Goal: Task Accomplishment & Management: Use online tool/utility

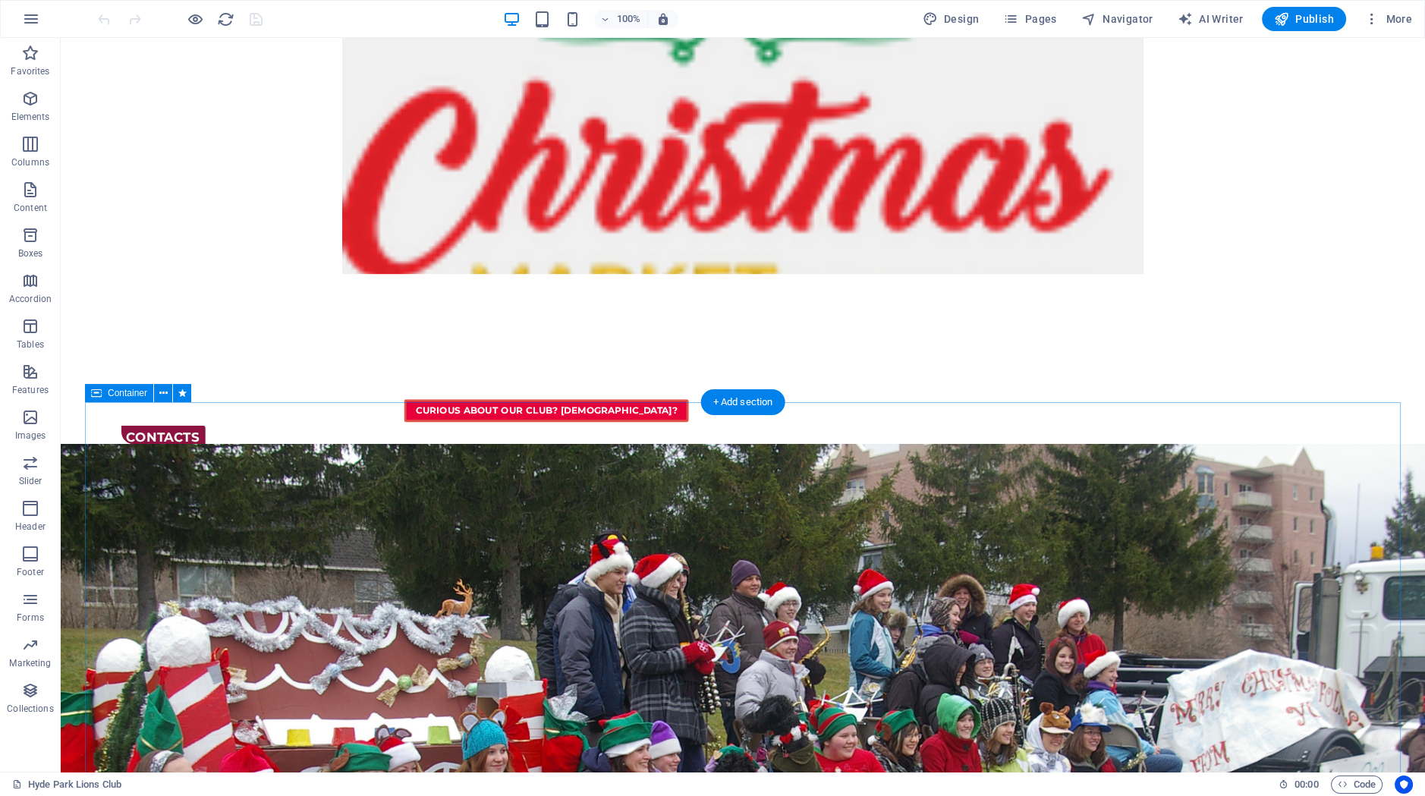
scroll to position [1816, 0]
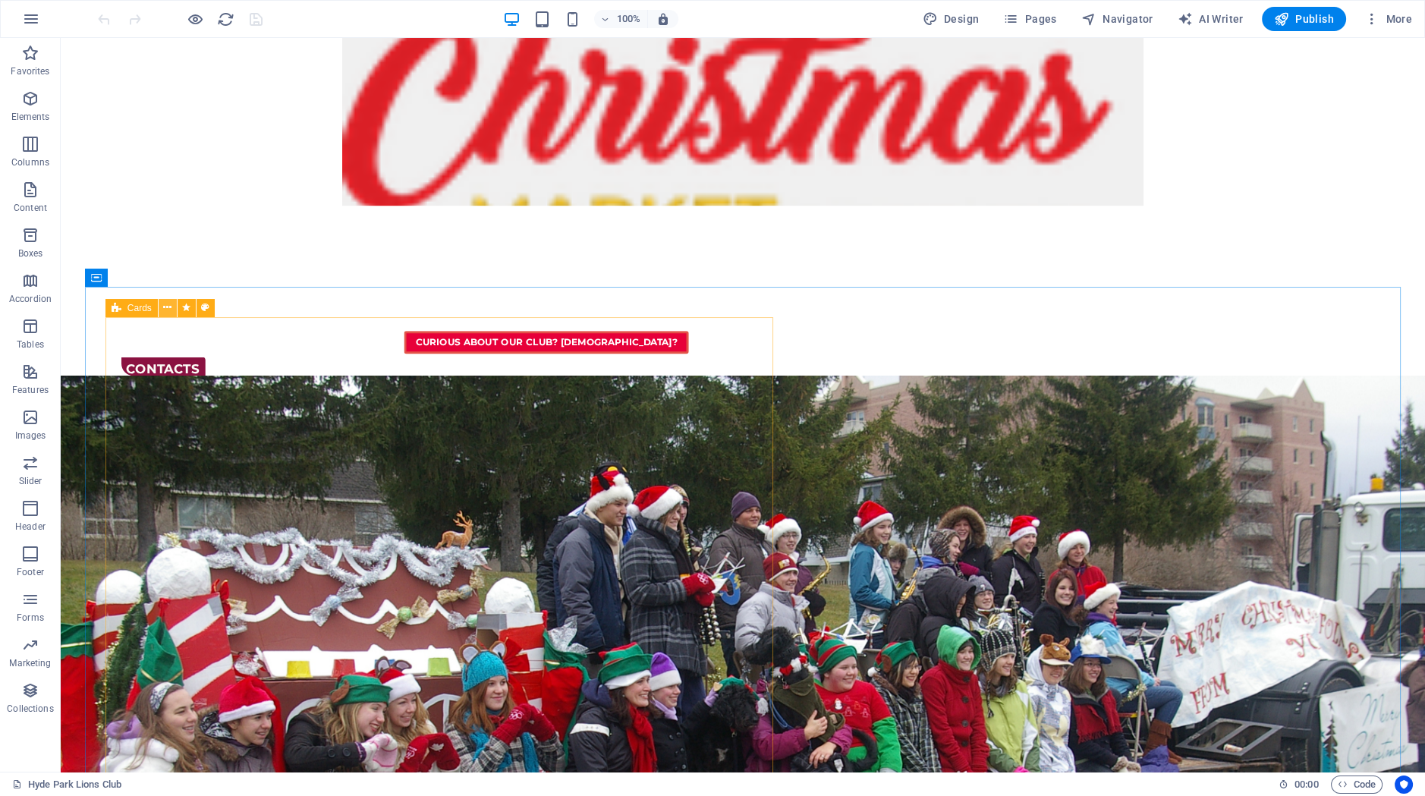
click at [171, 303] on icon at bounding box center [167, 308] width 8 height 16
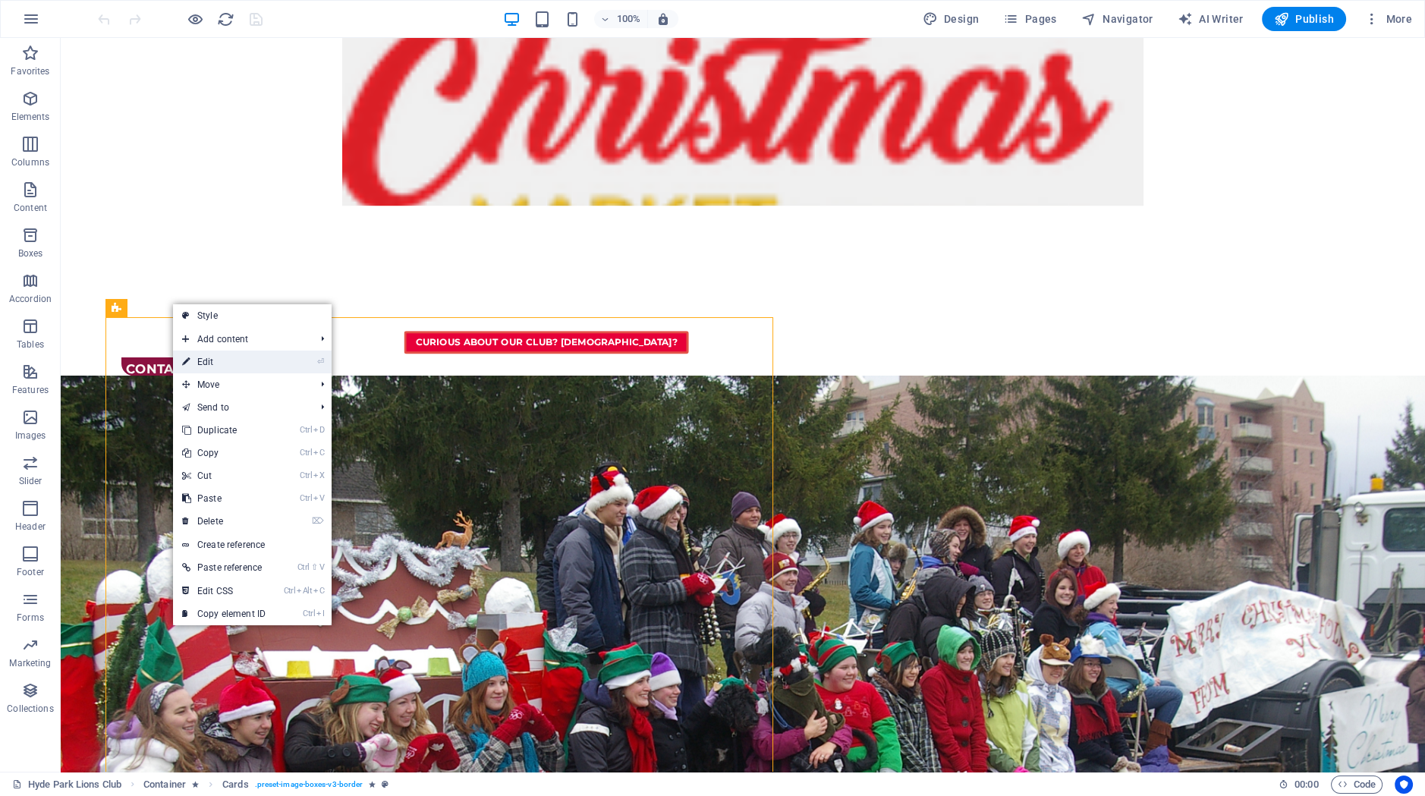
click at [201, 357] on link "⏎ Edit" at bounding box center [224, 362] width 102 height 23
select select "rem"
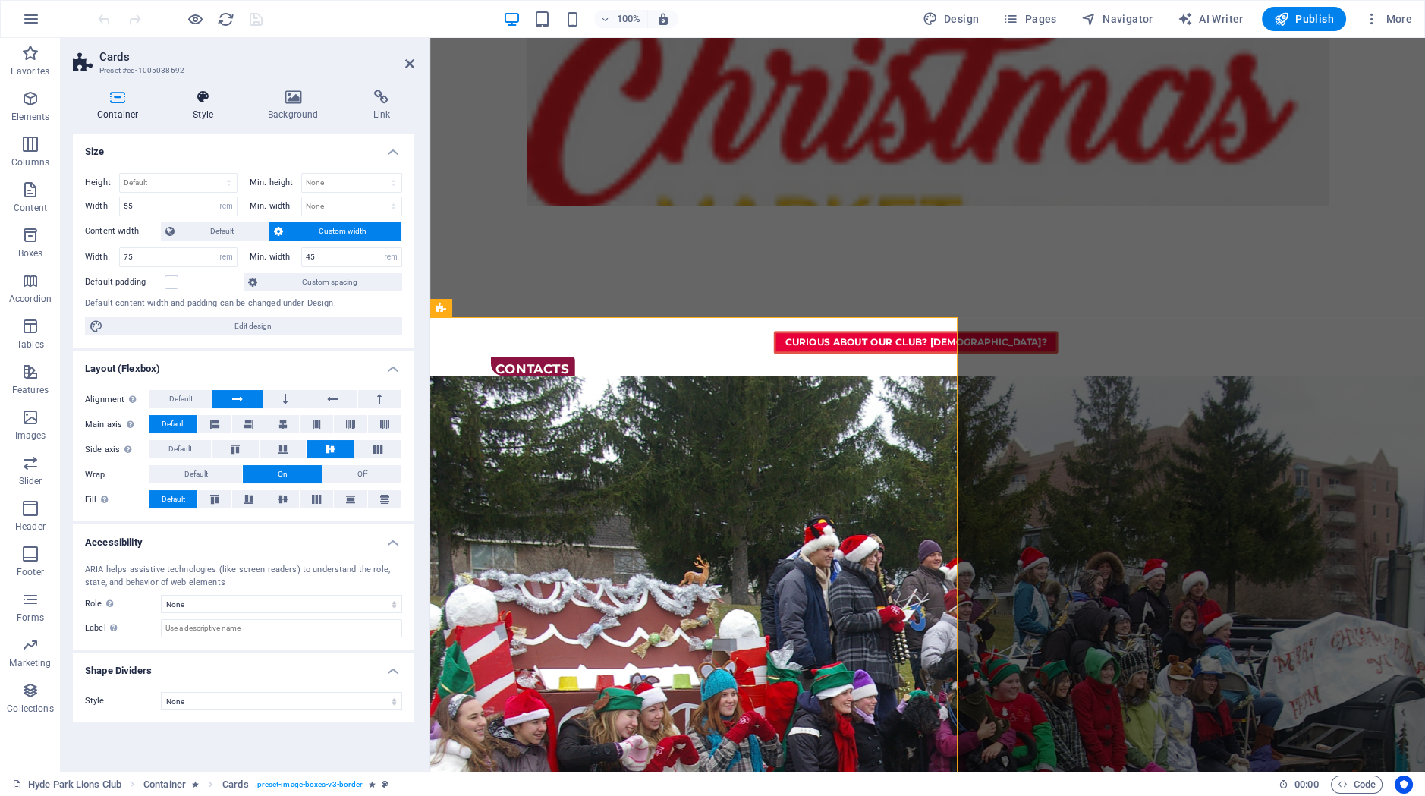
click at [197, 106] on h4 "Style" at bounding box center [205, 106] width 75 height 32
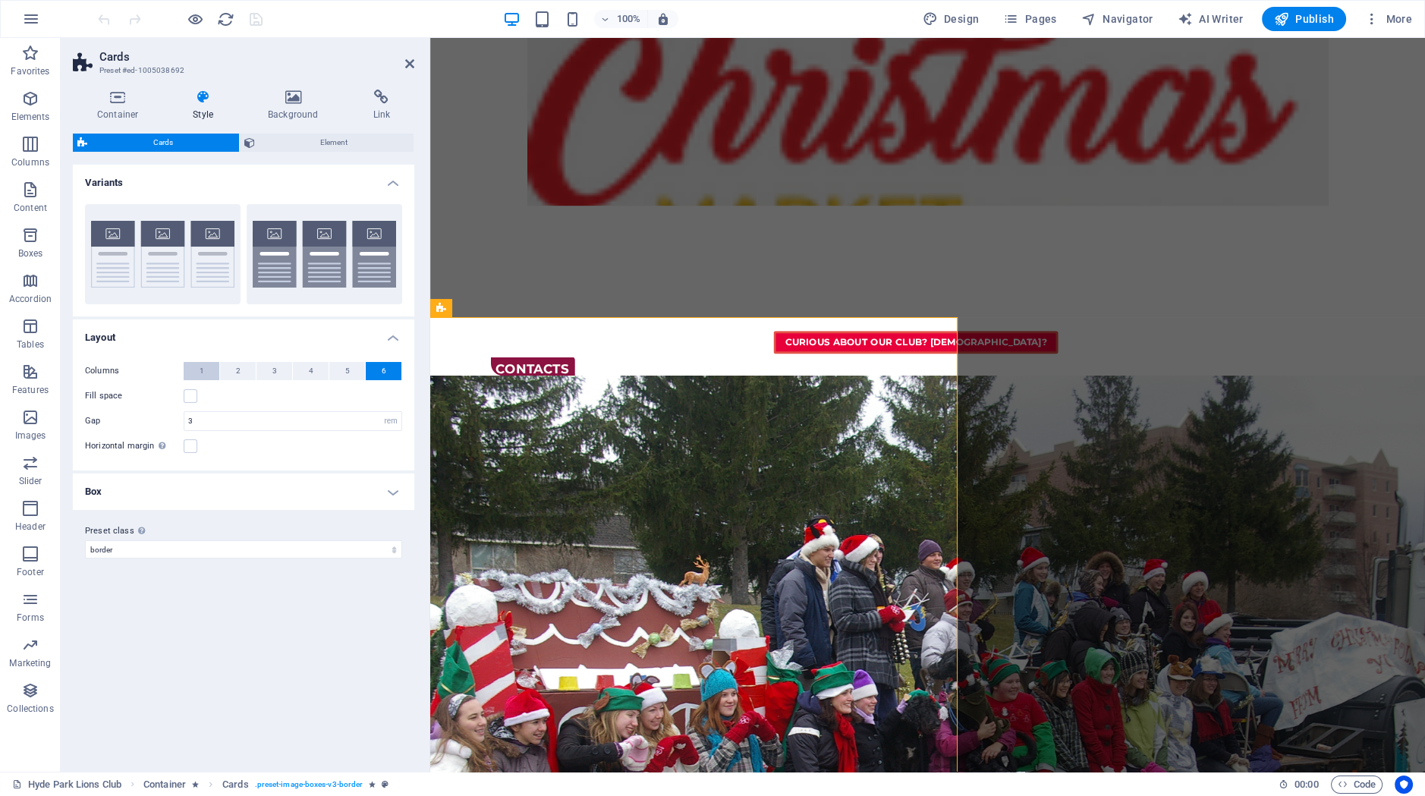
click at [210, 373] on button "1" at bounding box center [202, 371] width 36 height 18
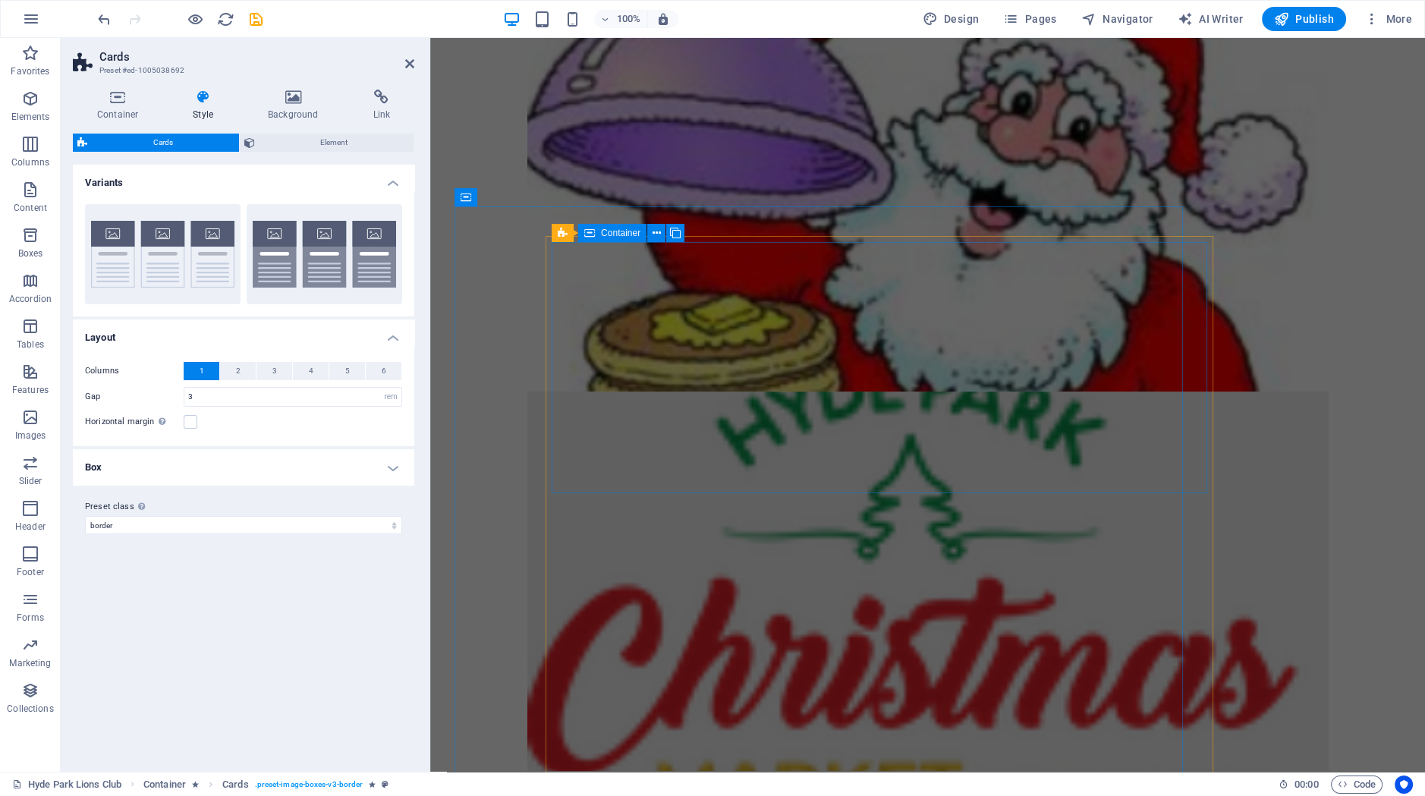
scroll to position [0, 0]
click at [123, 94] on icon at bounding box center [118, 97] width 90 height 15
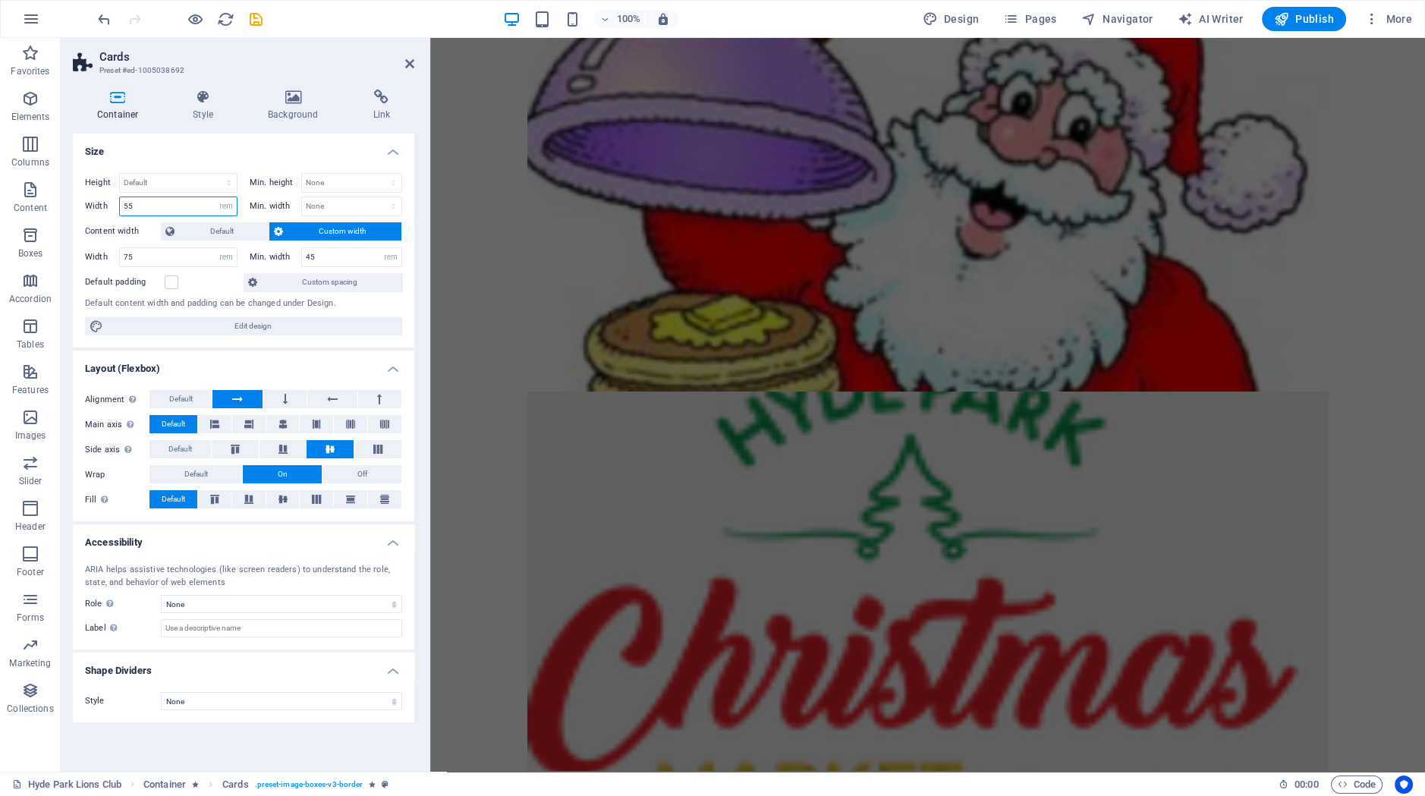
drag, startPoint x: 154, startPoint y: 206, endPoint x: 85, endPoint y: 200, distance: 69.4
click at [120, 200] on input "55" at bounding box center [178, 206] width 117 height 18
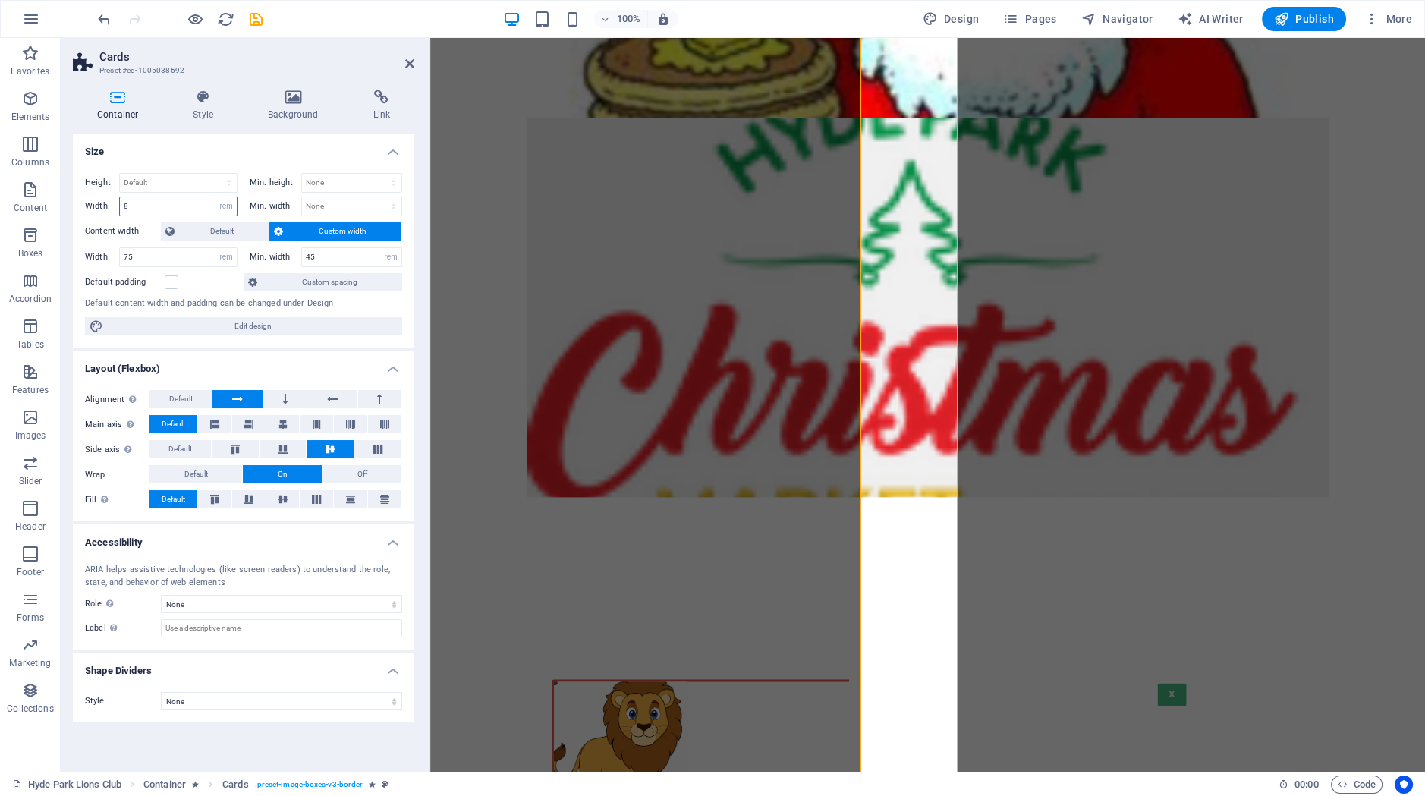
scroll to position [3585, 0]
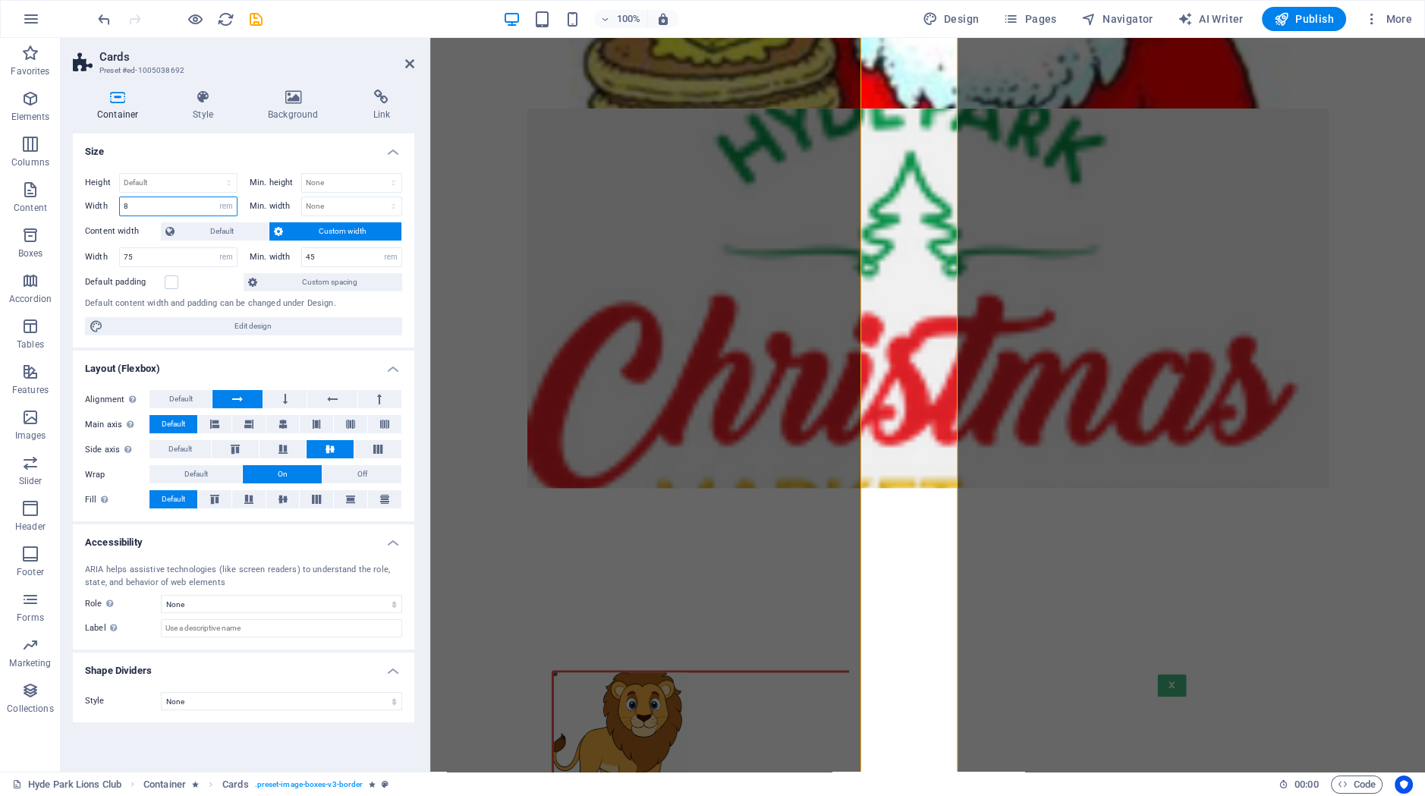
drag, startPoint x: 184, startPoint y: 205, endPoint x: 94, endPoint y: 199, distance: 90.5
click at [120, 199] on input "8" at bounding box center [178, 206] width 117 height 18
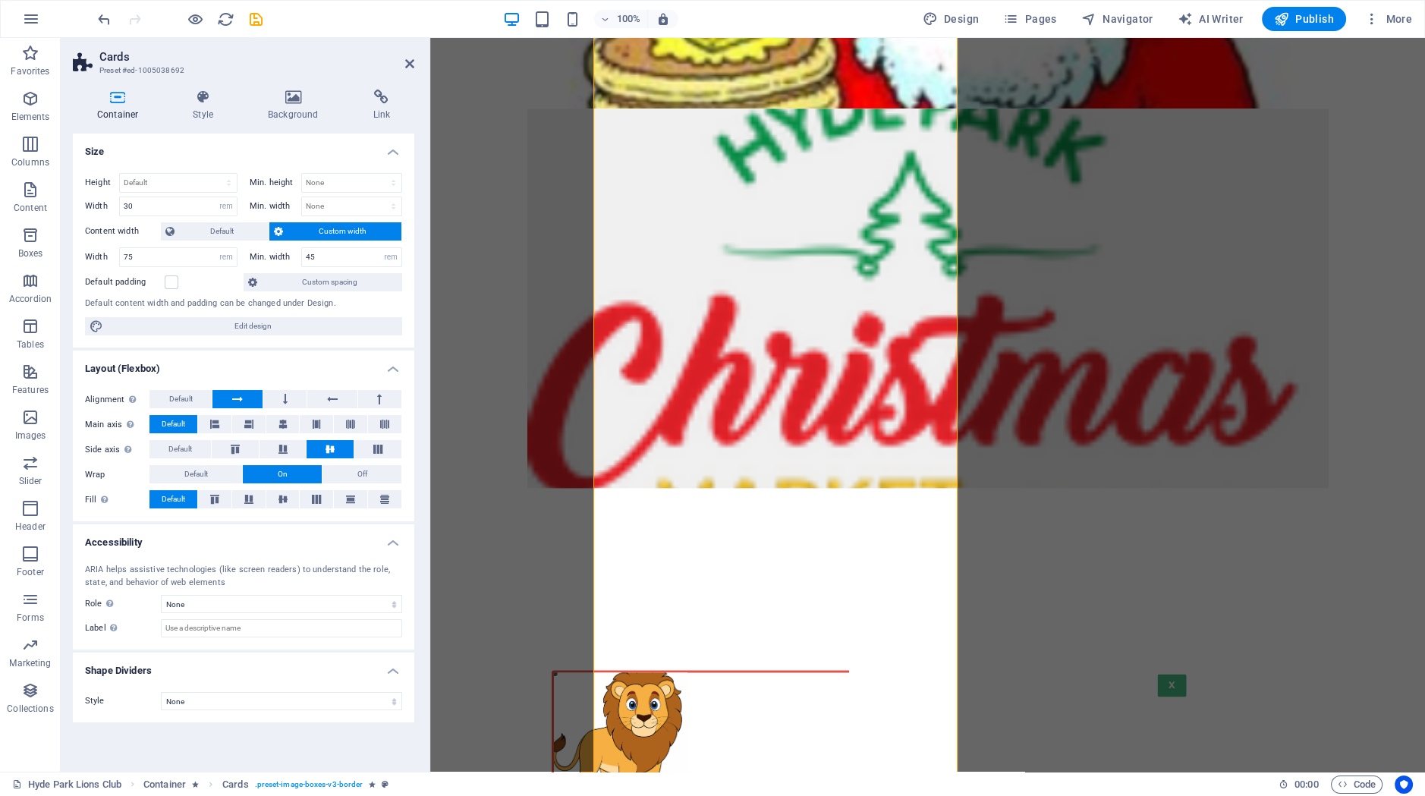
click at [112, 95] on icon at bounding box center [118, 97] width 90 height 15
click at [120, 174] on select "Default px rem % vh vw" at bounding box center [178, 183] width 117 height 18
click at [197, 183] on select "Default px rem % vh vw" at bounding box center [178, 183] width 117 height 18
click at [192, 197] on input "30" at bounding box center [178, 206] width 117 height 18
click at [216, 197] on select "Default px rem % em vh vw" at bounding box center [226, 206] width 21 height 18
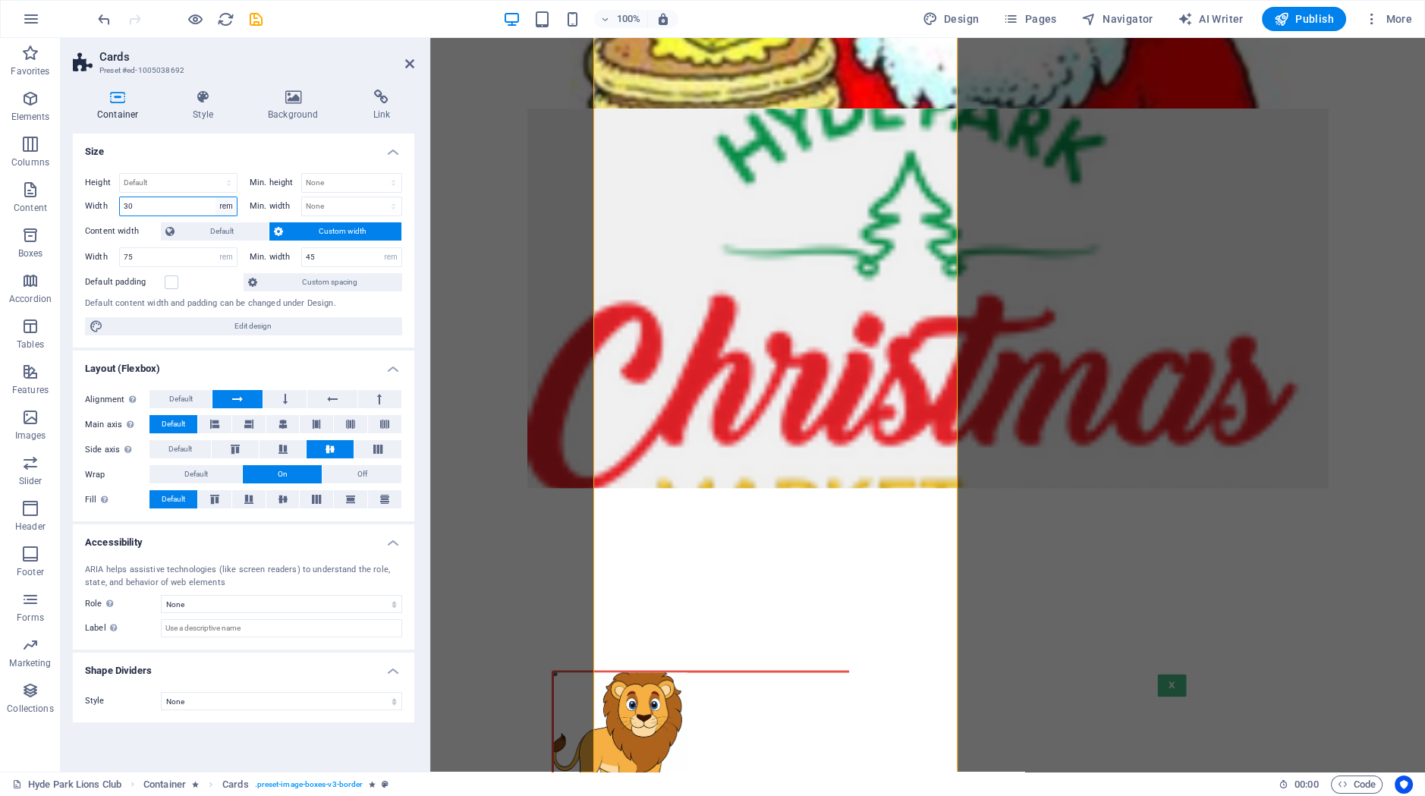
click at [143, 203] on input "30" at bounding box center [178, 206] width 117 height 18
drag, startPoint x: 218, startPoint y: 207, endPoint x: 76, endPoint y: 201, distance: 142.0
click at [120, 201] on input "30" at bounding box center [178, 206] width 117 height 18
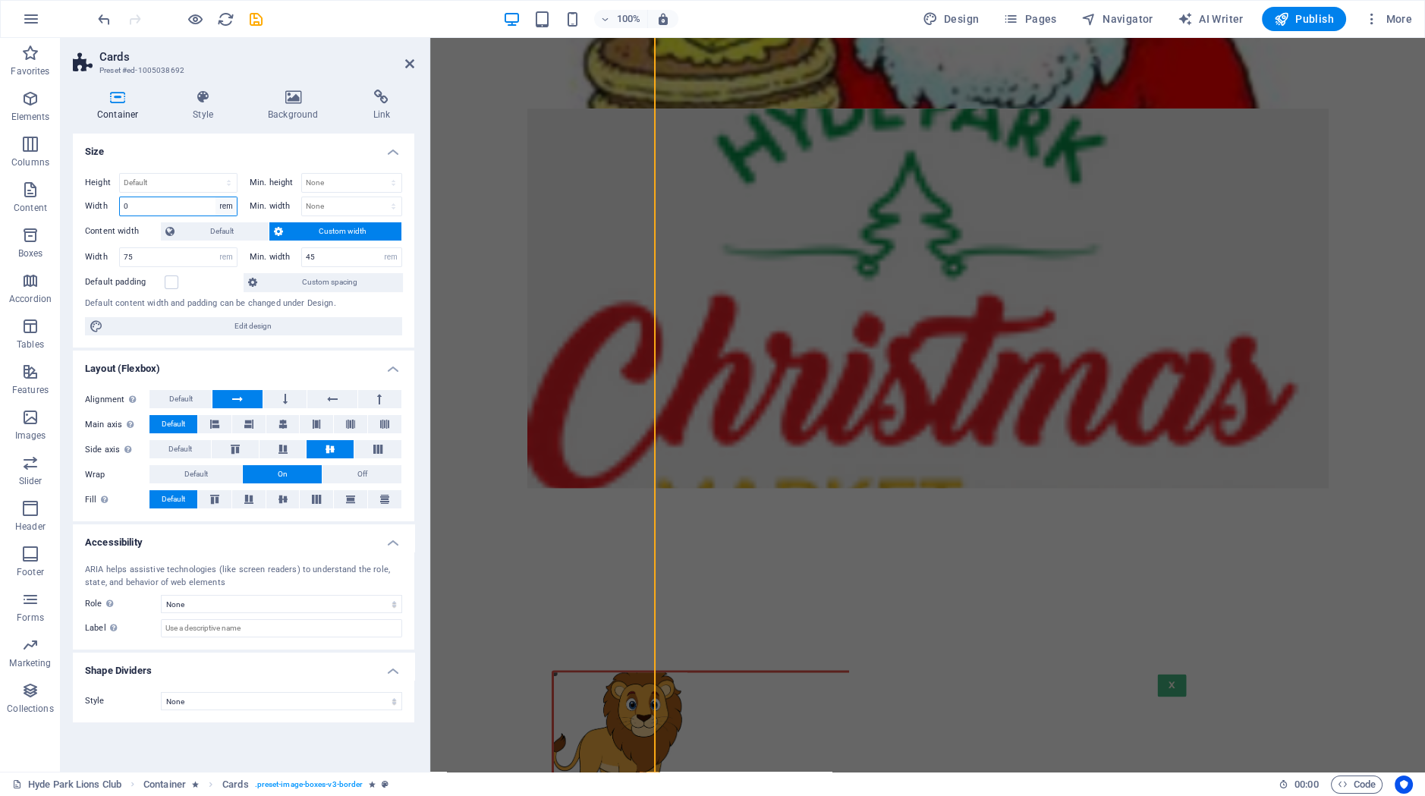
type input "0"
click at [216, 197] on select "Default px rem % em vh vw" at bounding box center [226, 206] width 21 height 18
select select "default"
click option "Default" at bounding box center [0, 0] width 0 height 0
select select "DISABLED_OPTION_VALUE"
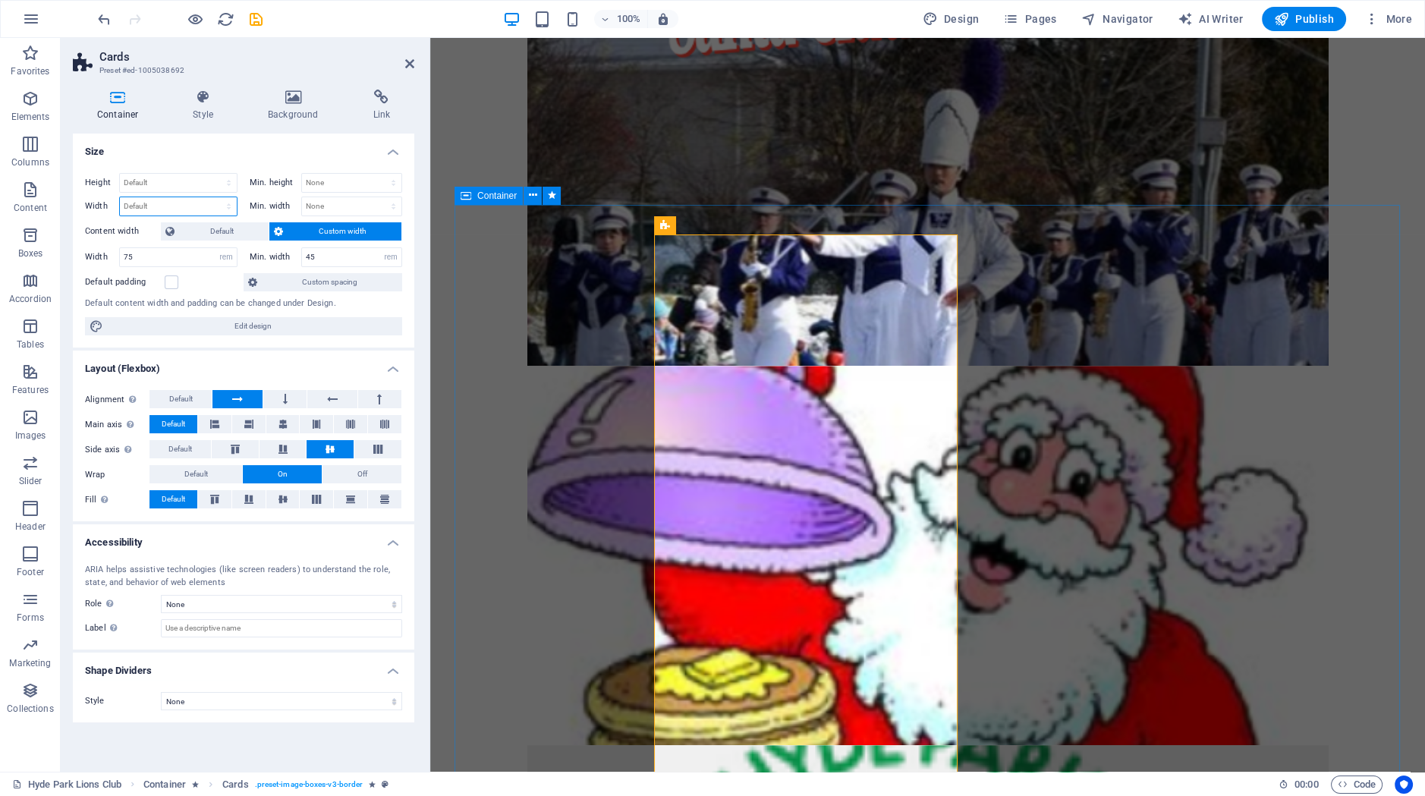
scroll to position [3020, 0]
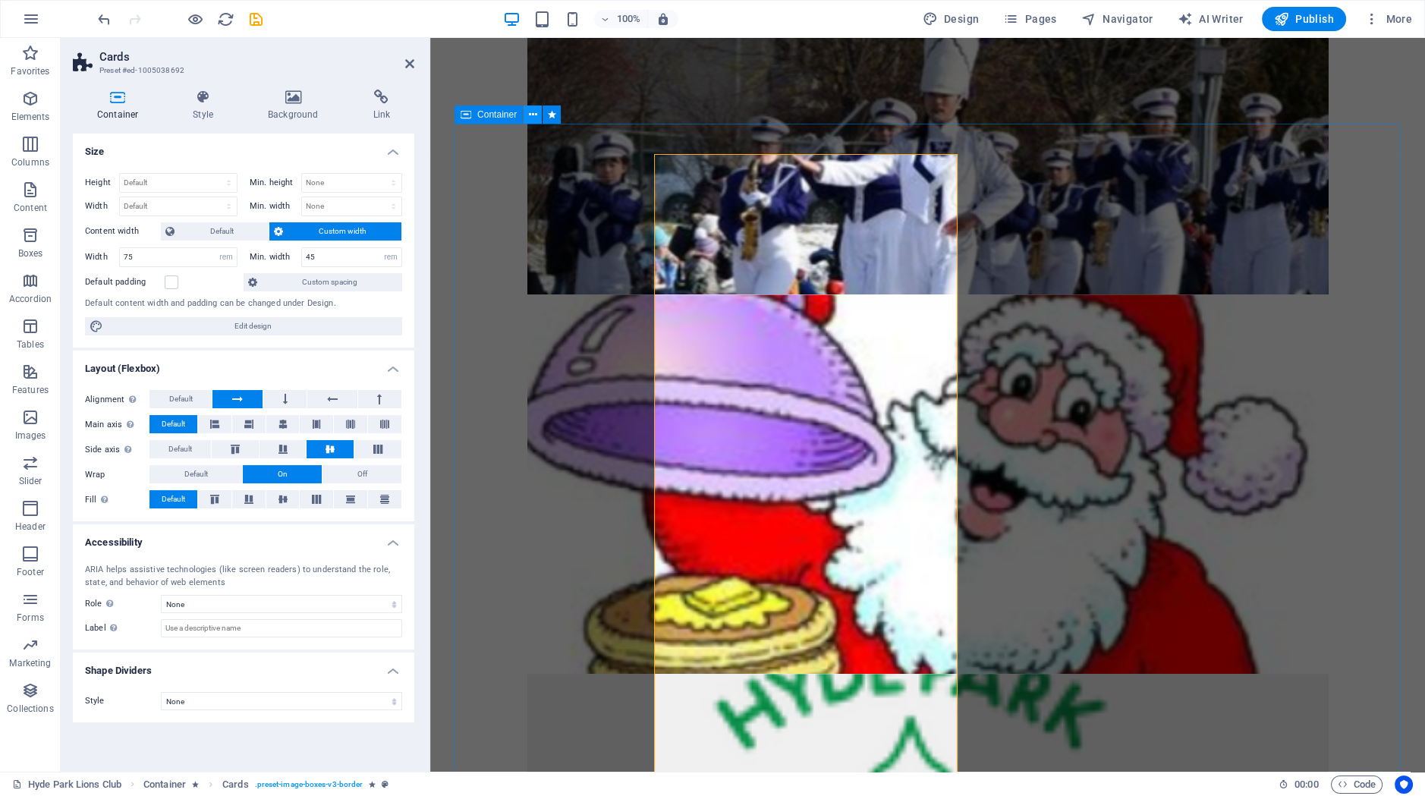
click at [533, 118] on icon at bounding box center [533, 115] width 8 height 16
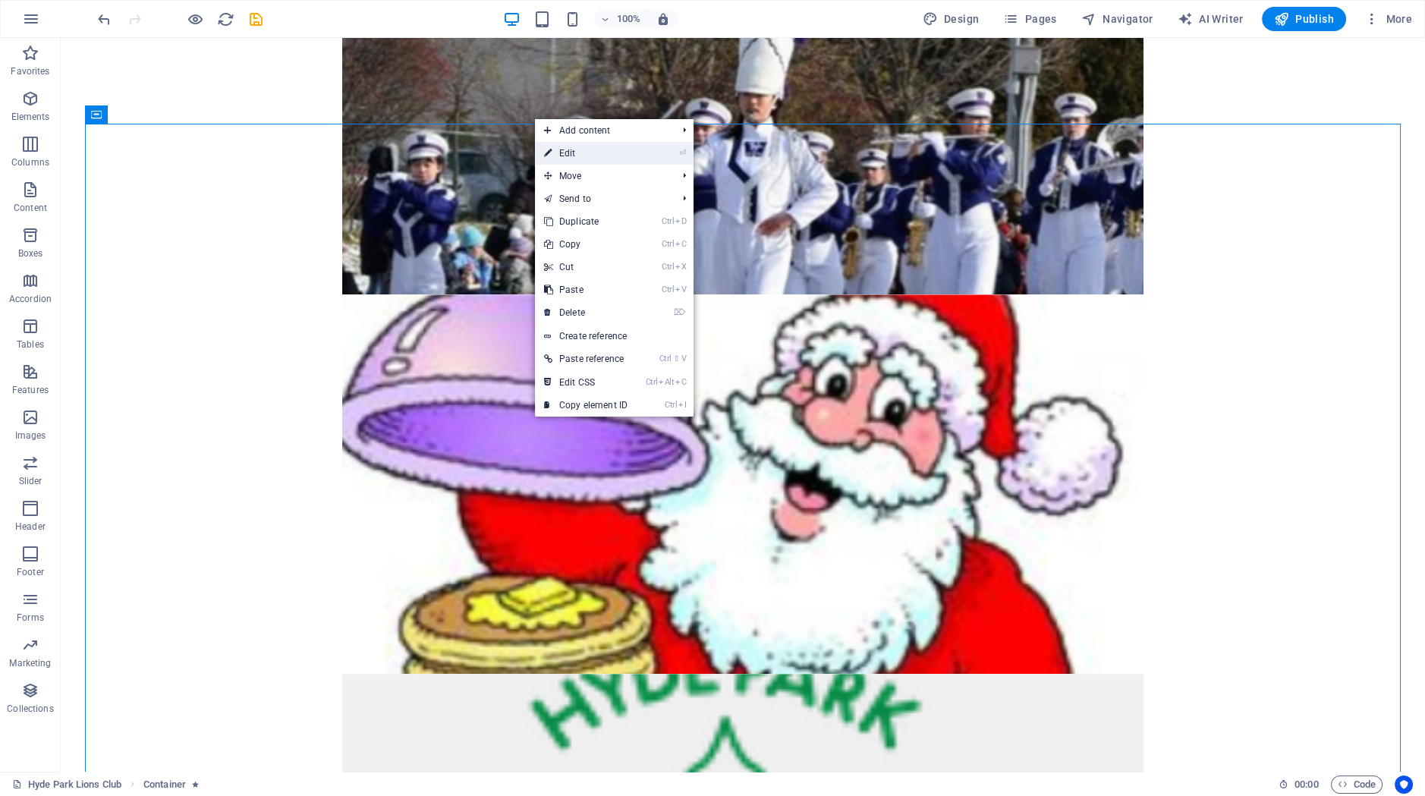
click at [577, 153] on link "⏎ Edit" at bounding box center [586, 153] width 102 height 23
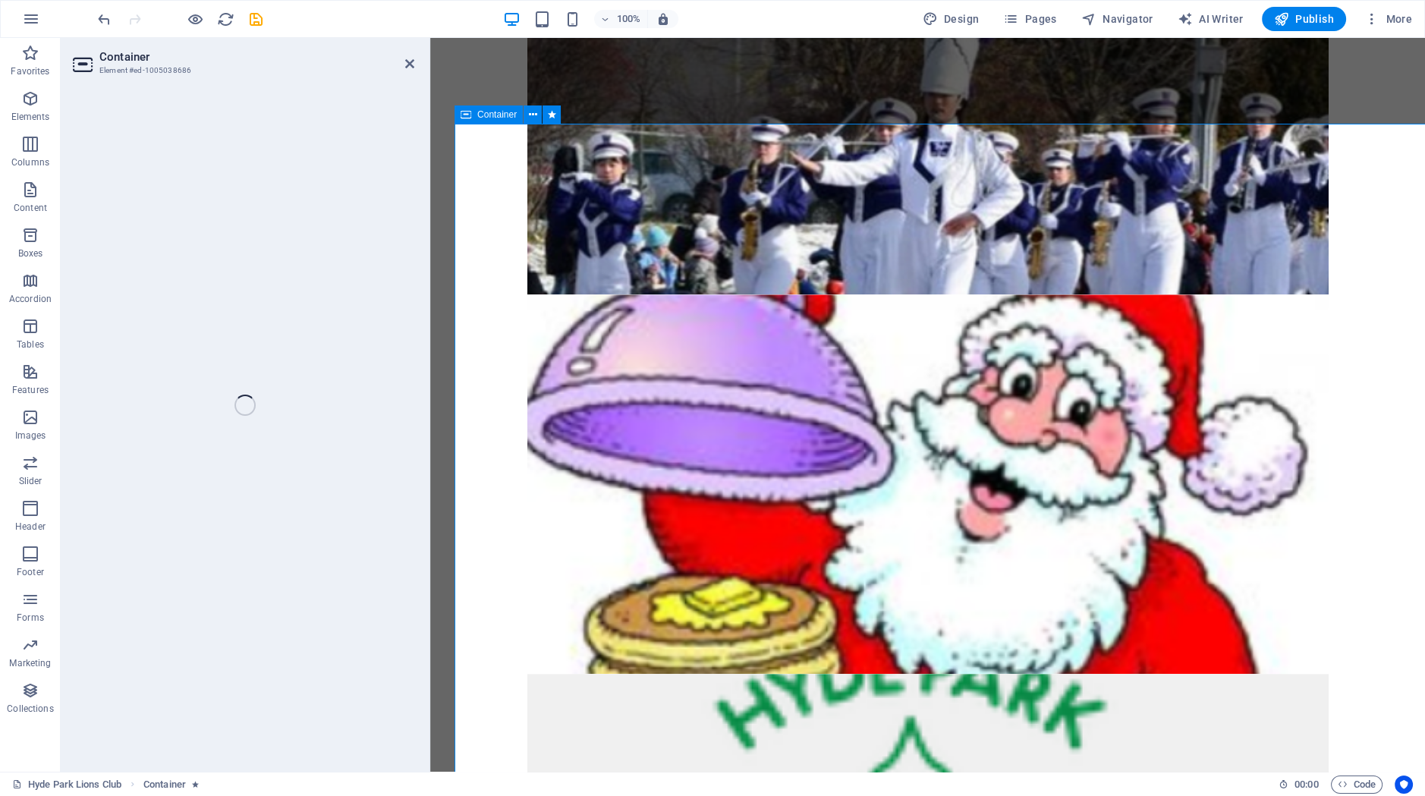
select select "rem"
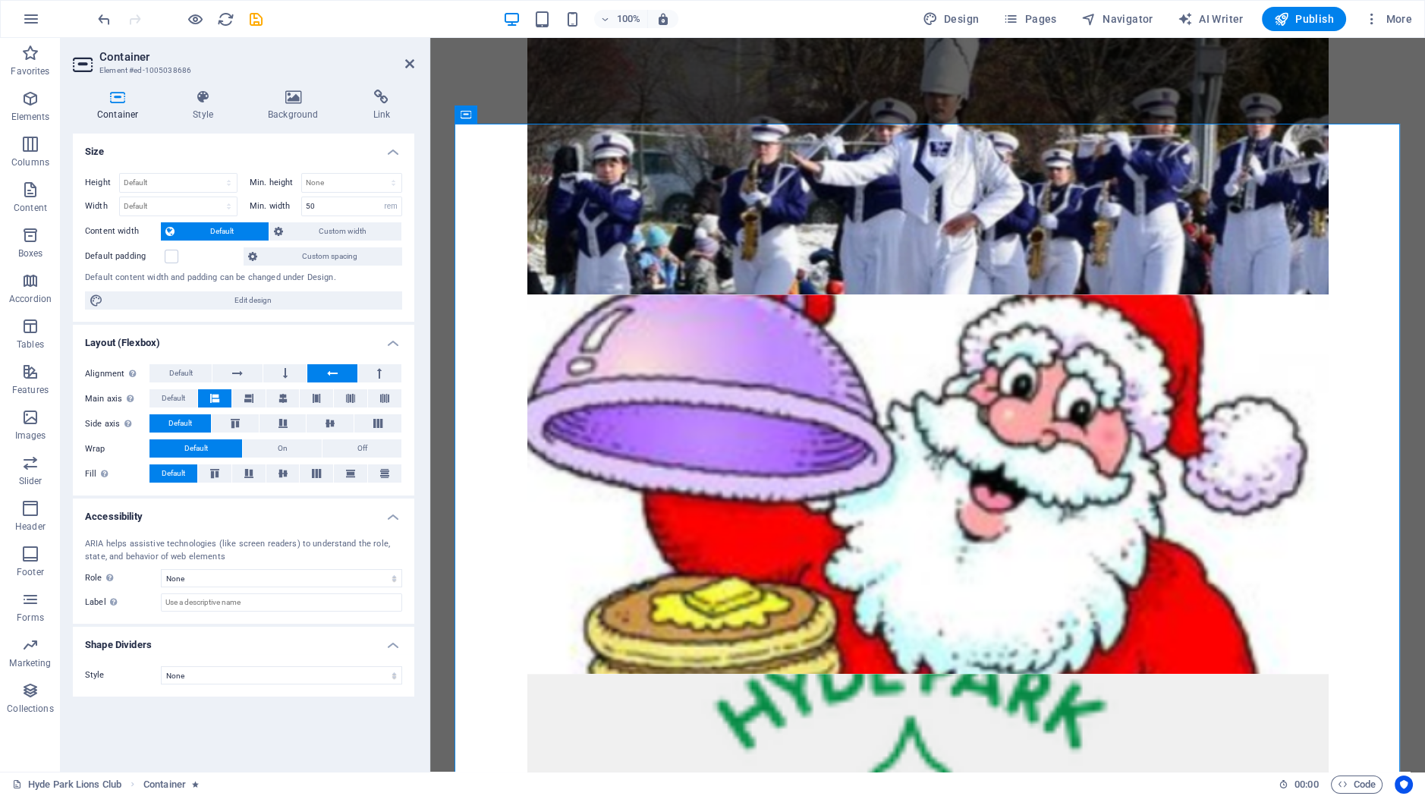
click at [234, 235] on span "Default" at bounding box center [221, 231] width 85 height 18
click at [309, 235] on span "Custom width" at bounding box center [342, 231] width 109 height 18
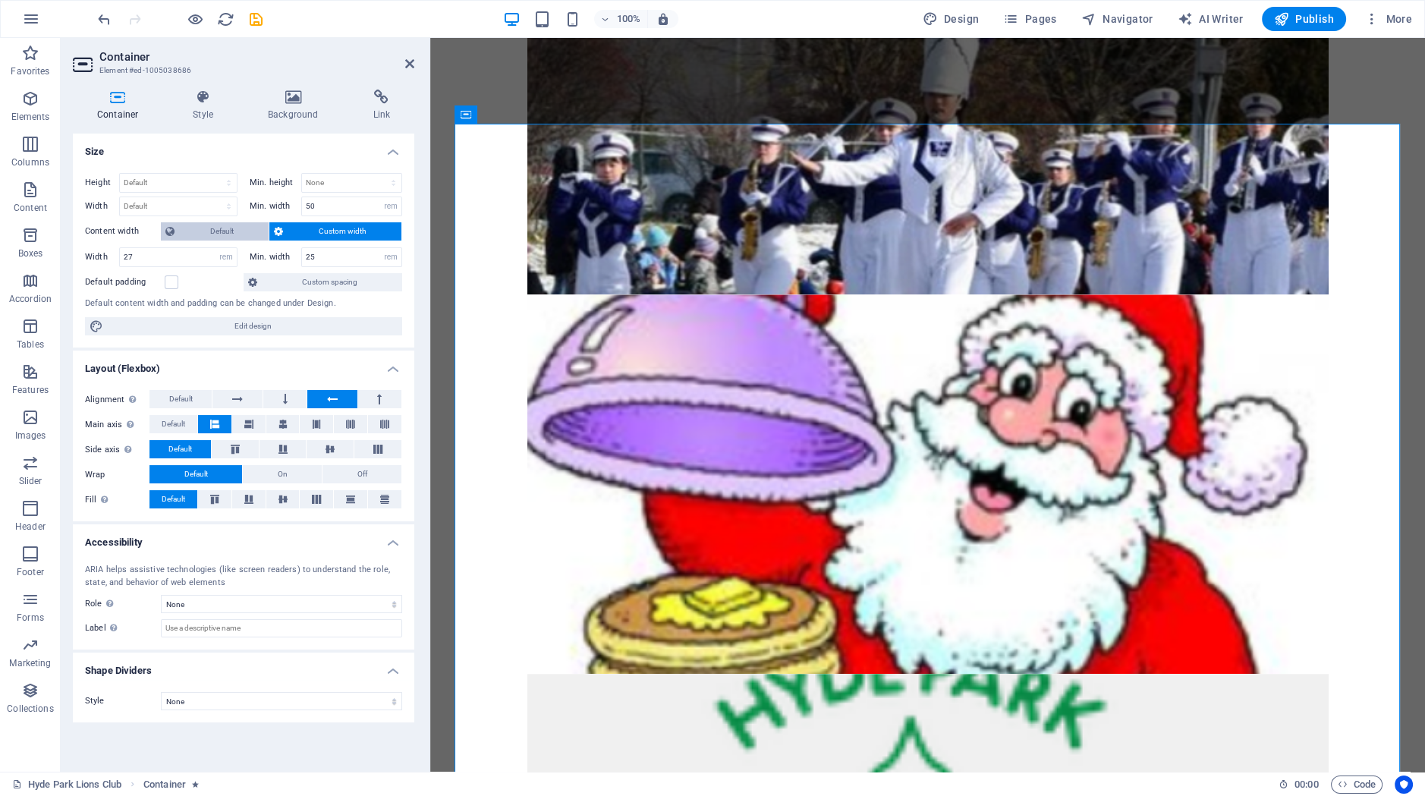
click at [216, 224] on span "Default" at bounding box center [221, 231] width 85 height 18
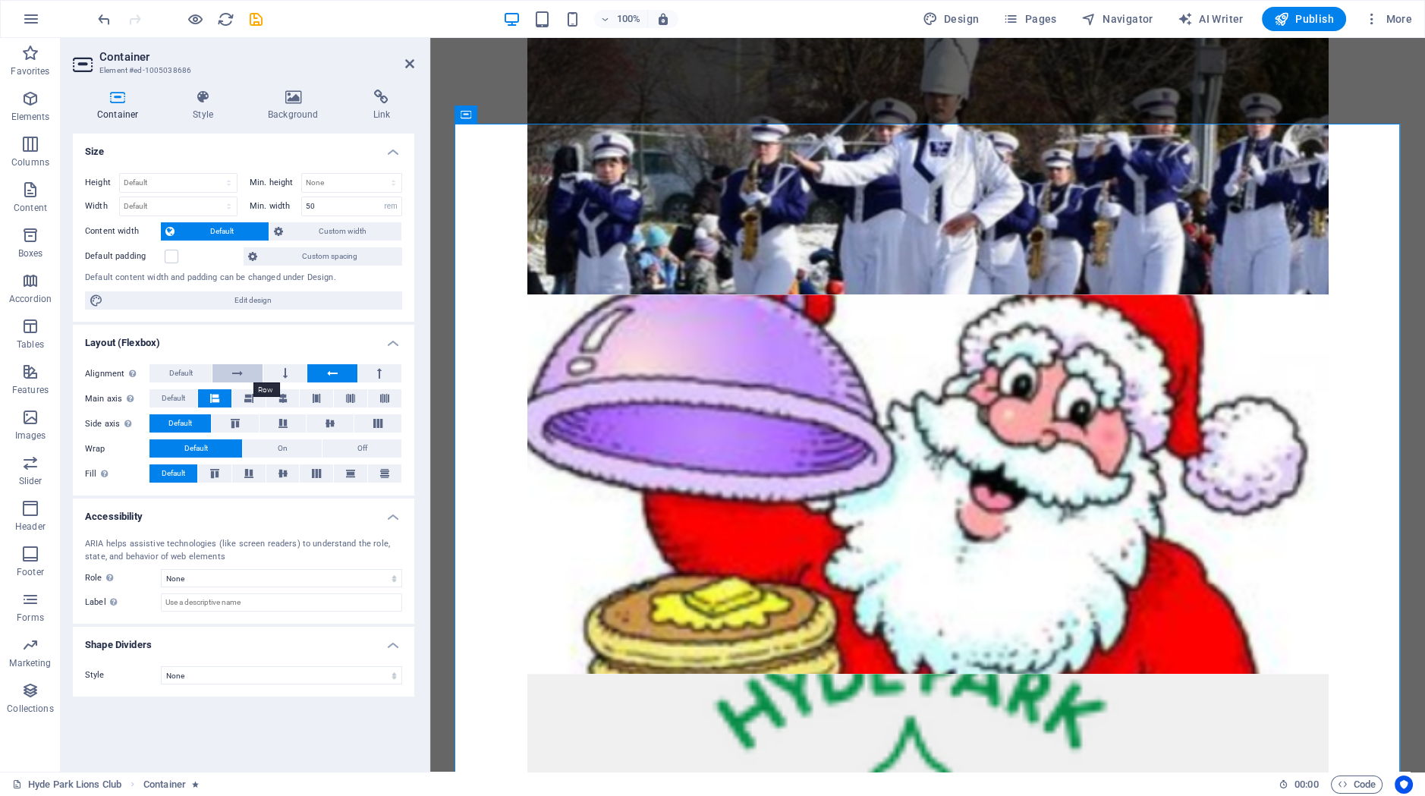
click at [244, 373] on button at bounding box center [236, 373] width 49 height 18
click at [278, 373] on button at bounding box center [284, 373] width 43 height 18
click at [345, 377] on button at bounding box center [331, 373] width 49 height 18
click at [389, 373] on button at bounding box center [379, 373] width 43 height 18
click at [239, 366] on icon at bounding box center [237, 373] width 11 height 18
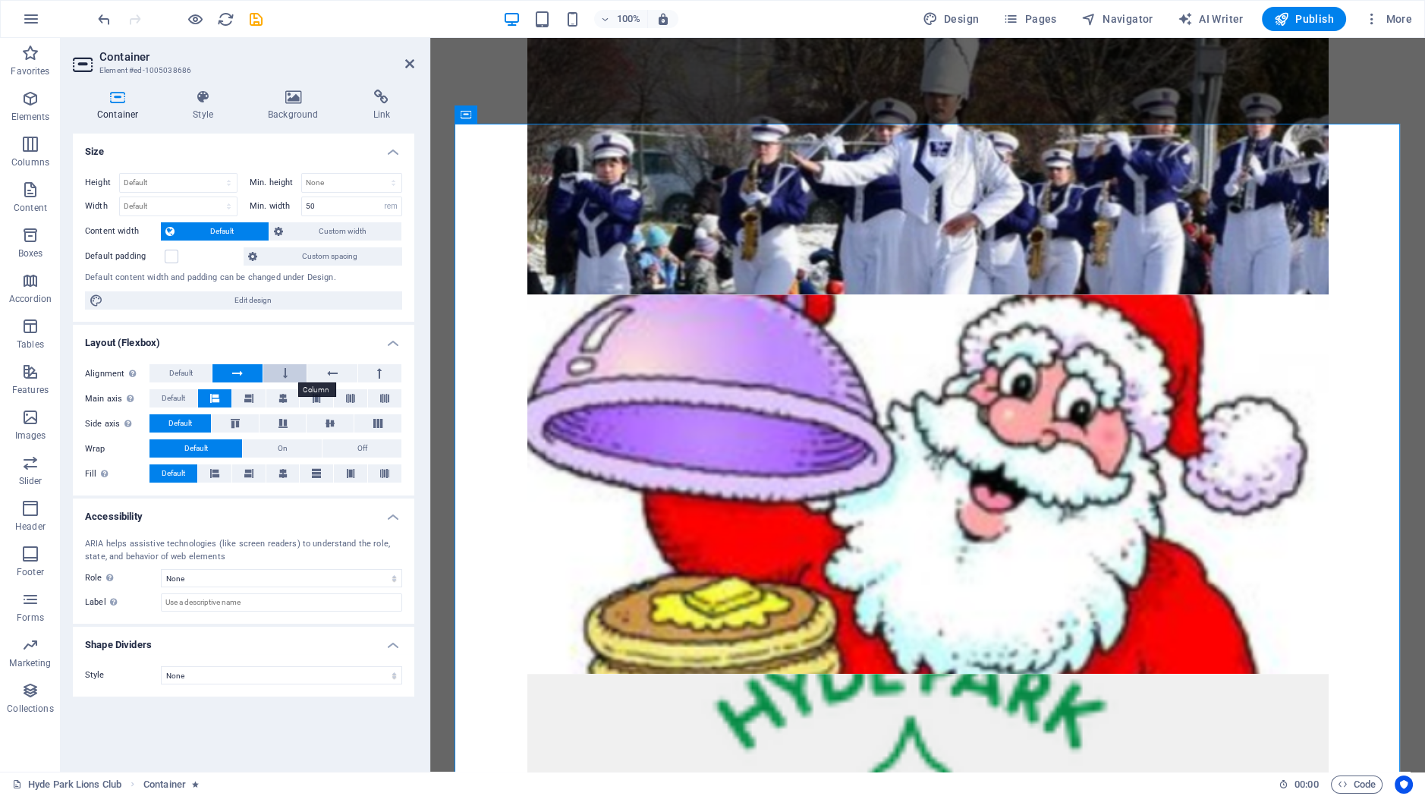
click at [278, 368] on button at bounding box center [284, 373] width 43 height 18
click at [319, 372] on button at bounding box center [331, 373] width 49 height 18
click at [378, 375] on icon at bounding box center [379, 373] width 5 height 18
click at [282, 371] on button at bounding box center [284, 373] width 43 height 18
click at [253, 400] on icon at bounding box center [249, 398] width 18 height 9
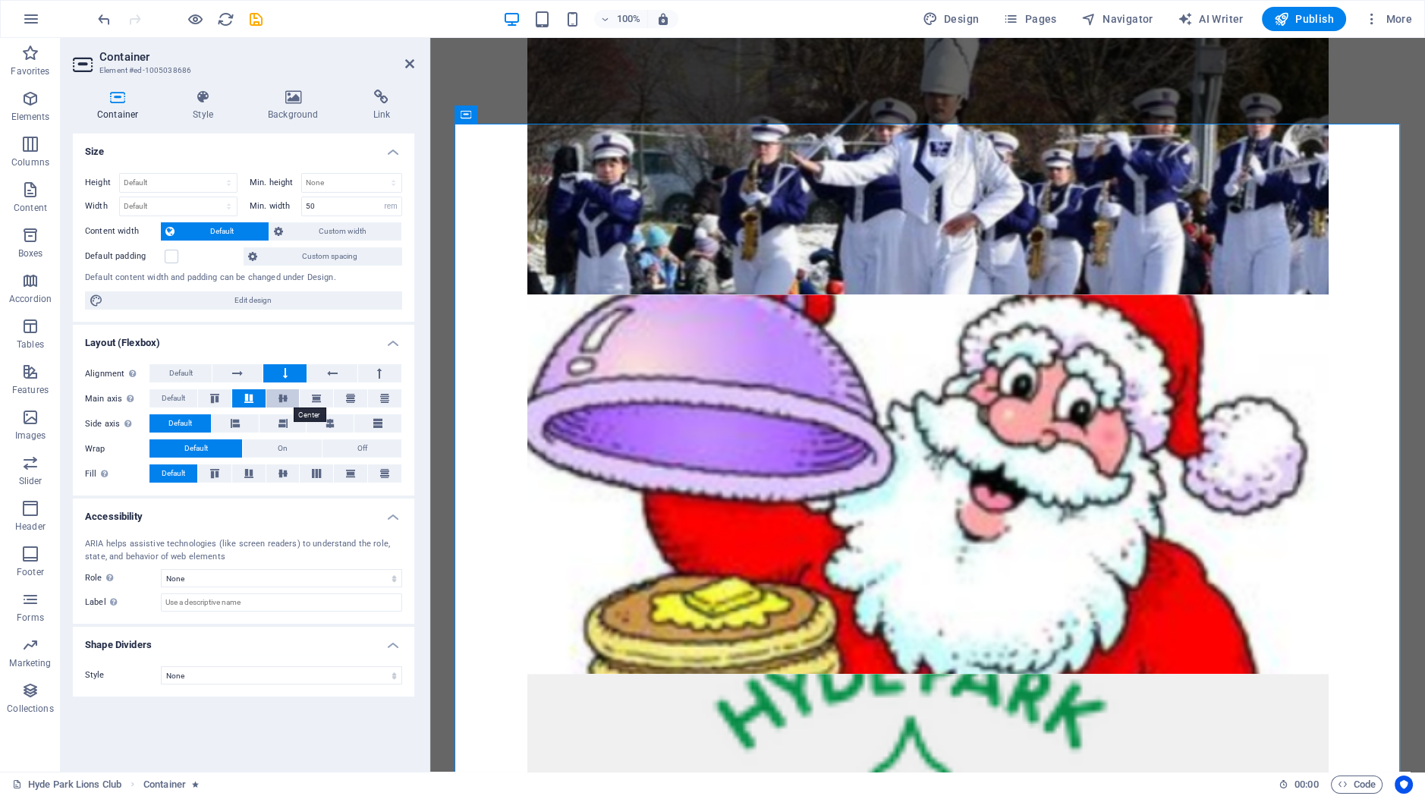
click at [283, 403] on button at bounding box center [282, 398] width 33 height 18
click at [323, 403] on button at bounding box center [316, 398] width 33 height 18
click at [353, 398] on icon at bounding box center [350, 398] width 18 height 9
click at [386, 398] on icon at bounding box center [385, 398] width 18 height 9
click at [186, 393] on button "Default" at bounding box center [173, 398] width 48 height 18
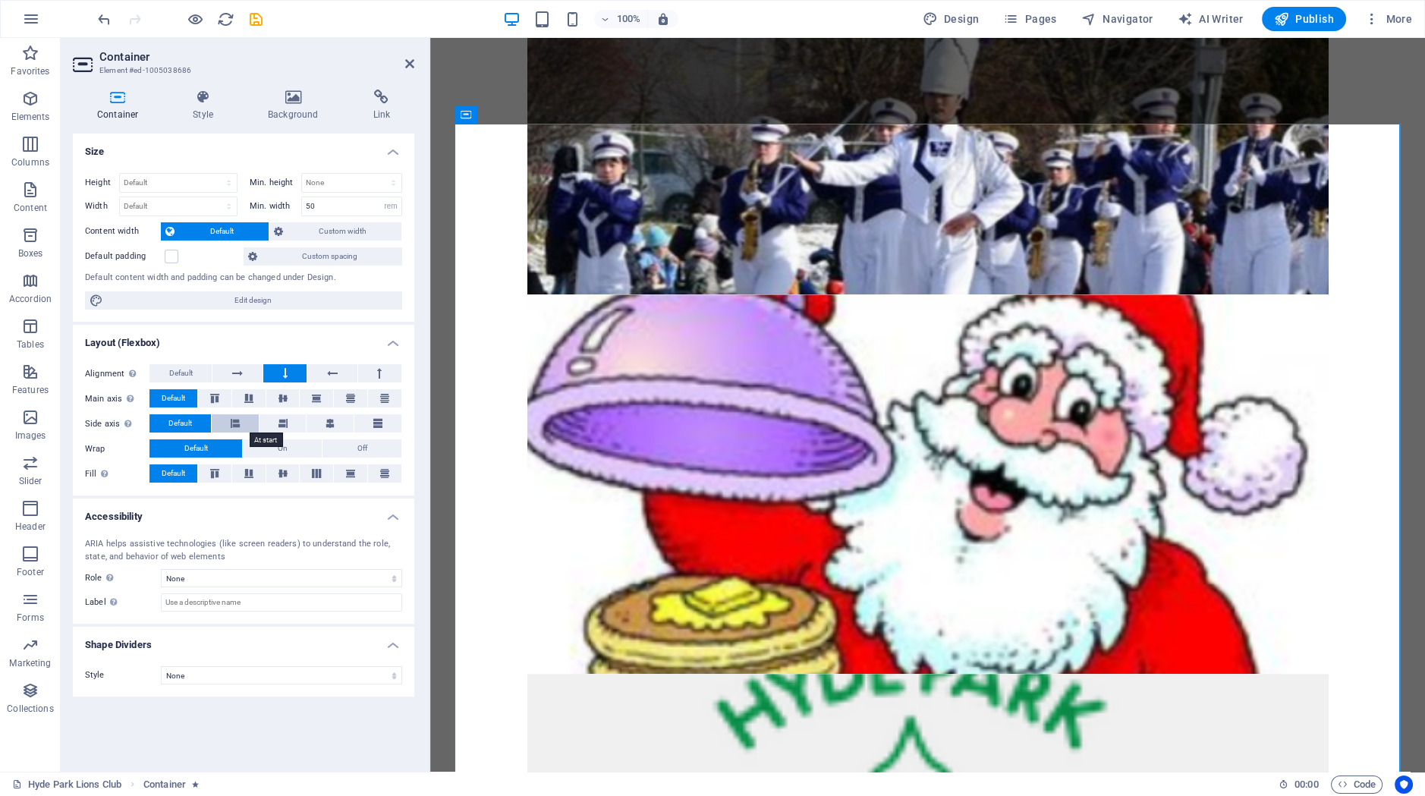
click at [224, 419] on button at bounding box center [235, 423] width 47 height 18
click at [277, 423] on button at bounding box center [283, 423] width 47 height 18
click at [230, 420] on button at bounding box center [235, 423] width 47 height 18
click at [330, 424] on icon at bounding box center [330, 423] width 9 height 18
click at [385, 423] on button at bounding box center [377, 423] width 47 height 18
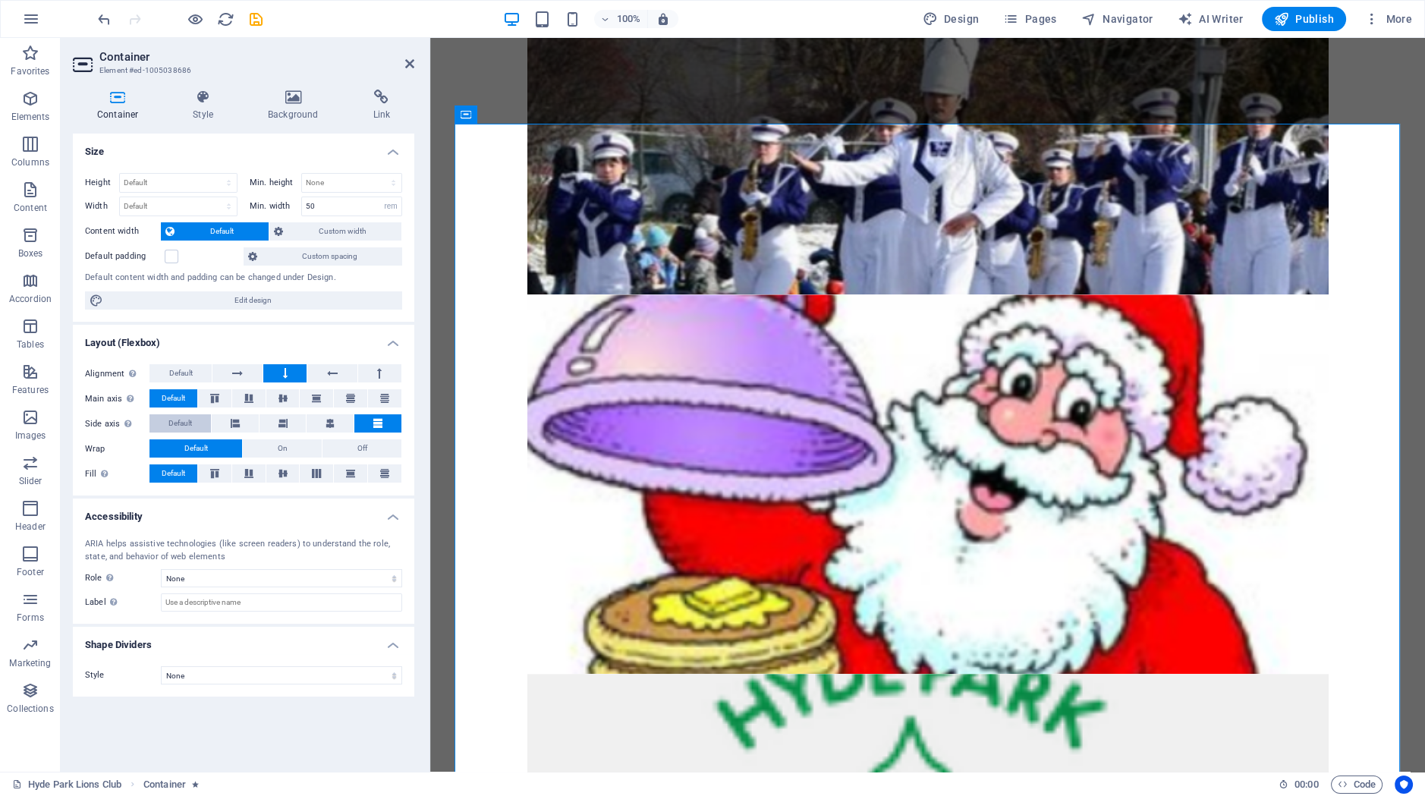
click at [185, 416] on span "Default" at bounding box center [180, 423] width 24 height 18
click at [273, 445] on button "On" at bounding box center [282, 448] width 79 height 18
click at [179, 443] on button "Default" at bounding box center [195, 448] width 93 height 18
click at [212, 468] on button at bounding box center [214, 473] width 33 height 18
click at [252, 474] on icon at bounding box center [249, 473] width 18 height 9
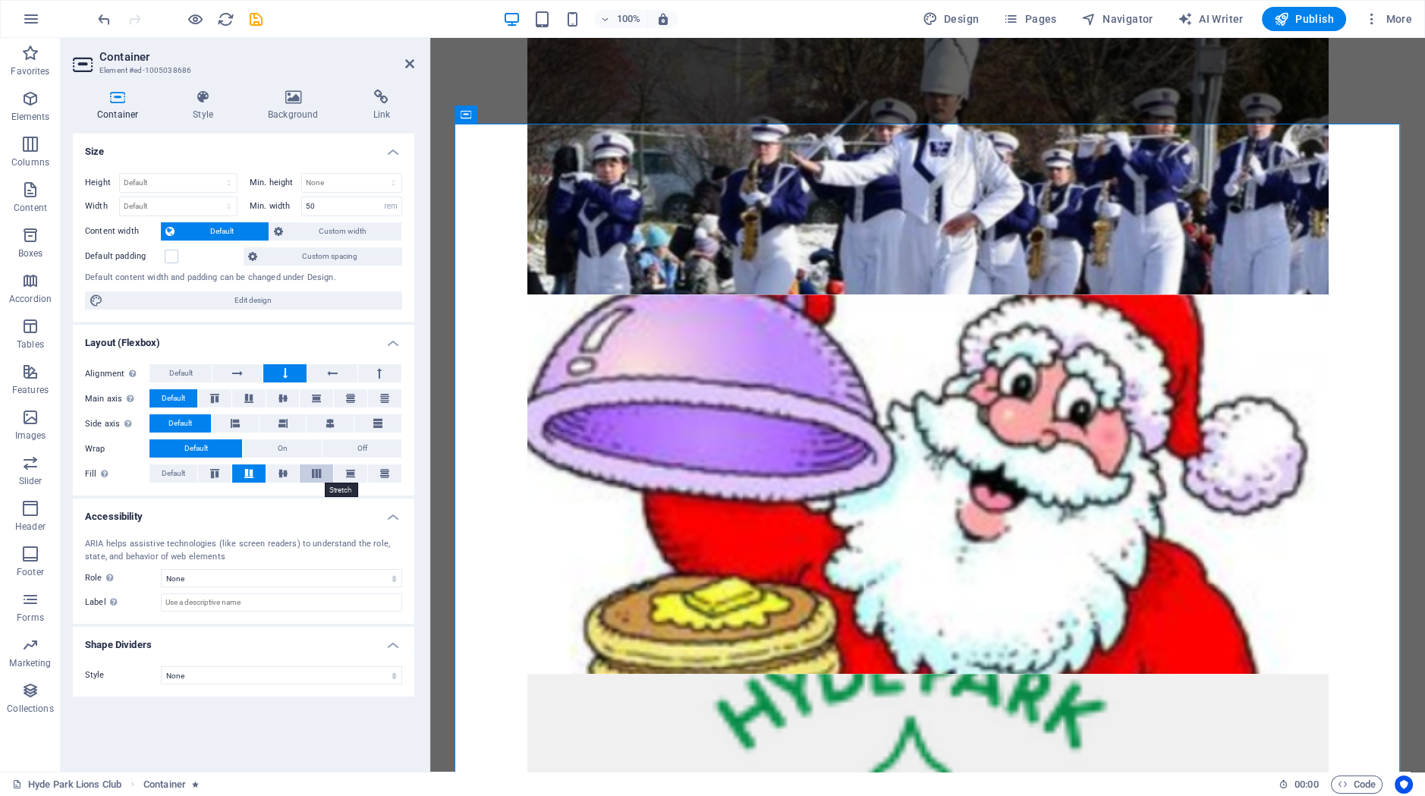
click at [303, 473] on button at bounding box center [316, 473] width 33 height 18
click at [338, 474] on button at bounding box center [350, 473] width 33 height 18
click at [380, 474] on icon at bounding box center [385, 473] width 18 height 9
click at [171, 465] on span "Default" at bounding box center [174, 473] width 24 height 18
click at [306, 231] on span "Custom width" at bounding box center [342, 231] width 109 height 18
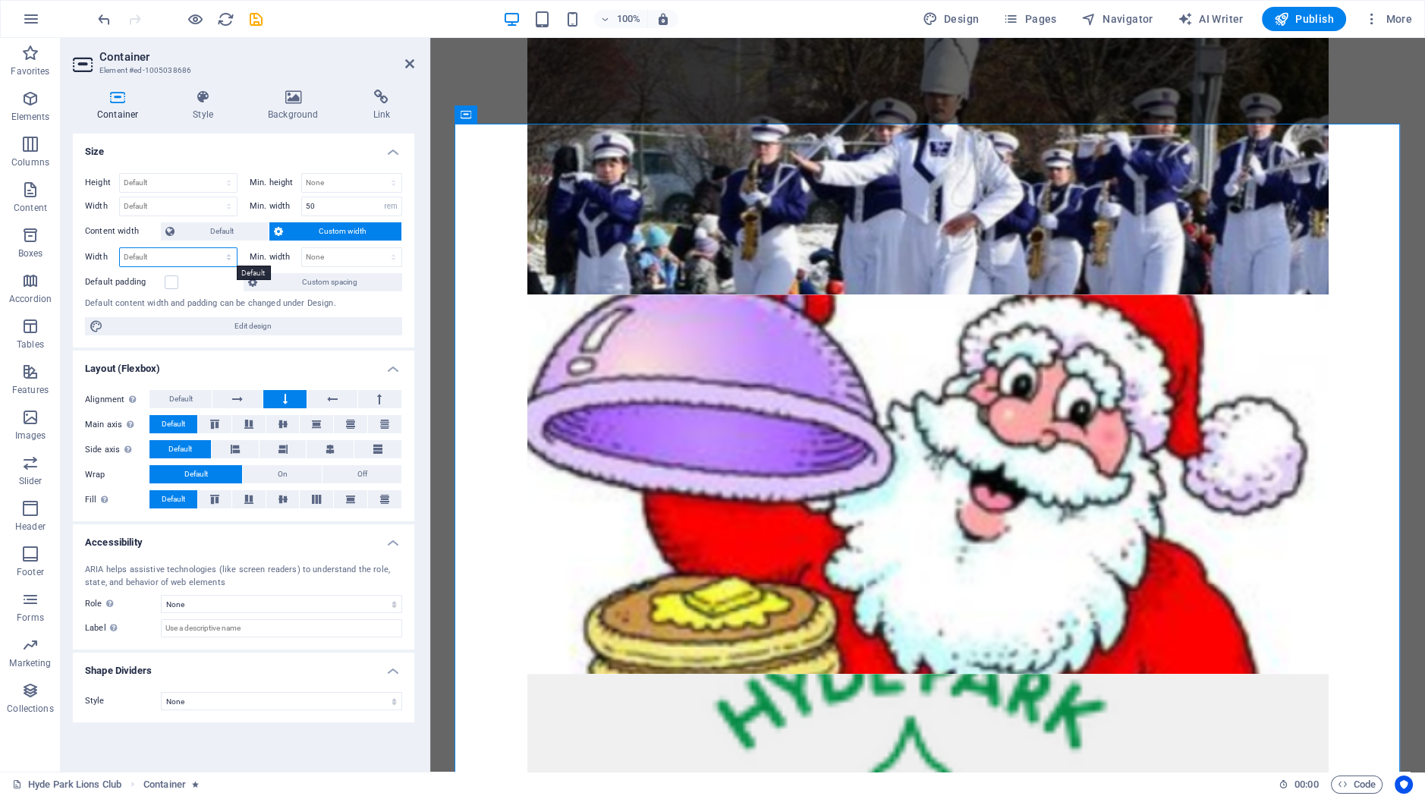
click at [120, 248] on select "Default px rem % em vh vw" at bounding box center [178, 257] width 117 height 18
select select "rem"
click option "rem" at bounding box center [0, 0] width 0 height 0
type input "30"
click at [203, 99] on icon at bounding box center [202, 97] width 69 height 15
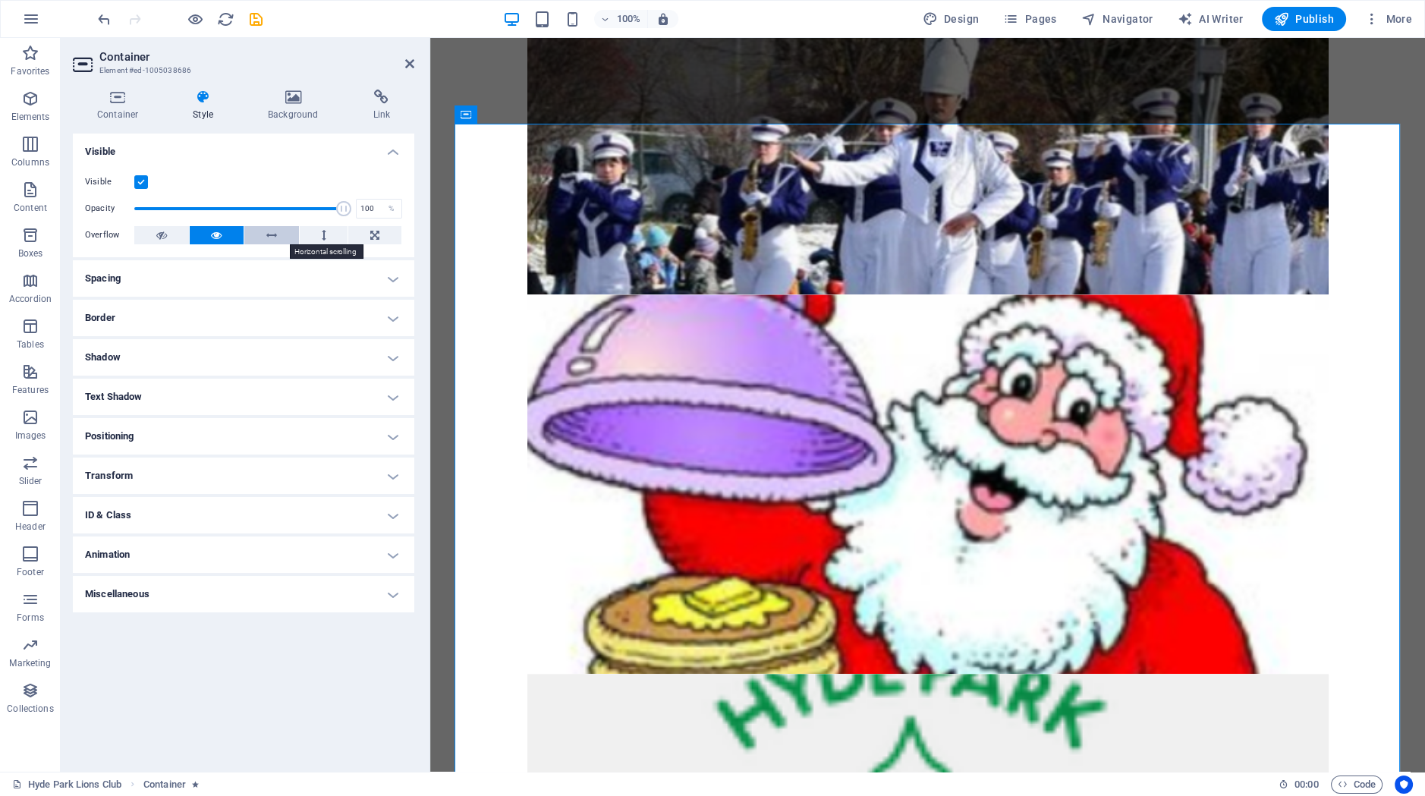
click at [268, 231] on icon at bounding box center [271, 235] width 11 height 18
click at [327, 235] on button at bounding box center [324, 235] width 49 height 18
click at [378, 240] on icon at bounding box center [374, 235] width 9 height 18
click at [530, 119] on icon at bounding box center [533, 115] width 8 height 16
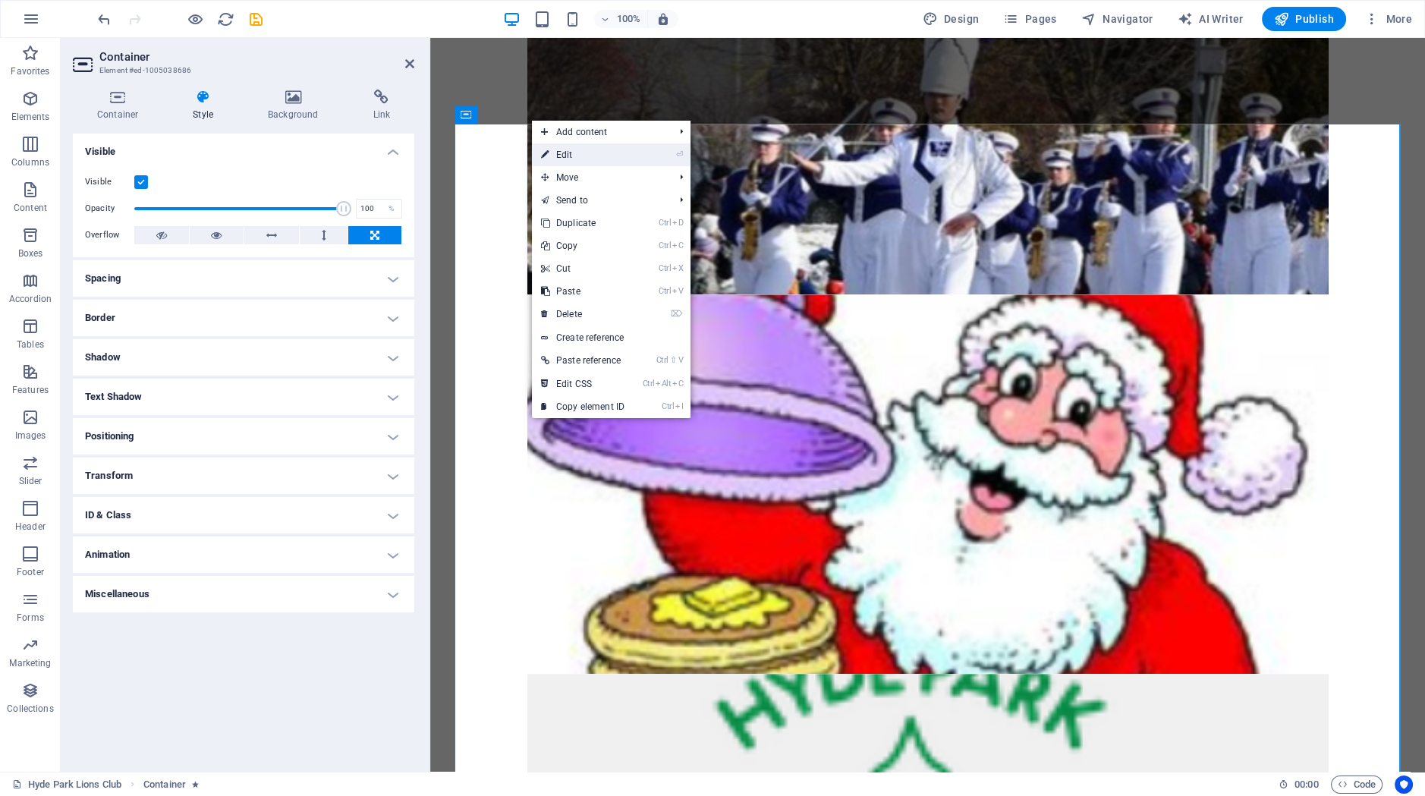
click at [566, 149] on link "⏎ Edit" at bounding box center [583, 154] width 102 height 23
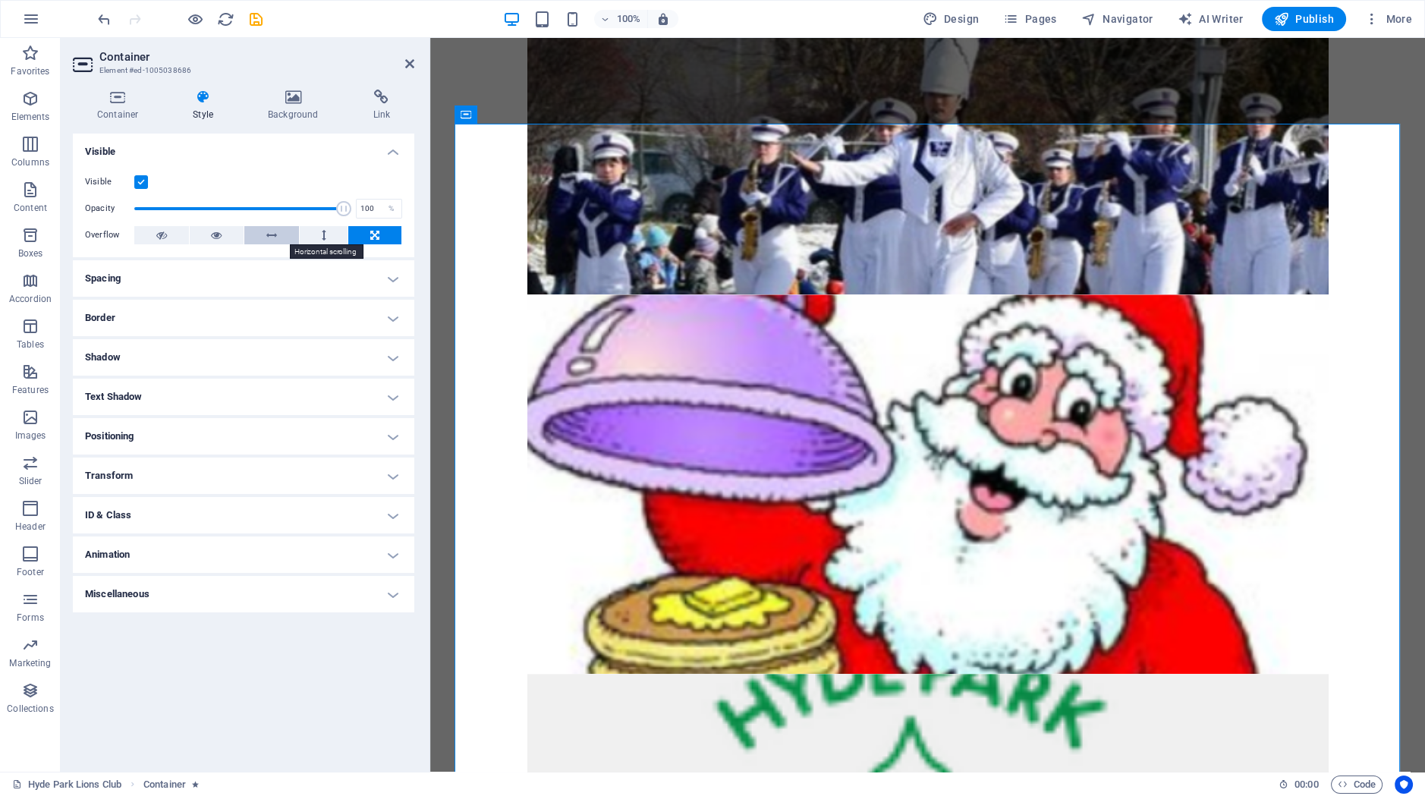
click at [284, 228] on button at bounding box center [271, 235] width 55 height 18
click at [311, 234] on button at bounding box center [324, 235] width 49 height 18
click at [362, 238] on button at bounding box center [374, 235] width 53 height 18
click at [216, 237] on icon at bounding box center [216, 235] width 11 height 18
click at [263, 234] on button at bounding box center [271, 235] width 55 height 18
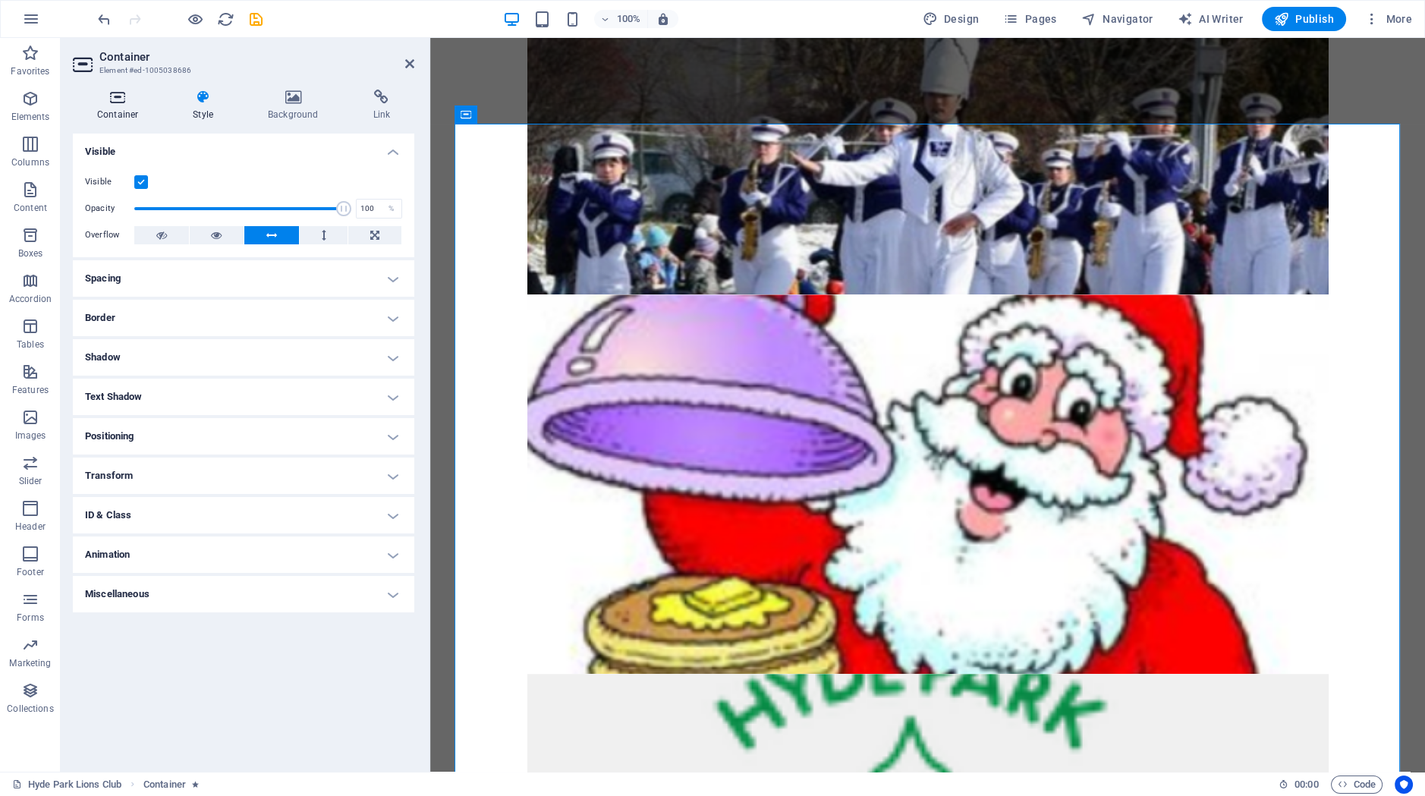
click at [130, 93] on icon at bounding box center [118, 97] width 90 height 15
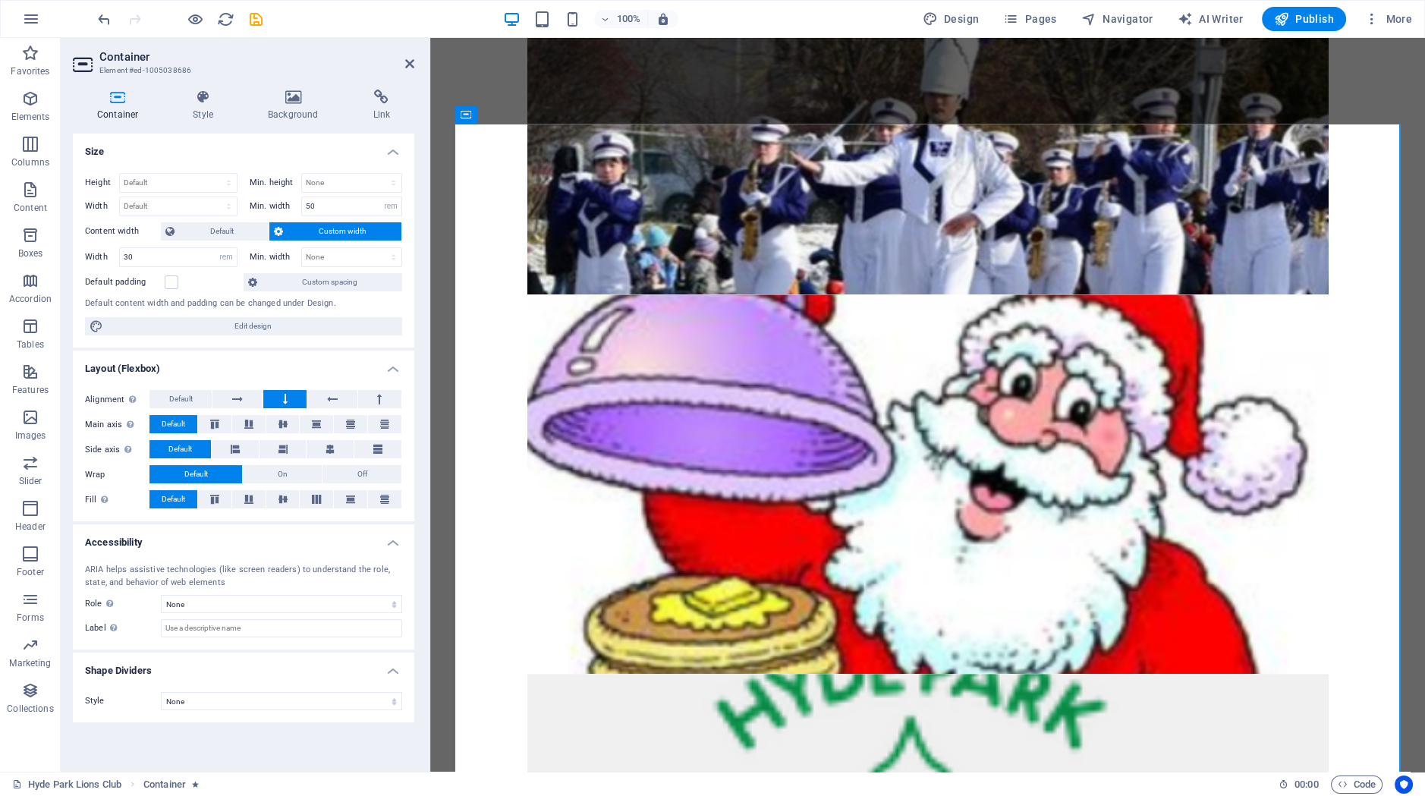
click at [240, 389] on div "Alignment Determines the flex direction. Default Main axis Determine how elemen…" at bounding box center [243, 449] width 341 height 143
click at [244, 401] on button at bounding box center [236, 399] width 49 height 18
click at [326, 404] on button at bounding box center [331, 399] width 49 height 18
click at [235, 401] on icon at bounding box center [237, 399] width 11 height 18
click at [120, 197] on select "Default px rem % em vh vw" at bounding box center [178, 206] width 117 height 18
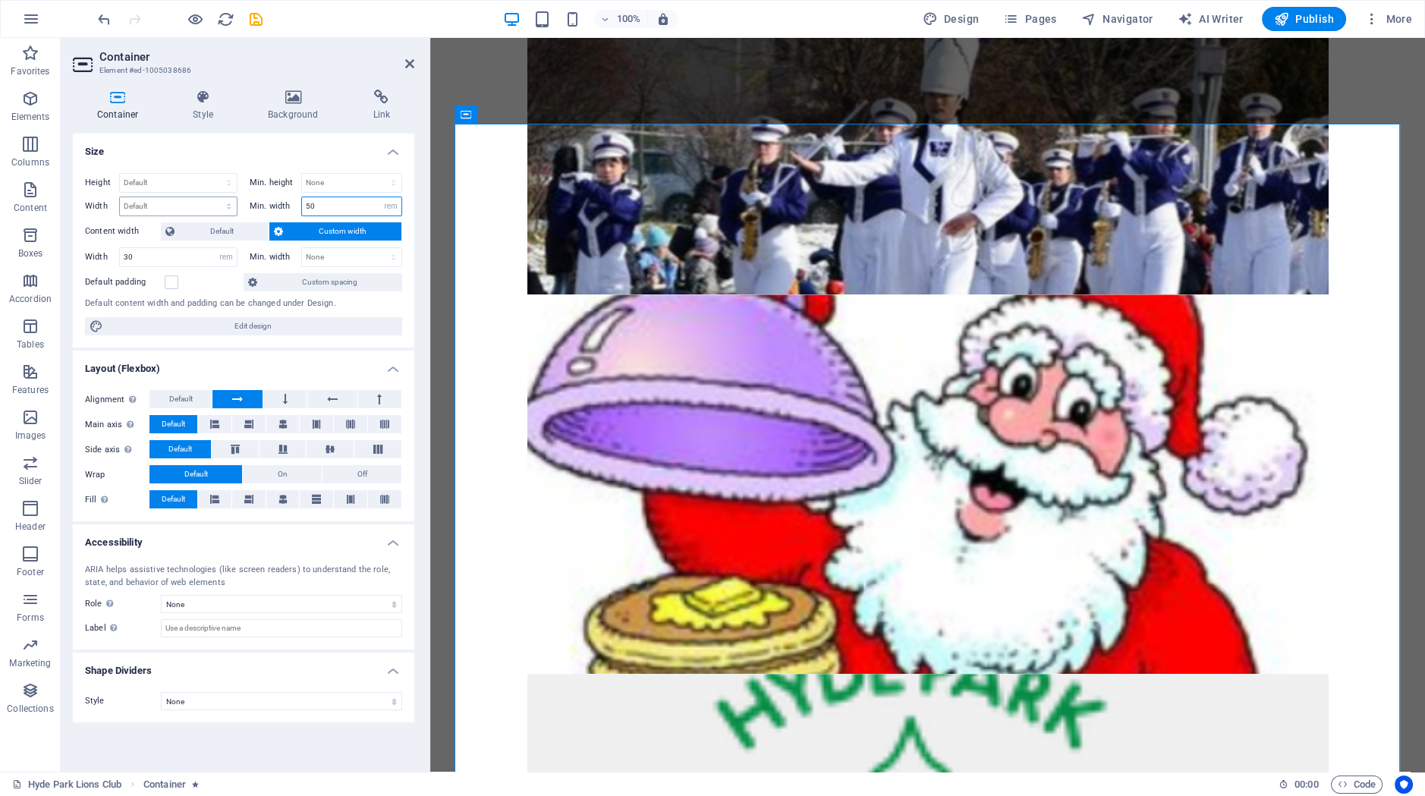
click at [338, 209] on input "50" at bounding box center [351, 206] width 99 height 18
drag, startPoint x: 341, startPoint y: 206, endPoint x: 297, endPoint y: 202, distance: 44.9
click at [302, 202] on input "50" at bounding box center [351, 206] width 99 height 18
type input "0"
click at [380, 197] on select "None px rem % vh vw" at bounding box center [390, 206] width 21 height 18
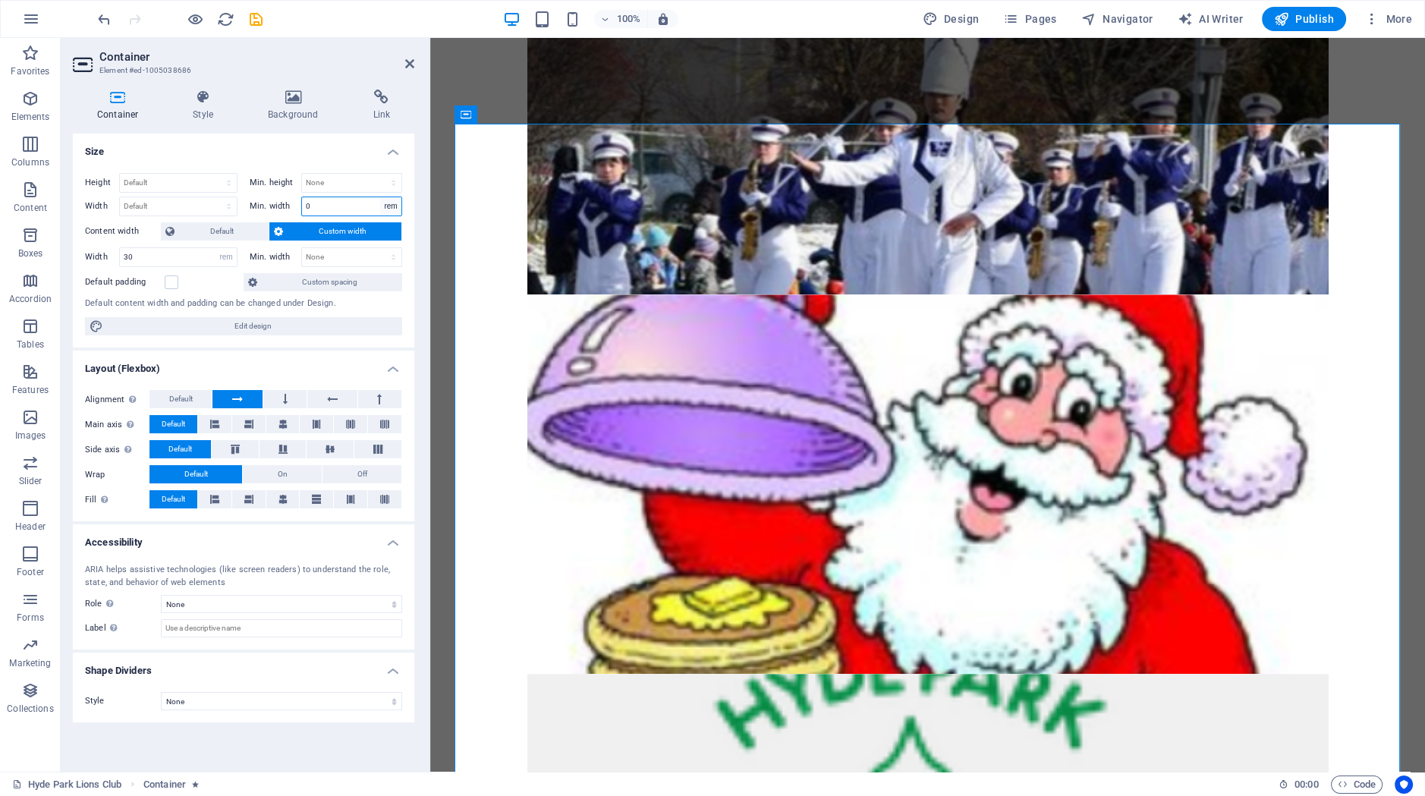
select select "njcs2hv59lc"
click option "None" at bounding box center [0, 0] width 0 height 0
select select "DISABLED_OPTION_VALUE"
drag, startPoint x: 148, startPoint y: 257, endPoint x: 68, endPoint y: 253, distance: 79.8
click at [120, 253] on input "30" at bounding box center [178, 257] width 117 height 18
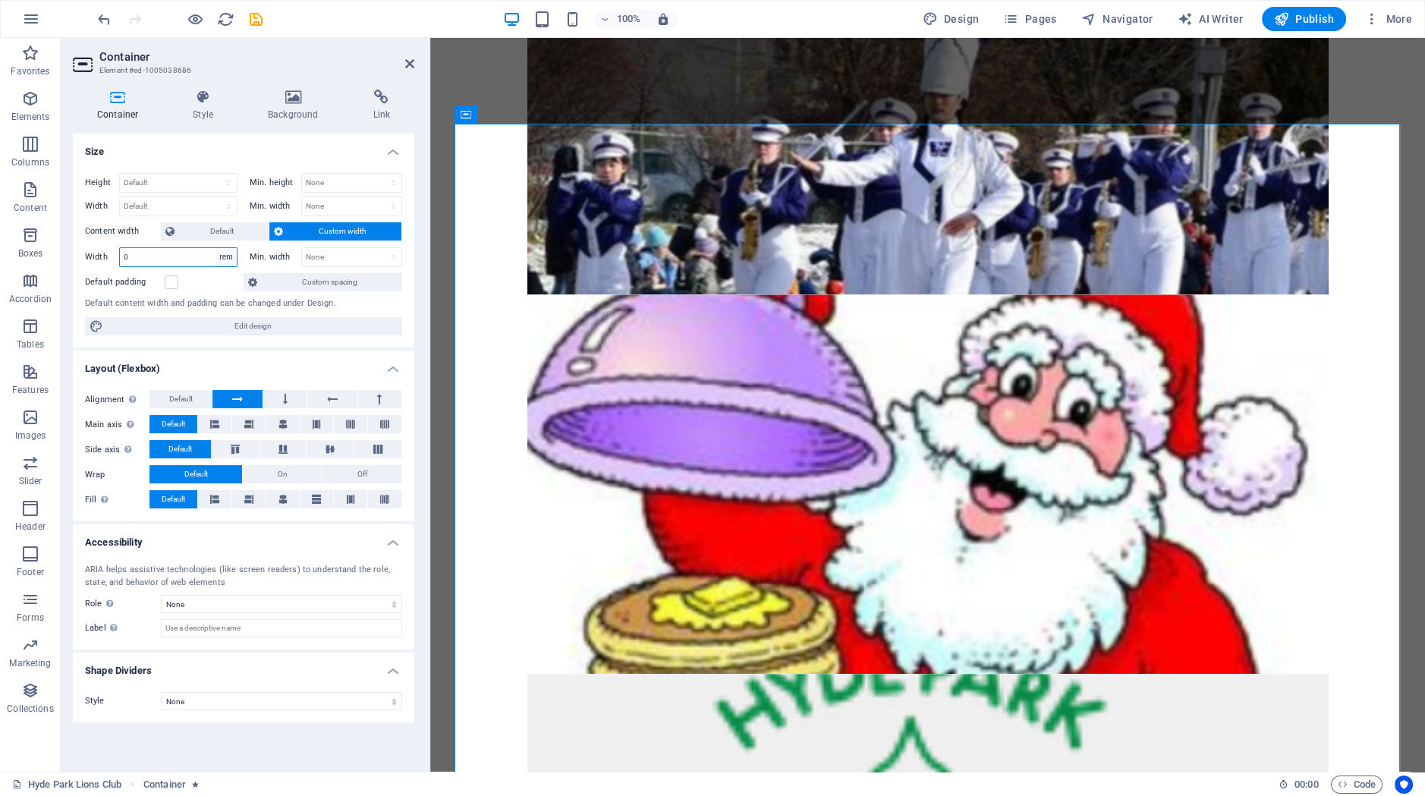
type input "0"
click at [216, 248] on select "Default px rem % em vh vw" at bounding box center [226, 257] width 21 height 18
select select "k1a03kf1of"
click option "Default" at bounding box center [0, 0] width 0 height 0
select select "DISABLED_OPTION_VALUE"
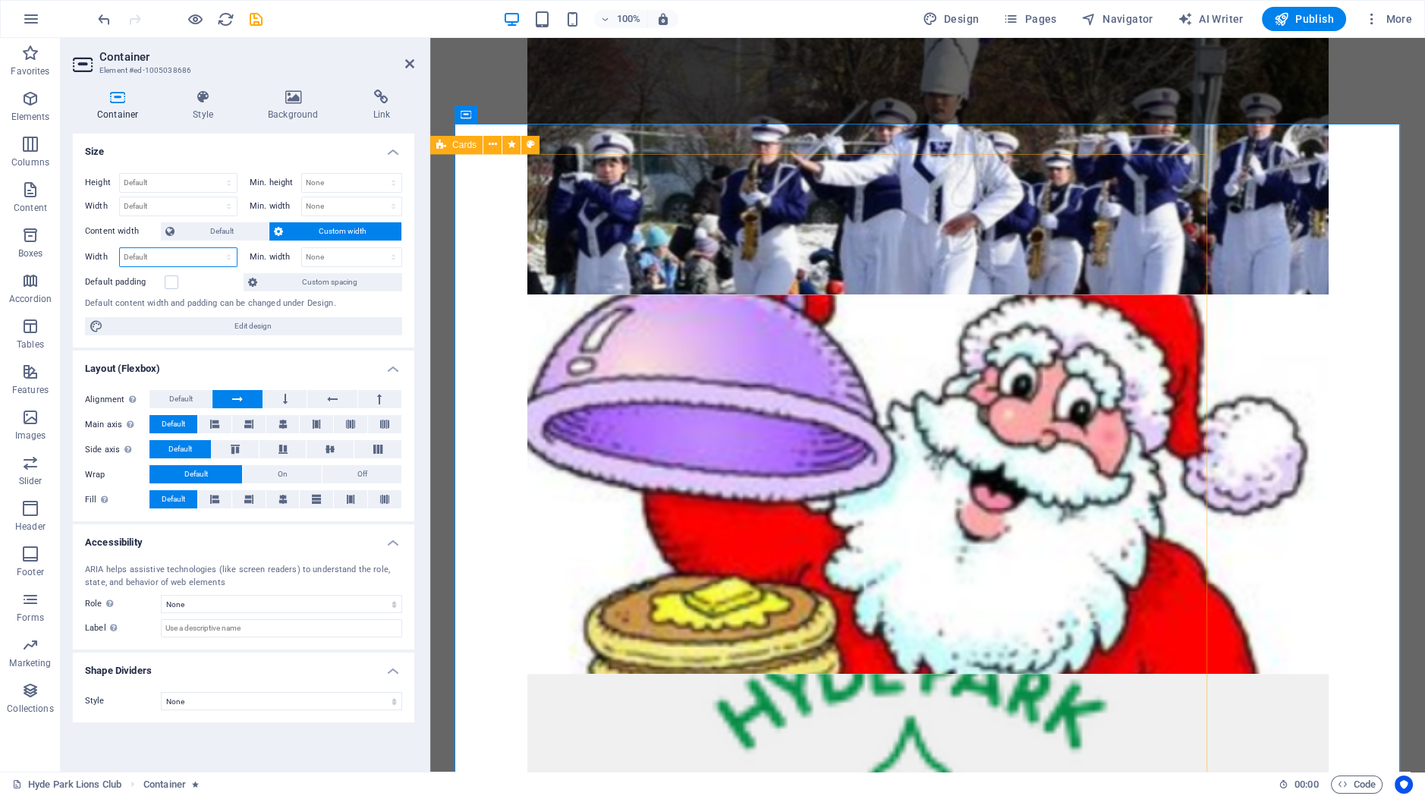
scroll to position [0, 0]
click at [541, 153] on button at bounding box center [535, 151] width 18 height 18
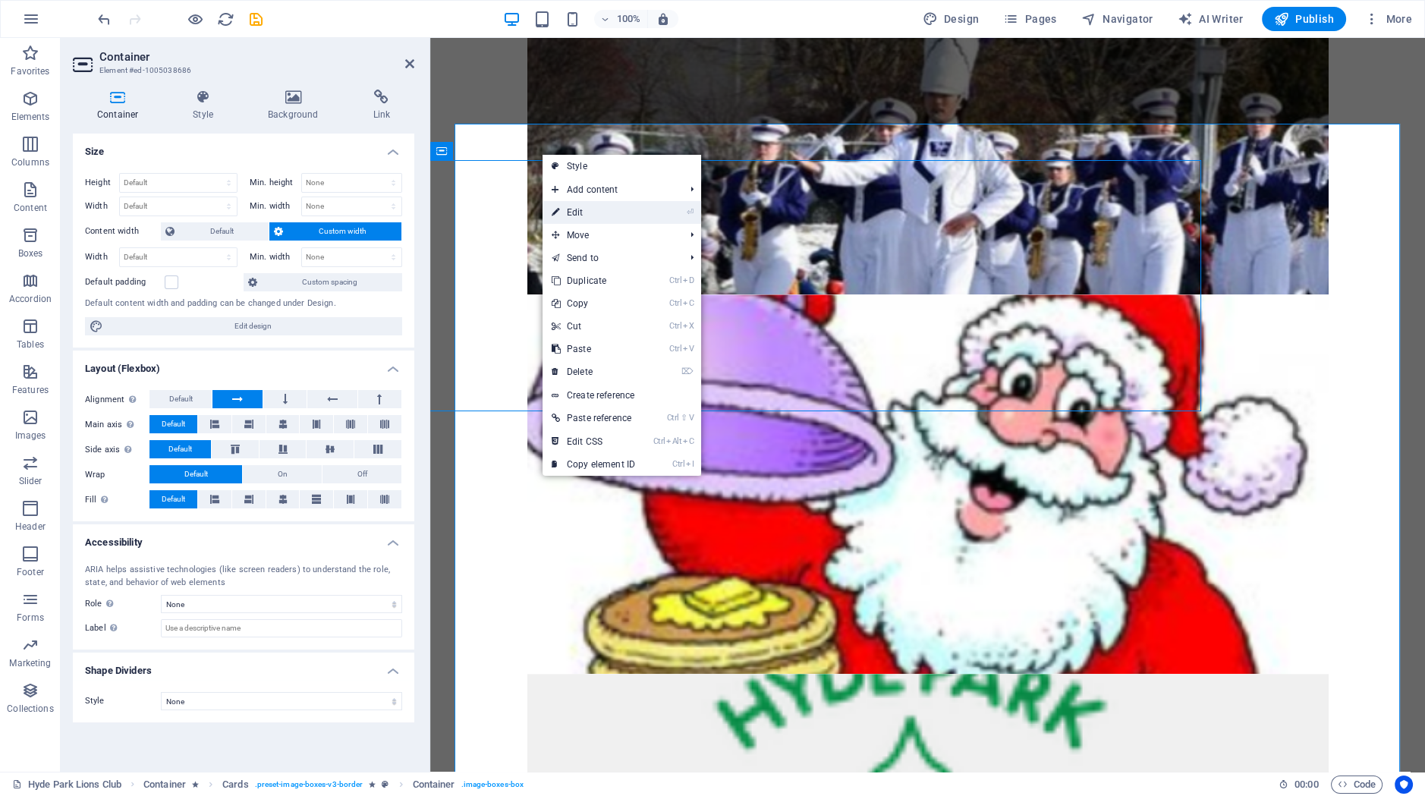
click at [568, 211] on link "⏎ Edit" at bounding box center [594, 212] width 102 height 23
select select "rem"
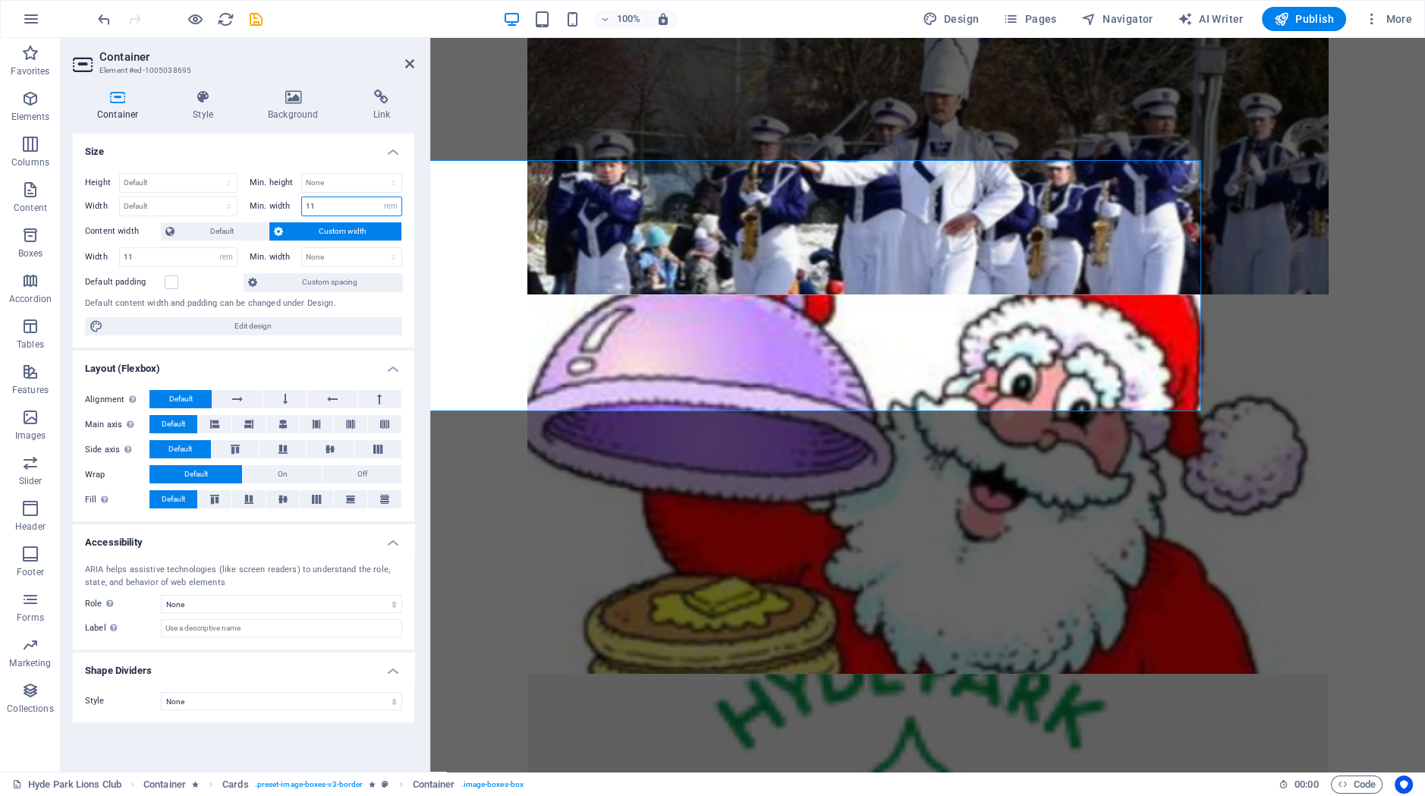
drag, startPoint x: 340, startPoint y: 206, endPoint x: 279, endPoint y: 206, distance: 60.7
click at [302, 206] on input "11" at bounding box center [351, 206] width 99 height 18
type input "5"
click at [179, 253] on input "11" at bounding box center [178, 257] width 117 height 18
drag, startPoint x: 189, startPoint y: 258, endPoint x: 33, endPoint y: 238, distance: 157.6
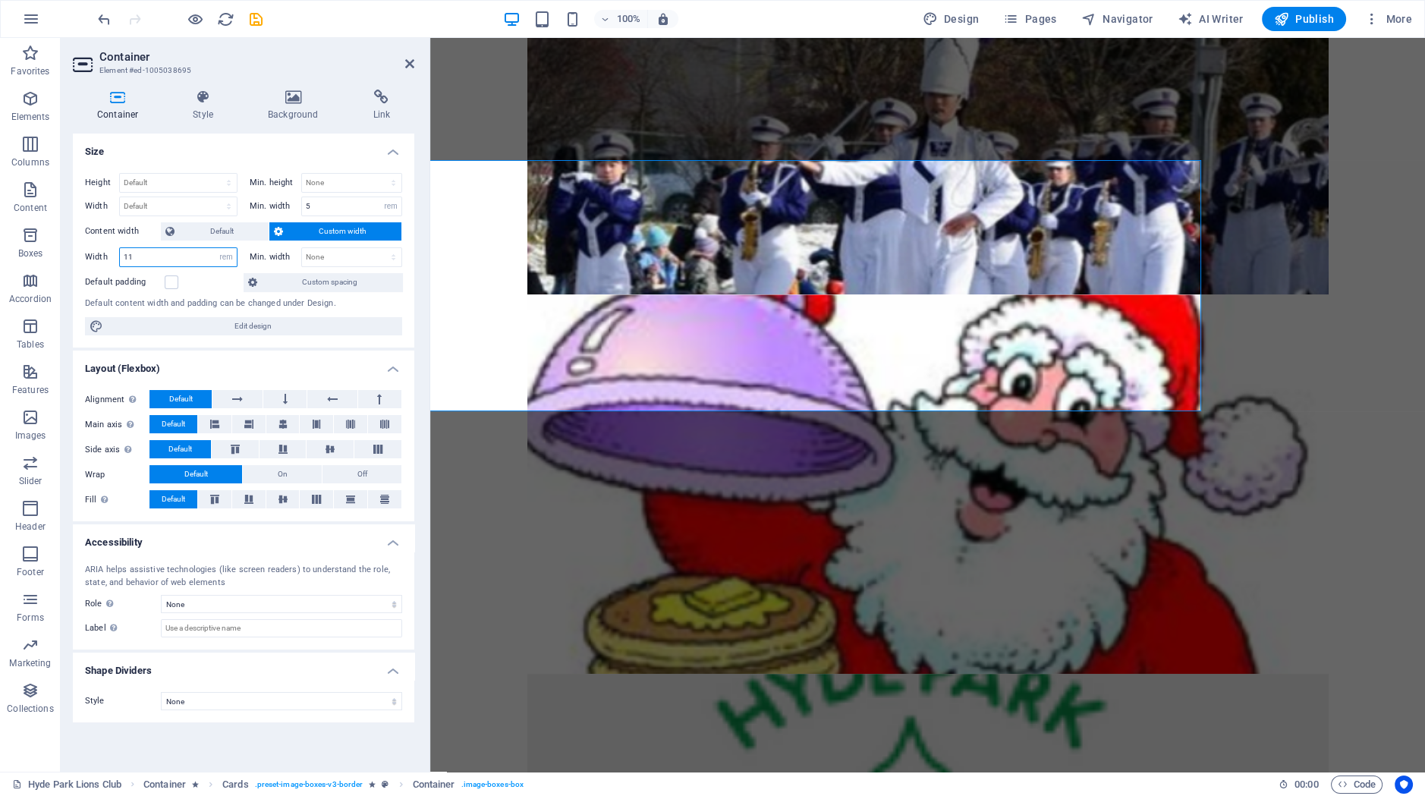
click at [120, 248] on input "11" at bounding box center [178, 257] width 117 height 18
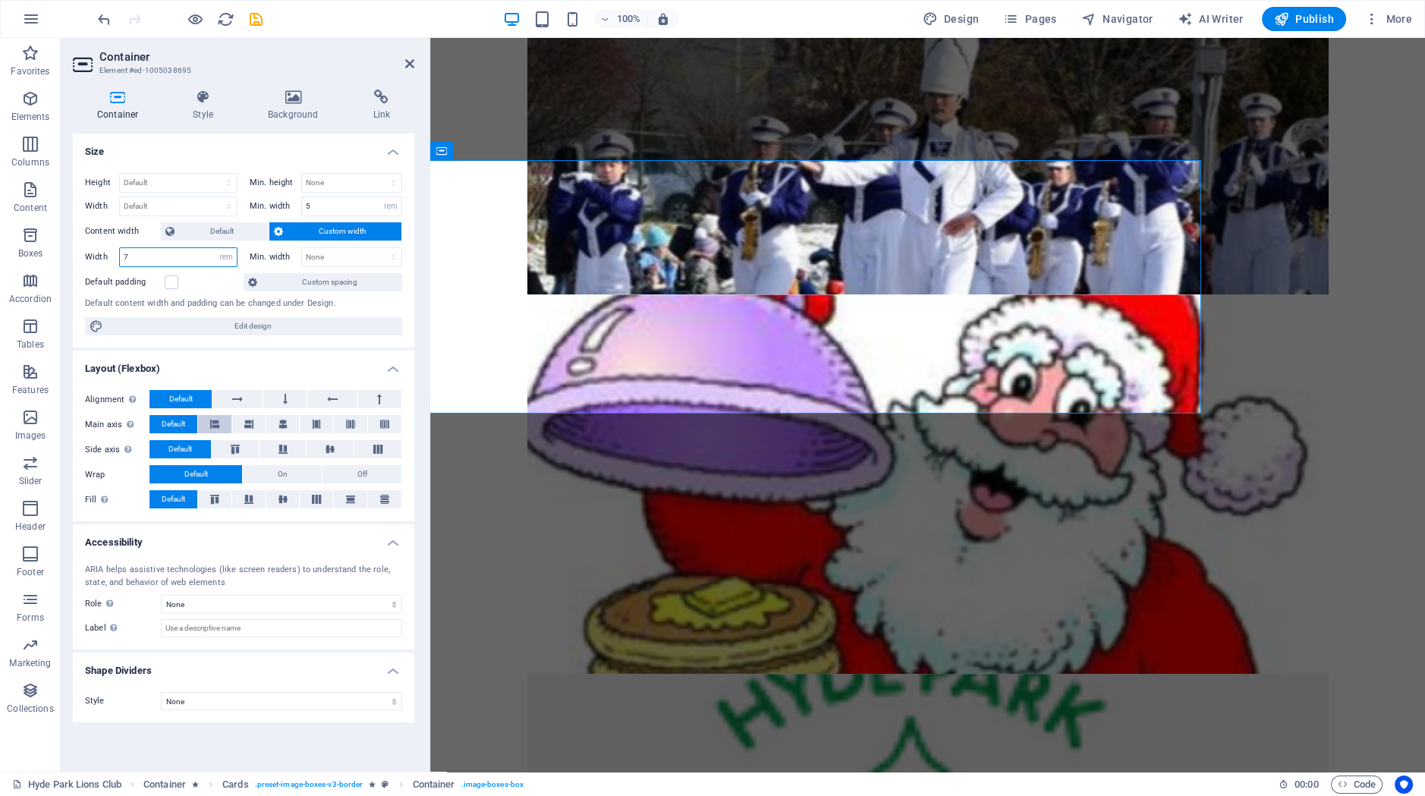
type input "7"
click at [227, 426] on button at bounding box center [214, 424] width 33 height 18
click at [250, 429] on icon at bounding box center [248, 424] width 9 height 18
click at [278, 429] on button at bounding box center [282, 424] width 33 height 18
click at [285, 397] on icon at bounding box center [285, 399] width 5 height 18
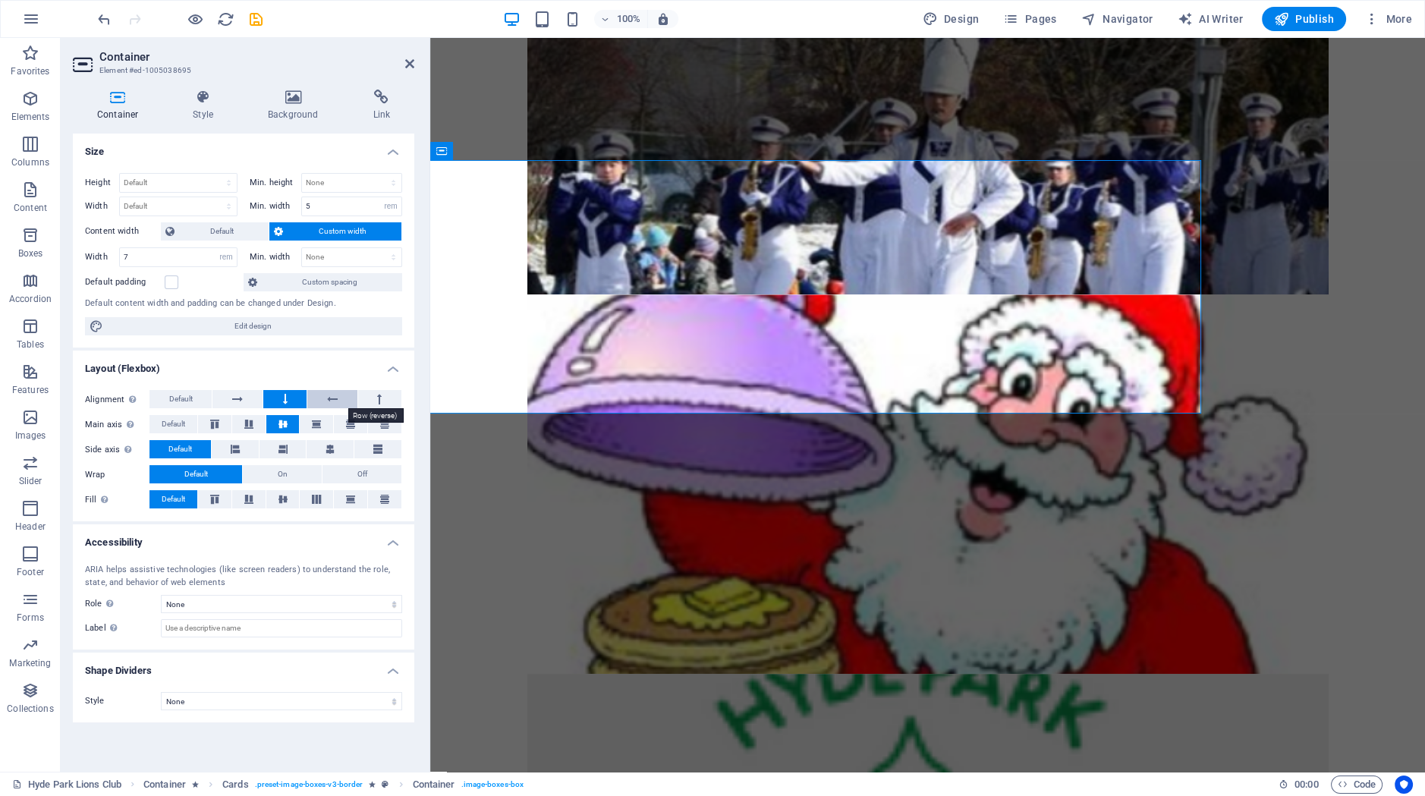
click at [326, 400] on button at bounding box center [331, 399] width 49 height 18
click at [228, 392] on button at bounding box center [236, 399] width 49 height 18
click at [367, 397] on button at bounding box center [379, 399] width 43 height 18
click at [412, 64] on icon at bounding box center [409, 64] width 9 height 12
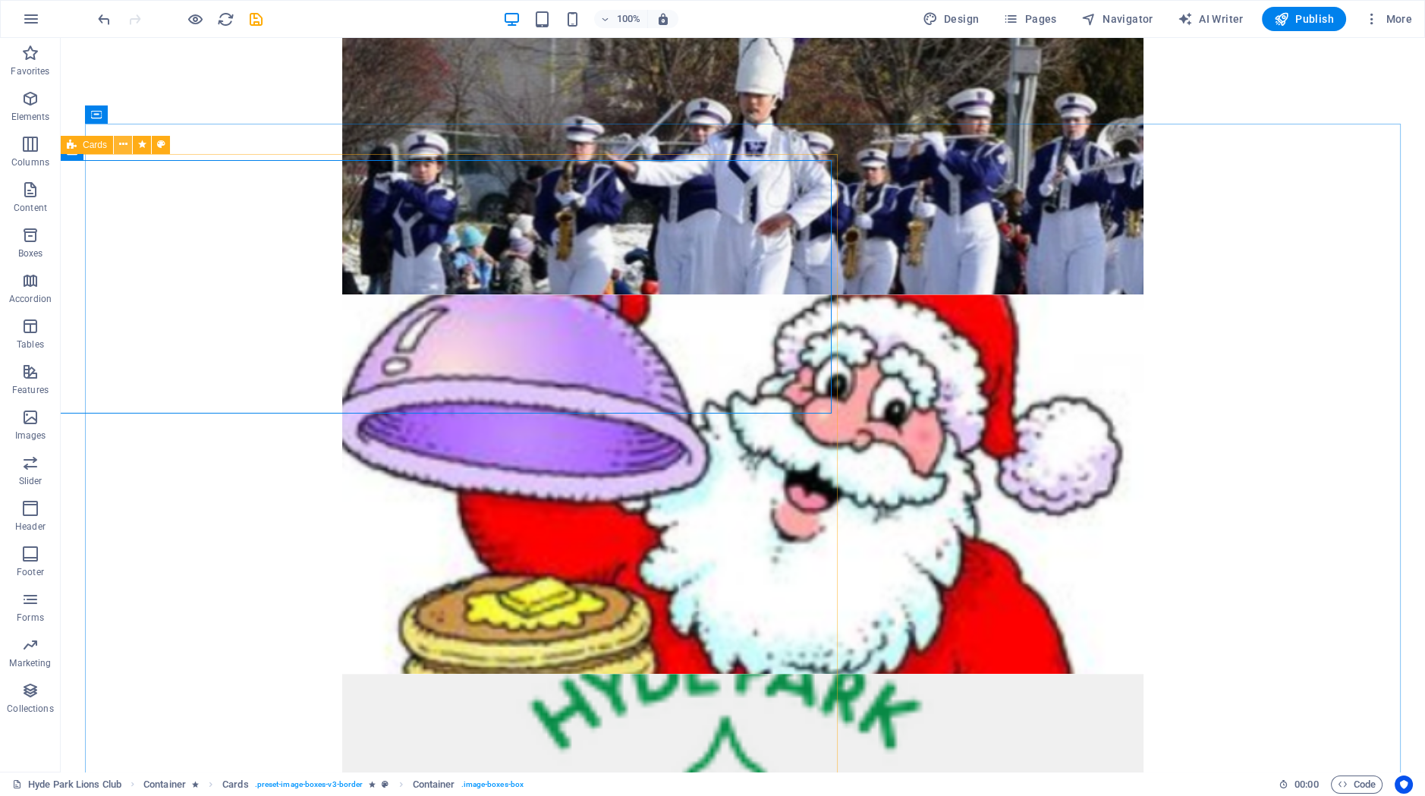
click at [124, 144] on icon at bounding box center [123, 145] width 8 height 16
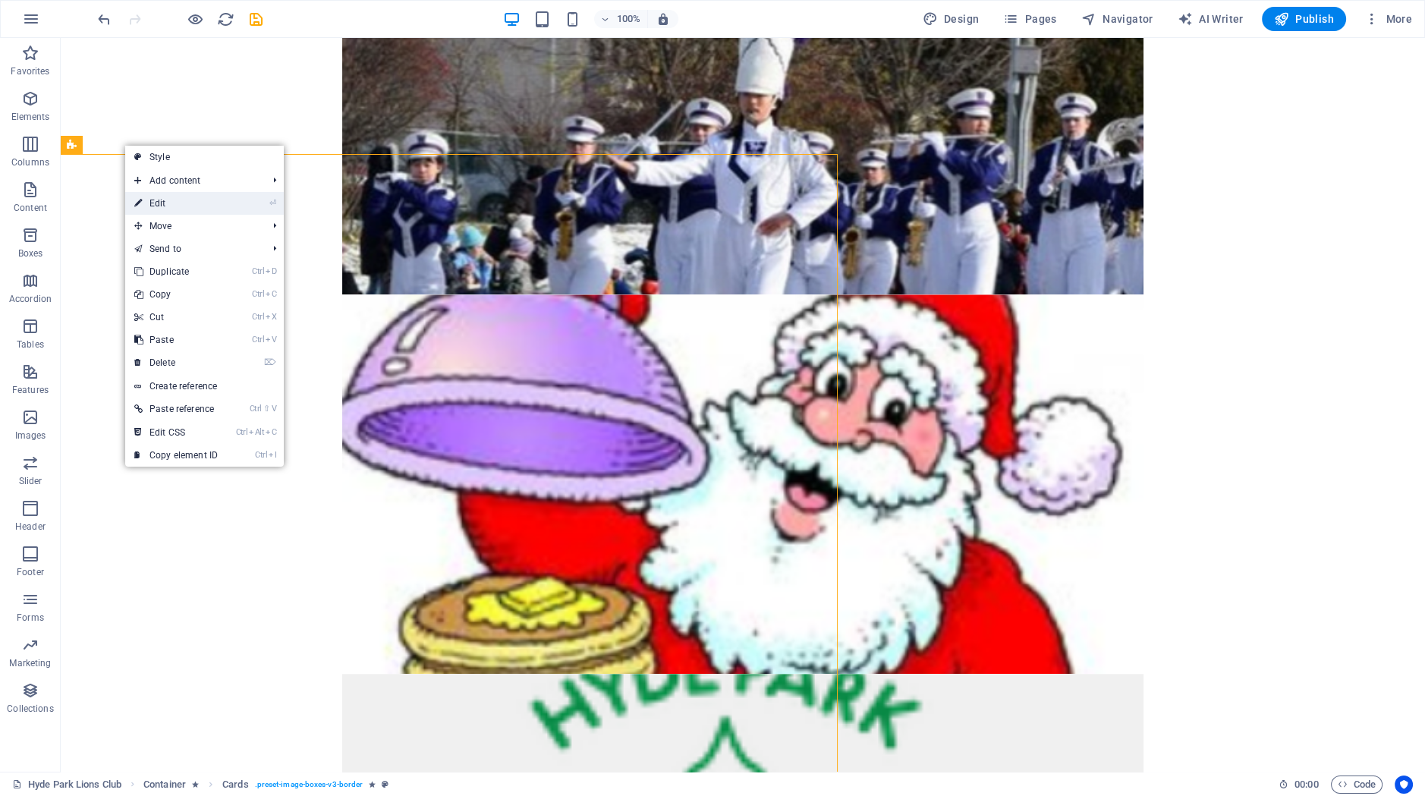
click at [168, 200] on link "⏎ Edit" at bounding box center [176, 203] width 102 height 23
select select "rem"
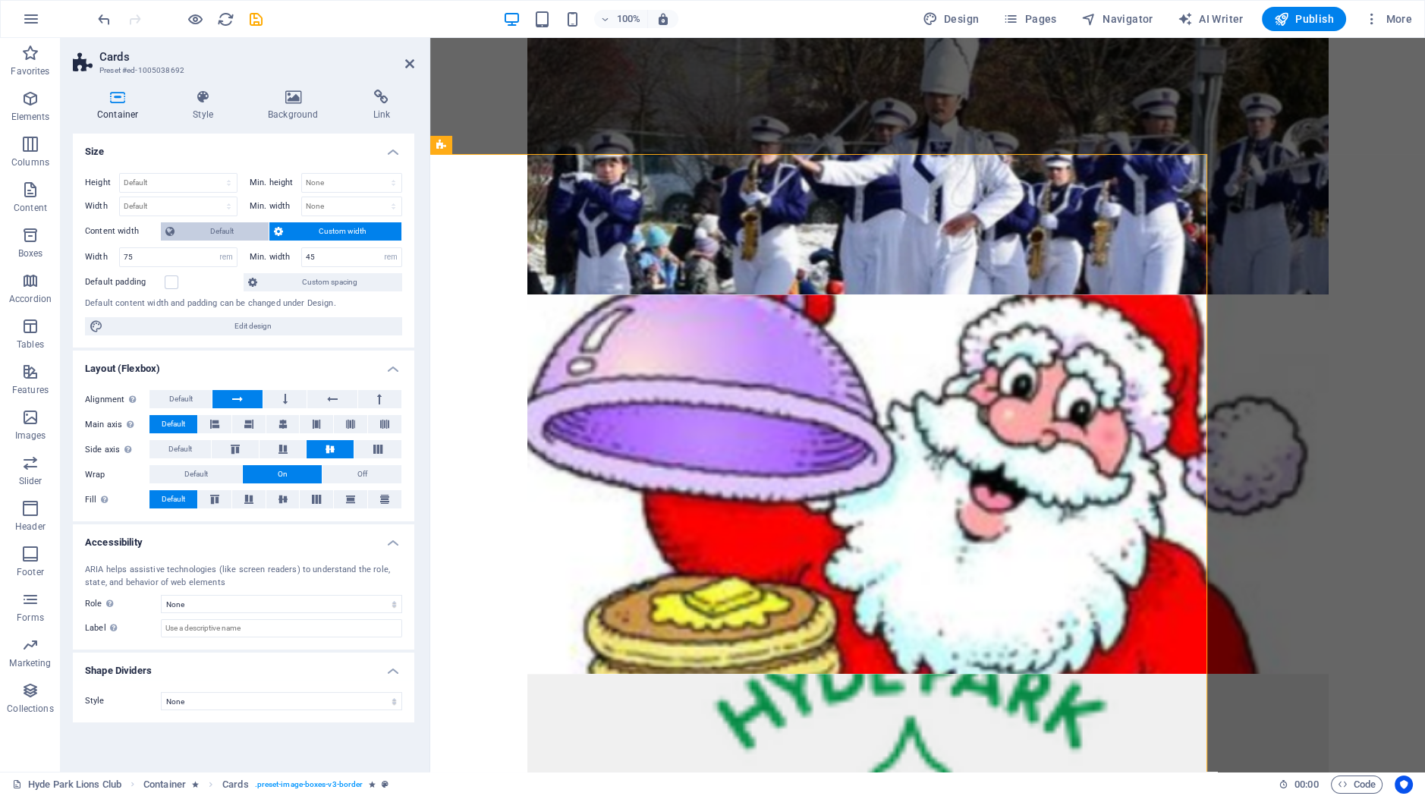
click at [194, 228] on span "Default" at bounding box center [221, 231] width 85 height 18
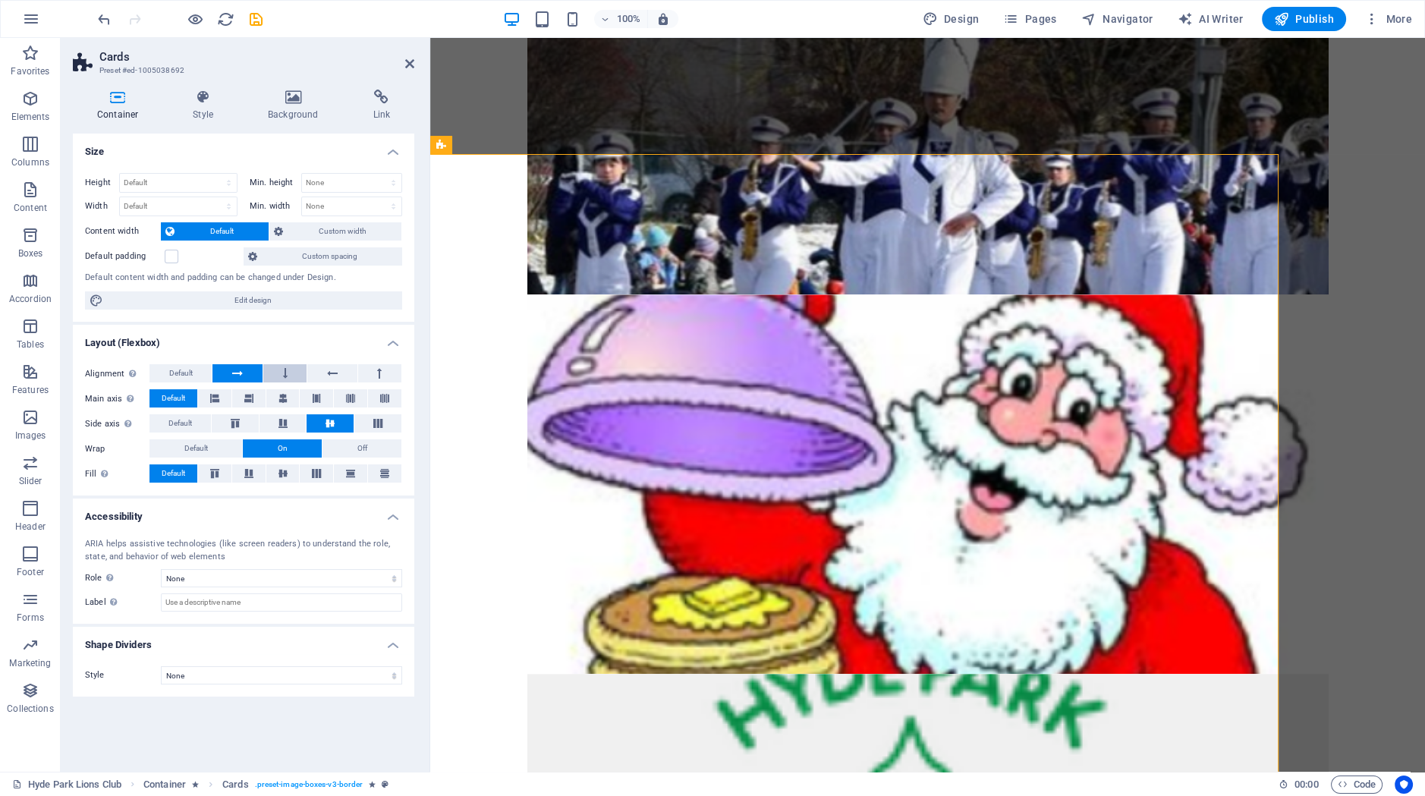
click at [281, 368] on button at bounding box center [284, 373] width 43 height 18
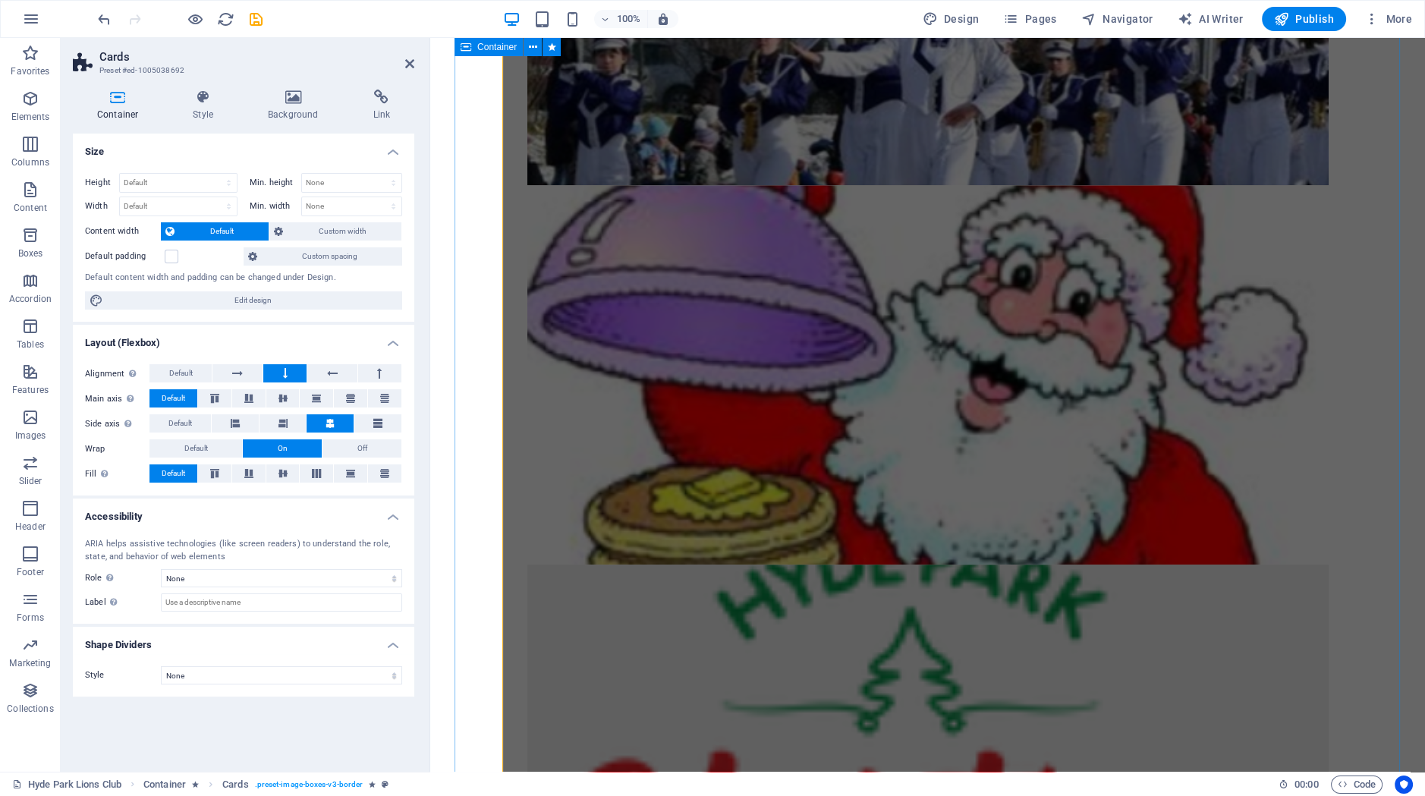
scroll to position [3101, 0]
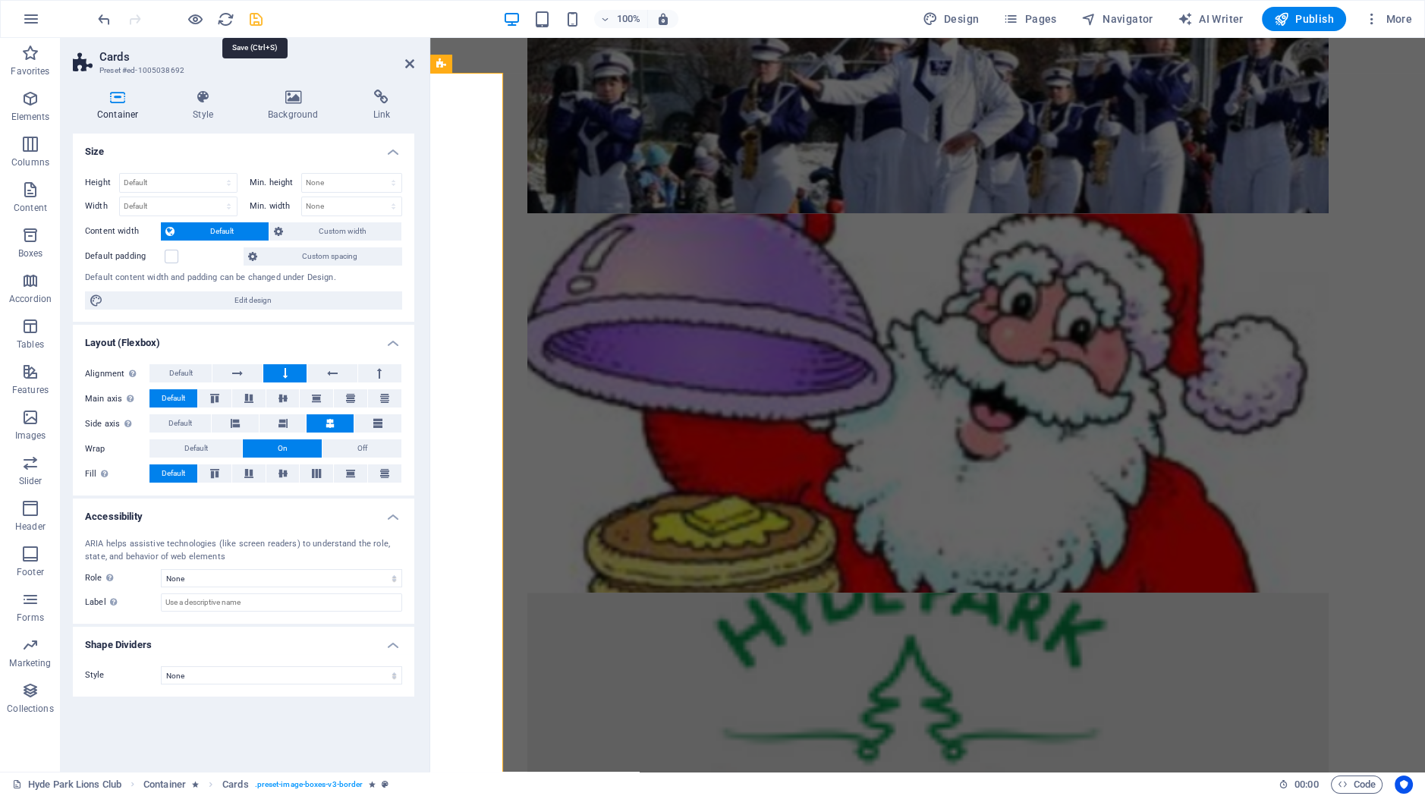
click at [252, 14] on icon "save" at bounding box center [255, 19] width 17 height 17
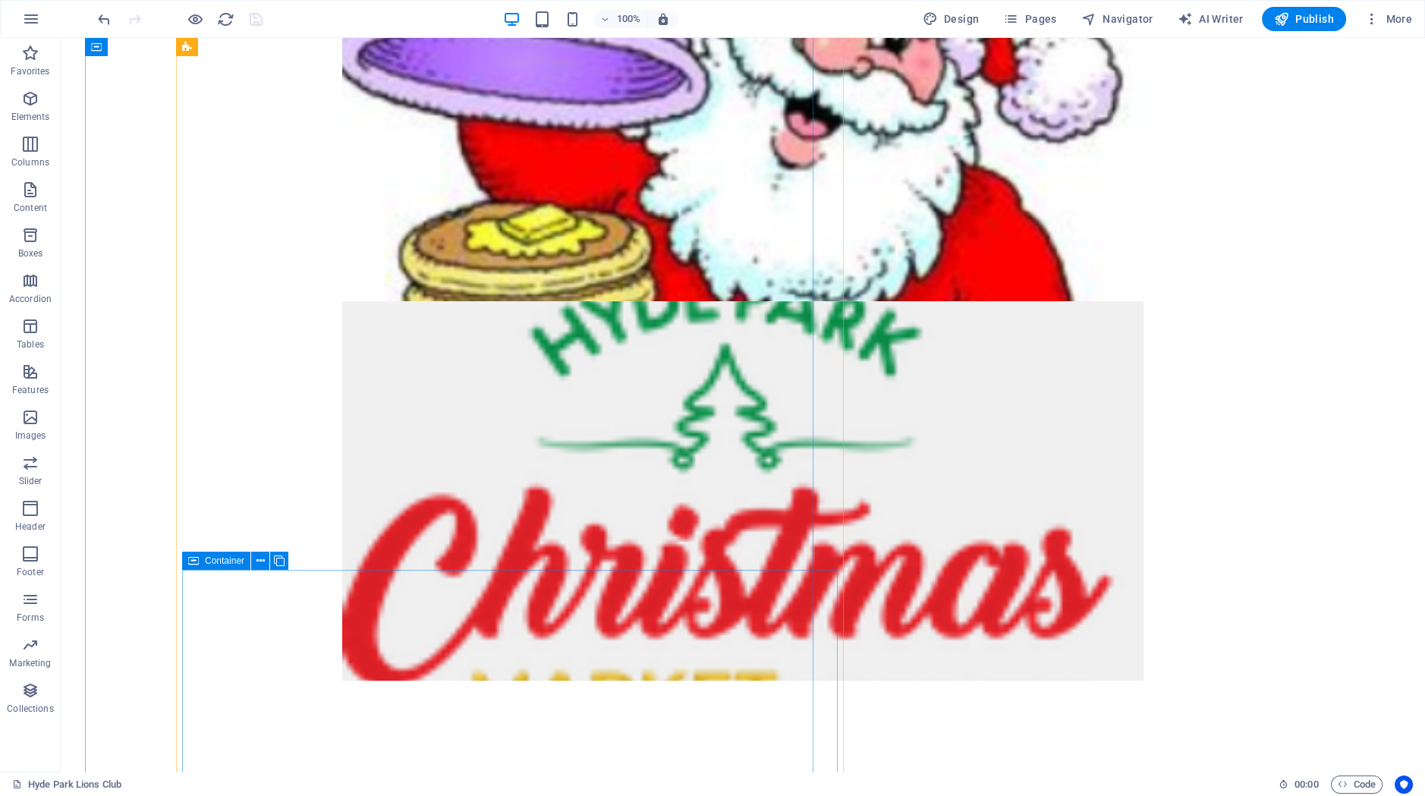
scroll to position [1244, 0]
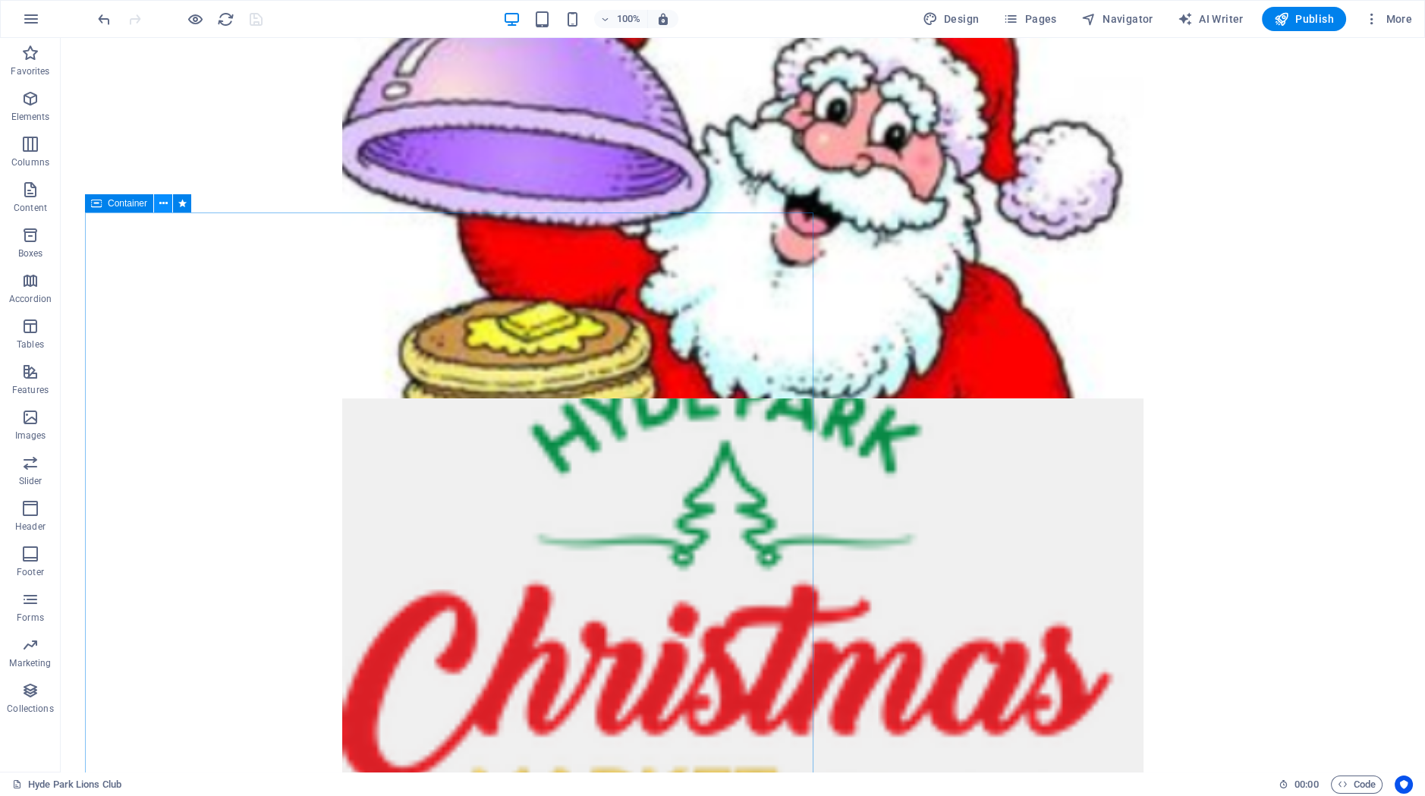
click at [162, 205] on icon at bounding box center [163, 204] width 8 height 16
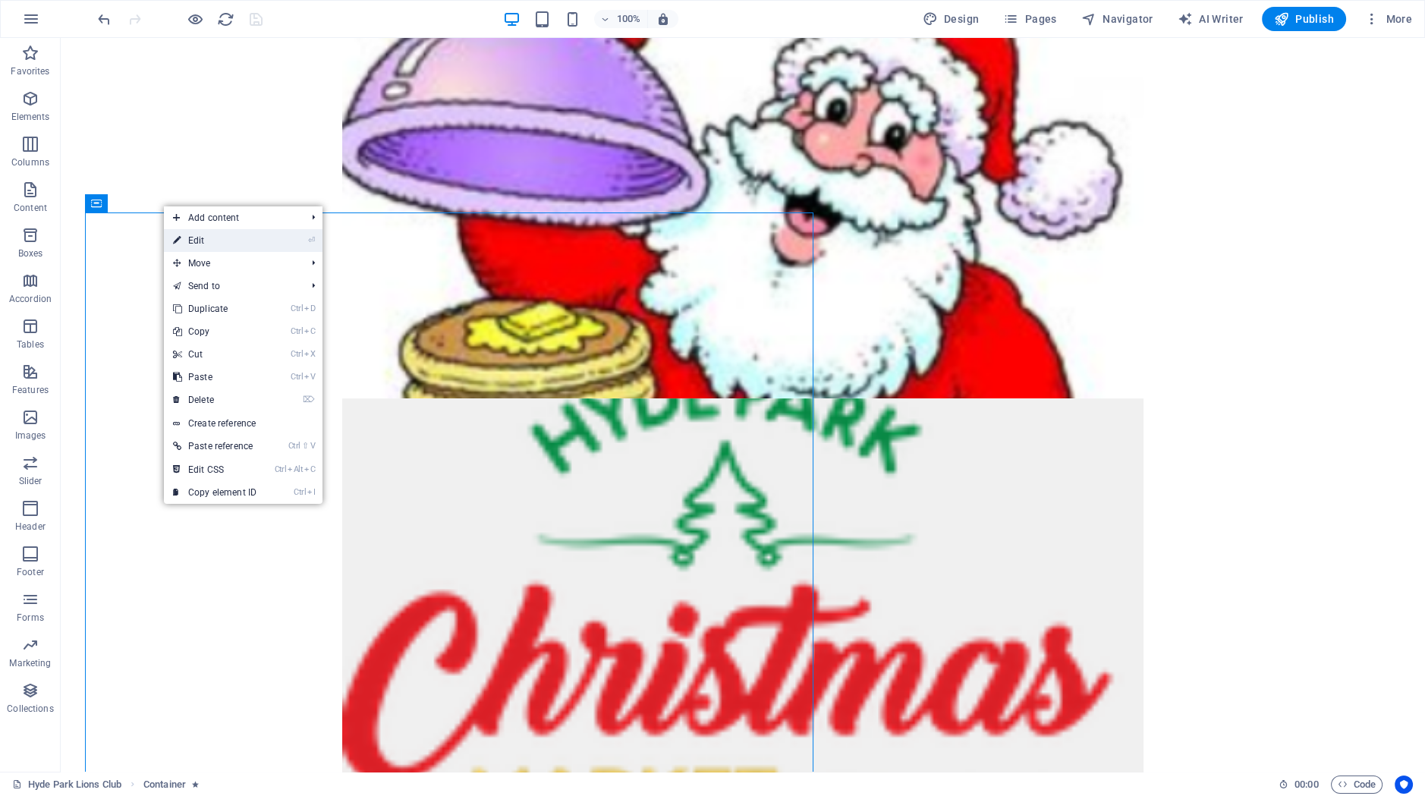
click at [190, 236] on link "⏎ Edit" at bounding box center [215, 240] width 102 height 23
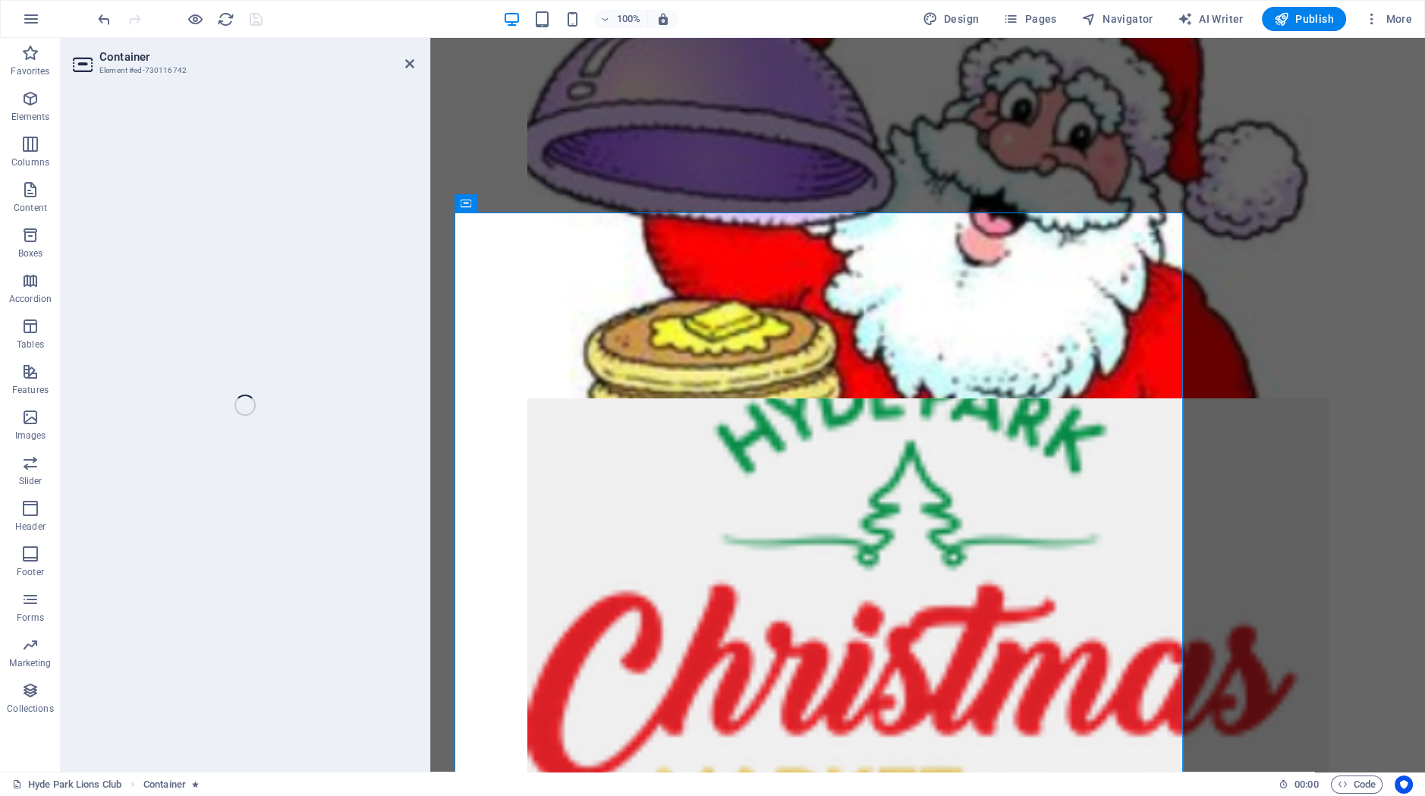
select select "rem"
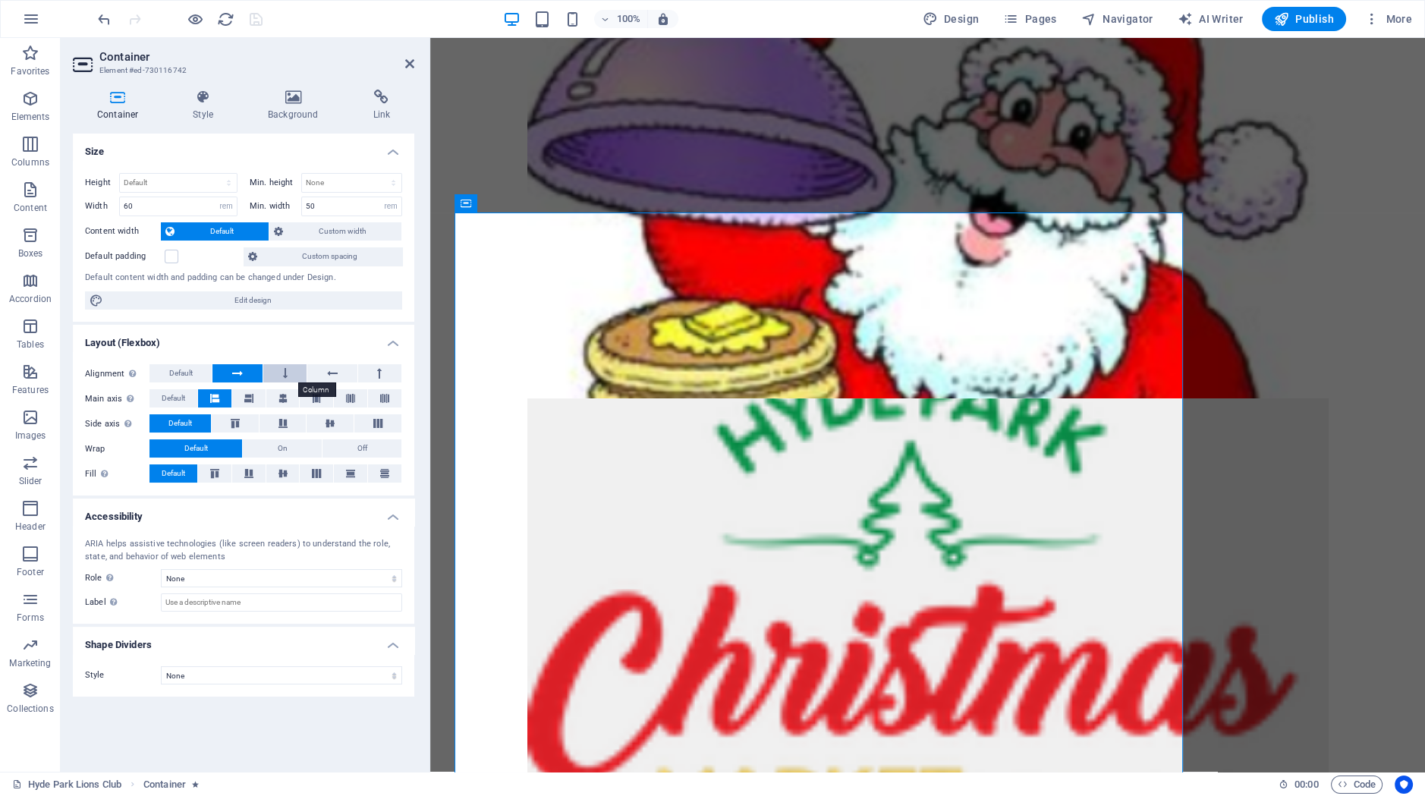
click at [280, 369] on button at bounding box center [284, 373] width 43 height 18
click at [329, 370] on icon at bounding box center [332, 373] width 11 height 18
click at [287, 370] on icon at bounding box center [285, 373] width 5 height 18
click at [238, 370] on icon at bounding box center [237, 373] width 11 height 18
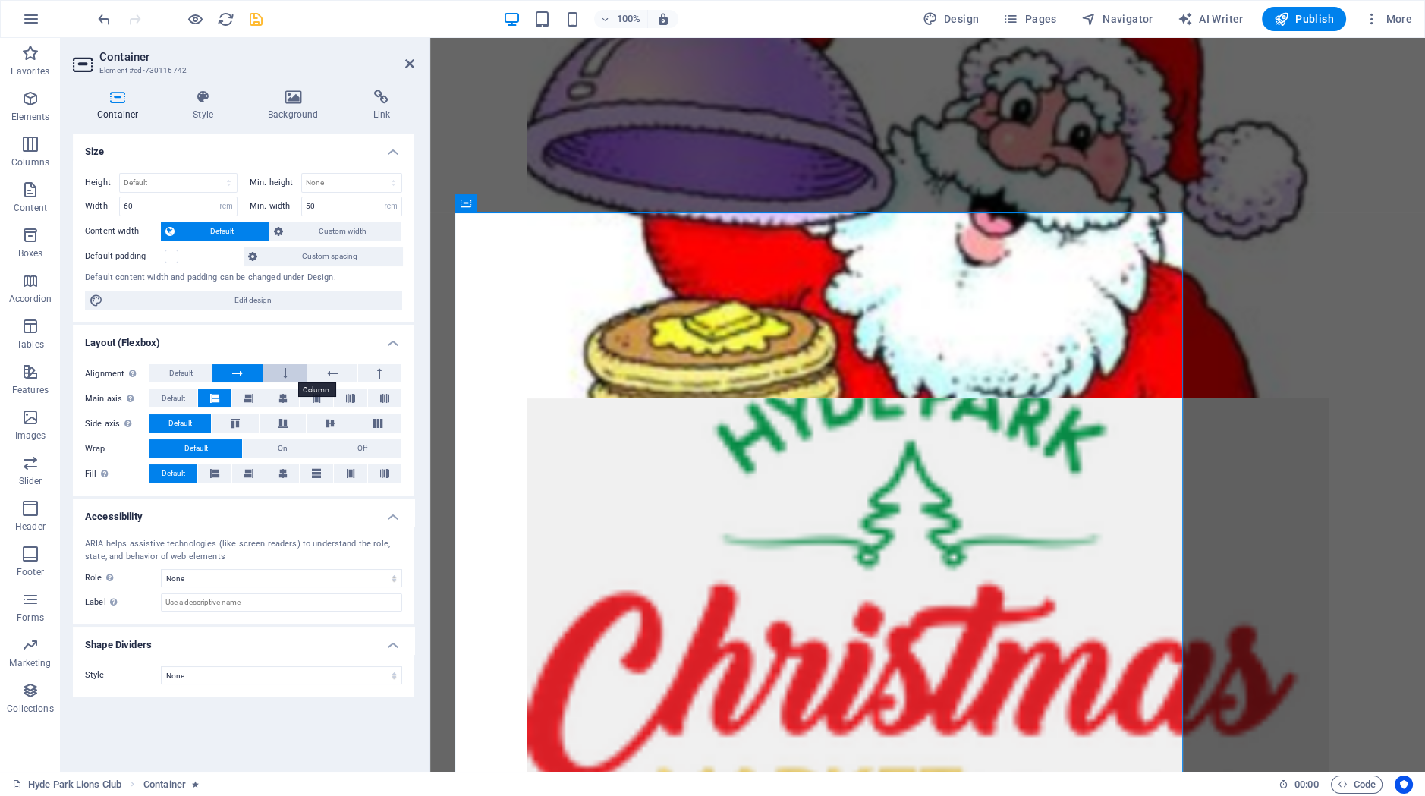
click at [281, 373] on button at bounding box center [284, 373] width 43 height 18
click at [339, 375] on button at bounding box center [331, 373] width 49 height 18
click at [385, 371] on button at bounding box center [379, 373] width 43 height 18
click at [285, 396] on icon at bounding box center [283, 398] width 18 height 9
click at [258, 400] on icon at bounding box center [249, 398] width 18 height 9
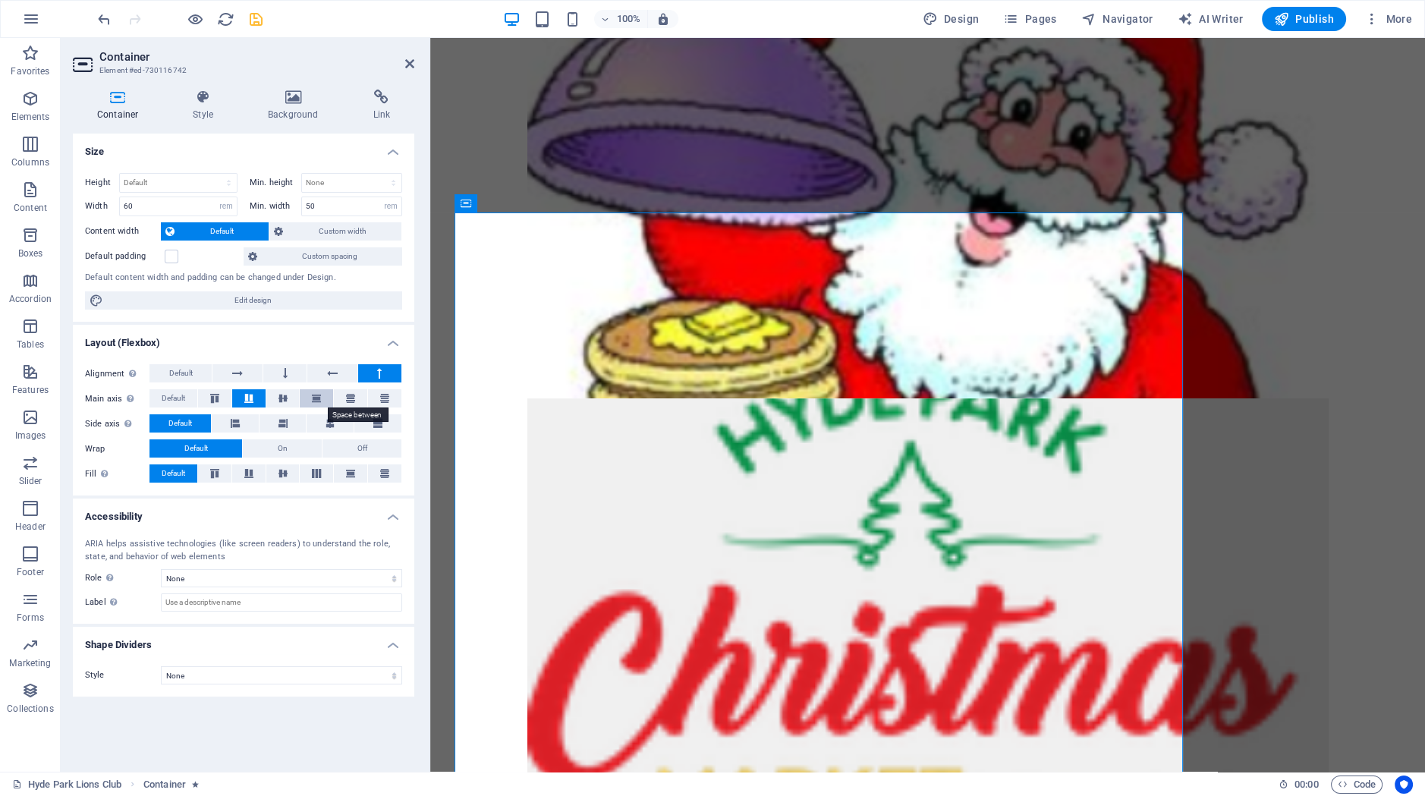
click at [313, 398] on icon at bounding box center [316, 398] width 18 height 9
click at [248, 398] on icon at bounding box center [249, 398] width 18 height 9
click at [110, 99] on icon at bounding box center [118, 97] width 90 height 15
click at [610, 201] on icon at bounding box center [608, 204] width 8 height 16
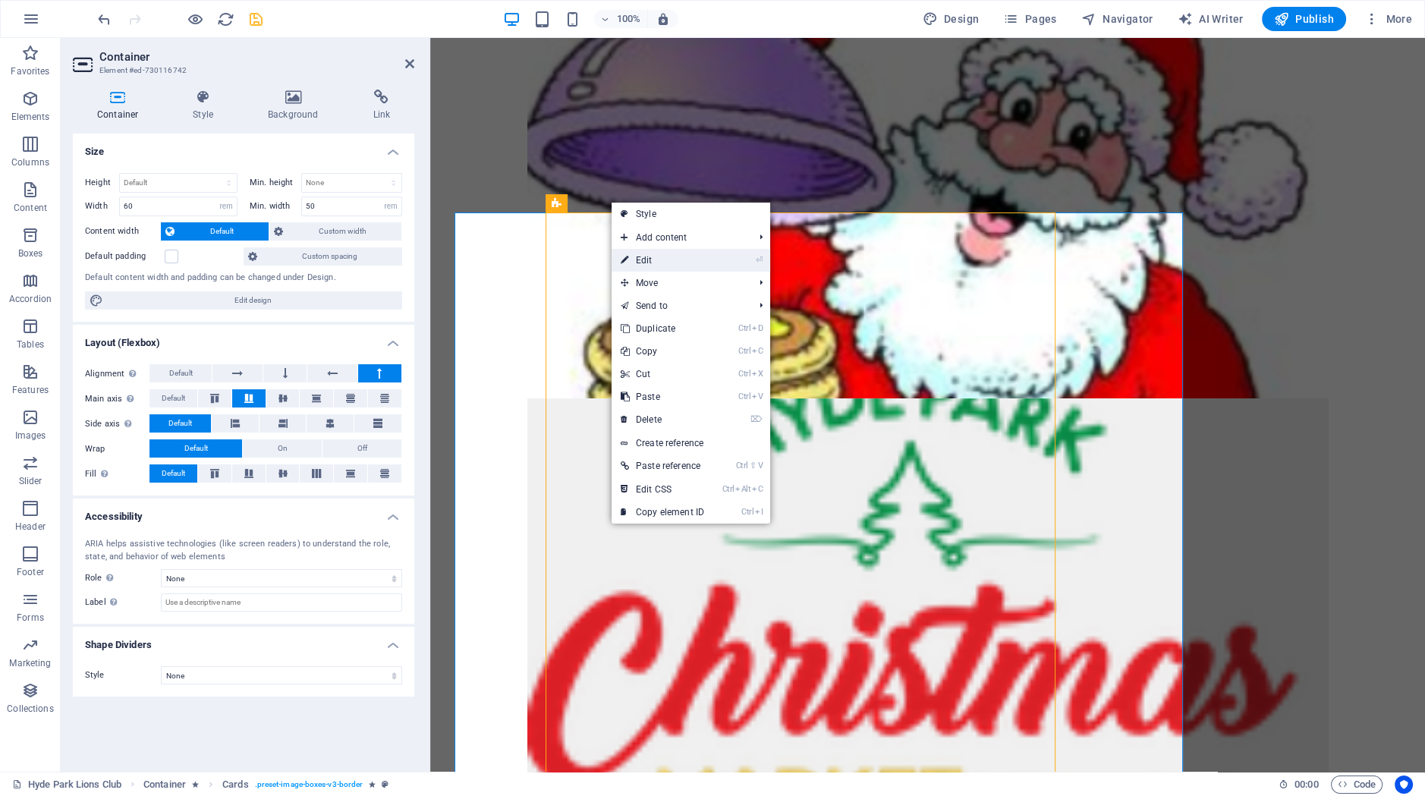
click at [647, 256] on link "⏎ Edit" at bounding box center [663, 260] width 102 height 23
select select "rem"
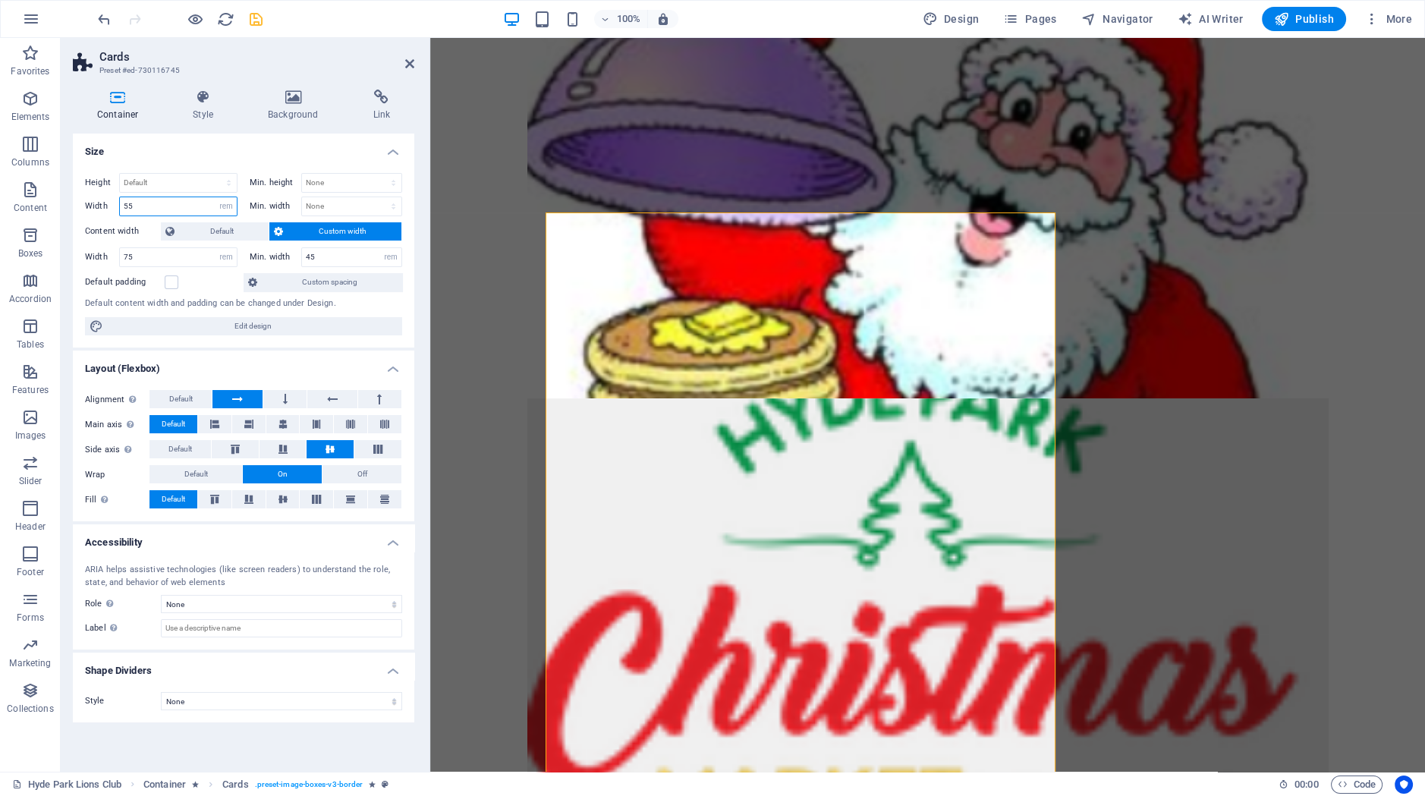
drag, startPoint x: 137, startPoint y: 206, endPoint x: 116, endPoint y: 208, distance: 21.3
click at [120, 208] on input "55" at bounding box center [178, 206] width 117 height 18
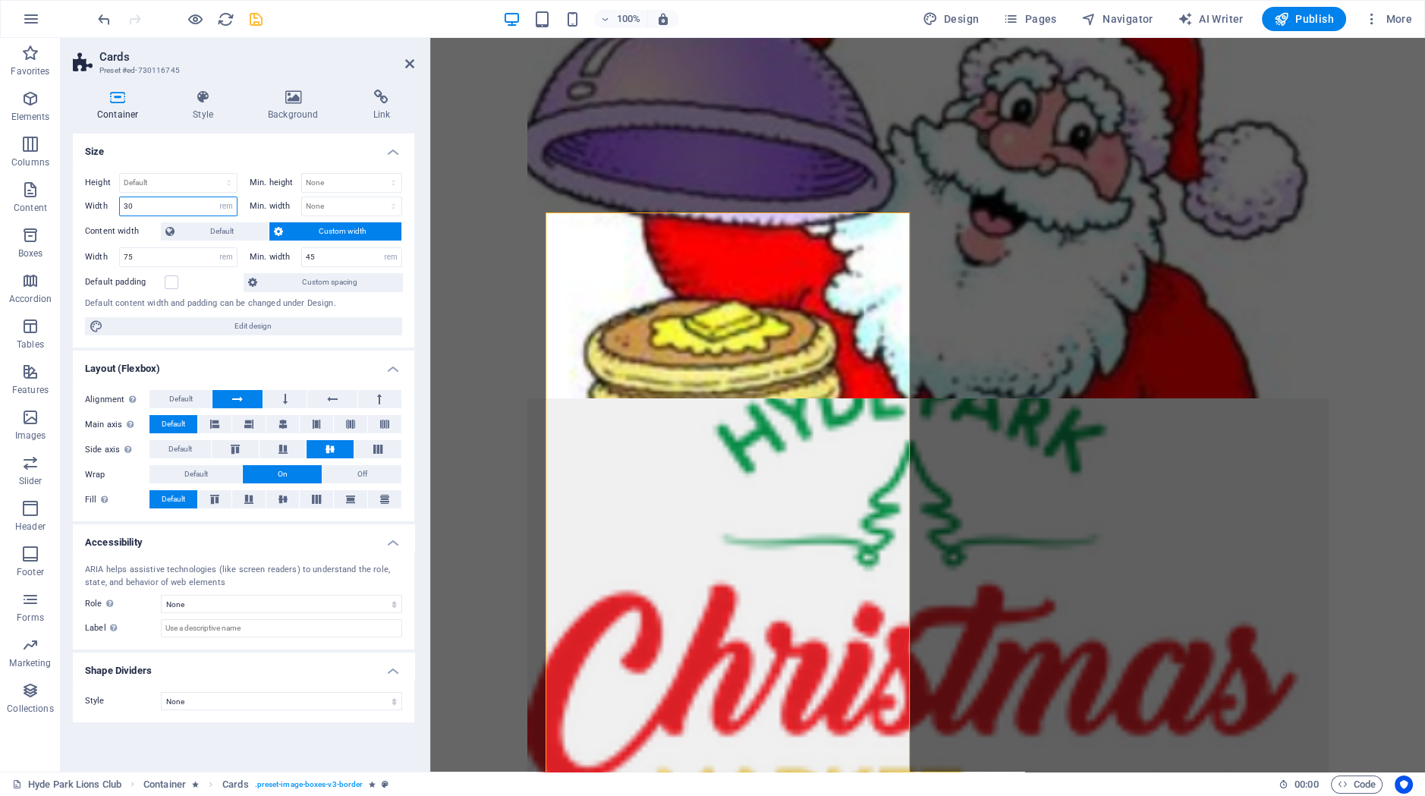
drag, startPoint x: 158, startPoint y: 200, endPoint x: 99, endPoint y: 203, distance: 59.3
click at [120, 203] on input "30" at bounding box center [178, 206] width 117 height 18
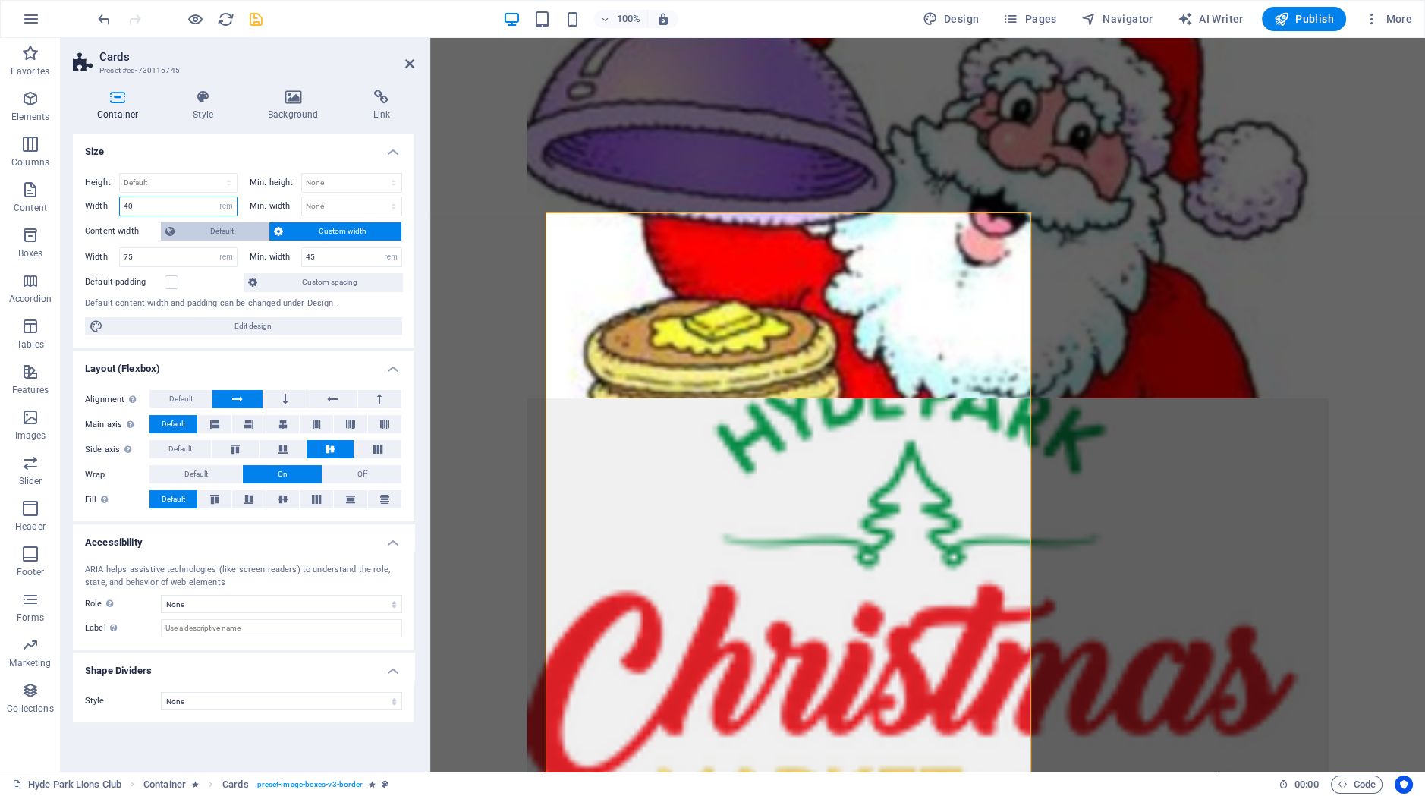
type input "40"
click at [201, 234] on span "Default" at bounding box center [221, 231] width 85 height 18
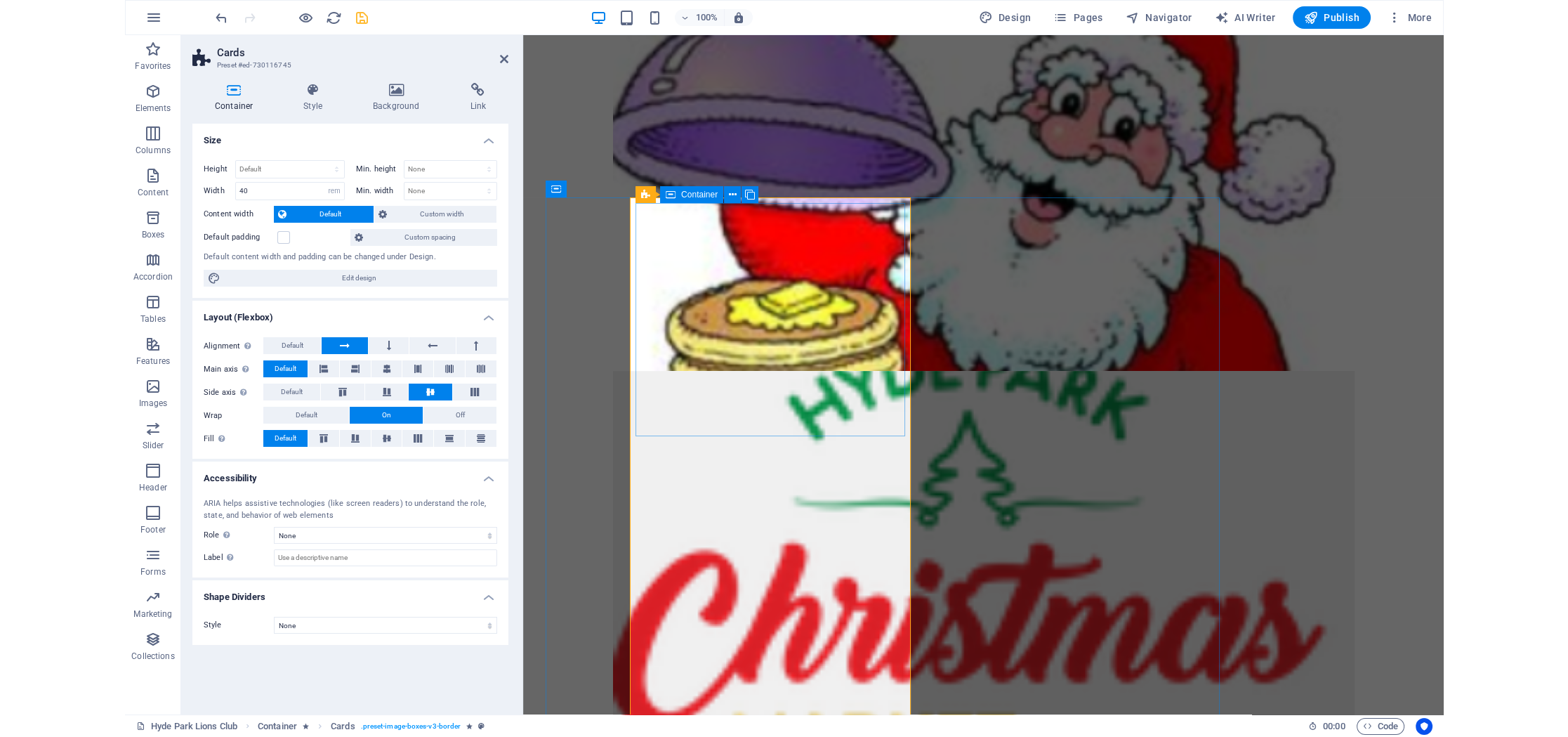
scroll to position [1152, 0]
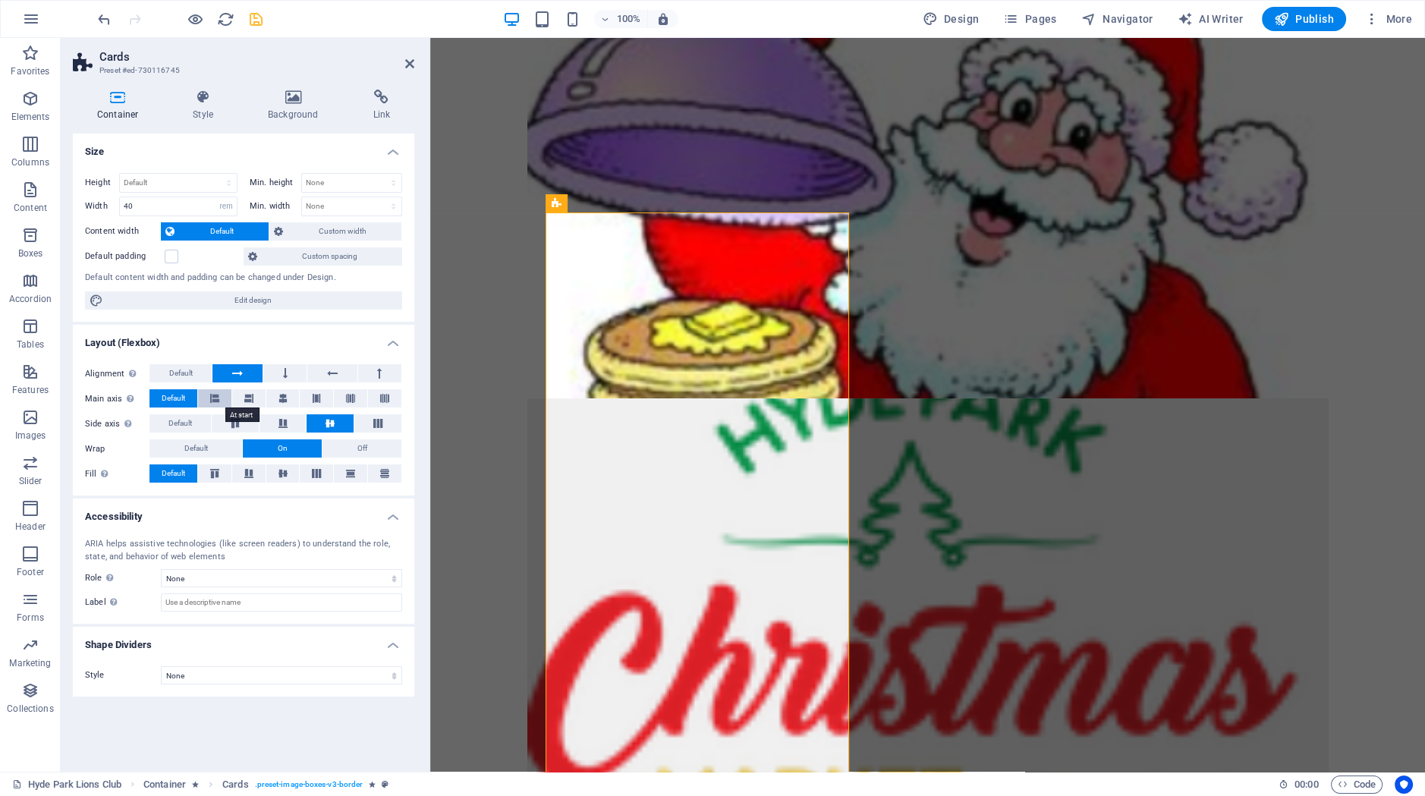
click at [223, 398] on button at bounding box center [214, 398] width 33 height 18
click at [243, 401] on button at bounding box center [248, 398] width 33 height 18
click at [275, 398] on button at bounding box center [282, 398] width 33 height 18
click at [310, 398] on button at bounding box center [316, 398] width 33 height 18
click at [288, 420] on icon at bounding box center [283, 423] width 18 height 9
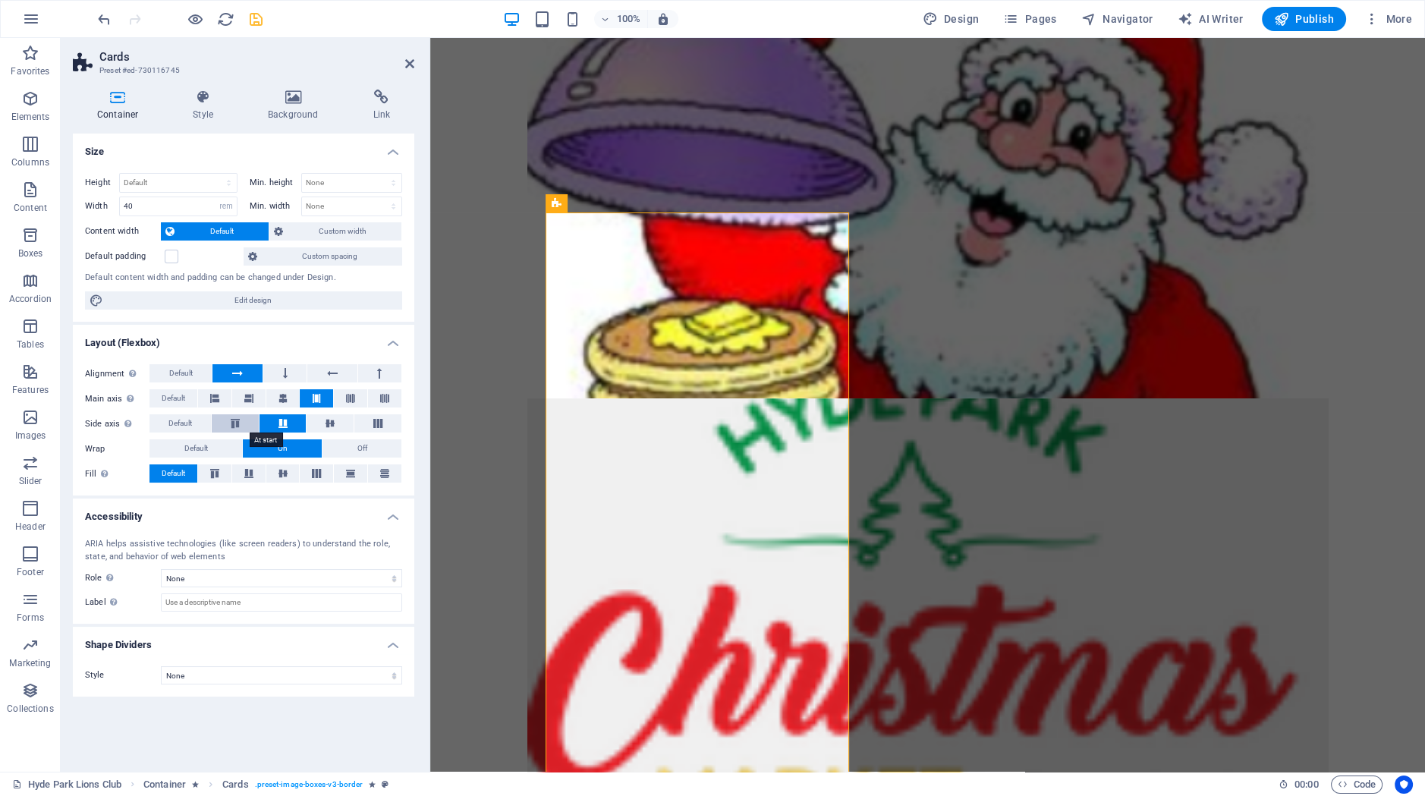
click at [240, 420] on icon at bounding box center [235, 423] width 18 height 9
click at [364, 451] on span "Off" at bounding box center [362, 448] width 10 height 18
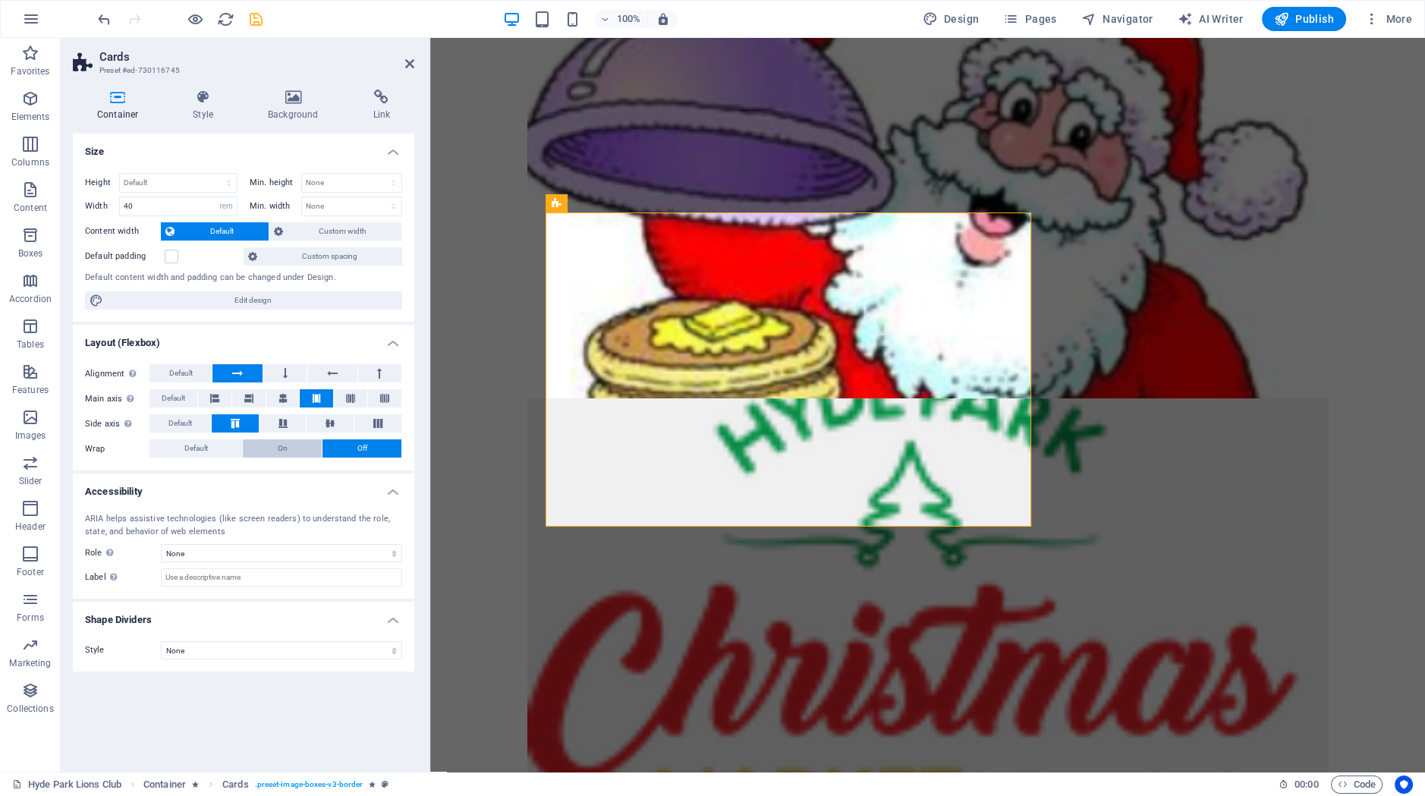
click at [287, 452] on span "On" at bounding box center [283, 448] width 10 height 18
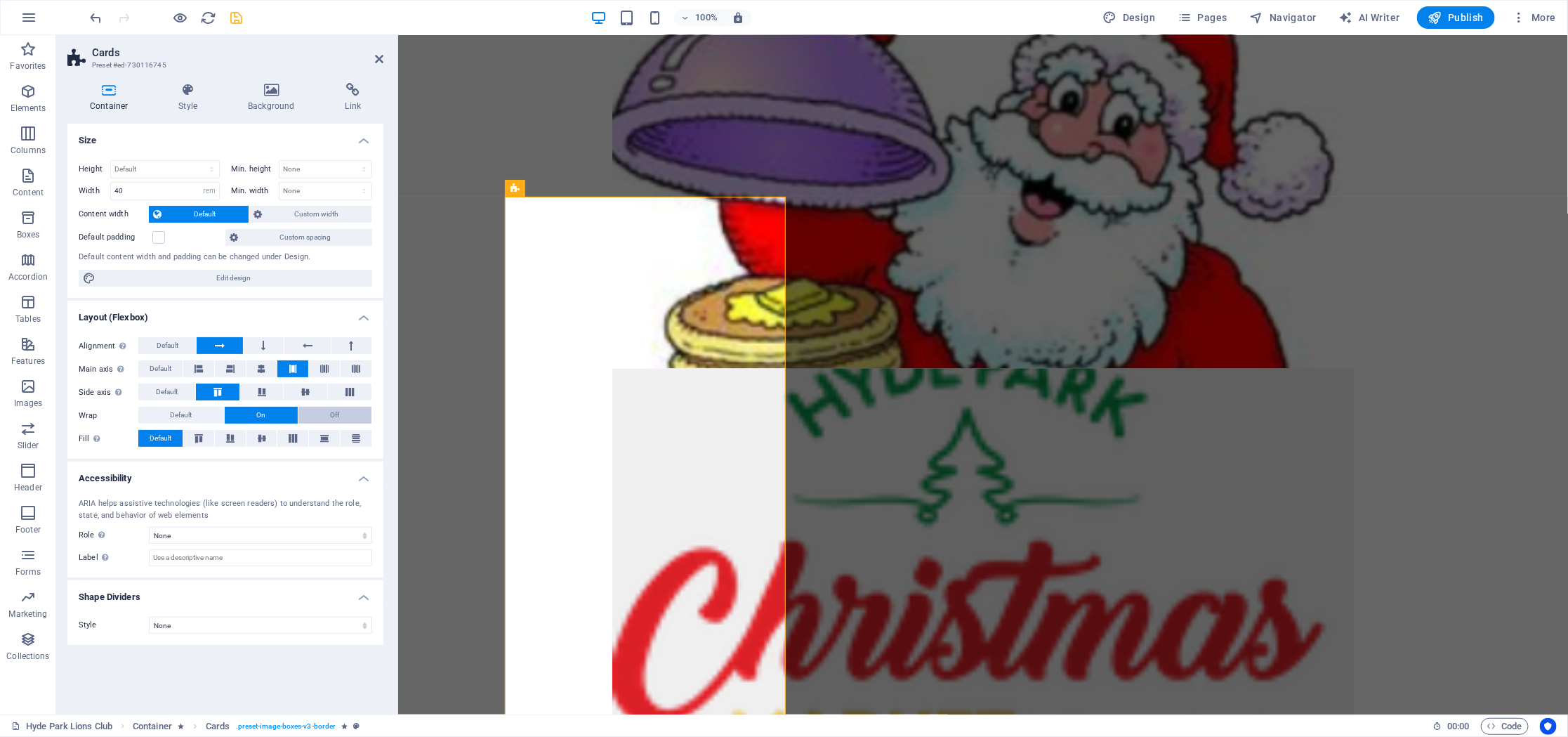
click at [324, 412] on button "Off" at bounding box center [335, 415] width 73 height 17
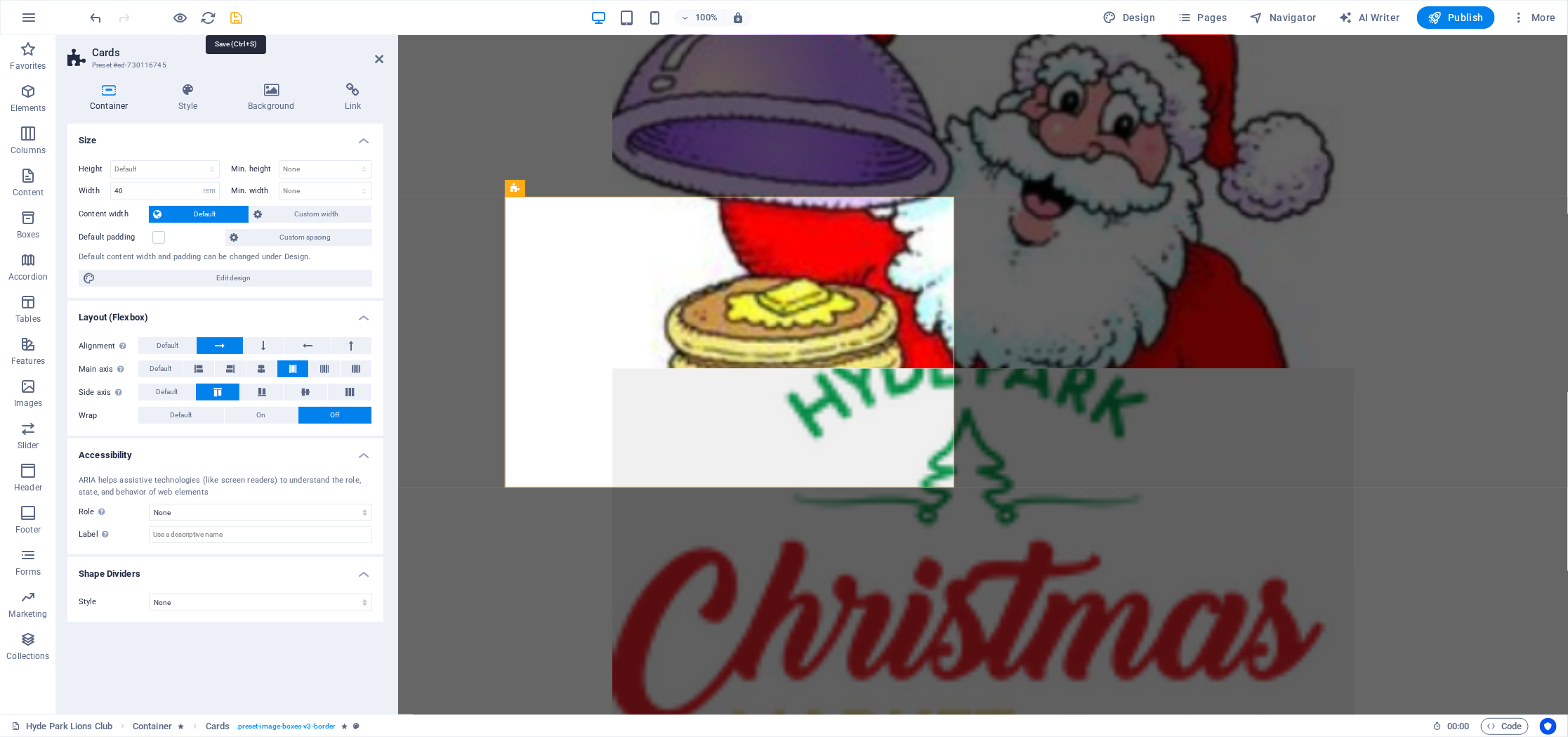
click at [239, 19] on icon "save" at bounding box center [236, 18] width 16 height 16
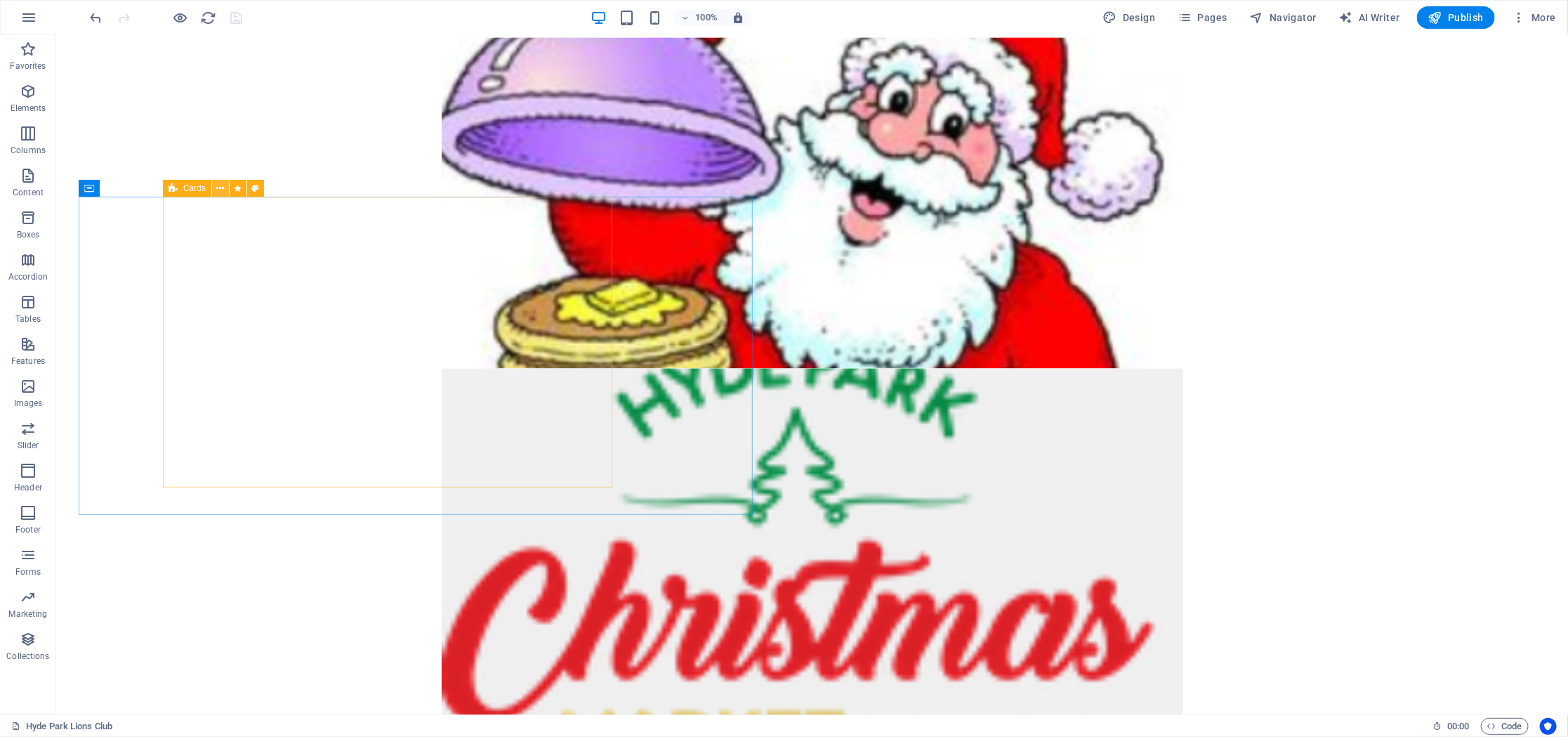
click at [217, 184] on button at bounding box center [220, 188] width 17 height 17
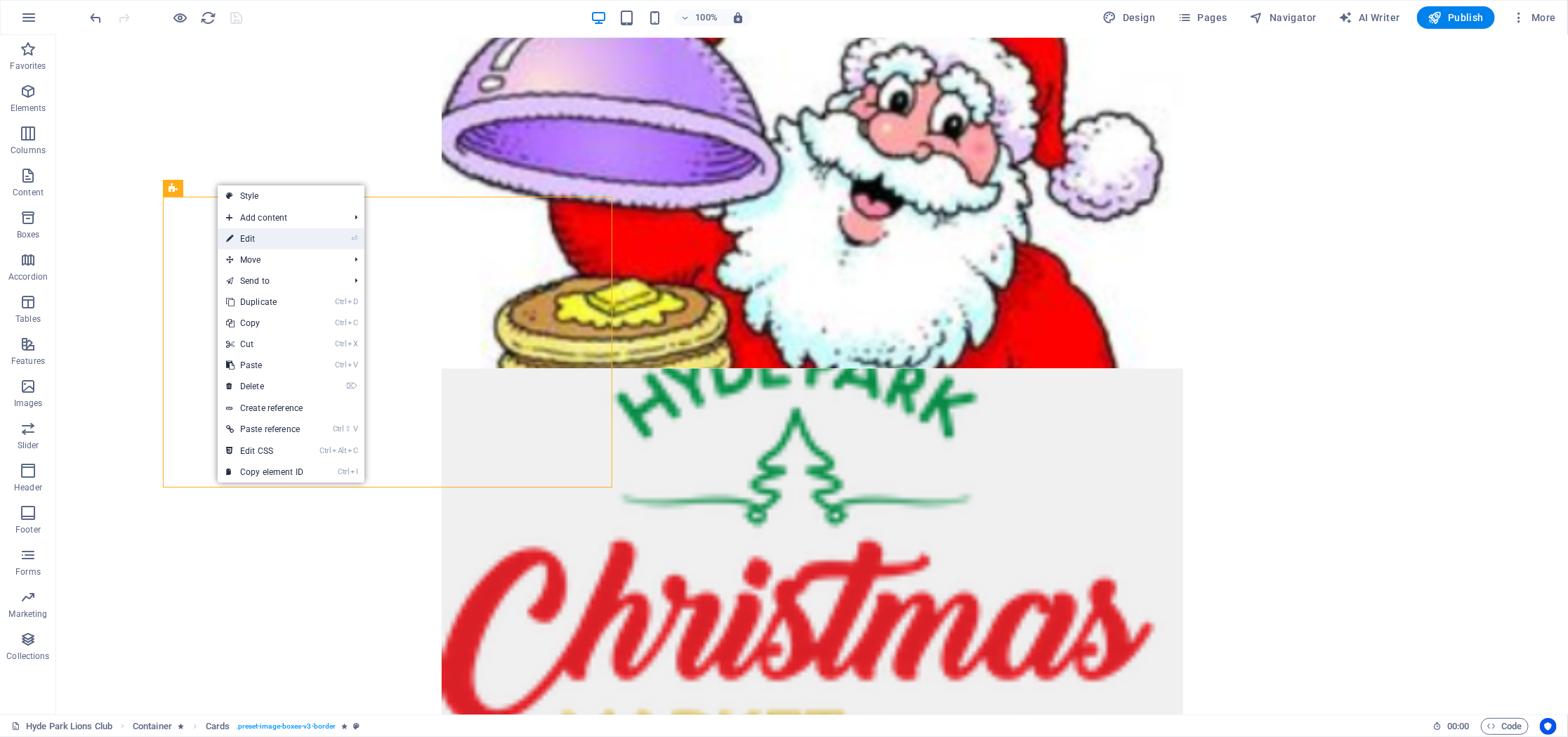
click at [260, 241] on link "⏎ Edit" at bounding box center [265, 239] width 94 height 21
select select "rem"
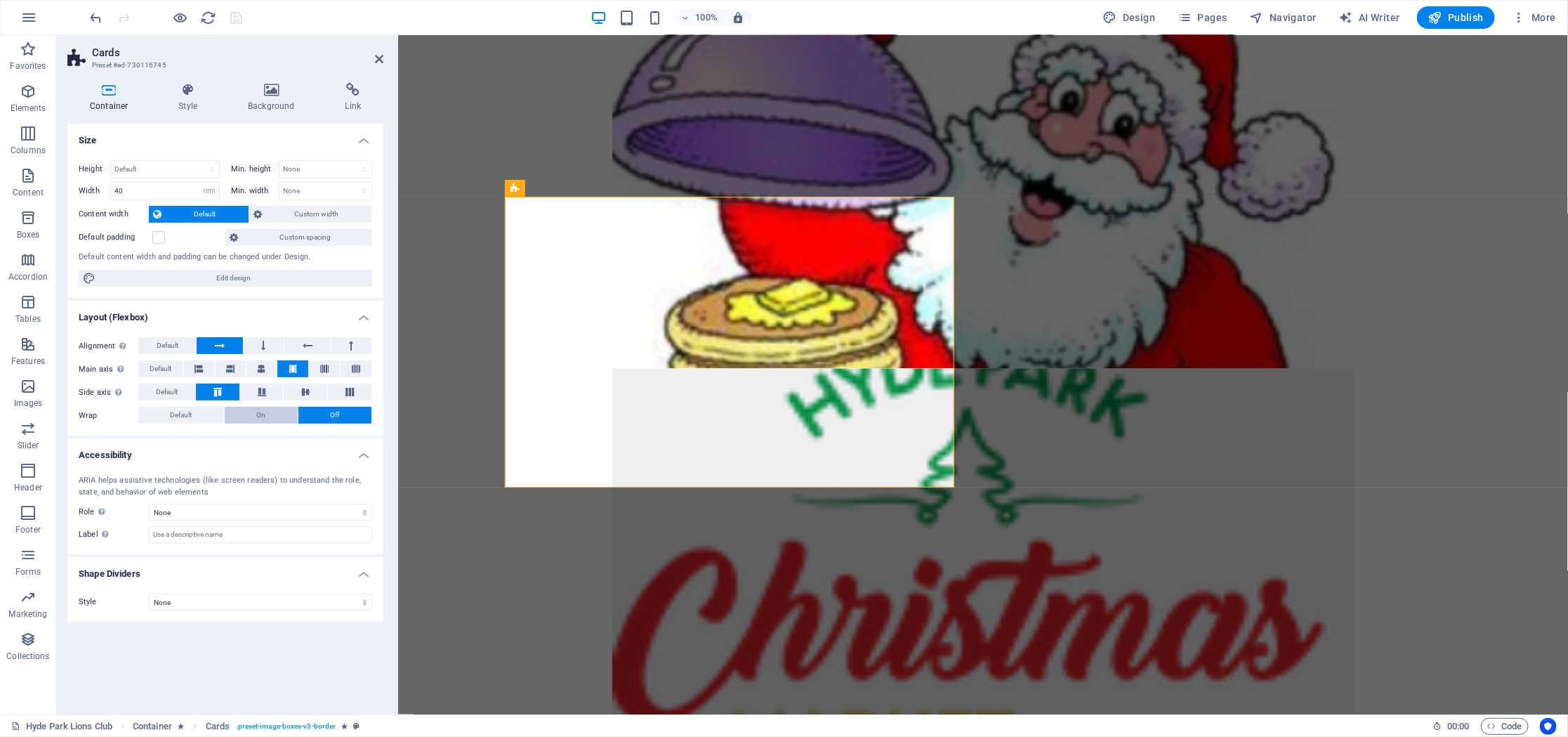
click at [257, 418] on button "On" at bounding box center [261, 415] width 73 height 17
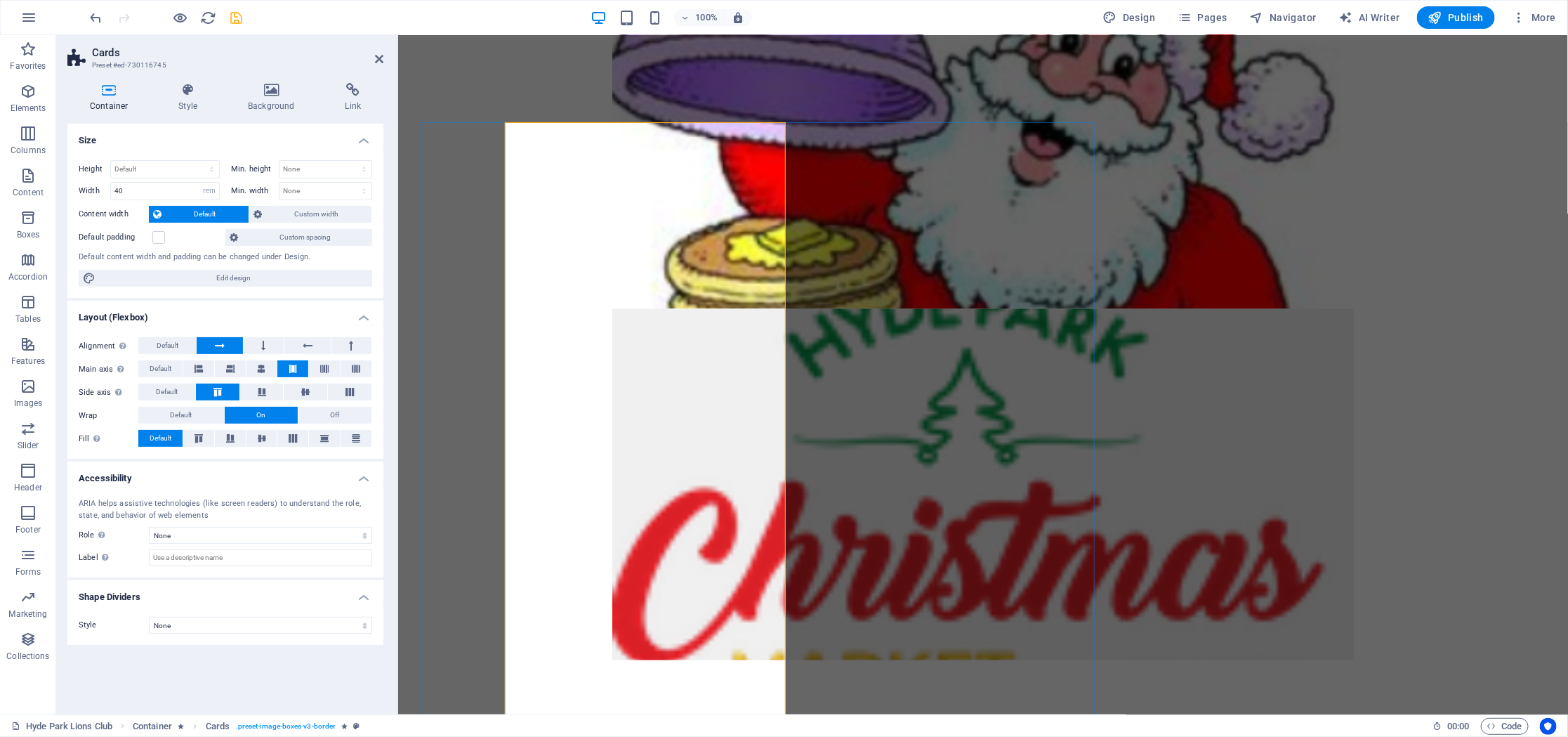
scroll to position [1227, 0]
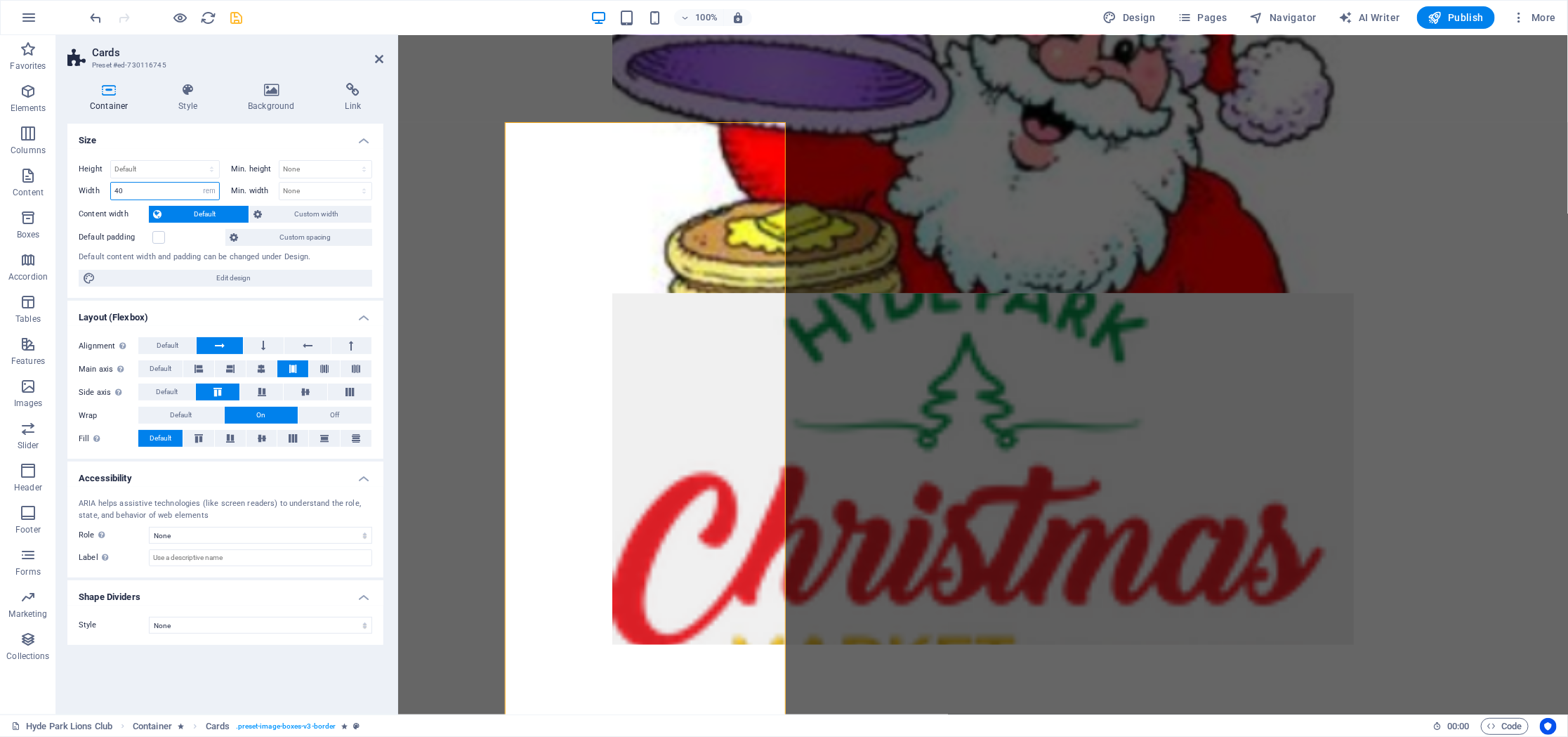
click at [146, 189] on input "40" at bounding box center [165, 191] width 108 height 17
drag, startPoint x: 146, startPoint y: 189, endPoint x: 44, endPoint y: 181, distance: 102.3
click at [111, 182] on input "40" at bounding box center [165, 191] width 108 height 17
type input "55"
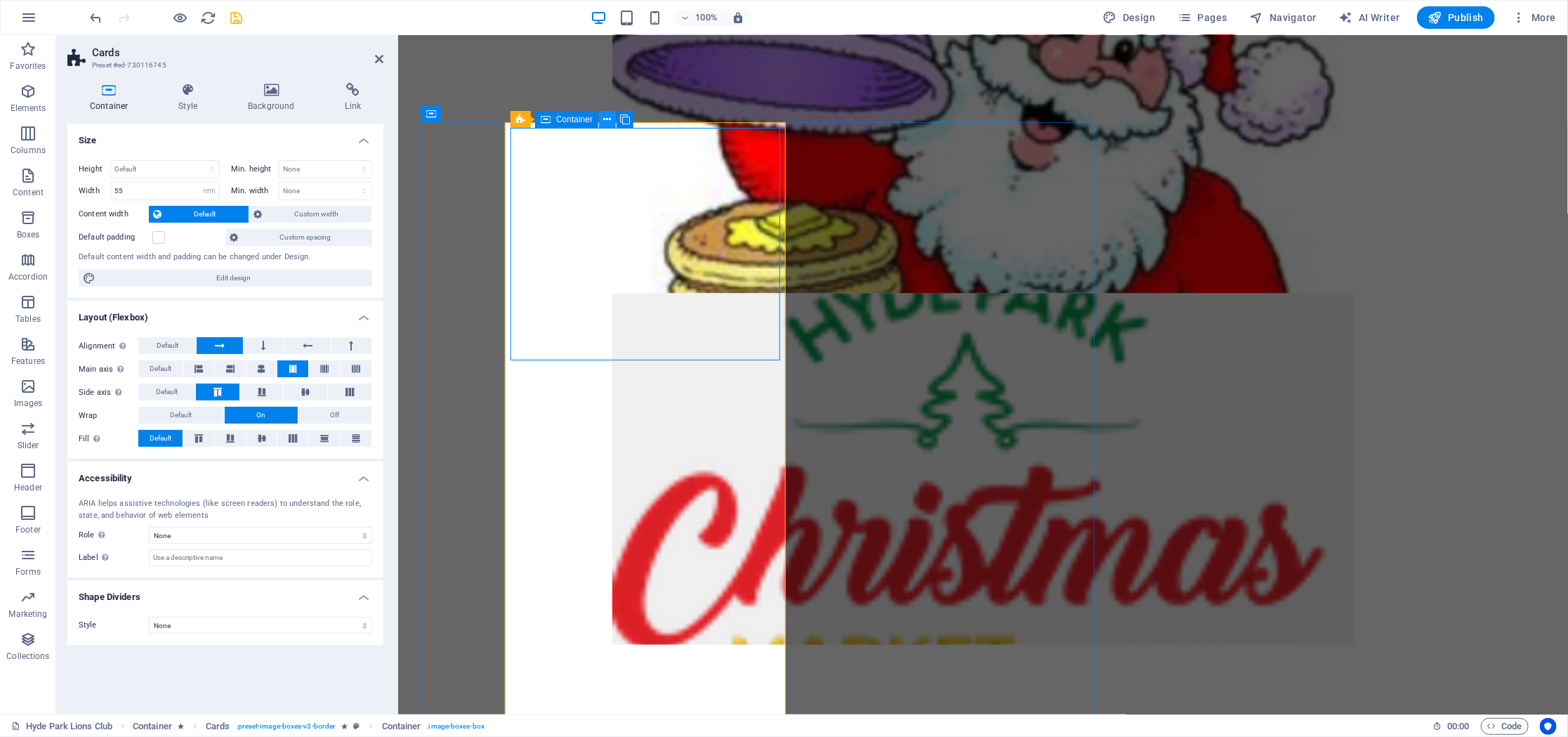
click at [610, 119] on icon at bounding box center [608, 119] width 7 height 15
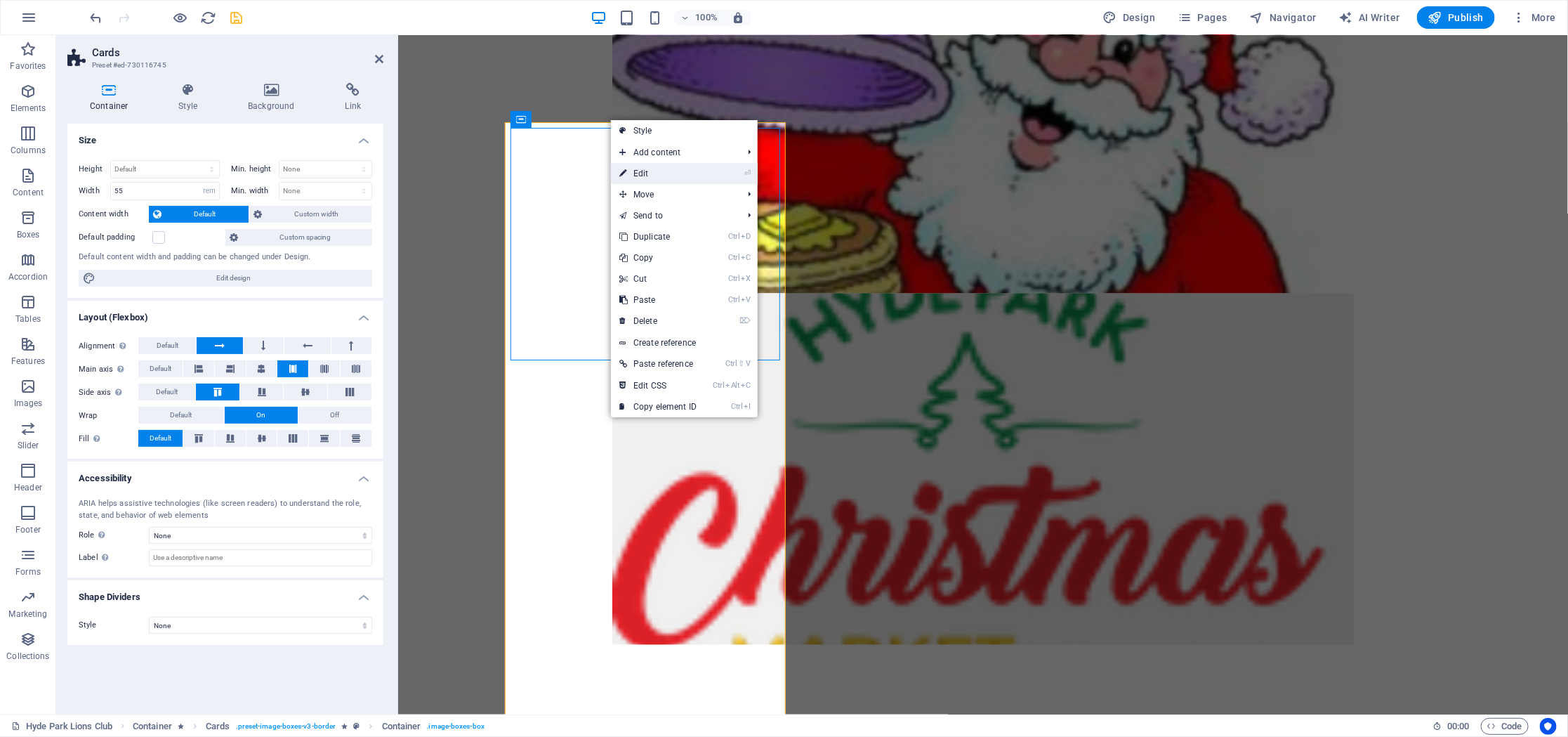
click at [644, 172] on link "⏎ Edit" at bounding box center [658, 173] width 94 height 21
select select "rem"
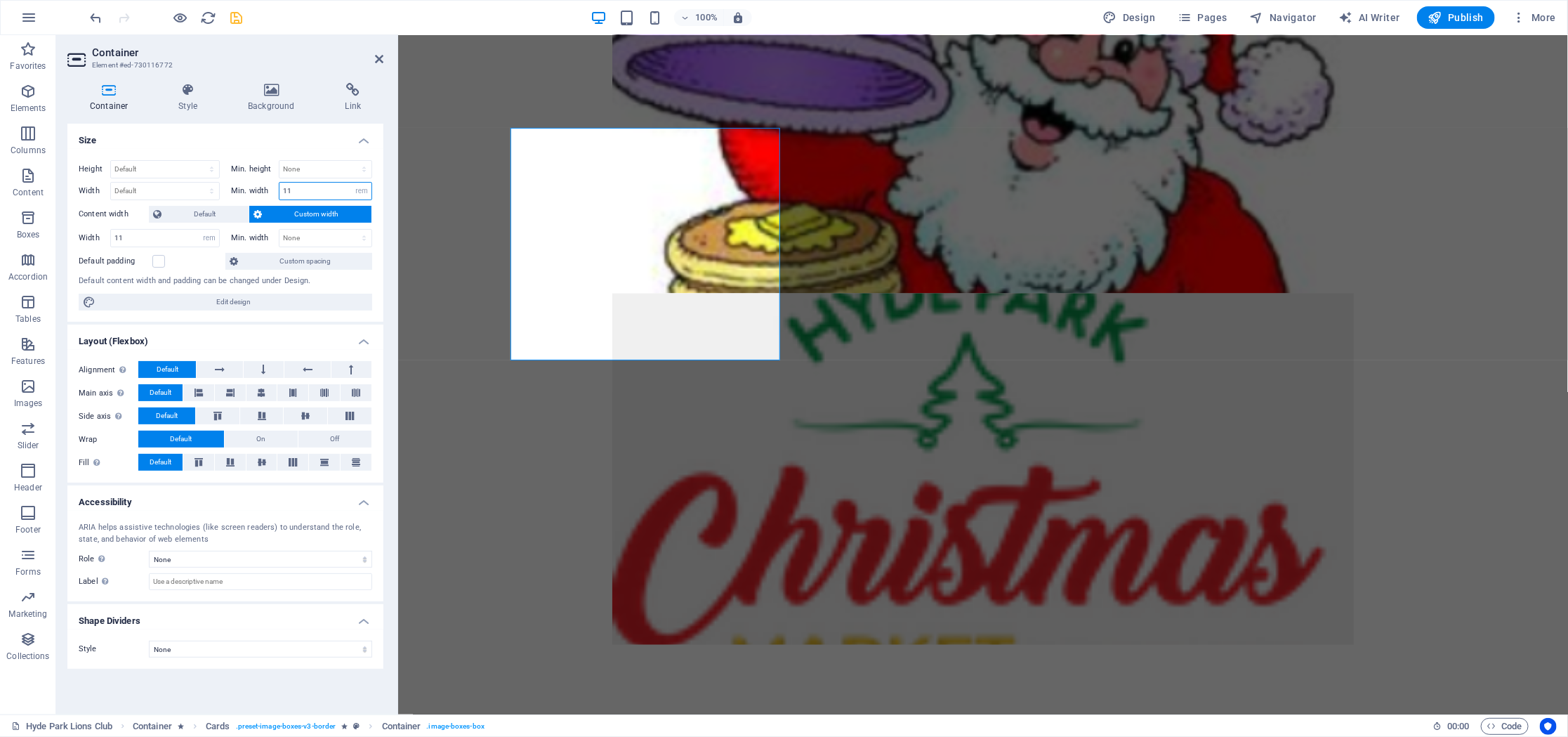
drag, startPoint x: 313, startPoint y: 194, endPoint x: 236, endPoint y: 190, distance: 77.1
click at [280, 190] on input "11" at bounding box center [325, 191] width 92 height 17
click at [226, 214] on span "Default" at bounding box center [205, 214] width 79 height 17
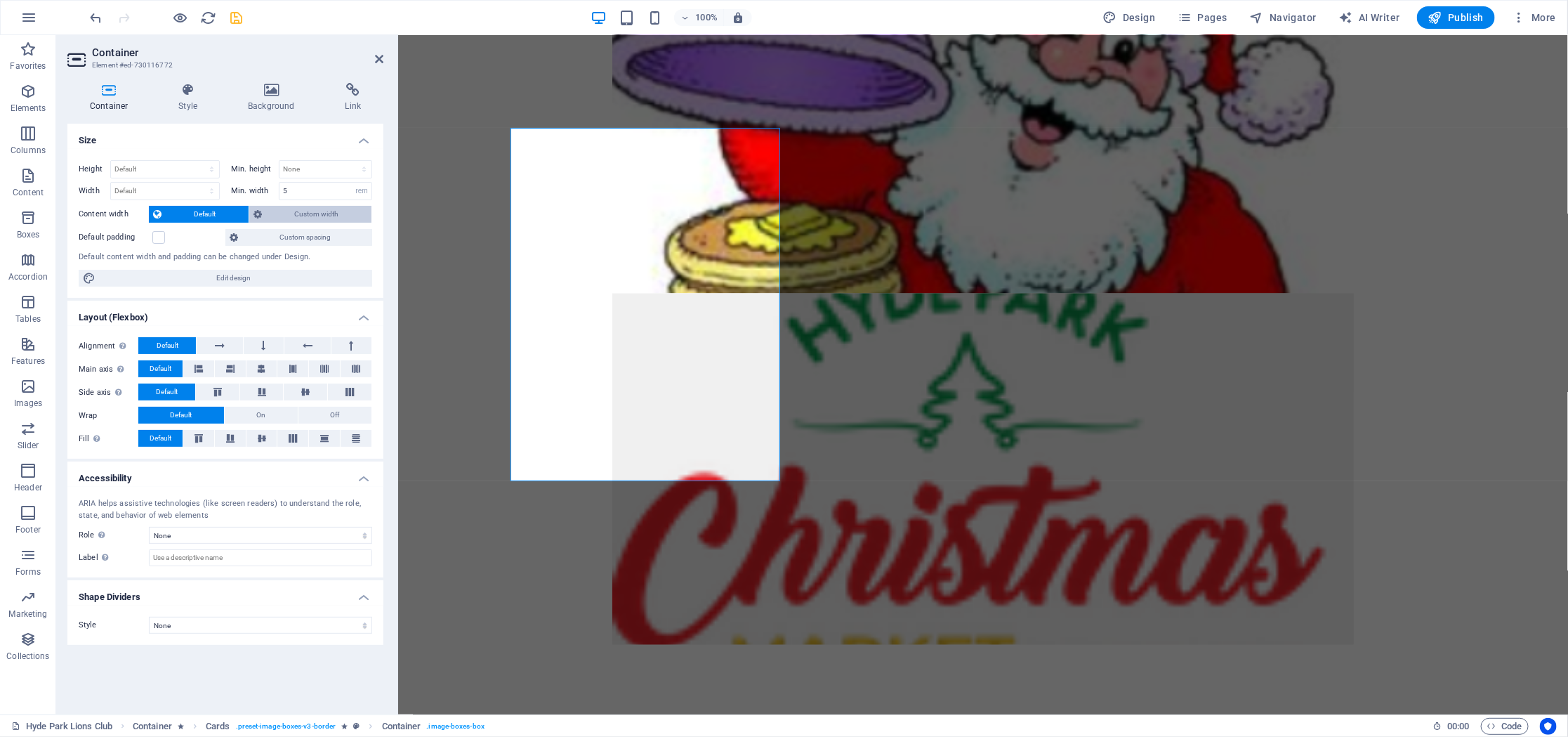
click at [292, 211] on span "Custom width" at bounding box center [317, 214] width 101 height 17
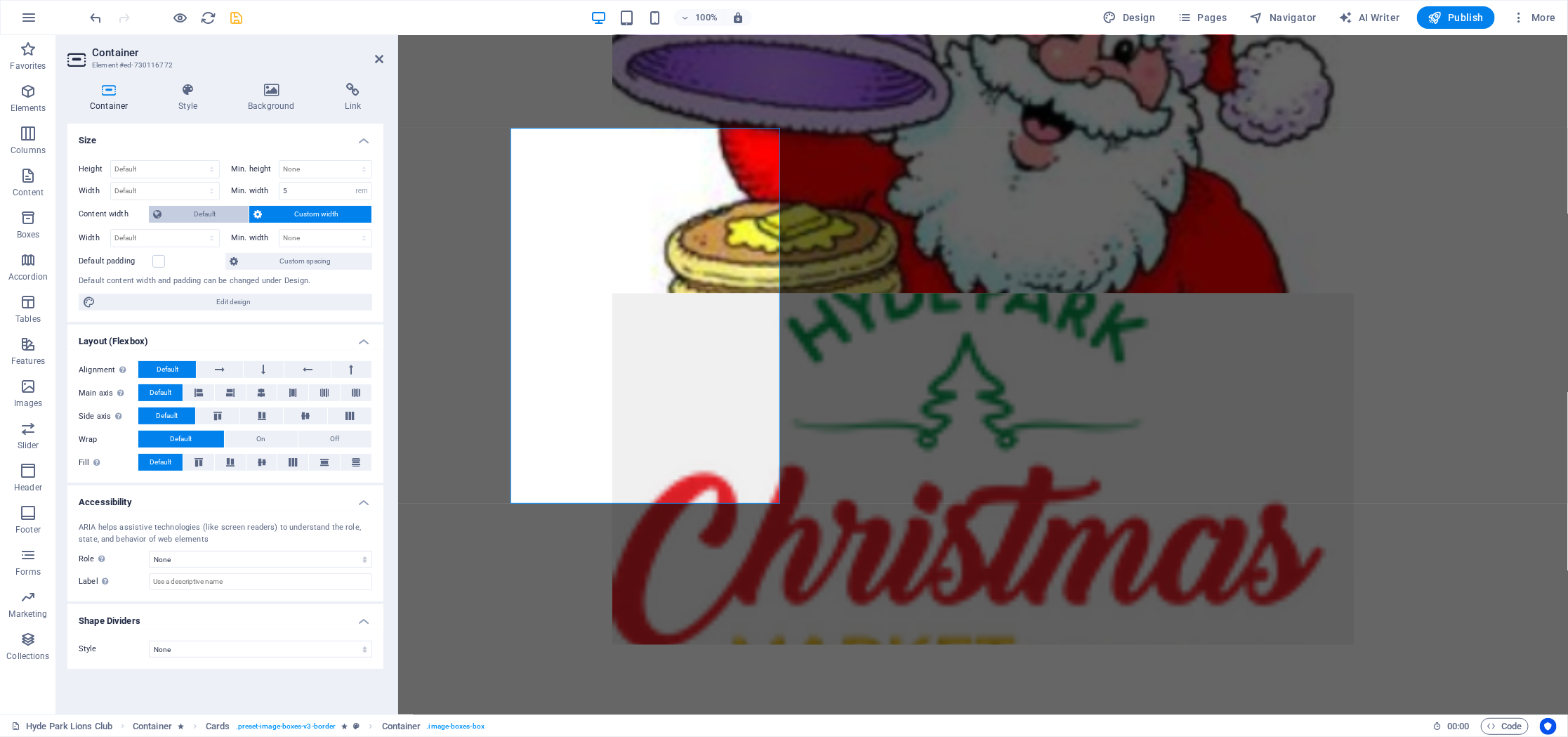
click at [223, 211] on span "Default" at bounding box center [205, 214] width 79 height 17
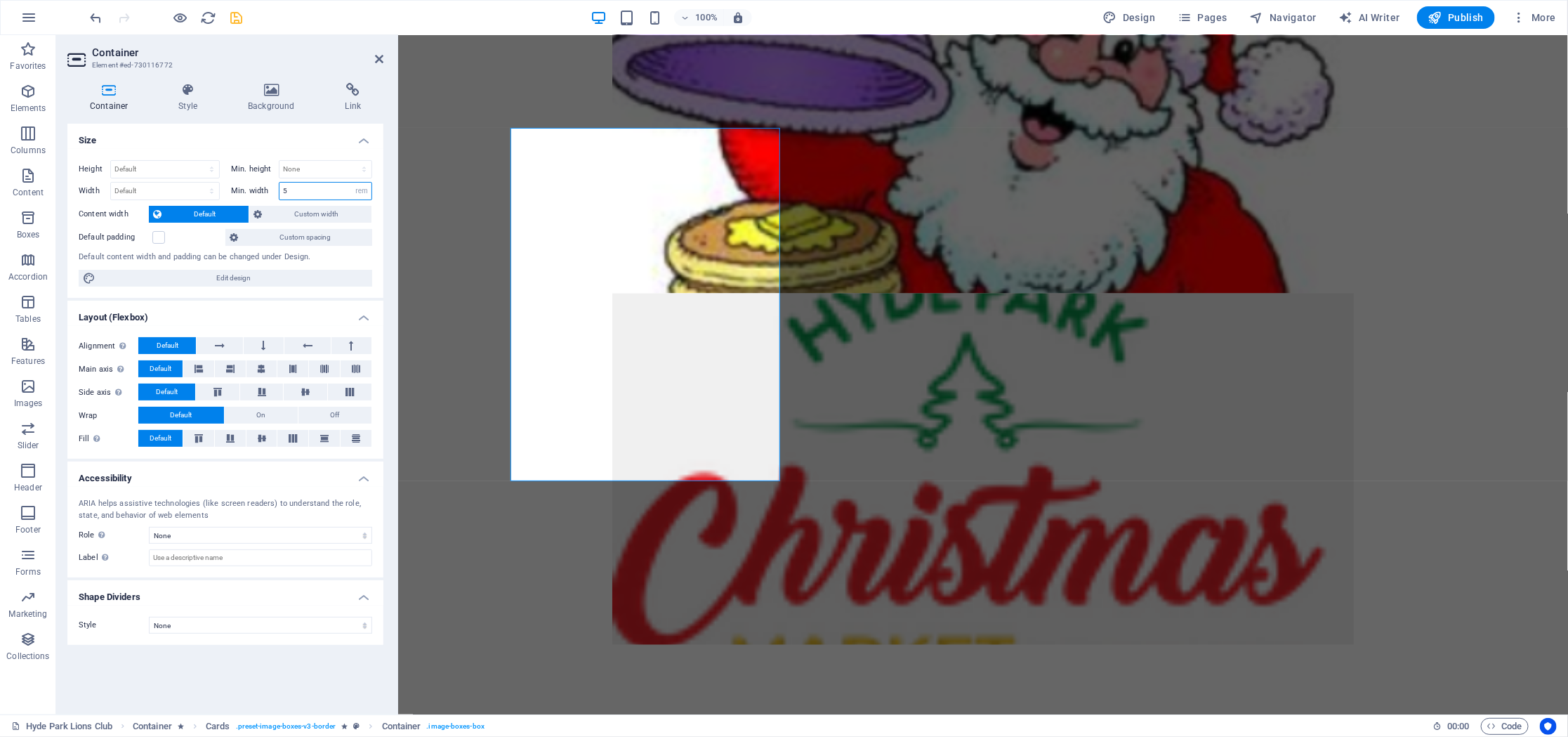
click at [300, 194] on input "5" at bounding box center [325, 191] width 92 height 17
click at [352, 182] on select "None px rem % vh vw" at bounding box center [361, 191] width 19 height 17
drag, startPoint x: 363, startPoint y: 192, endPoint x: 271, endPoint y: 192, distance: 92.0
click at [280, 192] on input "5" at bounding box center [325, 191] width 92 height 17
type input "0"
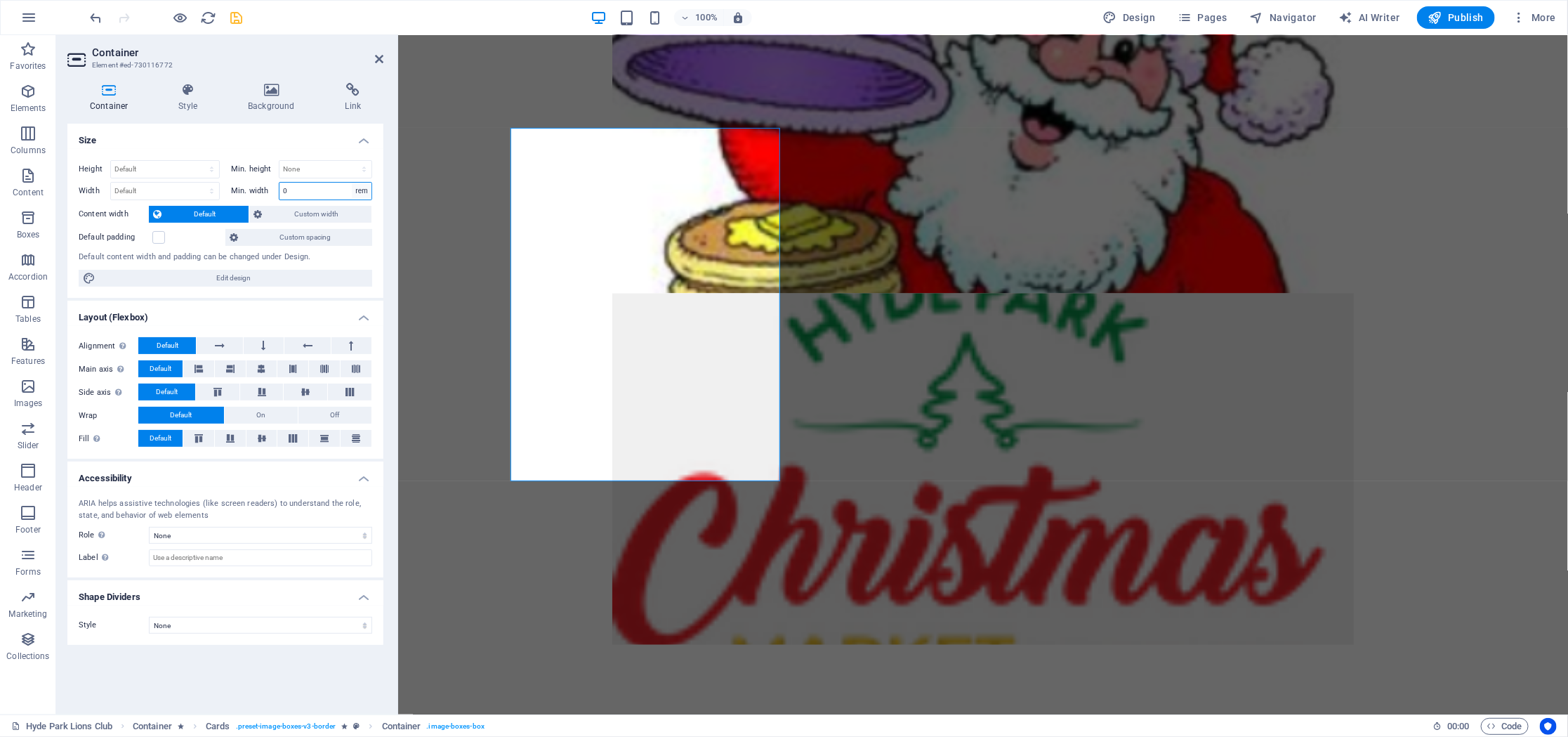
click at [352, 182] on select "None px rem % vh vw" at bounding box center [361, 191] width 19 height 17
select select "aponjed4js8"
click option "None" at bounding box center [0, 0] width 0 height 0
select select "DISABLED_OPTION_VALUE"
click at [602, 507] on button at bounding box center [597, 508] width 17 height 17
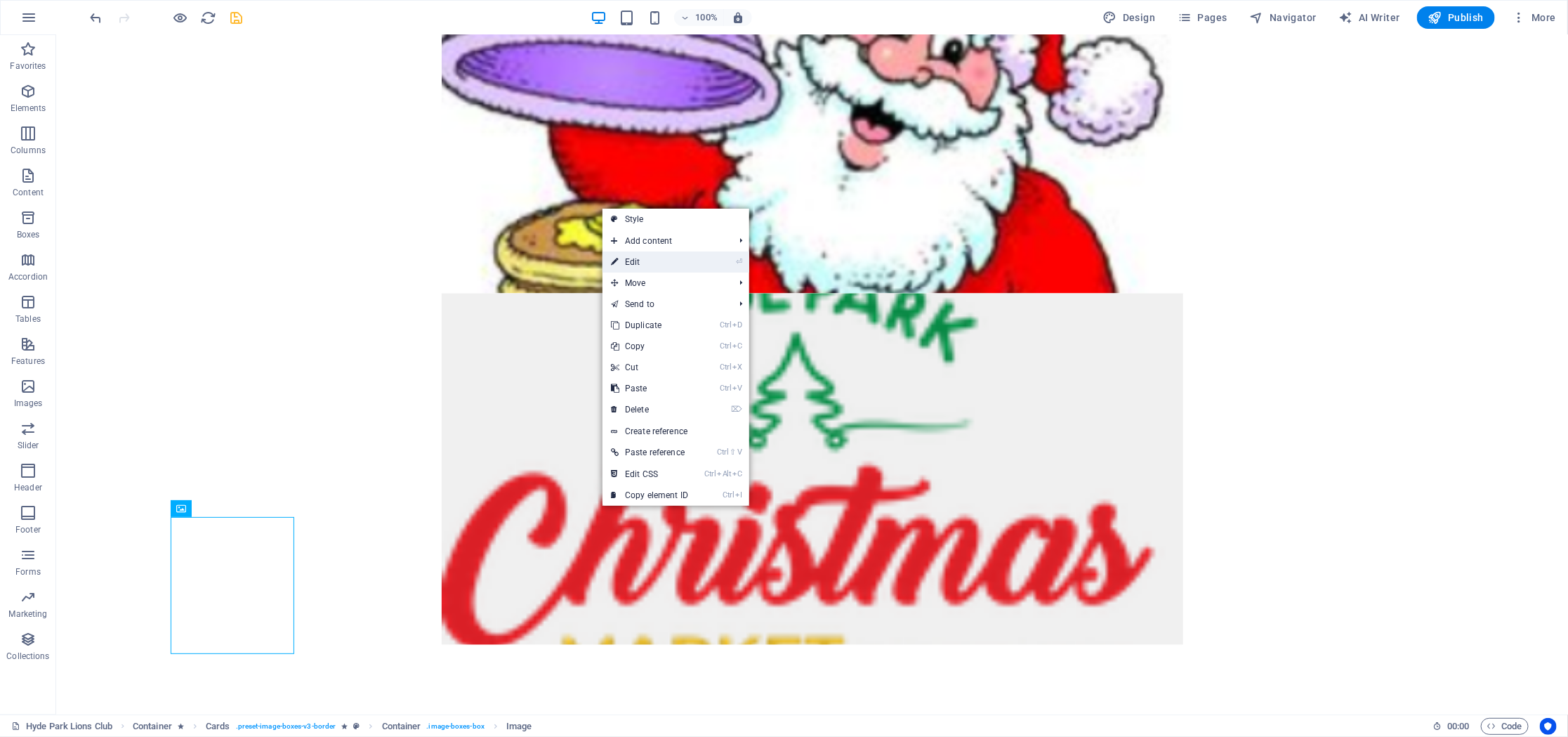
click at [653, 266] on link "⏎ Edit" at bounding box center [650, 262] width 94 height 21
select select "%"
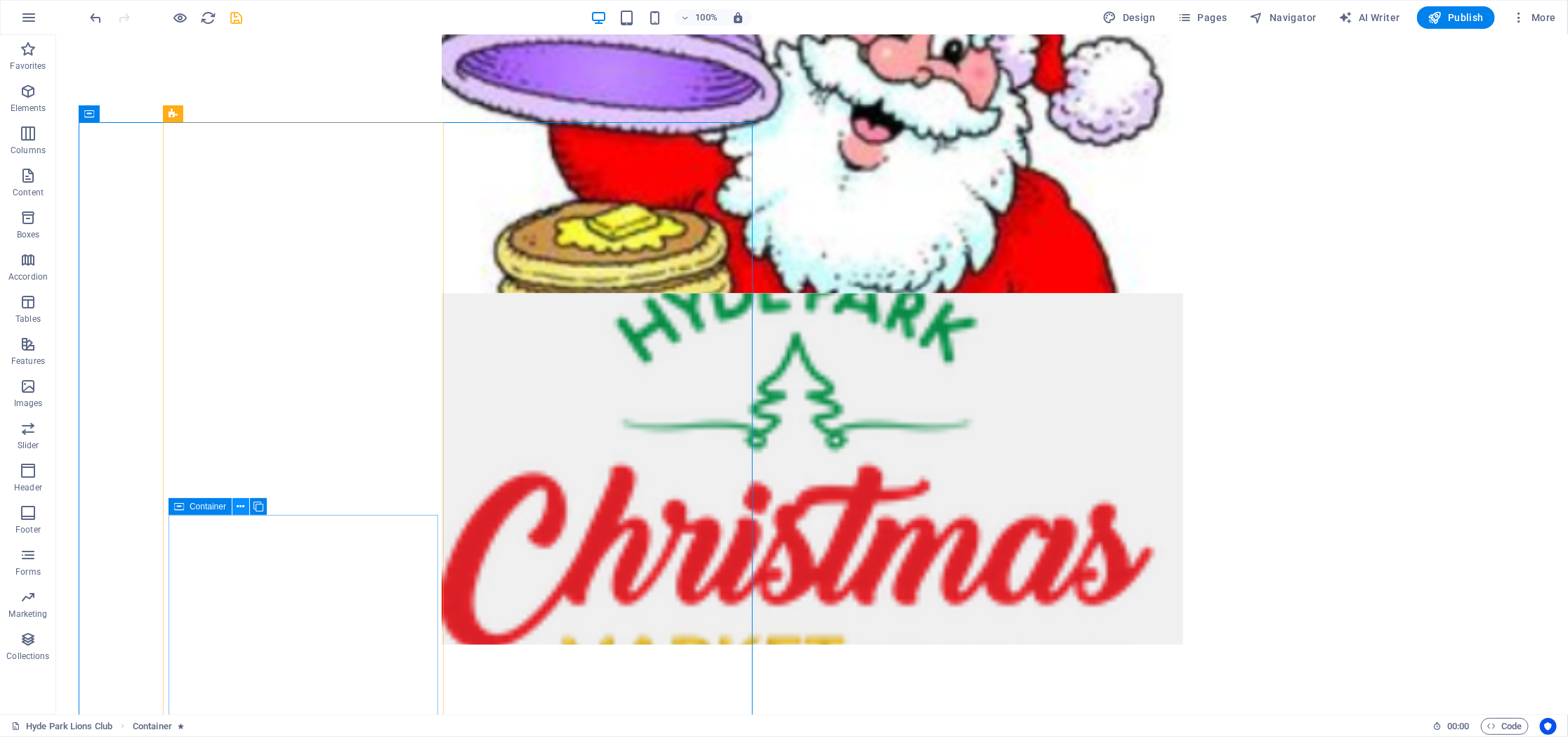
click at [241, 506] on icon at bounding box center [241, 507] width 7 height 15
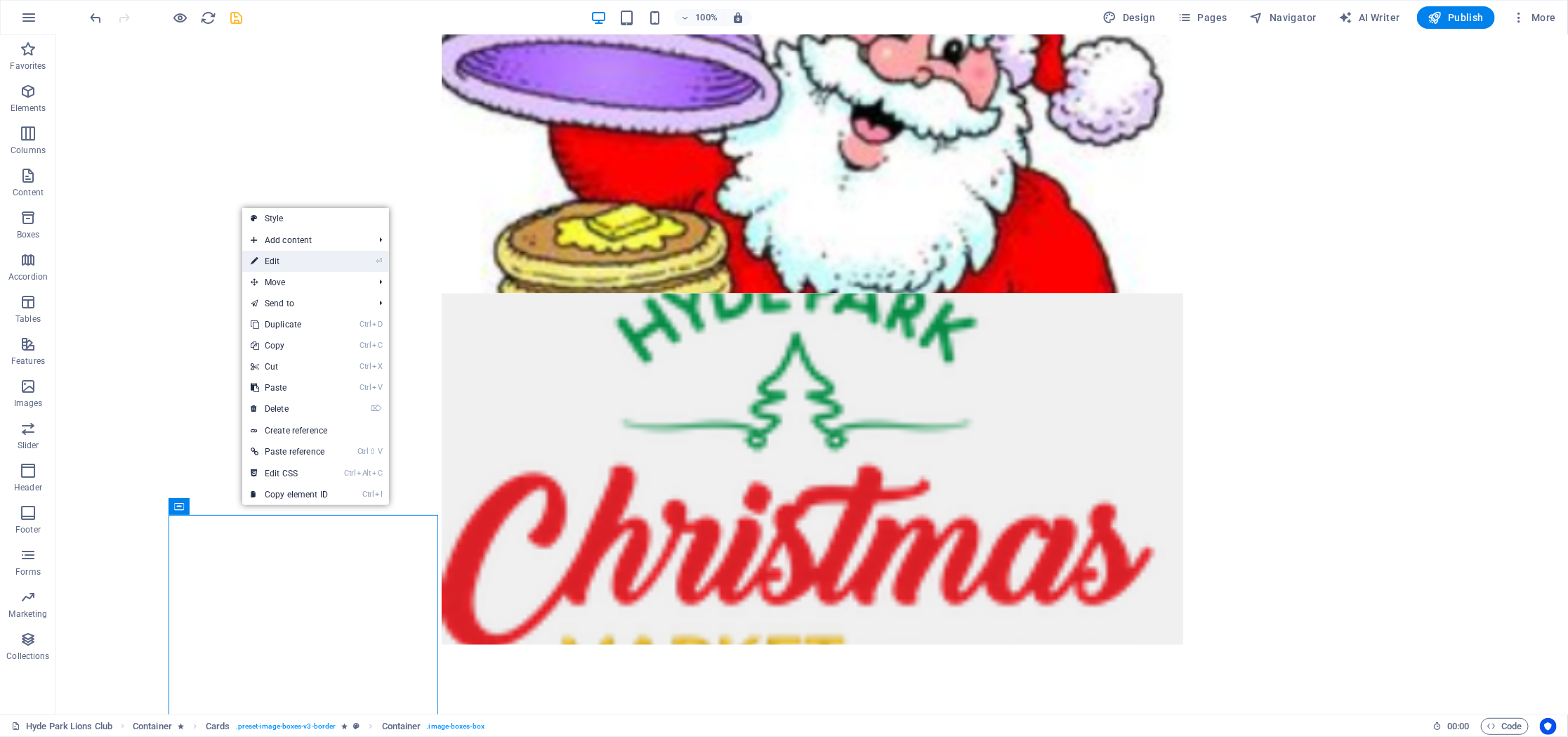
click at [317, 261] on link "⏎ Edit" at bounding box center [290, 261] width 94 height 21
select select "rem"
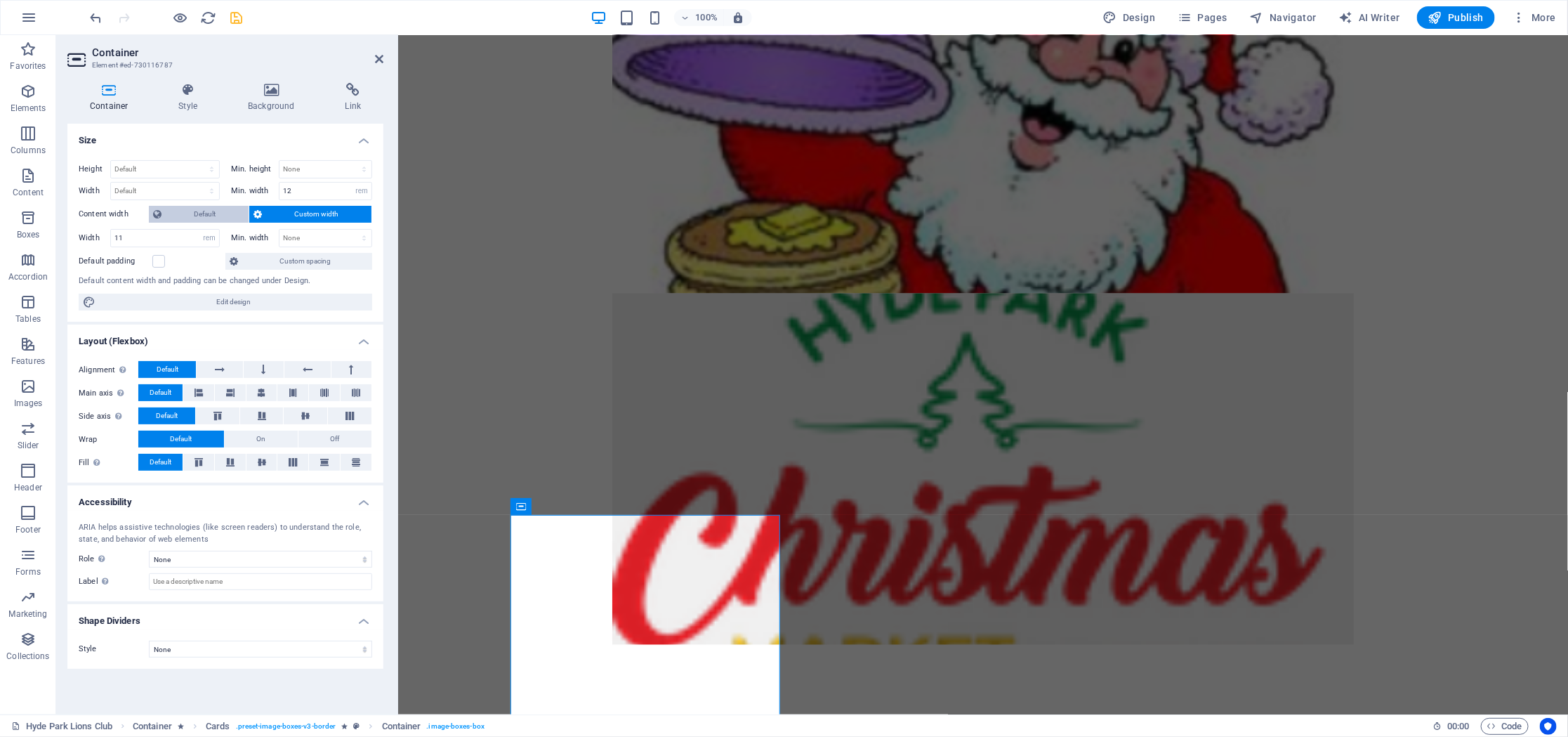
click at [202, 211] on span "Default" at bounding box center [205, 214] width 79 height 17
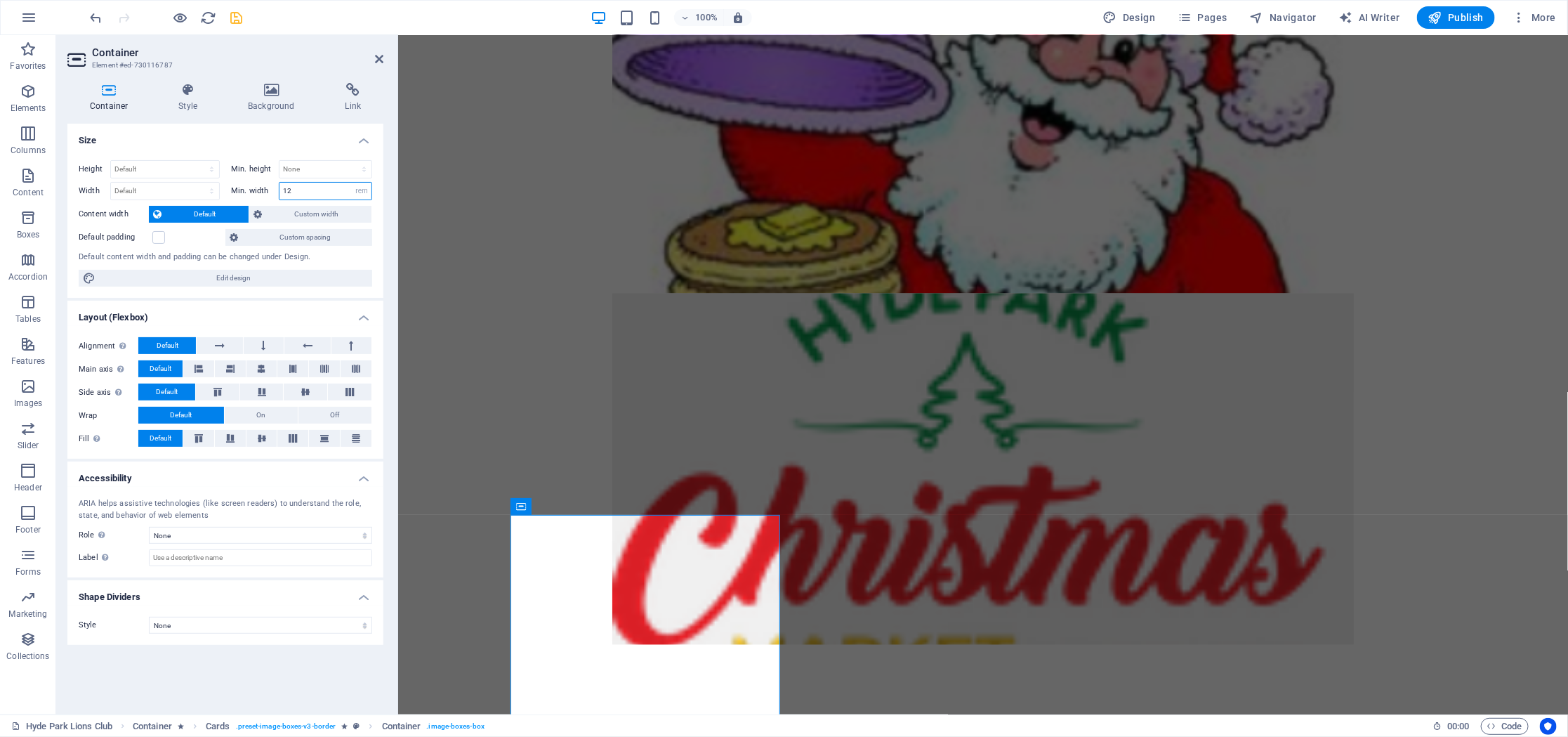
drag, startPoint x: 305, startPoint y: 190, endPoint x: 265, endPoint y: 190, distance: 40.0
click at [280, 190] on input "12" at bounding box center [325, 191] width 92 height 17
type input "0"
click at [352, 182] on select "None px rem % vh vw" at bounding box center [361, 191] width 19 height 17
select select "54fi06pjtho"
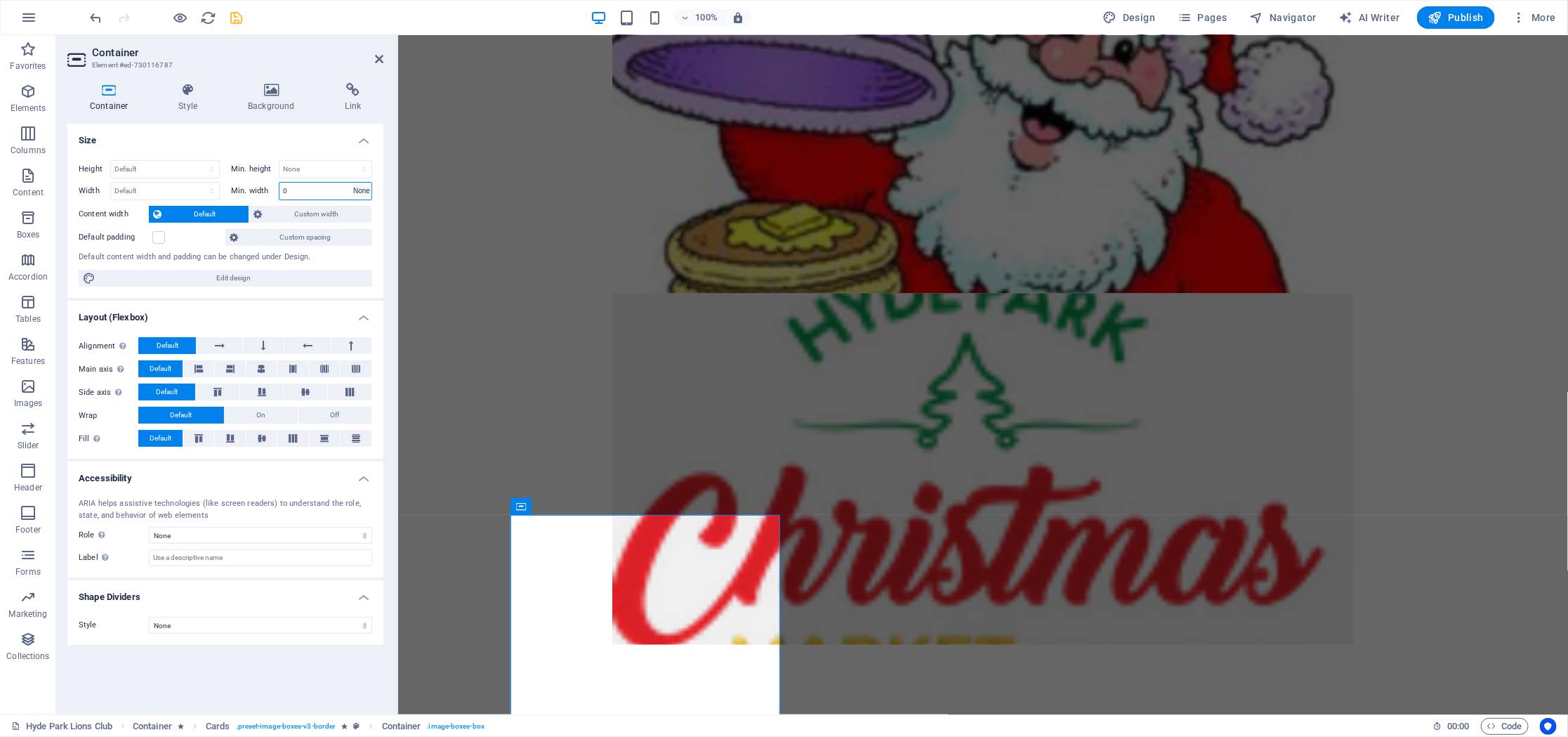
click option "None" at bounding box center [0, 0] width 0 height 0
select select "DISABLED_OPTION_VALUE"
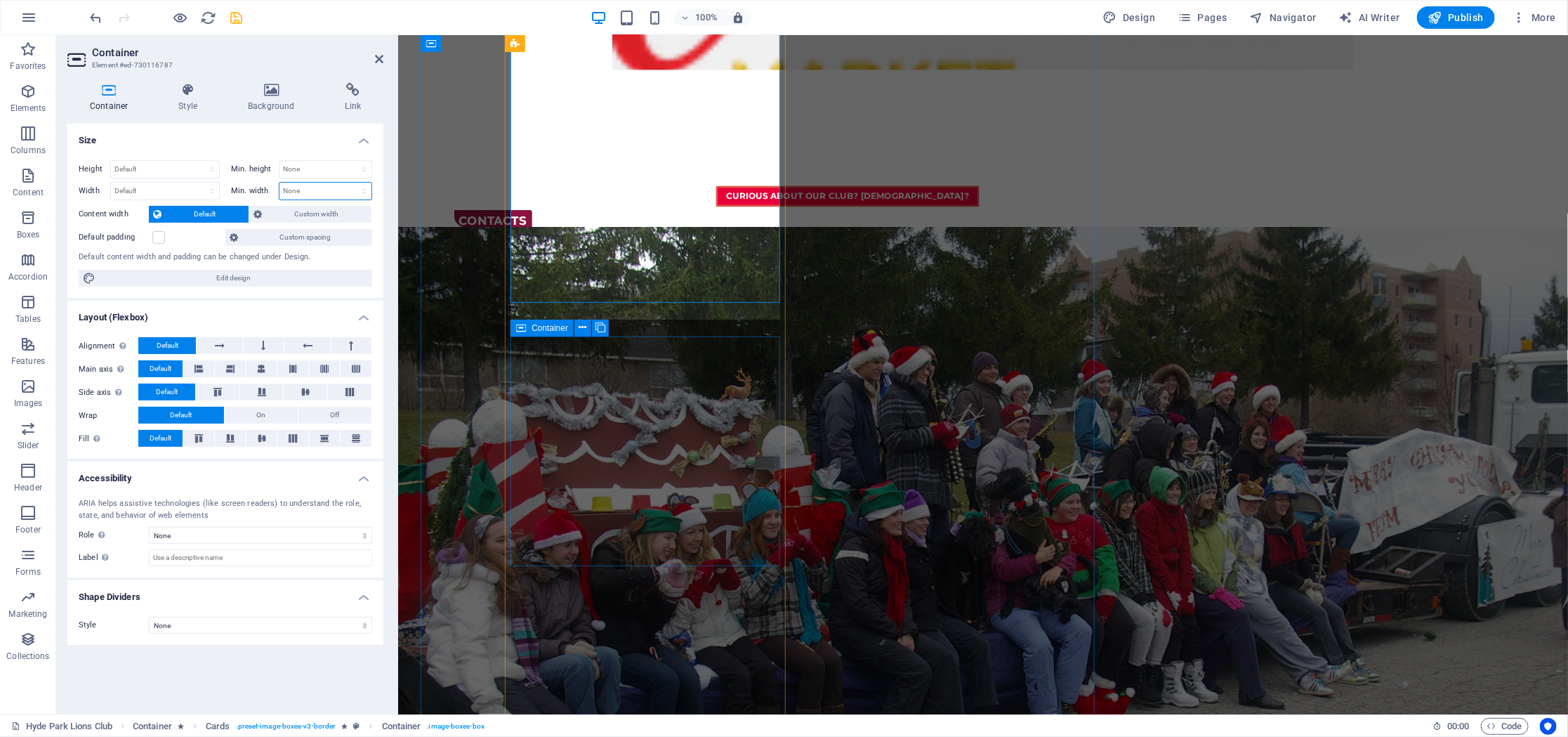
scroll to position [1825, 0]
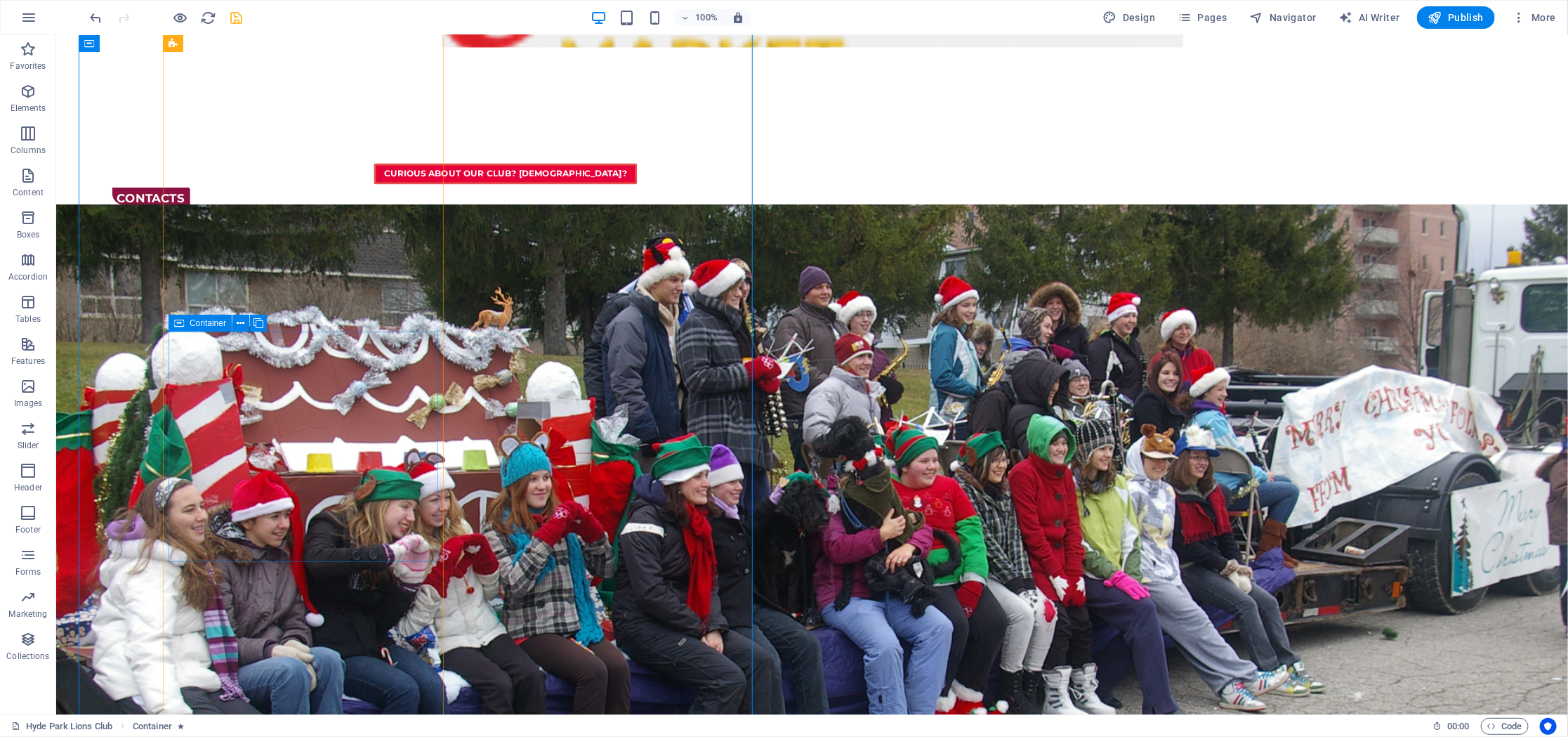
click at [241, 326] on icon at bounding box center [241, 323] width 7 height 15
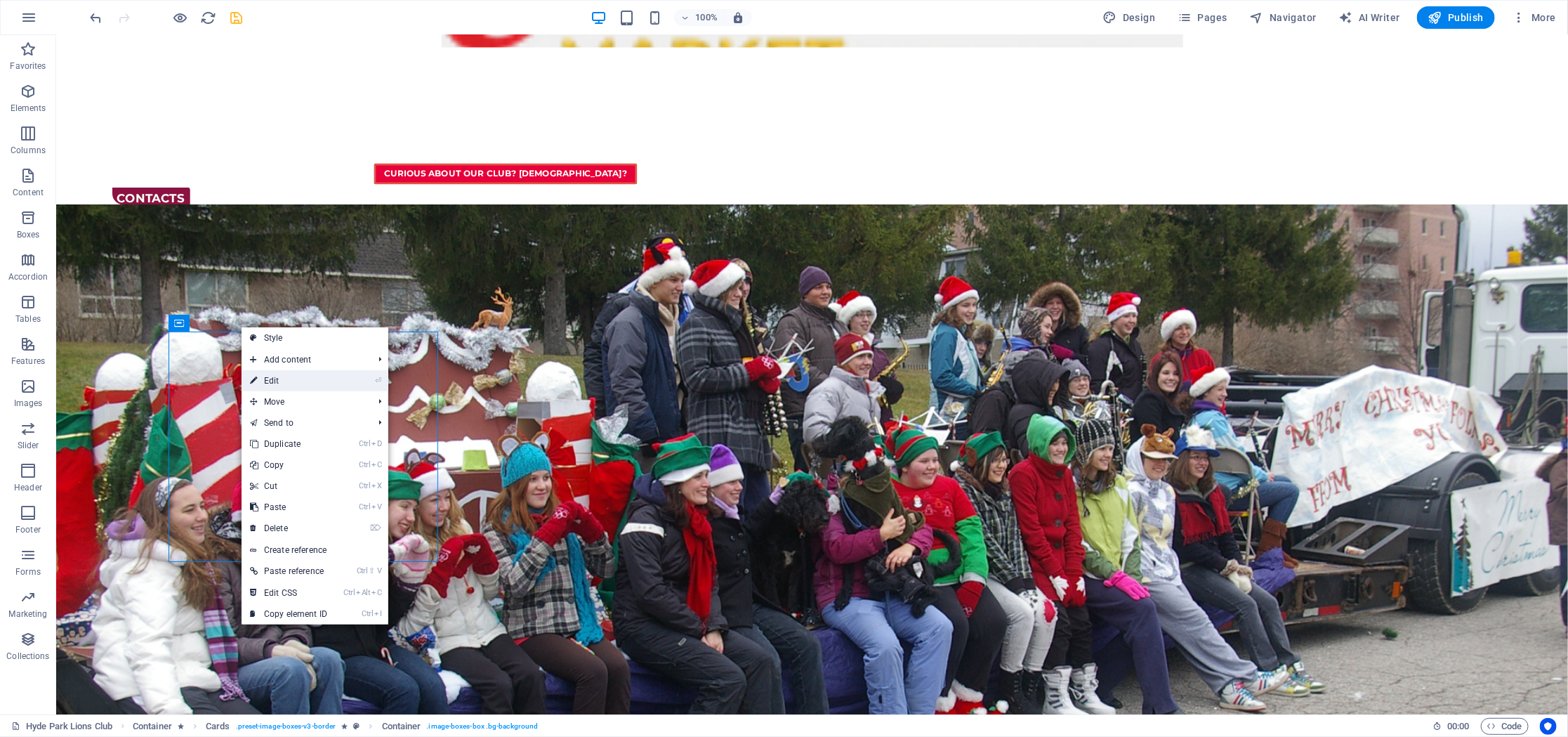
click at [310, 379] on link "⏎ Edit" at bounding box center [289, 381] width 94 height 21
select select "rem"
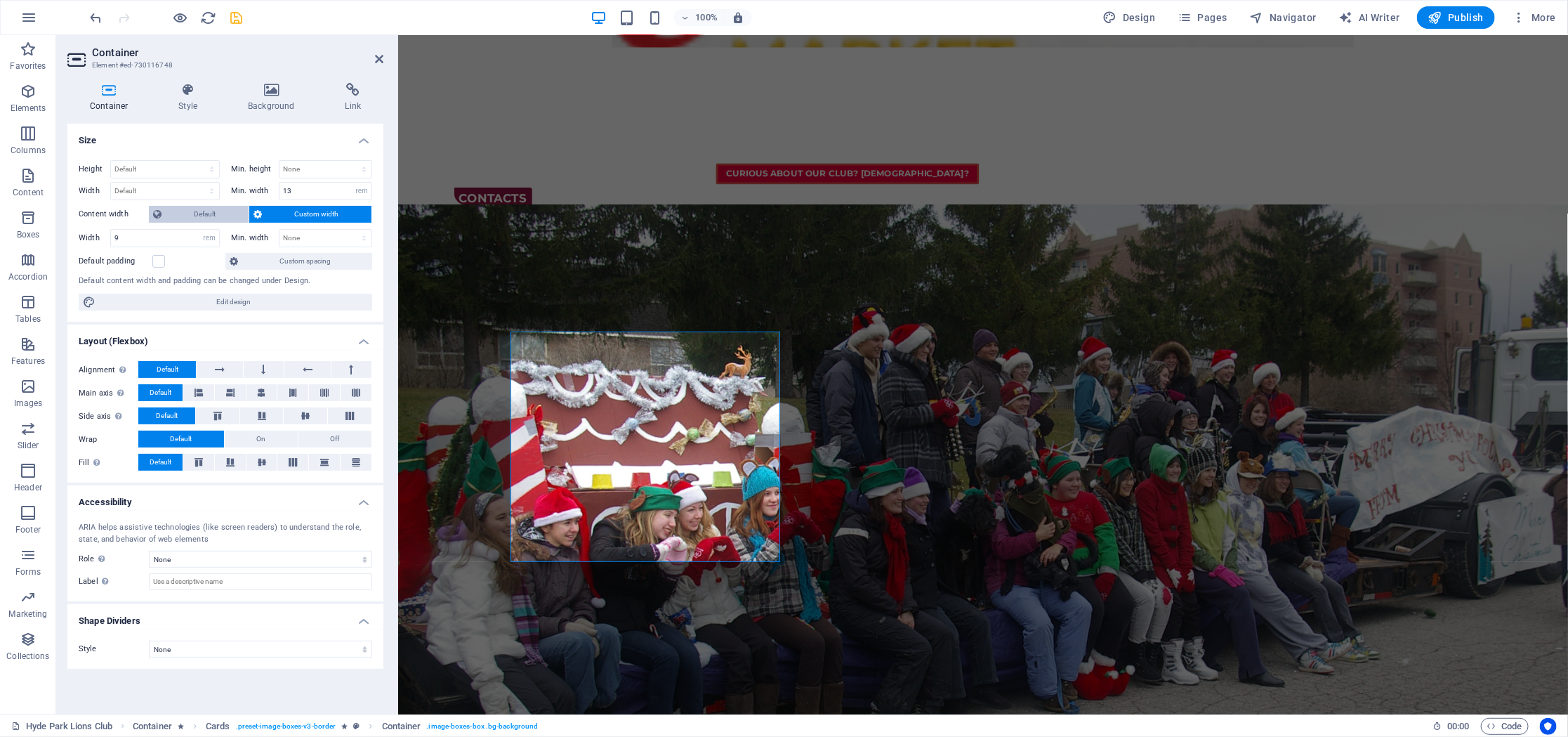
click at [211, 214] on span "Default" at bounding box center [205, 214] width 79 height 17
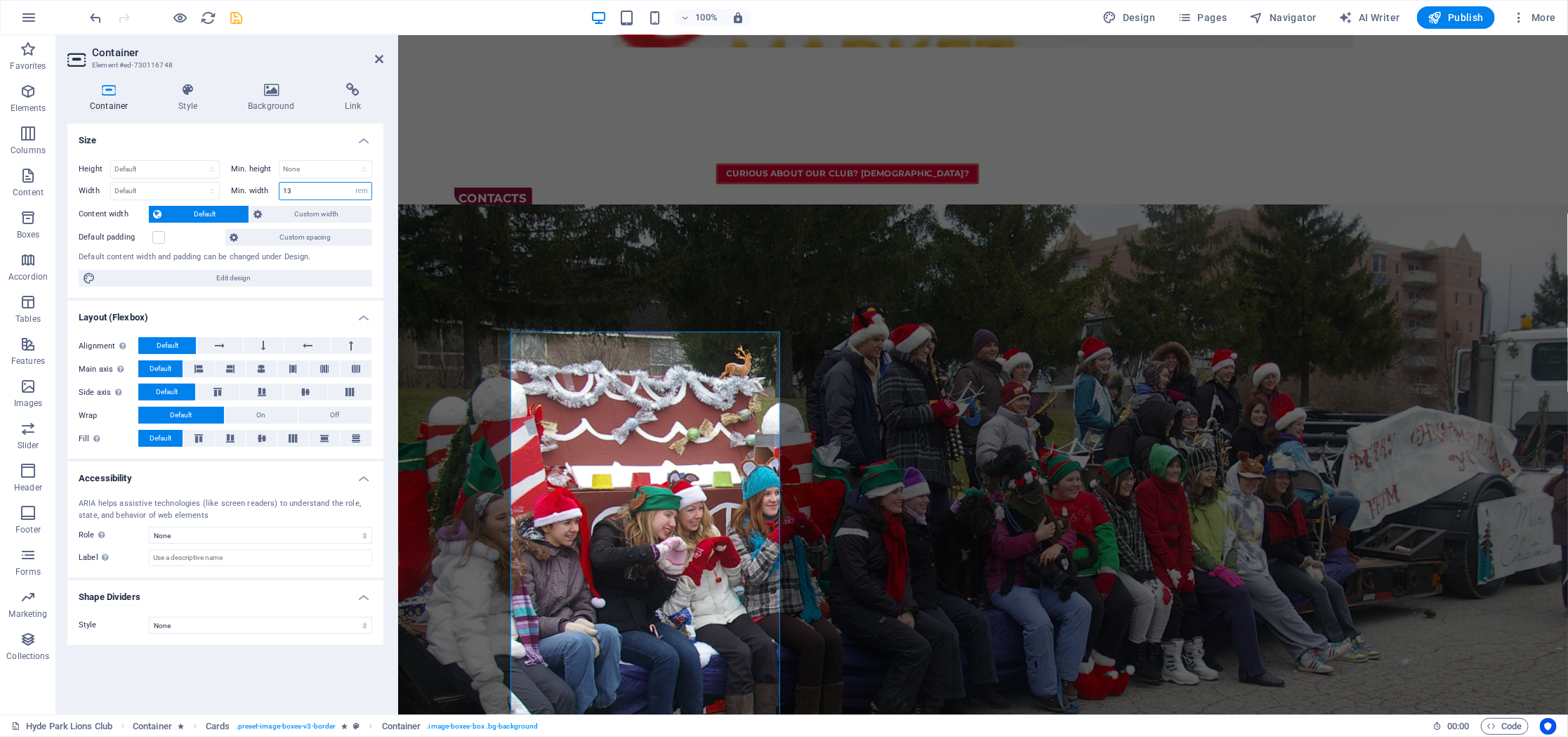
drag, startPoint x: 297, startPoint y: 194, endPoint x: 261, endPoint y: 194, distance: 36.0
click at [280, 194] on input "13" at bounding box center [325, 191] width 92 height 17
type input "0"
click at [352, 182] on select "None px rem % vh vw" at bounding box center [361, 191] width 19 height 17
select select "pjhb73lgc44"
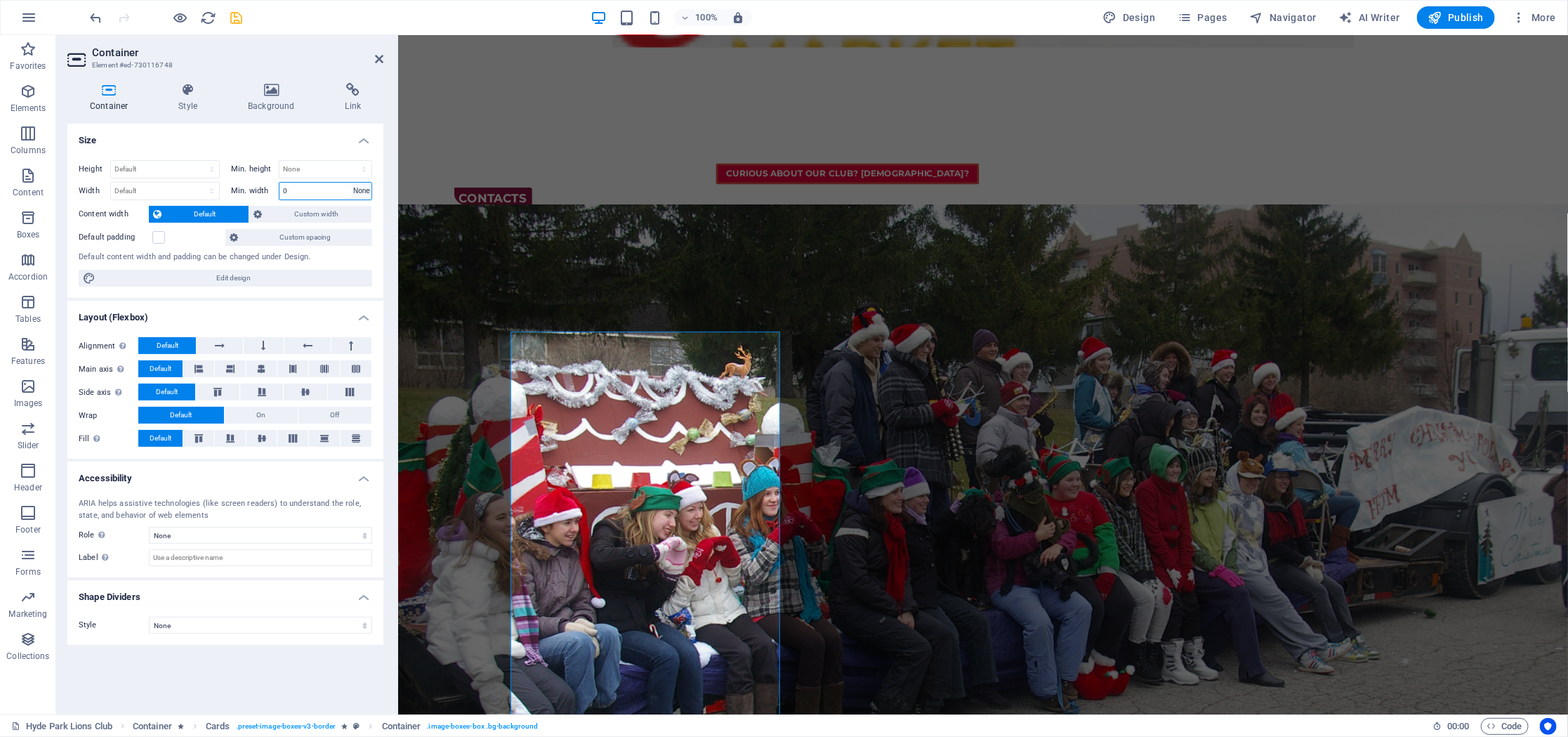
click option "None" at bounding box center [0, 0] width 0 height 0
select select "DISABLED_OPTION_VALUE"
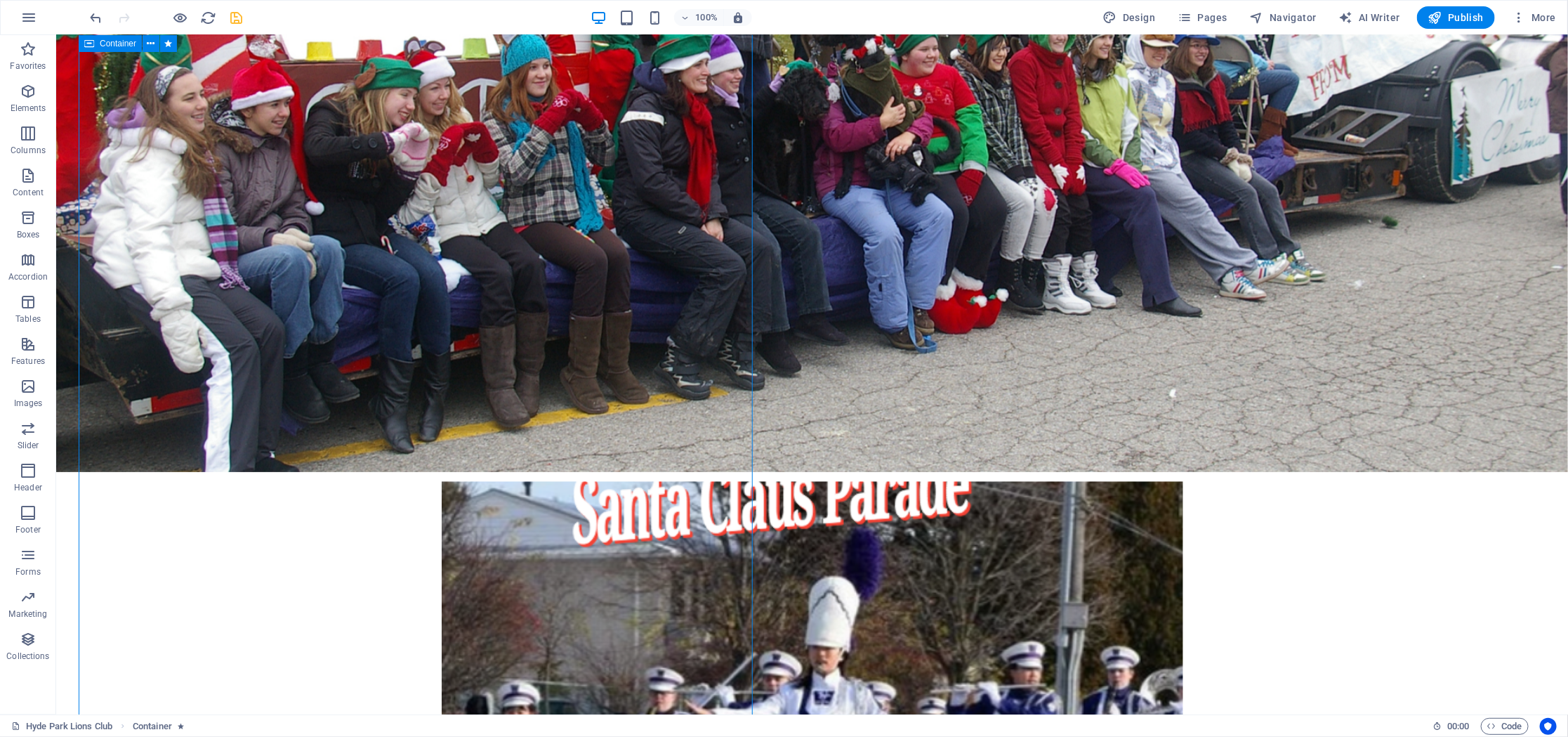
scroll to position [2273, 0]
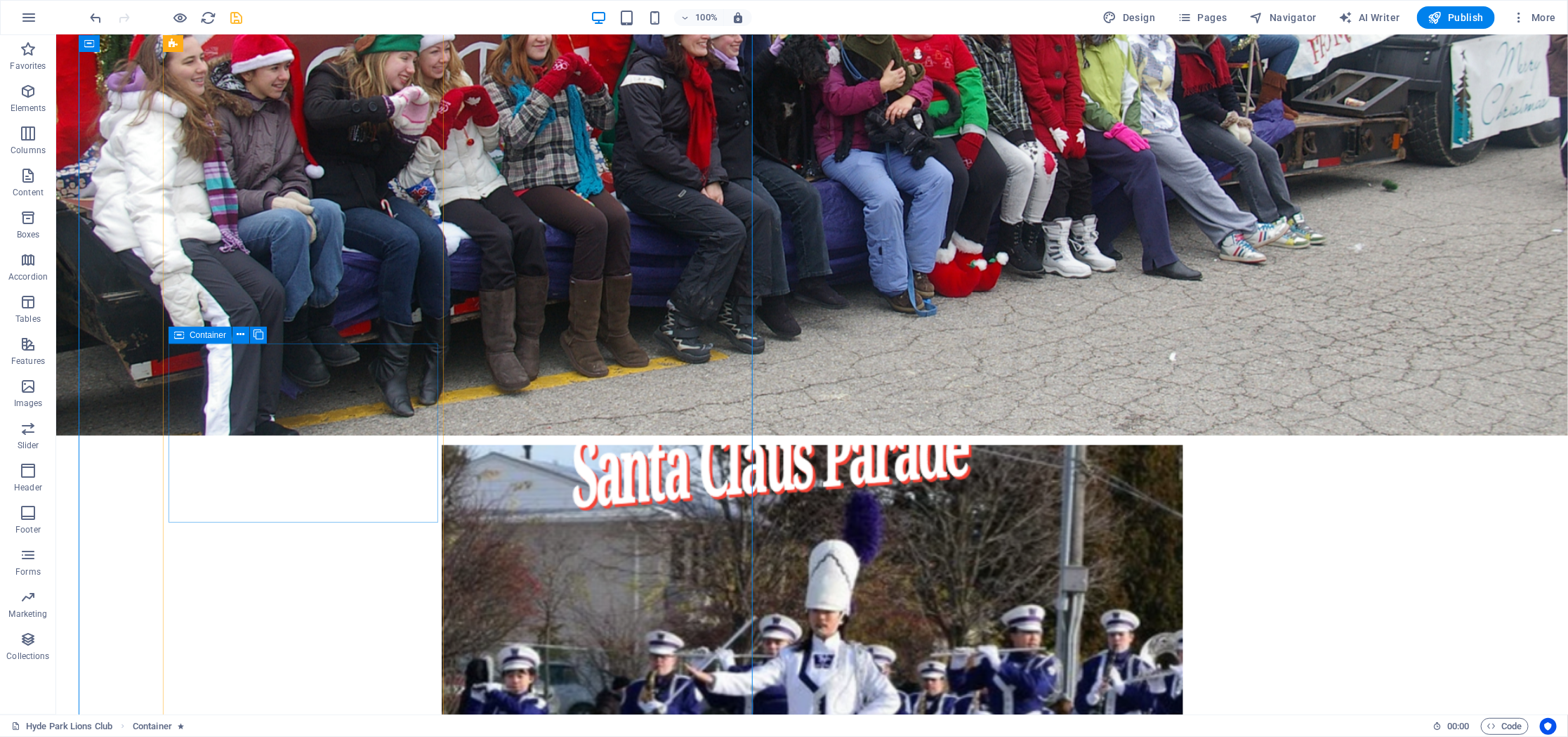
click at [242, 333] on icon at bounding box center [241, 335] width 7 height 15
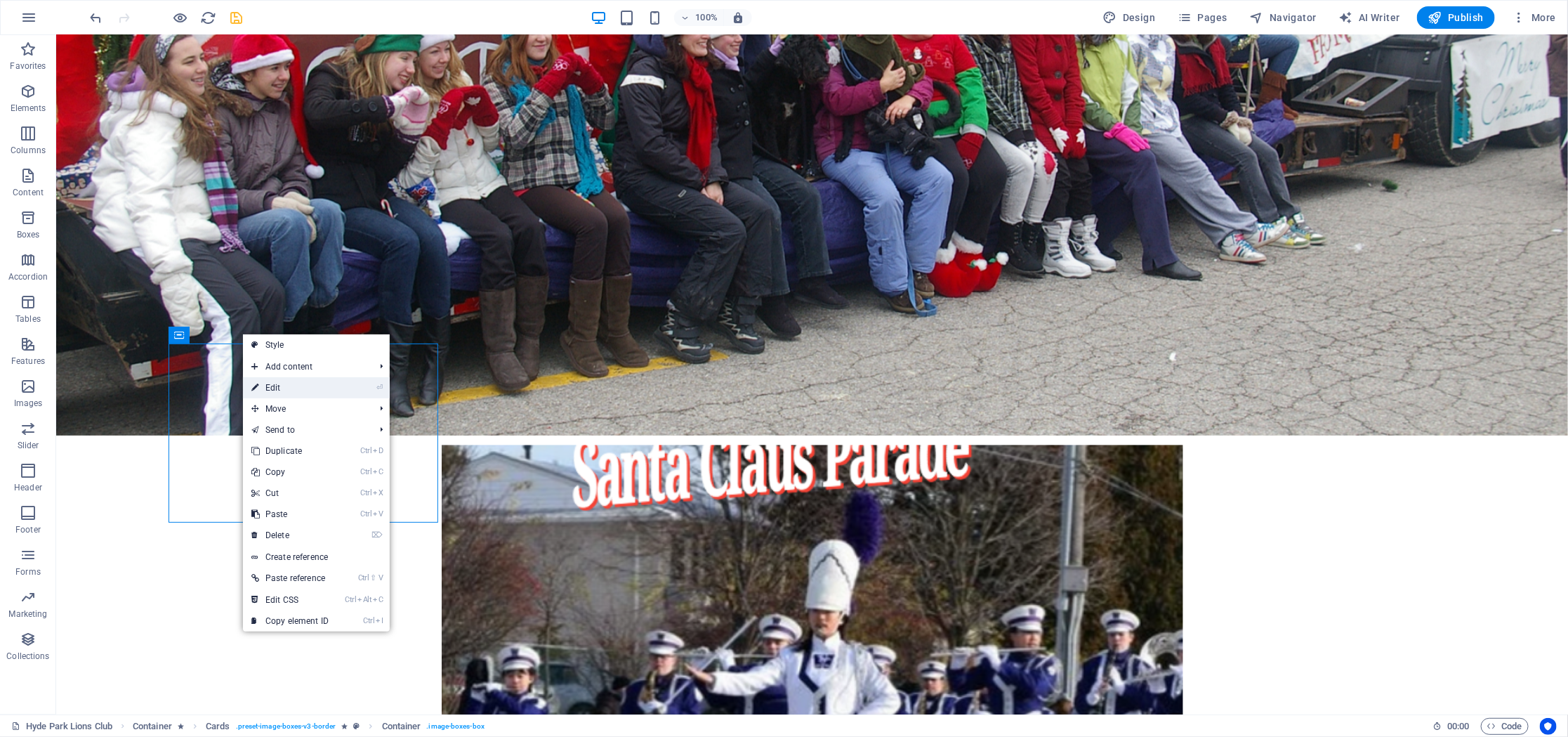
click at [330, 382] on link "⏎ Edit" at bounding box center [291, 387] width 94 height 21
select select "rem"
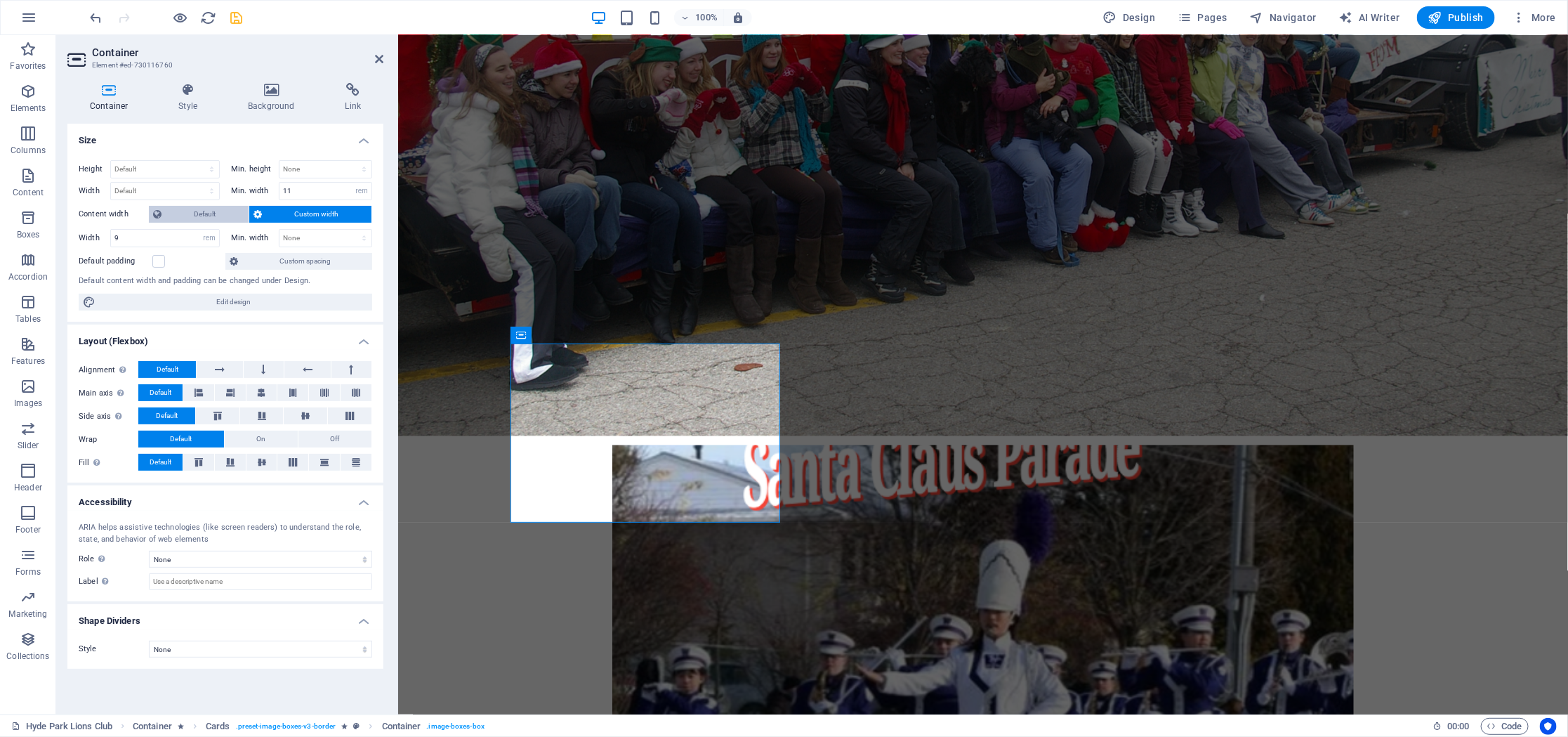
click at [229, 220] on span "Default" at bounding box center [205, 214] width 79 height 17
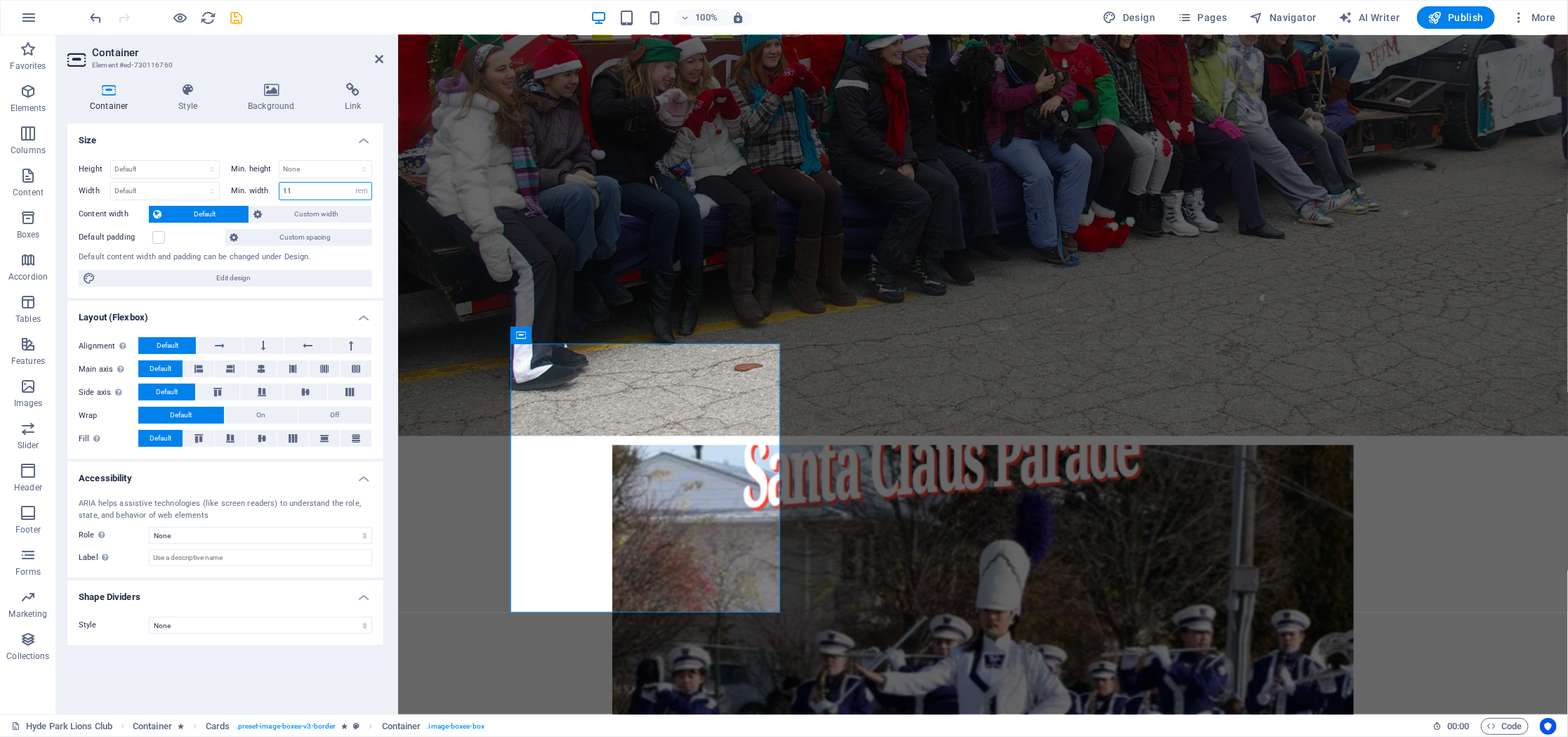
drag, startPoint x: 301, startPoint y: 193, endPoint x: 261, endPoint y: 189, distance: 40.2
click at [280, 189] on input "11" at bounding box center [325, 191] width 92 height 17
type input "0"
click at [352, 182] on select "None px rem % vh vw" at bounding box center [361, 191] width 19 height 17
select select "kdd07rcpqqk"
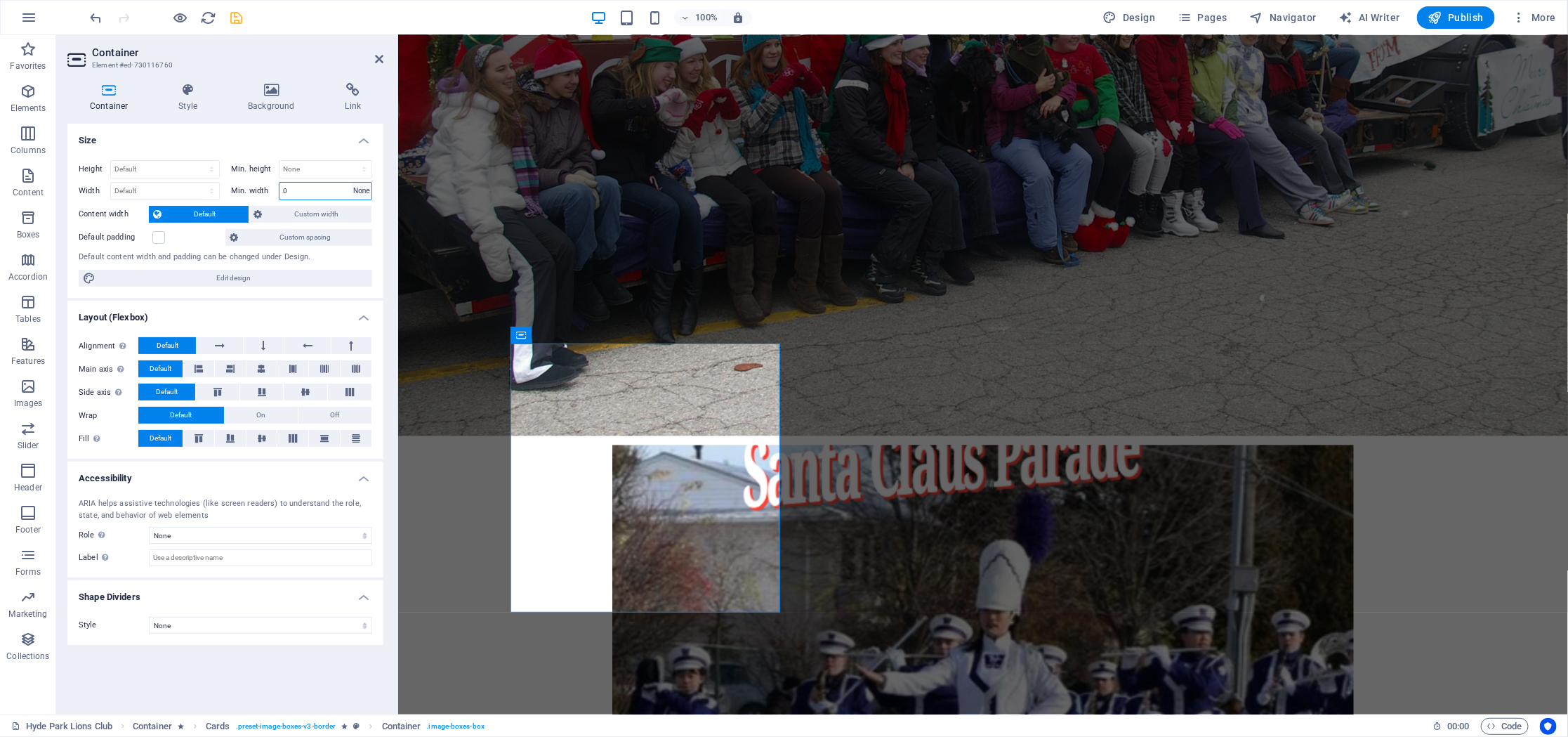
click option "None" at bounding box center [0, 0] width 0 height 0
select select "DISABLED_OPTION_VALUE"
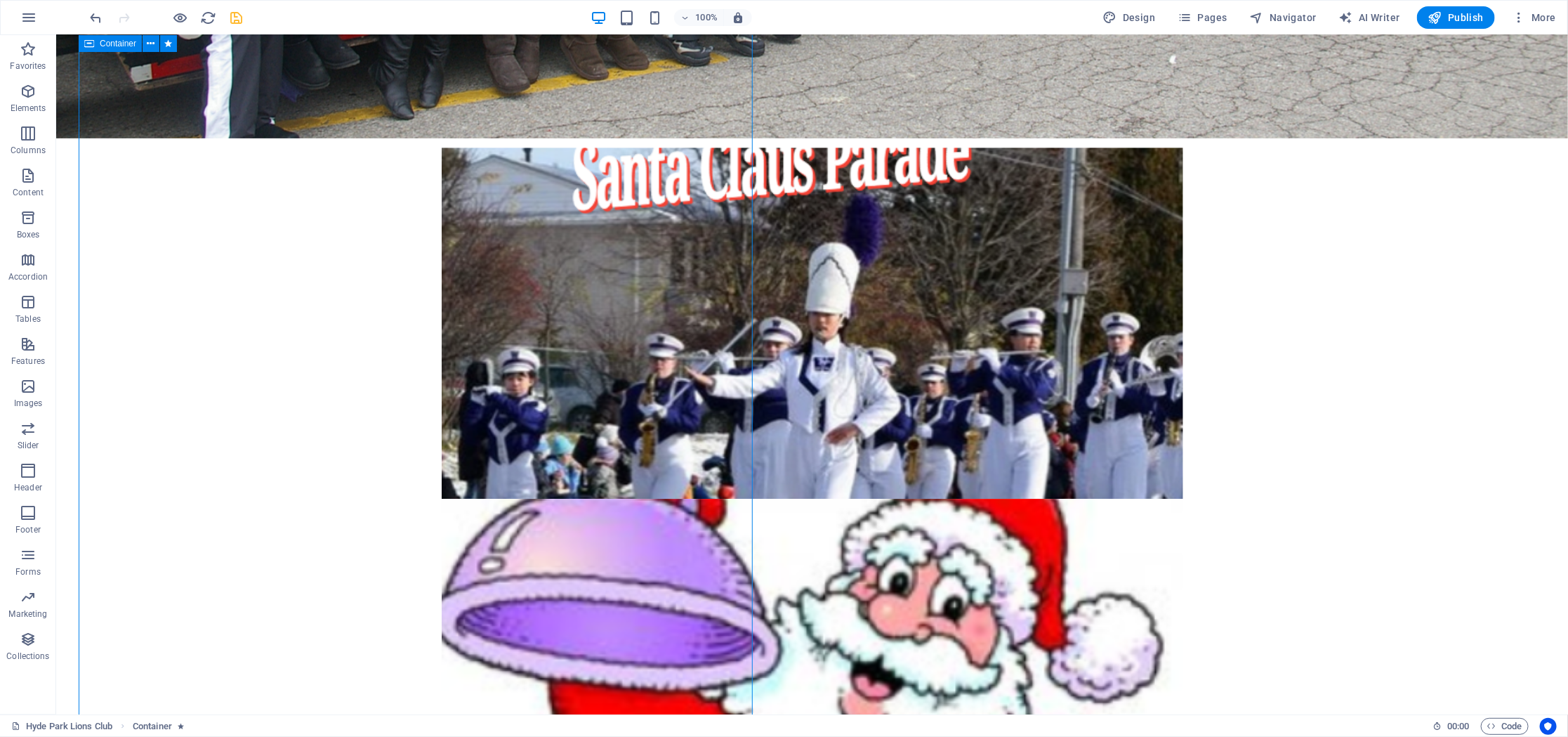
scroll to position [2572, 0]
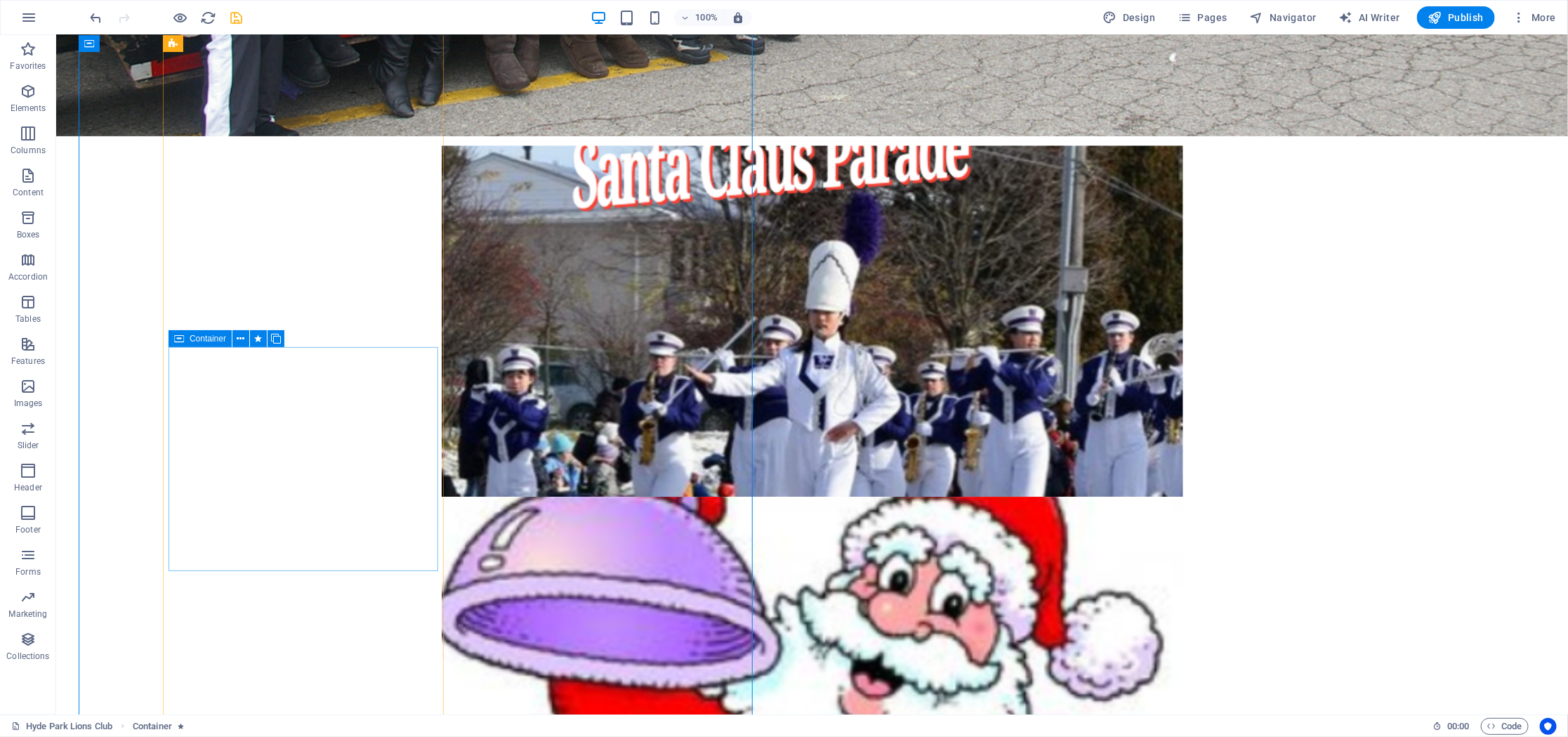
click at [240, 337] on icon at bounding box center [241, 339] width 7 height 15
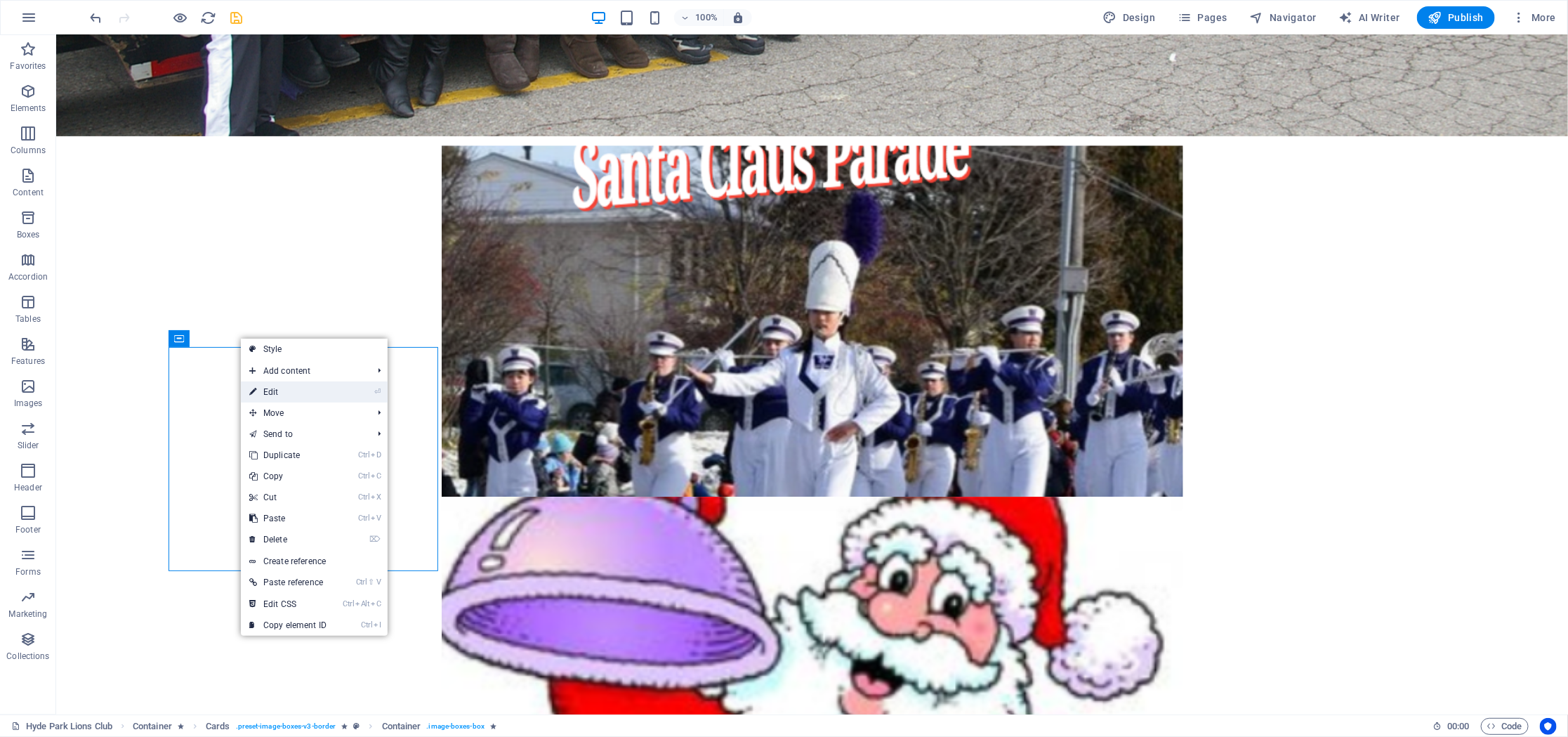
click at [281, 390] on link "⏎ Edit" at bounding box center [288, 392] width 94 height 21
select select "rem"
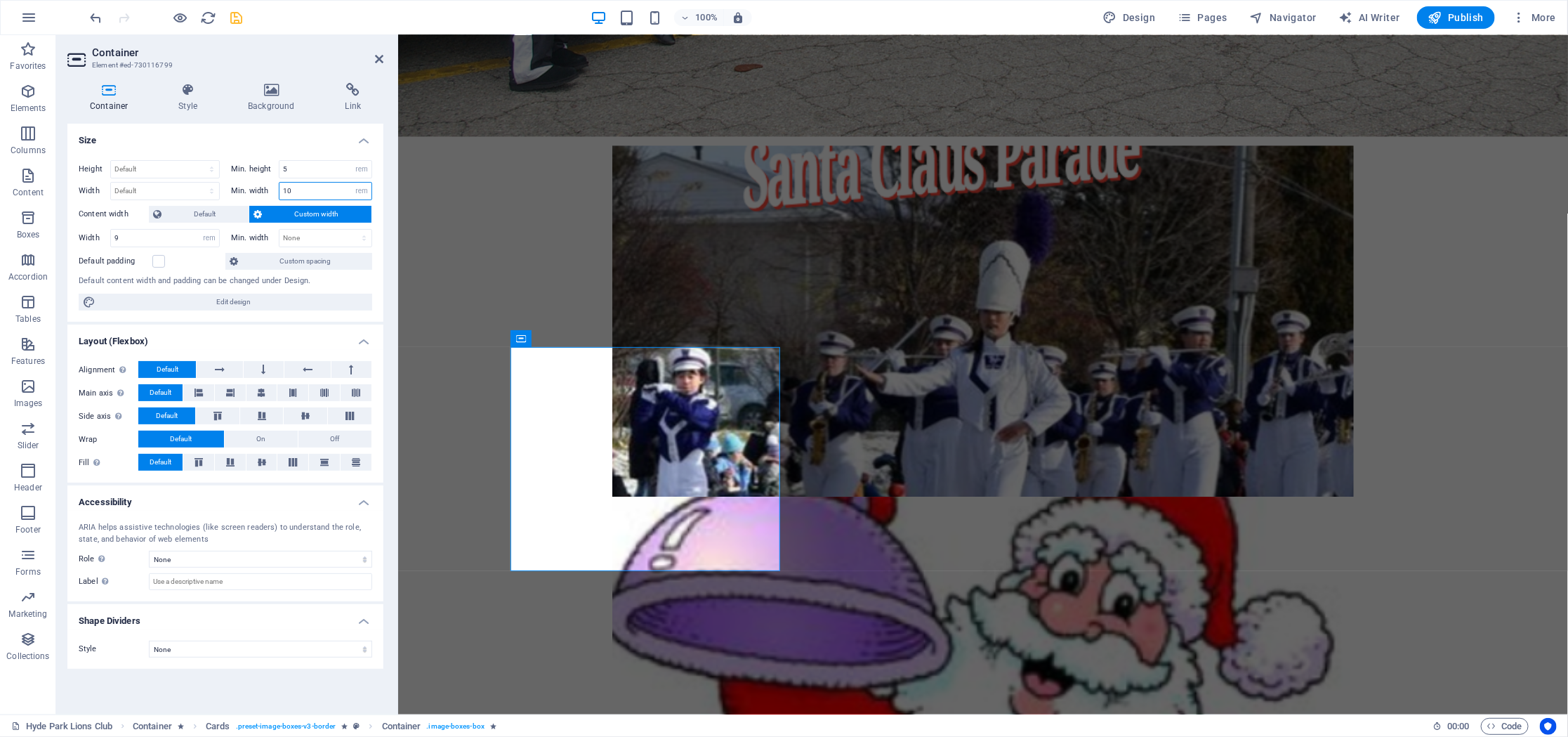
drag, startPoint x: 308, startPoint y: 191, endPoint x: 245, endPoint y: 192, distance: 63.0
click at [280, 192] on input "10" at bounding box center [325, 191] width 92 height 17
type input "0"
click at [352, 182] on select "None px rem % vh vw" at bounding box center [361, 191] width 19 height 17
select select "jhdrj7v0chg"
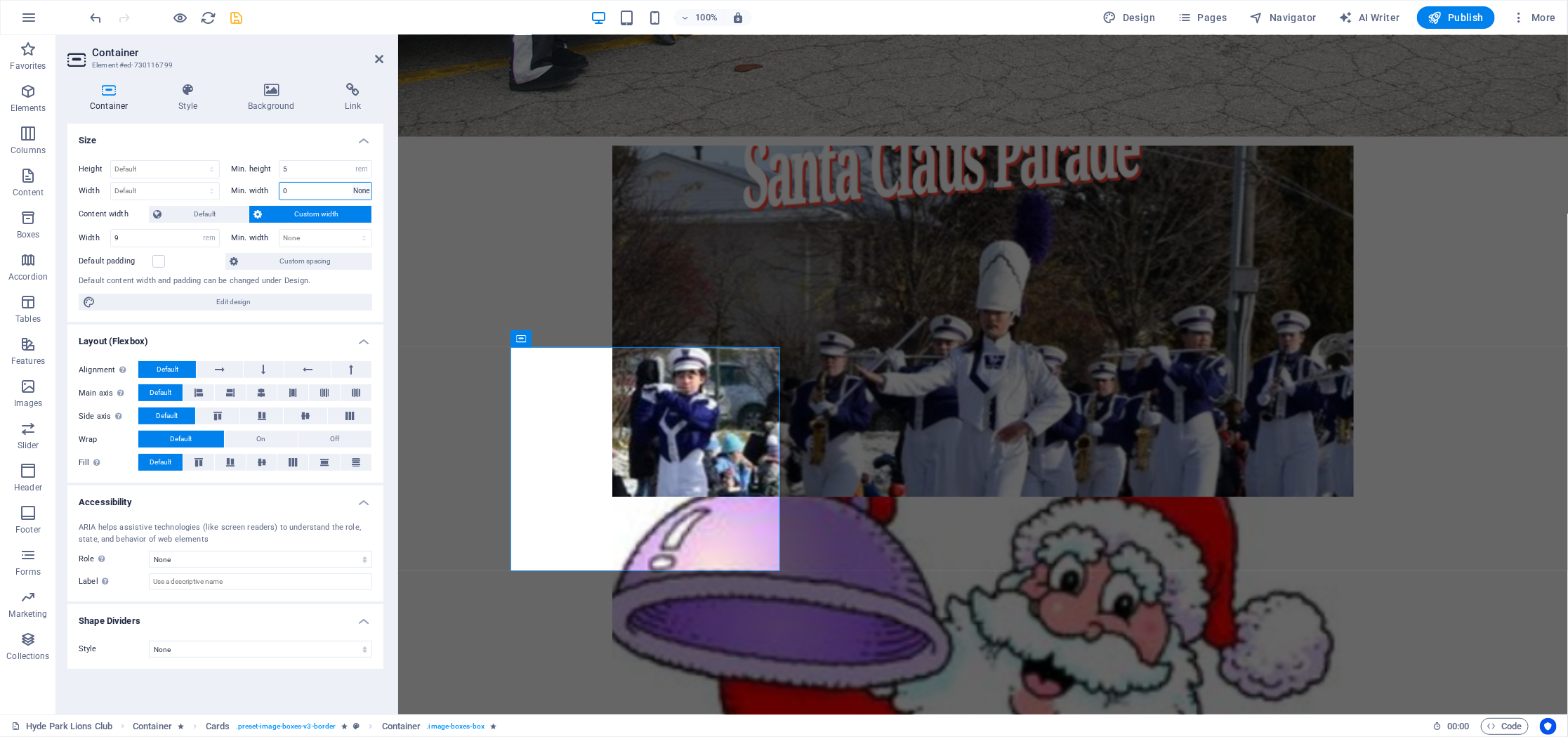
click option "None" at bounding box center [0, 0] width 0 height 0
select select "DISABLED_OPTION_VALUE"
click at [205, 214] on span "Default" at bounding box center [205, 214] width 79 height 17
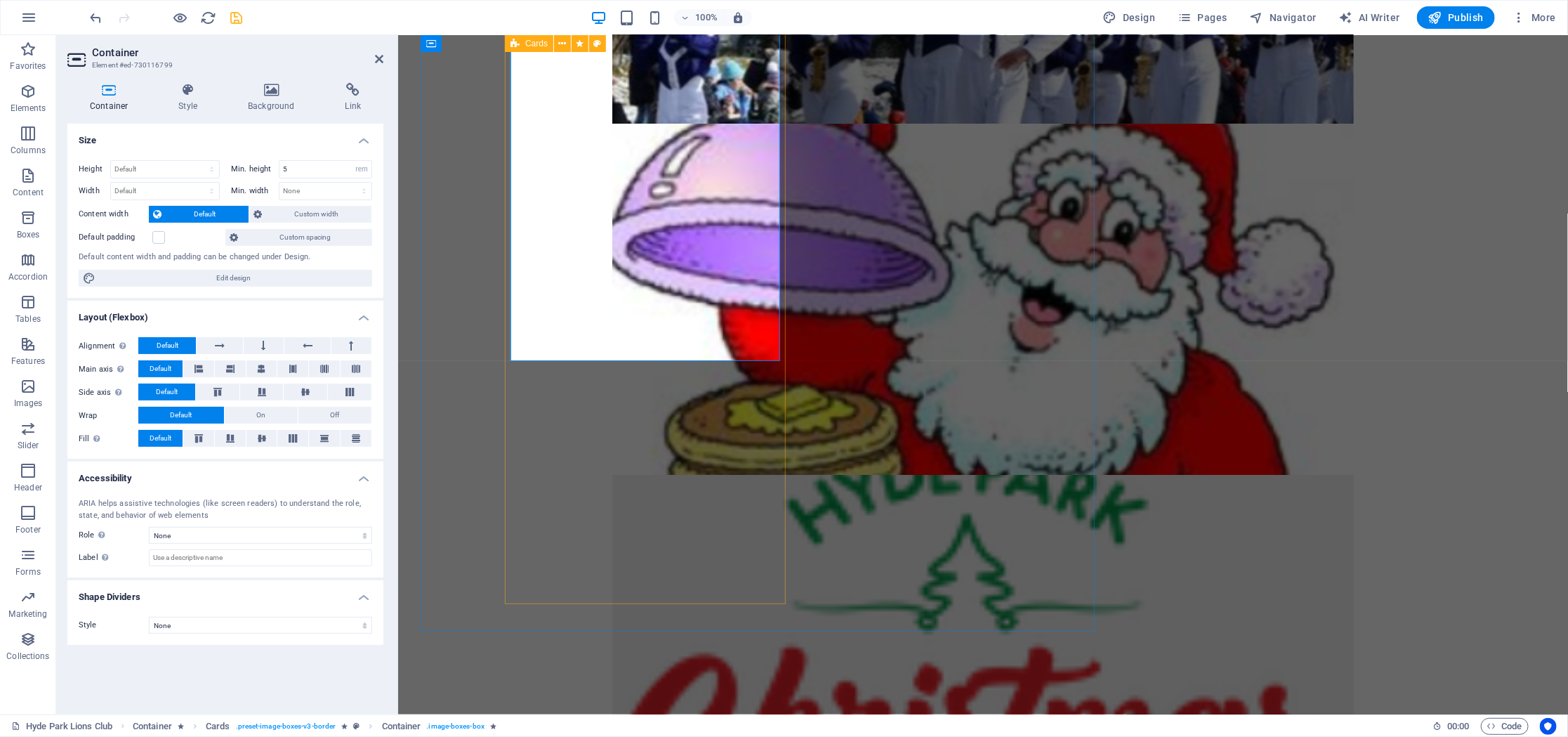
scroll to position [2946, 0]
click at [577, 383] on button at bounding box center [583, 386] width 17 height 17
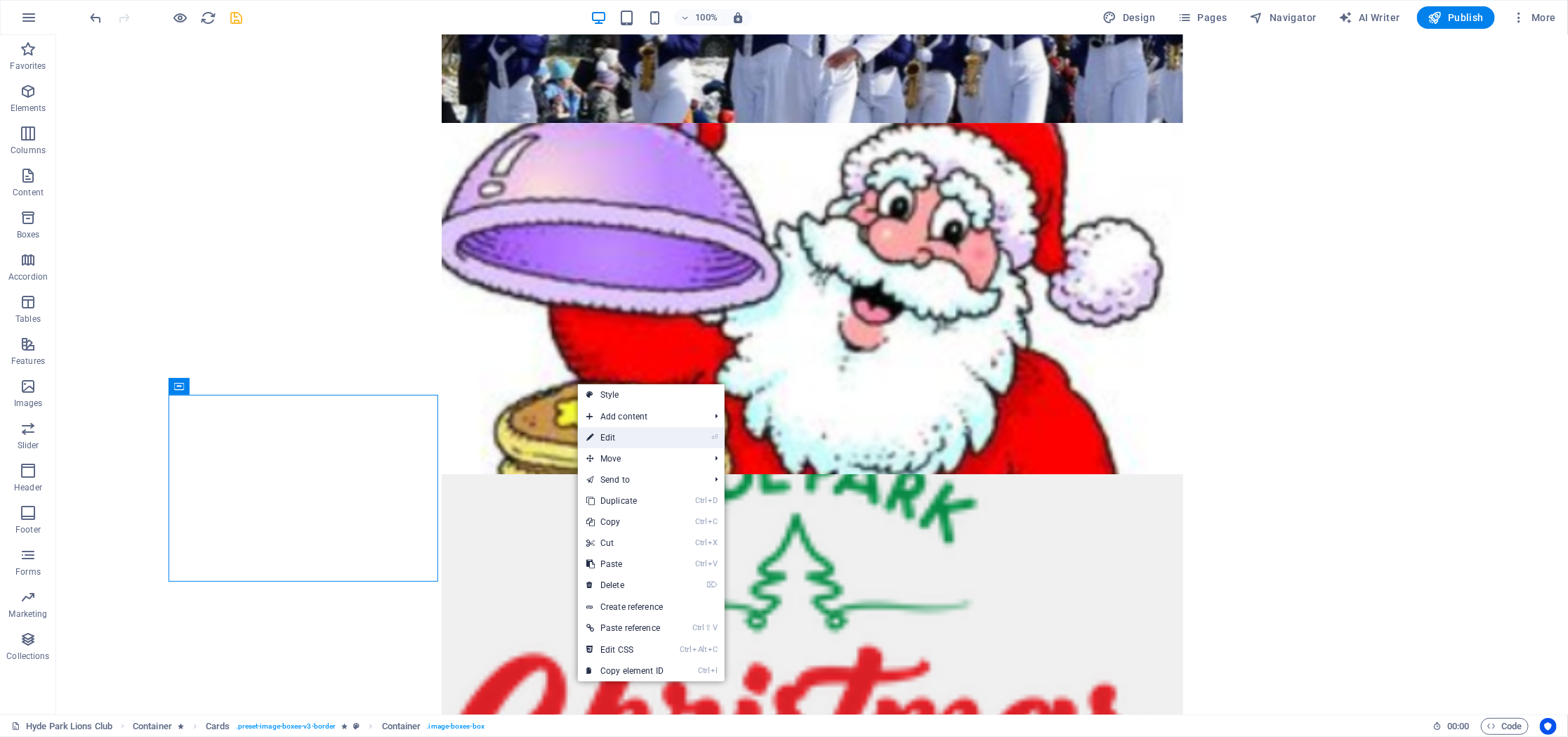
click at [605, 431] on link "⏎ Edit" at bounding box center [626, 437] width 94 height 21
select select "rem"
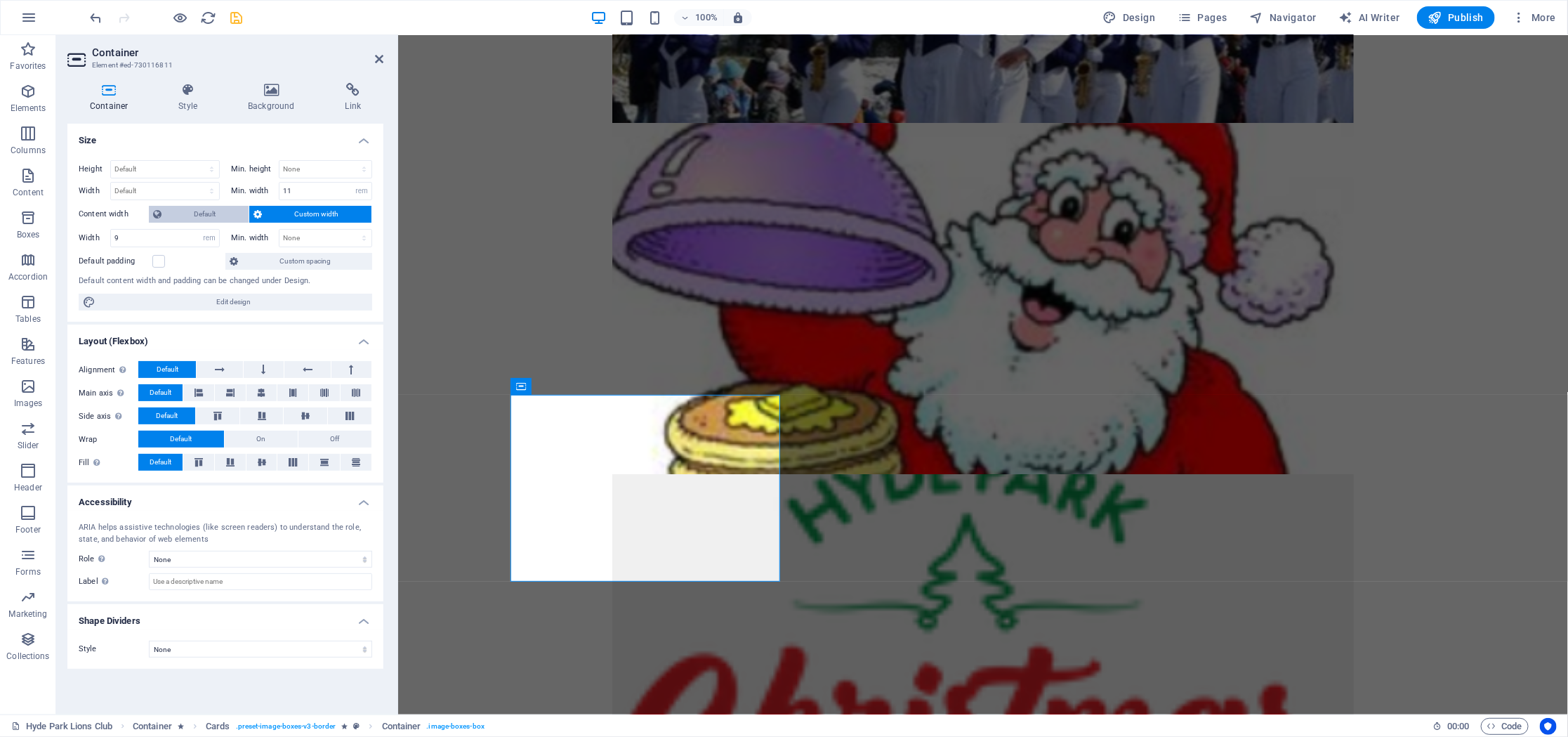
click at [218, 214] on span "Default" at bounding box center [205, 214] width 79 height 17
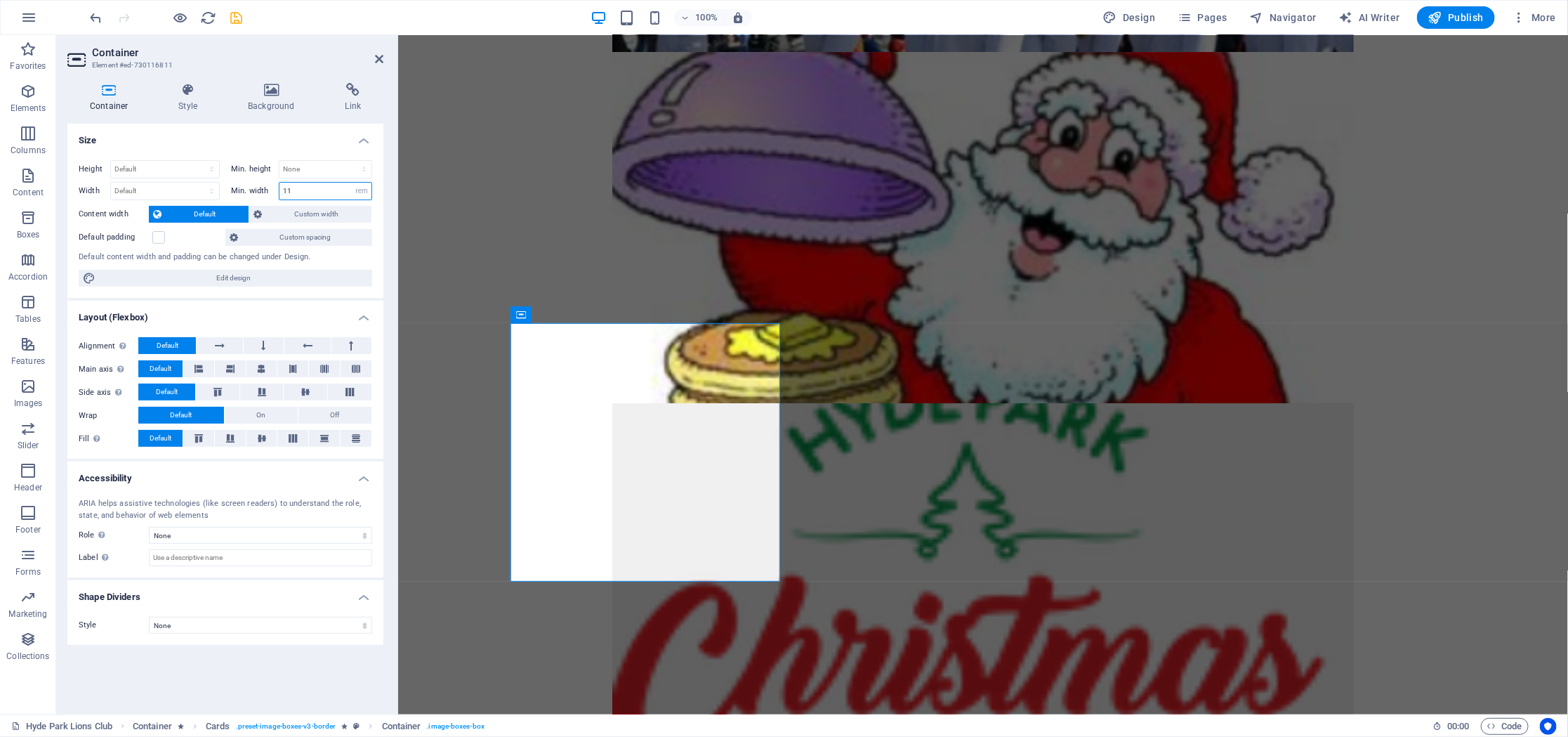
drag, startPoint x: 310, startPoint y: 189, endPoint x: 252, endPoint y: 194, distance: 58.2
click at [280, 194] on input "11" at bounding box center [325, 191] width 92 height 17
type input "0"
click at [352, 182] on select "None px rem % vh vw" at bounding box center [361, 191] width 19 height 17
select select "3lrk9l0lop8"
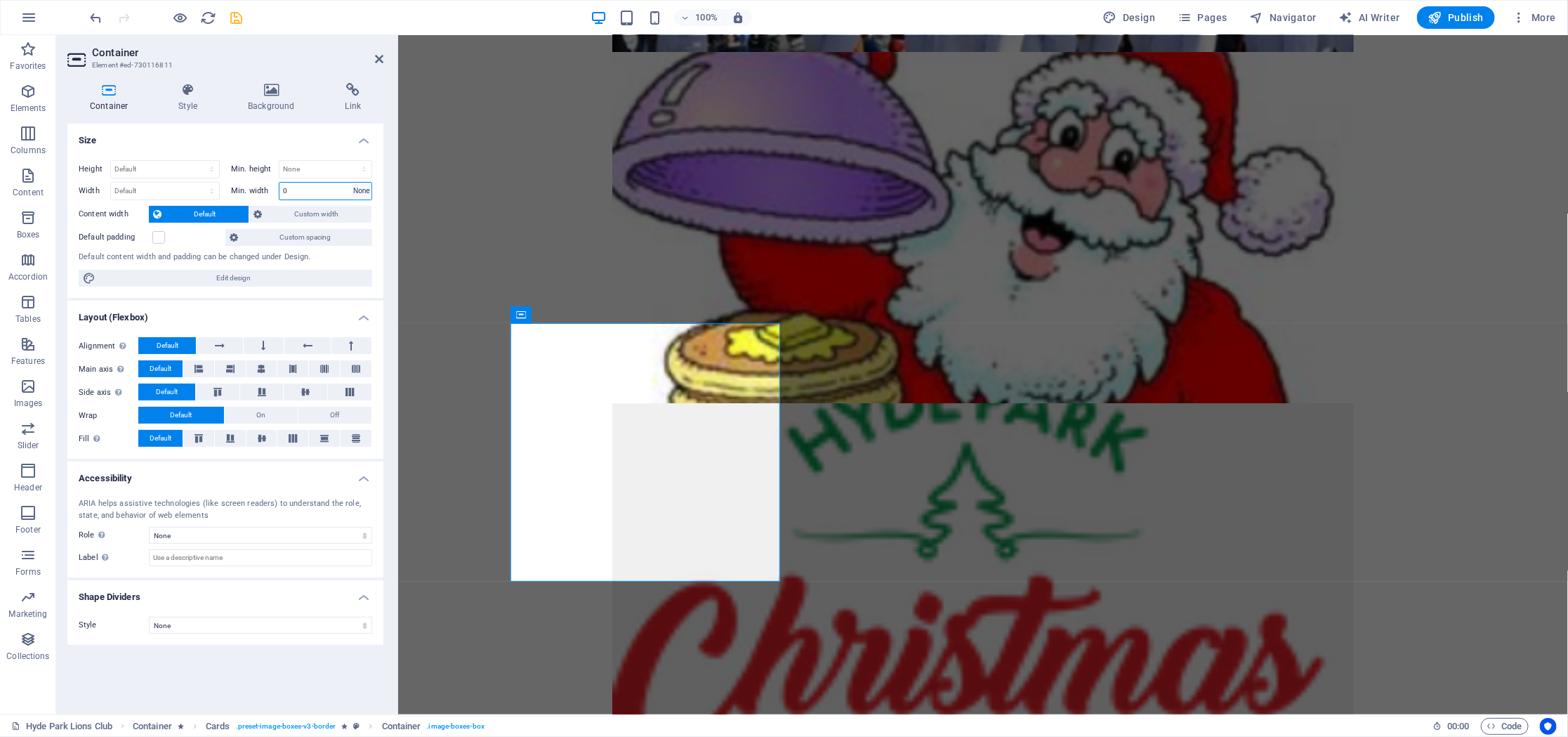
click option "None" at bounding box center [0, 0] width 0 height 0
select select "DISABLED_OPTION_VALUE"
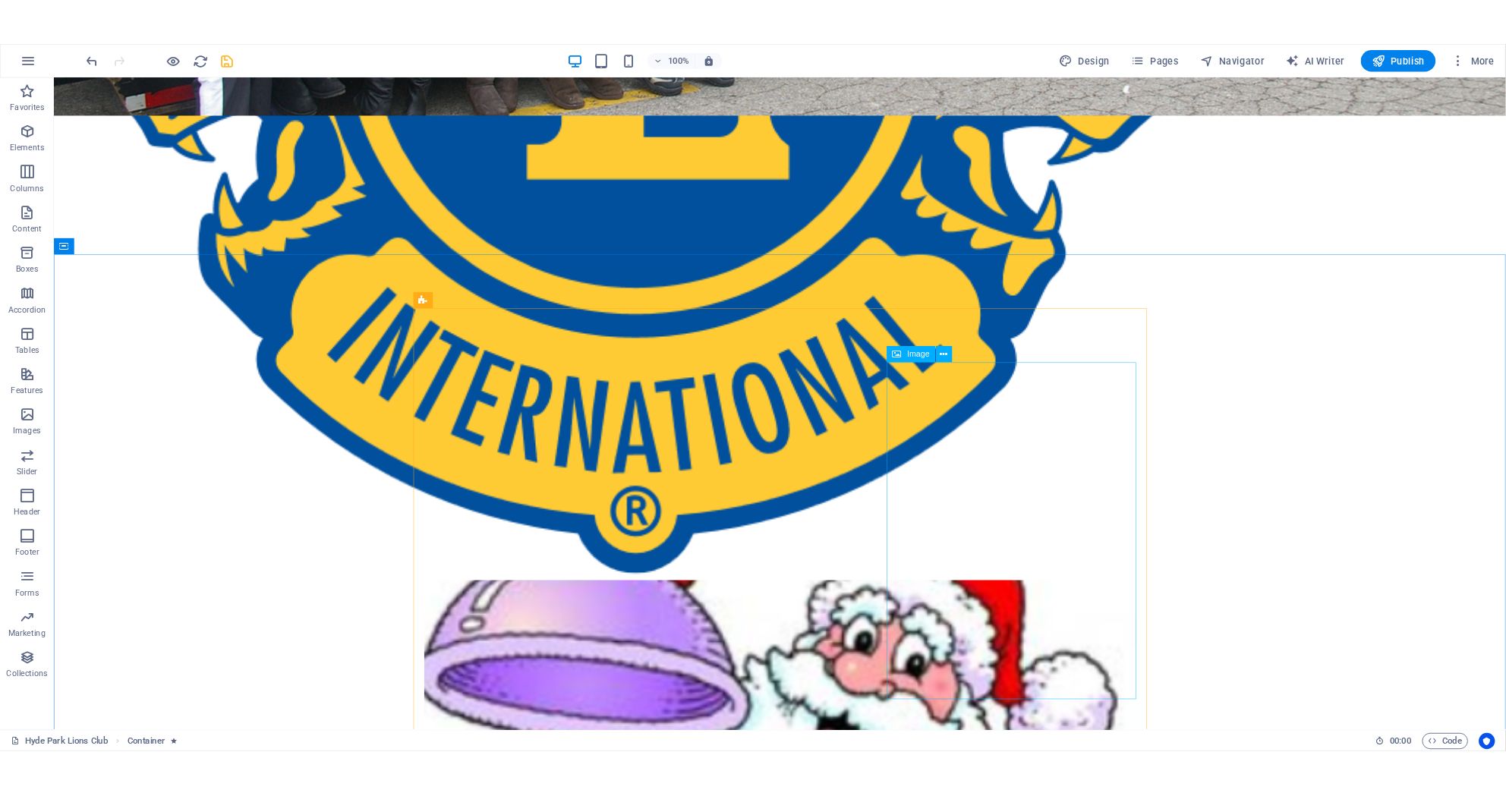
scroll to position [0, 0]
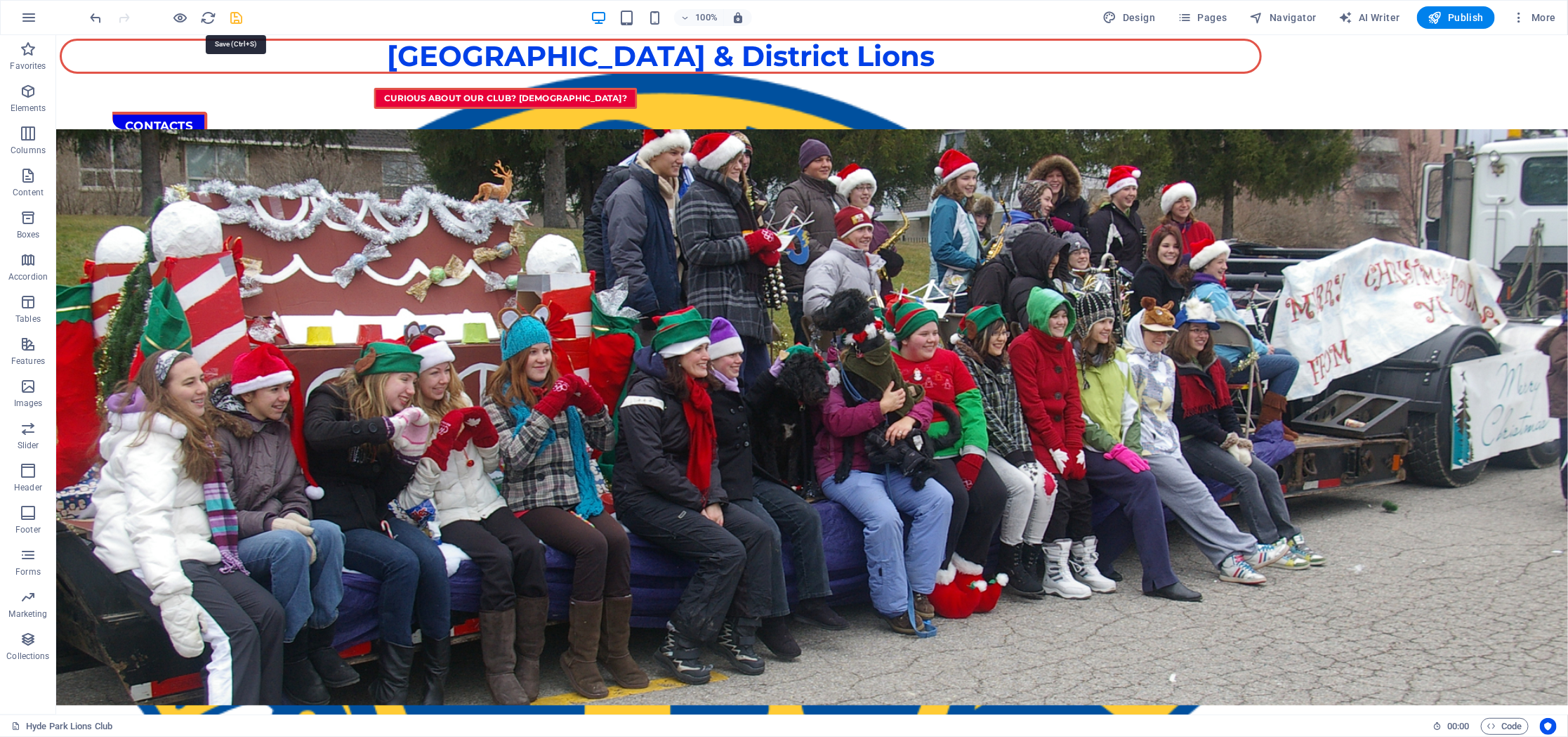
click at [230, 19] on icon "save" at bounding box center [236, 18] width 16 height 16
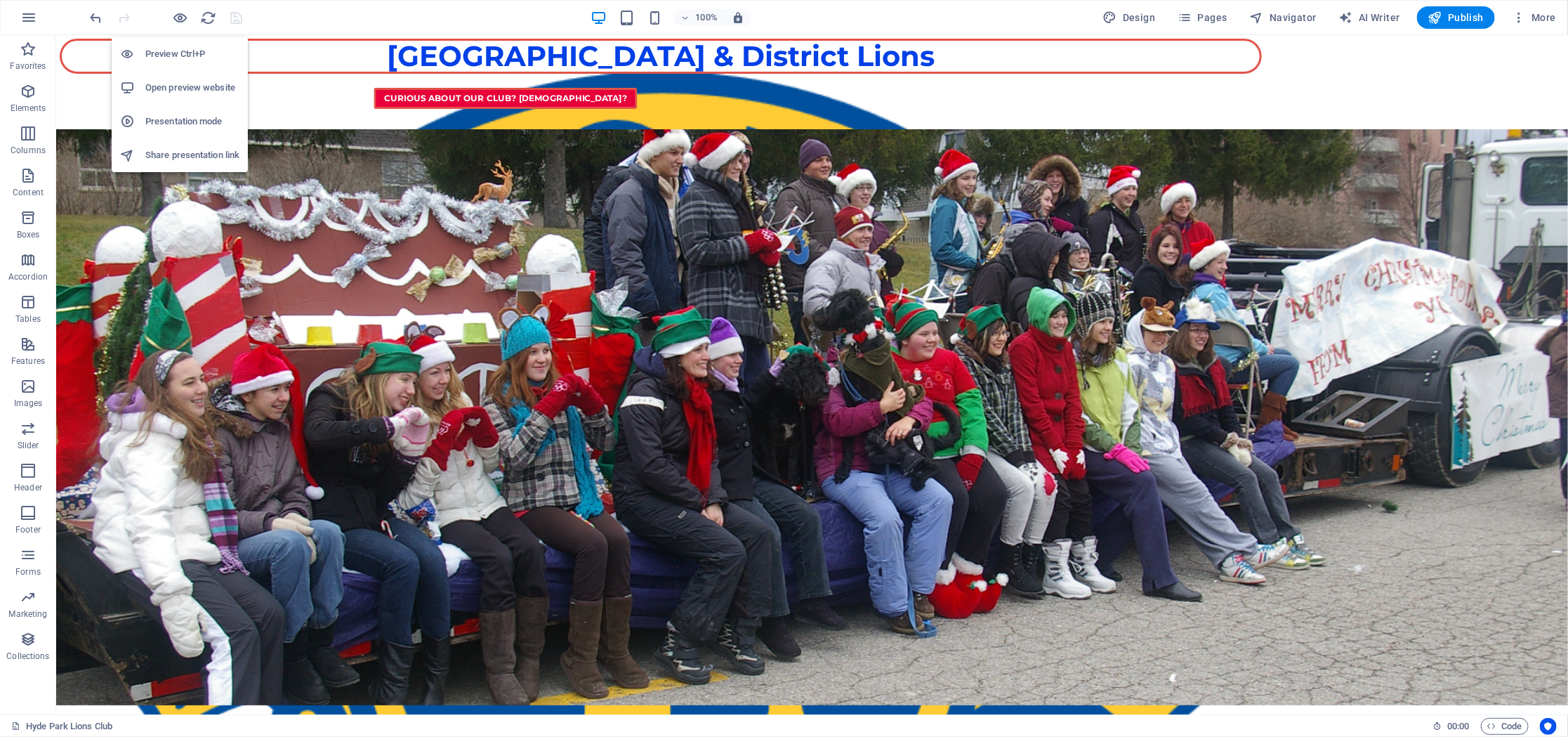
click at [200, 85] on h6 "Open preview website" at bounding box center [193, 88] width 94 height 17
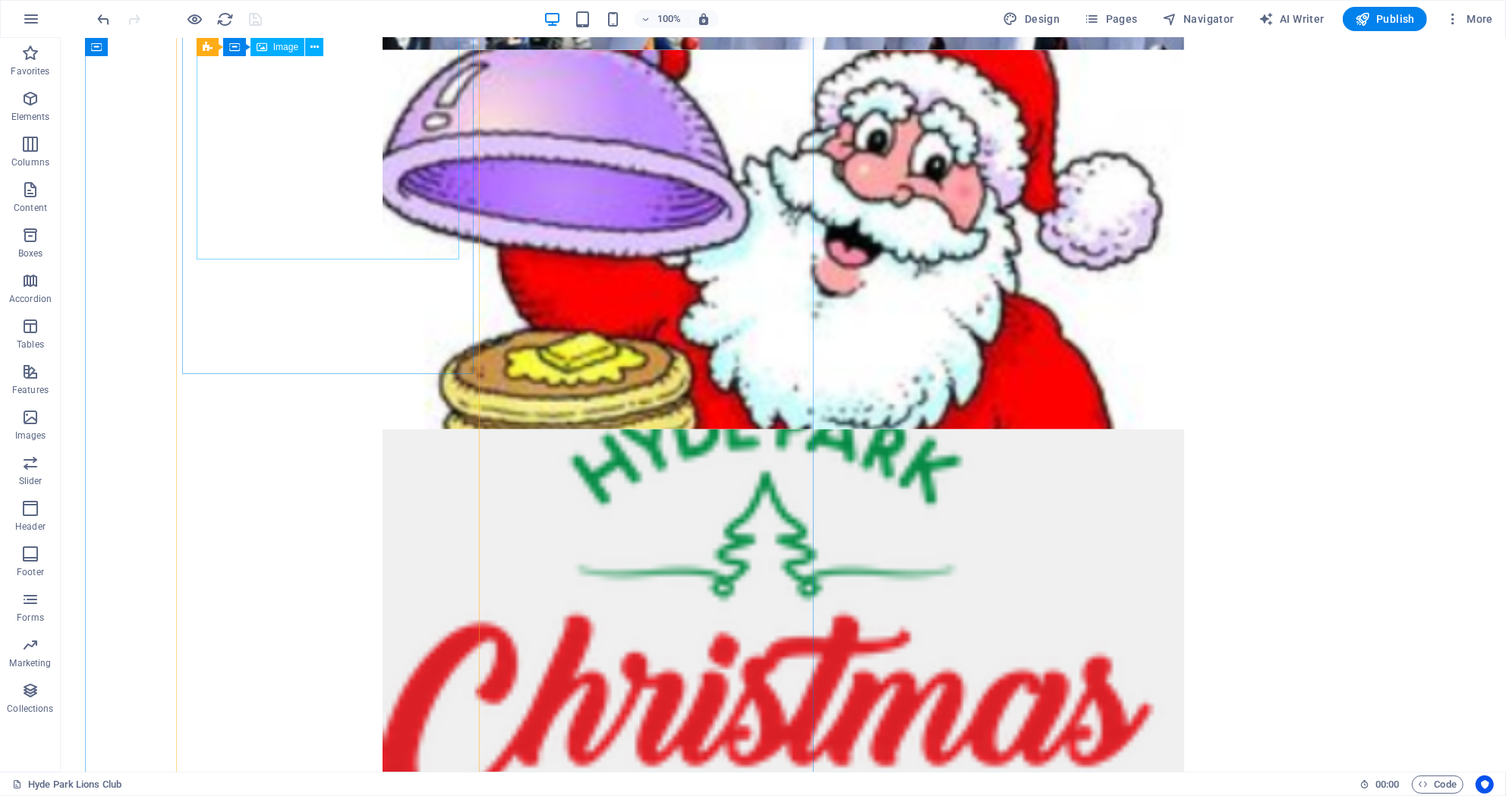
scroll to position [1130, 0]
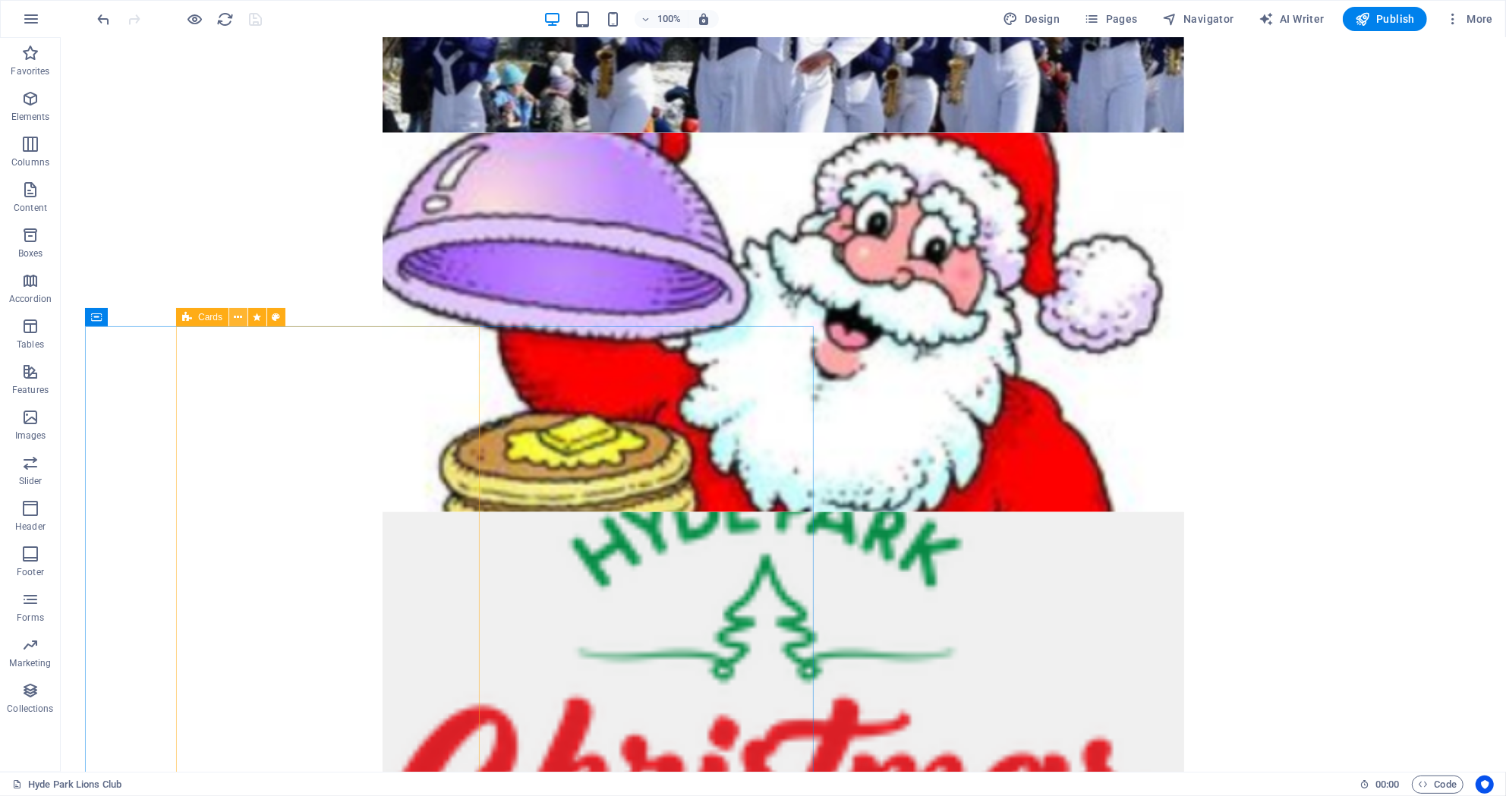
click at [243, 319] on button at bounding box center [238, 317] width 18 height 18
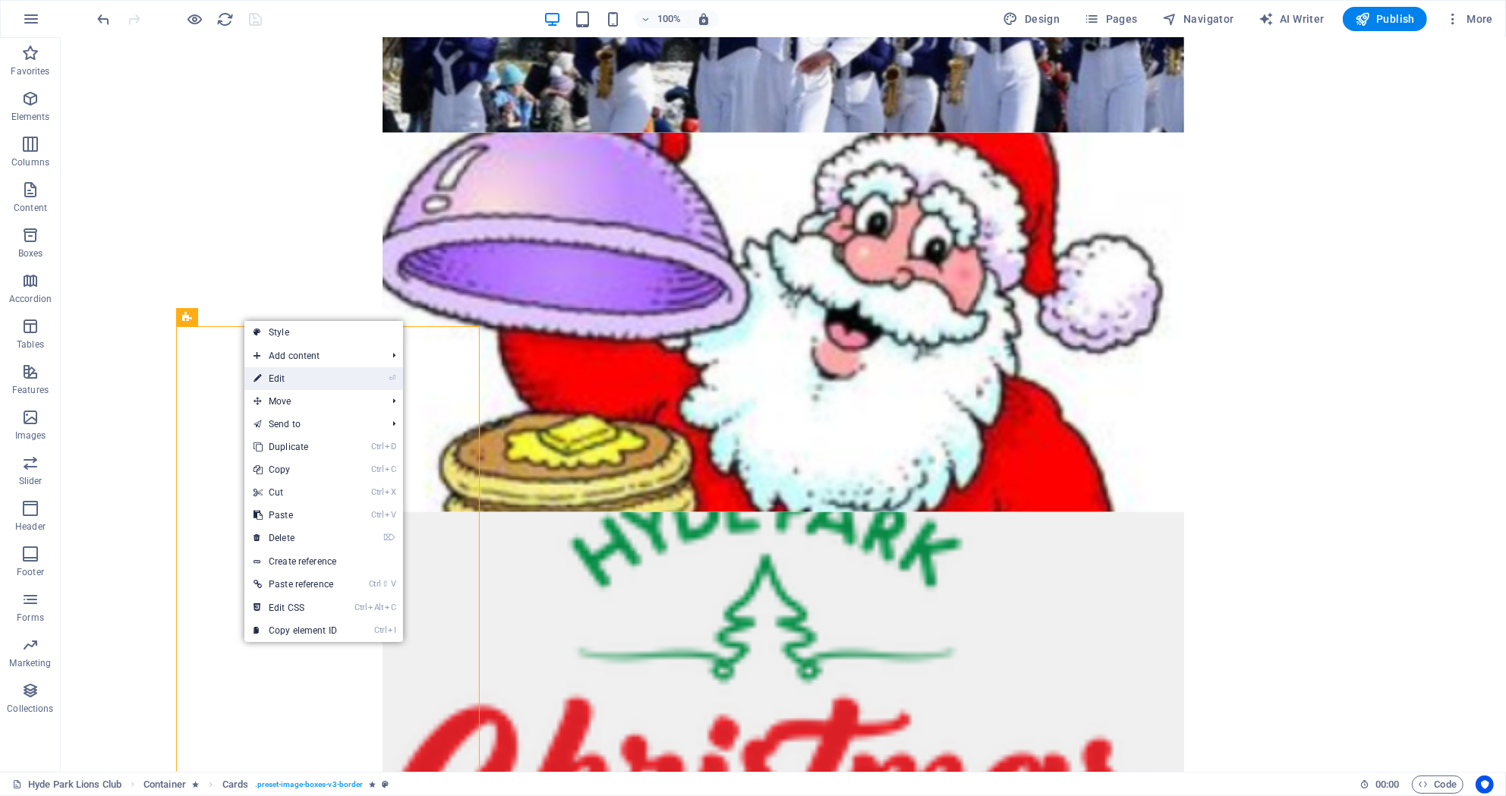
click at [282, 377] on link "⏎ Edit" at bounding box center [295, 378] width 102 height 23
select select "rem"
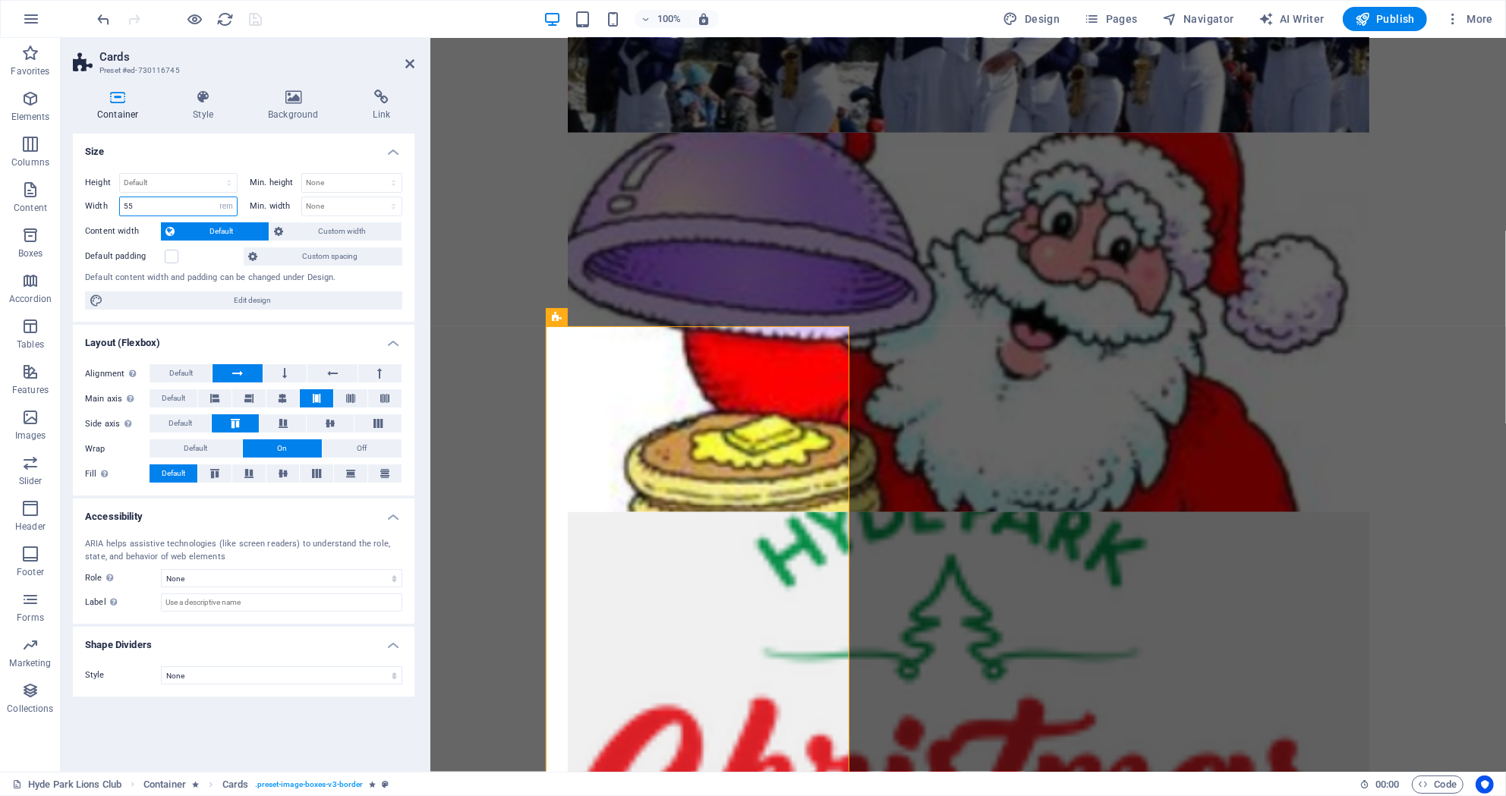
drag, startPoint x: 157, startPoint y: 206, endPoint x: 112, endPoint y: 204, distance: 45.6
click at [120, 204] on input "55" at bounding box center [178, 206] width 117 height 18
type input "30"
click at [302, 197] on select "None px rem % vh vw" at bounding box center [351, 206] width 99 height 18
select select "rem"
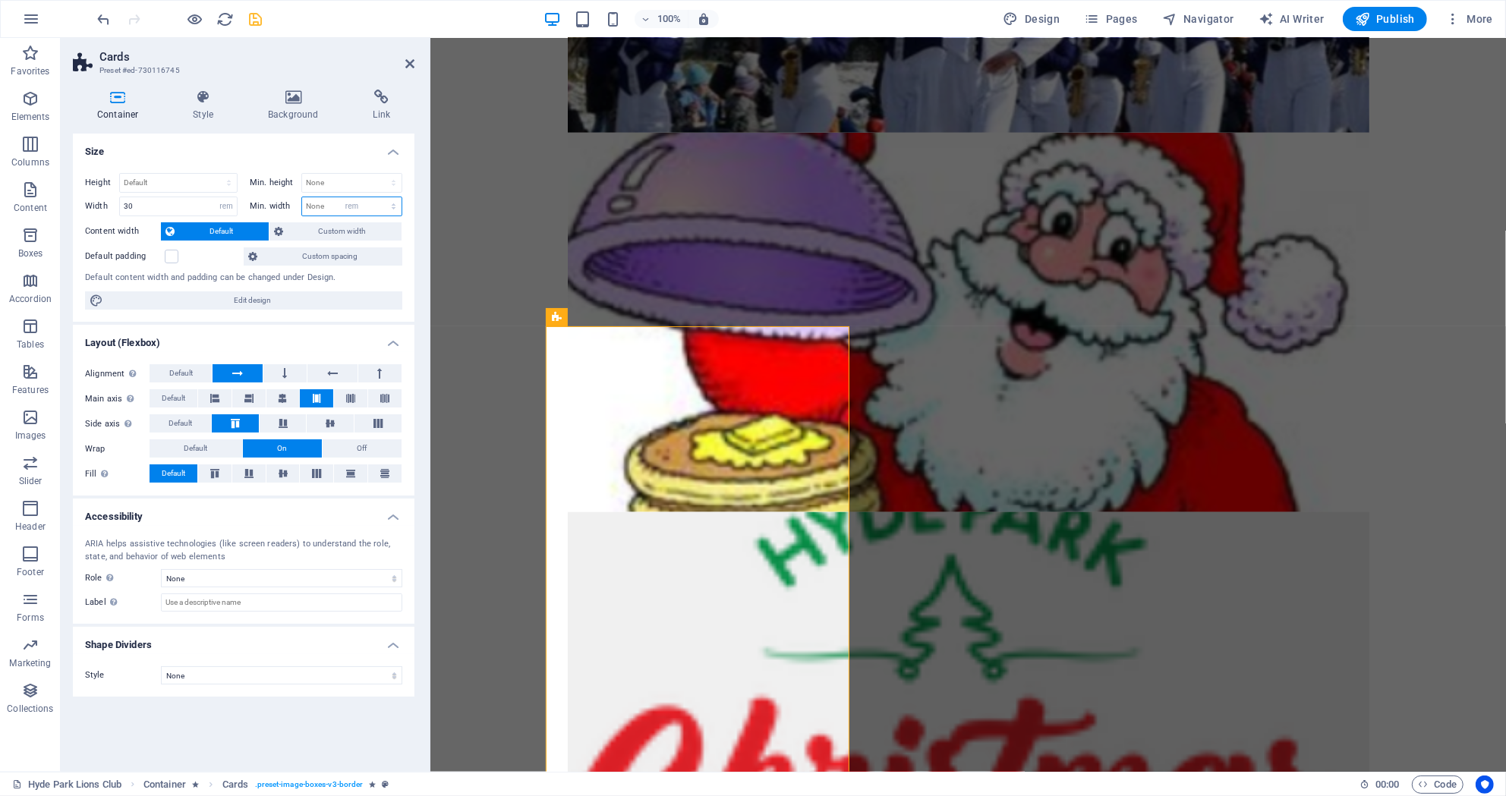
click option "rem" at bounding box center [0, 0] width 0 height 0
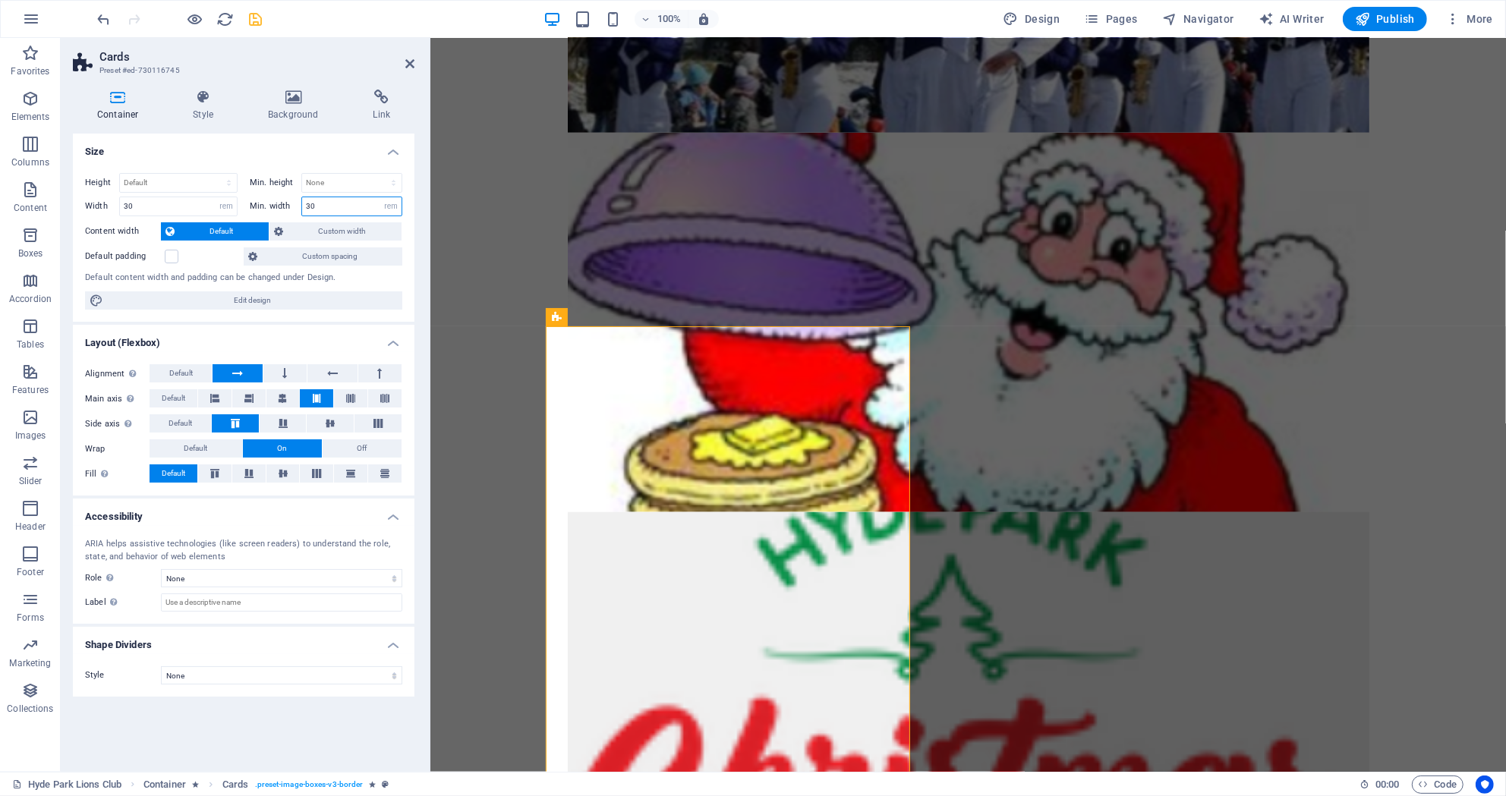
drag, startPoint x: 325, startPoint y: 200, endPoint x: 295, endPoint y: 204, distance: 29.8
click at [302, 204] on input "30" at bounding box center [351, 206] width 99 height 18
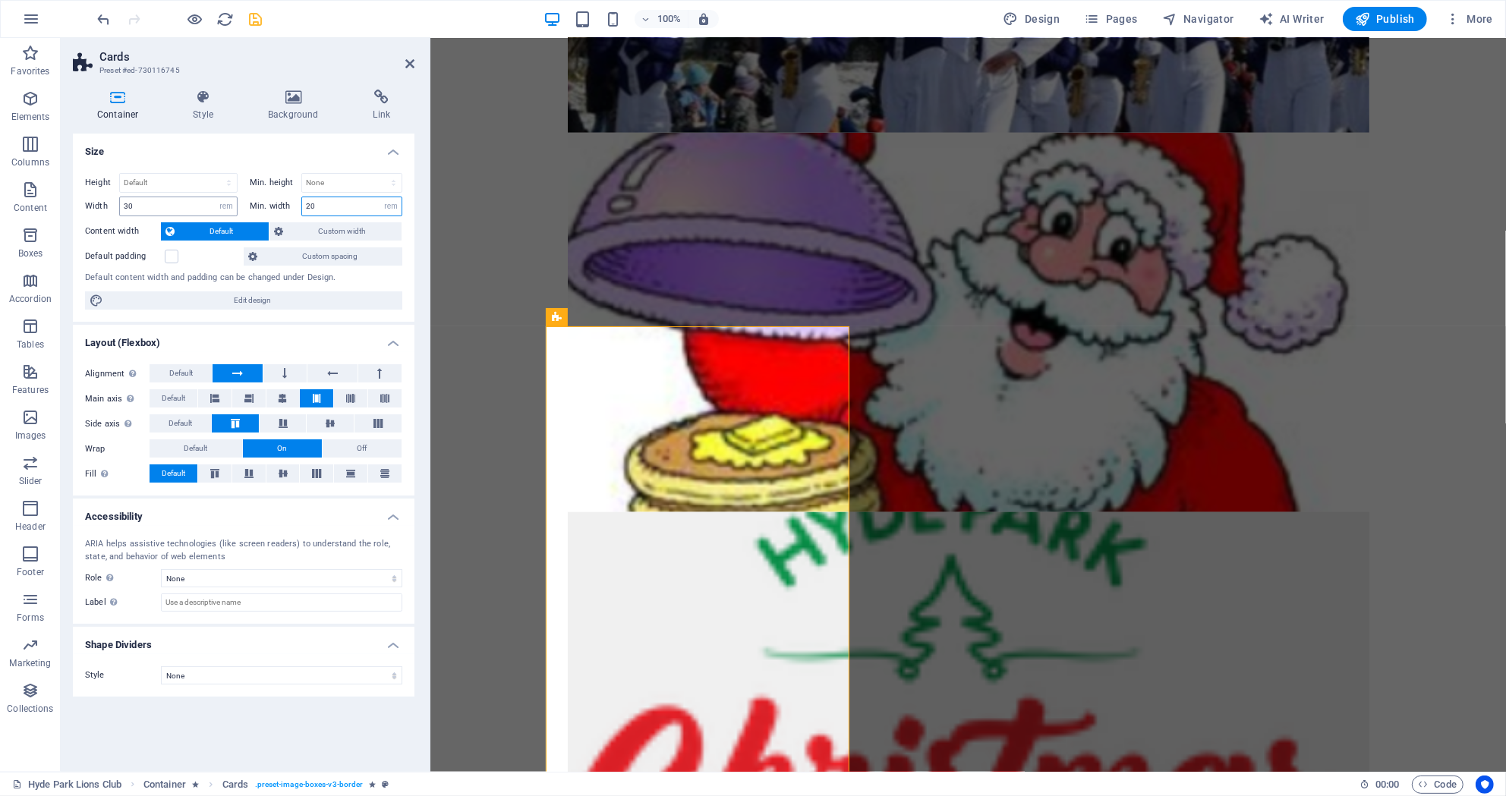
type input "20"
drag, startPoint x: 153, startPoint y: 197, endPoint x: 94, endPoint y: 203, distance: 59.5
click at [120, 203] on input "30" at bounding box center [178, 206] width 117 height 18
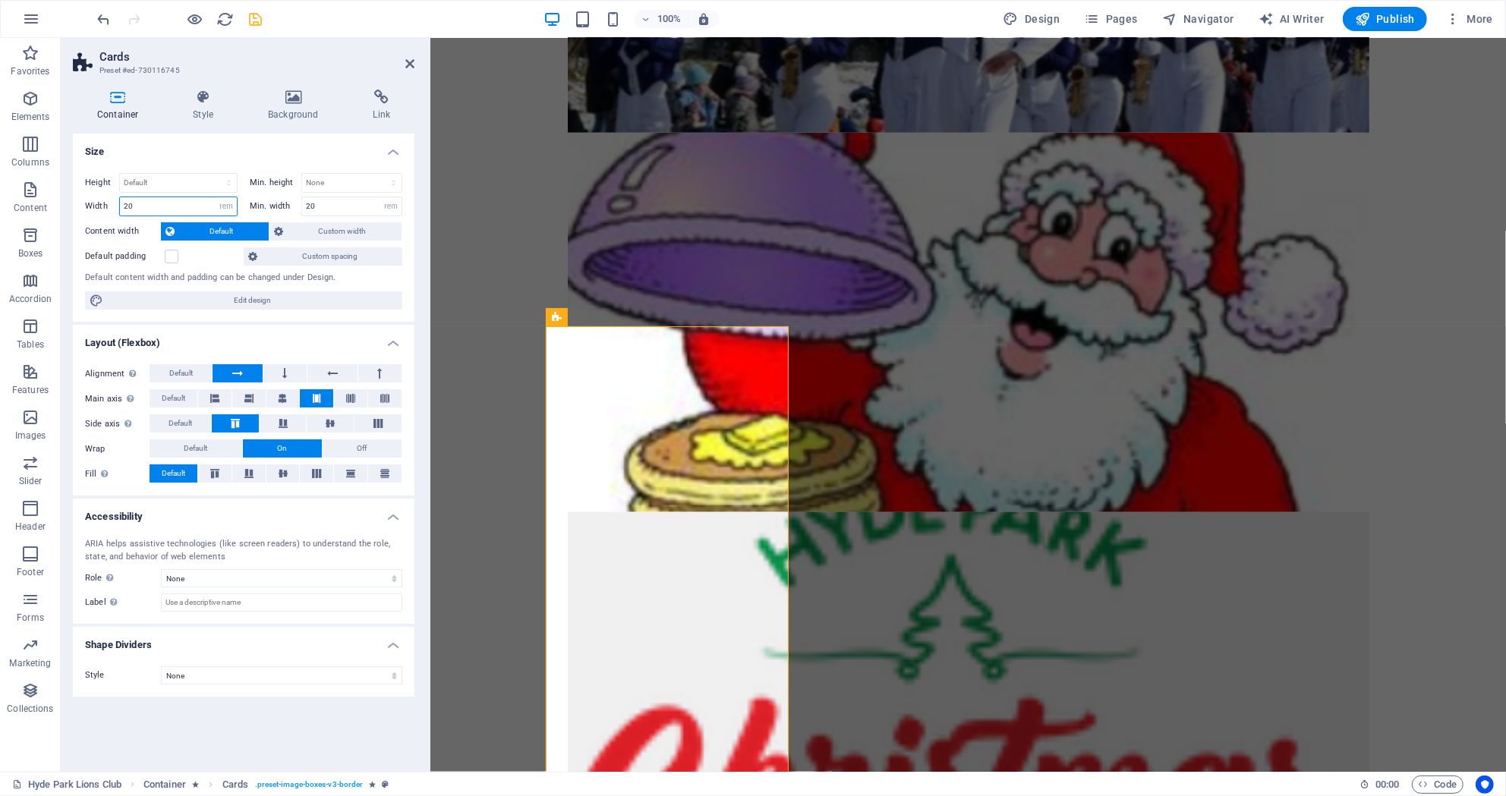
drag, startPoint x: 145, startPoint y: 203, endPoint x: 103, endPoint y: 205, distance: 41.8
click at [120, 205] on input "20" at bounding box center [178, 206] width 117 height 18
type input "15"
drag, startPoint x: 312, startPoint y: 207, endPoint x: 285, endPoint y: 206, distance: 27.4
click at [302, 206] on input "20" at bounding box center [351, 206] width 99 height 18
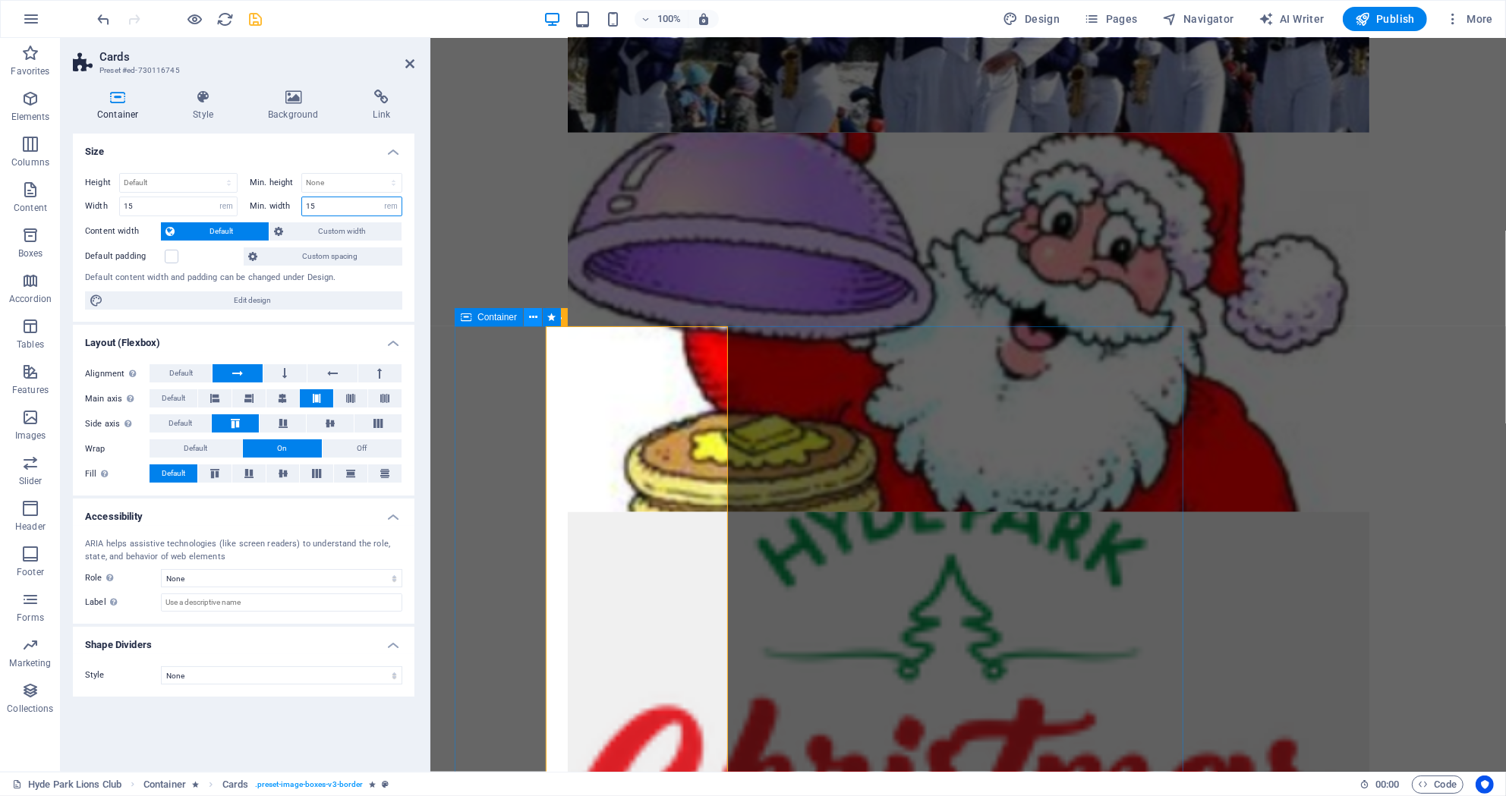
type input "15"
click at [535, 317] on icon at bounding box center [533, 318] width 8 height 16
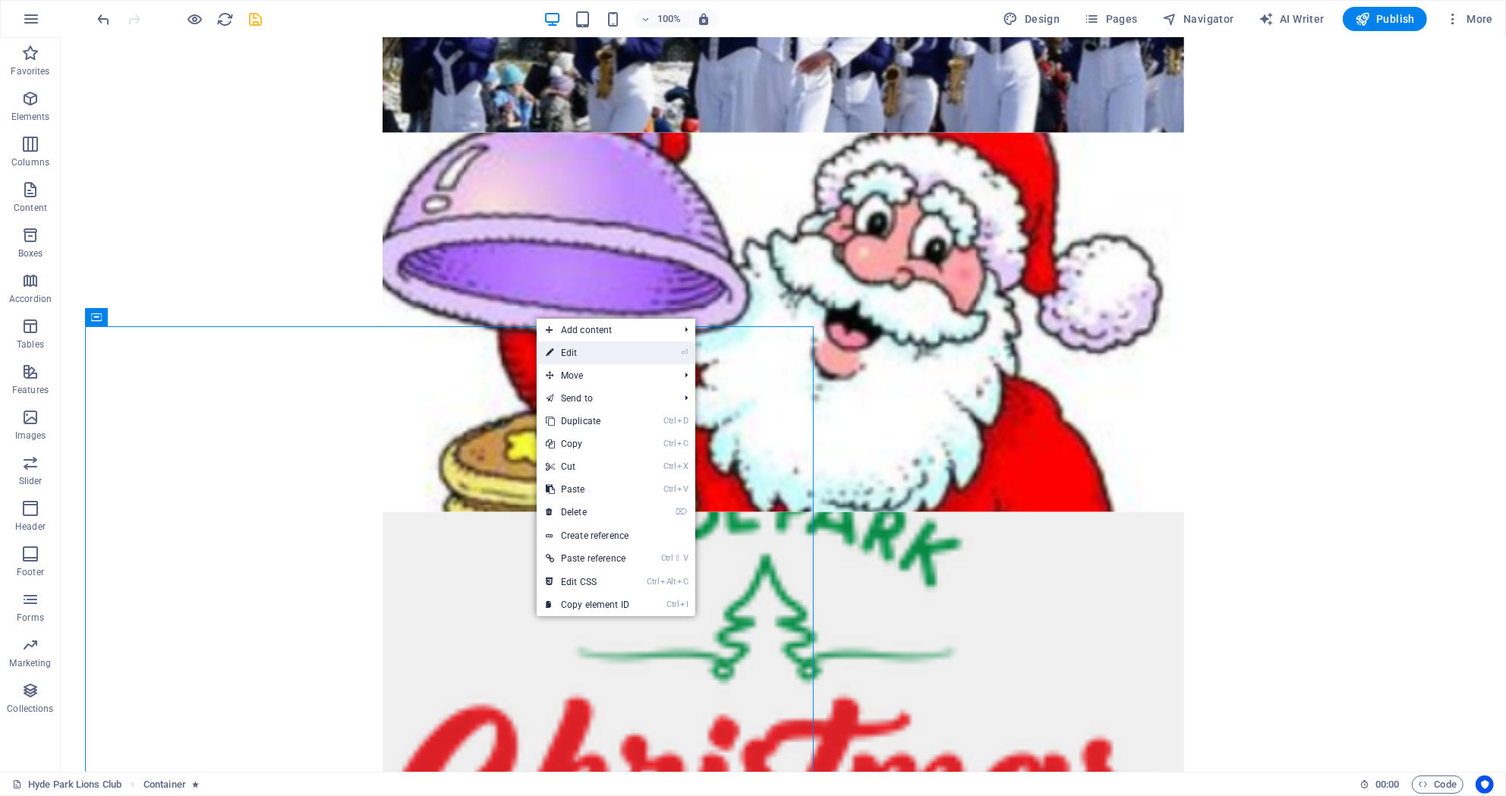
click at [567, 349] on link "⏎ Edit" at bounding box center [587, 352] width 102 height 23
select select "rem"
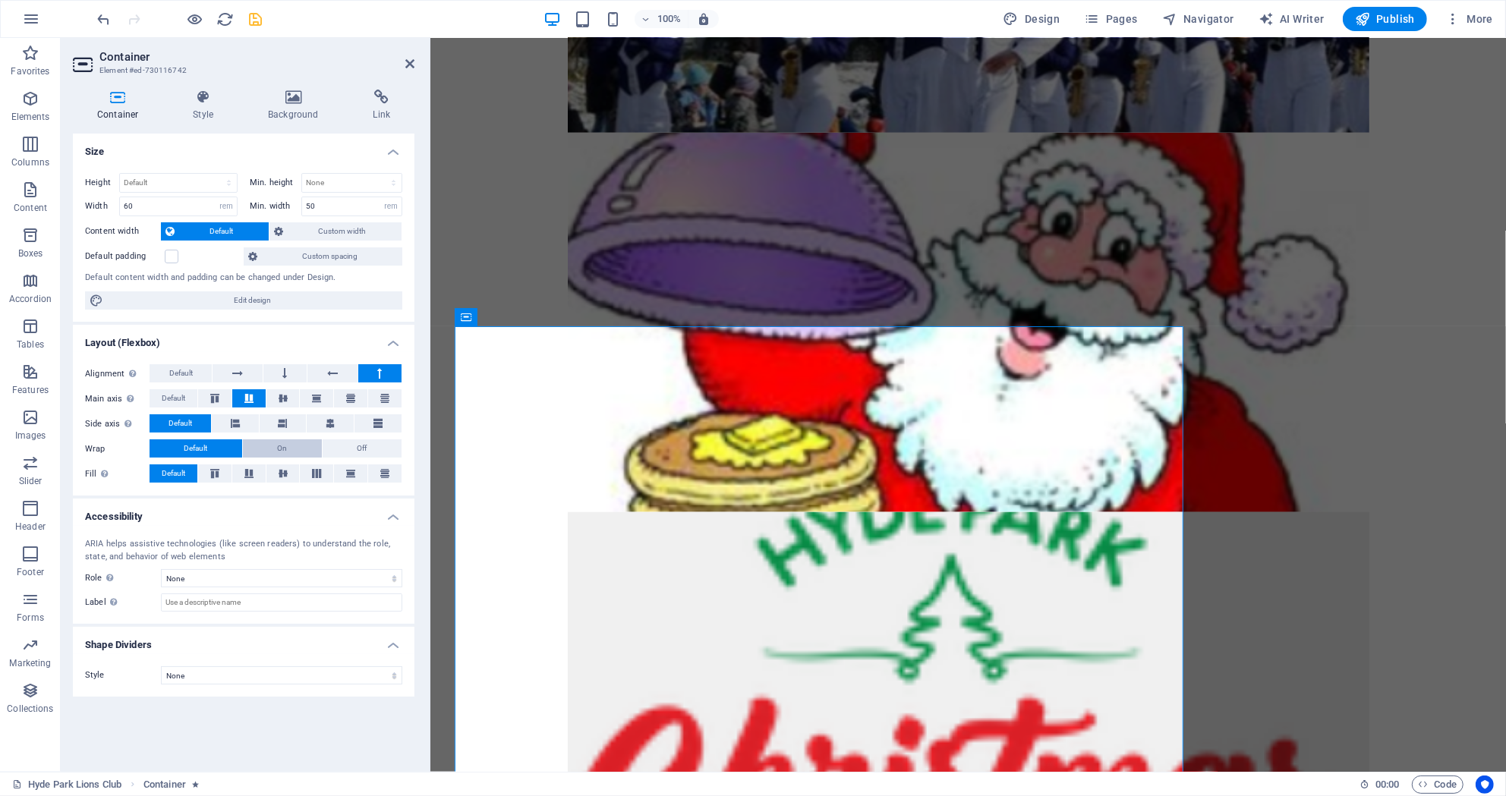
click at [283, 449] on span "On" at bounding box center [283, 448] width 10 height 18
click at [285, 368] on icon at bounding box center [285, 373] width 5 height 18
click at [236, 371] on icon at bounding box center [237, 373] width 11 height 18
click at [321, 376] on button at bounding box center [331, 373] width 49 height 18
click at [257, 17] on icon "save" at bounding box center [255, 19] width 17 height 17
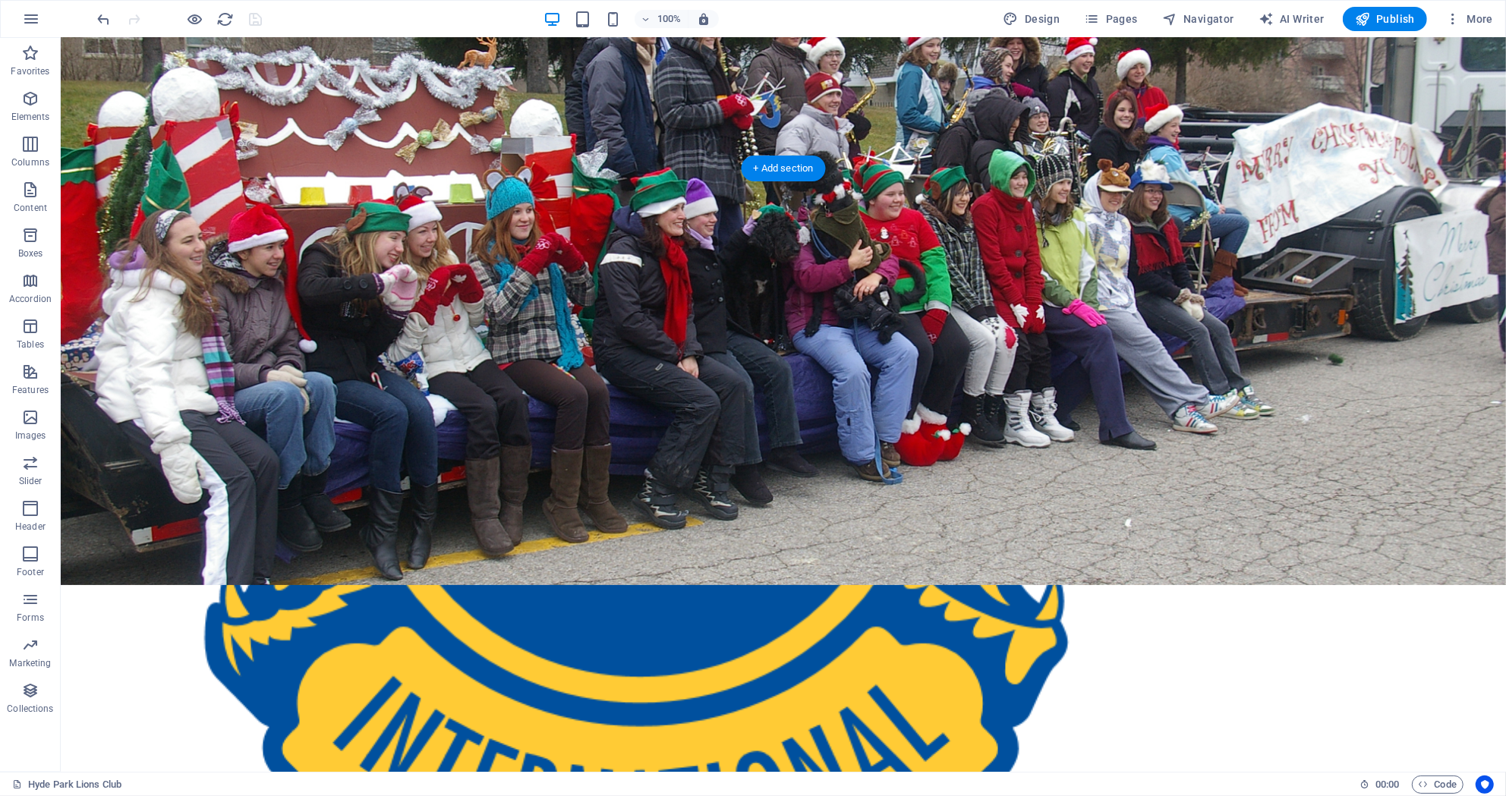
scroll to position [161, 0]
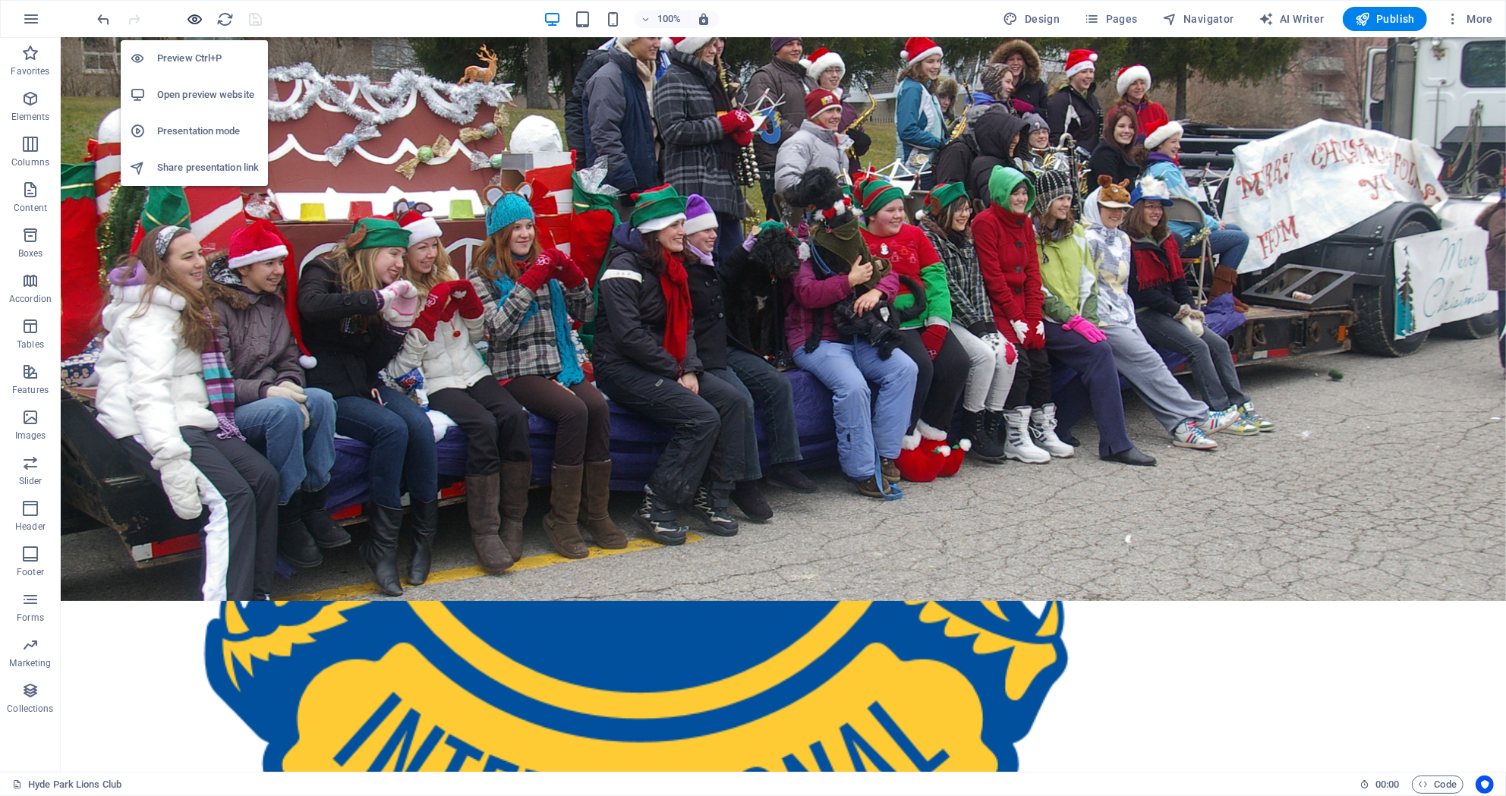
click at [201, 15] on icon "button" at bounding box center [195, 19] width 17 height 17
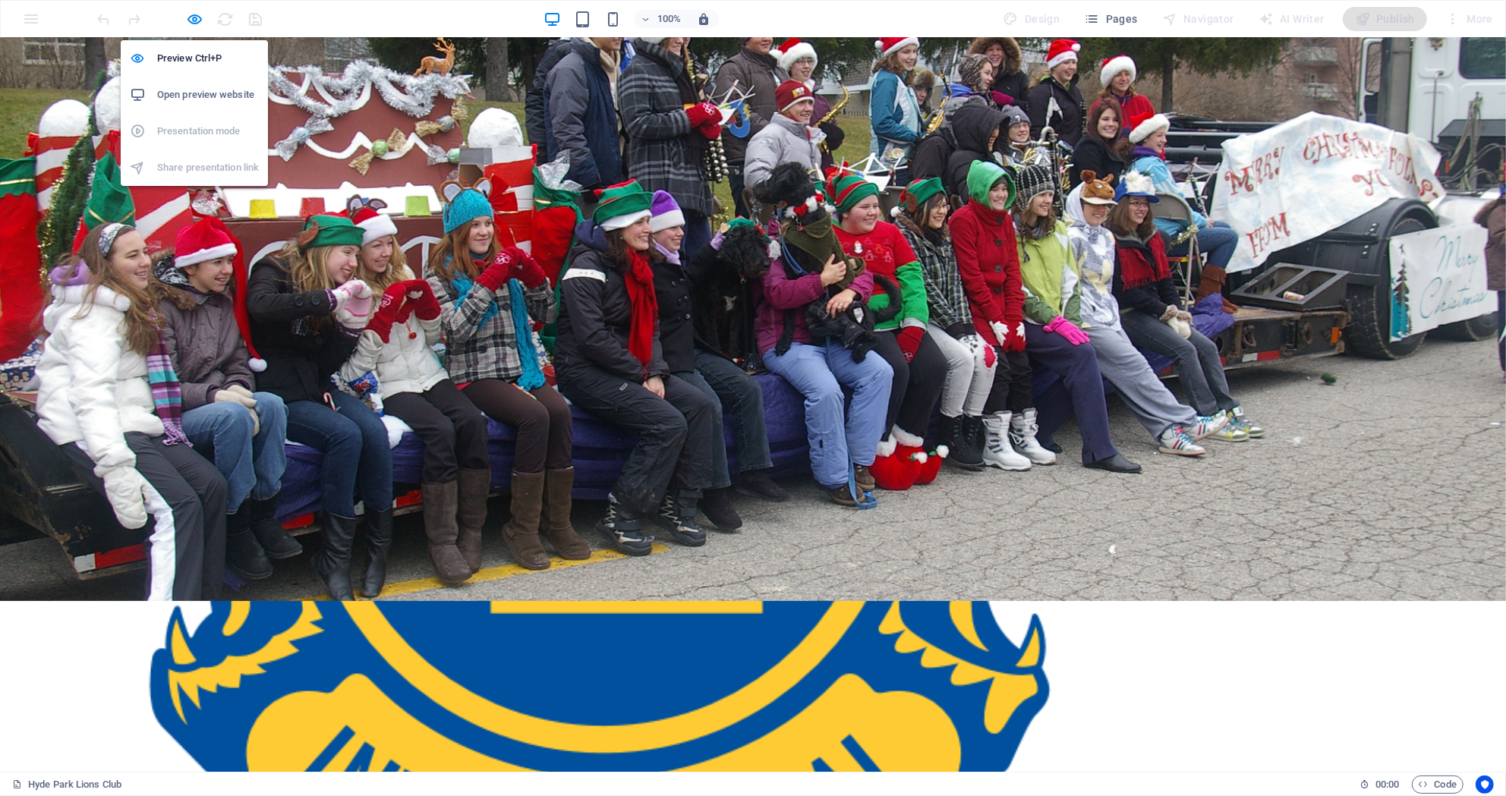
click at [193, 93] on h6 "Open preview website" at bounding box center [208, 95] width 102 height 18
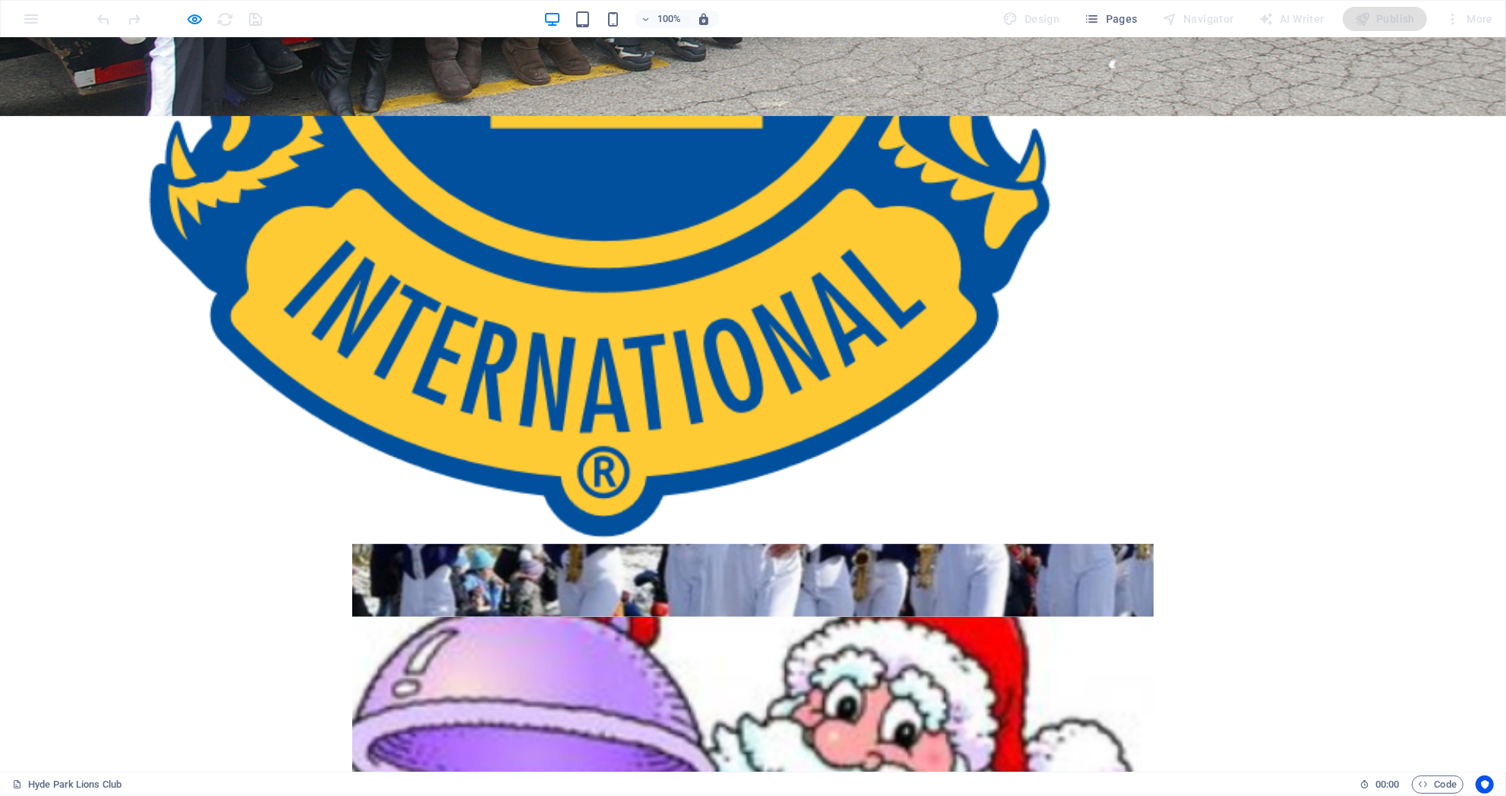
scroll to position [660, 0]
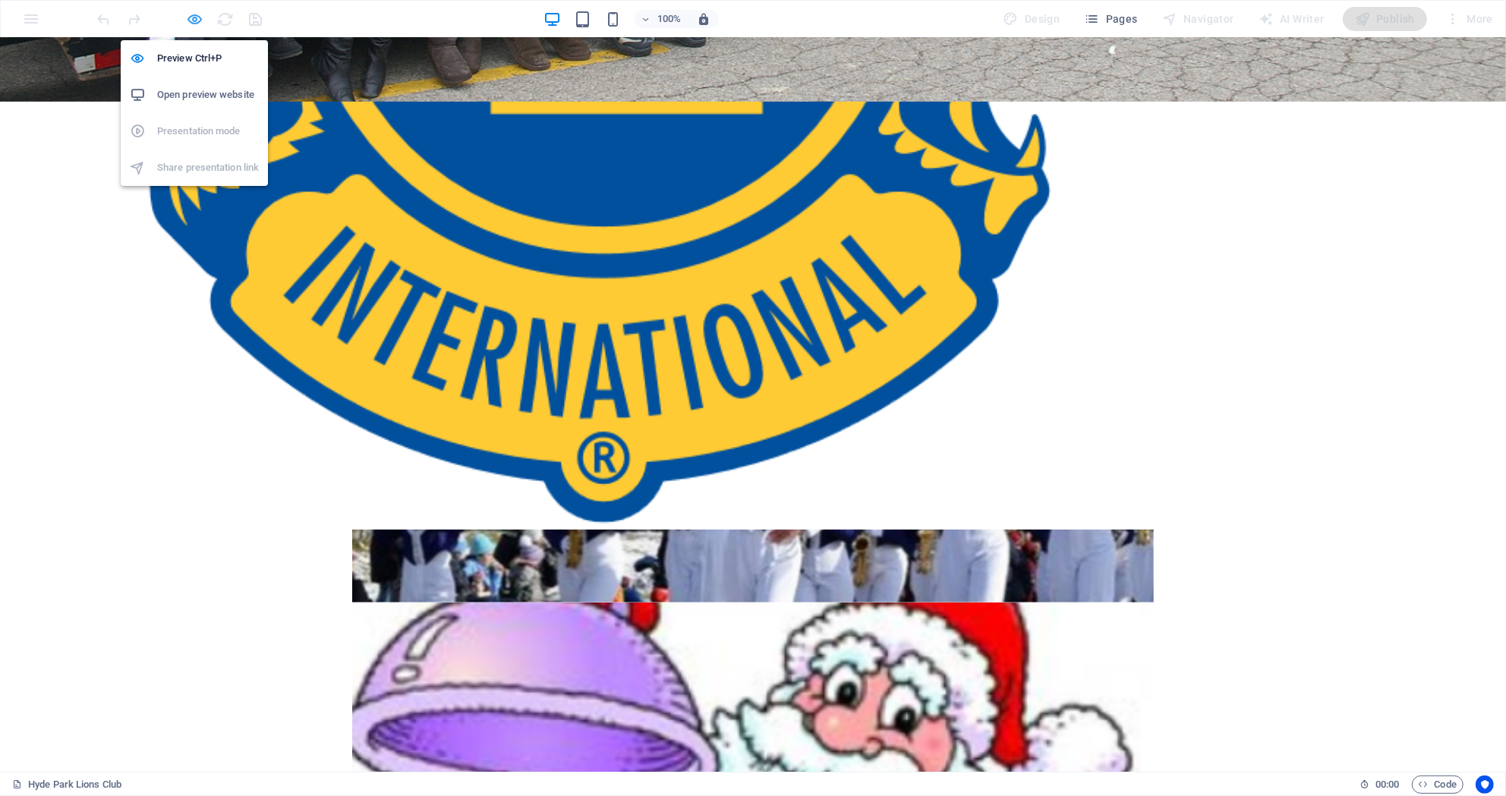
click at [194, 20] on icon "button" at bounding box center [195, 19] width 17 height 17
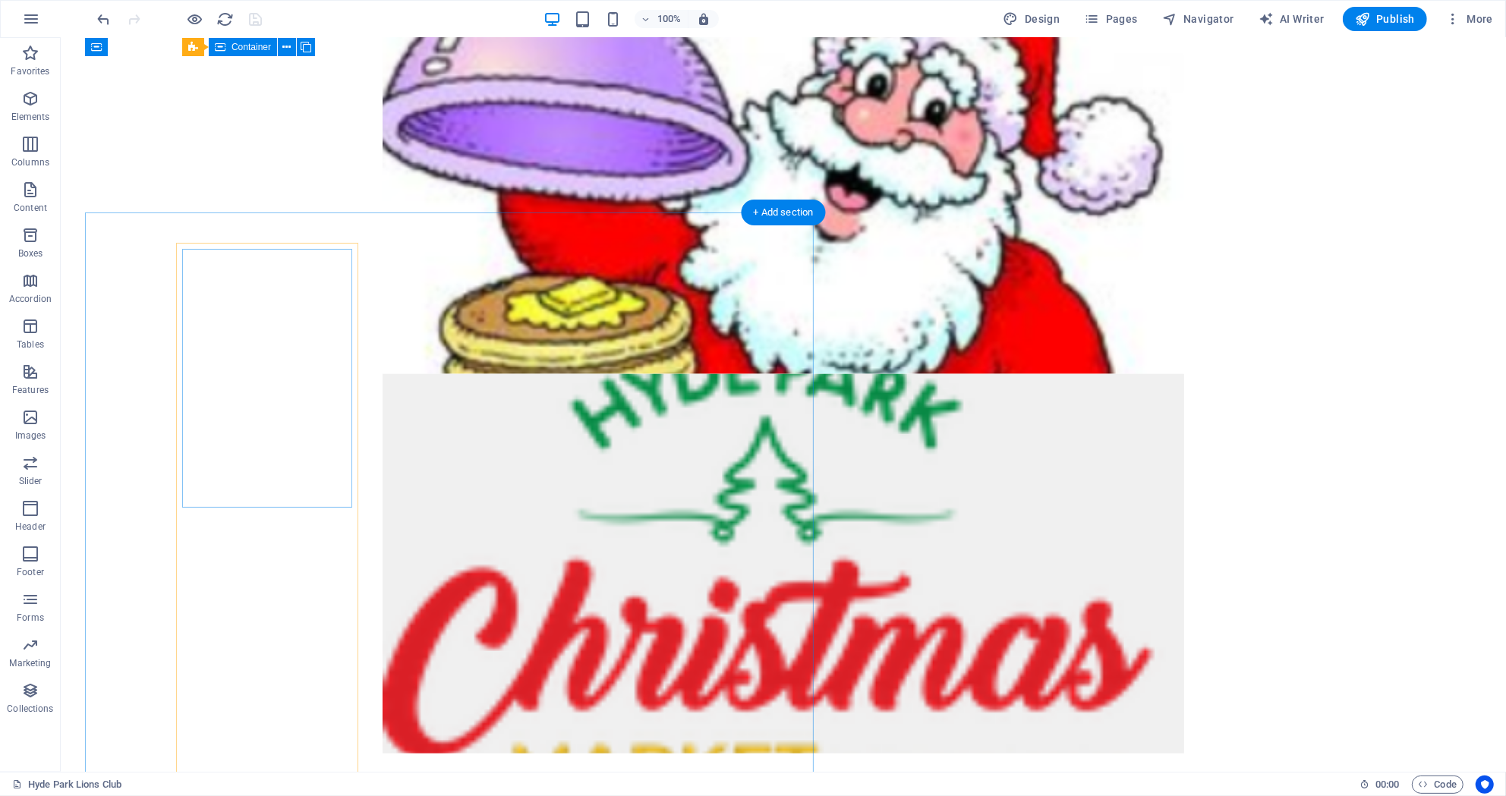
scroll to position [1226, 0]
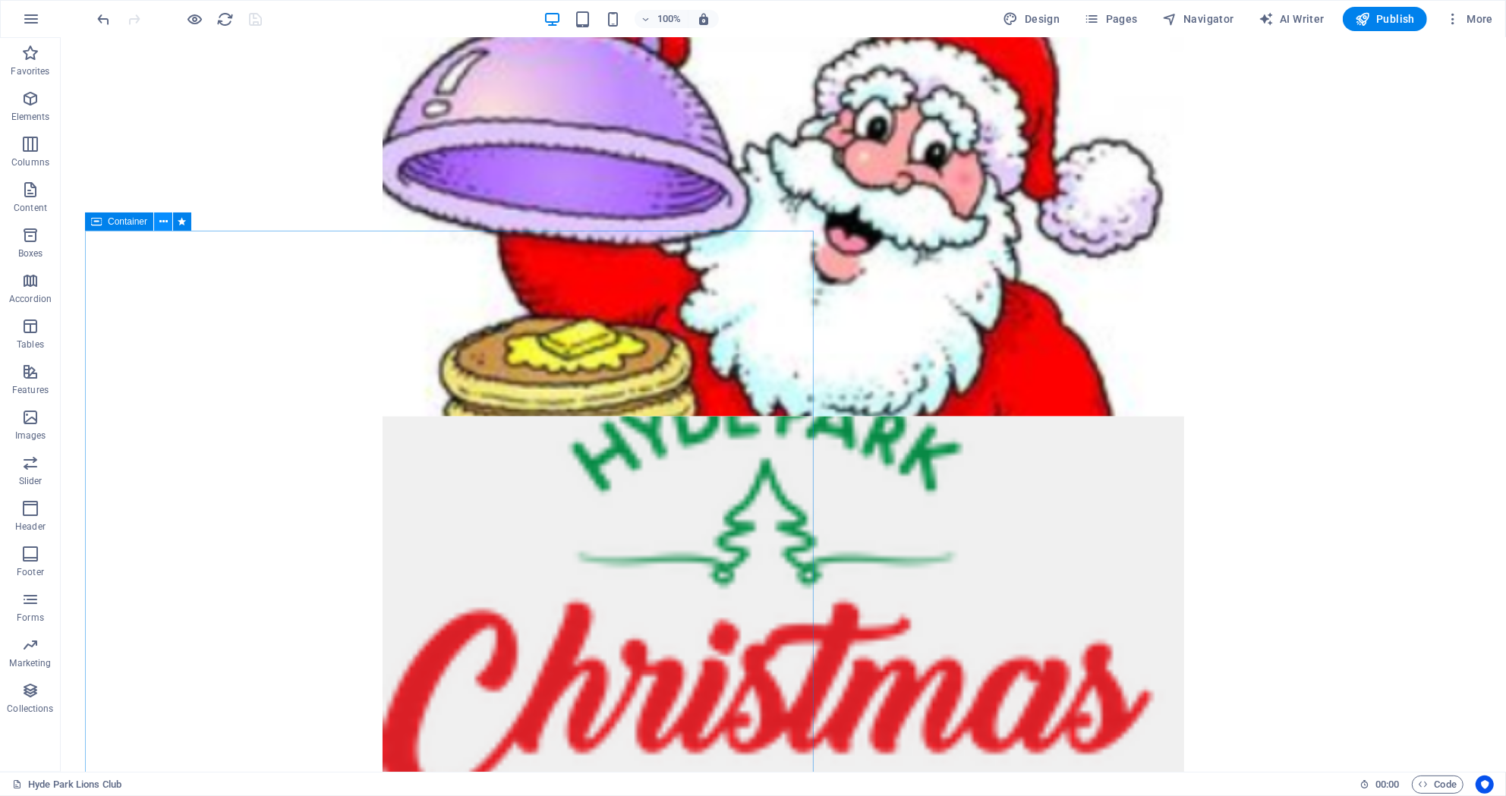
click at [164, 225] on icon at bounding box center [163, 222] width 8 height 16
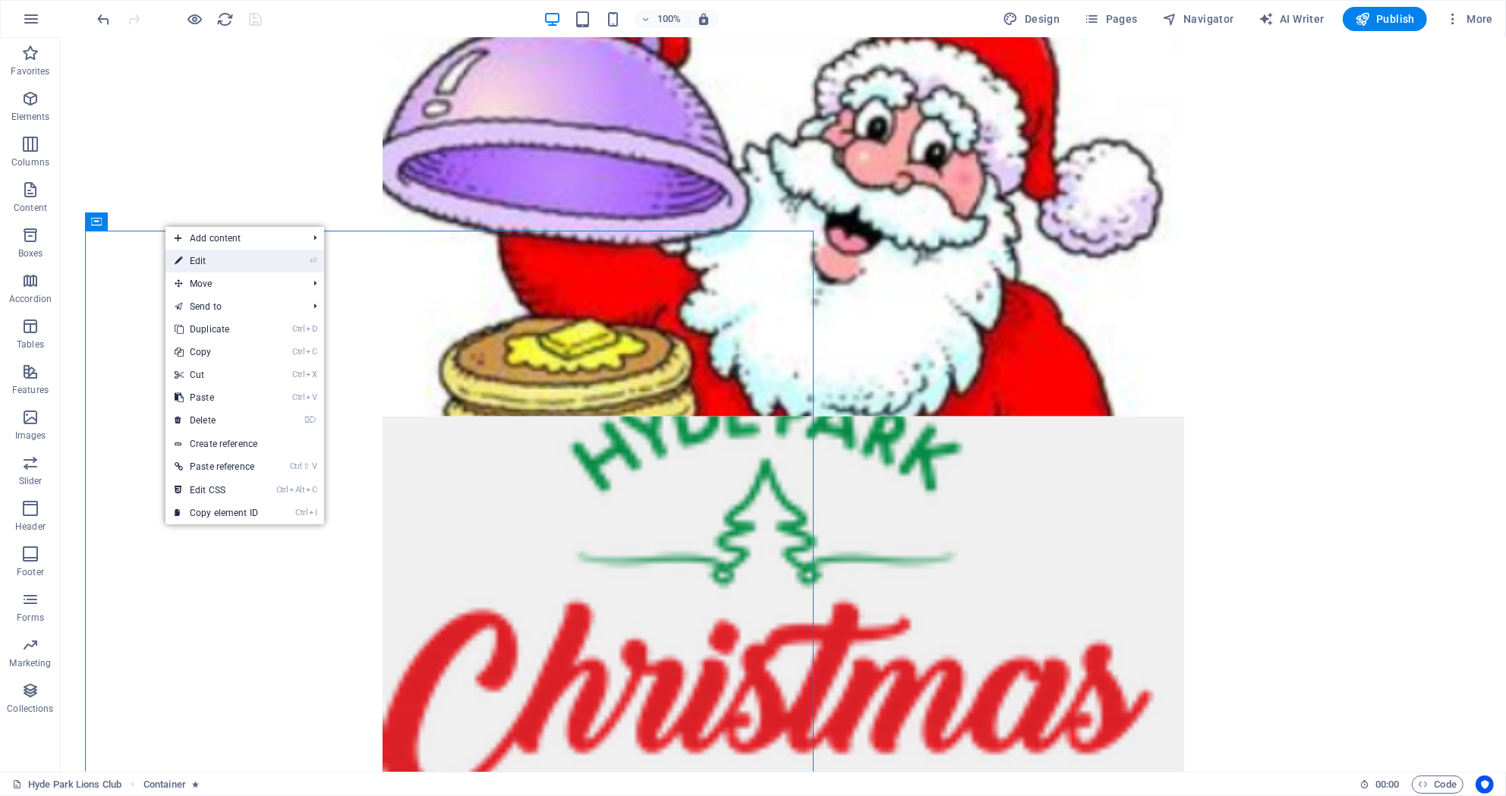
click at [222, 260] on link "⏎ Edit" at bounding box center [216, 261] width 102 height 23
select select "rem"
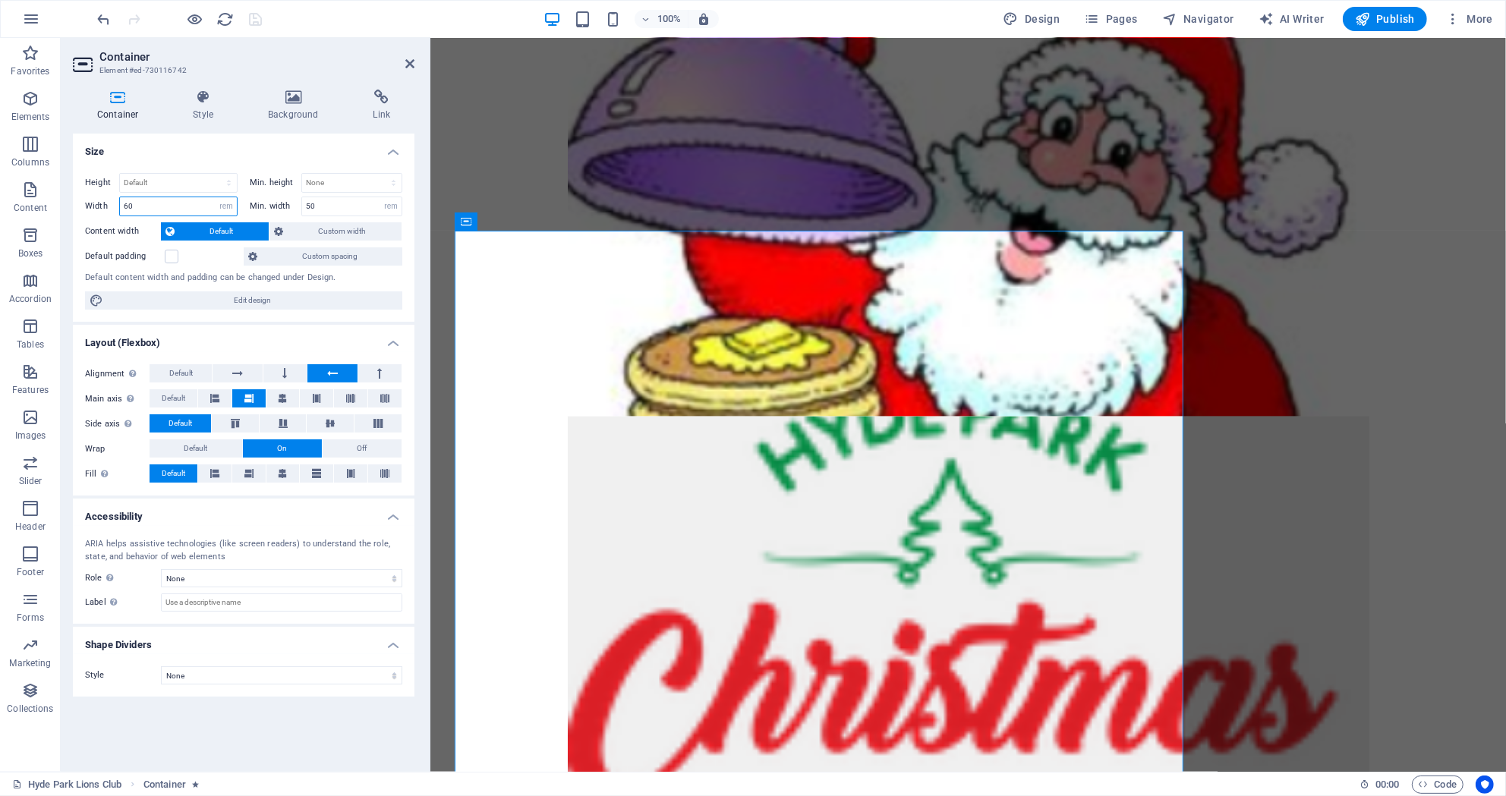
drag, startPoint x: 150, startPoint y: 203, endPoint x: 77, endPoint y: 197, distance: 73.9
click at [120, 197] on input "60" at bounding box center [178, 206] width 117 height 18
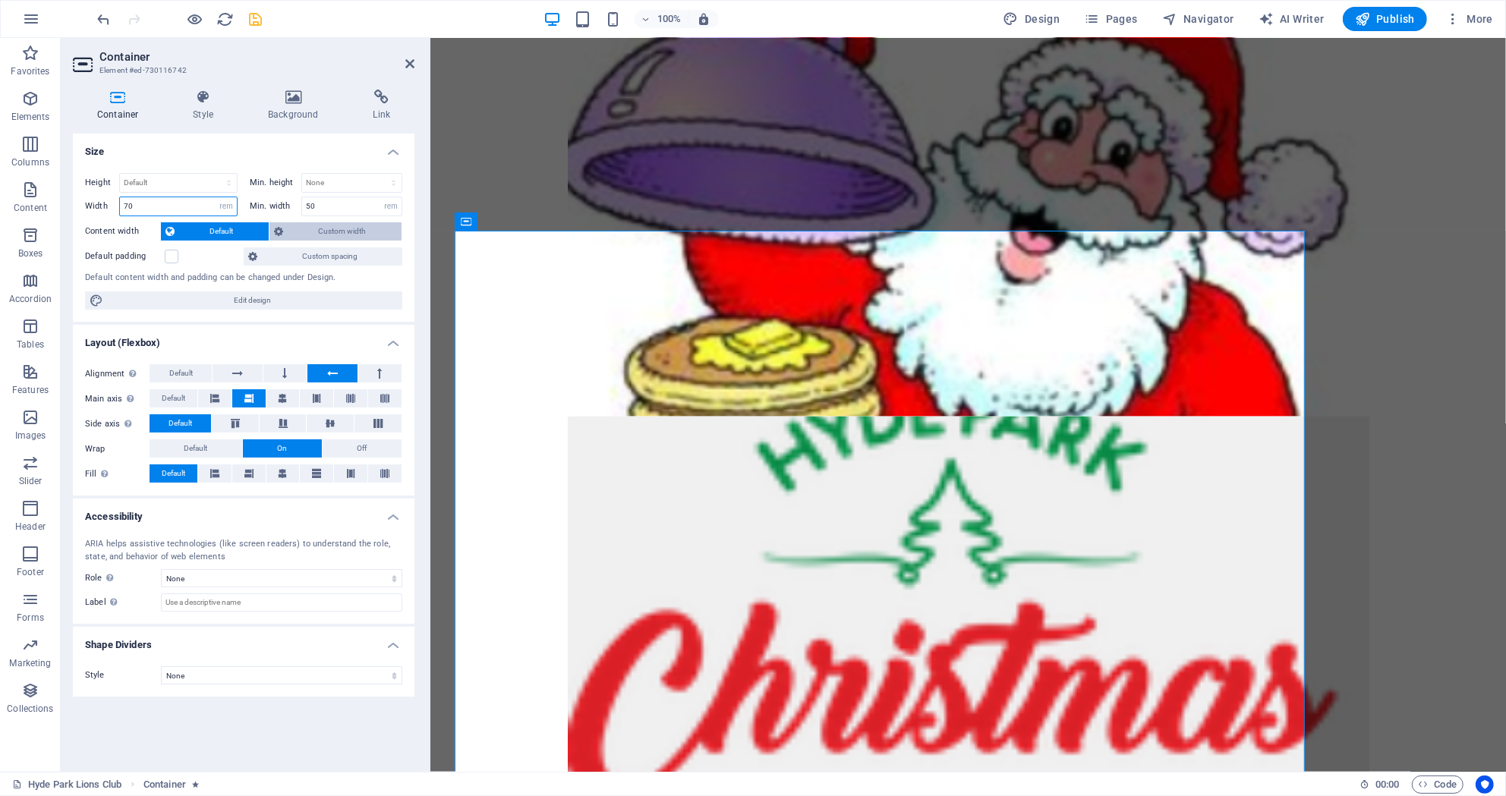
type input "70"
click at [315, 232] on span "Custom width" at bounding box center [342, 231] width 109 height 18
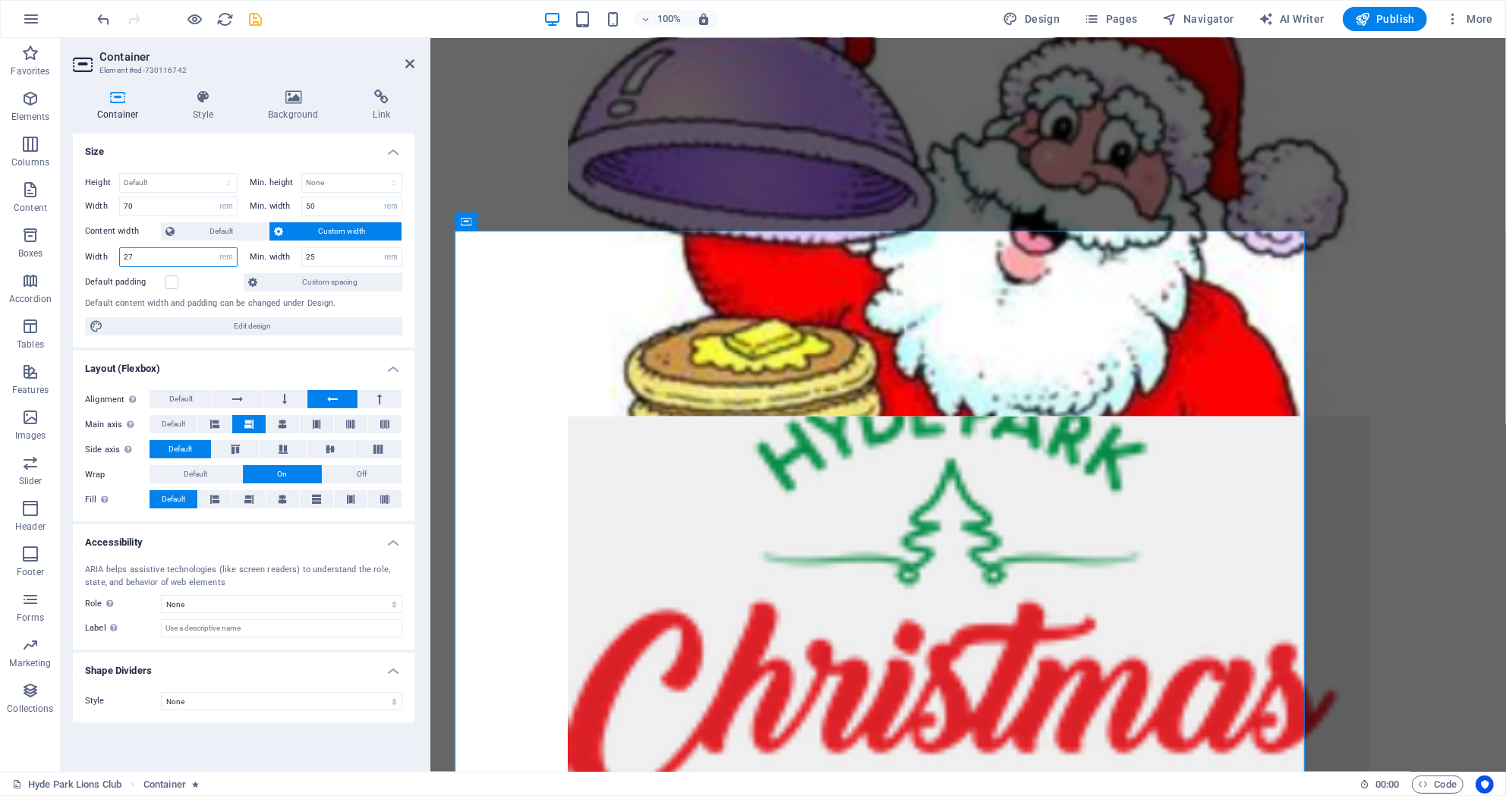
drag, startPoint x: 159, startPoint y: 256, endPoint x: 91, endPoint y: 254, distance: 67.6
click at [120, 254] on input "27" at bounding box center [178, 257] width 117 height 18
type input "15"
drag, startPoint x: 329, startPoint y: 260, endPoint x: 289, endPoint y: 258, distance: 39.5
click at [302, 258] on input "25" at bounding box center [351, 257] width 99 height 18
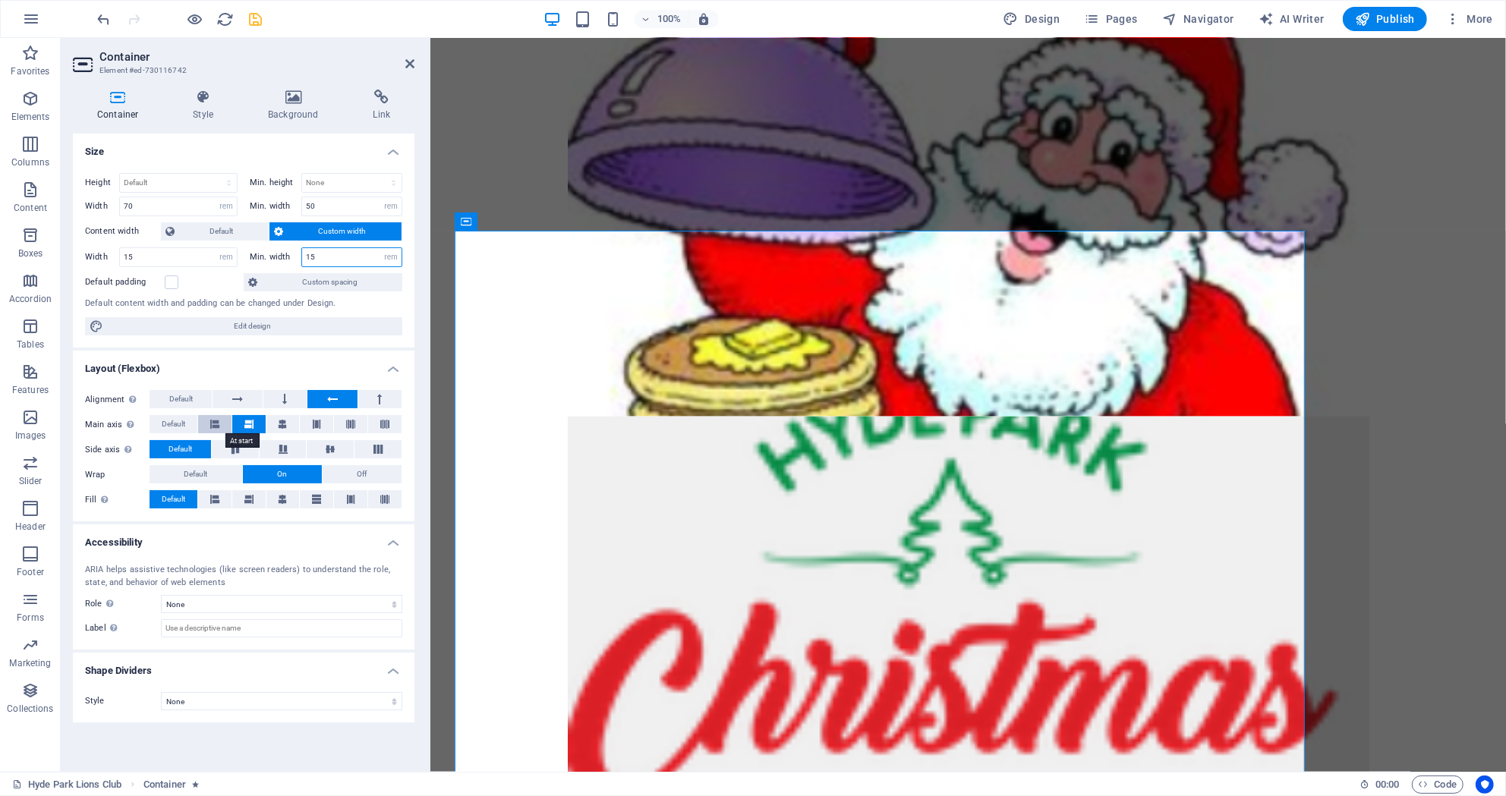
type input "15"
click at [216, 426] on icon at bounding box center [214, 424] width 9 height 18
click at [290, 430] on button at bounding box center [282, 424] width 33 height 18
click at [319, 426] on icon at bounding box center [316, 424] width 9 height 18
click at [344, 425] on button at bounding box center [350, 424] width 33 height 18
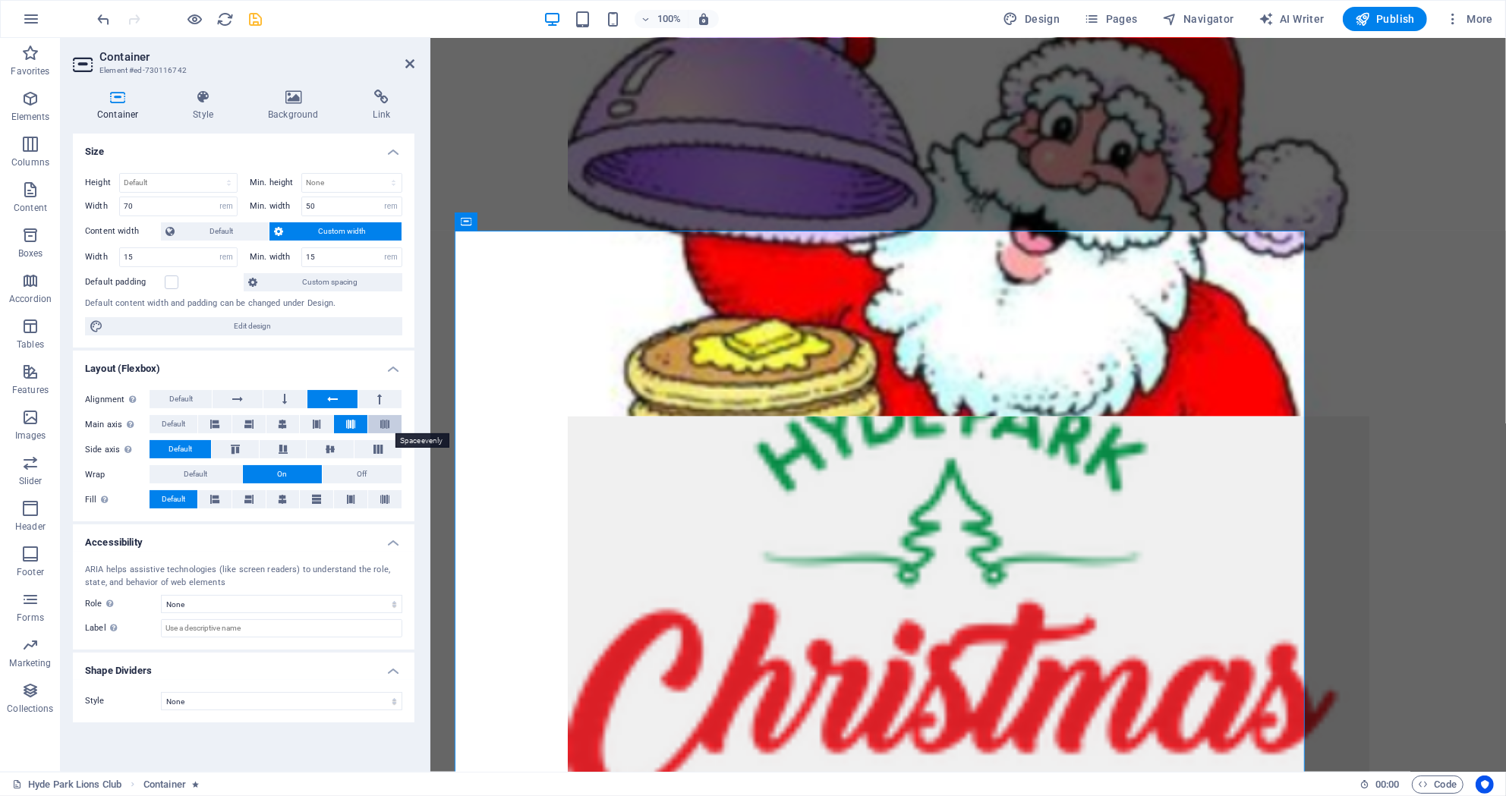
drag, startPoint x: 381, startPoint y: 426, endPoint x: 335, endPoint y: 425, distance: 46.3
click at [379, 426] on button at bounding box center [384, 424] width 33 height 18
click at [281, 428] on icon at bounding box center [282, 424] width 9 height 18
click at [207, 473] on span "Default" at bounding box center [196, 474] width 24 height 18
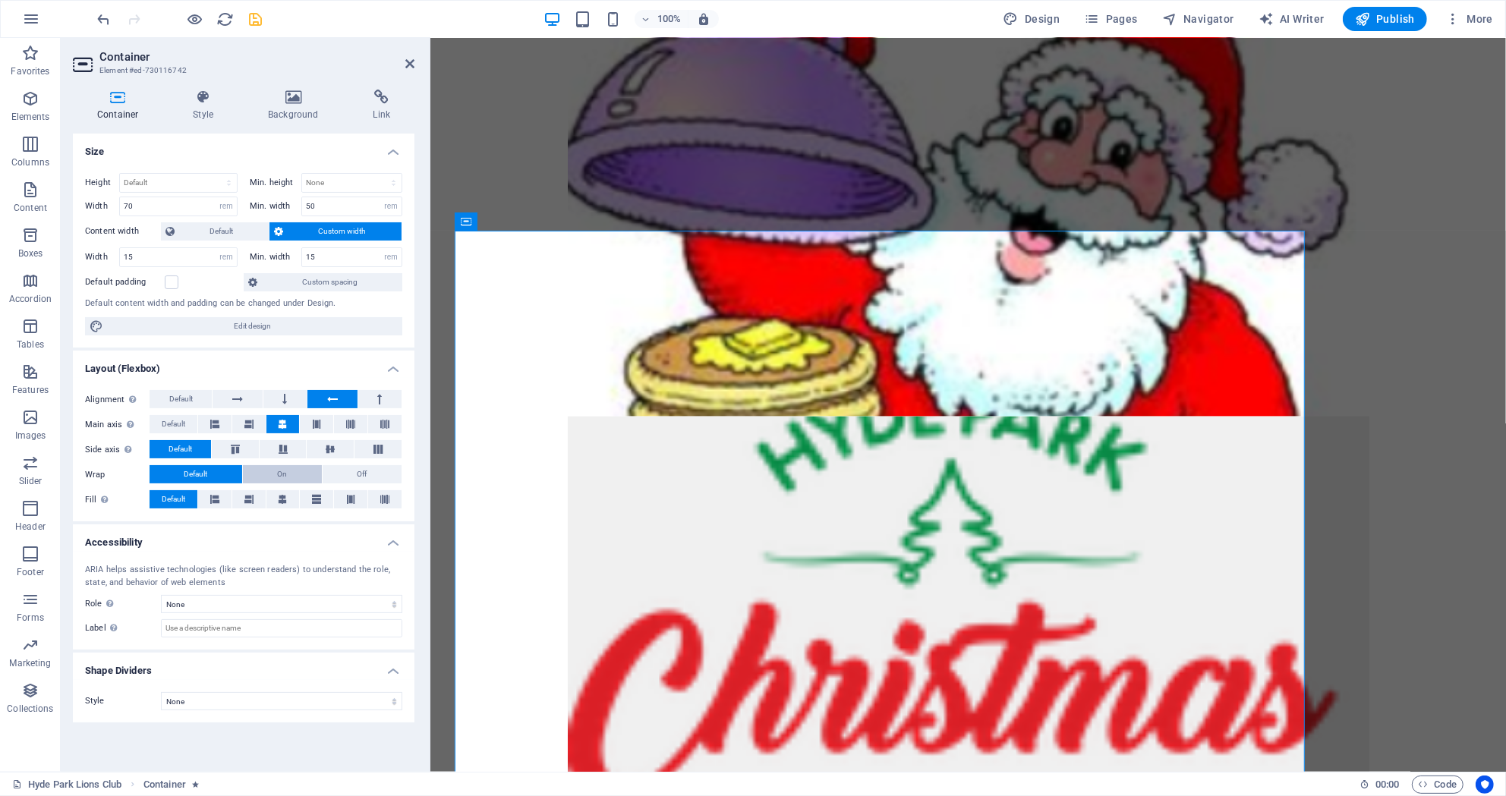
click at [268, 470] on button "On" at bounding box center [282, 474] width 79 height 18
click at [207, 470] on span "Default" at bounding box center [196, 474] width 24 height 18
click at [211, 233] on span "Default" at bounding box center [221, 231] width 85 height 18
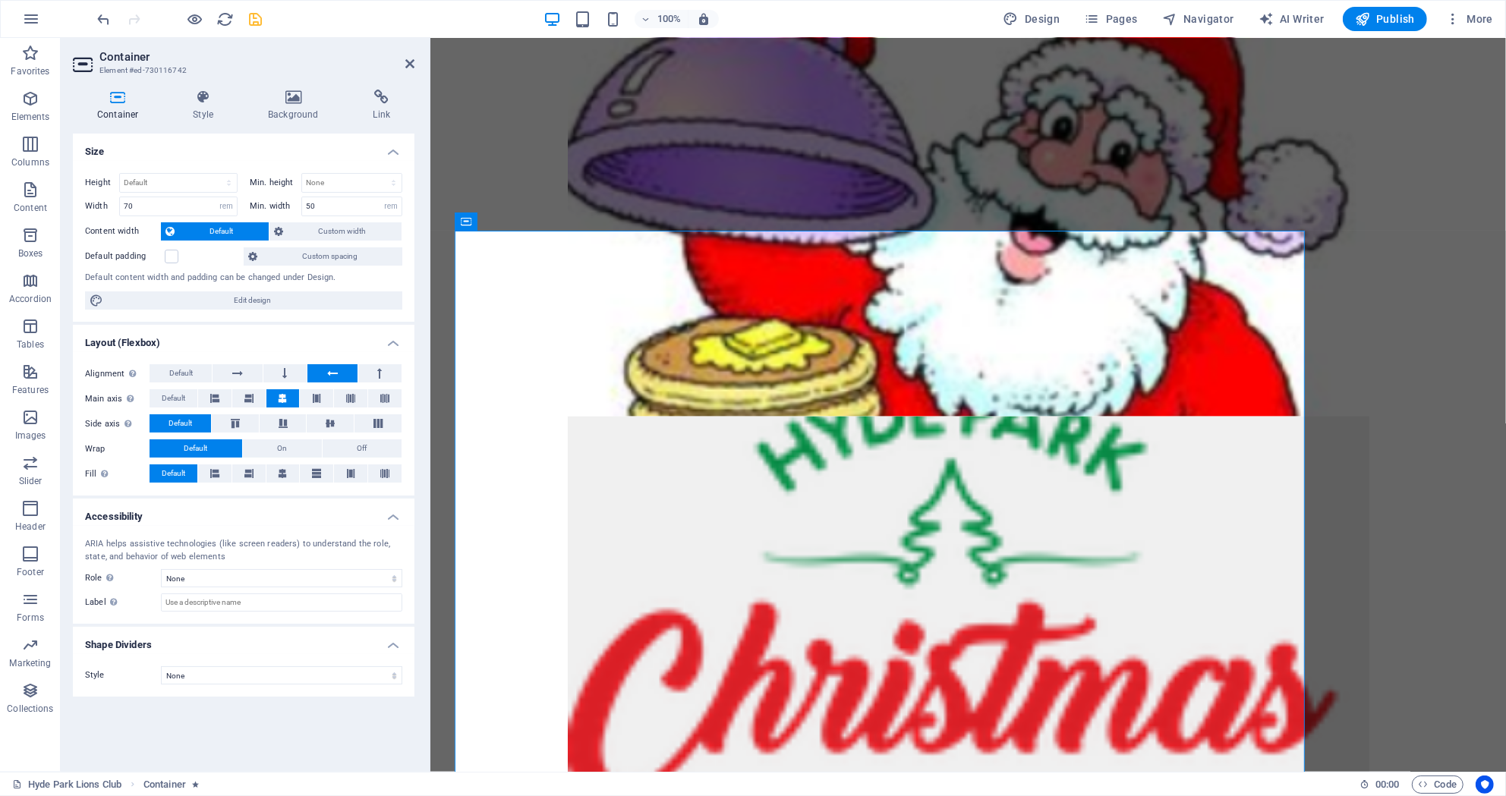
click at [187, 228] on span "Default" at bounding box center [221, 231] width 85 height 18
click at [296, 256] on span "Custom spacing" at bounding box center [330, 256] width 136 height 18
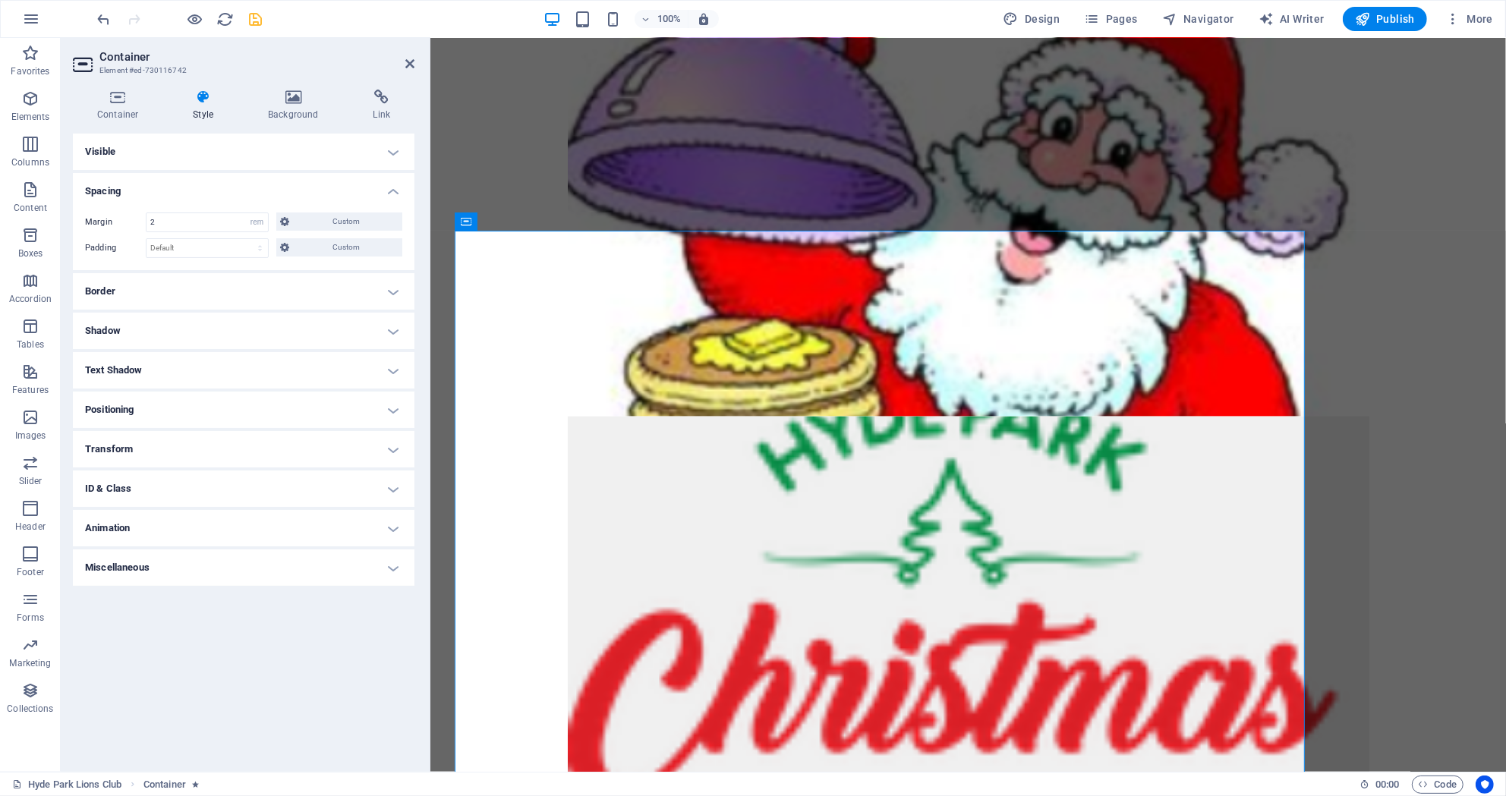
click at [388, 190] on h4 "Spacing" at bounding box center [243, 186] width 341 height 27
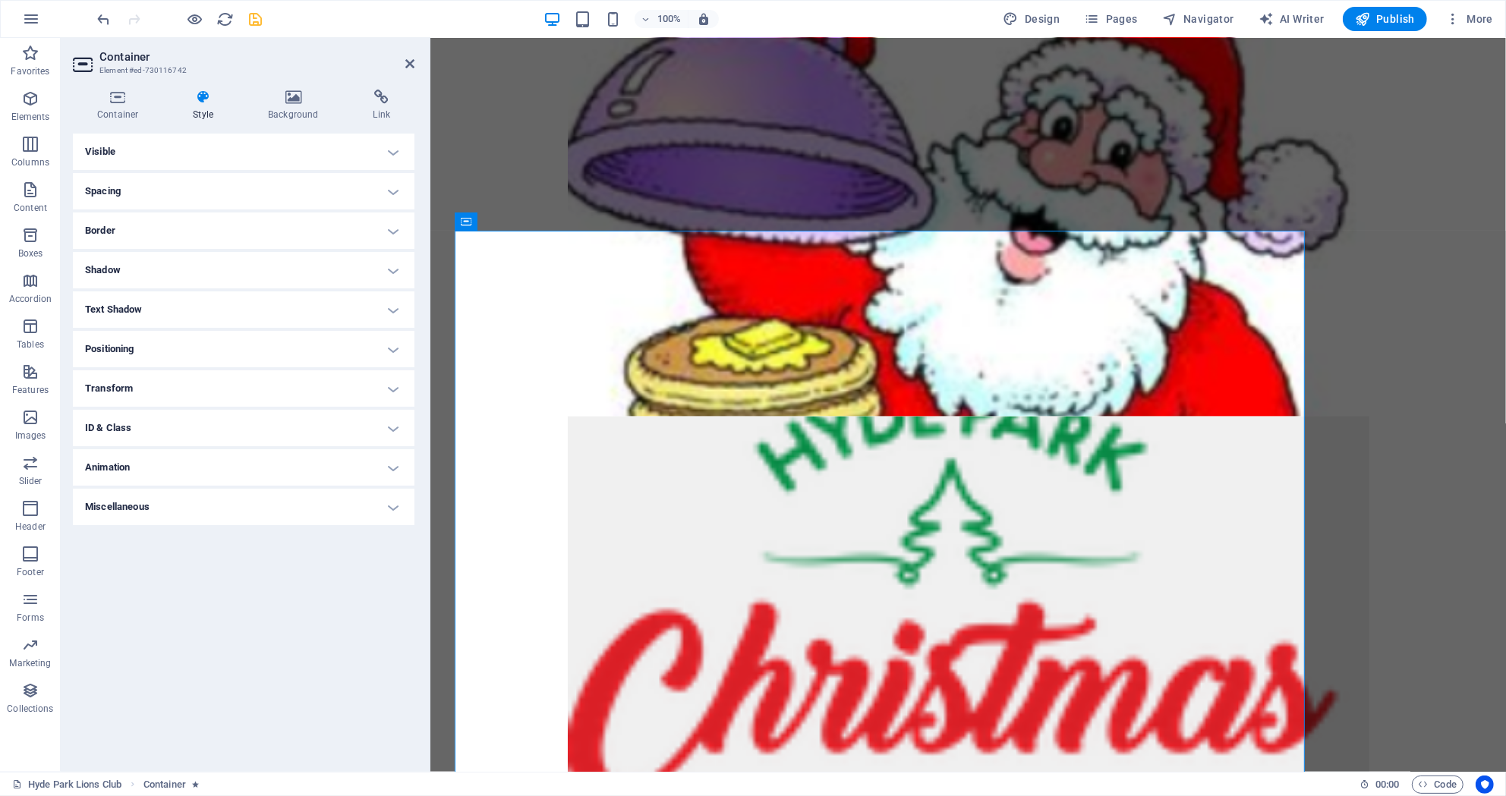
click at [200, 101] on icon at bounding box center [202, 97] width 69 height 15
click at [200, 97] on icon at bounding box center [202, 97] width 69 height 15
click at [134, 152] on h4 "Visible" at bounding box center [243, 152] width 341 height 36
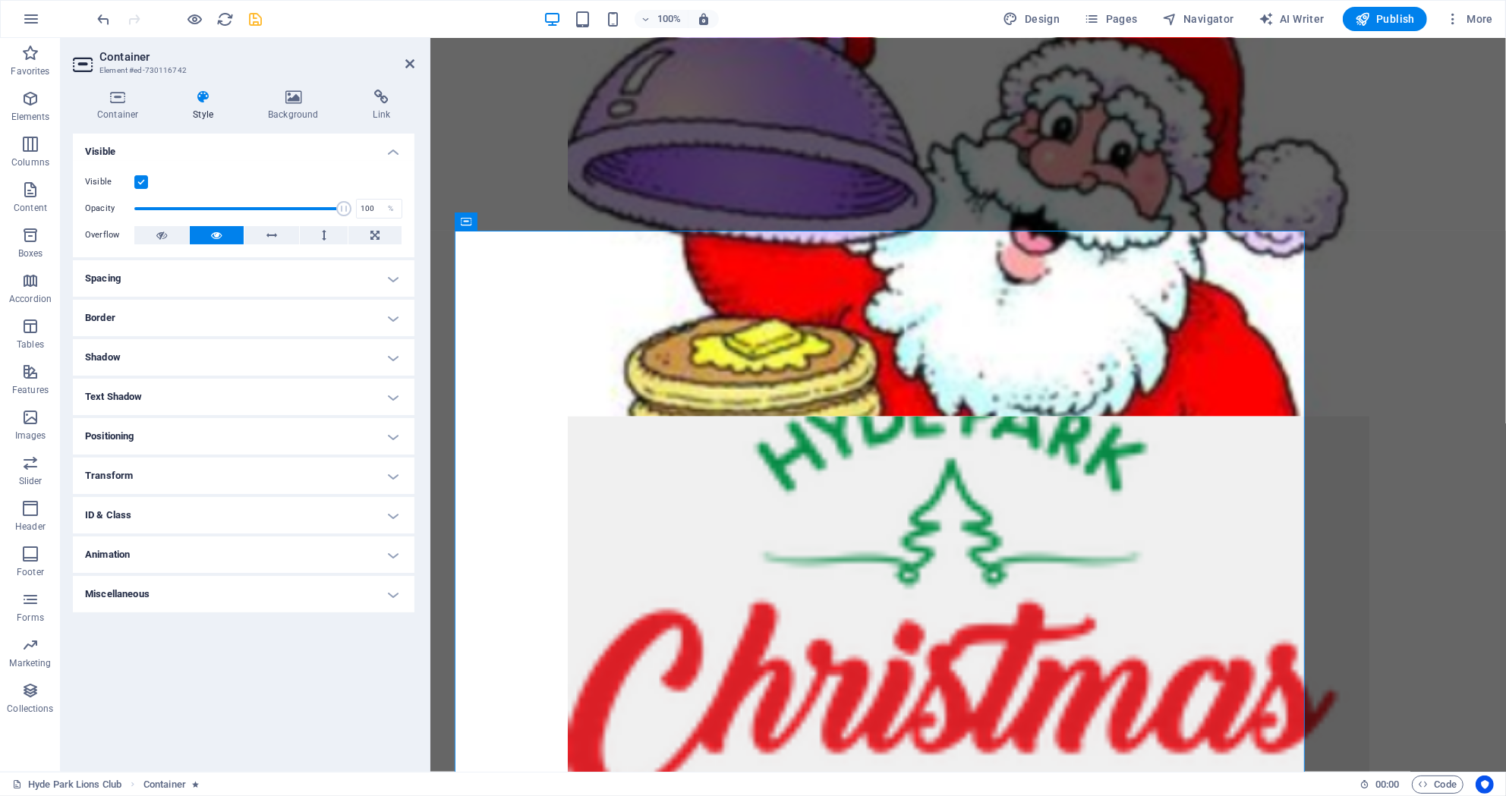
click at [185, 430] on h4 "Positioning" at bounding box center [243, 436] width 341 height 36
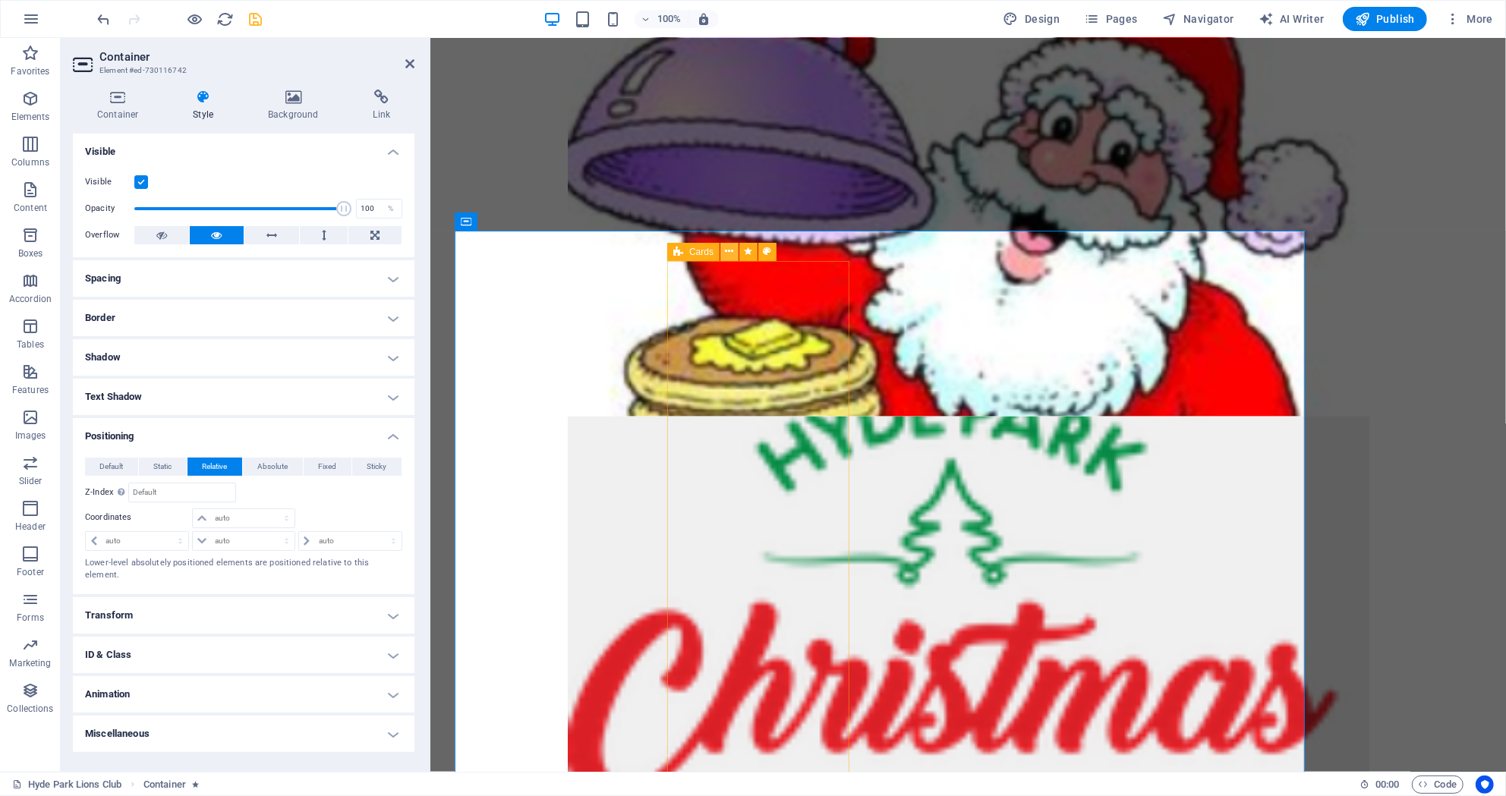
click at [728, 252] on icon at bounding box center [729, 252] width 8 height 16
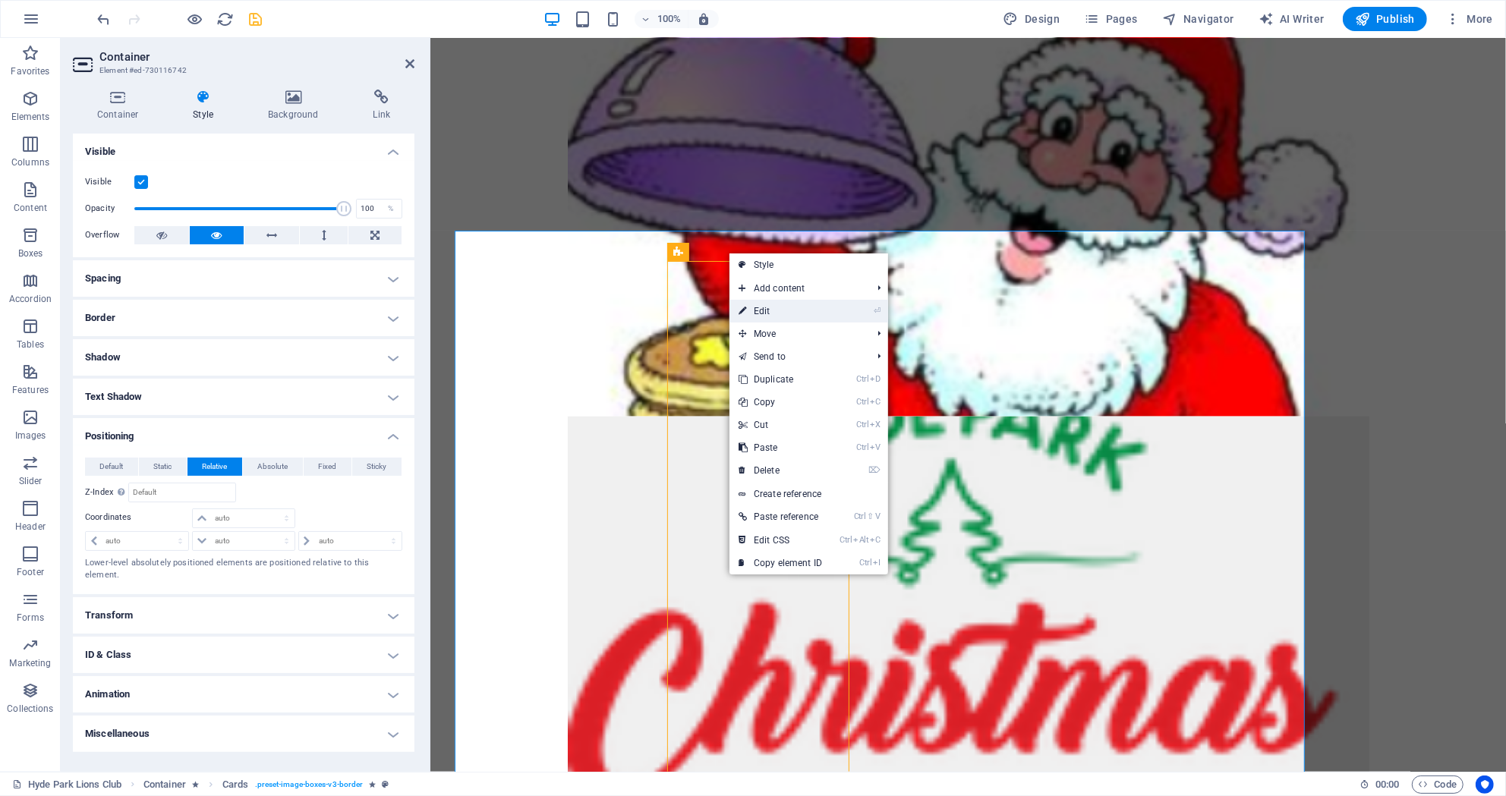
click at [754, 304] on link "⏎ Edit" at bounding box center [780, 311] width 102 height 23
select select "rem"
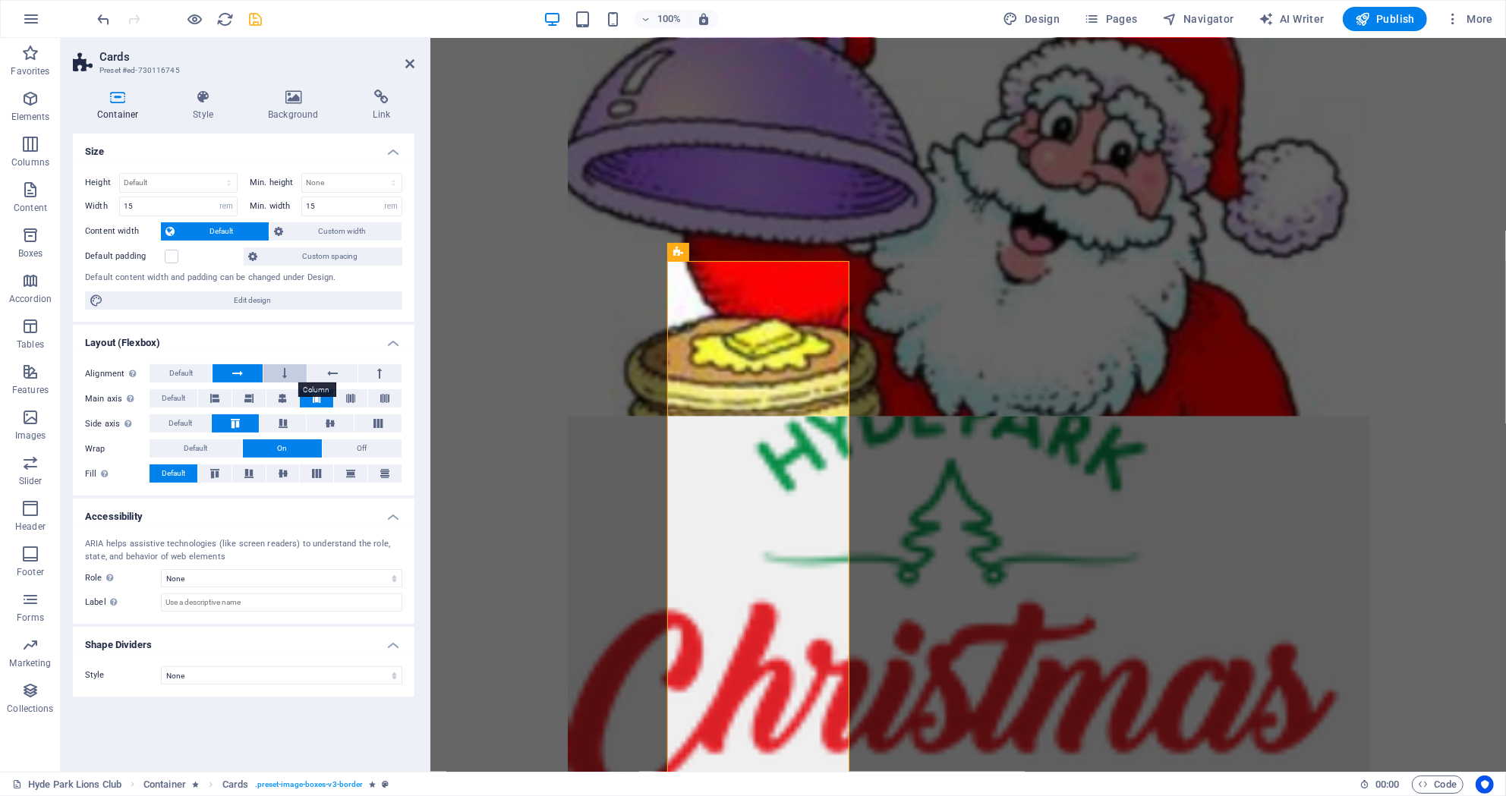
click at [284, 367] on icon at bounding box center [285, 373] width 5 height 18
click at [325, 373] on button at bounding box center [331, 373] width 49 height 18
click at [382, 376] on button at bounding box center [379, 373] width 43 height 18
click at [338, 374] on icon at bounding box center [332, 373] width 11 height 18
click at [232, 369] on button at bounding box center [236, 373] width 49 height 18
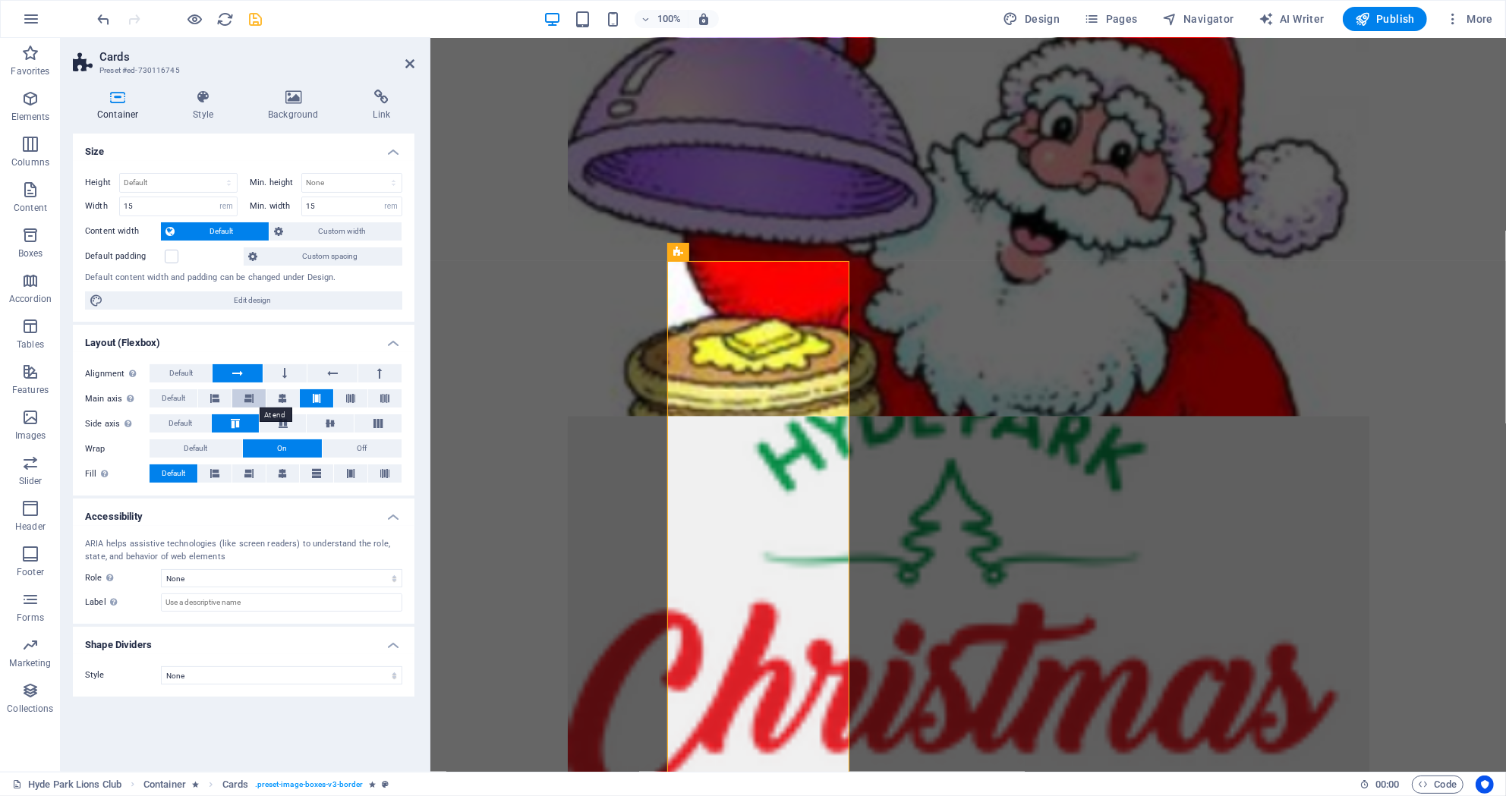
click at [254, 398] on button at bounding box center [248, 398] width 33 height 18
click at [211, 397] on icon at bounding box center [214, 398] width 9 height 18
click at [277, 424] on icon at bounding box center [283, 423] width 18 height 9
click at [367, 454] on button "Off" at bounding box center [362, 448] width 79 height 18
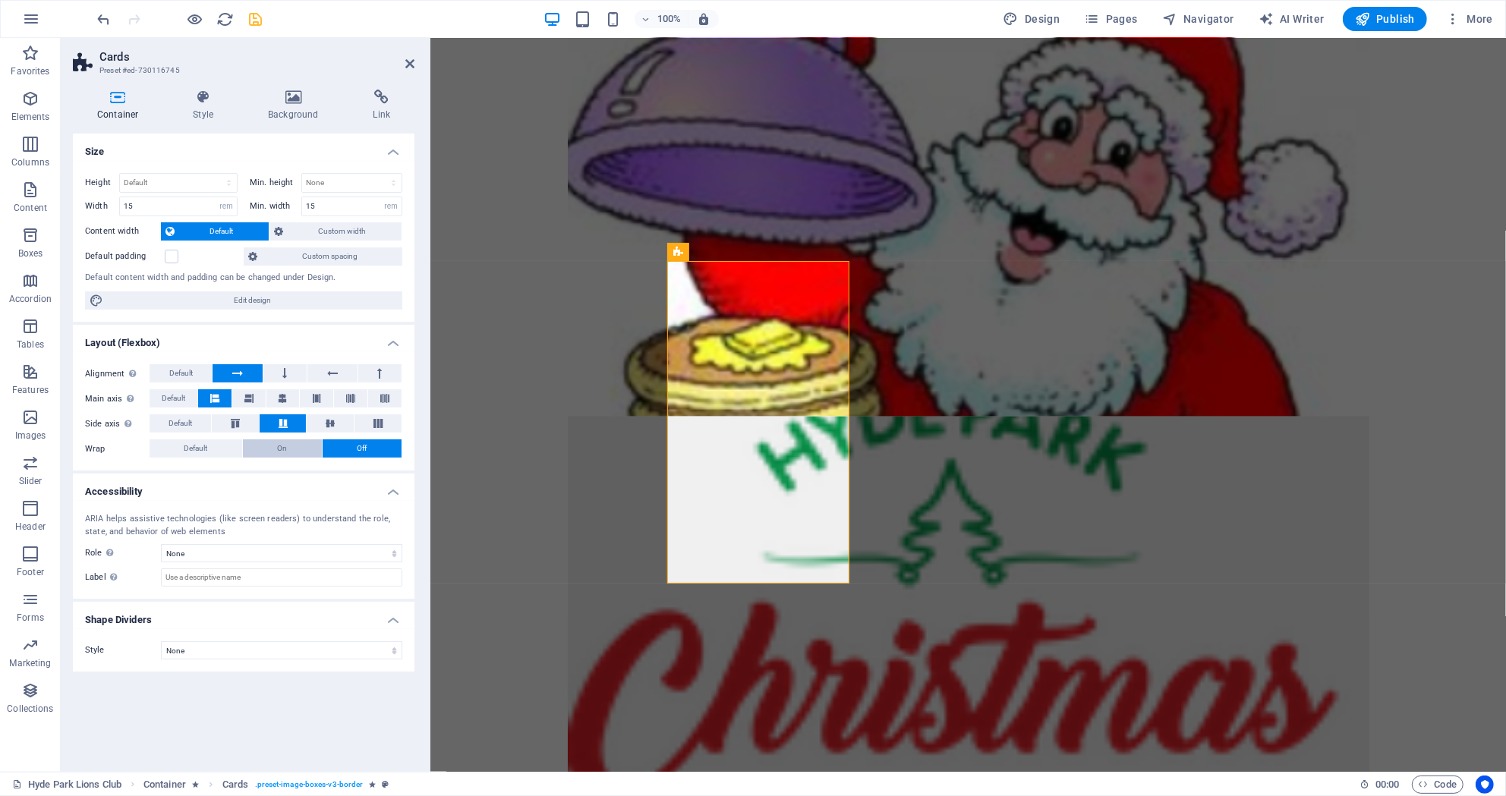
click at [305, 450] on button "On" at bounding box center [282, 448] width 79 height 18
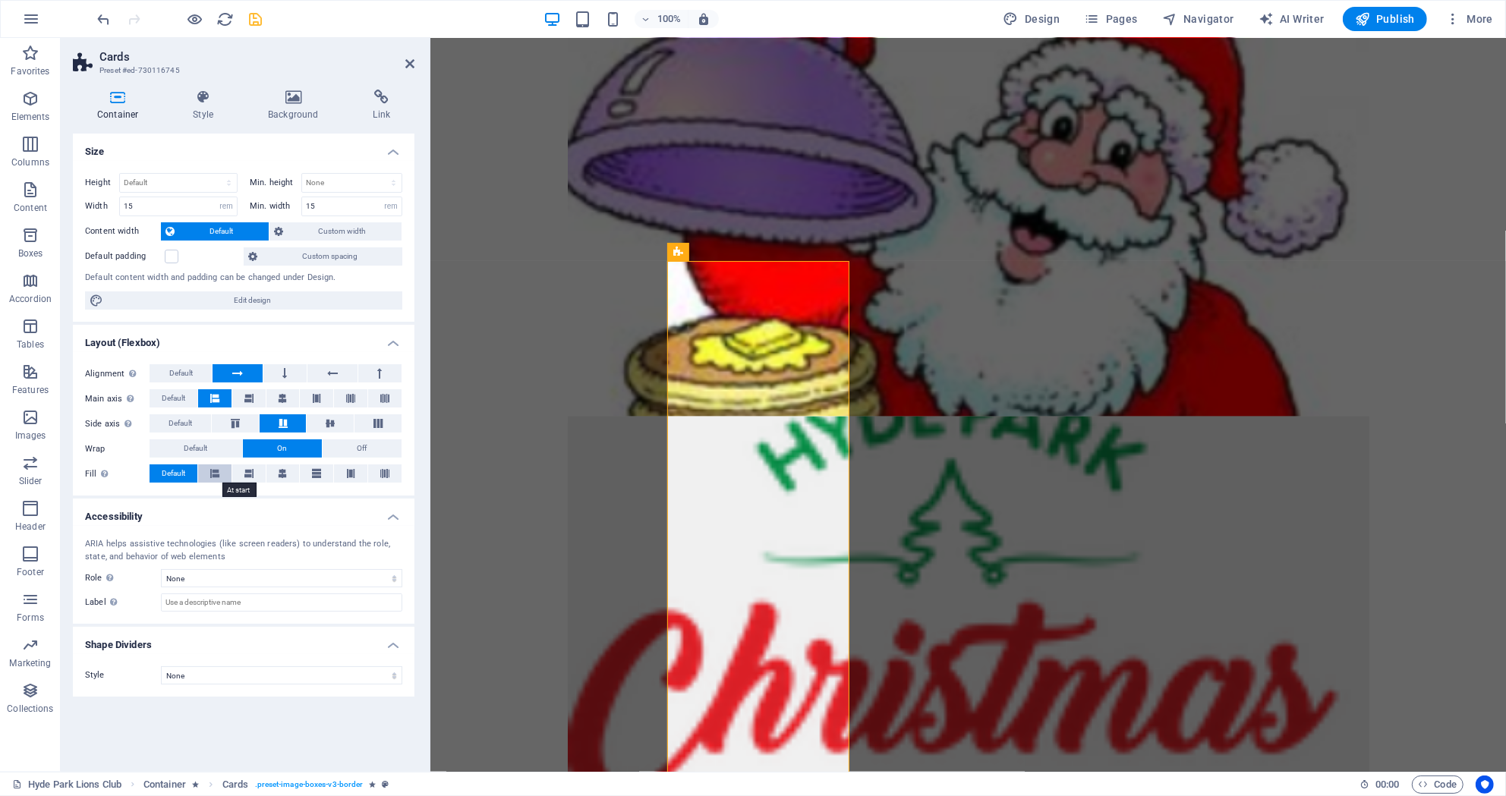
click at [215, 474] on icon at bounding box center [214, 473] width 9 height 18
click at [180, 476] on span "Default" at bounding box center [174, 473] width 24 height 18
drag, startPoint x: 140, startPoint y: 202, endPoint x: 71, endPoint y: 202, distance: 68.3
click at [120, 202] on input "15" at bounding box center [178, 206] width 117 height 18
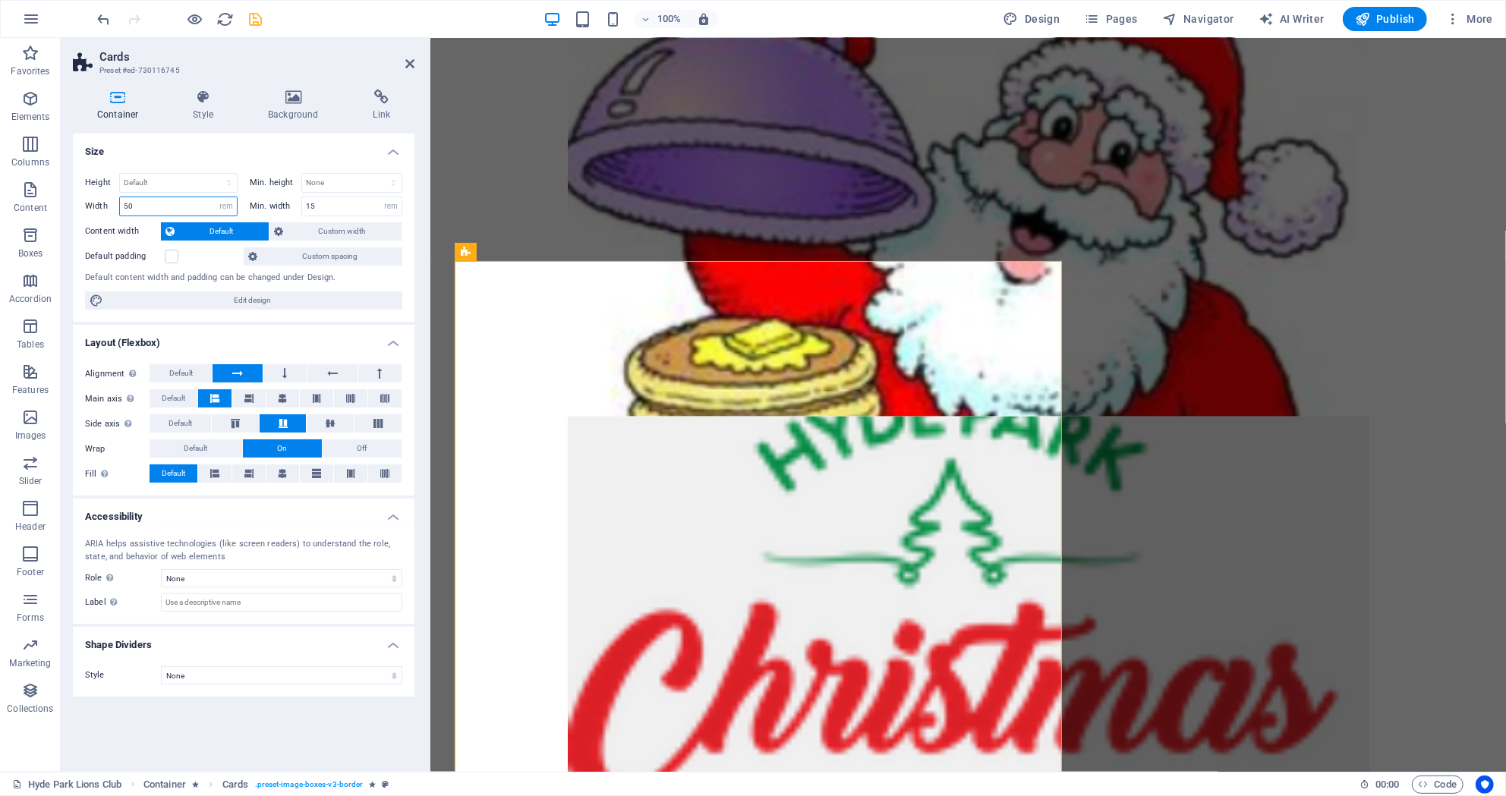
drag, startPoint x: 146, startPoint y: 203, endPoint x: 93, endPoint y: 206, distance: 53.2
click at [120, 206] on input "50" at bounding box center [178, 206] width 117 height 18
type input "15"
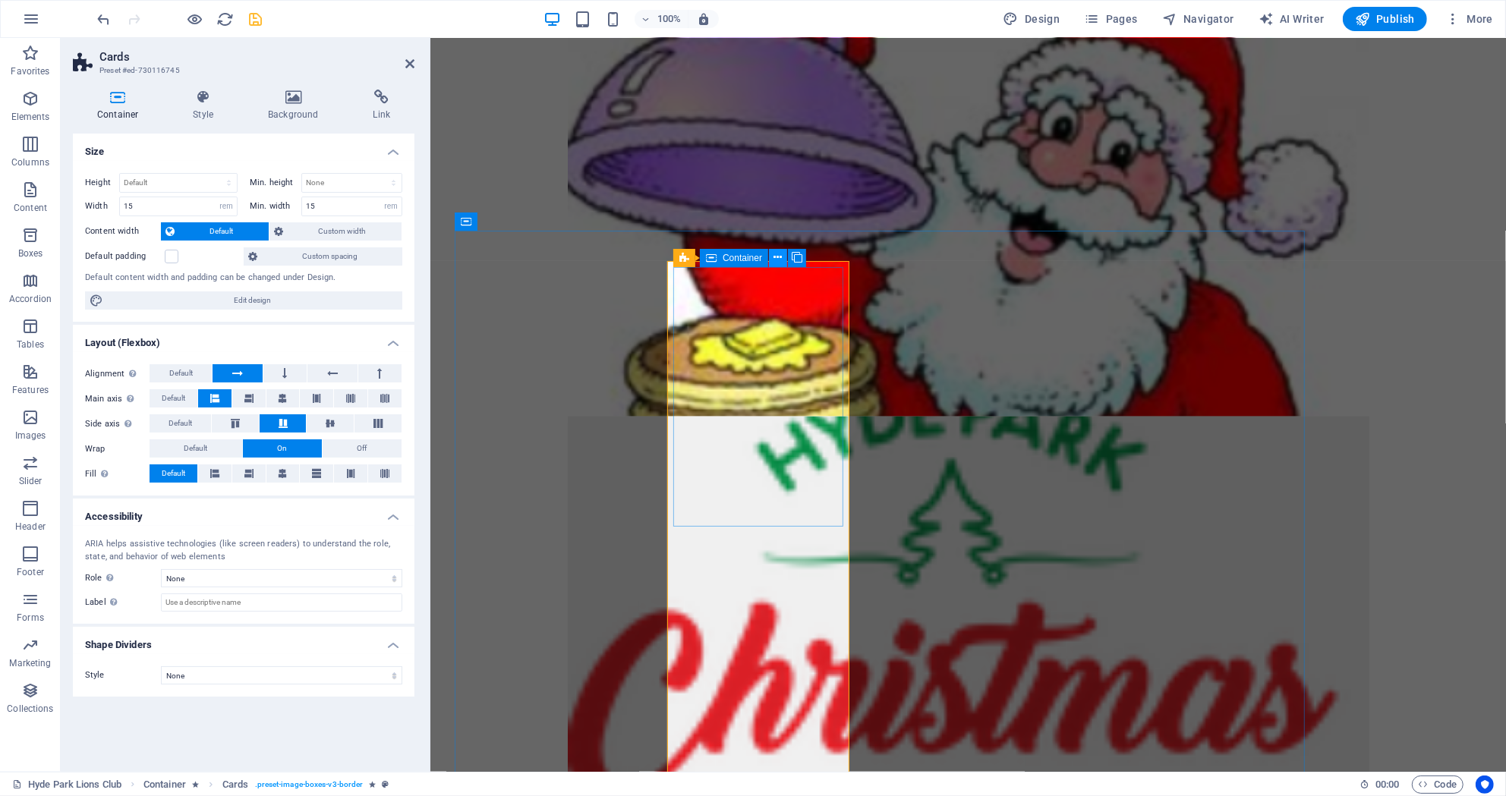
click at [774, 258] on icon at bounding box center [778, 258] width 8 height 16
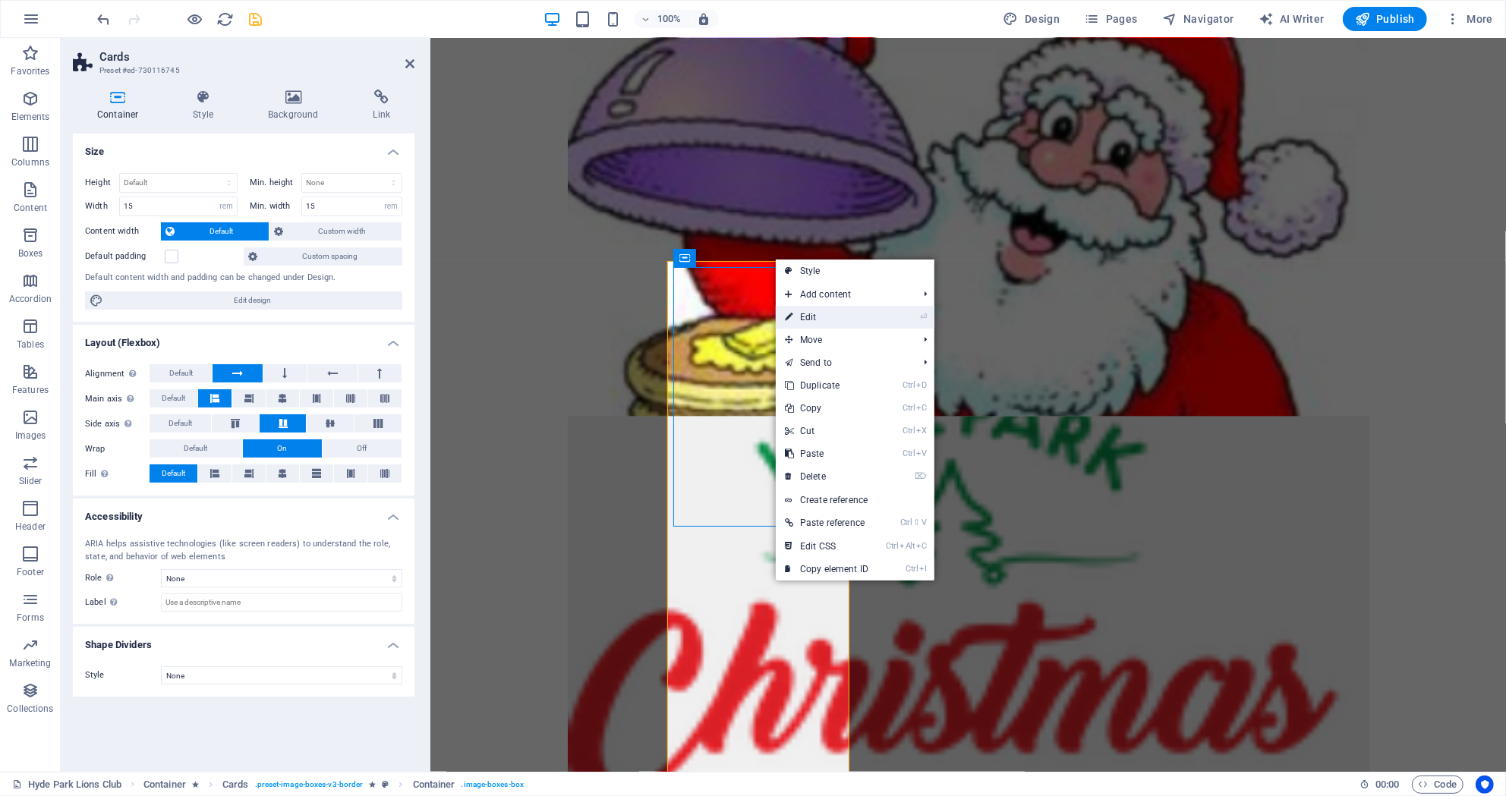
click at [823, 313] on link "⏎ Edit" at bounding box center [827, 317] width 102 height 23
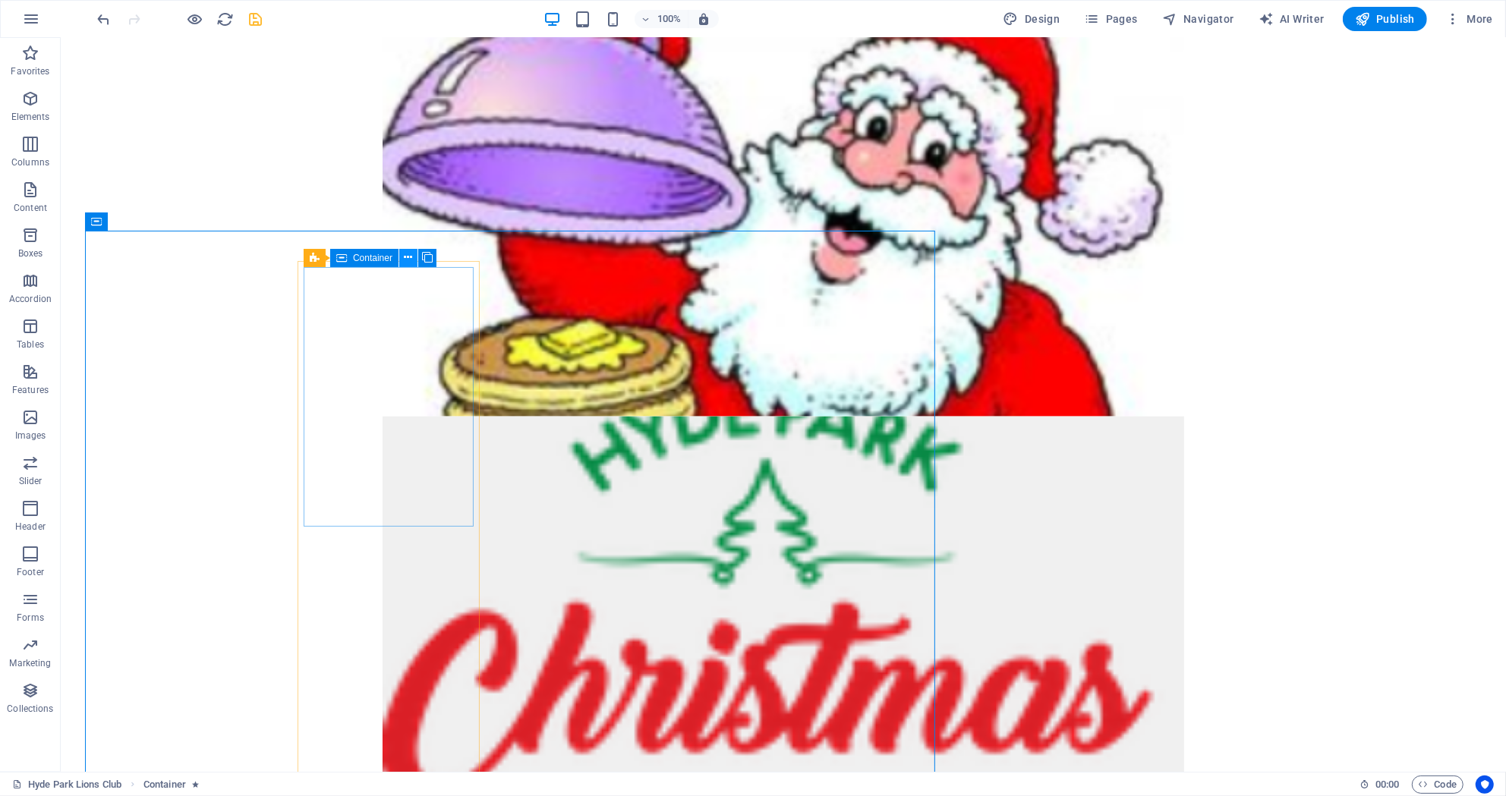
click at [402, 255] on button at bounding box center [408, 258] width 18 height 18
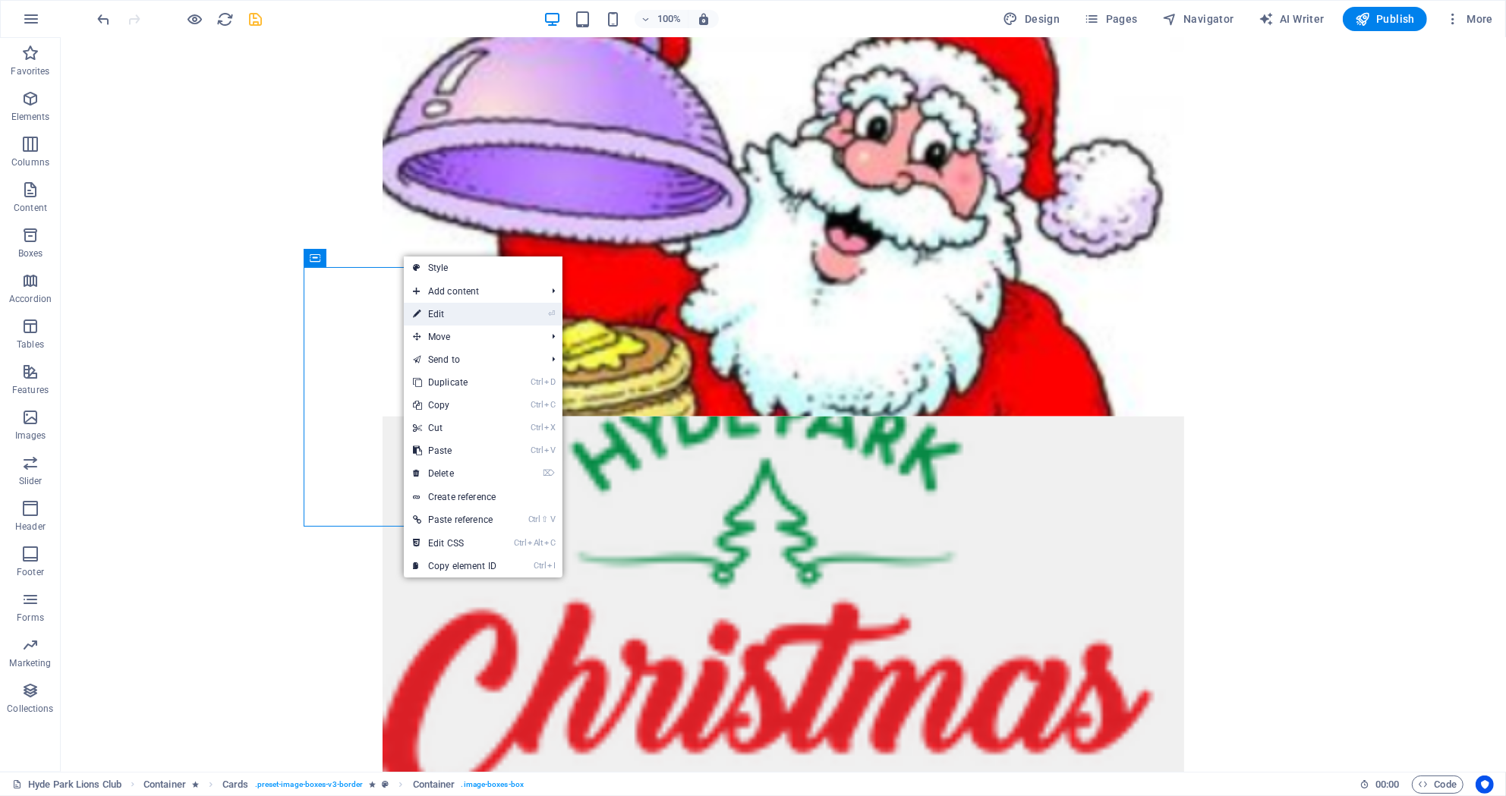
click at [426, 312] on link "⏎ Edit" at bounding box center [455, 314] width 102 height 23
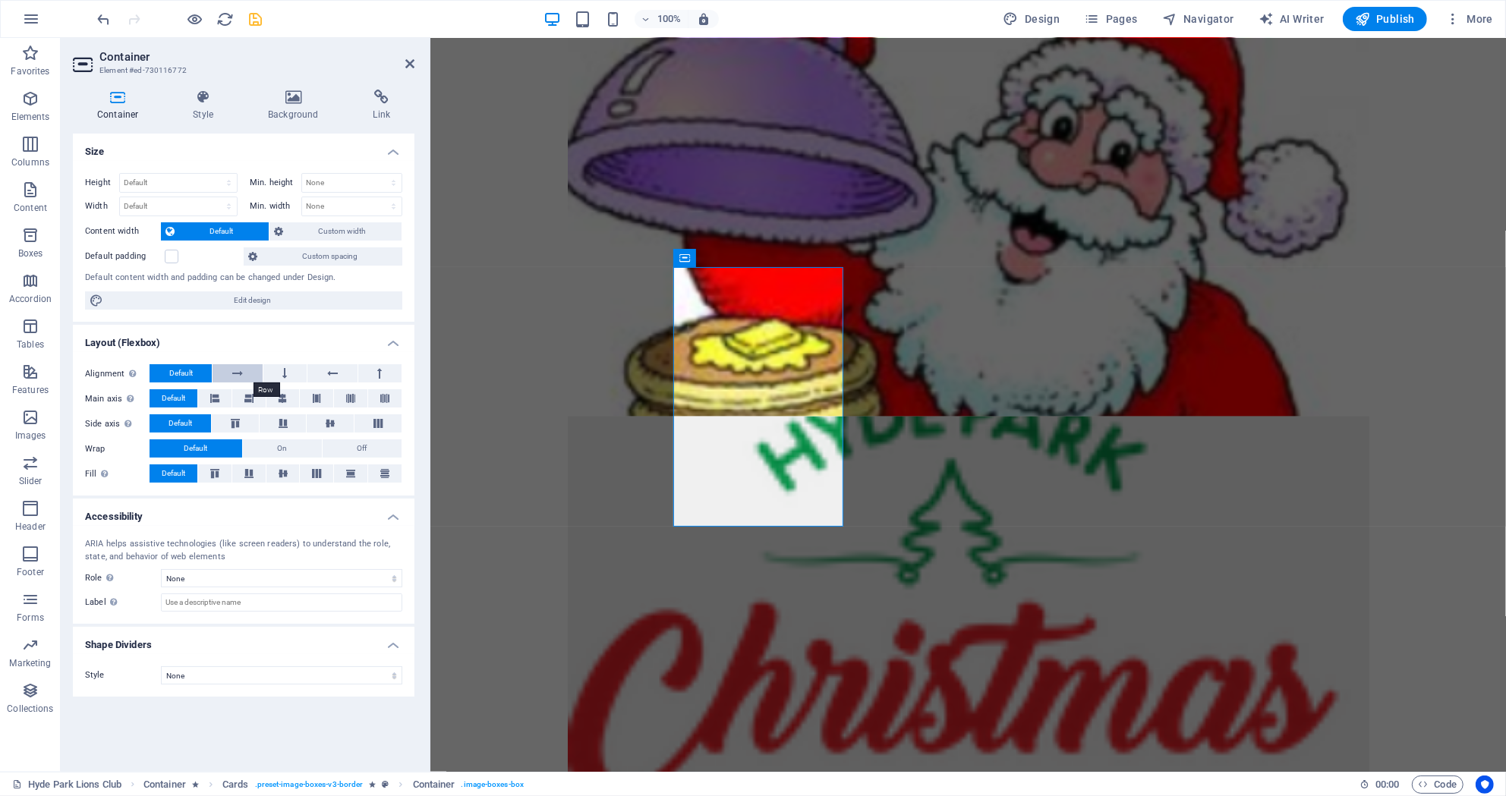
click at [240, 373] on icon at bounding box center [237, 373] width 11 height 18
click at [324, 368] on button at bounding box center [331, 373] width 49 height 18
click at [295, 371] on button at bounding box center [284, 373] width 43 height 18
click at [725, 250] on button at bounding box center [729, 252] width 18 height 18
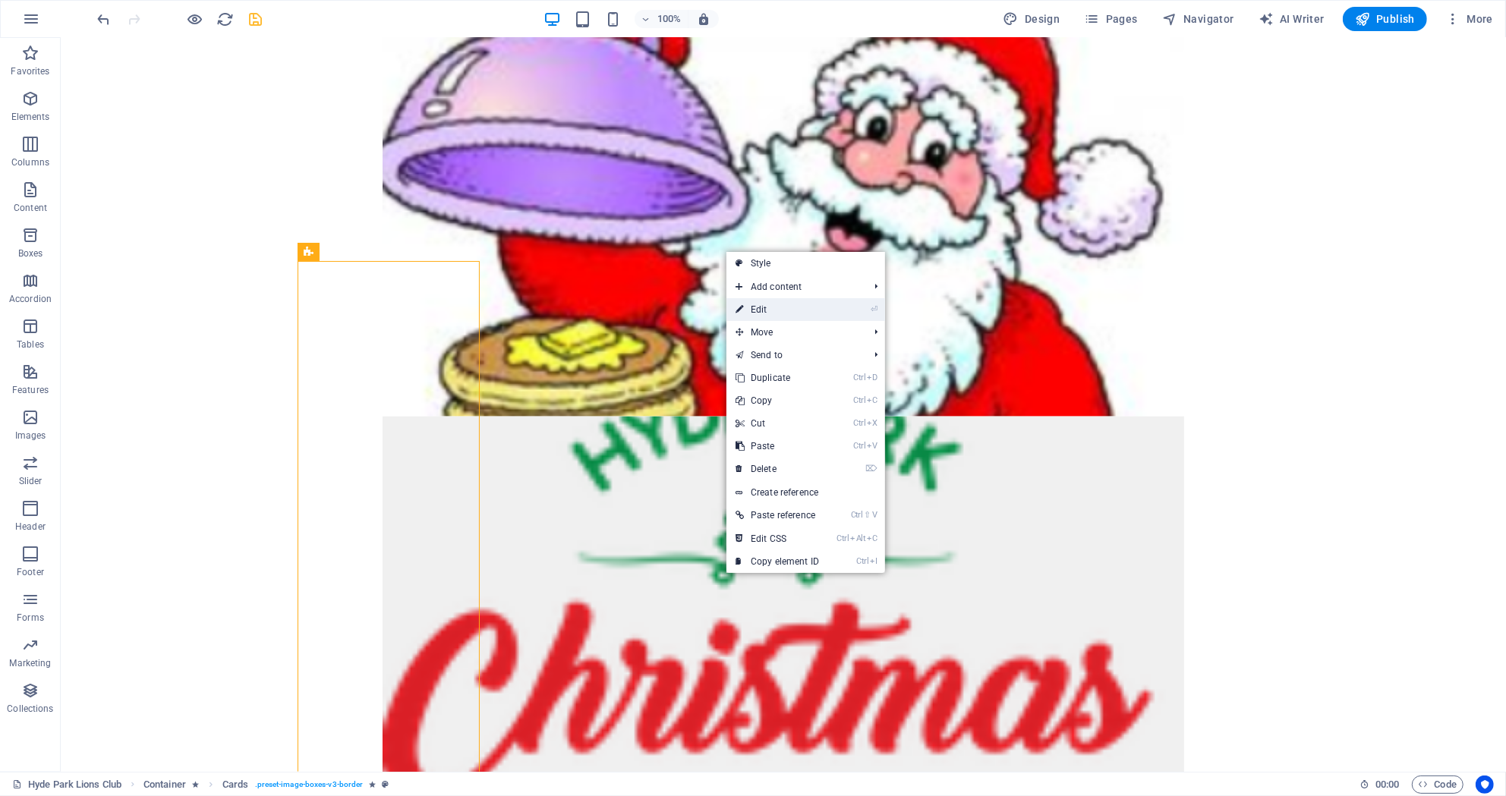
click at [750, 309] on link "⏎ Edit" at bounding box center [777, 309] width 102 height 23
select select "rem"
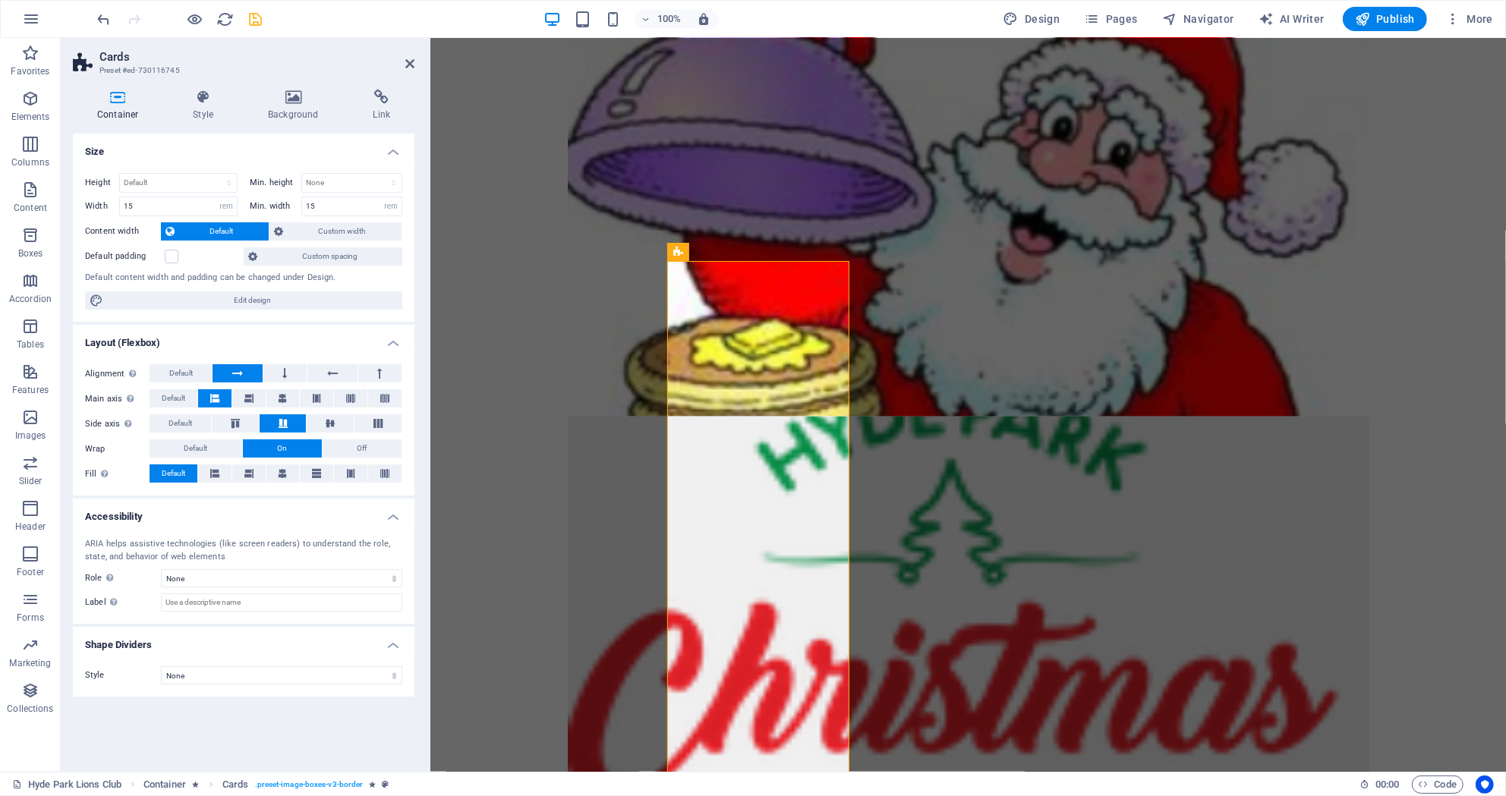
click at [121, 108] on h4 "Container" at bounding box center [121, 106] width 96 height 32
drag, startPoint x: 168, startPoint y: 204, endPoint x: 96, endPoint y: 205, distance: 72.1
click at [120, 205] on input "15" at bounding box center [178, 206] width 117 height 18
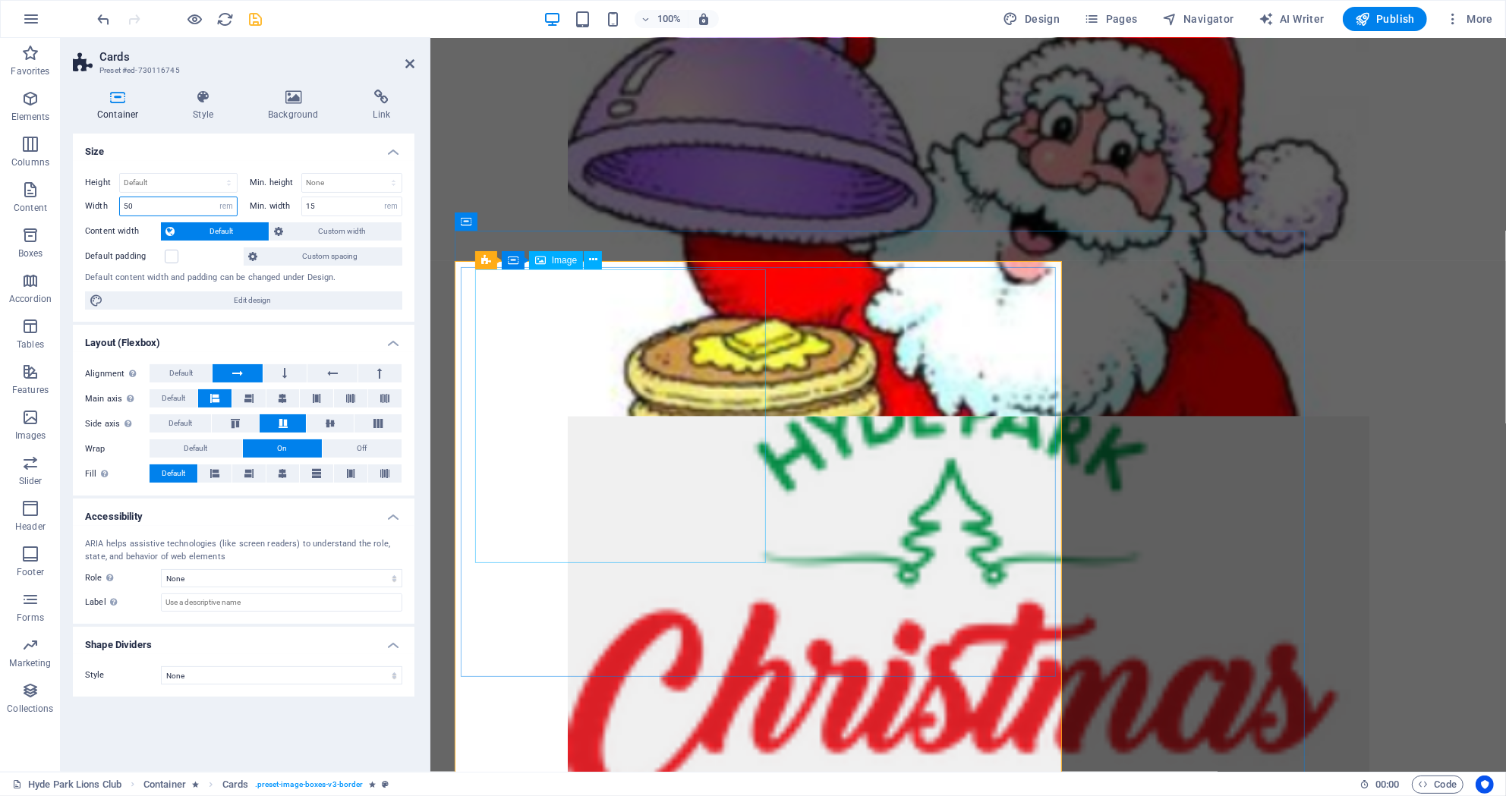
type input "50"
click at [565, 260] on icon at bounding box center [566, 258] width 8 height 16
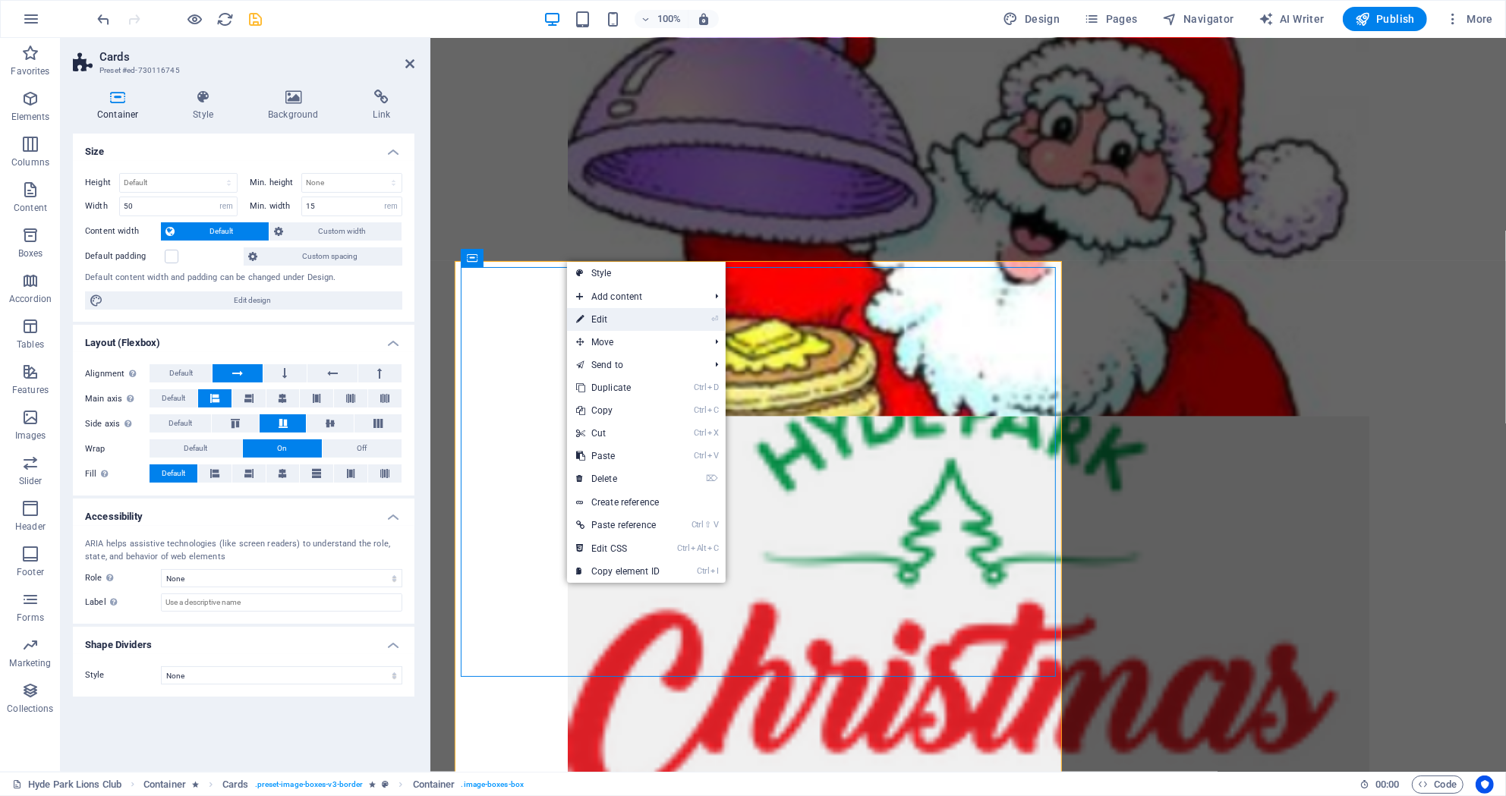
click at [589, 321] on link "⏎ Edit" at bounding box center [618, 319] width 102 height 23
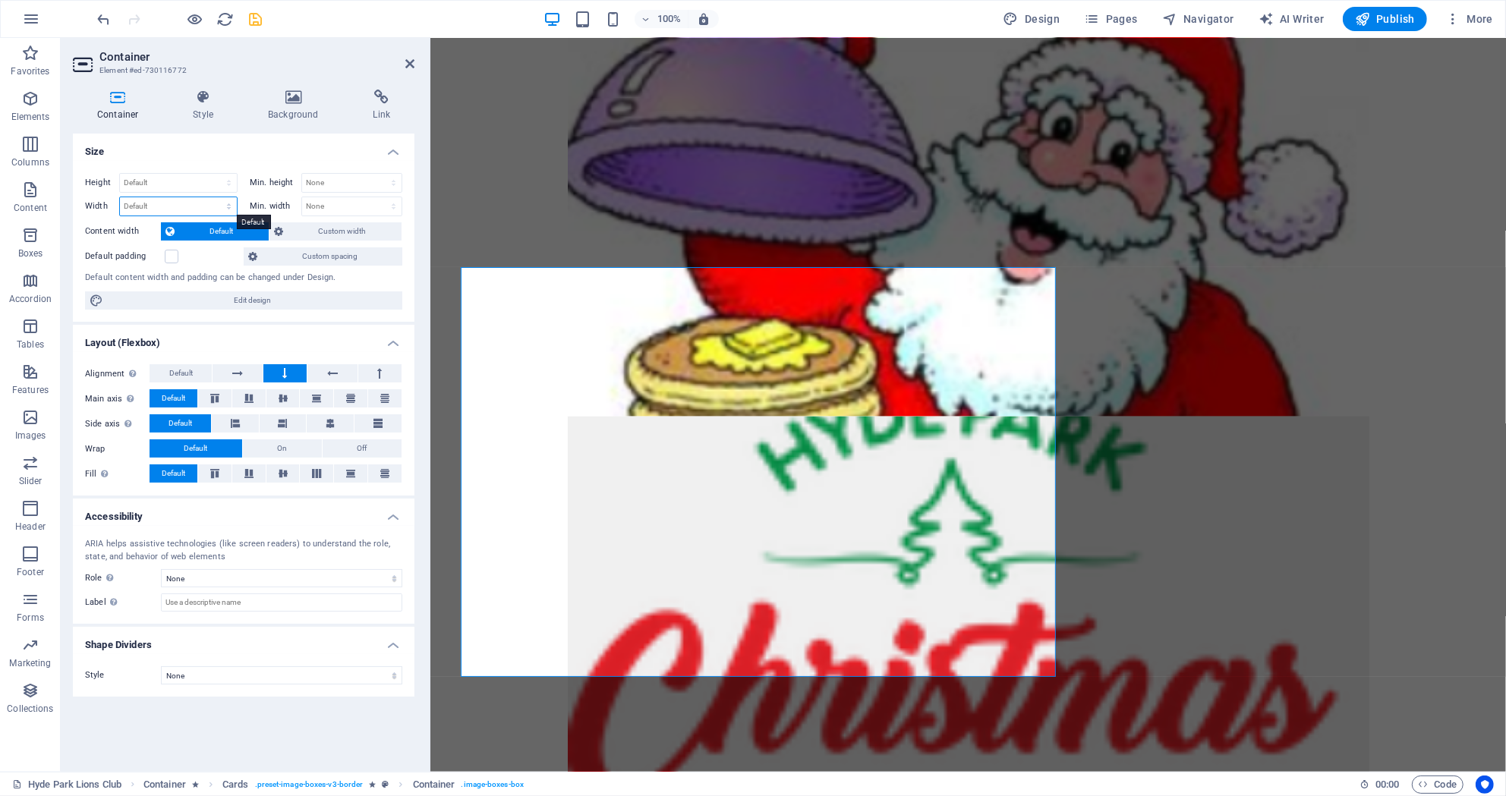
click at [120, 197] on select "Default px rem % em vh vw" at bounding box center [178, 206] width 117 height 18
select select "rem"
click option "rem" at bounding box center [0, 0] width 0 height 0
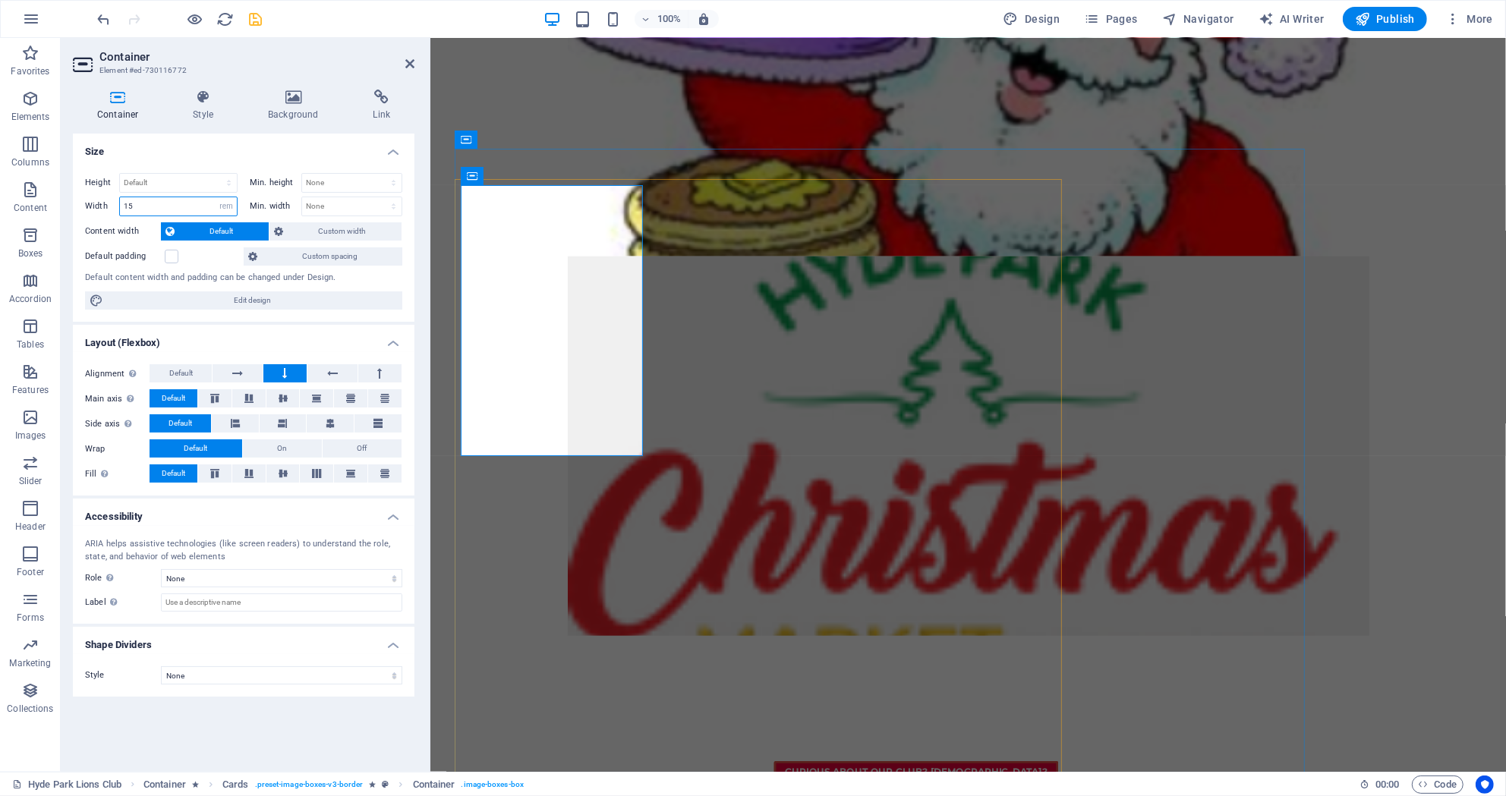
scroll to position [1387, 0]
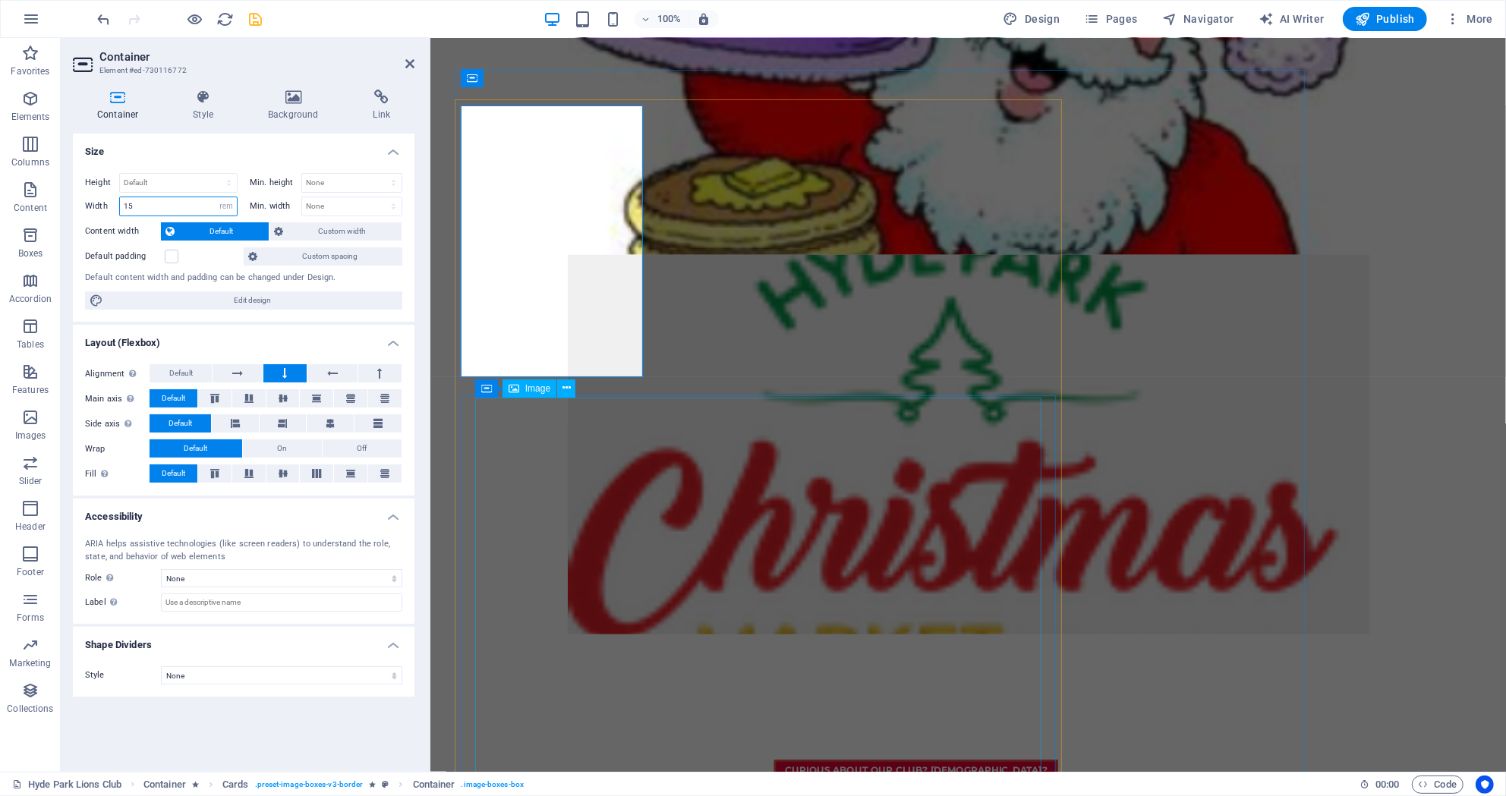
type input "15"
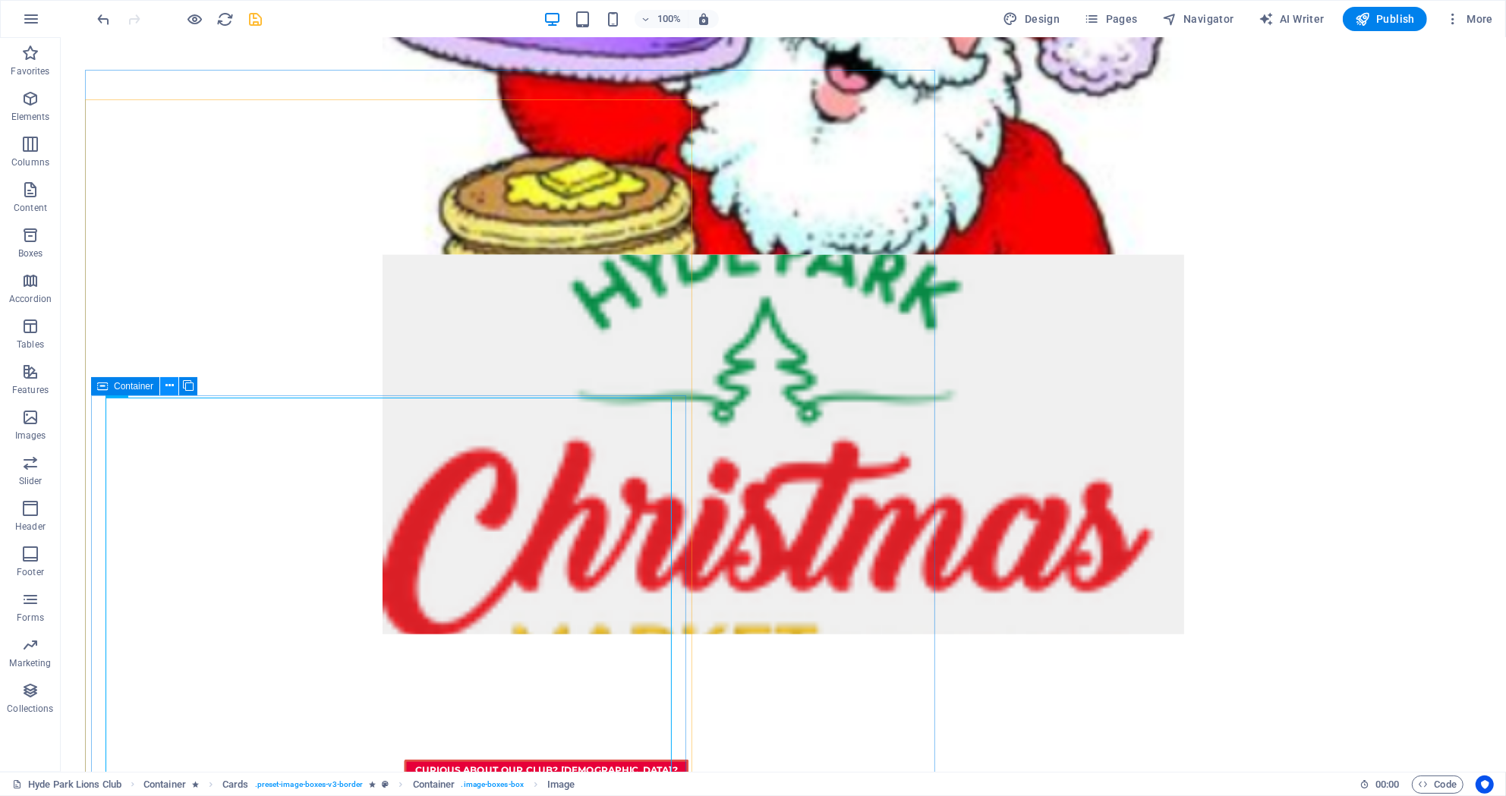
click at [170, 384] on icon at bounding box center [169, 386] width 8 height 16
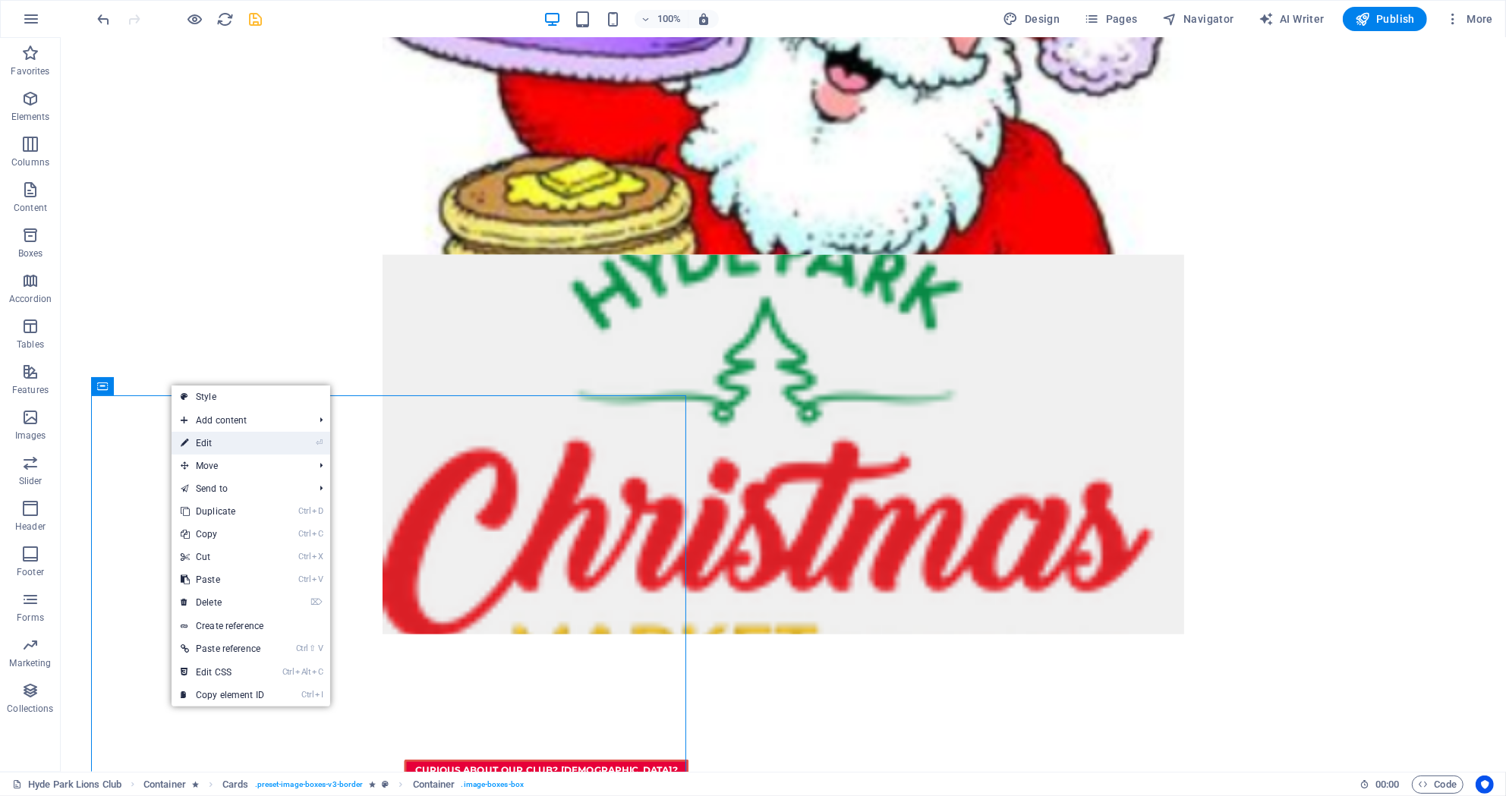
click at [219, 445] on link "⏎ Edit" at bounding box center [222, 443] width 102 height 23
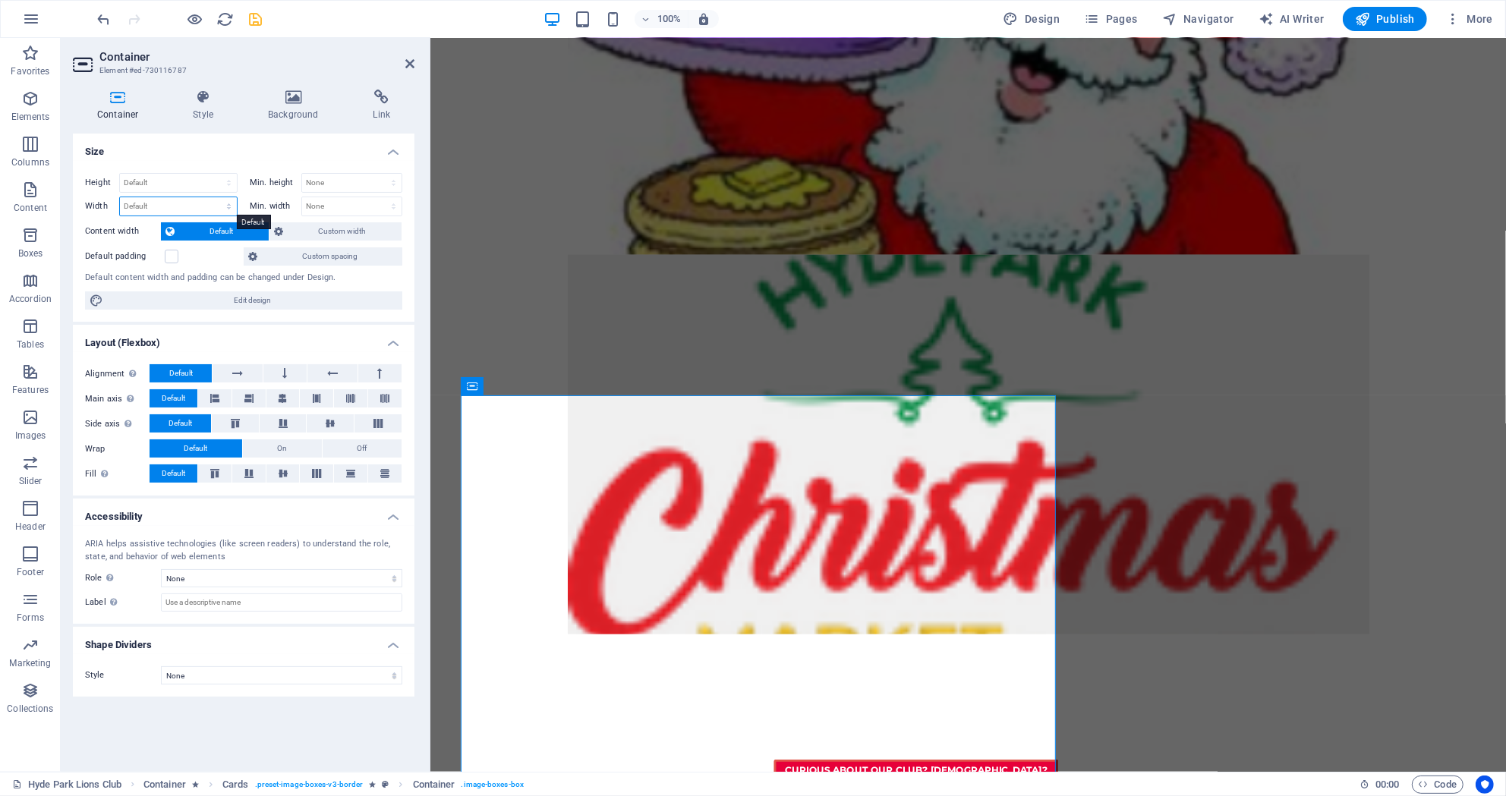
click at [120, 197] on select "Default px rem % em vh vw" at bounding box center [178, 206] width 117 height 18
select select "rem"
click option "rem" at bounding box center [0, 0] width 0 height 0
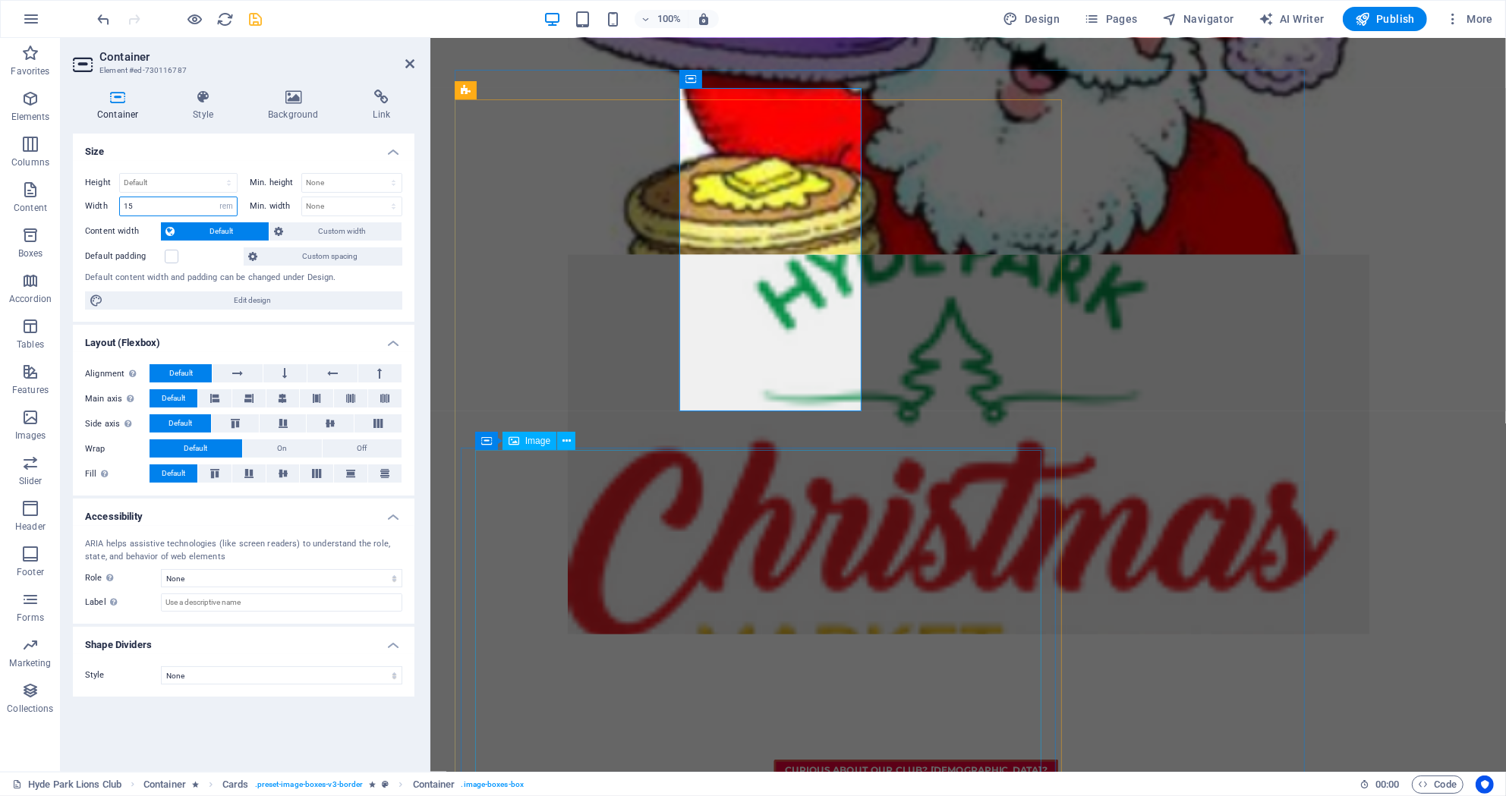
type input "15"
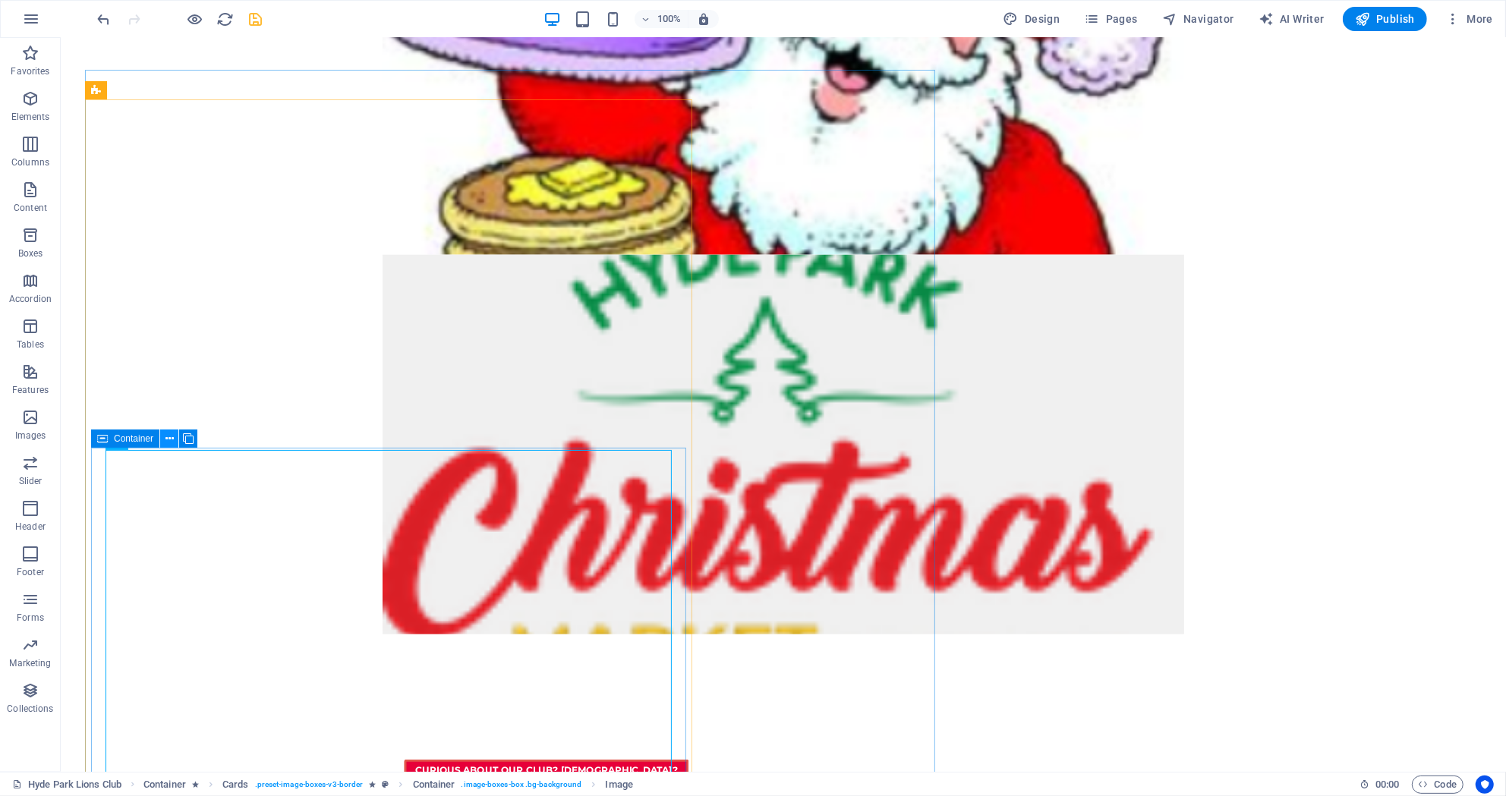
click at [173, 438] on icon at bounding box center [169, 439] width 8 height 16
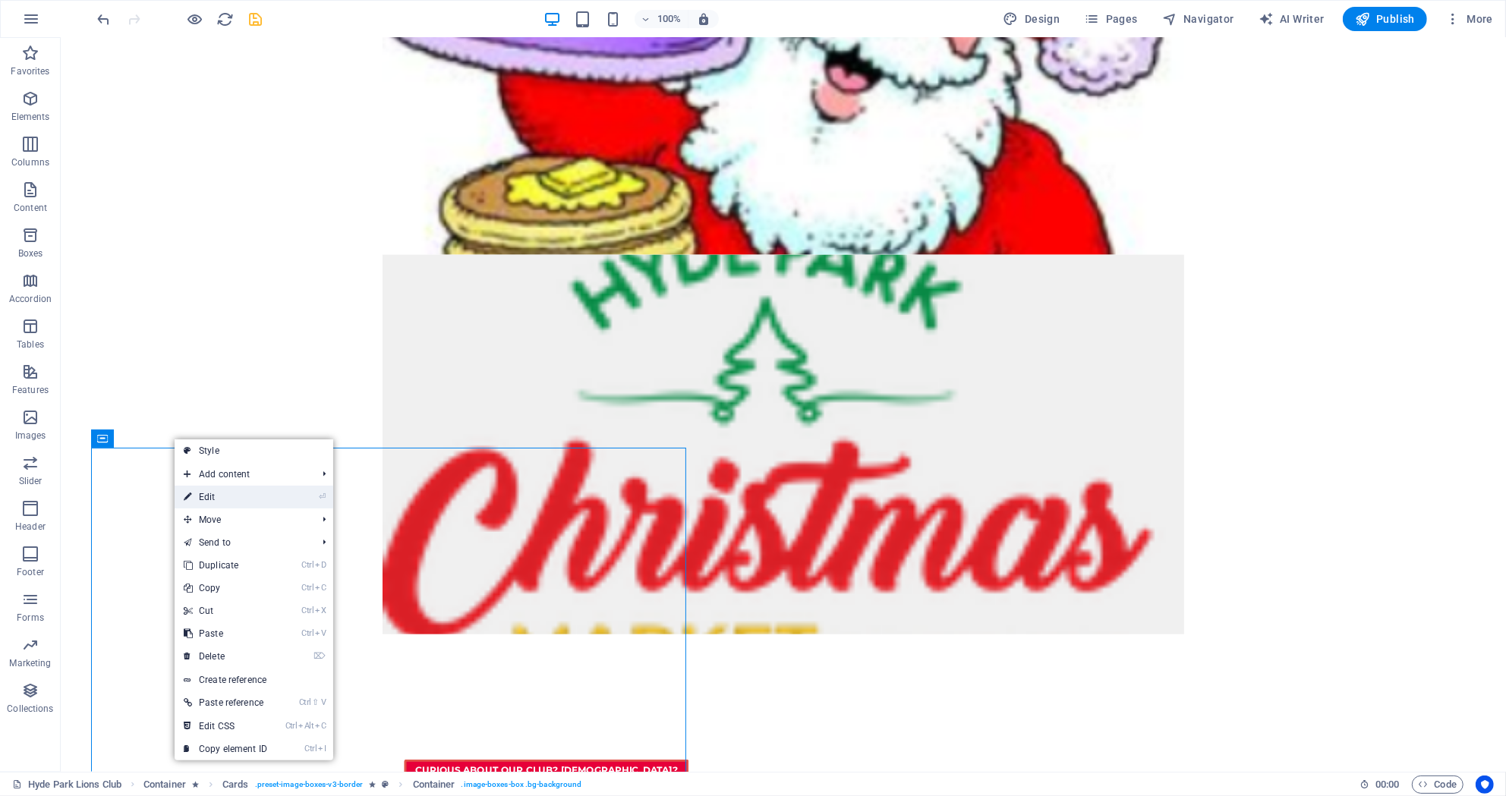
click at [216, 493] on link "⏎ Edit" at bounding box center [226, 497] width 102 height 23
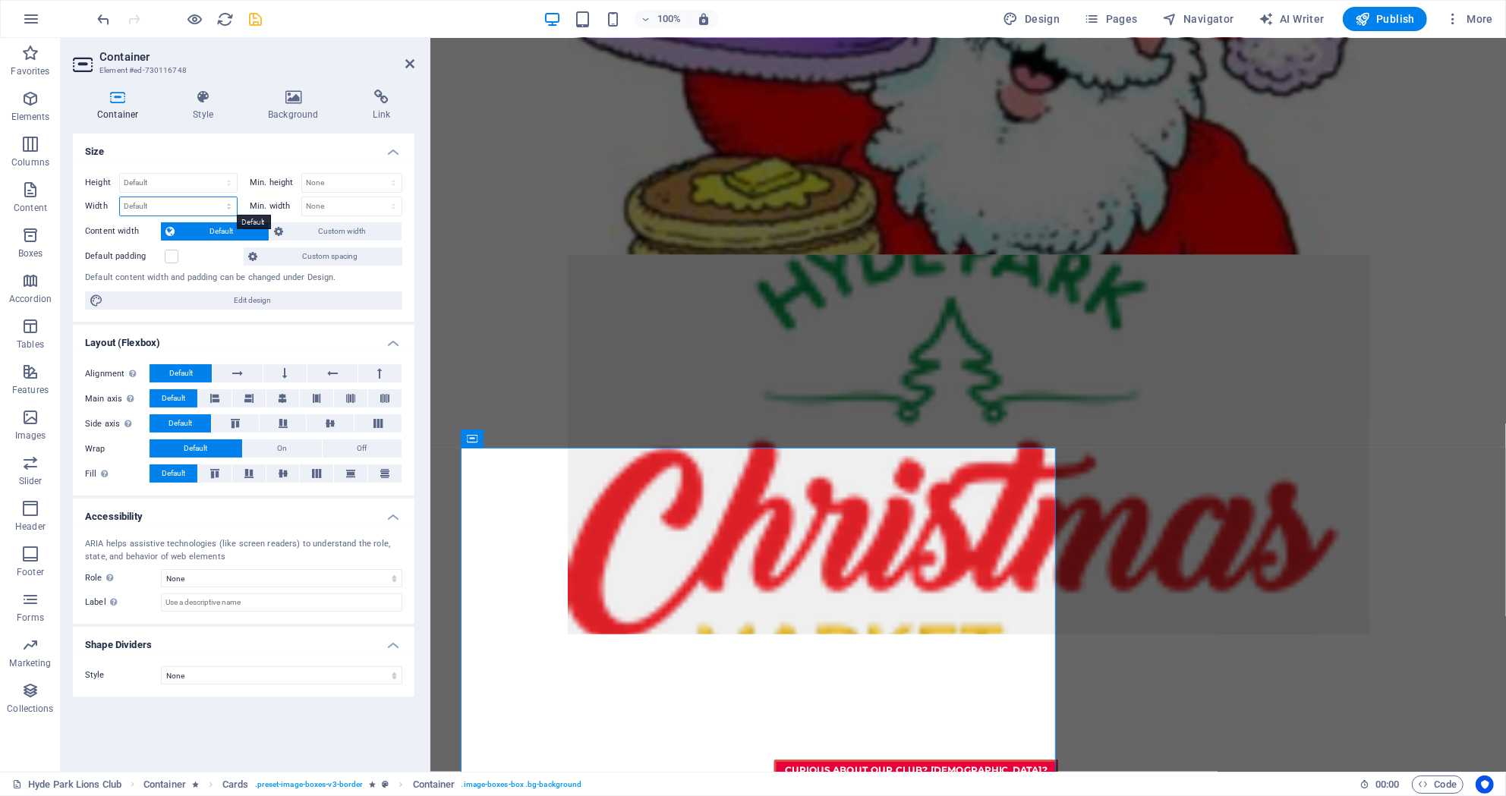
click at [120, 197] on select "Default px rem % em vh vw" at bounding box center [178, 206] width 117 height 18
select select "rem"
click option "rem" at bounding box center [0, 0] width 0 height 0
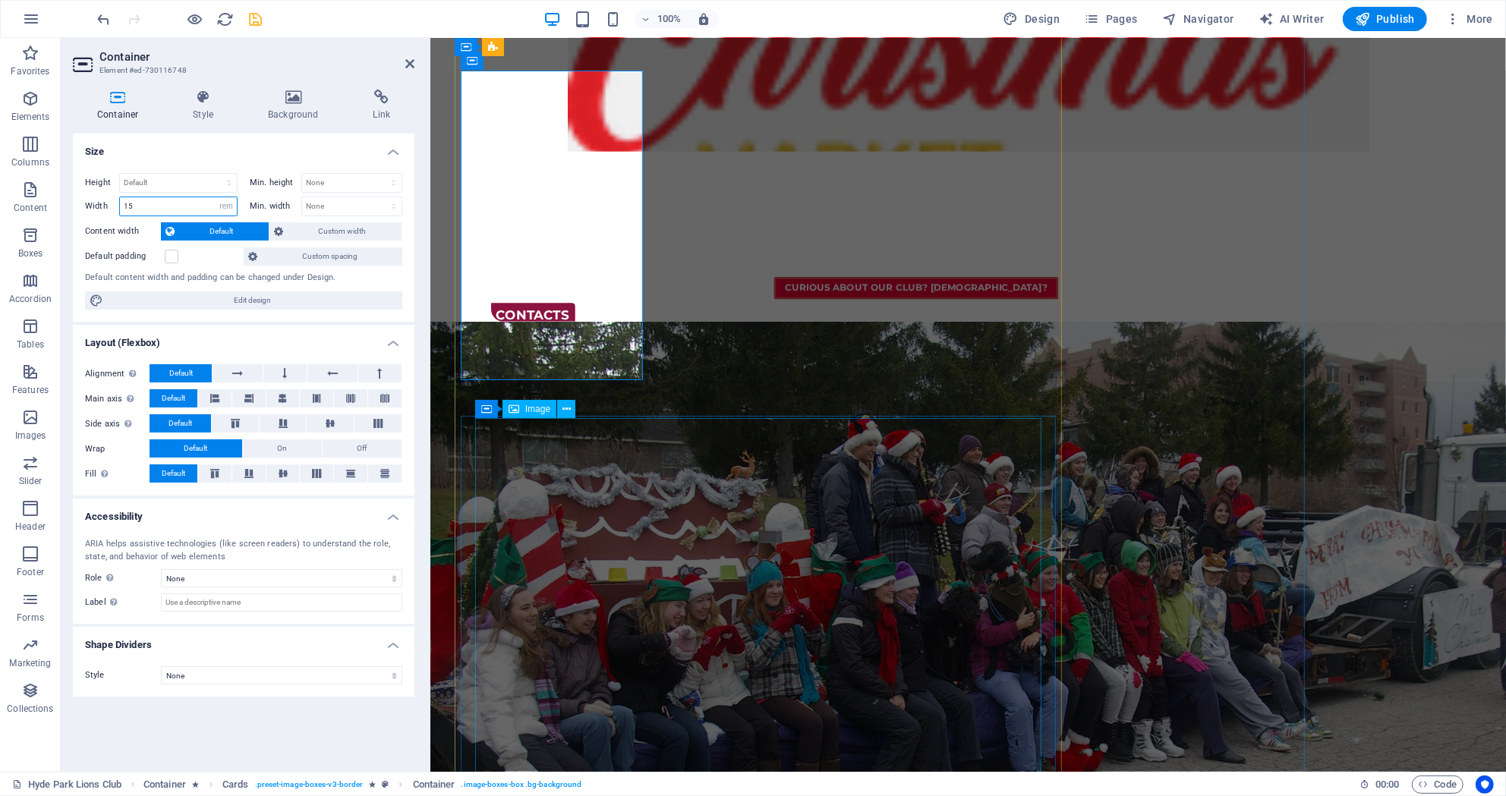
scroll to position [1952, 0]
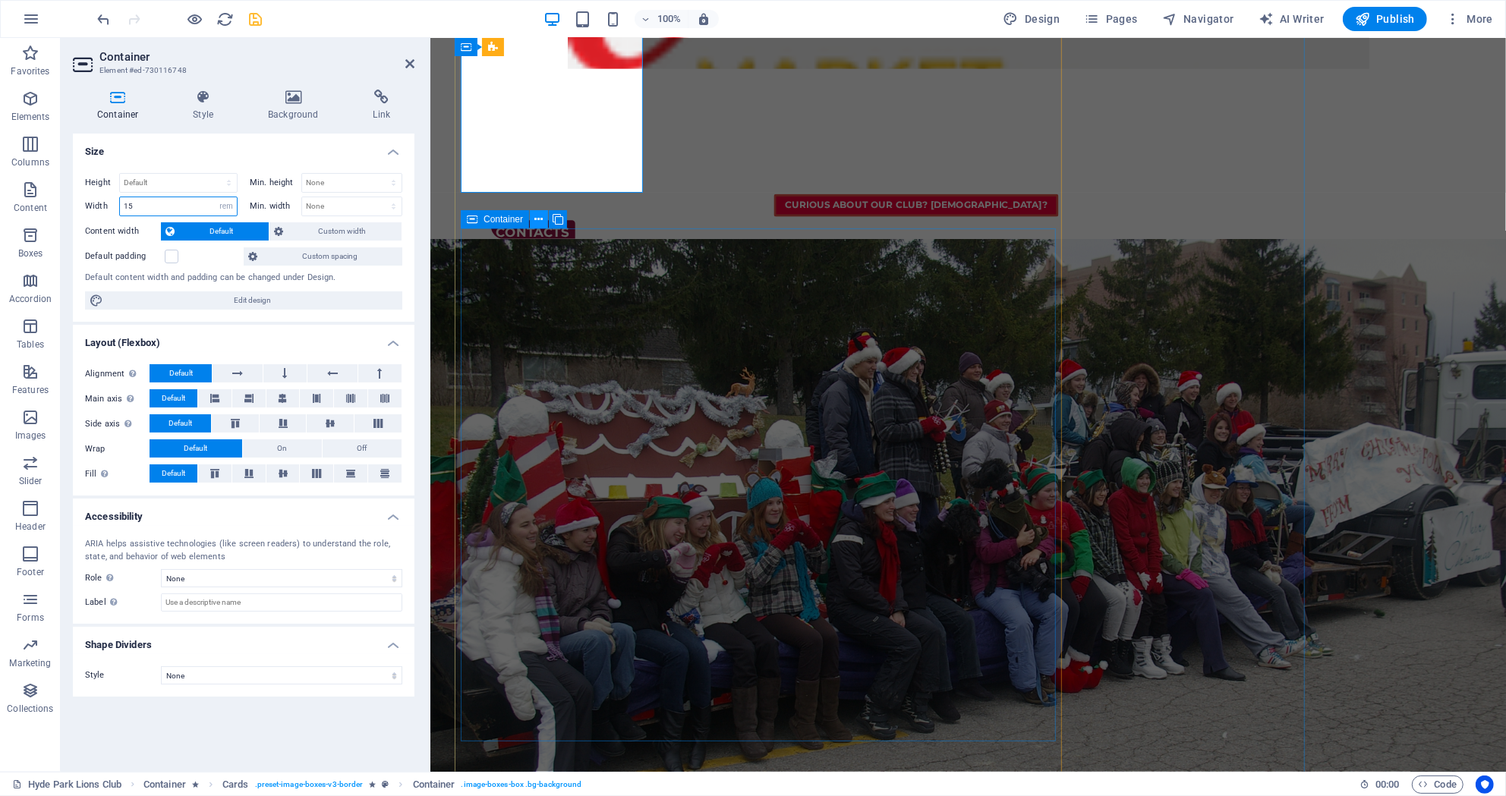
type input "15"
click at [542, 222] on icon at bounding box center [539, 220] width 8 height 16
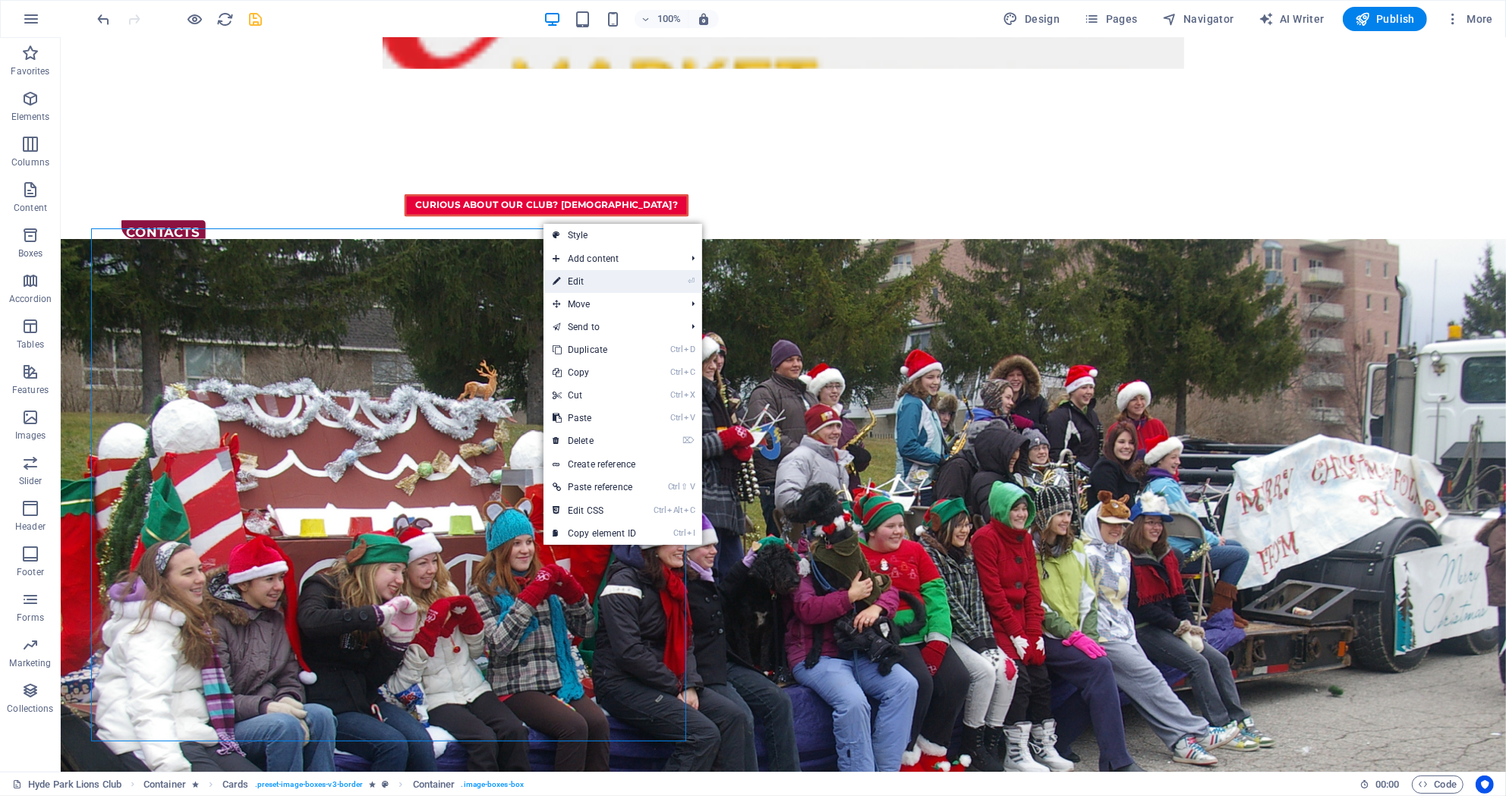
click at [575, 276] on link "⏎ Edit" at bounding box center [594, 281] width 102 height 23
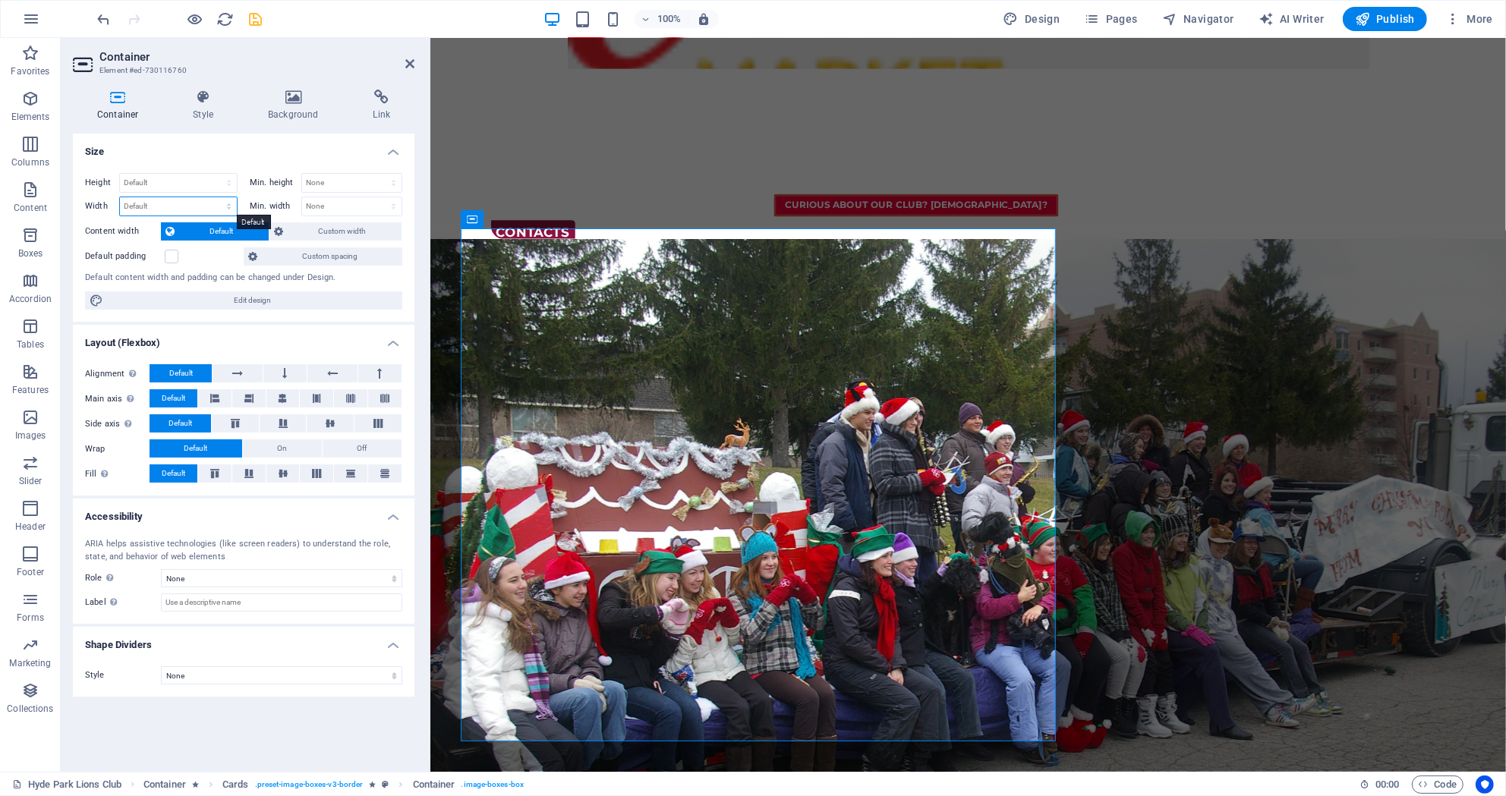
click at [120, 197] on select "Default px rem % em vh vw" at bounding box center [178, 206] width 117 height 18
select select "rem"
click option "rem" at bounding box center [0, 0] width 0 height 0
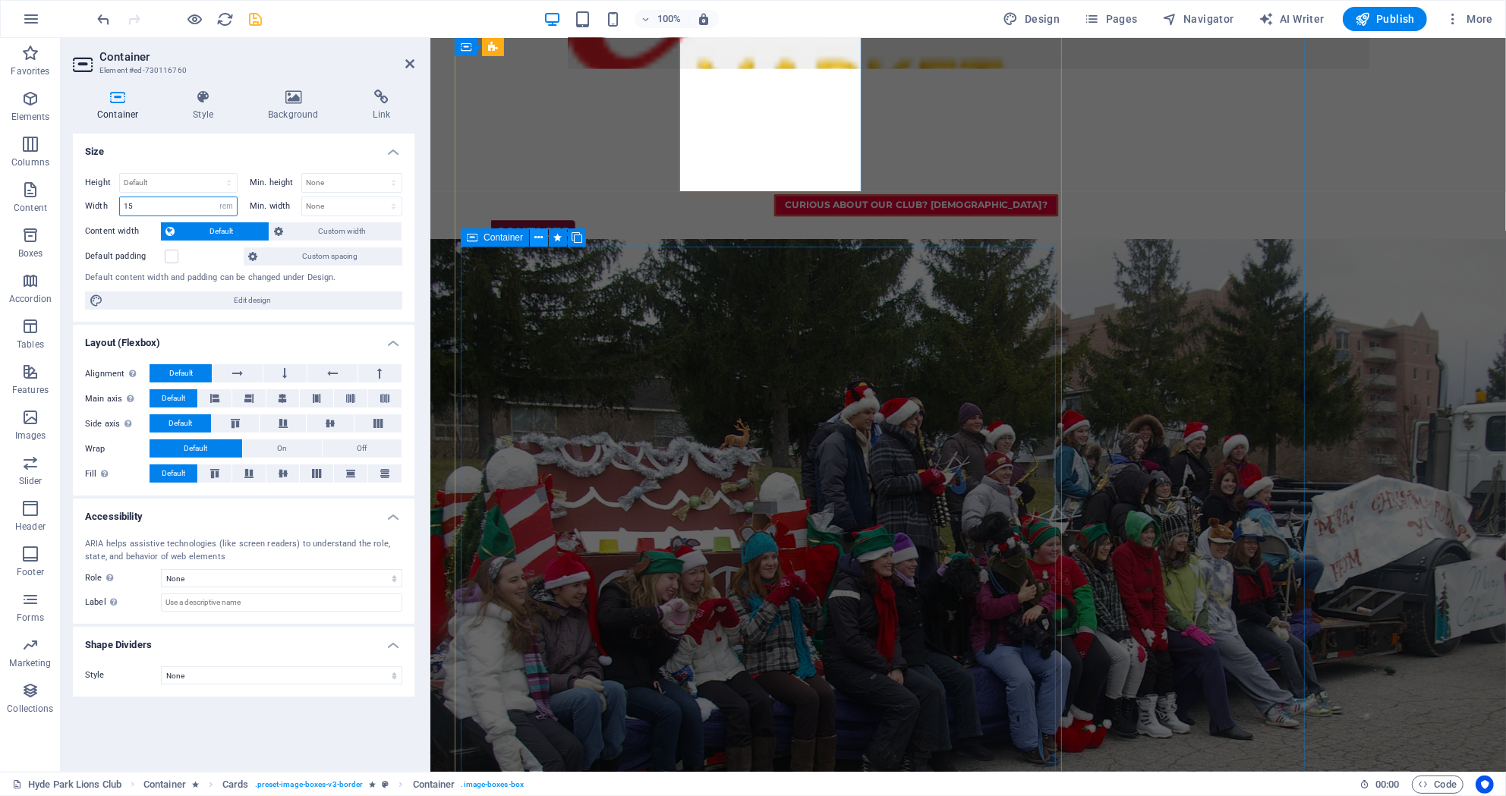
type input "15"
click at [542, 237] on icon at bounding box center [539, 238] width 8 height 16
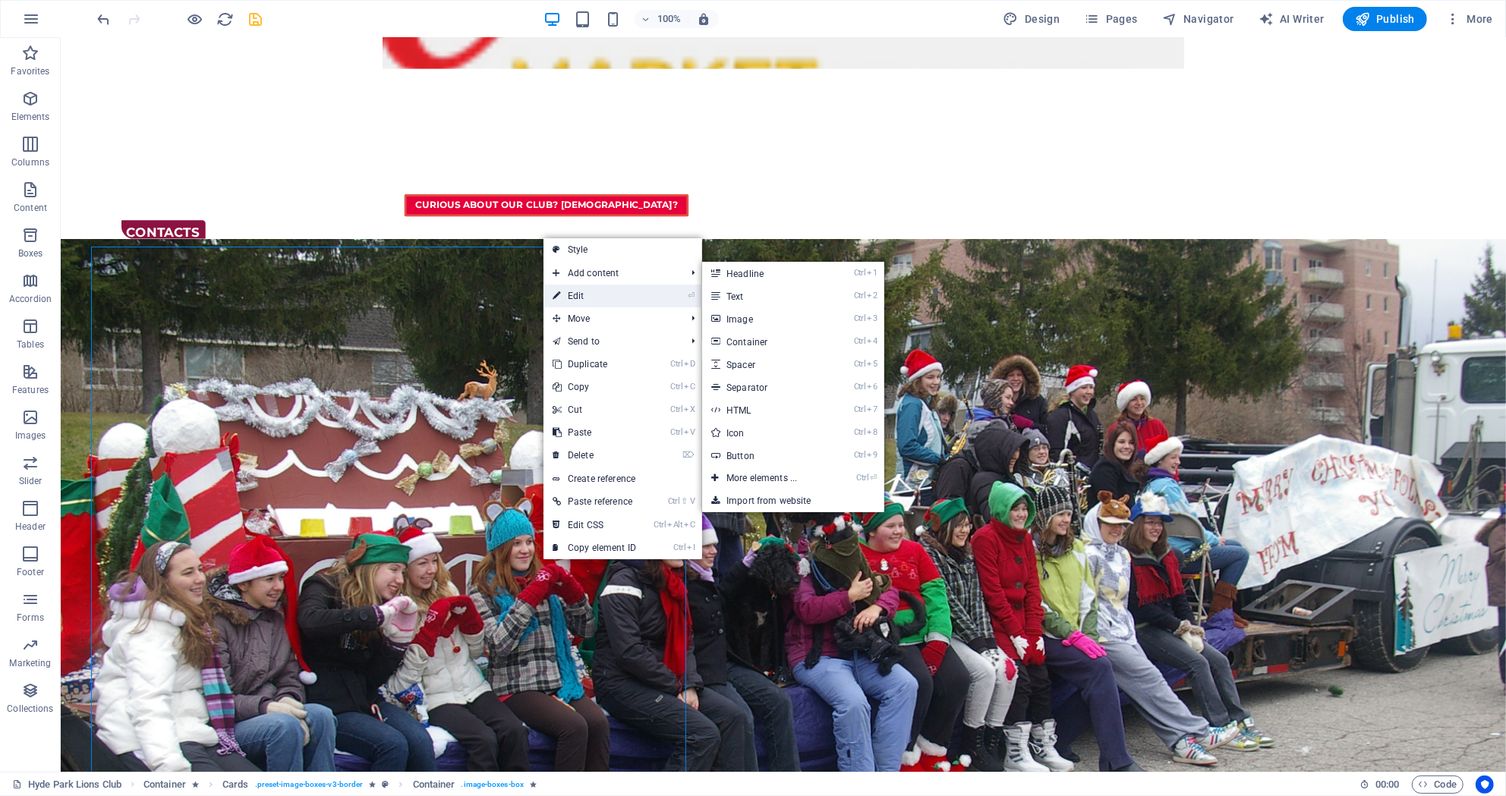
click at [572, 292] on link "⏎ Edit" at bounding box center [594, 296] width 102 height 23
select select "rem"
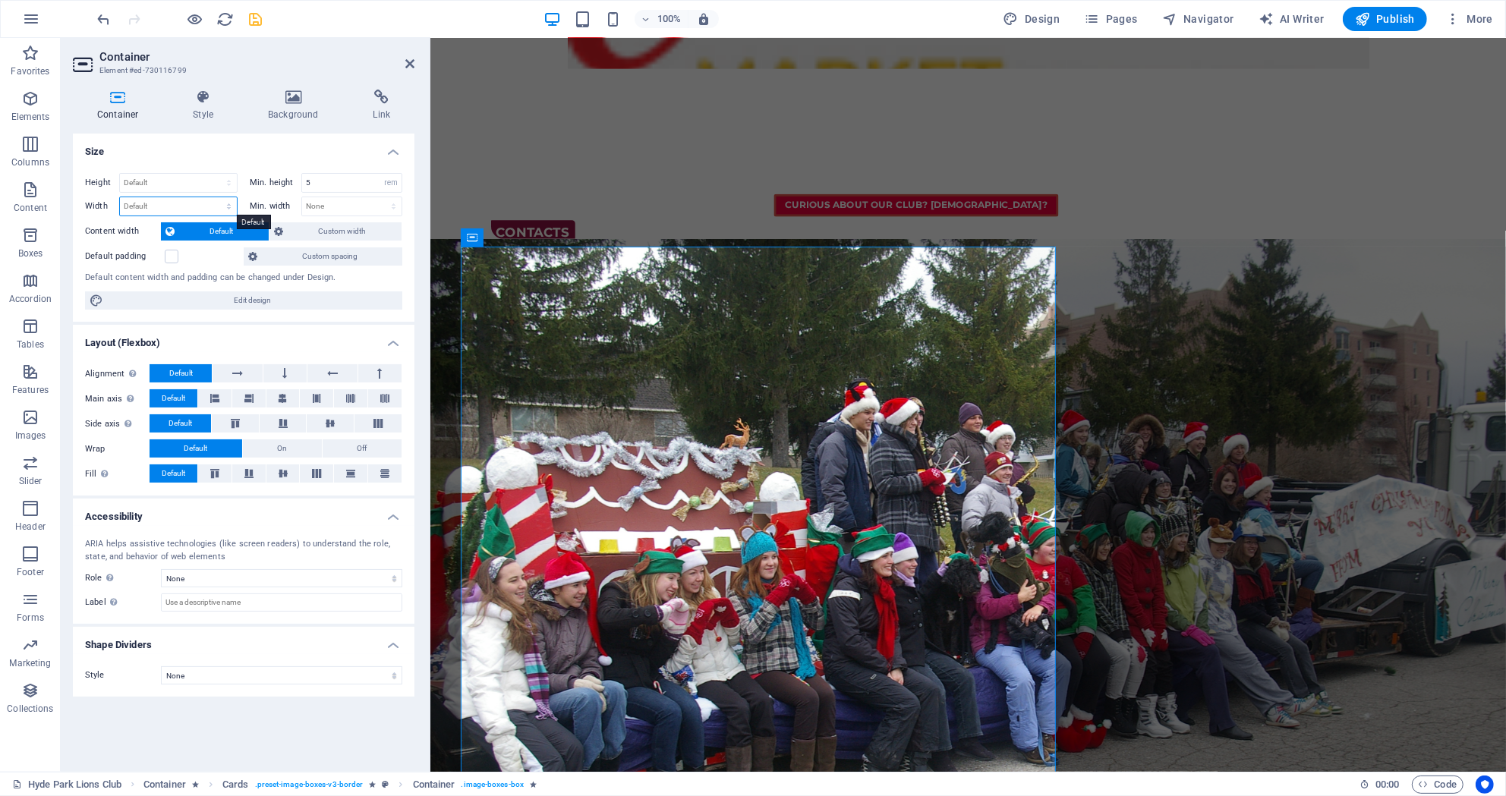
click at [120, 197] on select "Default px rem % em vh vw" at bounding box center [178, 206] width 117 height 18
select select "rem"
click option "rem" at bounding box center [0, 0] width 0 height 0
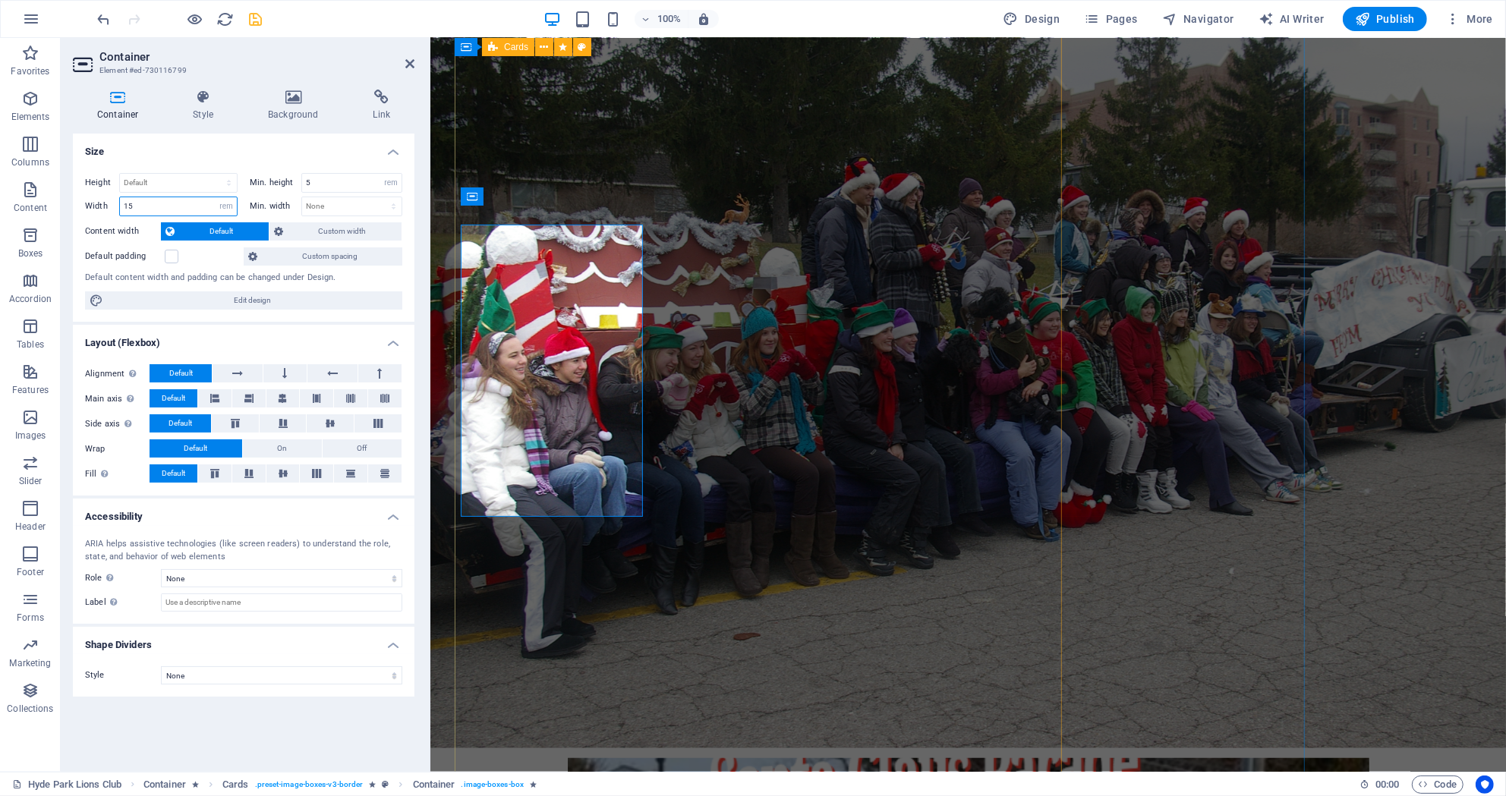
scroll to position [2195, 0]
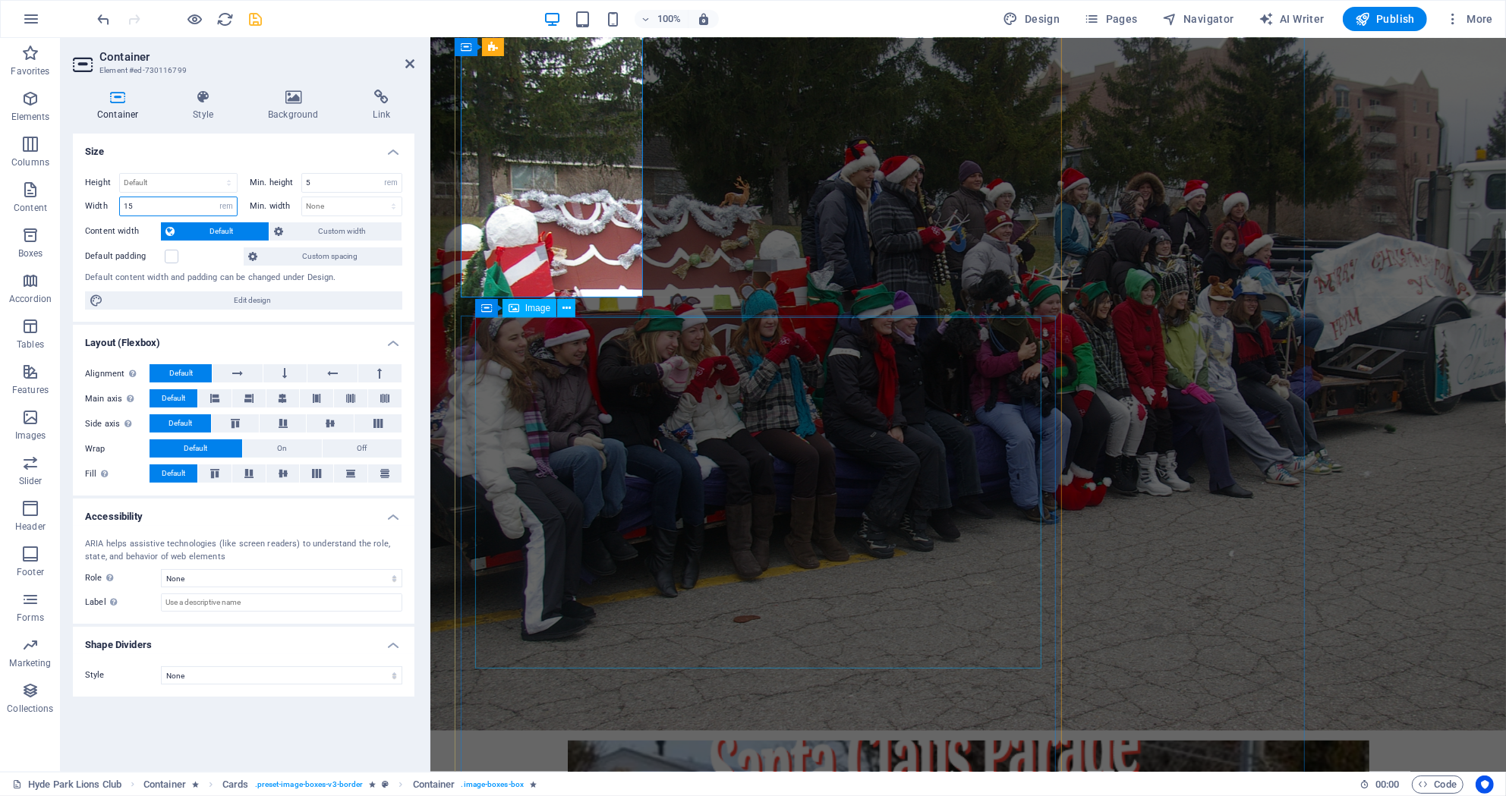
type input "15"
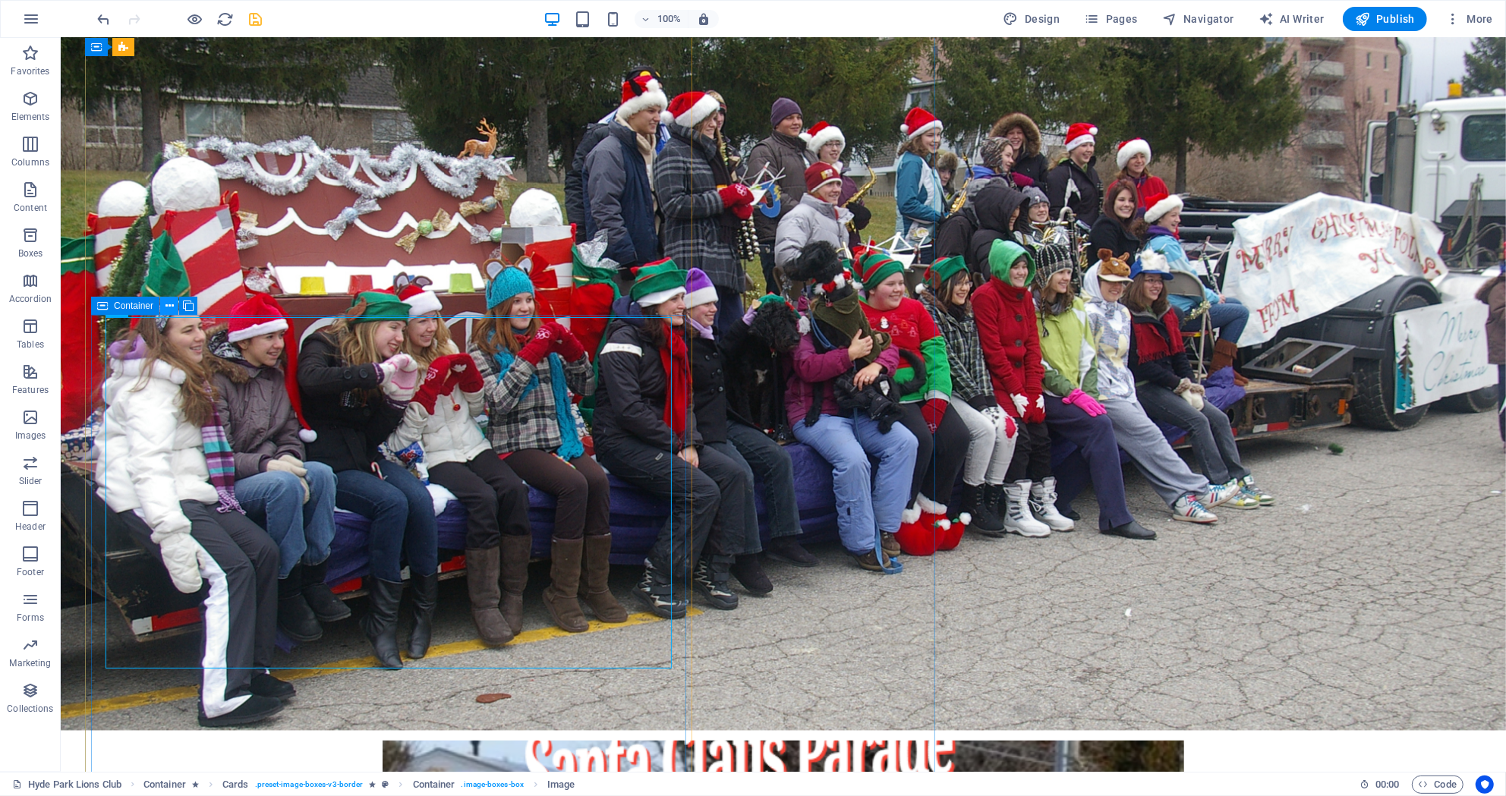
click at [171, 302] on icon at bounding box center [169, 306] width 8 height 16
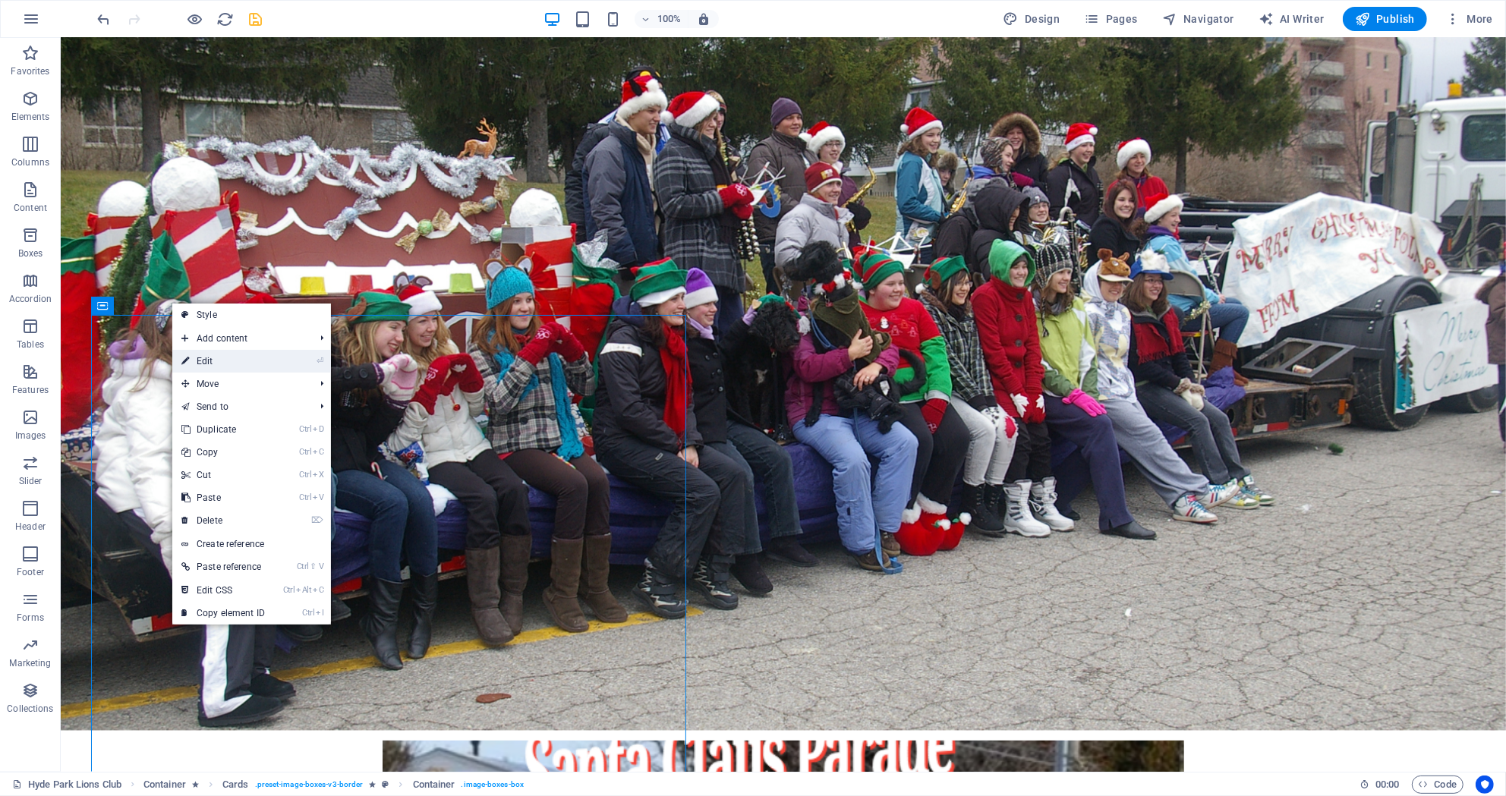
click at [231, 360] on link "⏎ Edit" at bounding box center [223, 361] width 102 height 23
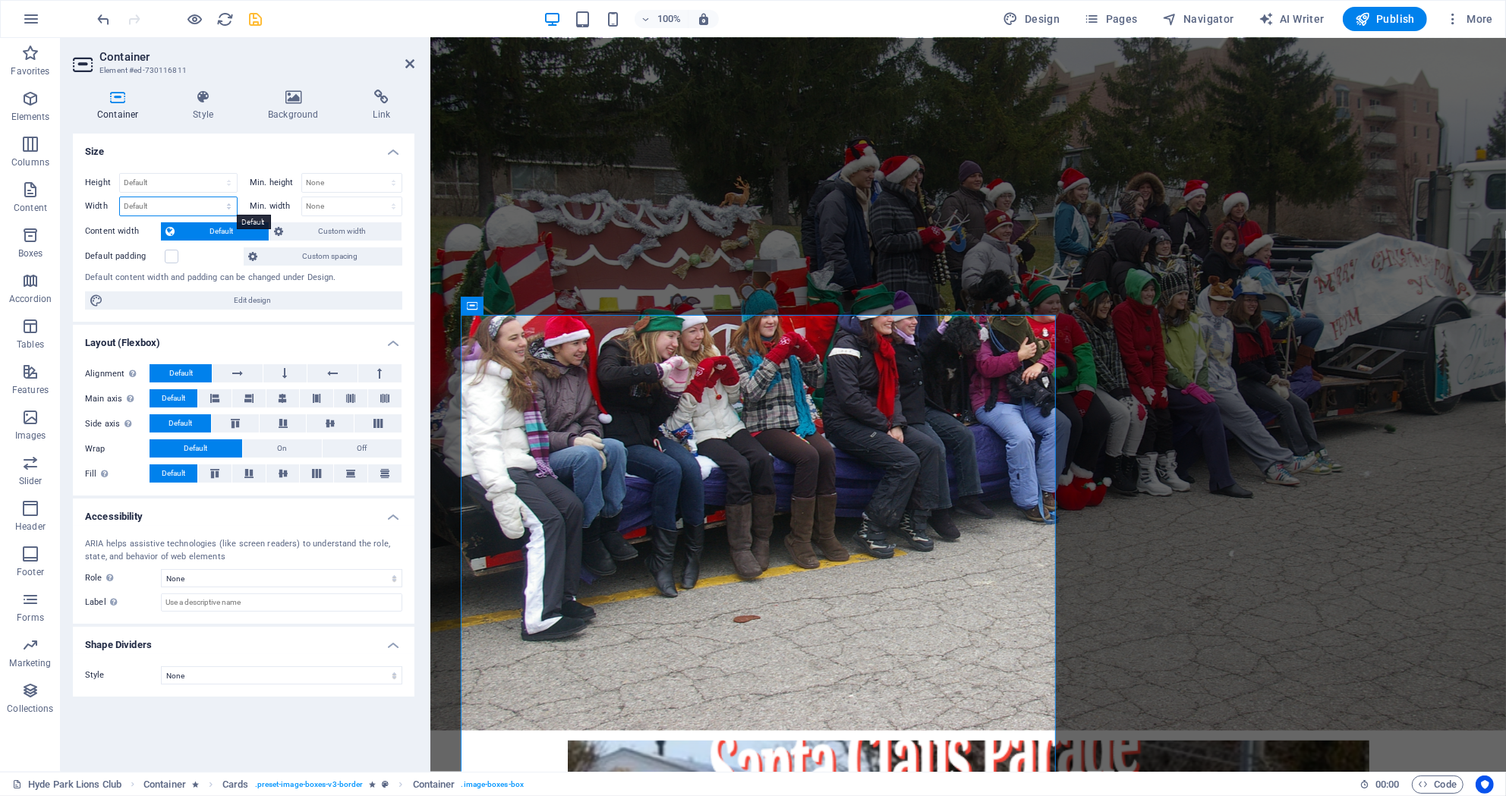
click at [120, 197] on select "Default px rem % em vh vw" at bounding box center [178, 206] width 117 height 18
select select "rem"
click option "rem" at bounding box center [0, 0] width 0 height 0
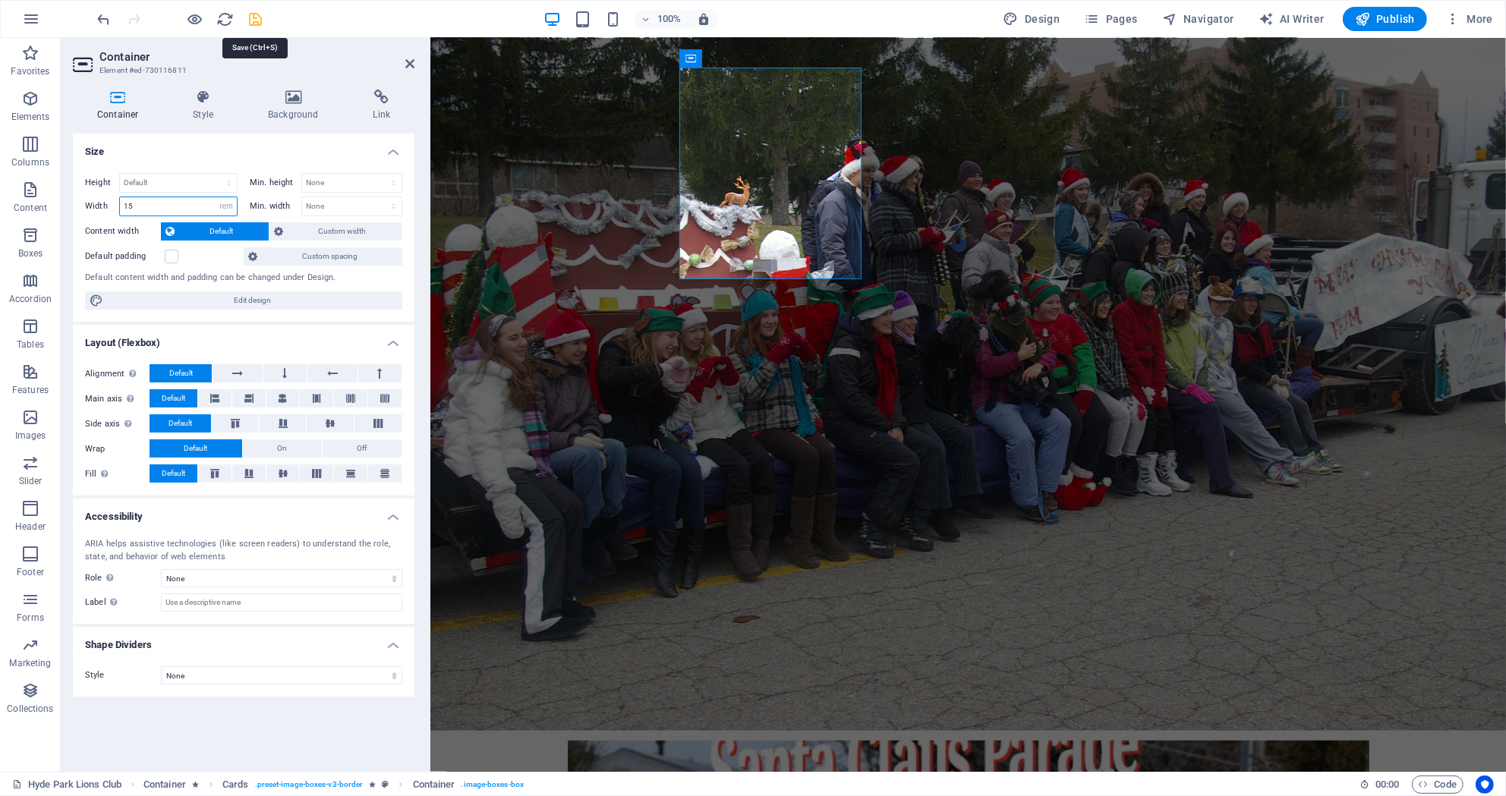
type input "15"
click at [258, 22] on icon "save" at bounding box center [255, 19] width 17 height 17
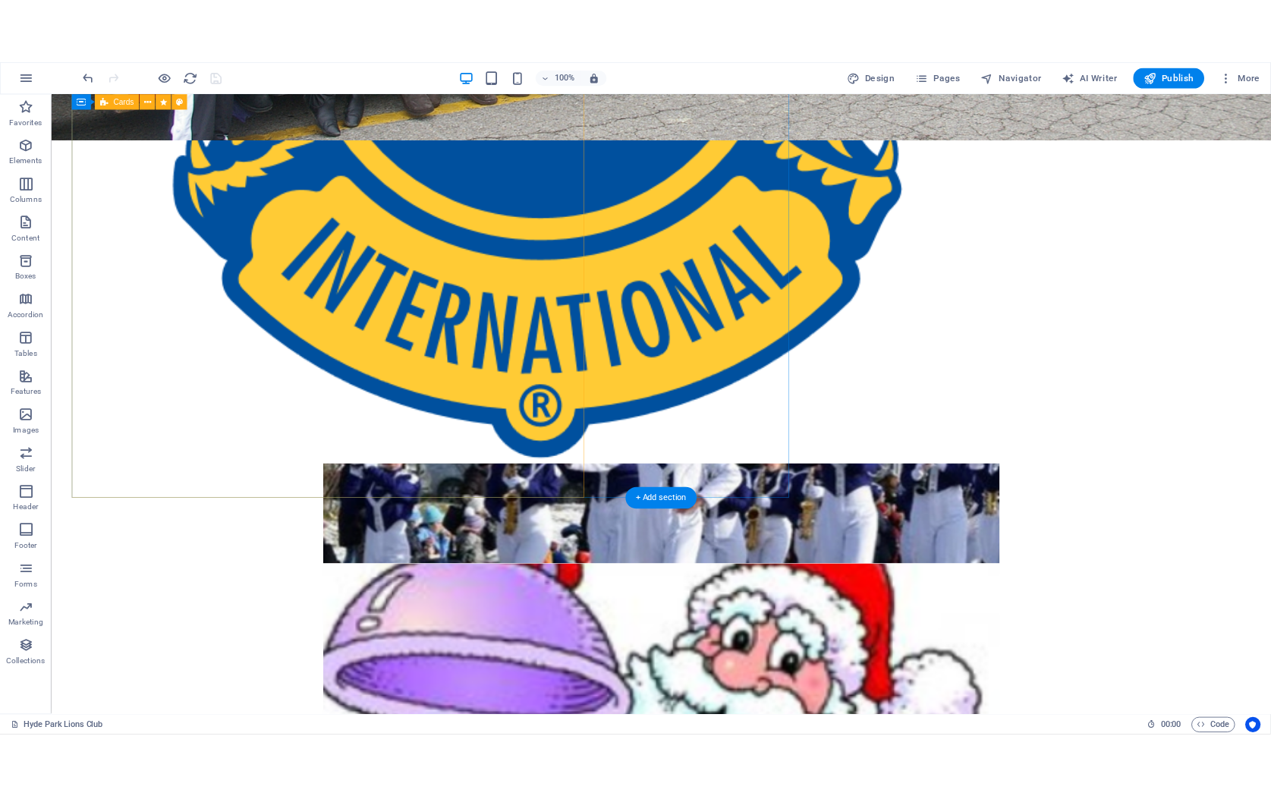
scroll to position [0, 0]
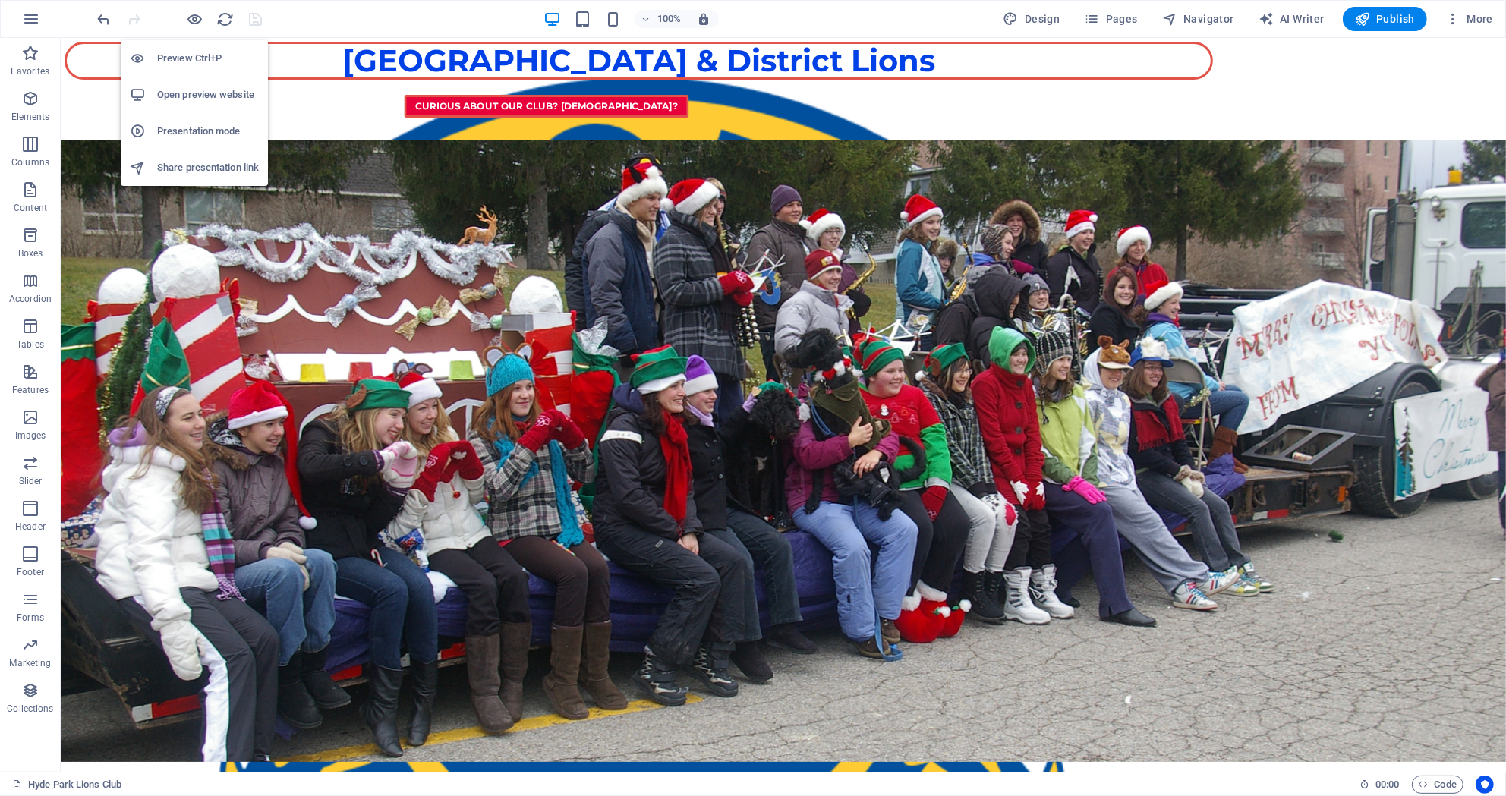
click at [200, 94] on h6 "Open preview website" at bounding box center [208, 95] width 102 height 18
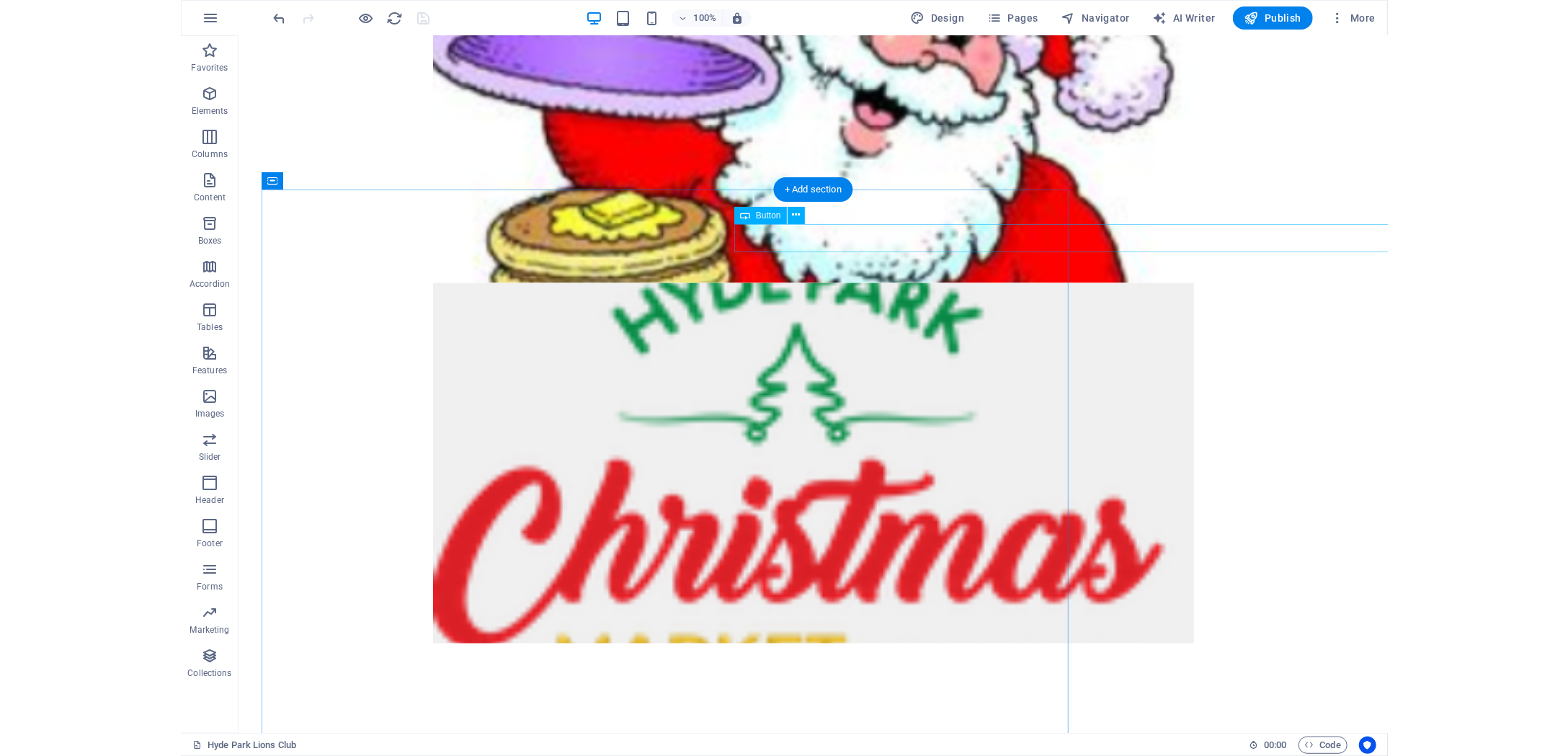
scroll to position [1303, 0]
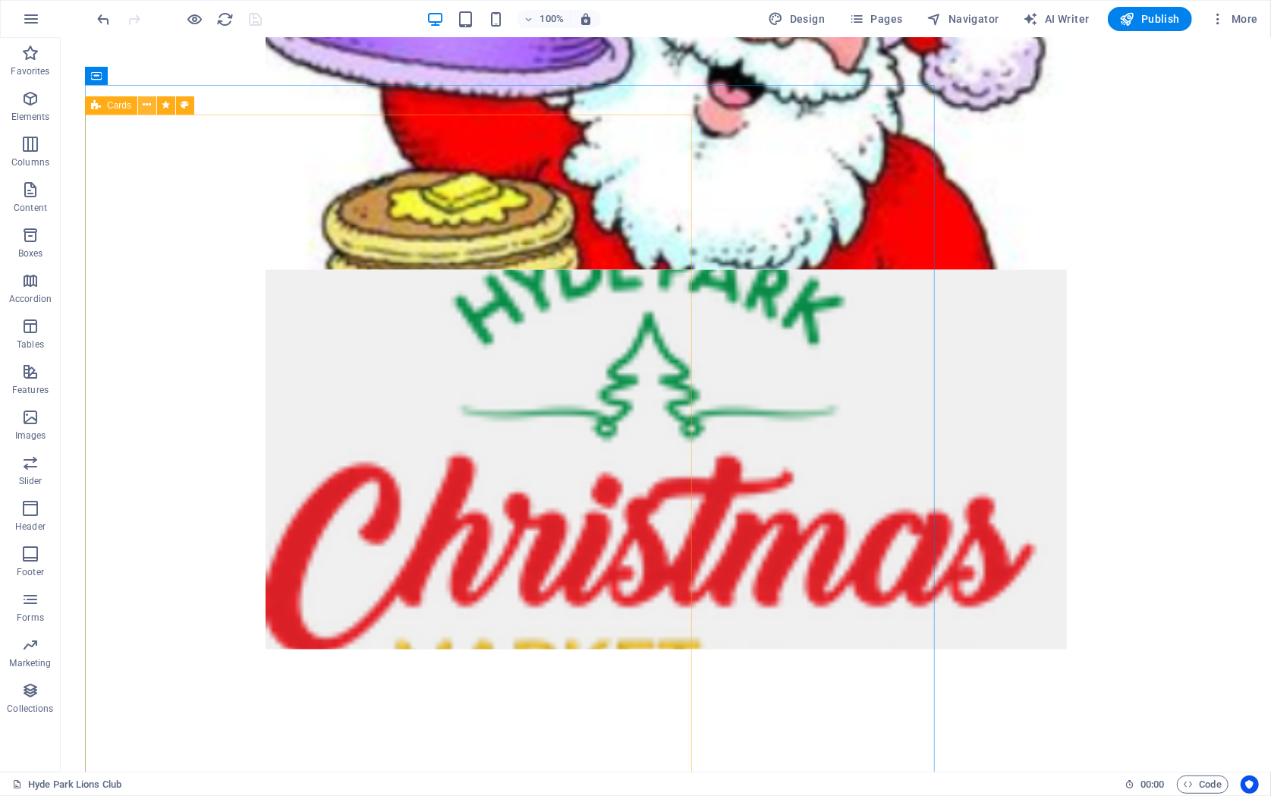
click at [146, 105] on icon at bounding box center [147, 105] width 8 height 16
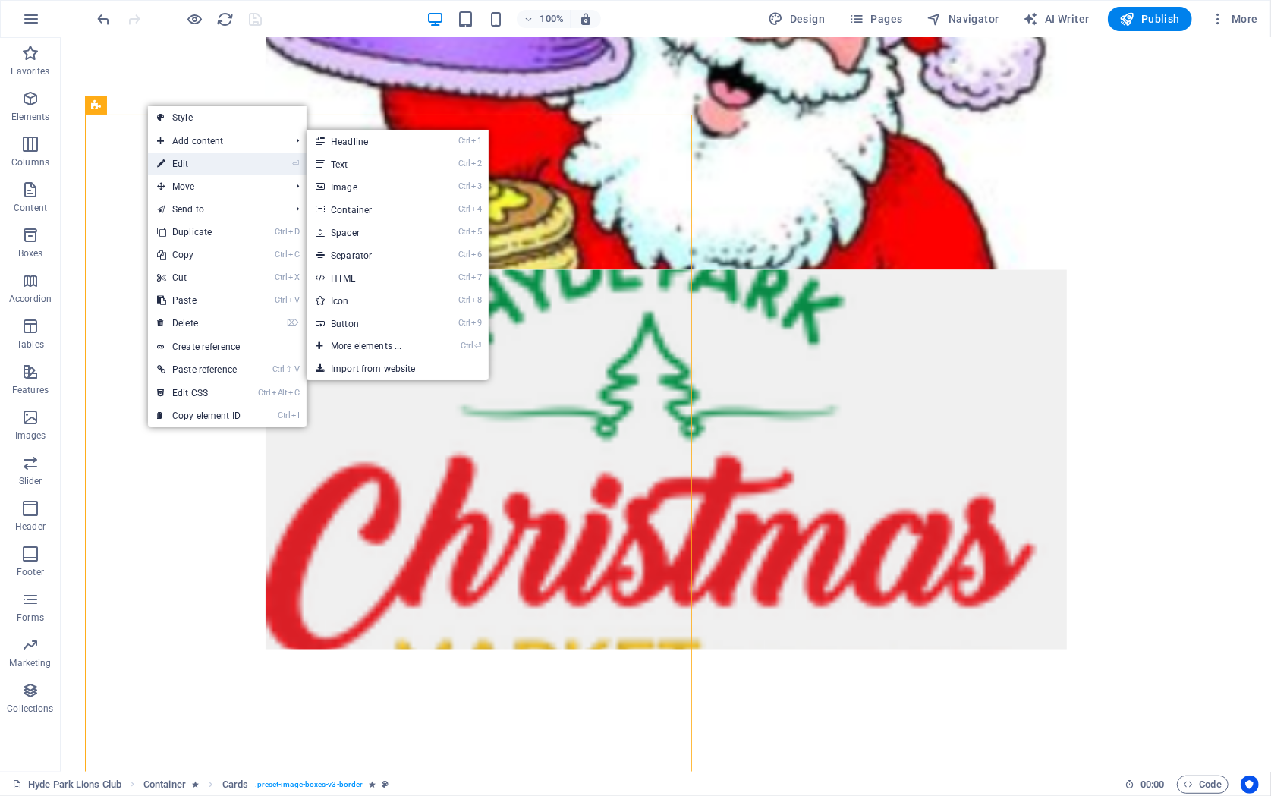
click at [186, 165] on link "⏎ Edit" at bounding box center [199, 164] width 102 height 23
select select "rem"
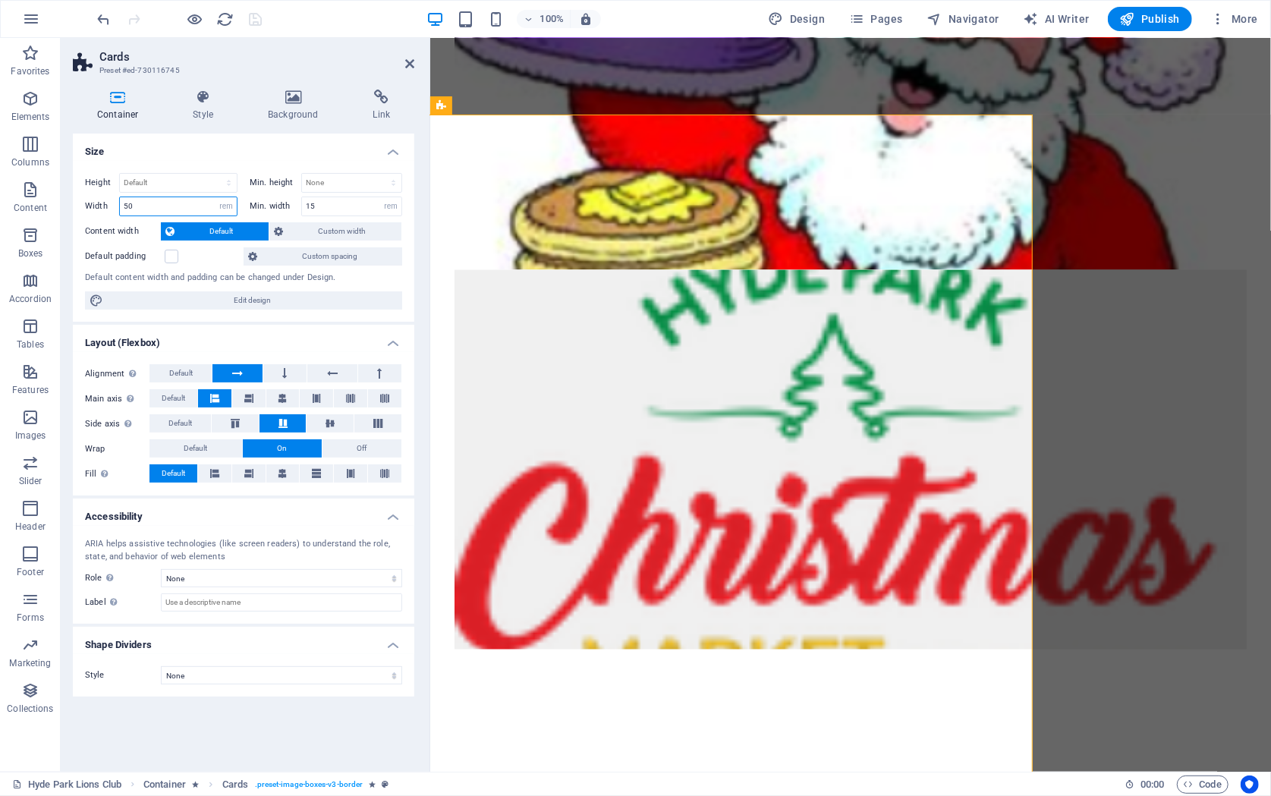
drag, startPoint x: 155, startPoint y: 207, endPoint x: 121, endPoint y: 207, distance: 33.4
click at [121, 207] on input "50" at bounding box center [178, 206] width 117 height 18
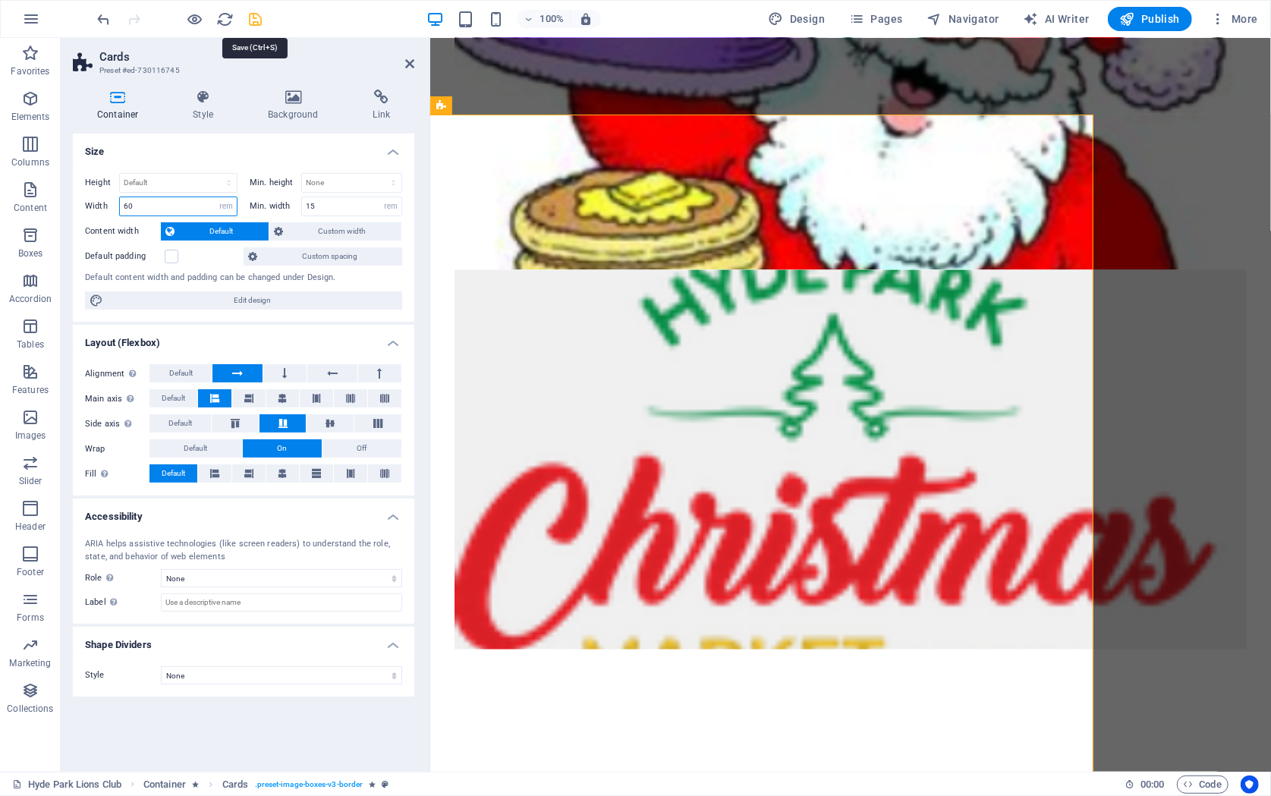
type input "60"
click at [259, 17] on icon "save" at bounding box center [255, 19] width 17 height 17
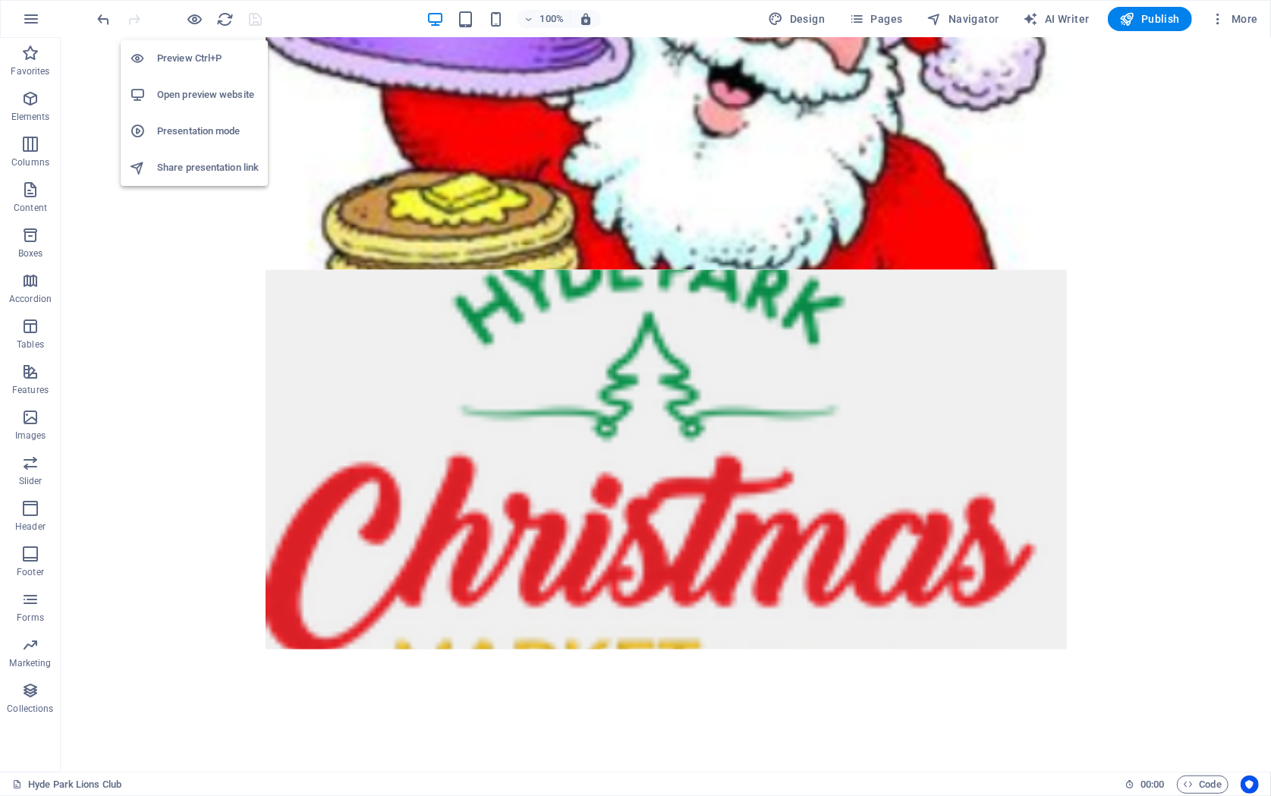
click at [204, 90] on h6 "Open preview website" at bounding box center [208, 95] width 102 height 18
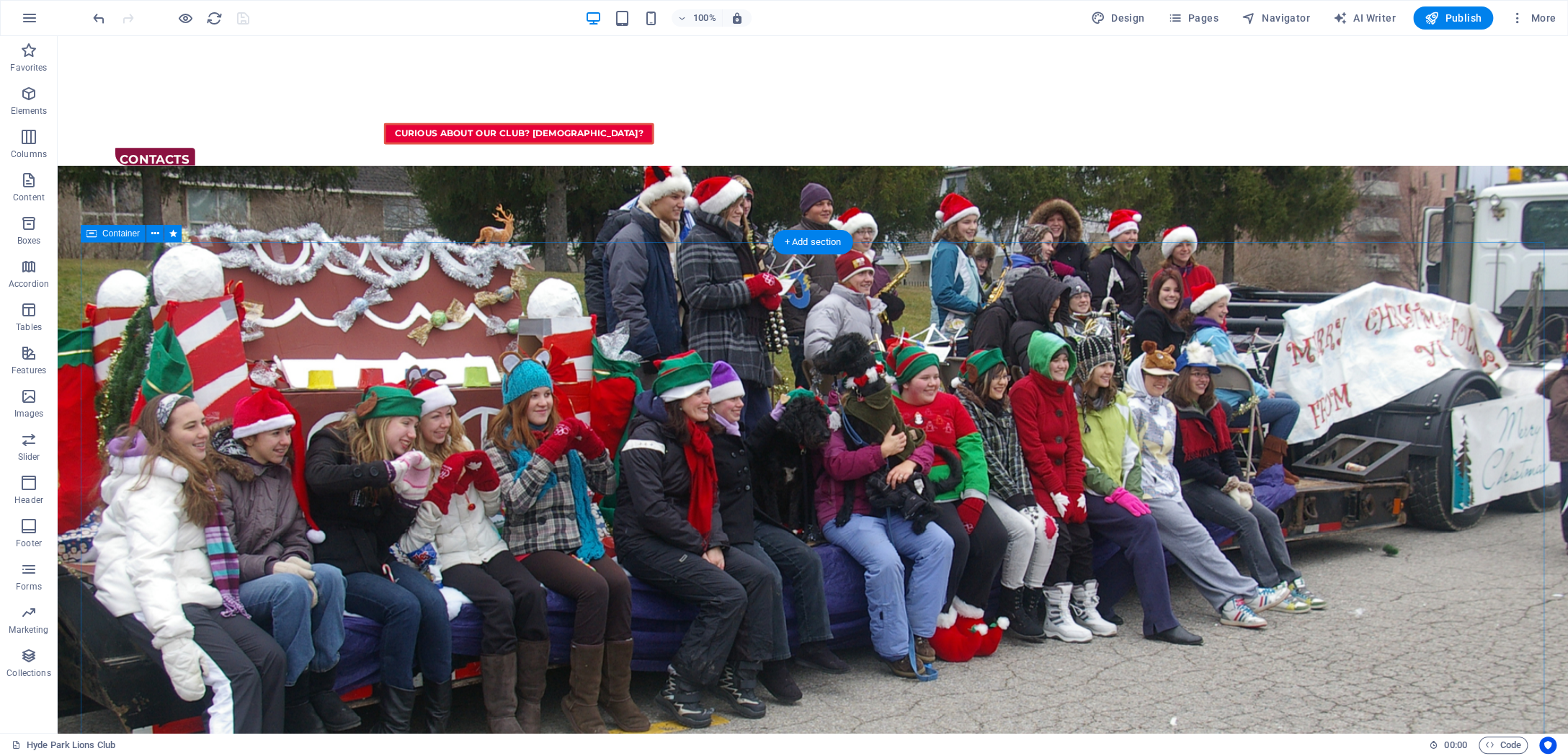
scroll to position [1917, 0]
click at [154, 141] on icon at bounding box center [155, 141] width 8 height 15
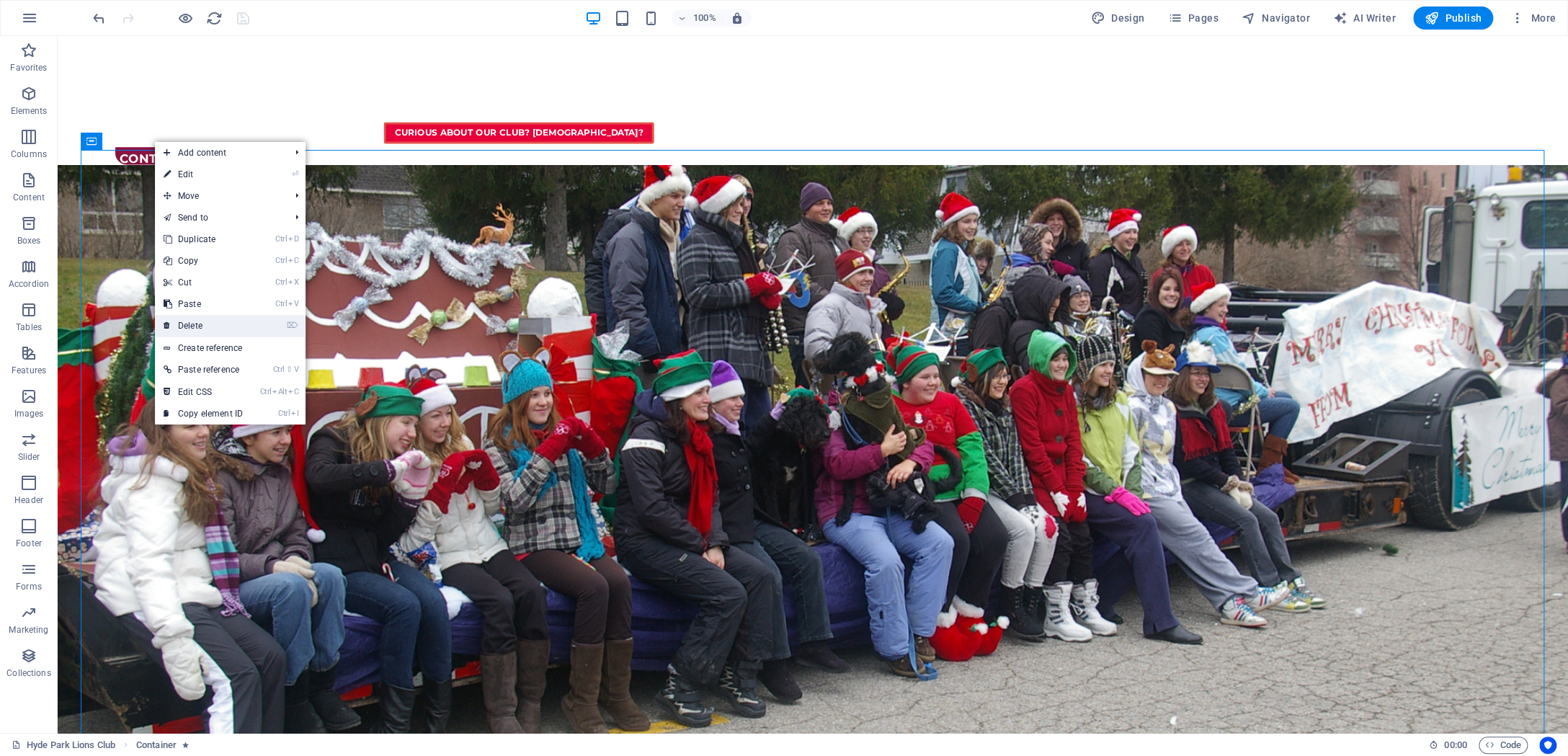
click at [229, 322] on link "⌦ Delete" at bounding box center [203, 326] width 97 height 22
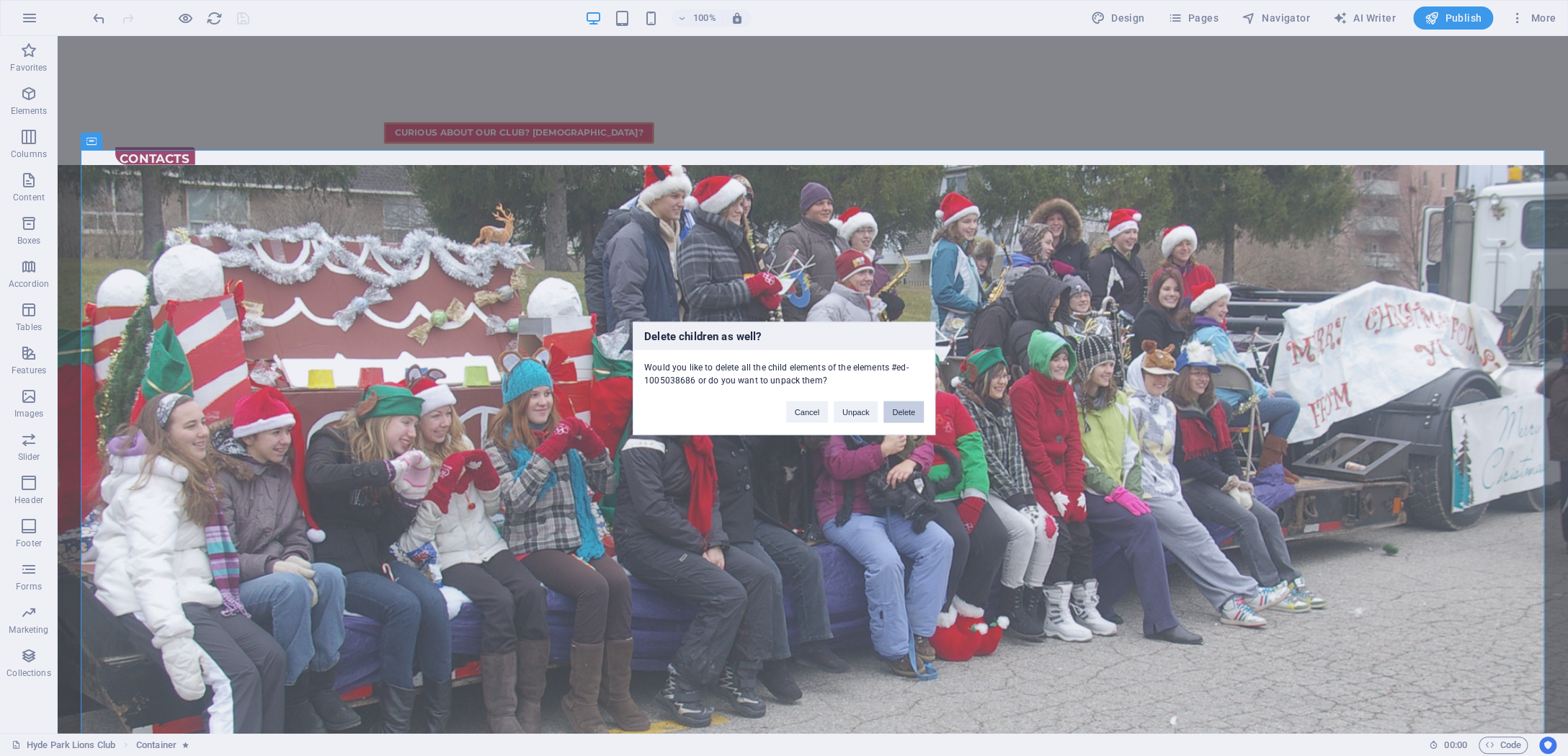
click at [893, 416] on button "Delete" at bounding box center [903, 411] width 40 height 22
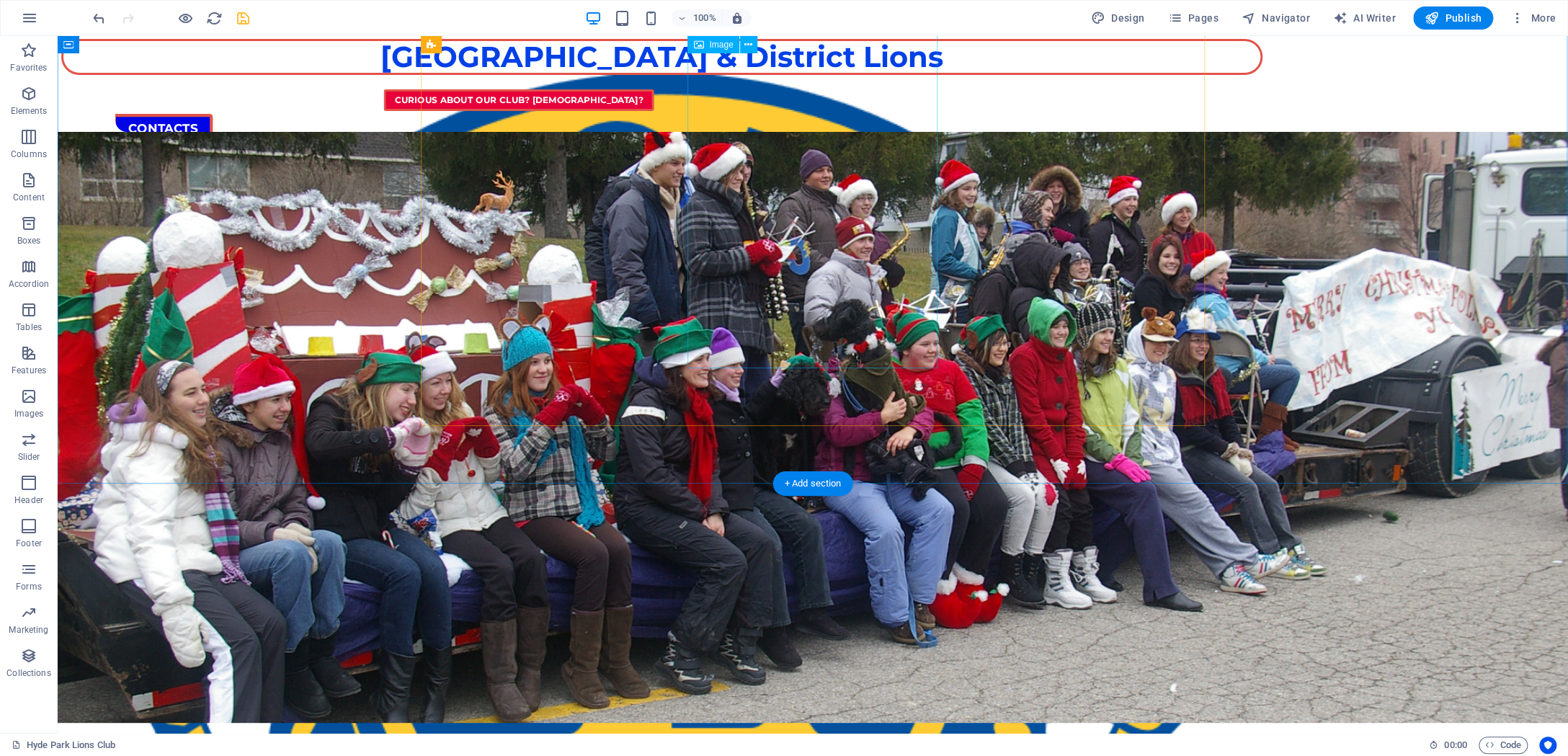
scroll to position [0, 0]
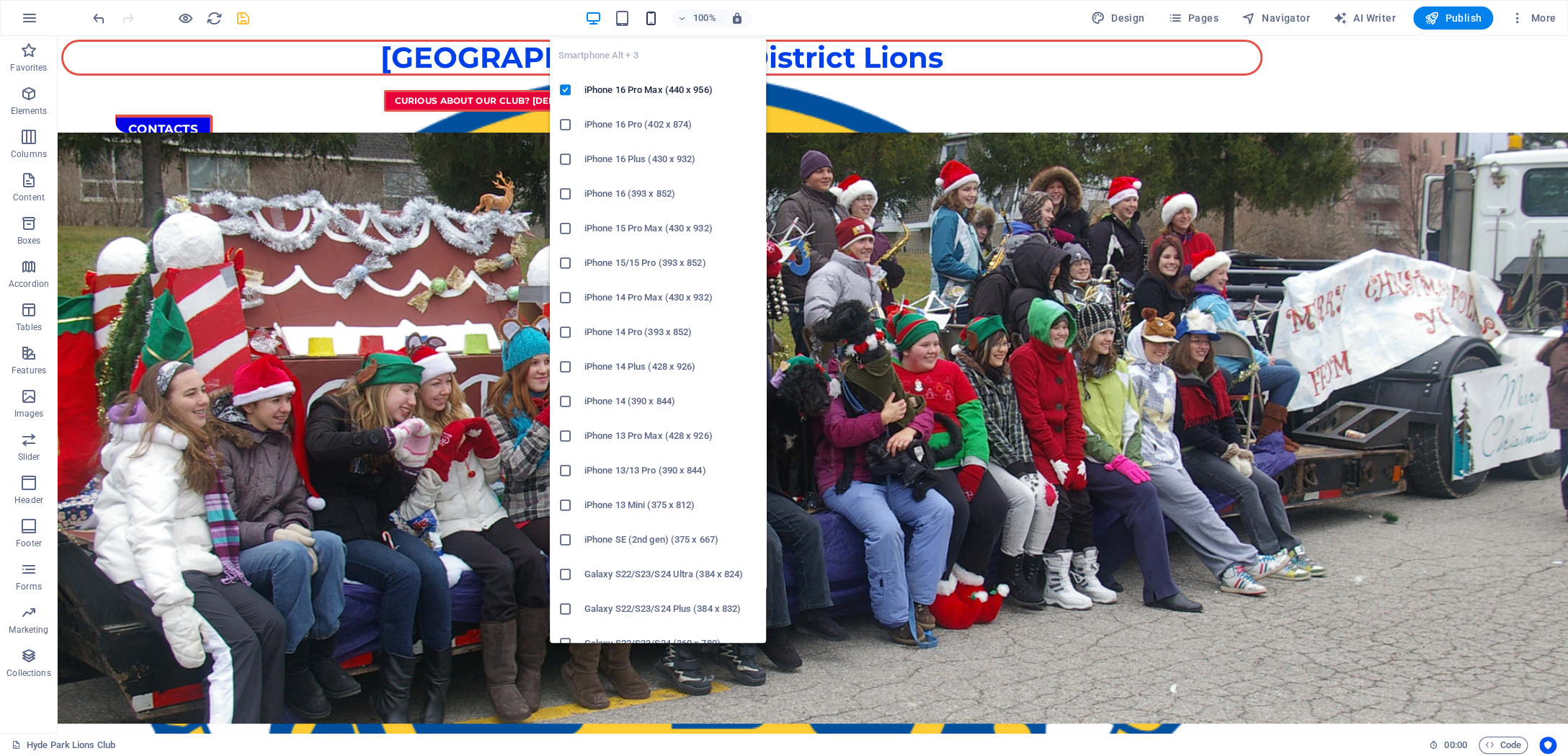
click at [649, 16] on icon "button" at bounding box center [651, 18] width 16 height 16
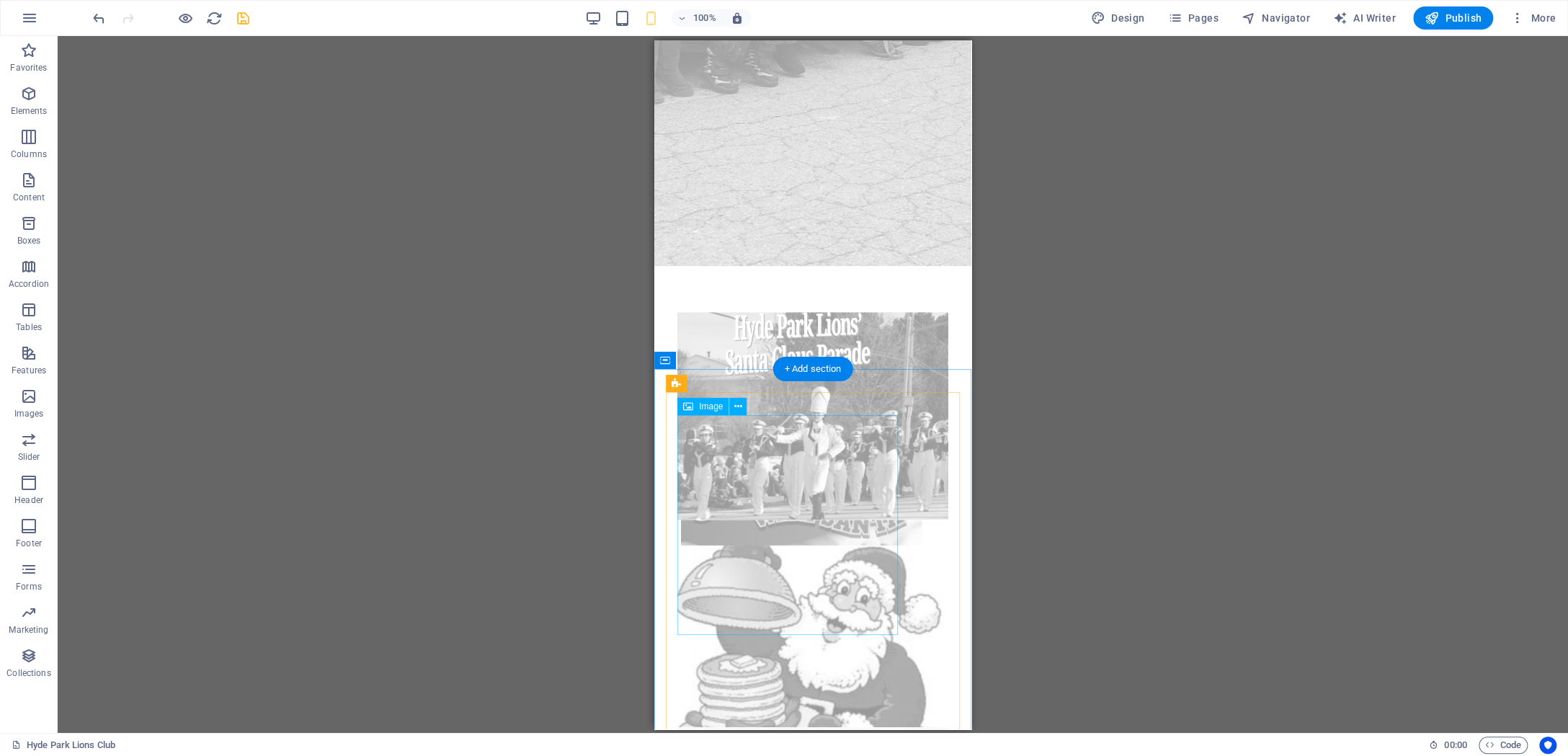
scroll to position [614, 0]
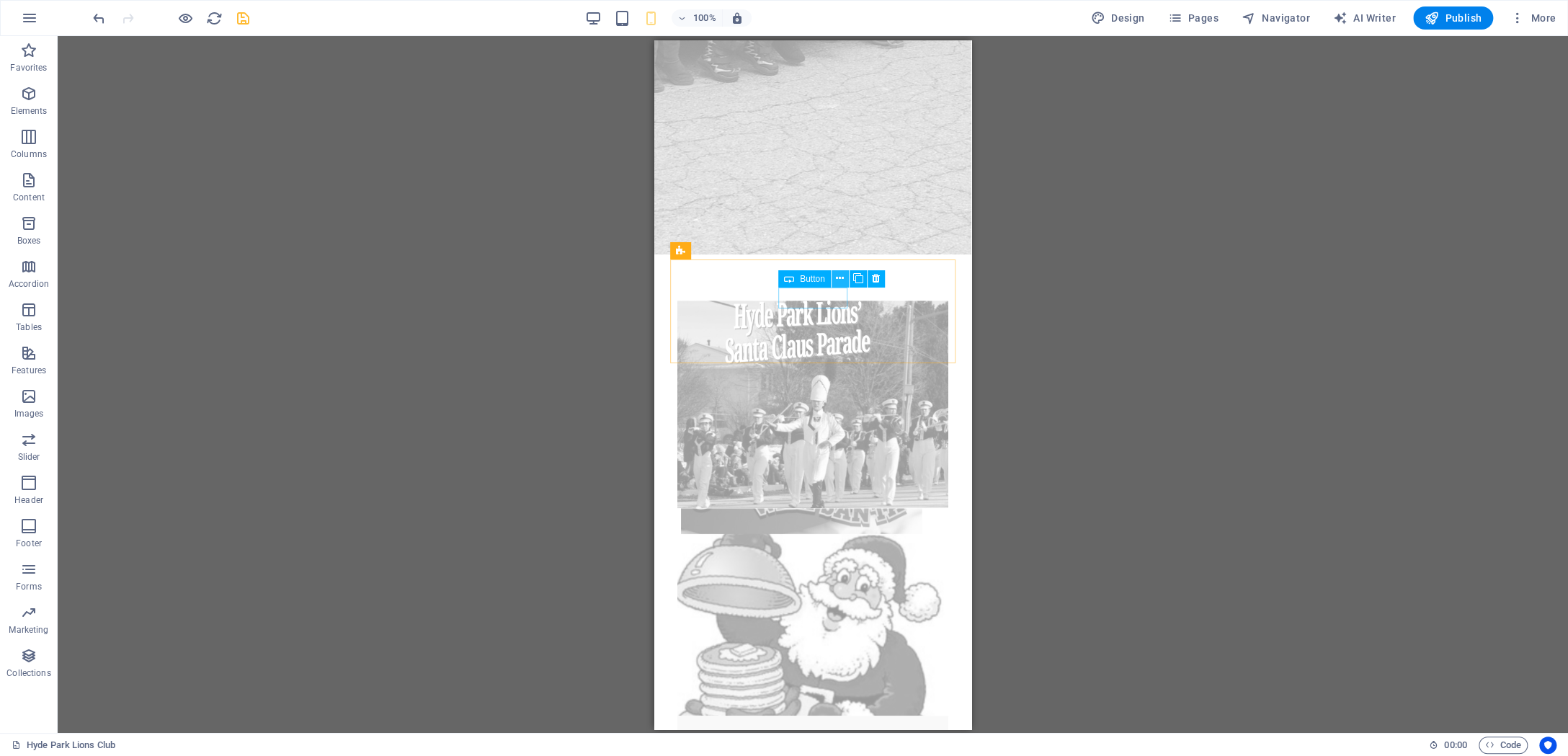
click at [841, 277] on icon at bounding box center [840, 278] width 8 height 15
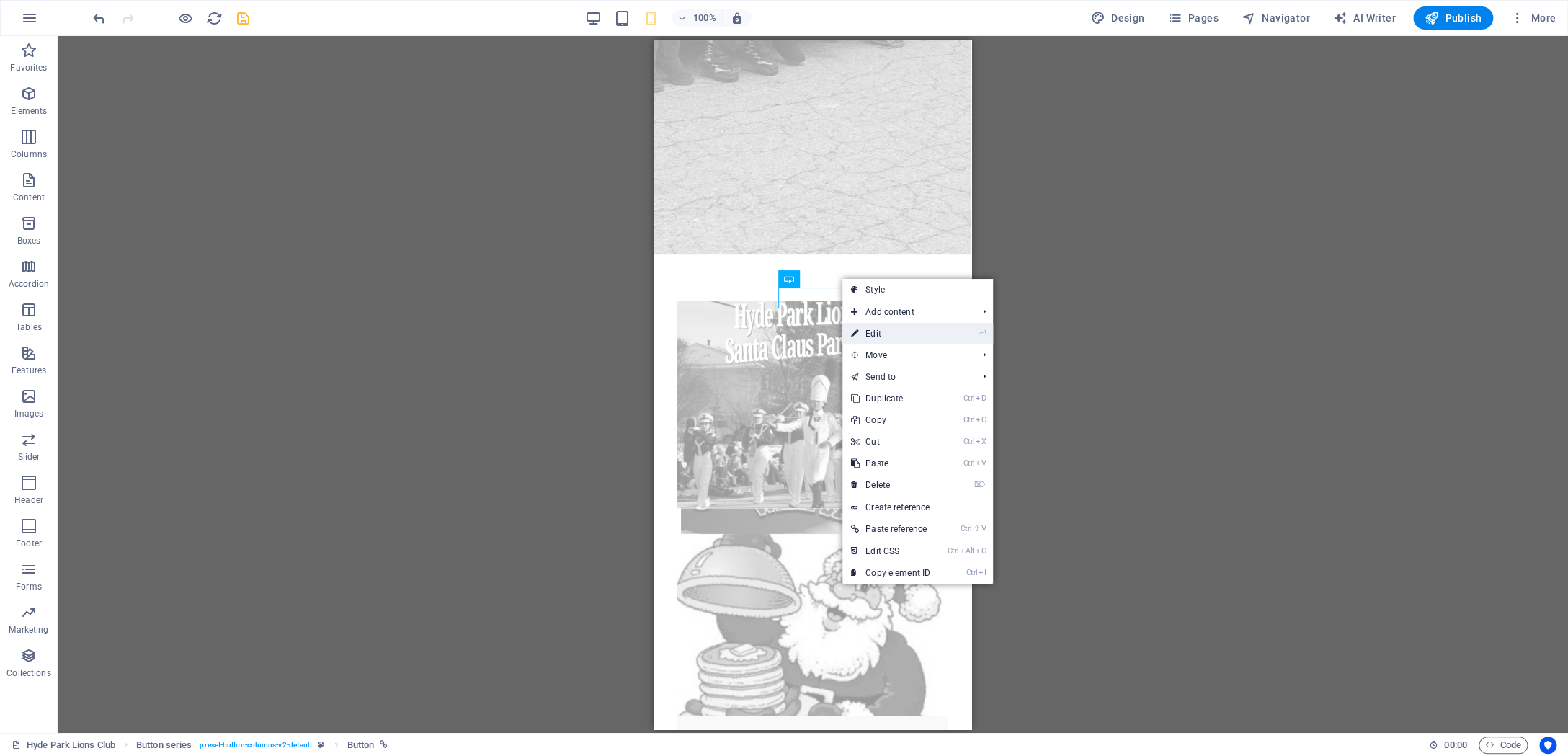
click at [885, 335] on link "⏎ Edit" at bounding box center [891, 333] width 97 height 22
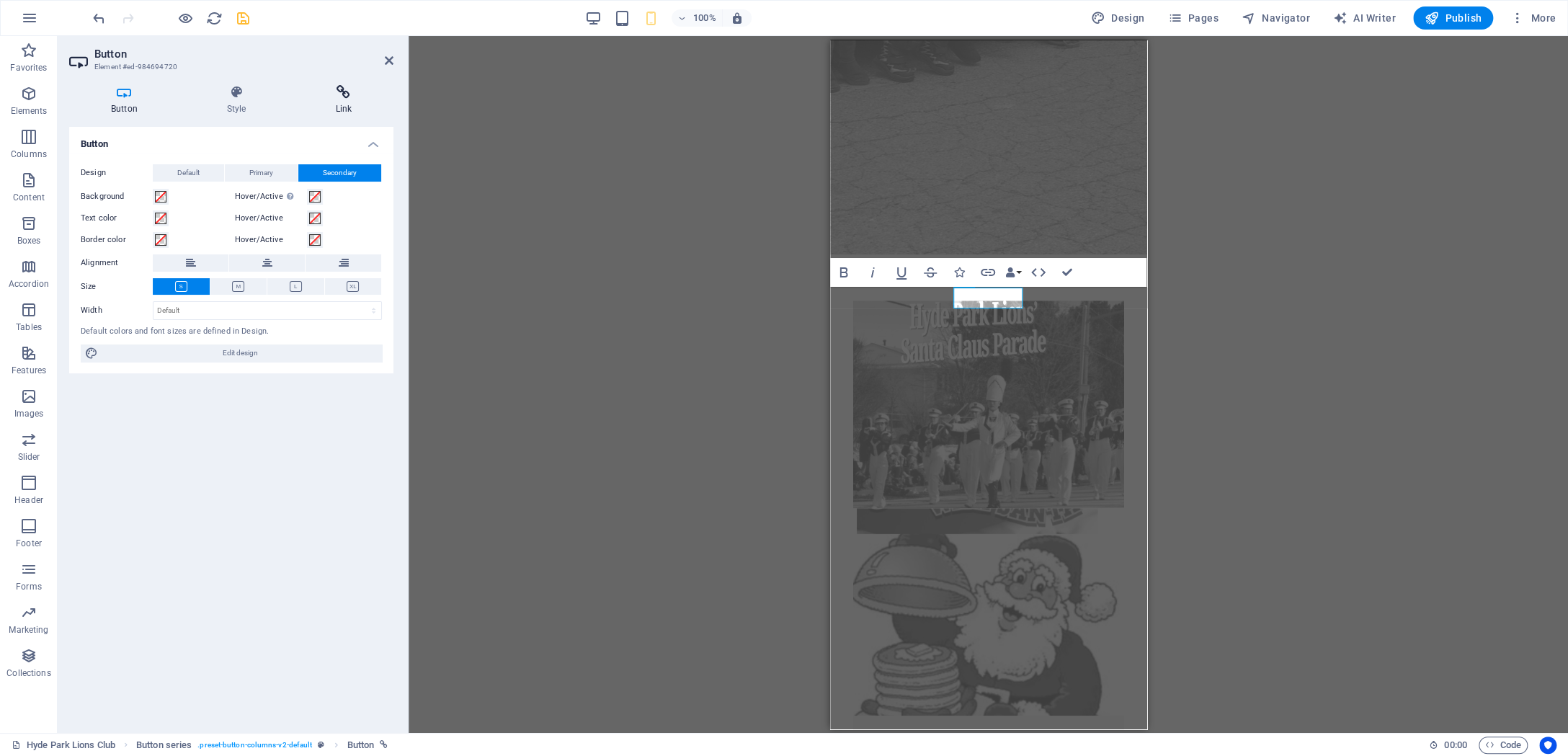
click at [344, 97] on icon at bounding box center [344, 92] width 100 height 14
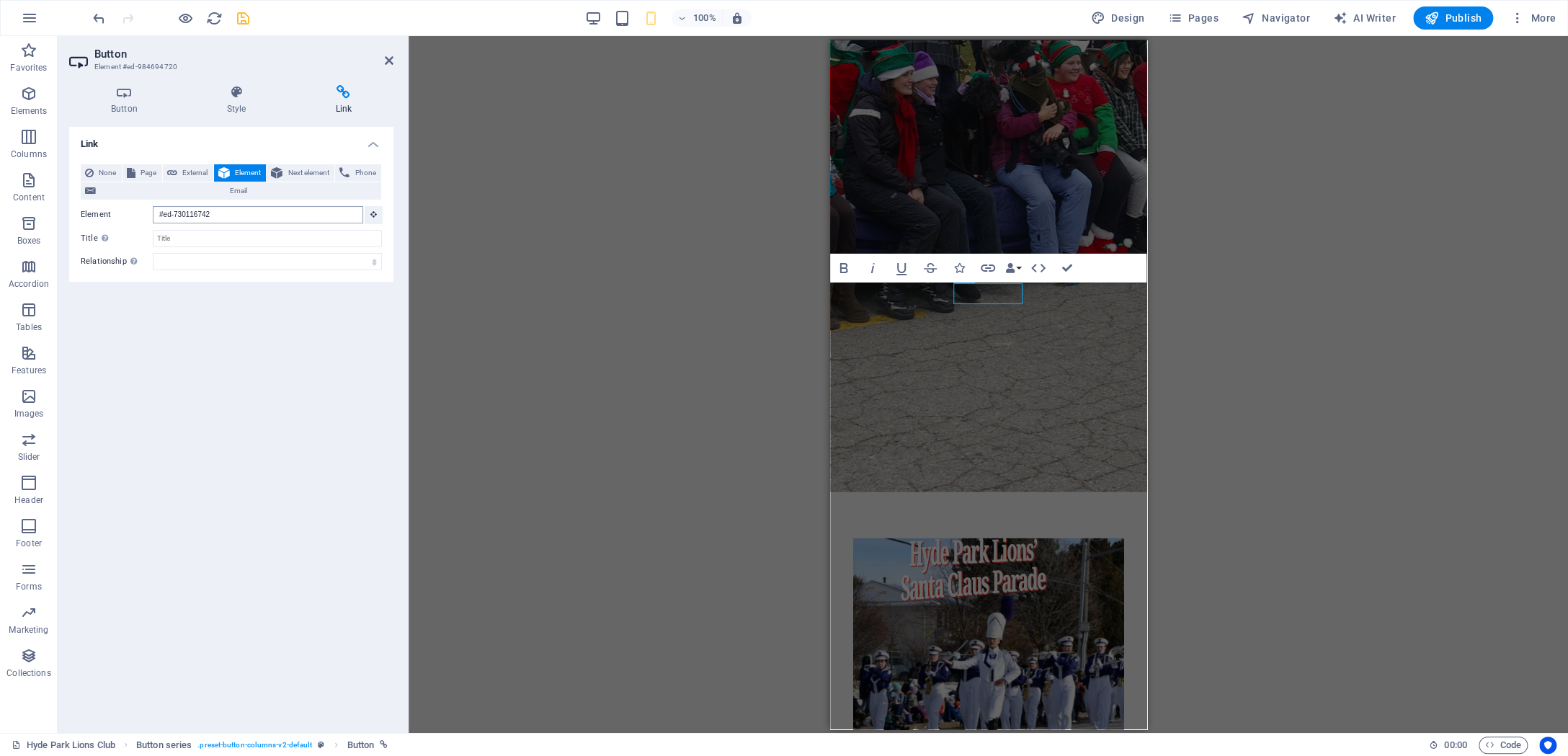
scroll to position [2165, 0]
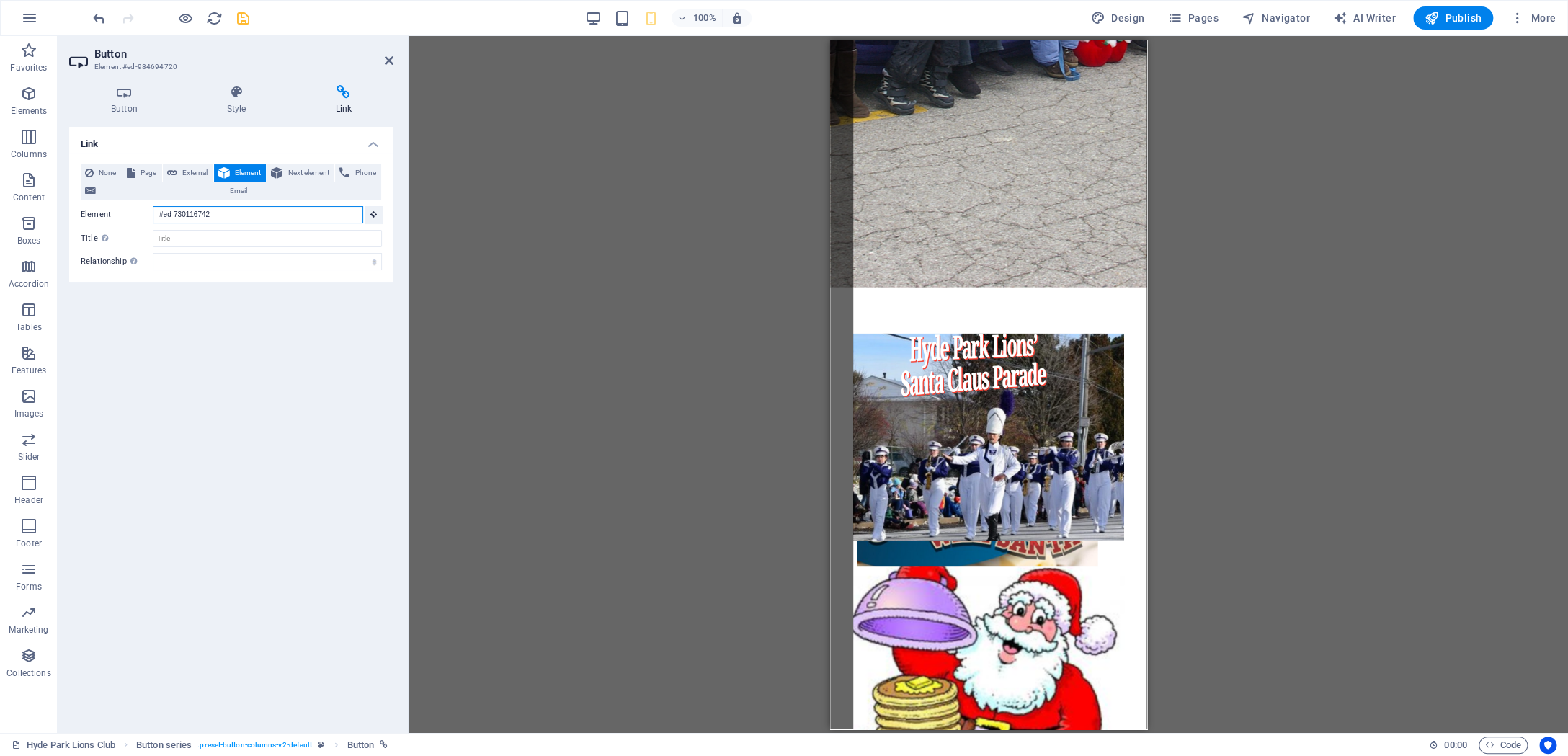
click at [255, 214] on input "#ed-730116742" at bounding box center [258, 215] width 211 height 17
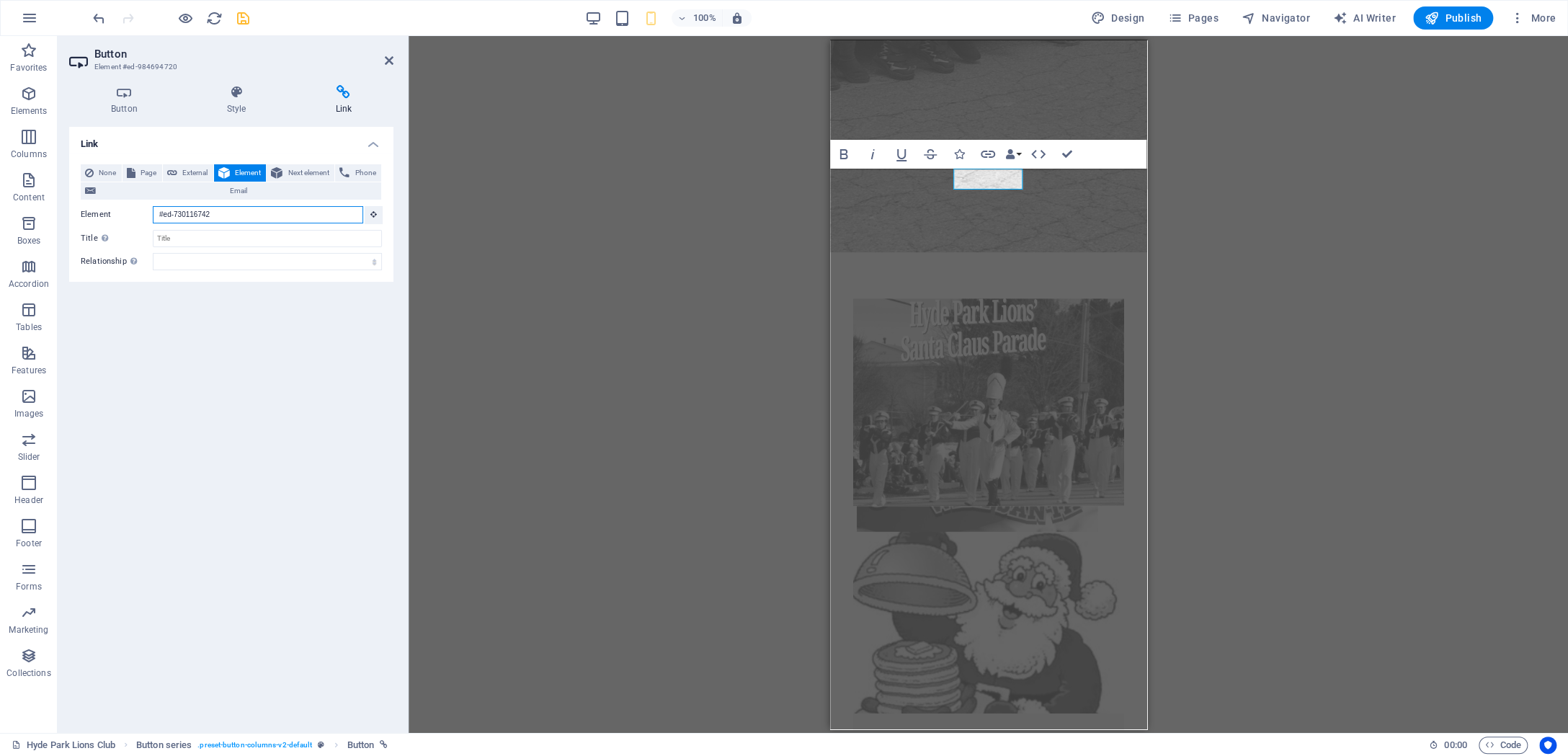
scroll to position [614, 0]
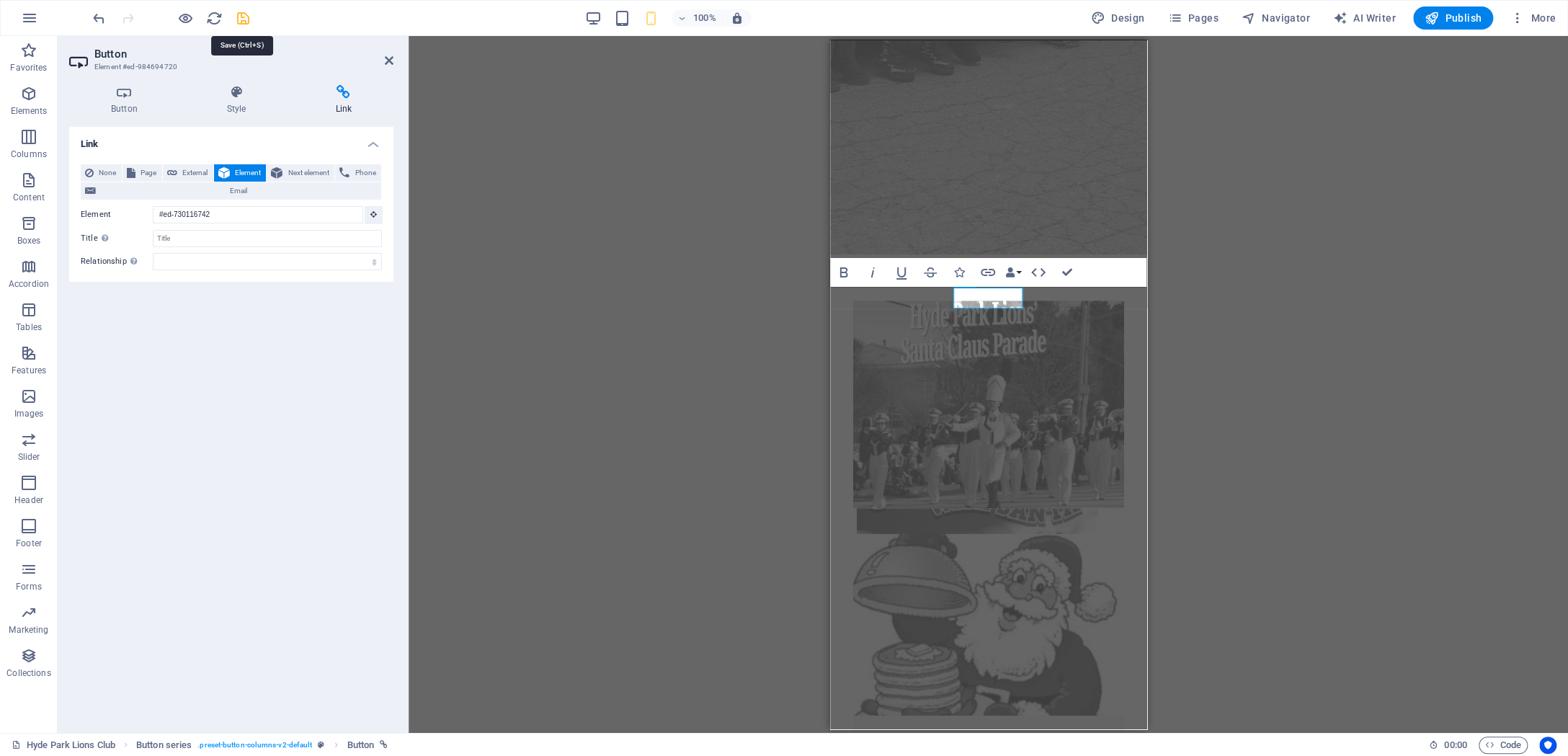
click at [245, 15] on icon "save" at bounding box center [242, 18] width 16 height 16
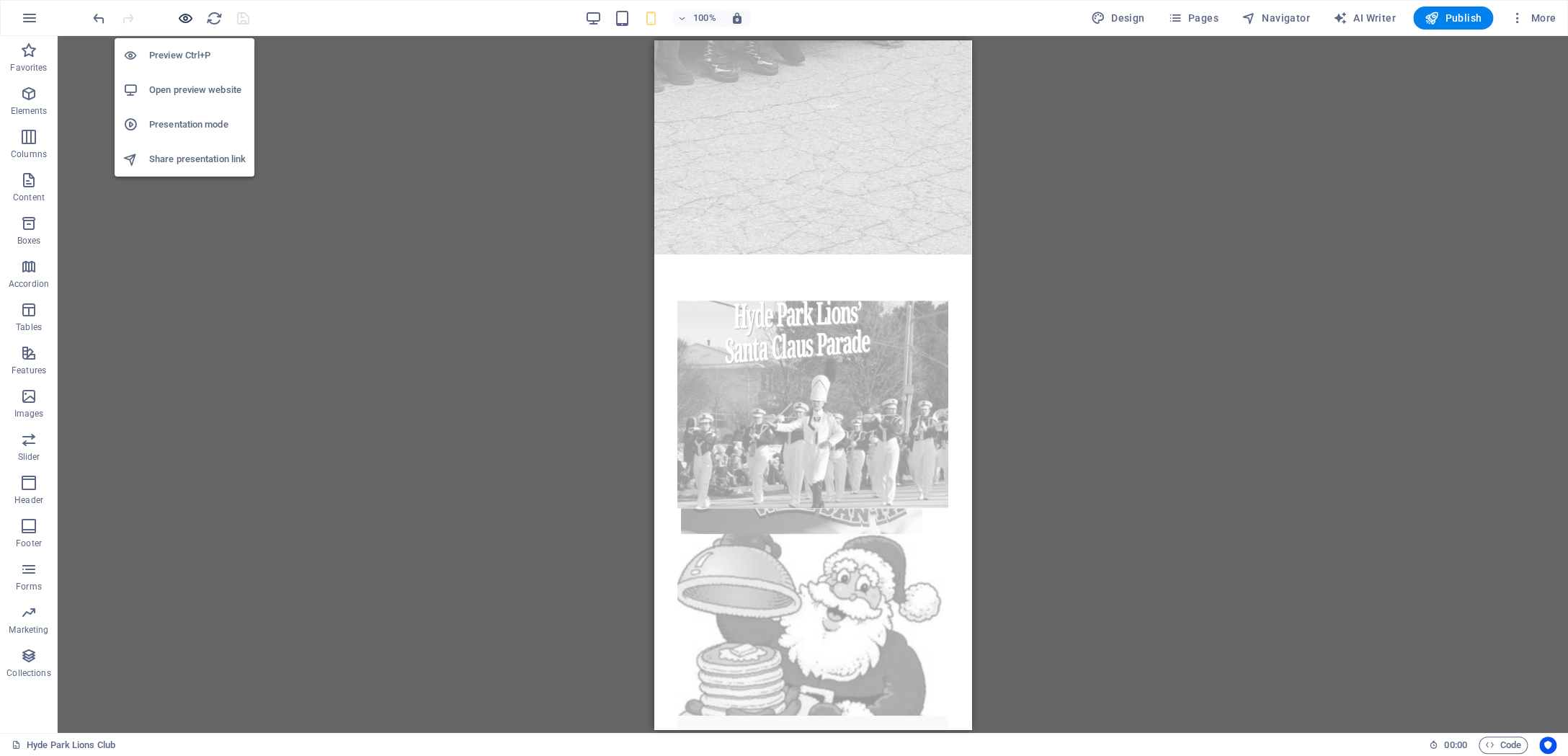
click at [184, 18] on icon "button" at bounding box center [185, 18] width 16 height 16
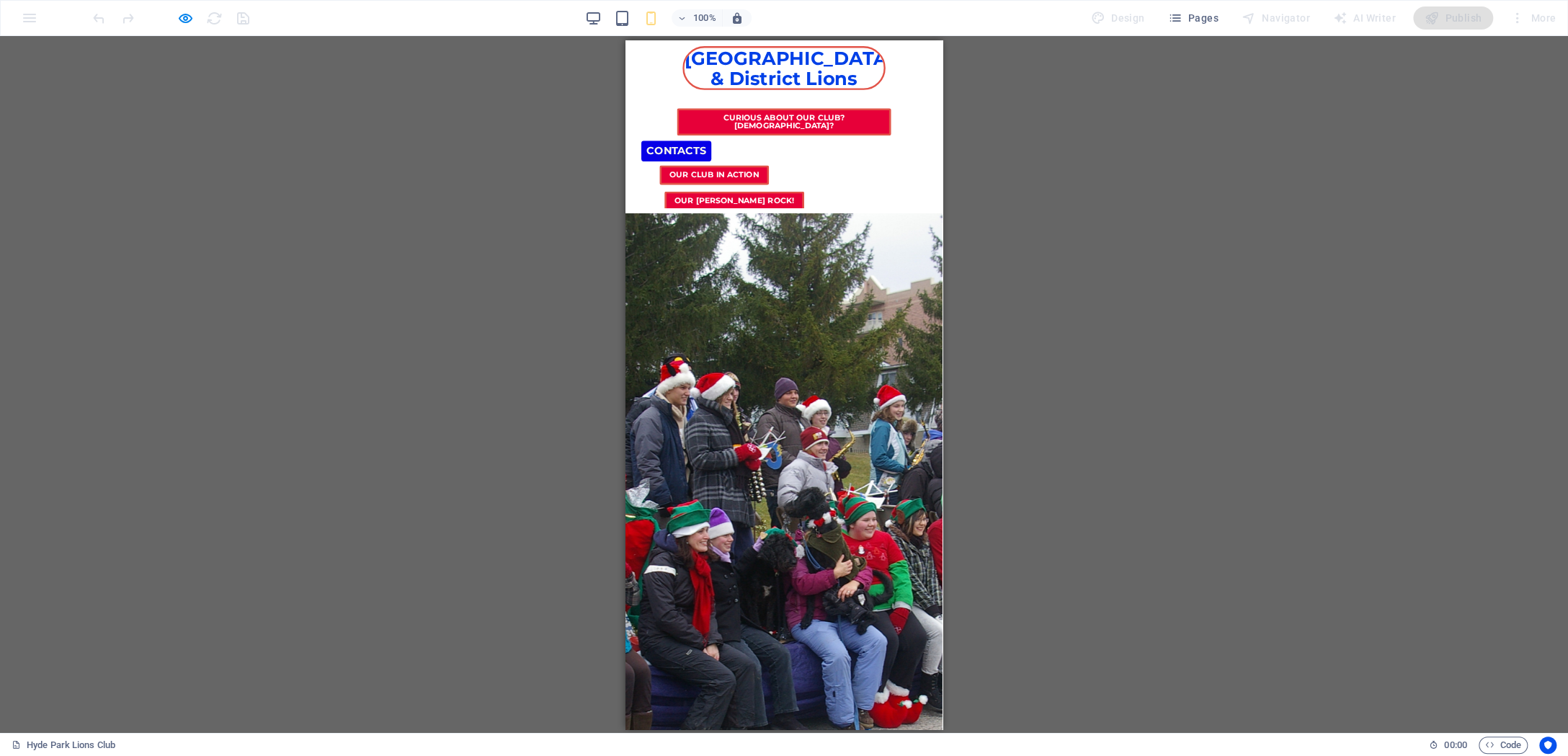
scroll to position [0, 0]
click at [713, 144] on link "Contacts" at bounding box center [676, 149] width 73 height 22
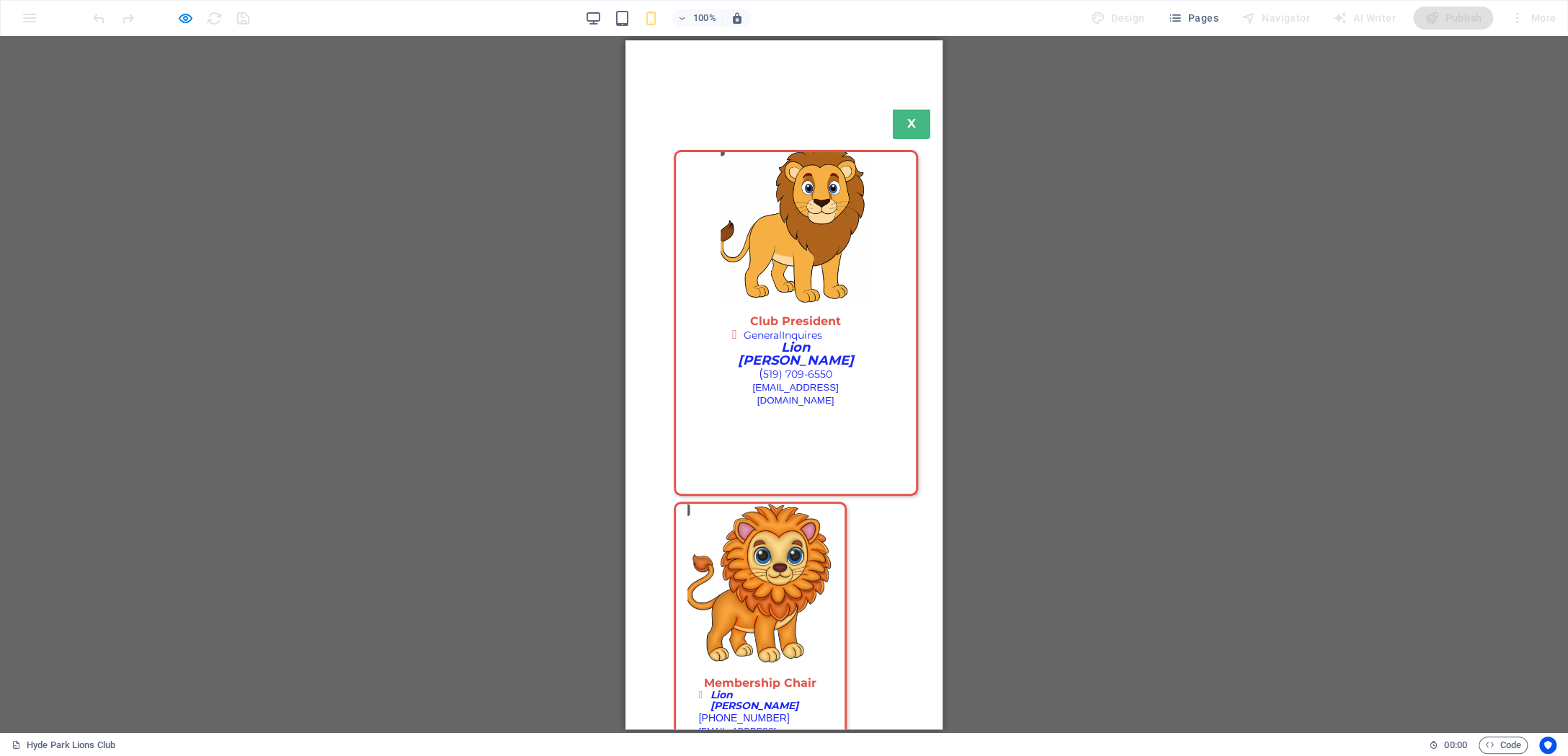
click at [916, 124] on strong "X" at bounding box center [911, 123] width 9 height 14
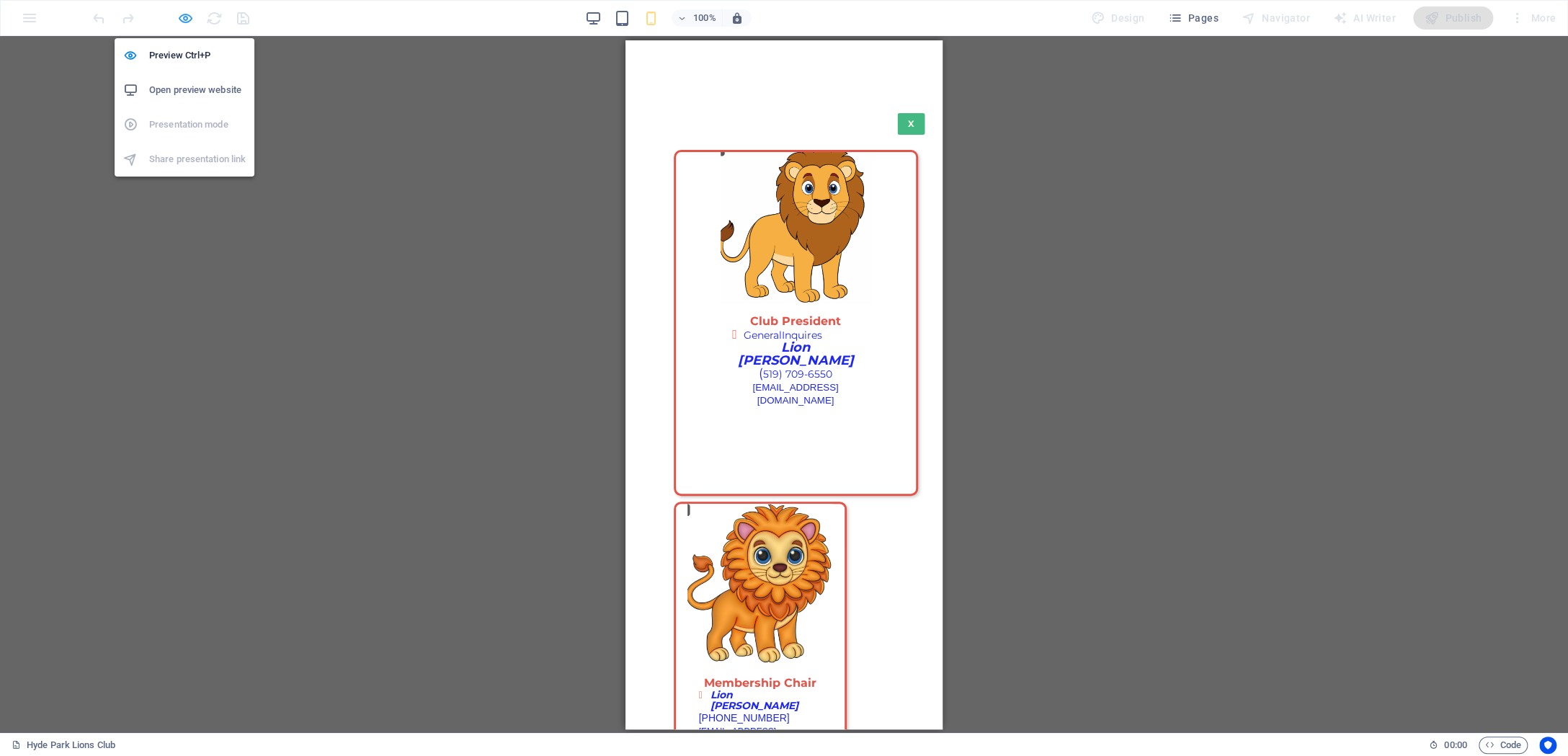
click at [185, 19] on icon "button" at bounding box center [185, 18] width 16 height 16
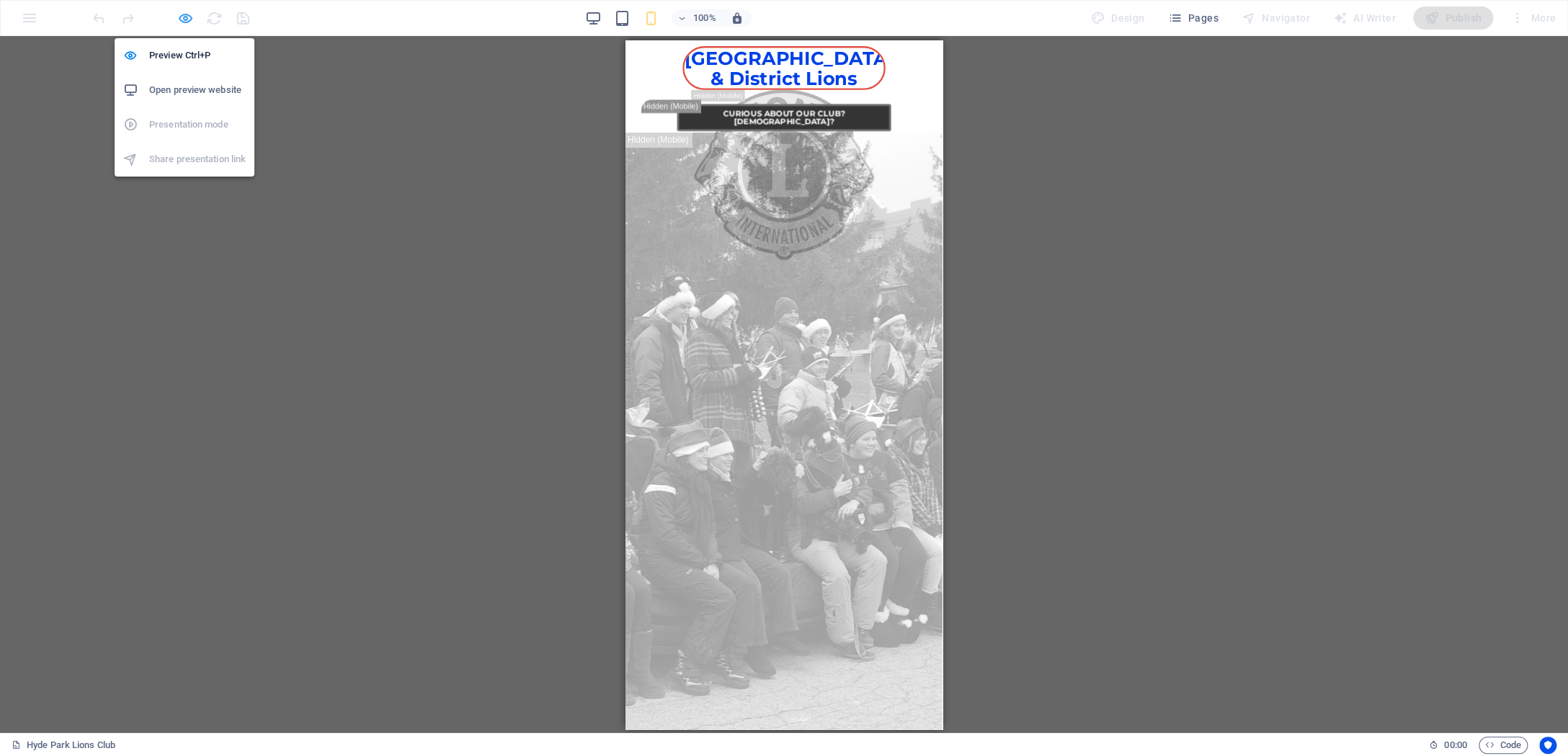
scroll to position [526, 0]
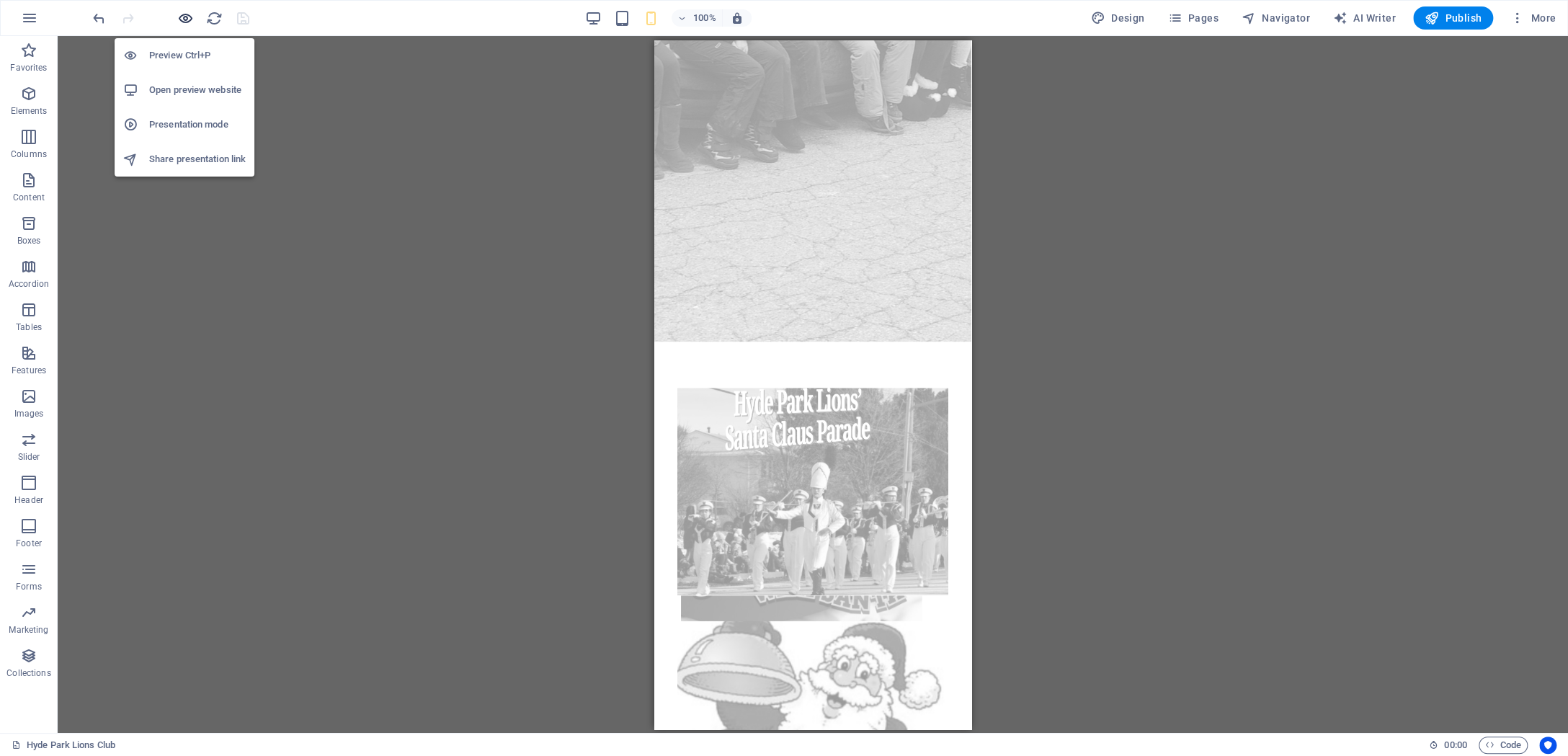
click at [184, 19] on icon "button" at bounding box center [185, 18] width 16 height 16
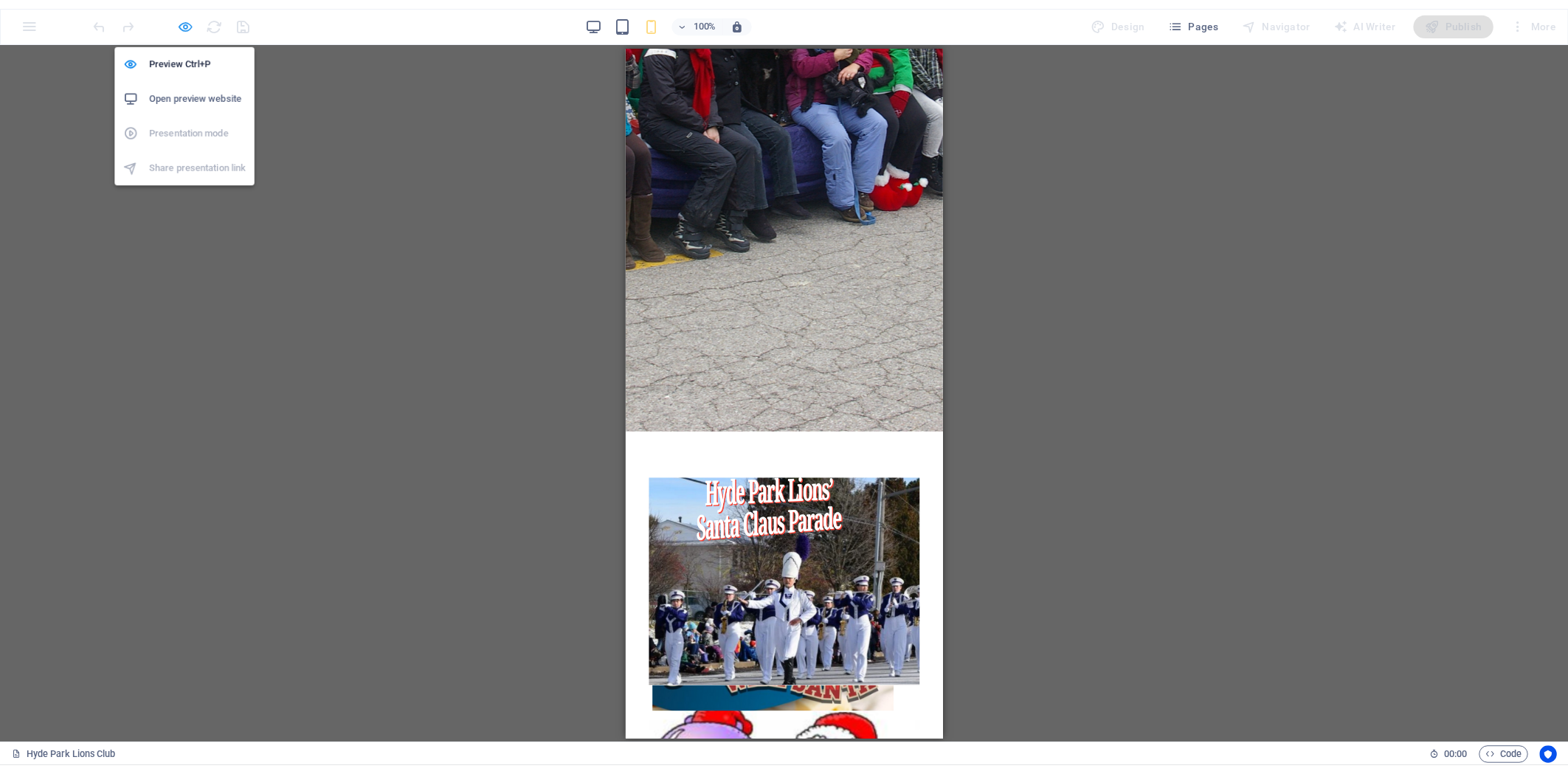
scroll to position [0, 0]
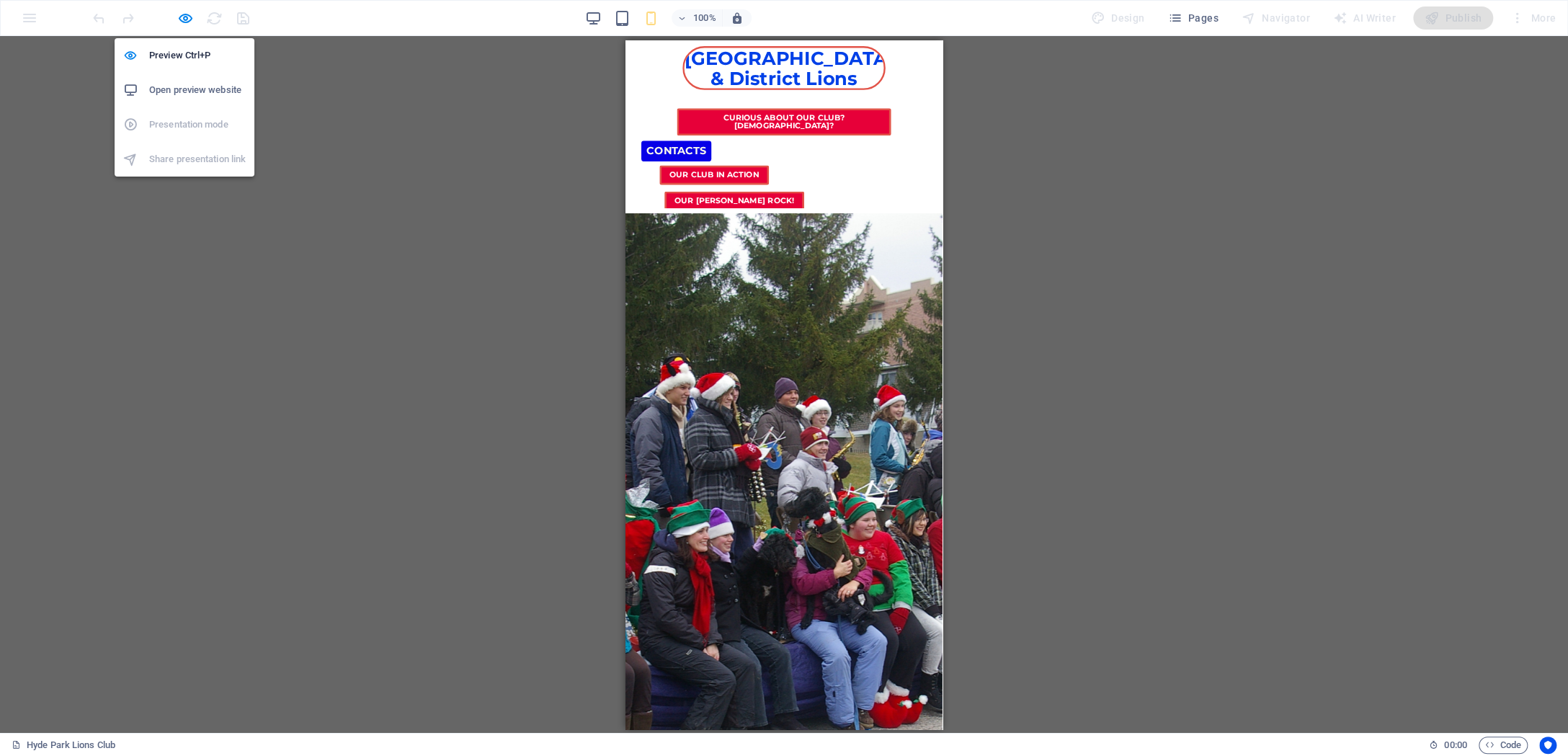
click at [204, 90] on h6 "Open preview website" at bounding box center [198, 90] width 97 height 17
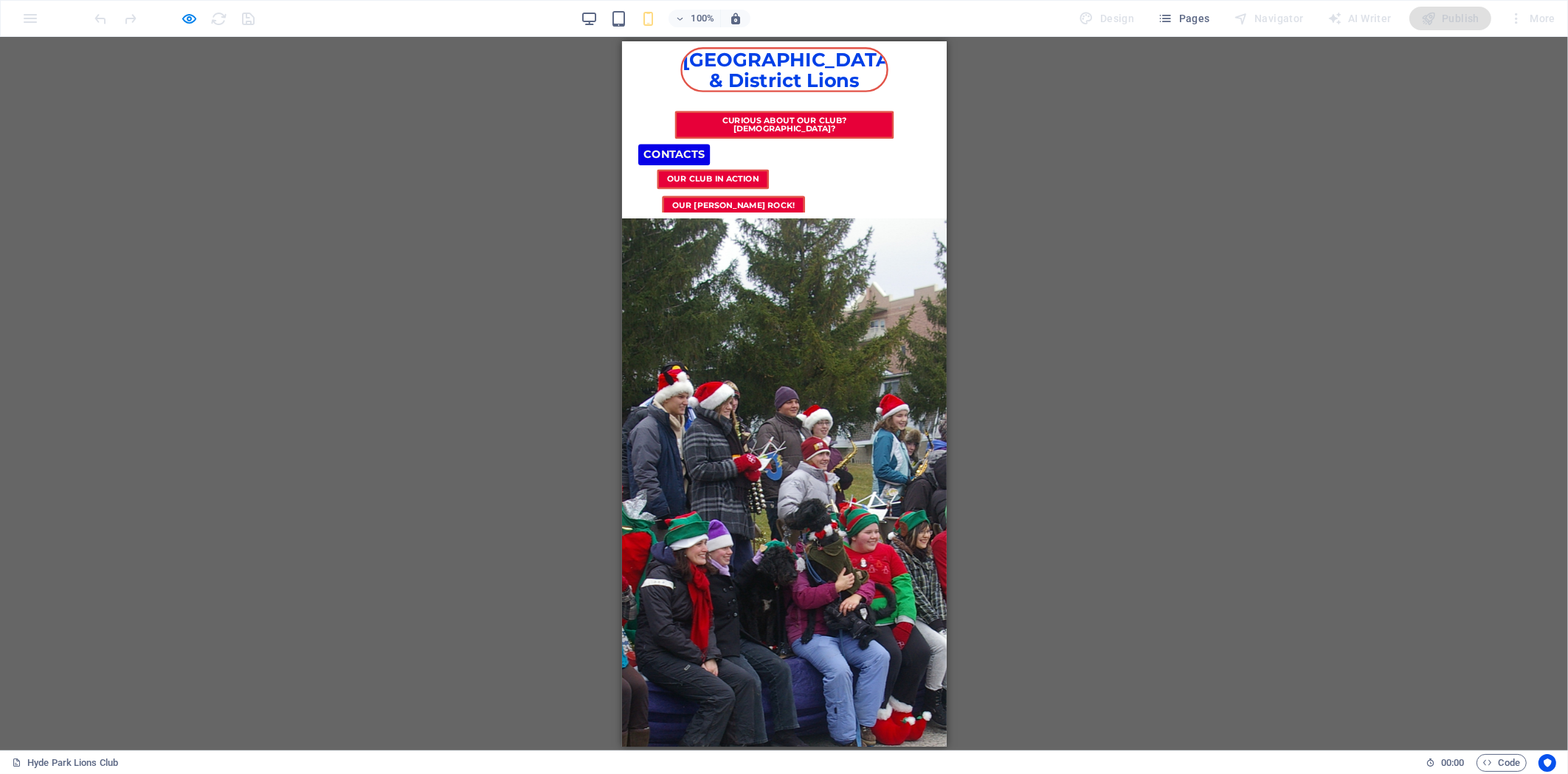
click at [575, 112] on div "Menu Bar H3 Menu Bar Container Expandable Images Container Image Image Containe…" at bounding box center [784, 394] width 1568 height 714
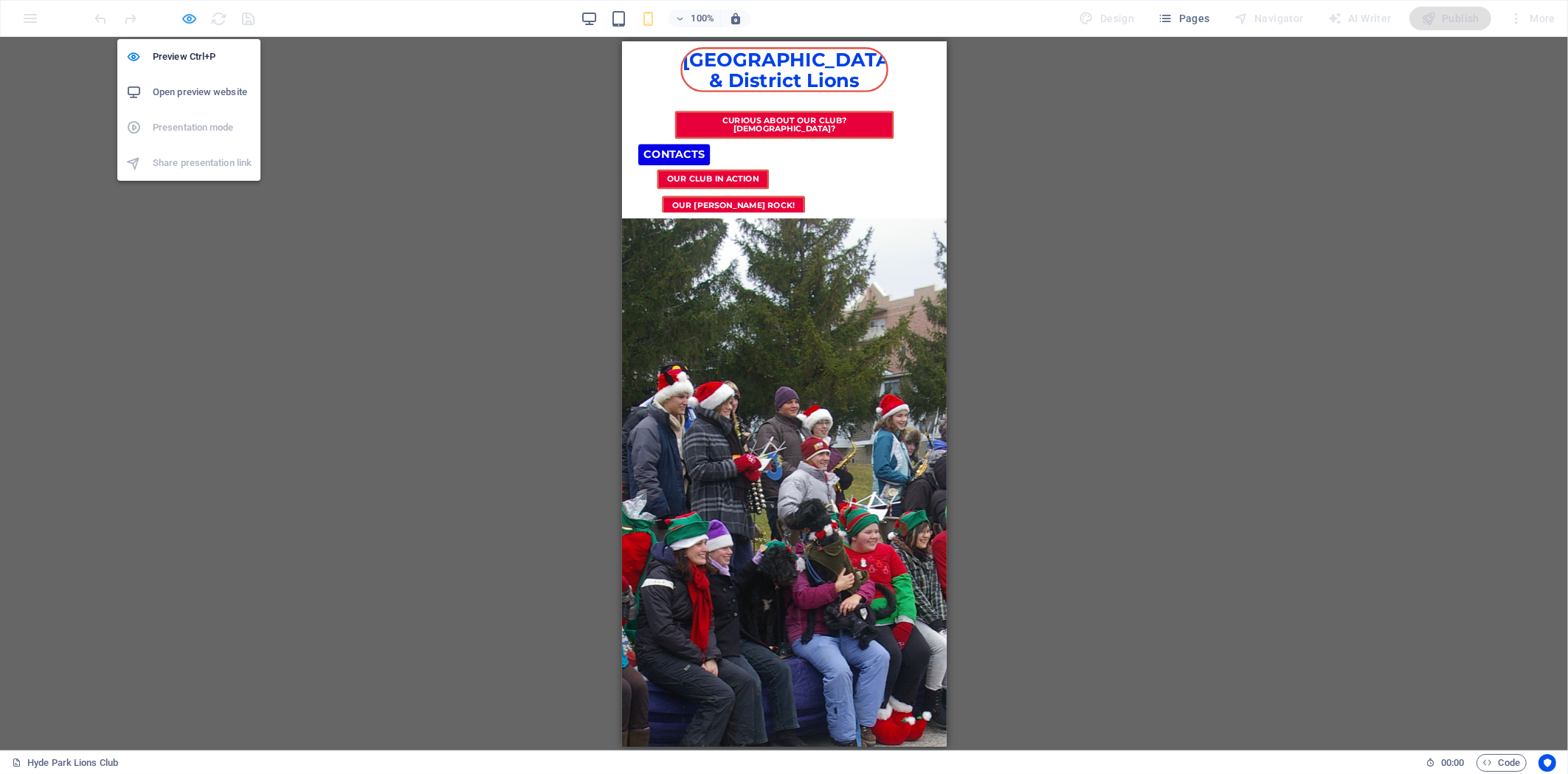
click at [192, 16] on icon "button" at bounding box center [190, 18] width 17 height 17
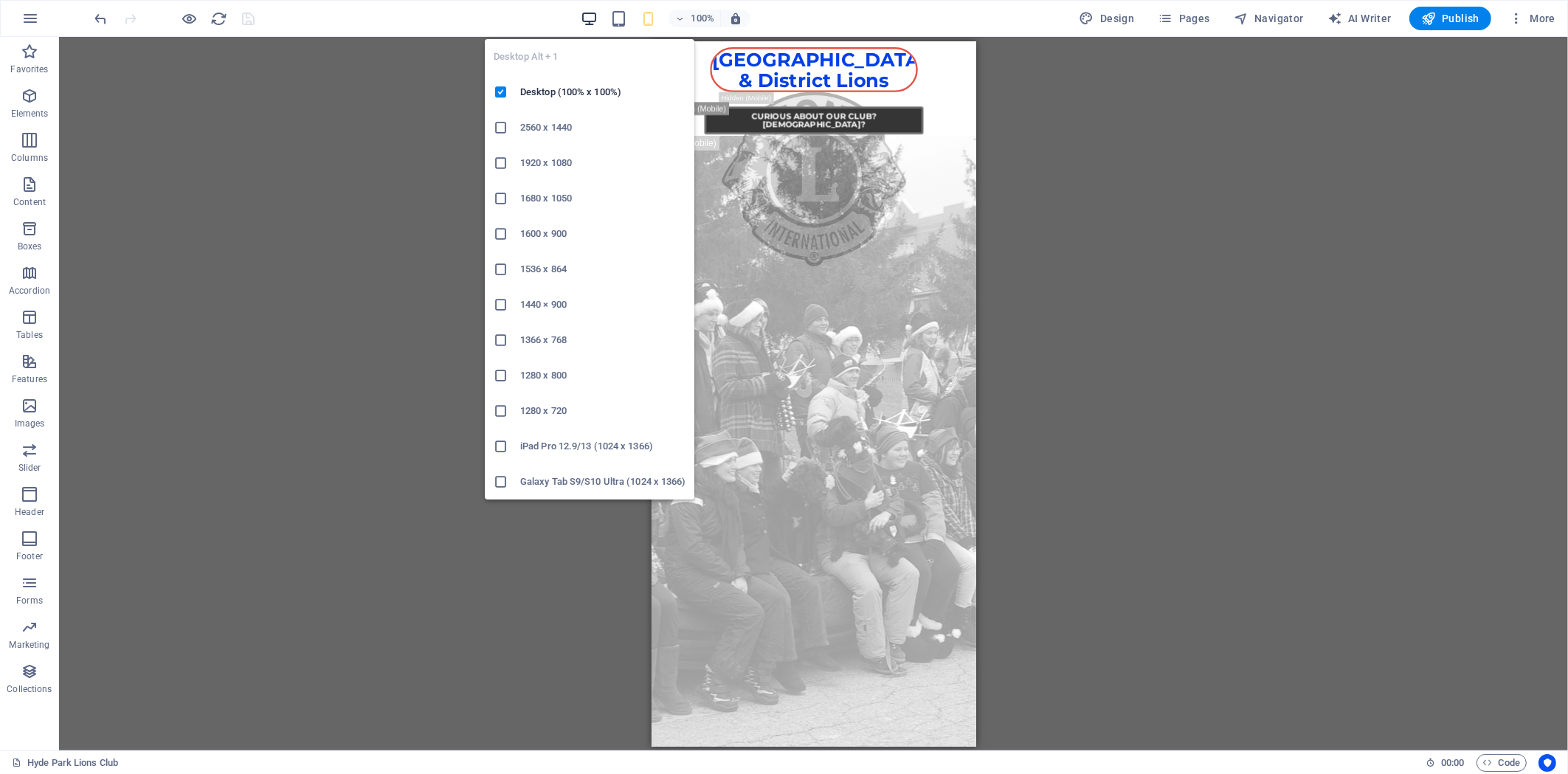
click at [589, 16] on icon "button" at bounding box center [588, 18] width 17 height 17
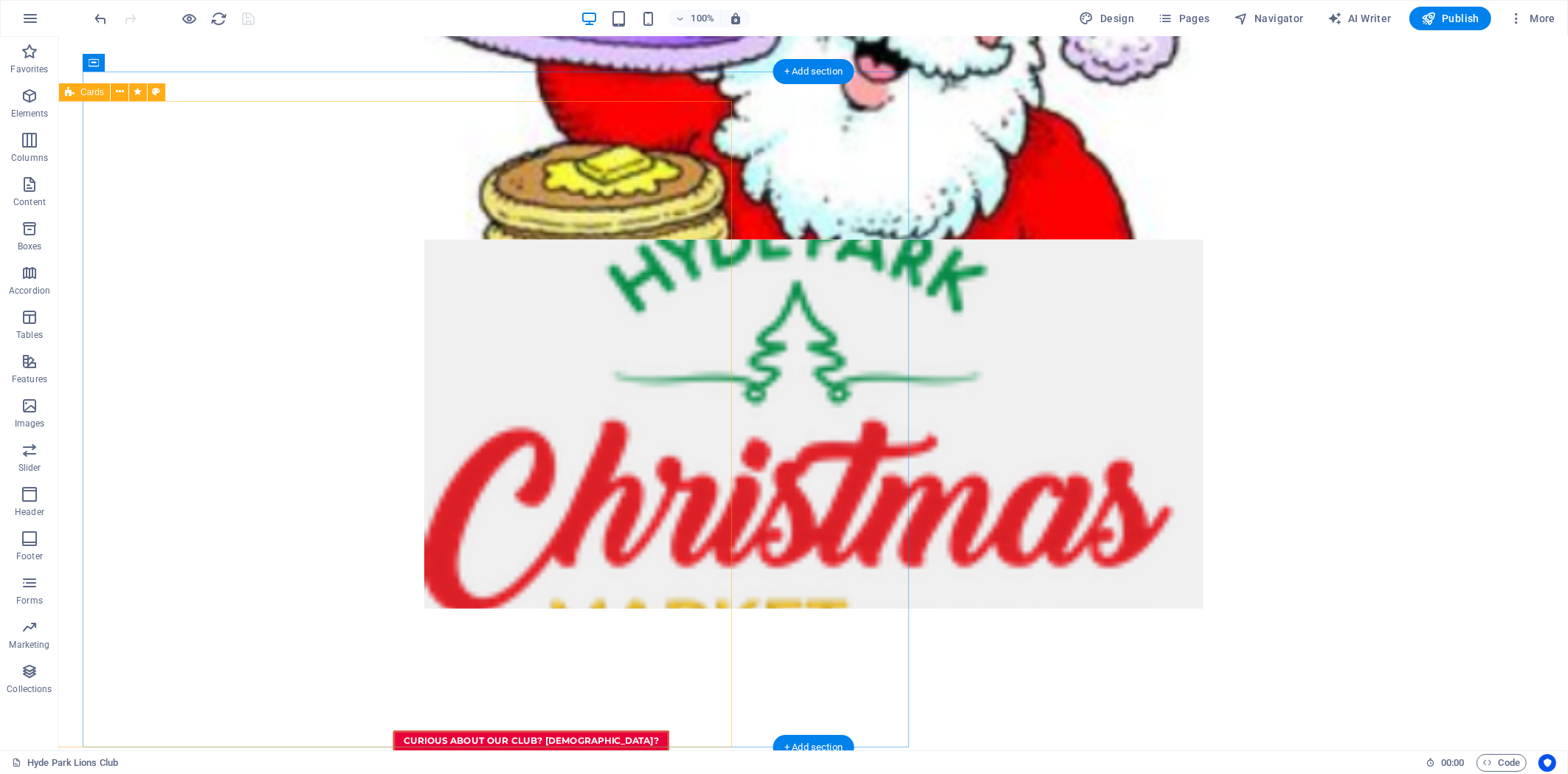
scroll to position [1365, 0]
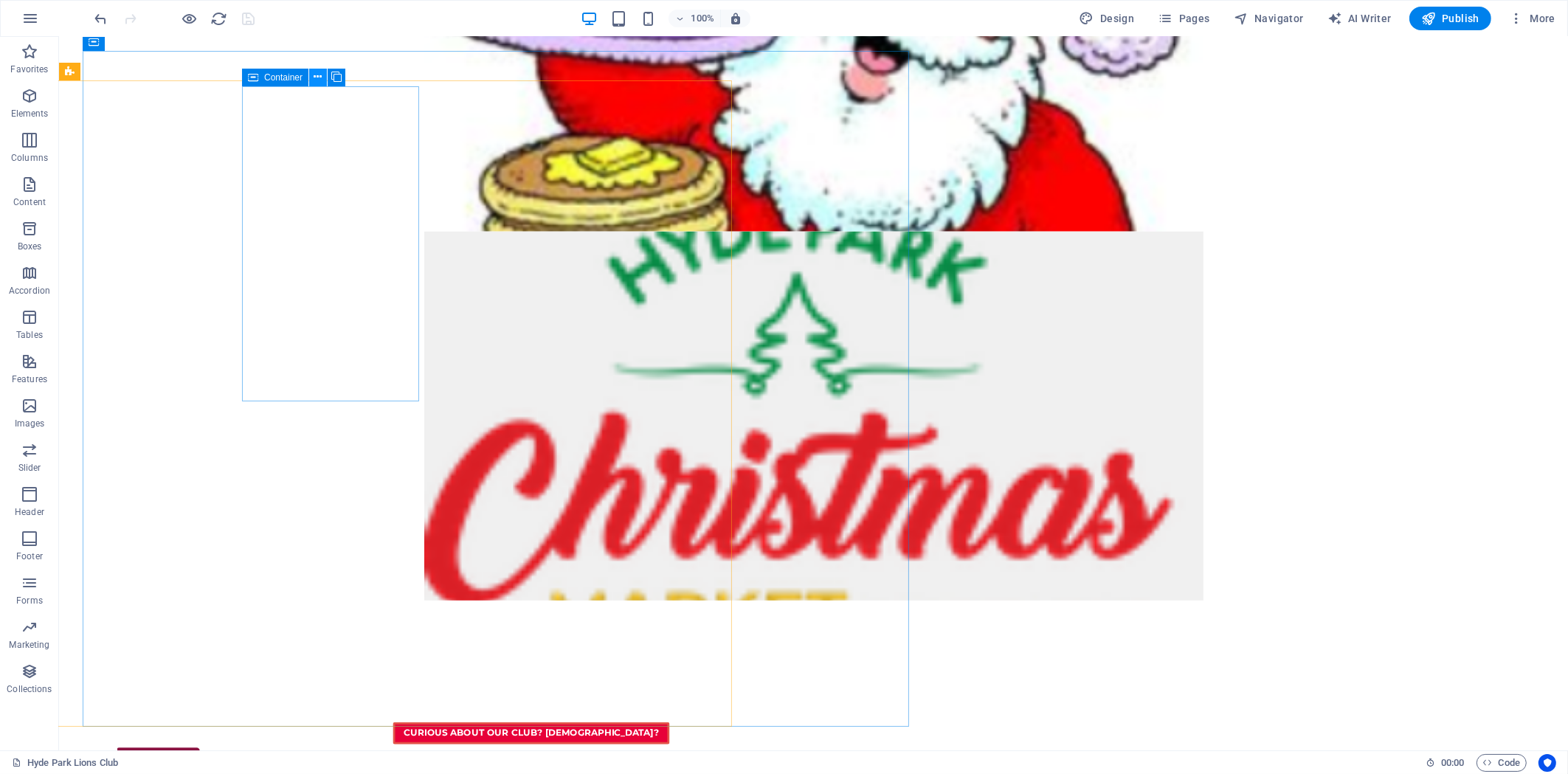
click at [317, 78] on icon at bounding box center [318, 77] width 8 height 16
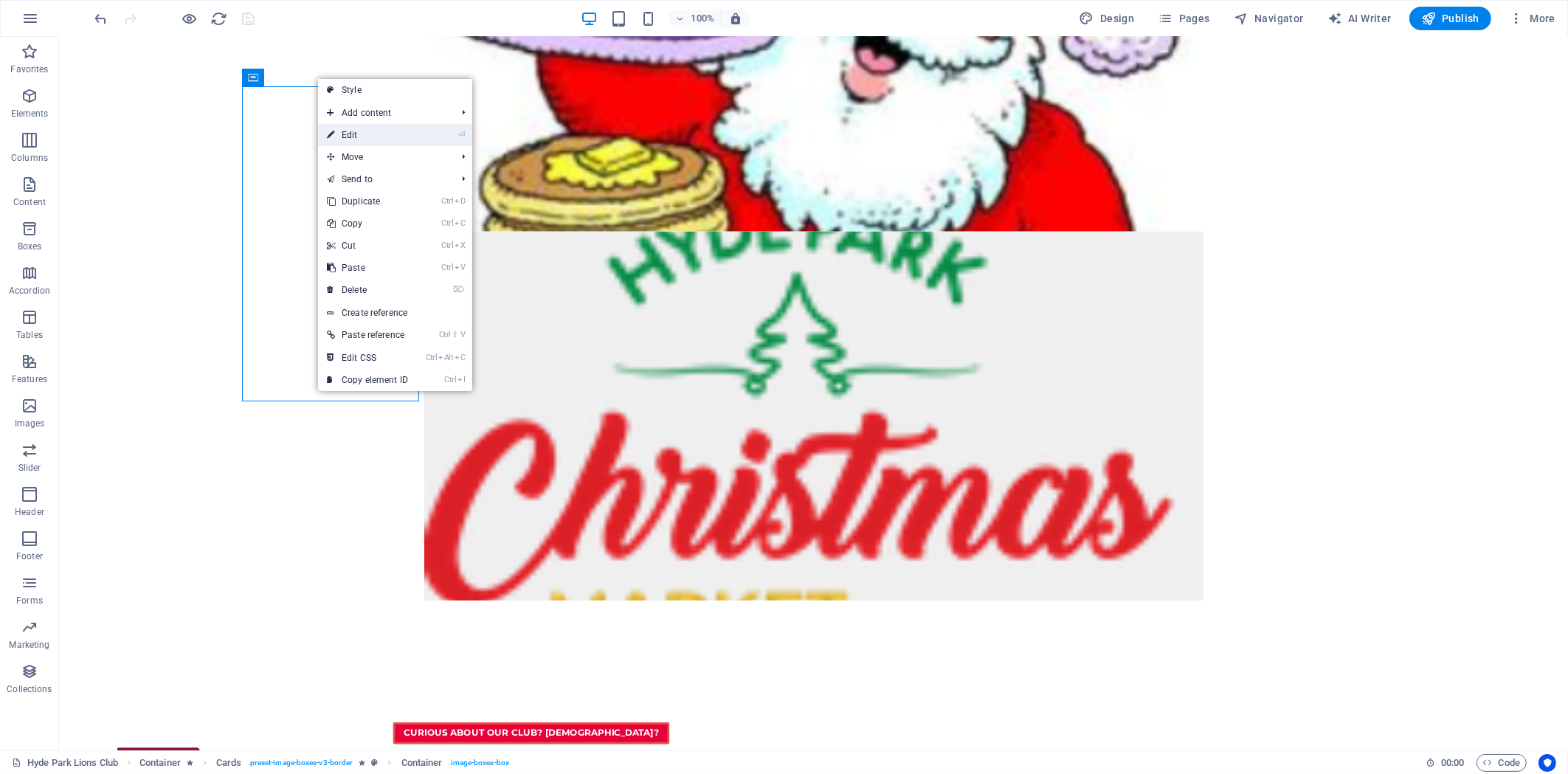
click at [357, 129] on link "⏎ Edit" at bounding box center [367, 134] width 99 height 22
select select "rem"
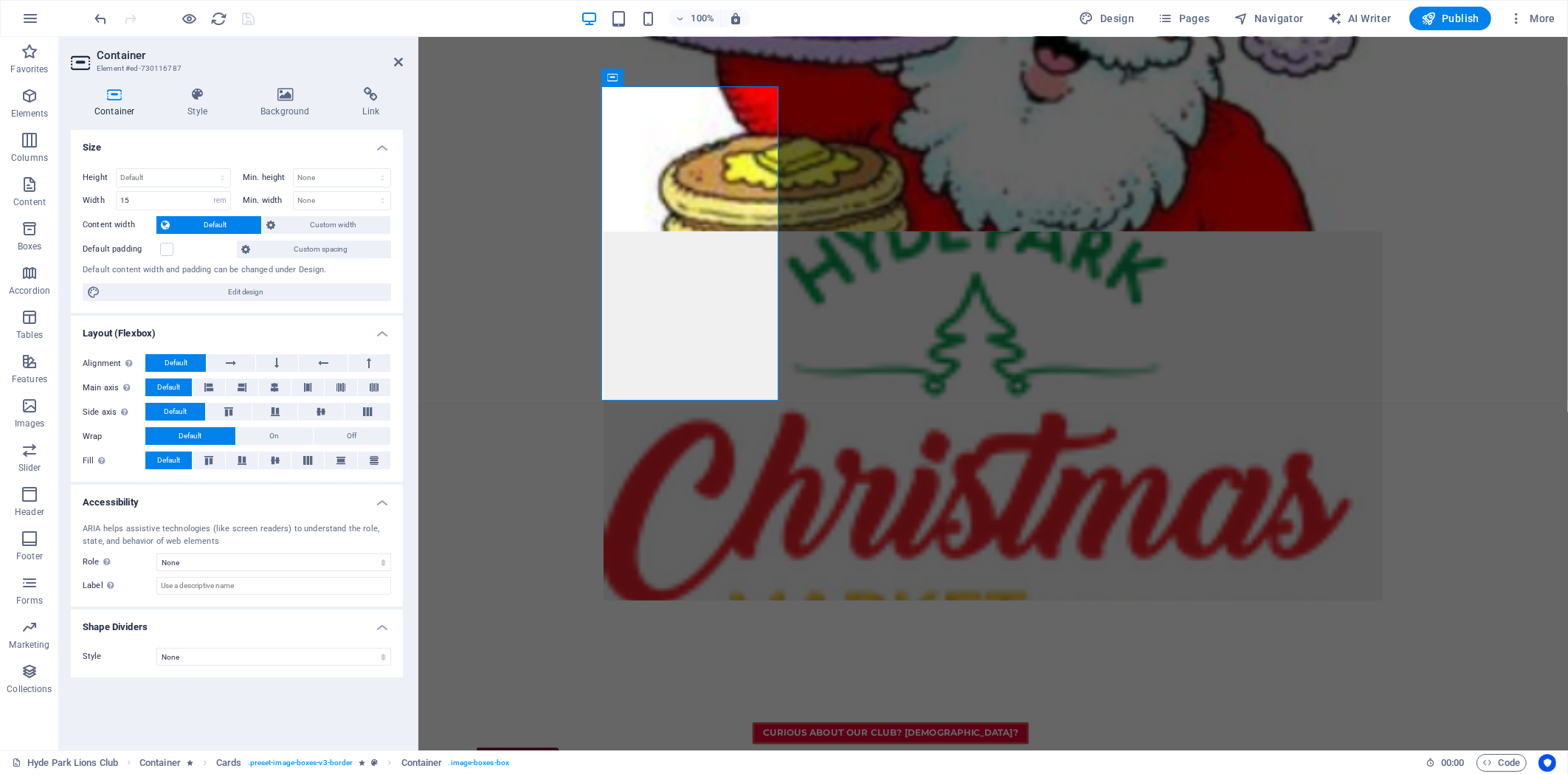
click at [395, 54] on h2 "Container" at bounding box center [249, 55] width 306 height 14
click at [400, 61] on icon at bounding box center [398, 62] width 9 height 12
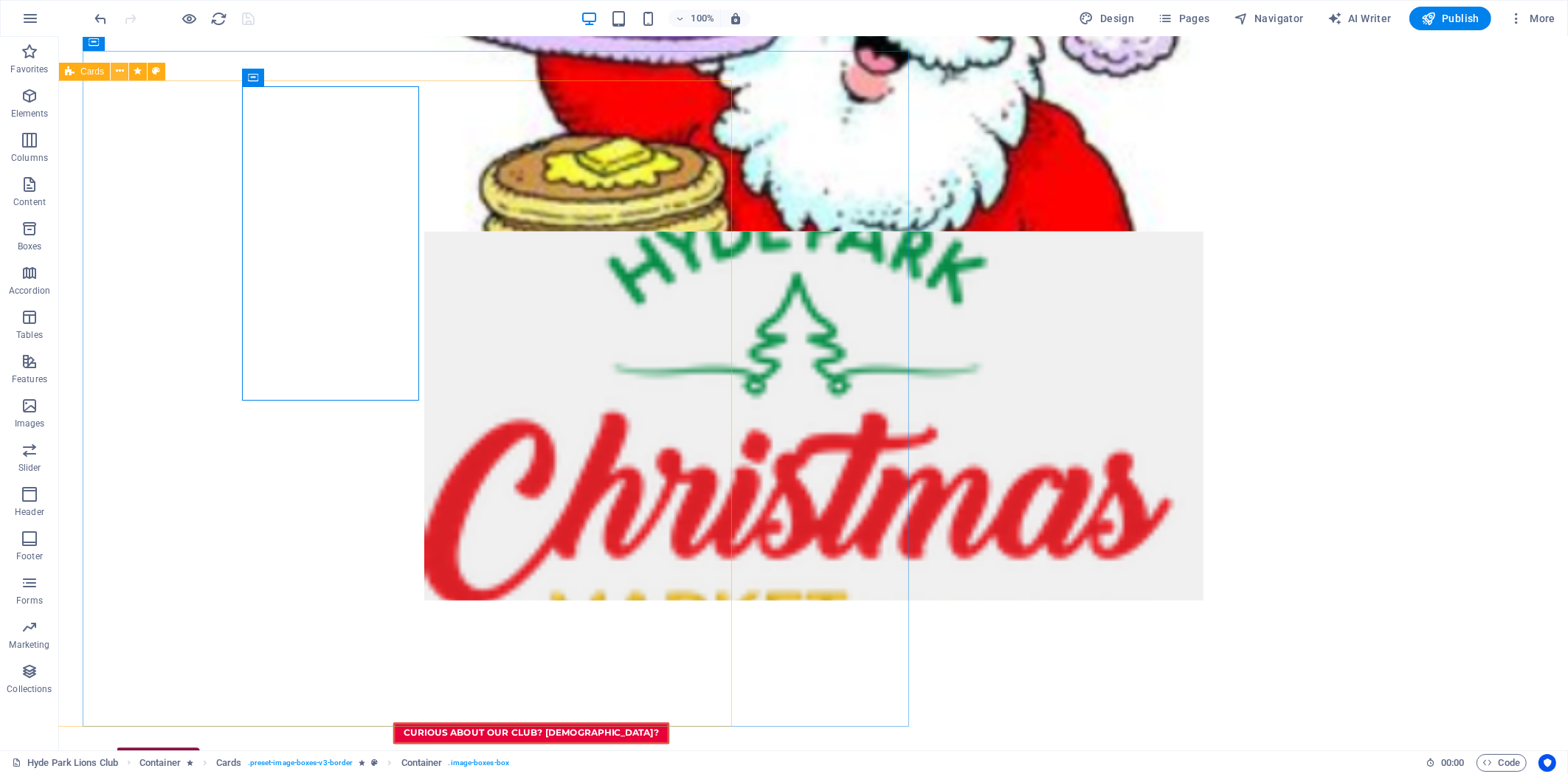
click at [121, 71] on icon at bounding box center [120, 71] width 8 height 16
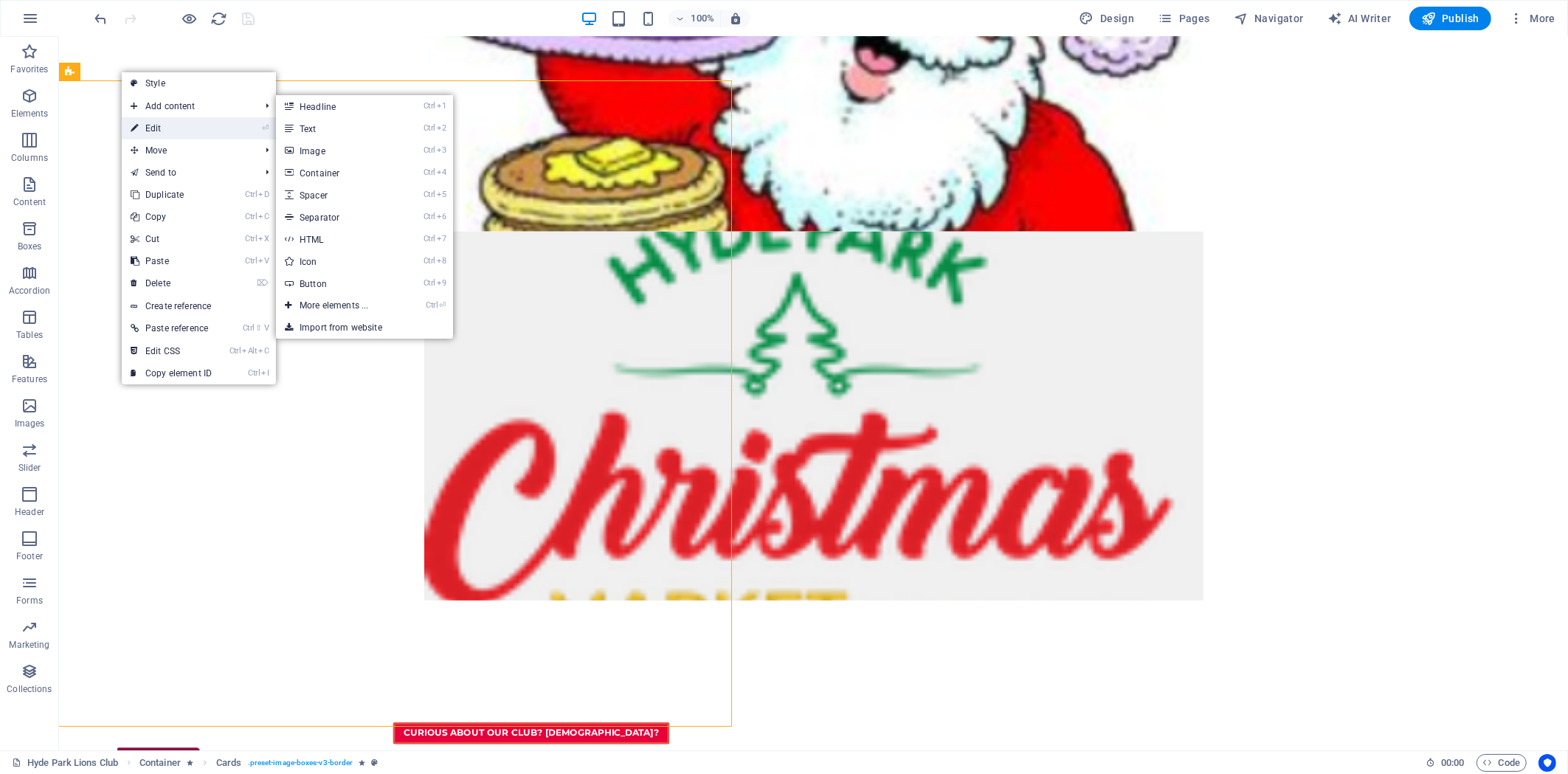
click at [150, 123] on link "⏎ Edit" at bounding box center [171, 128] width 99 height 22
select select "rem"
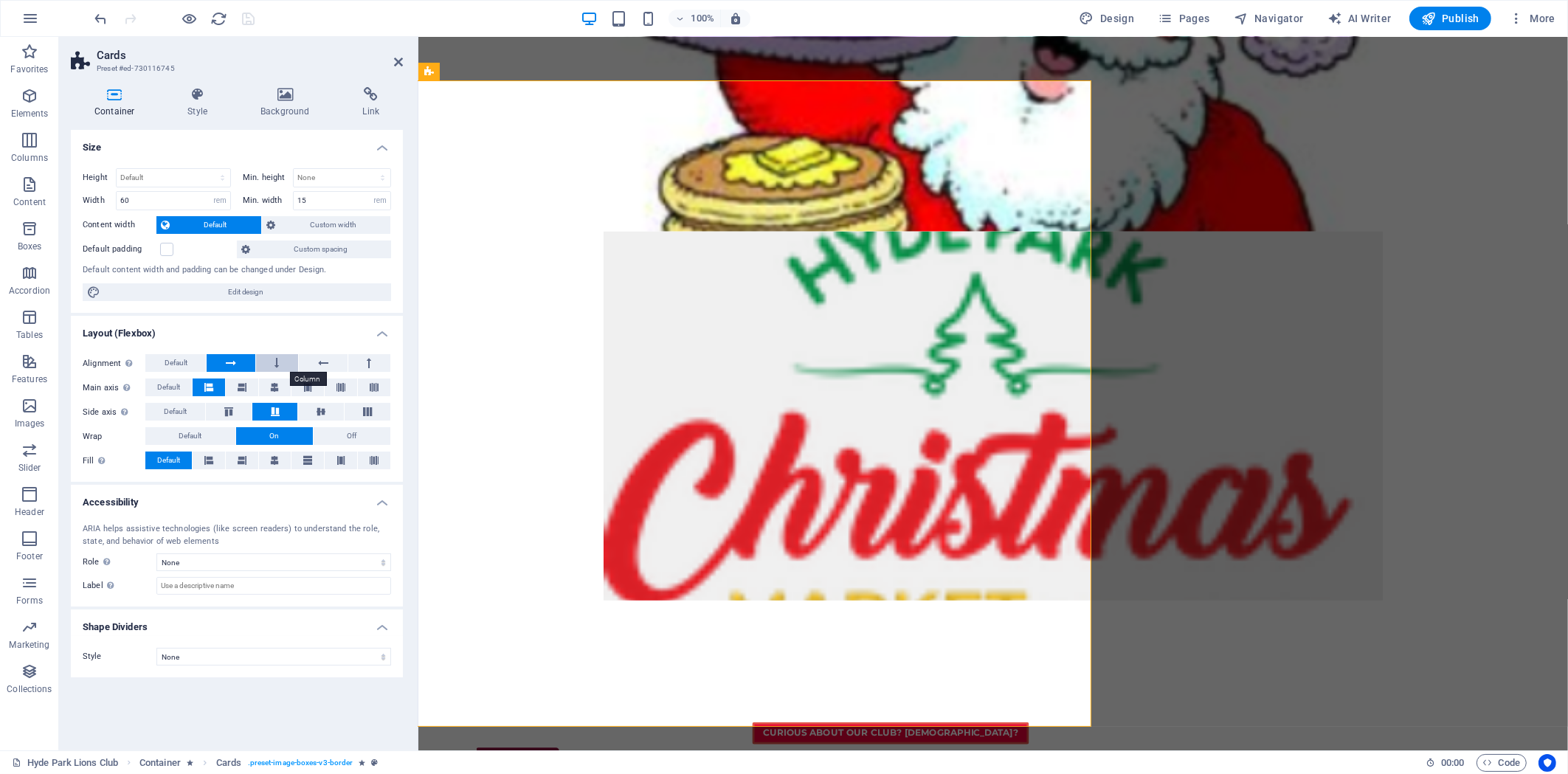
click at [279, 365] on icon at bounding box center [277, 363] width 5 height 18
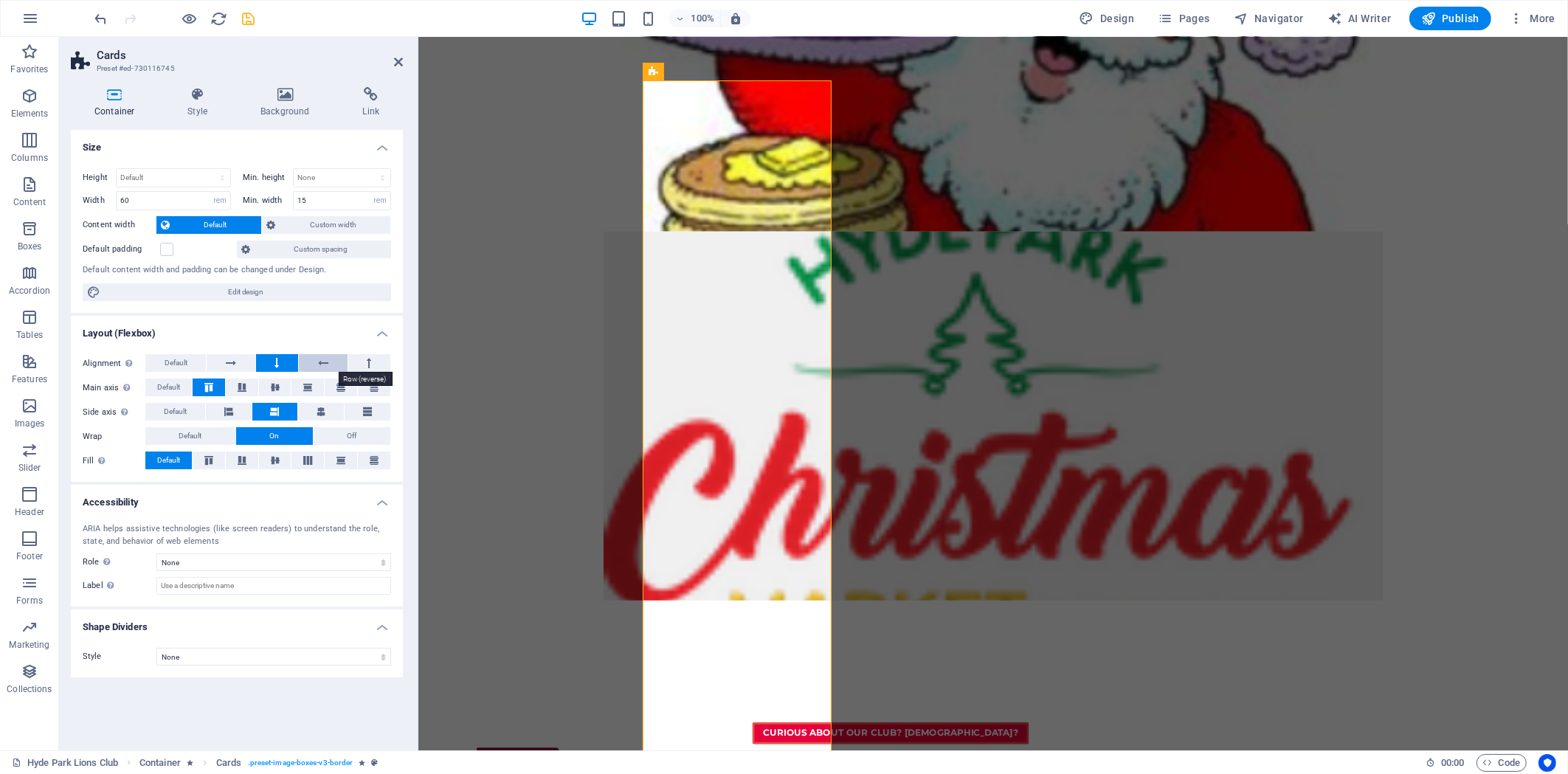
click at [316, 365] on button at bounding box center [322, 363] width 48 height 18
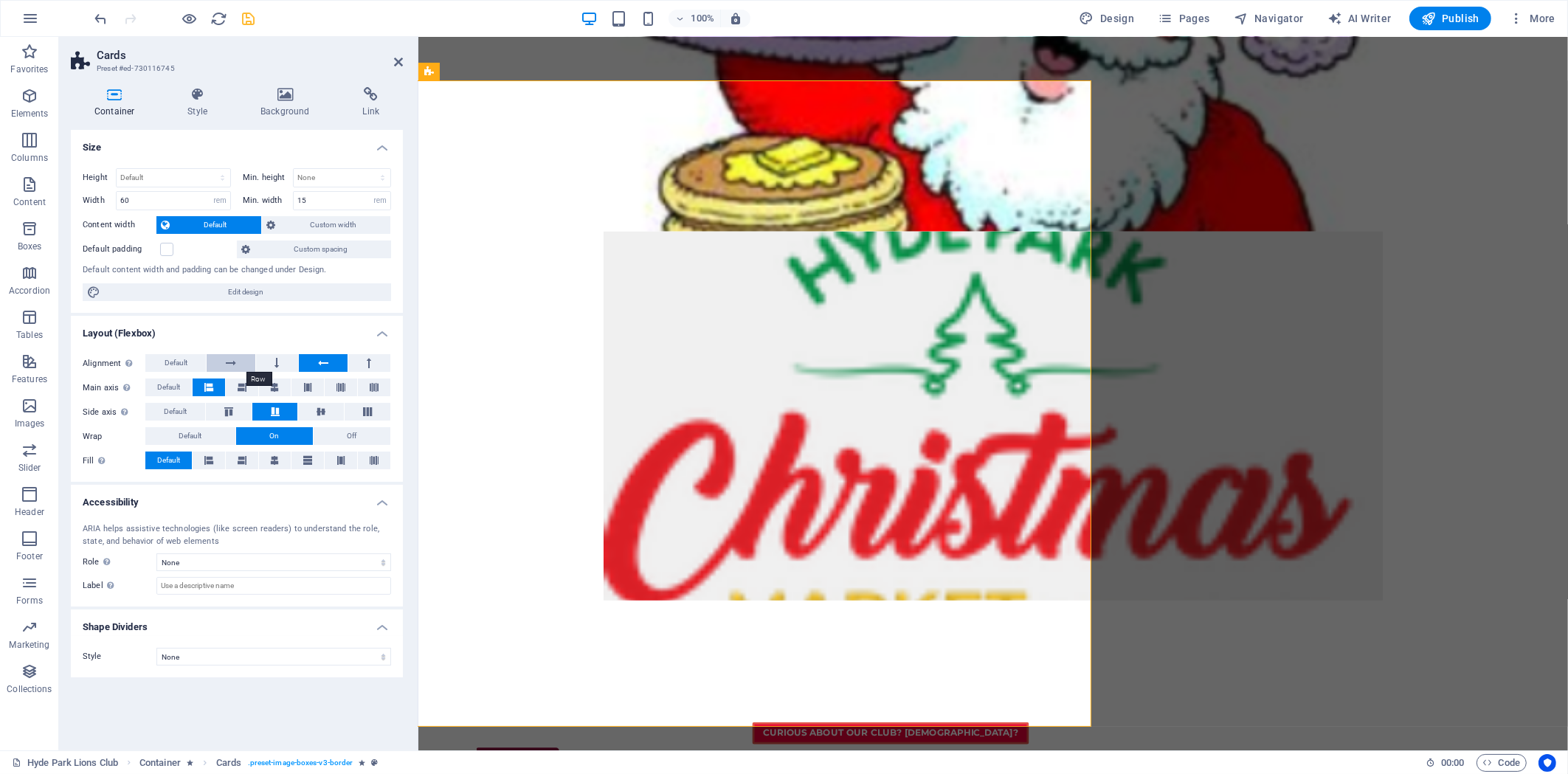
click at [241, 361] on button at bounding box center [229, 363] width 48 height 18
click at [312, 360] on button at bounding box center [322, 363] width 48 height 18
click at [248, 19] on icon "save" at bounding box center [248, 18] width 17 height 17
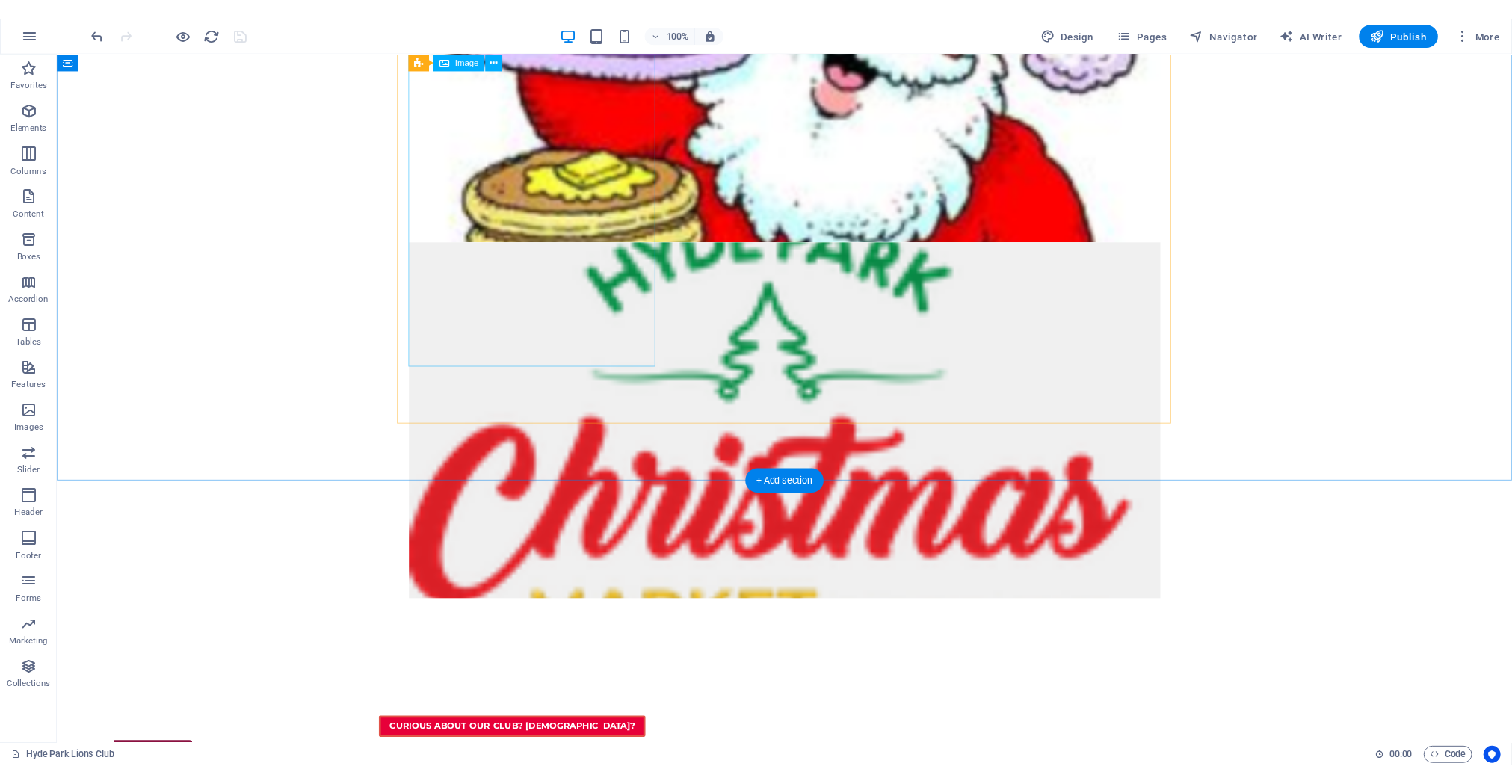
scroll to position [0, 0]
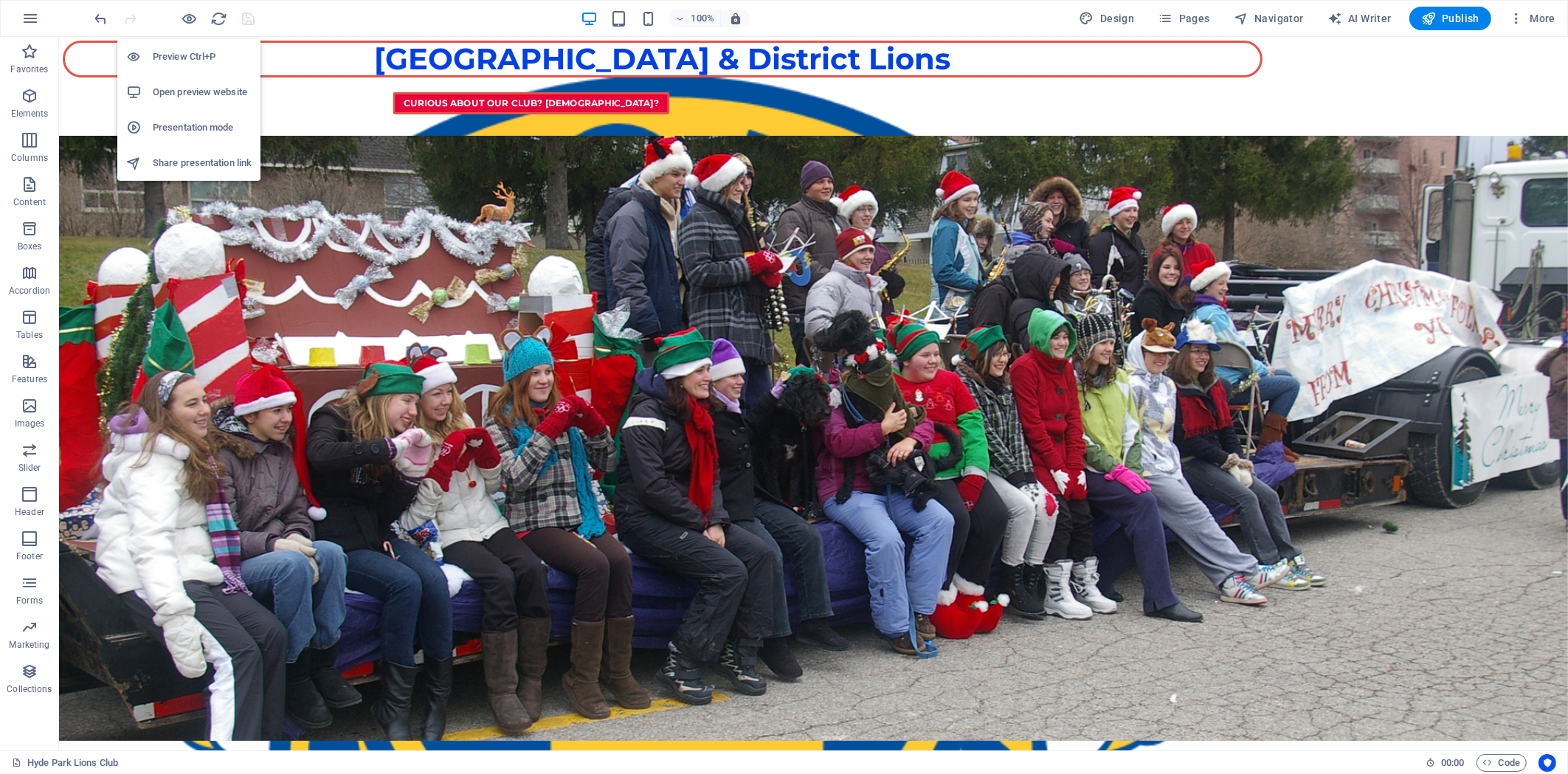
click at [200, 90] on h6 "Open preview website" at bounding box center [202, 92] width 99 height 18
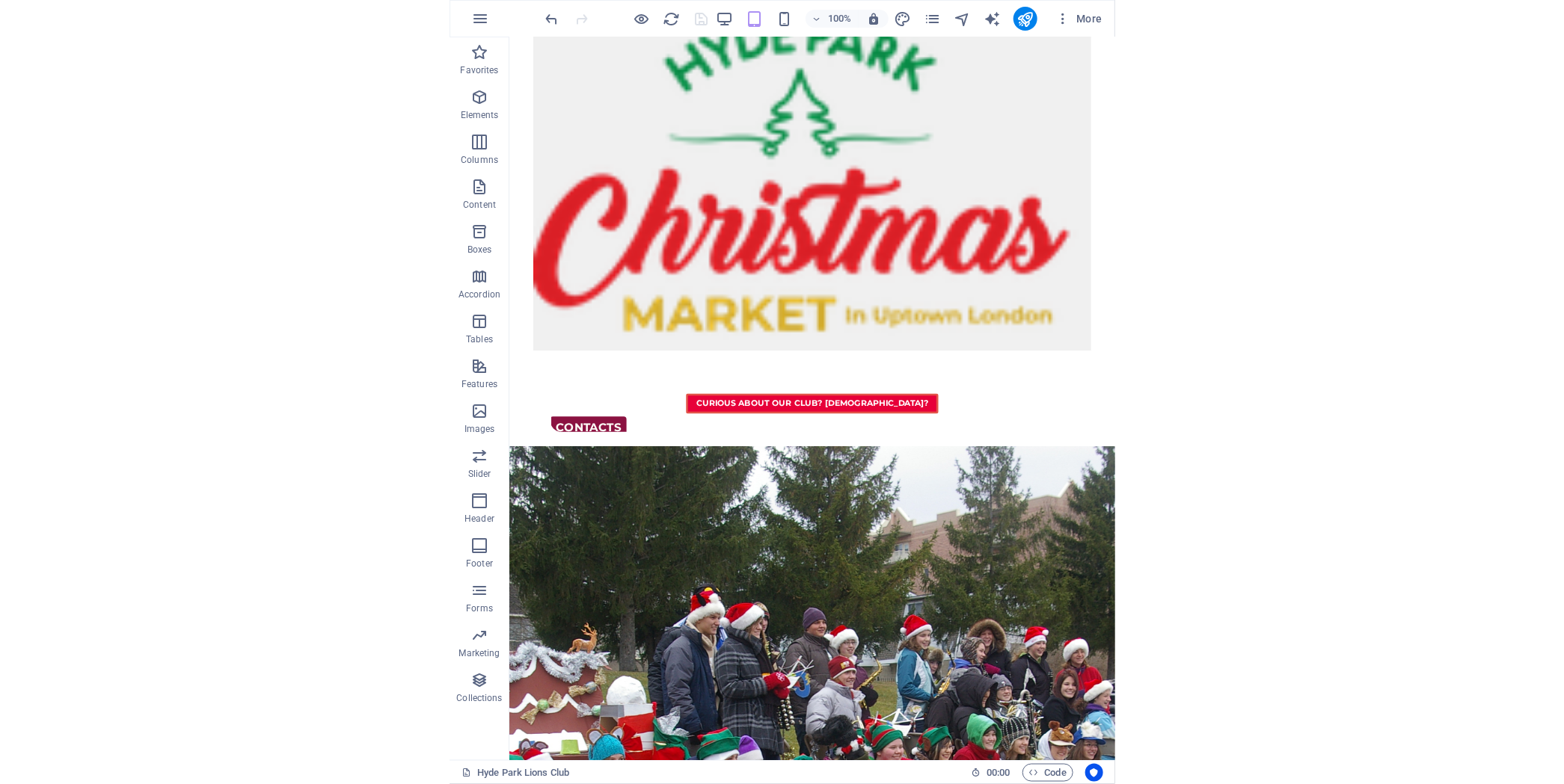
scroll to position [1328, 0]
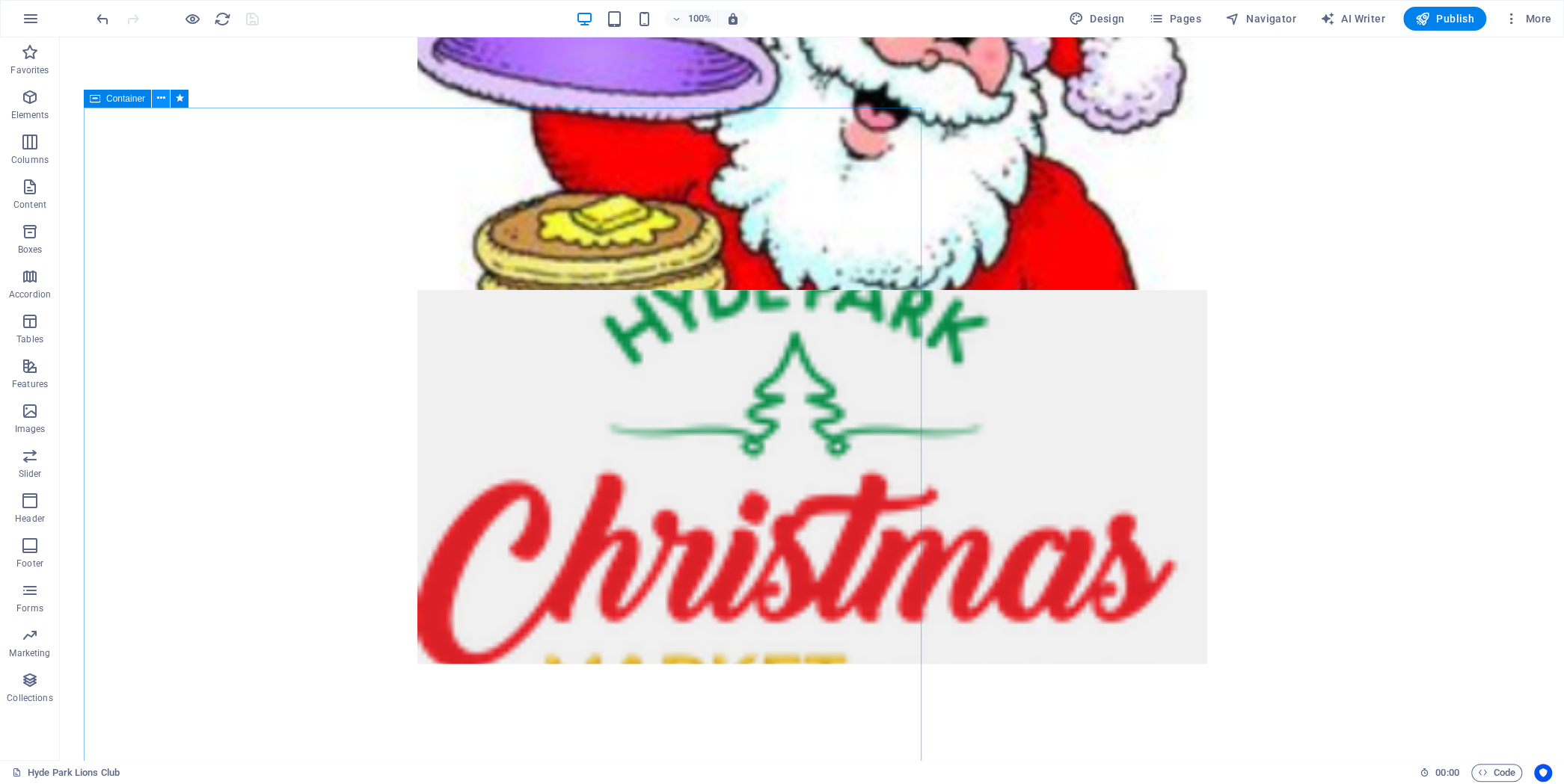
click at [158, 96] on icon at bounding box center [161, 98] width 8 height 16
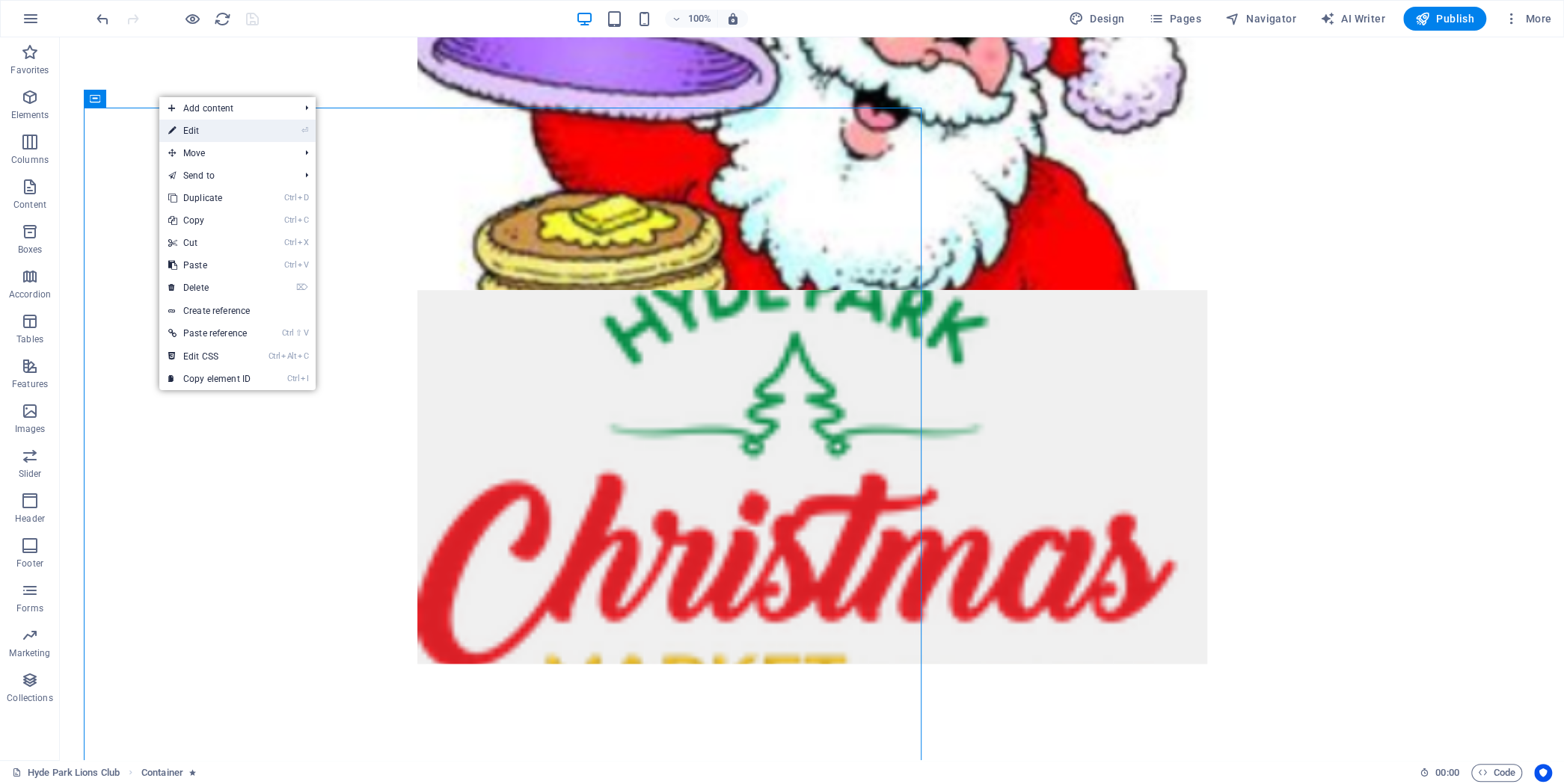
click at [241, 135] on link "⏎ Edit" at bounding box center [210, 130] width 101 height 23
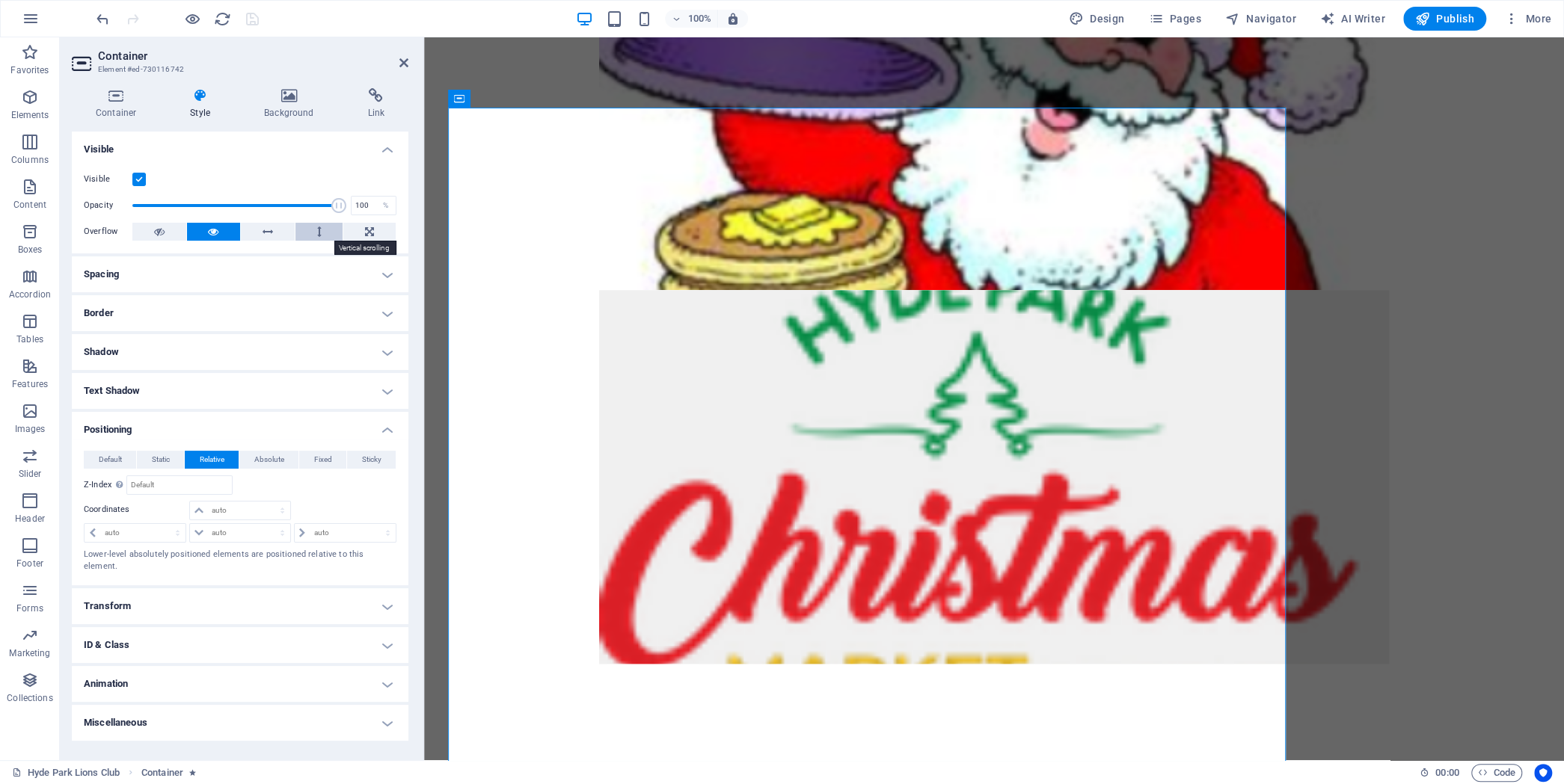
click at [316, 229] on button at bounding box center [319, 231] width 48 height 18
click at [246, 20] on icon "save" at bounding box center [251, 19] width 17 height 17
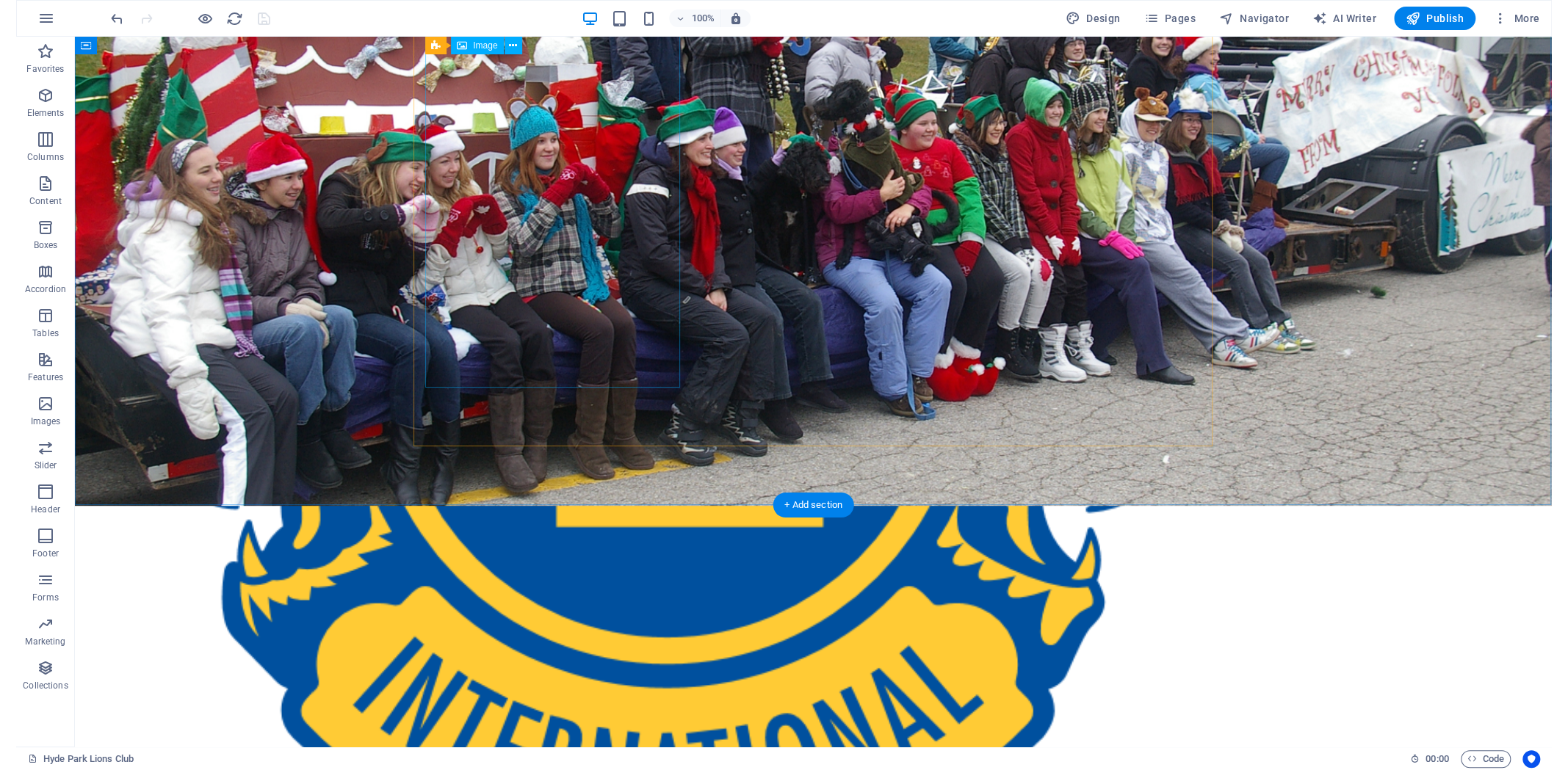
scroll to position [0, 0]
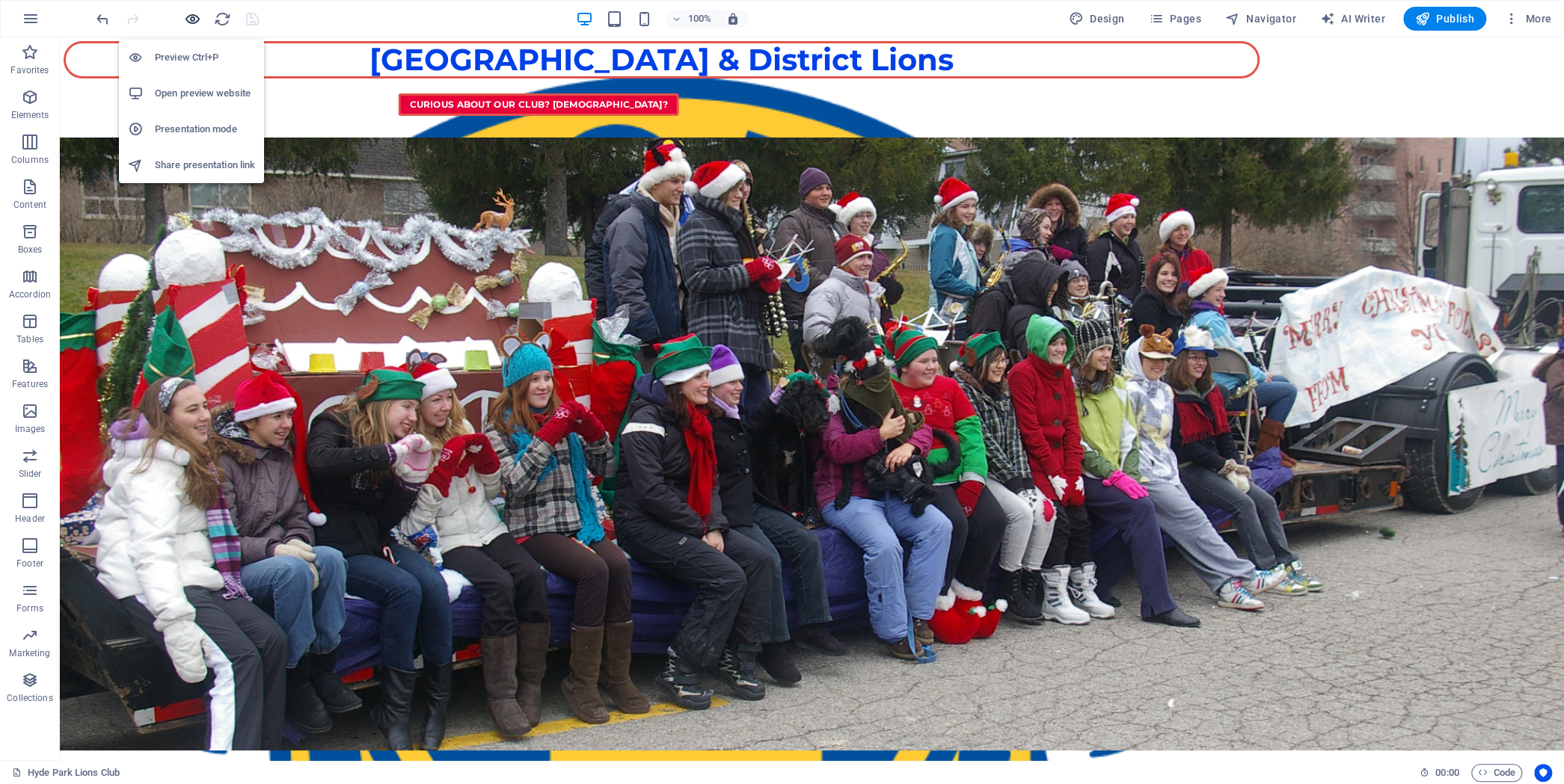
click at [190, 17] on icon "button" at bounding box center [192, 19] width 17 height 17
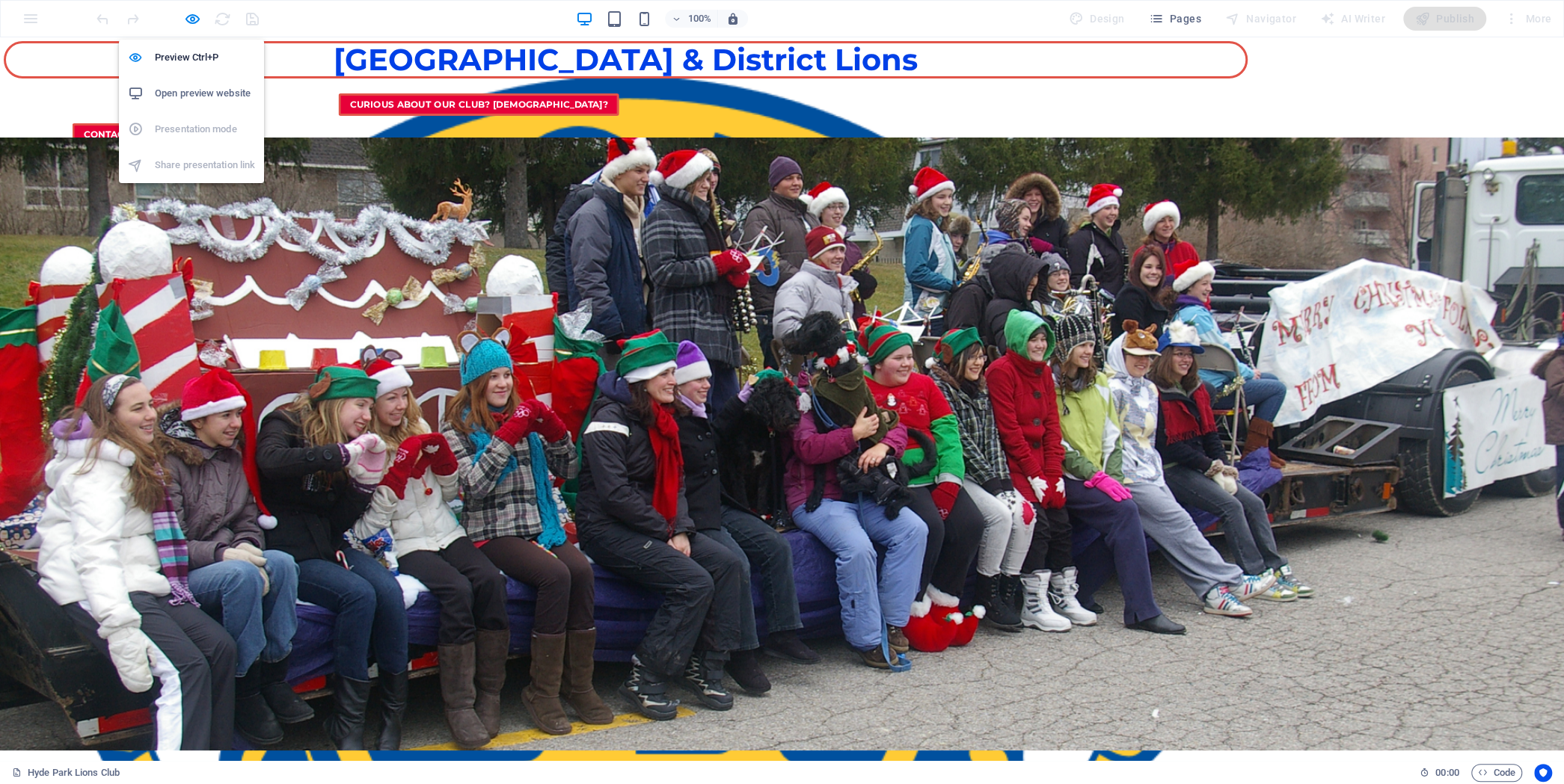
click at [191, 95] on h6 "Open preview website" at bounding box center [205, 94] width 101 height 18
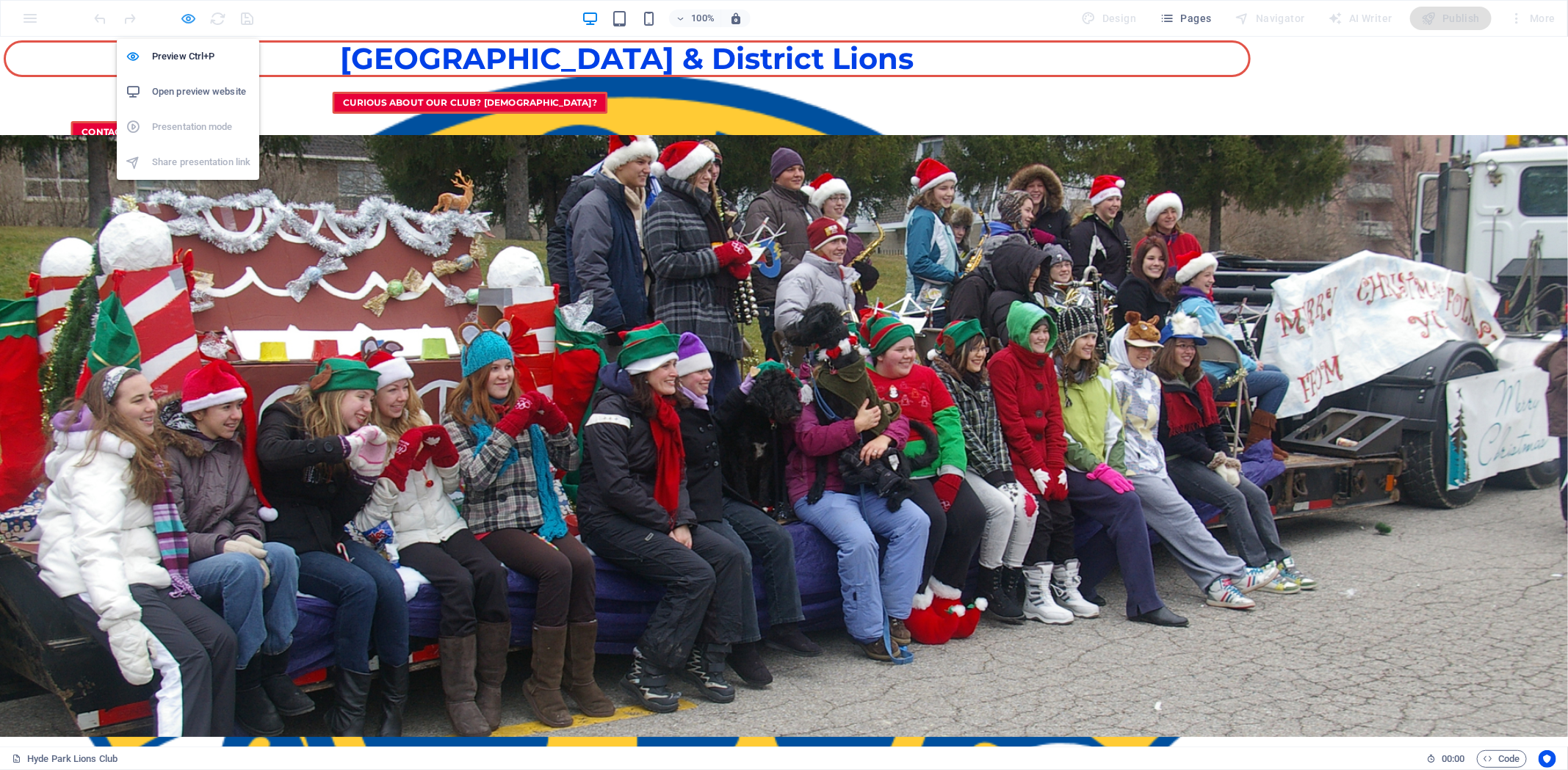
click at [191, 14] on icon "button" at bounding box center [189, 18] width 16 height 16
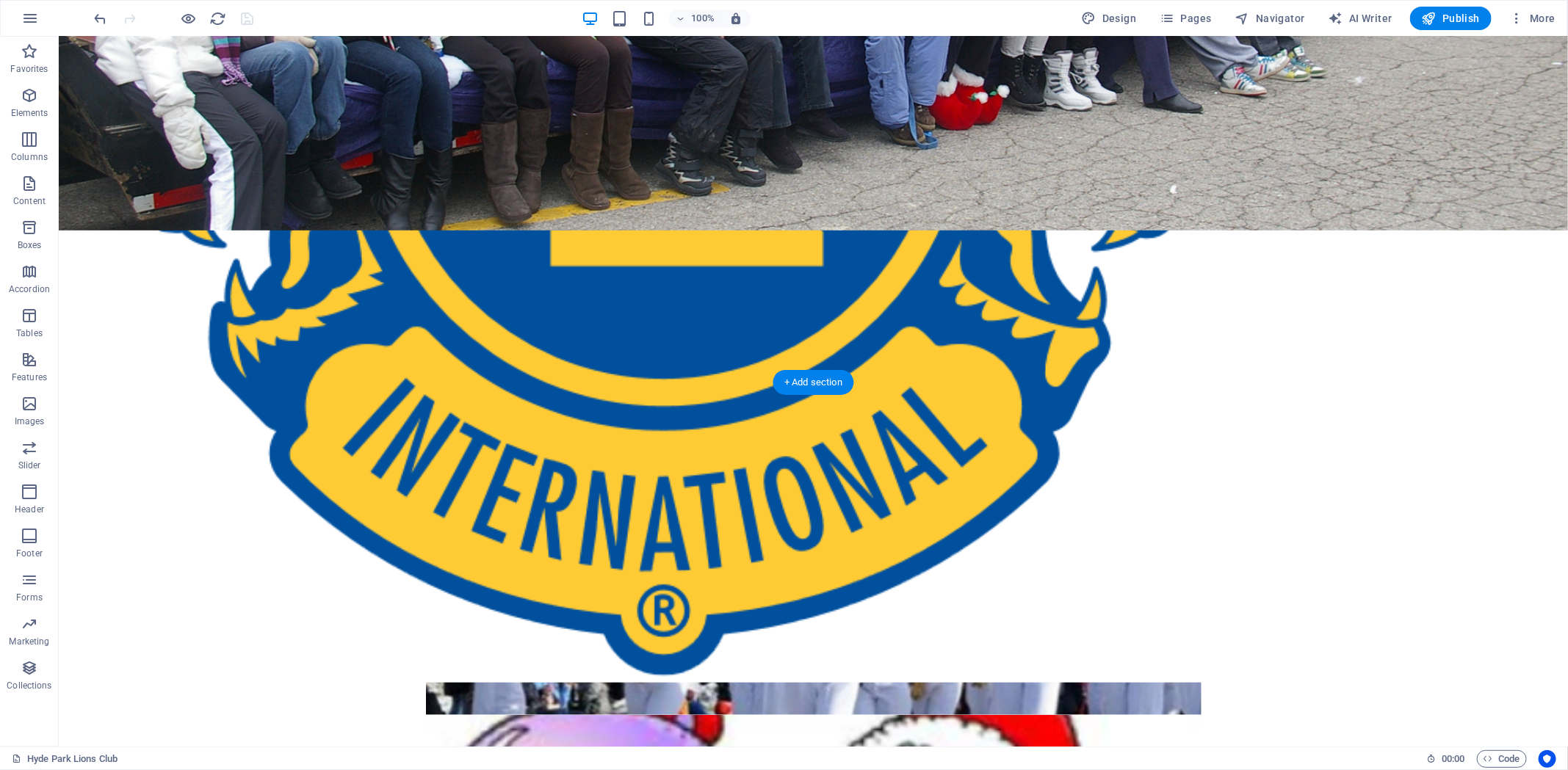
scroll to position [625, 0]
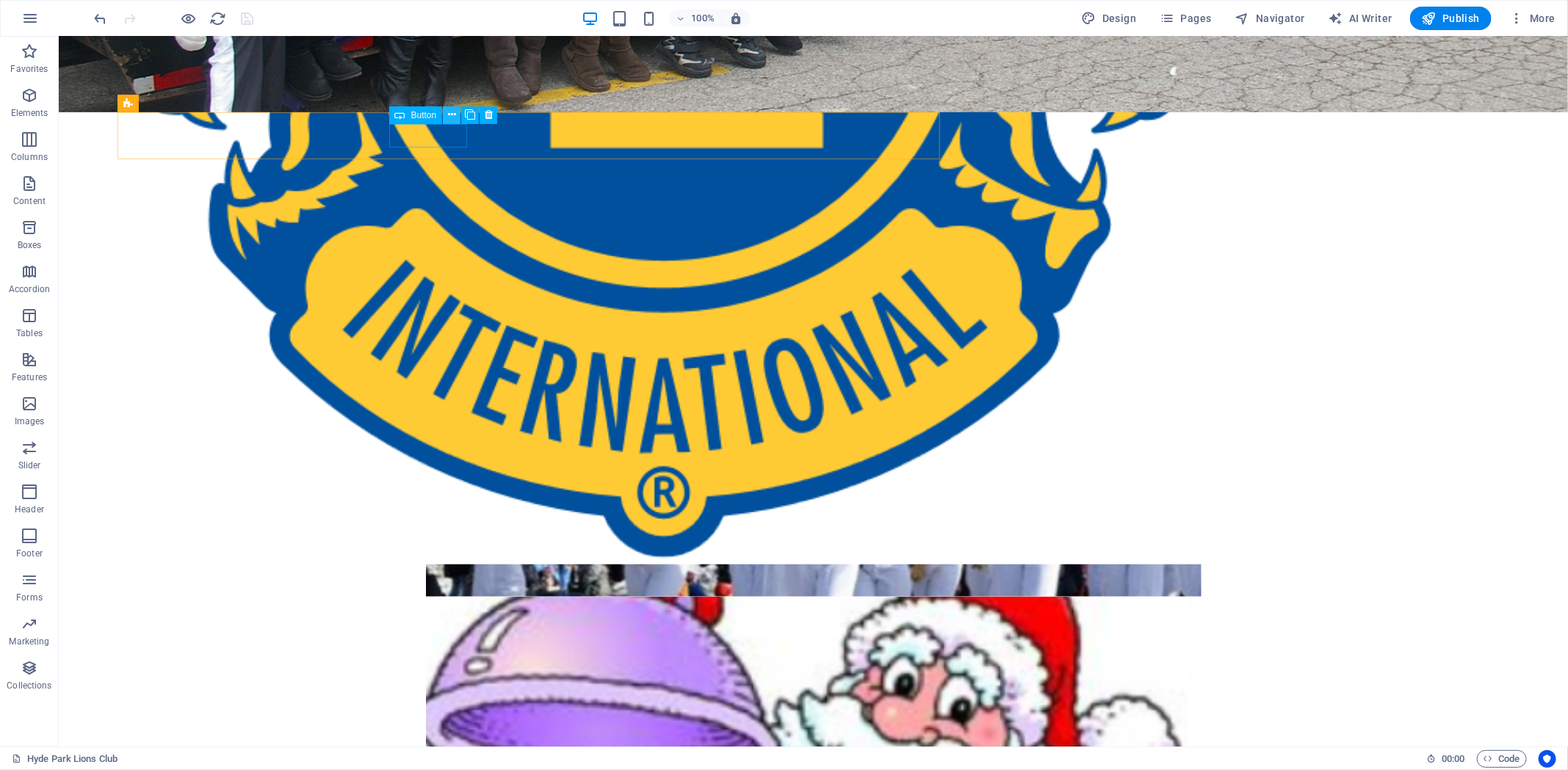
click at [451, 114] on icon at bounding box center [452, 115] width 8 height 15
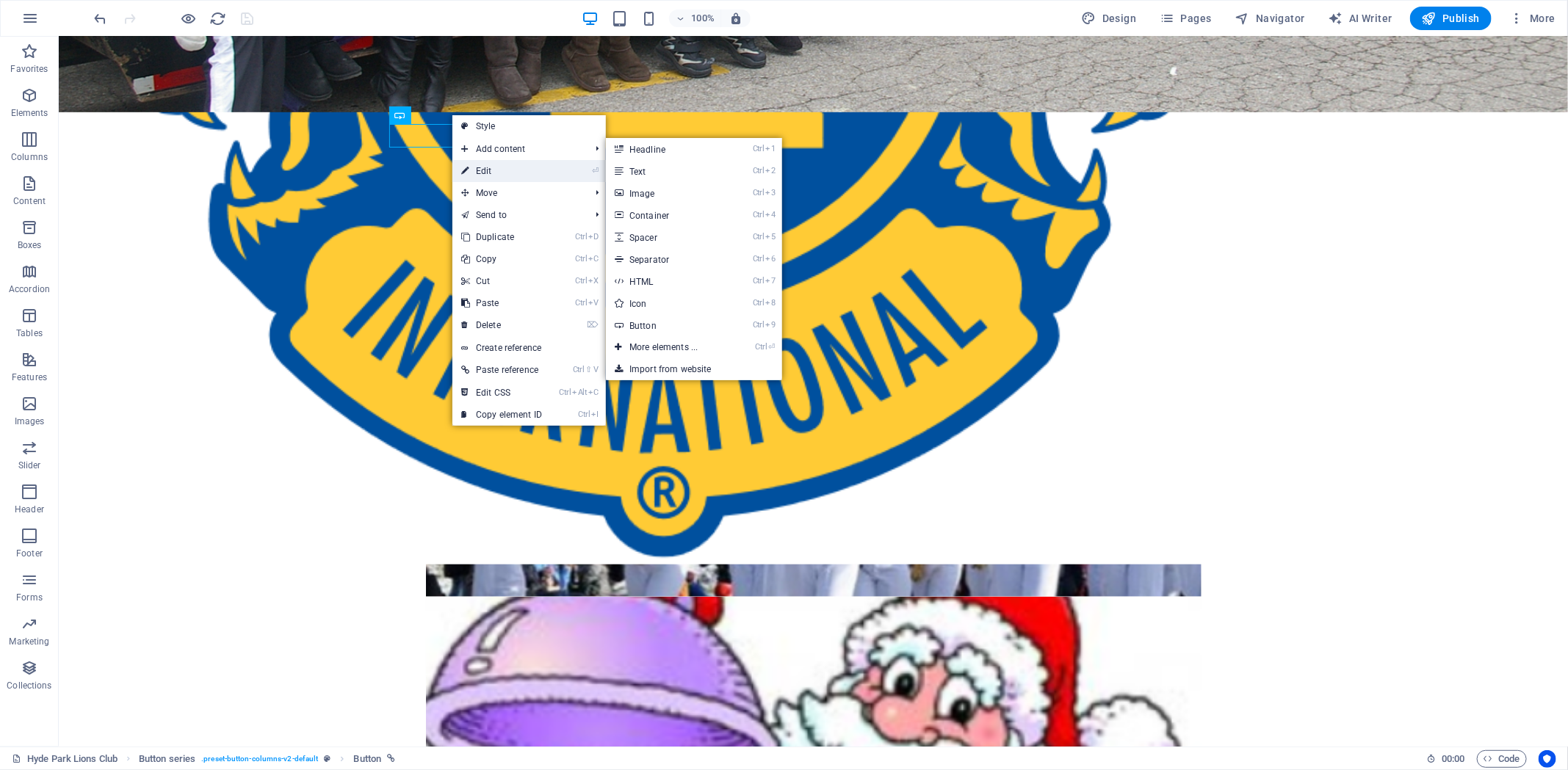
click at [511, 169] on link "⏎ Edit" at bounding box center [501, 170] width 99 height 22
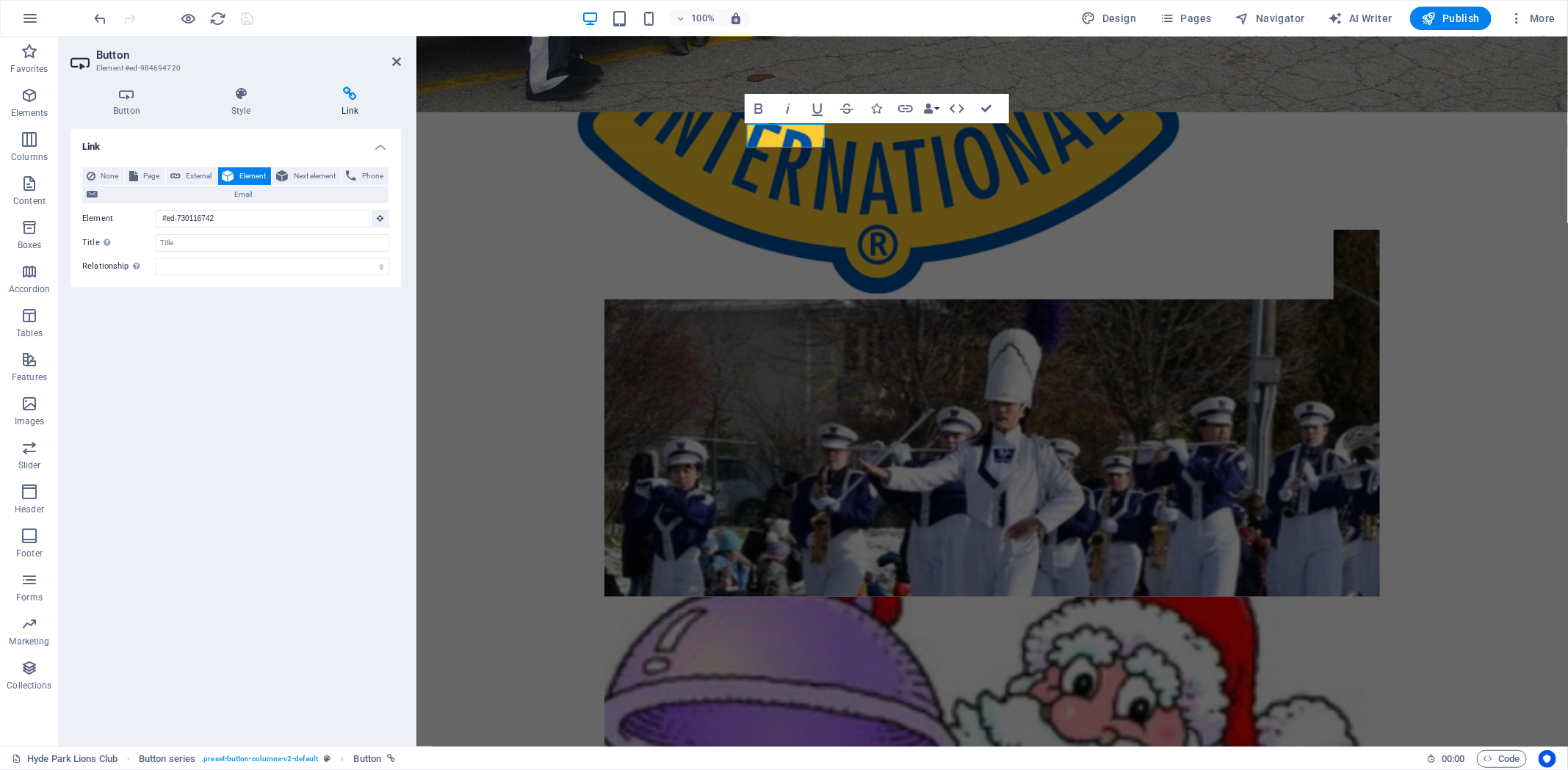
click at [337, 88] on icon at bounding box center [350, 94] width 102 height 15
click at [345, 93] on icon at bounding box center [350, 94] width 102 height 15
click at [355, 94] on icon at bounding box center [350, 94] width 102 height 15
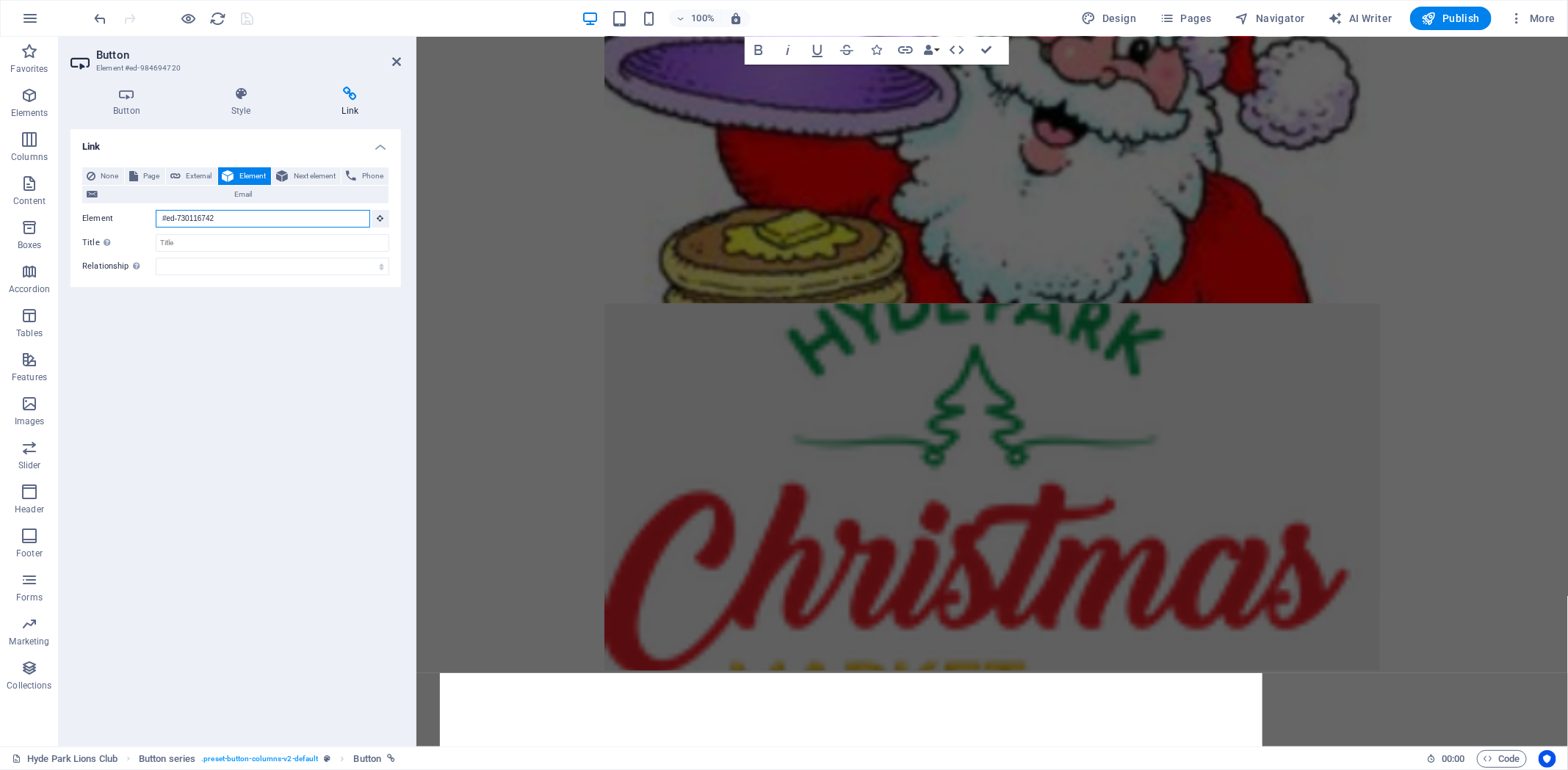
scroll to position [1353, 0]
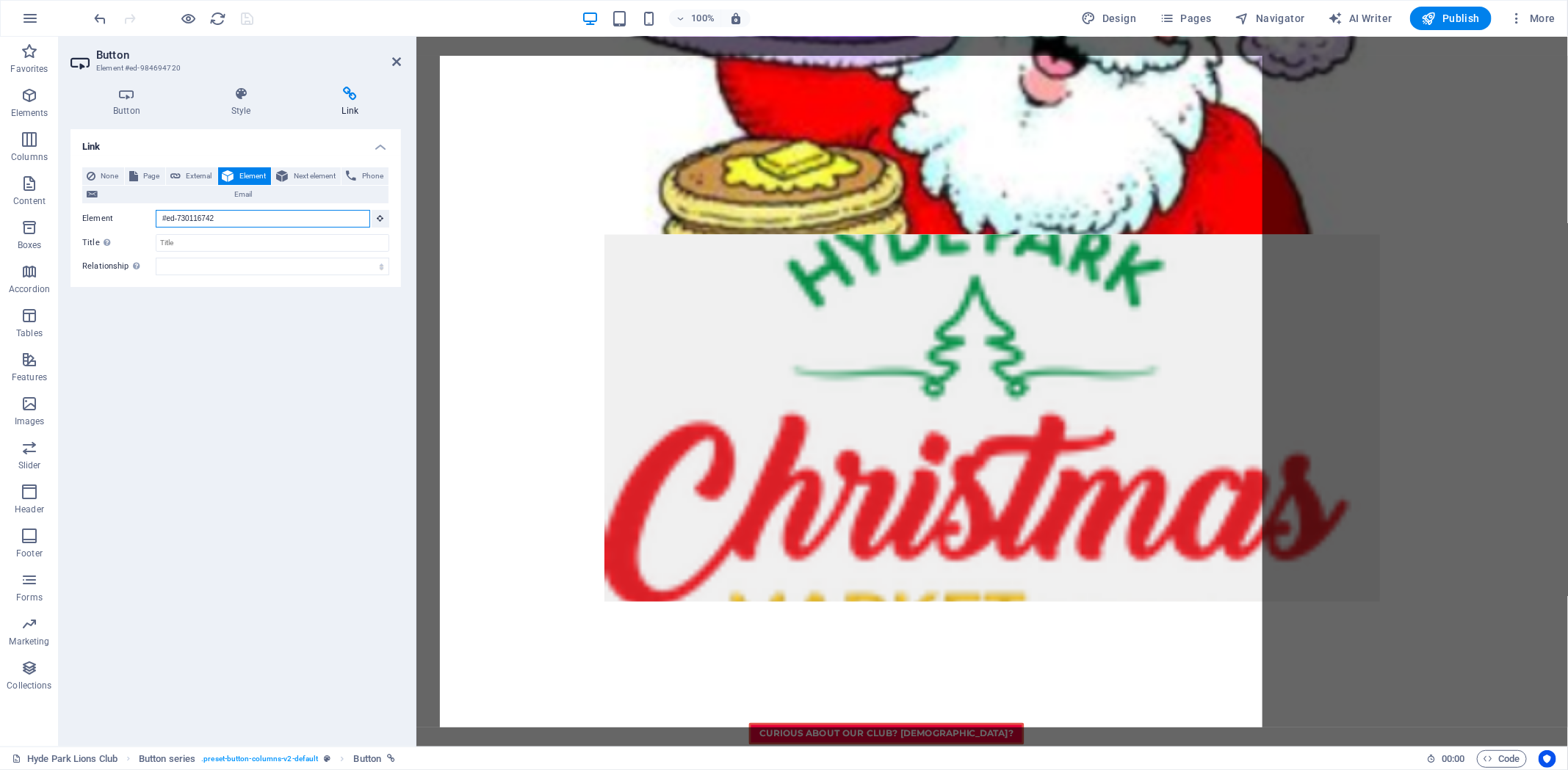
click at [265, 212] on input "#ed-730116742" at bounding box center [263, 219] width 215 height 17
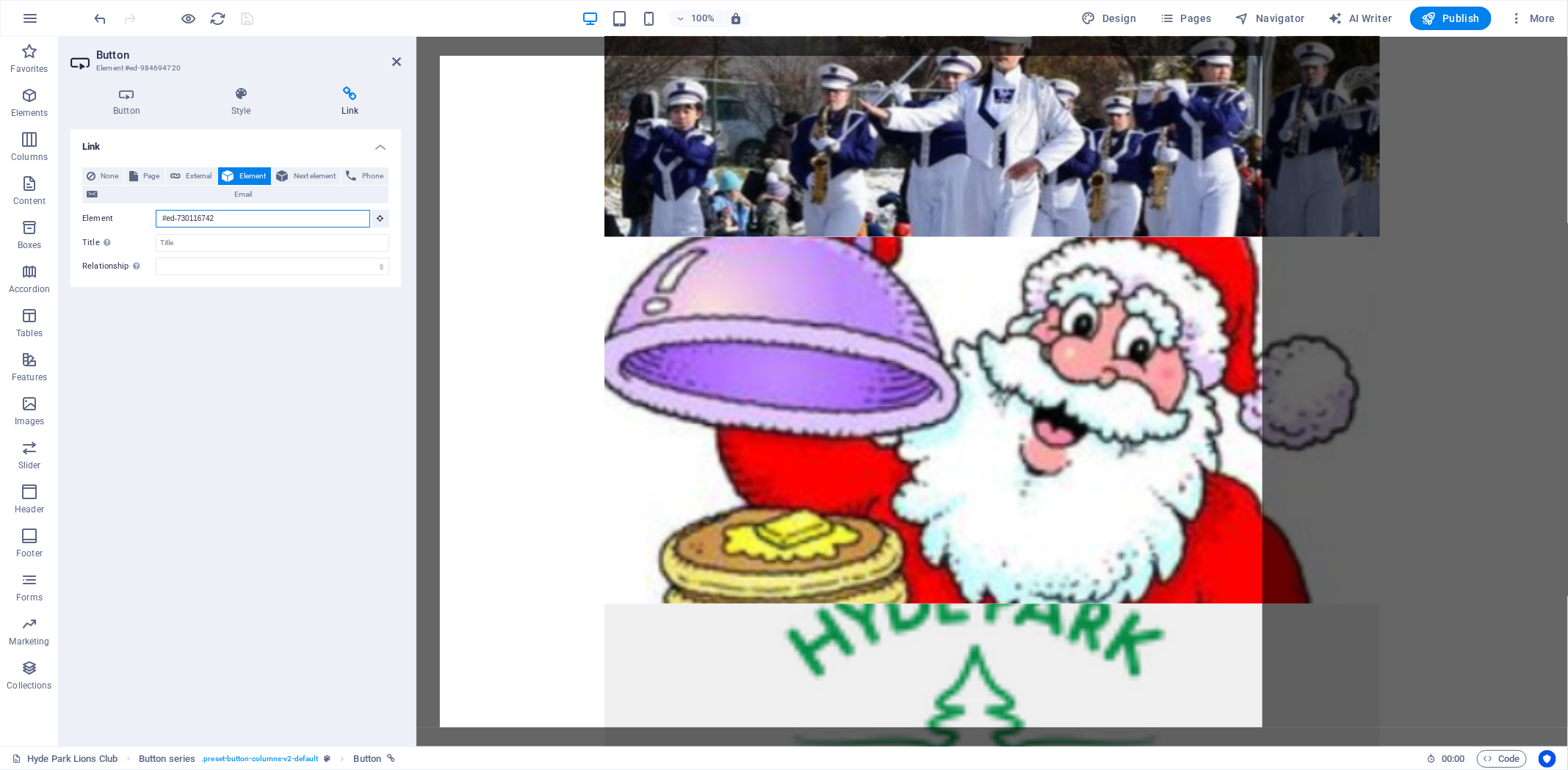
scroll to position [625, 0]
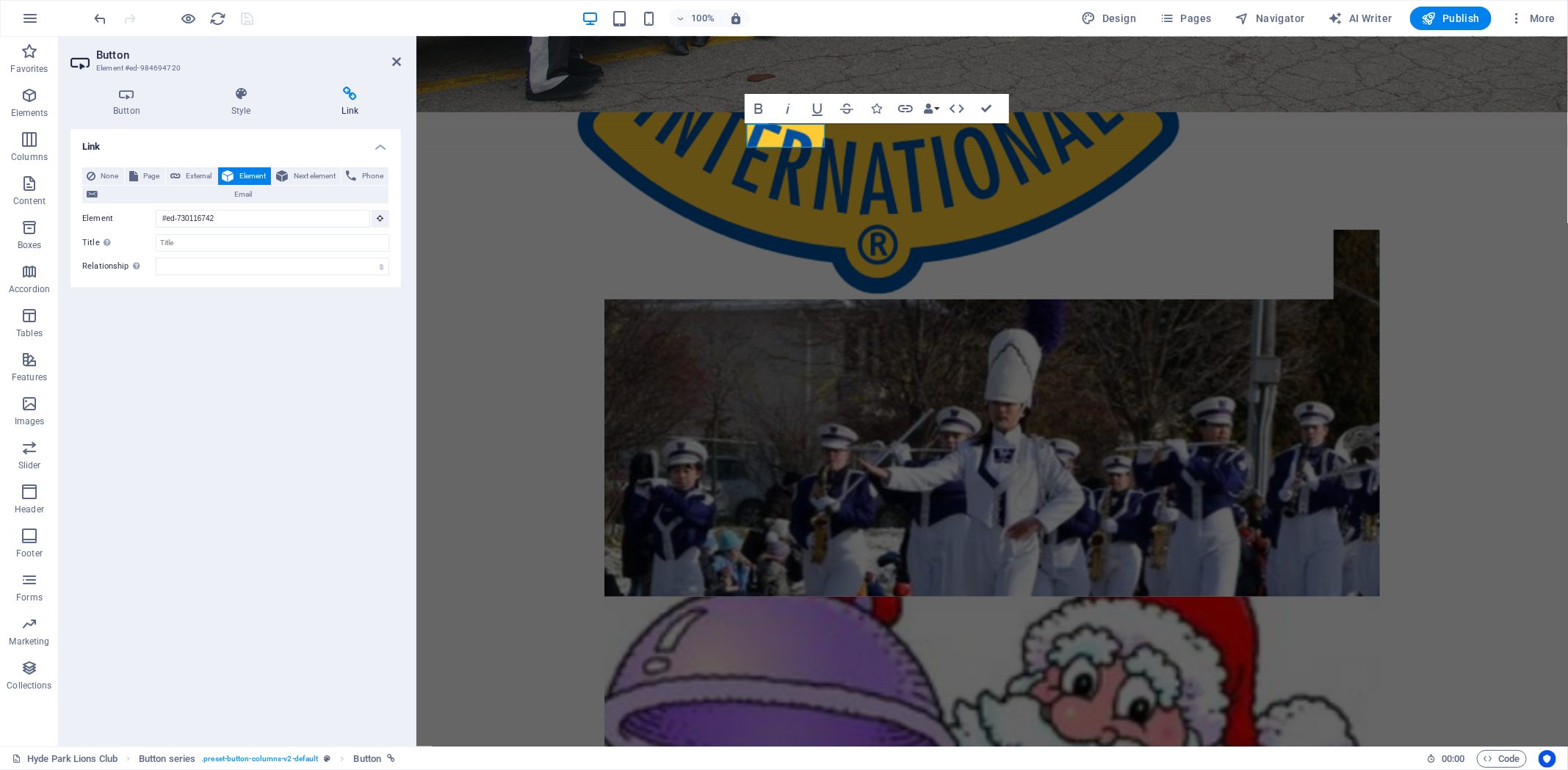
click at [395, 56] on h2 "Button" at bounding box center [248, 55] width 305 height 14
click at [395, 62] on icon at bounding box center [396, 62] width 9 height 12
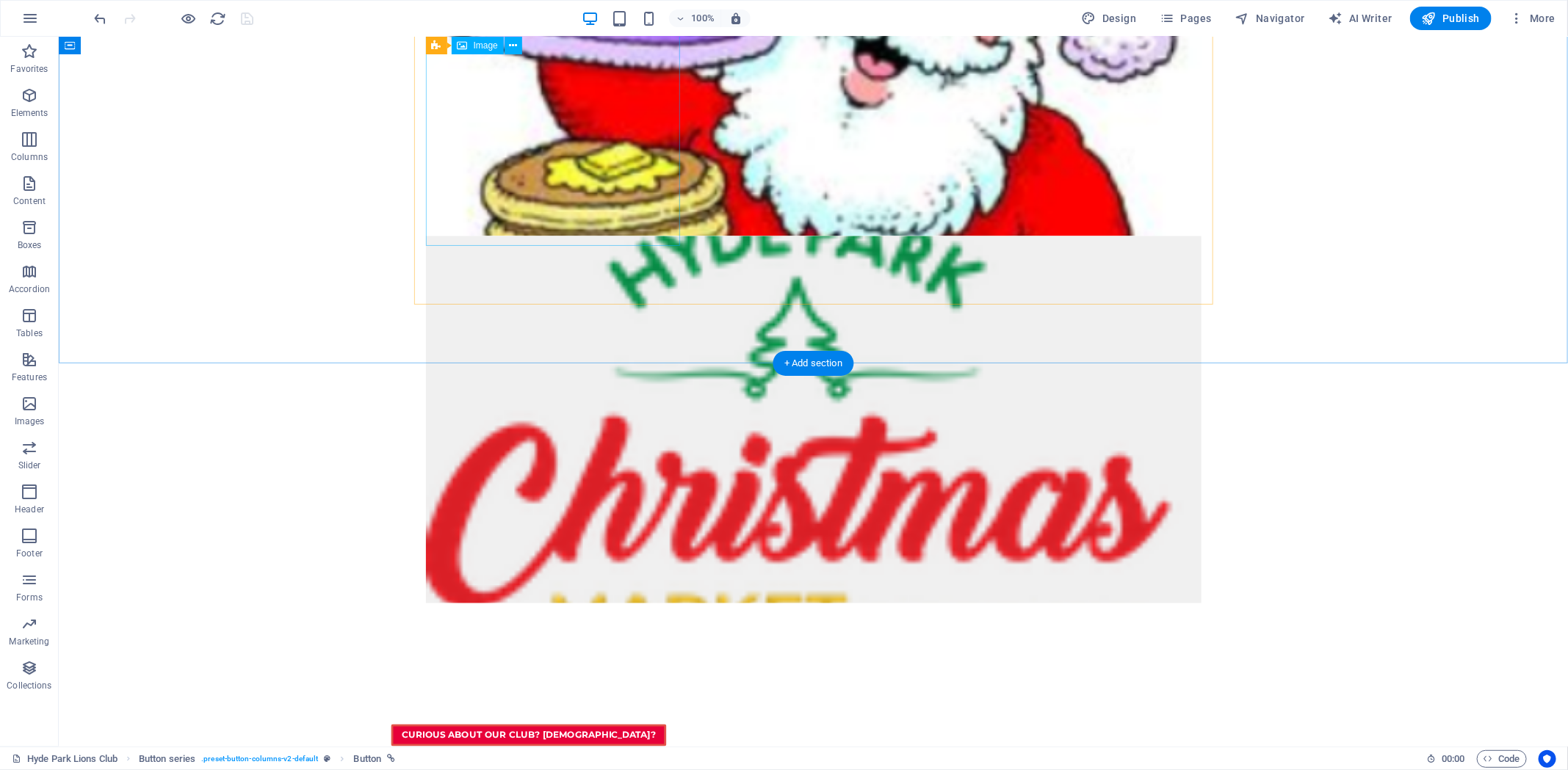
scroll to position [1358, 0]
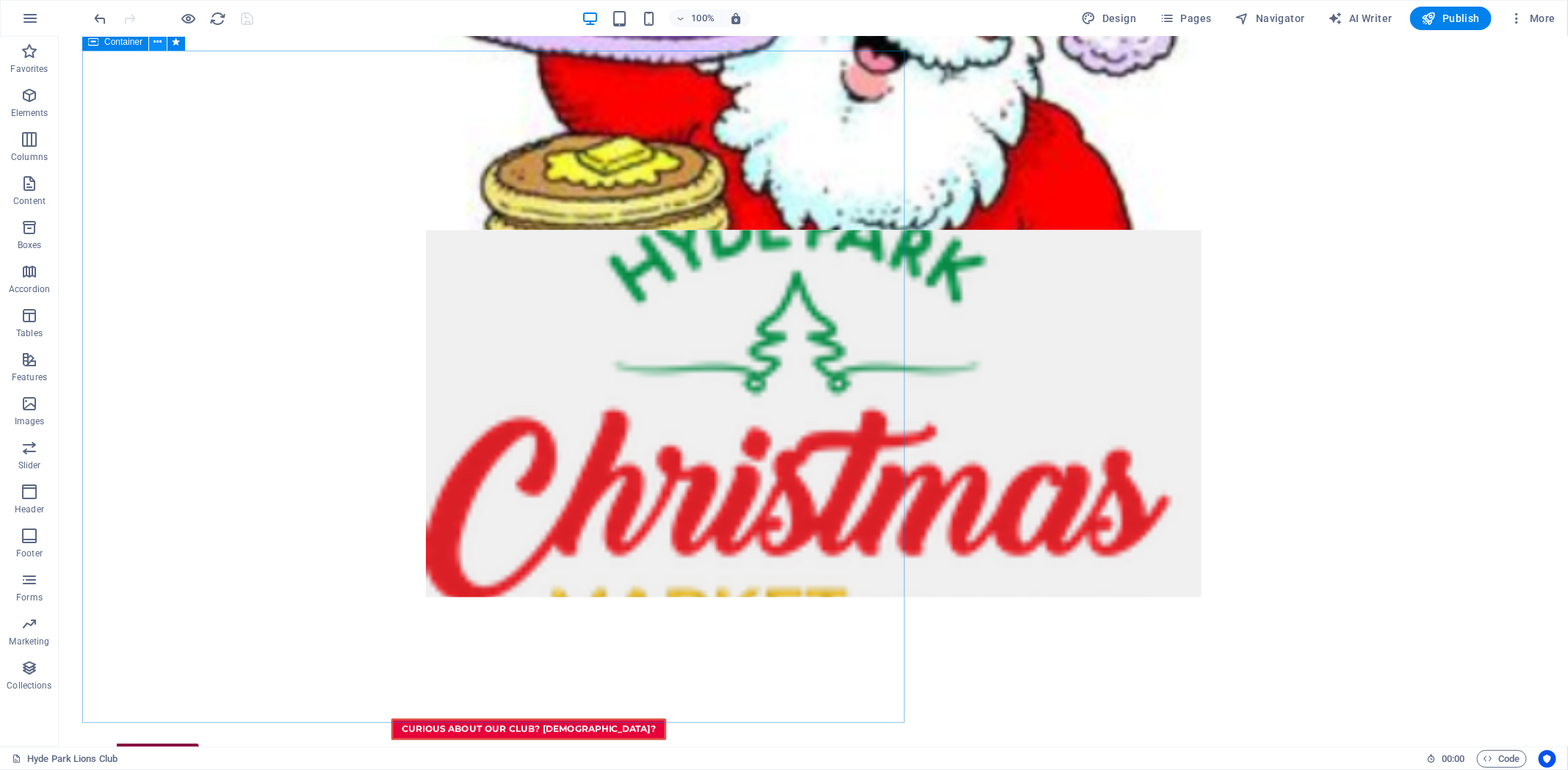
click at [160, 45] on icon at bounding box center [158, 43] width 8 height 15
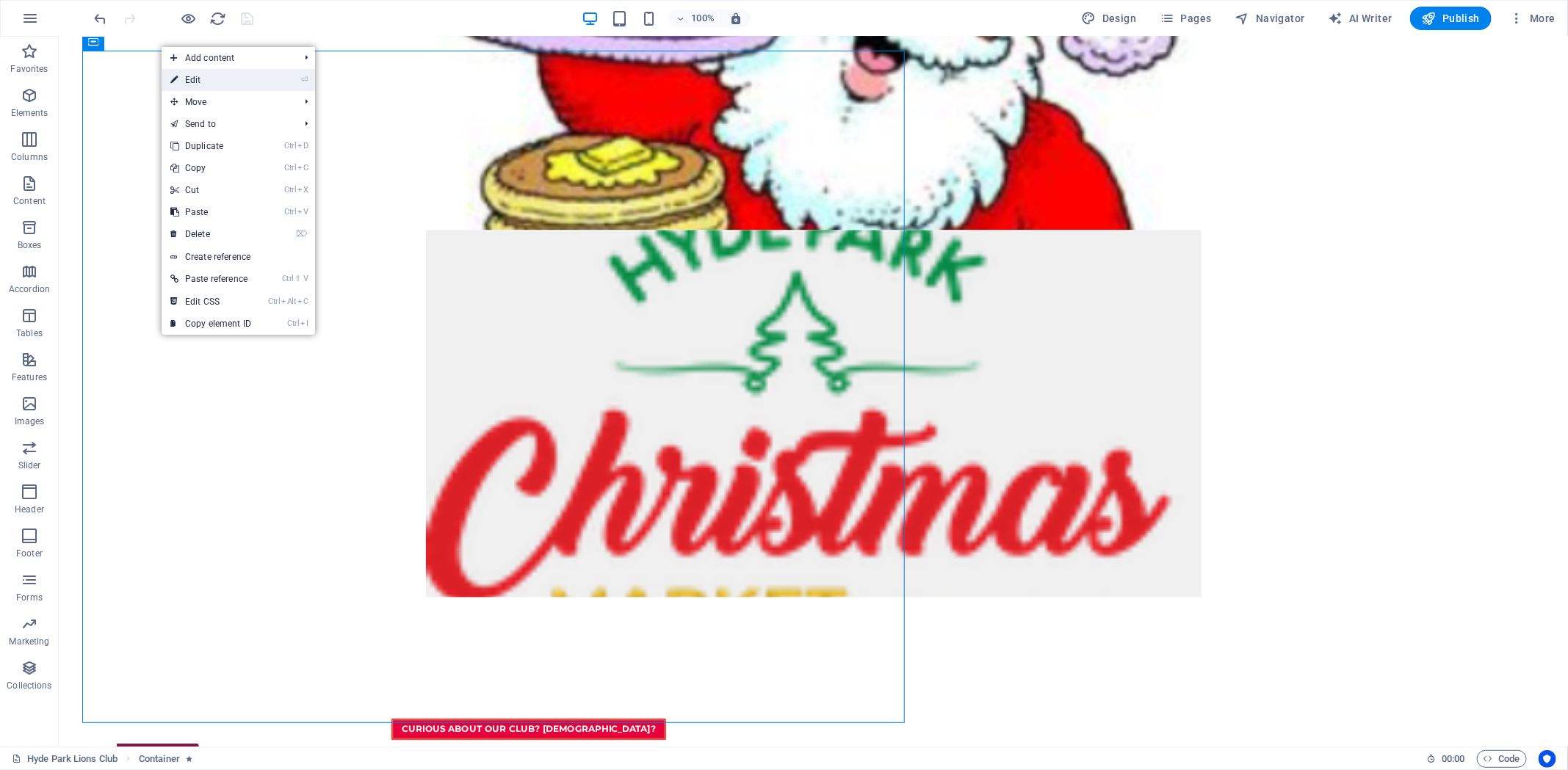
click at [178, 80] on link "⏎ Edit" at bounding box center [211, 79] width 99 height 22
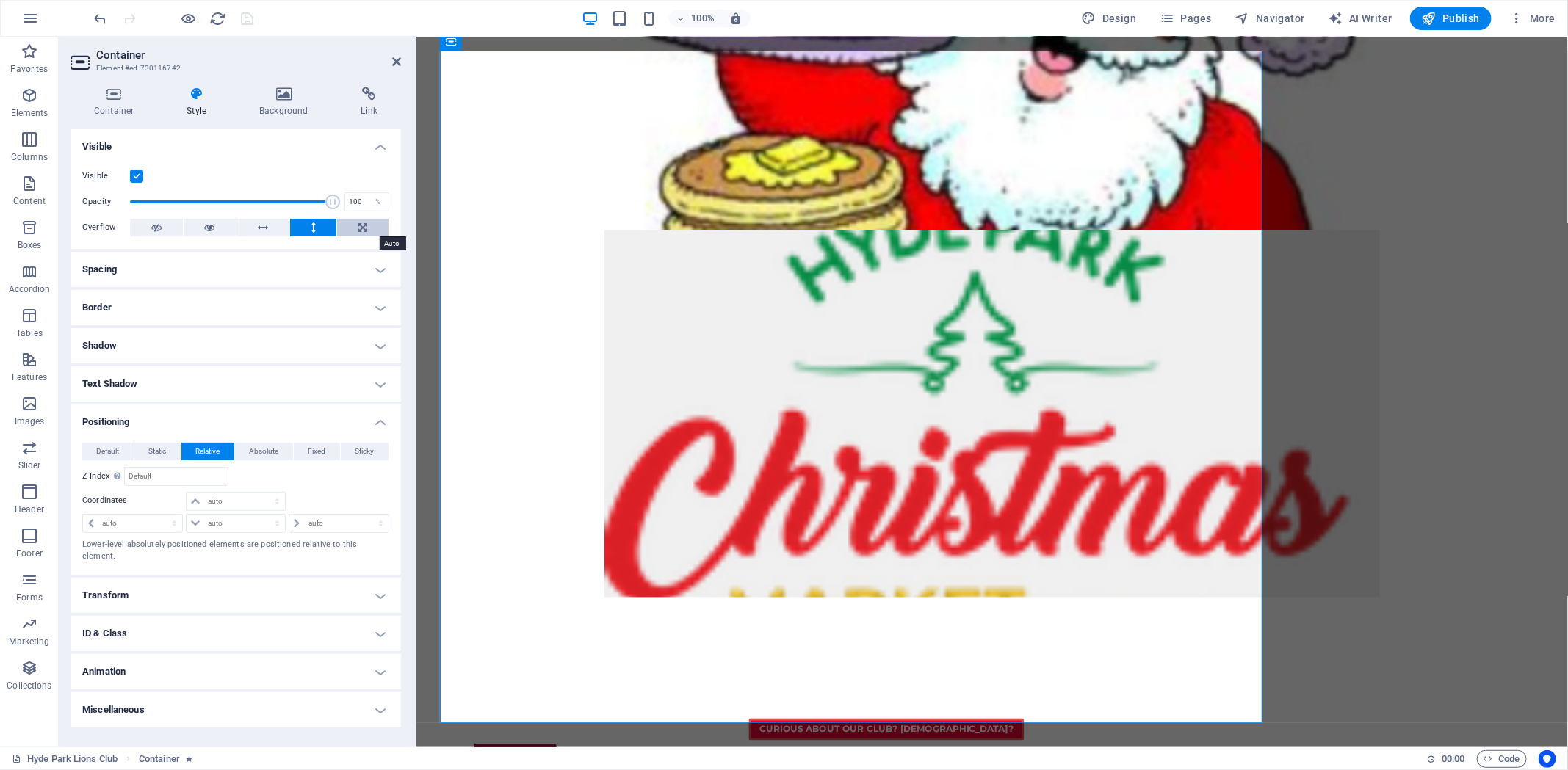
click at [361, 233] on icon at bounding box center [362, 227] width 9 height 17
click at [252, 21] on icon "save" at bounding box center [247, 18] width 16 height 16
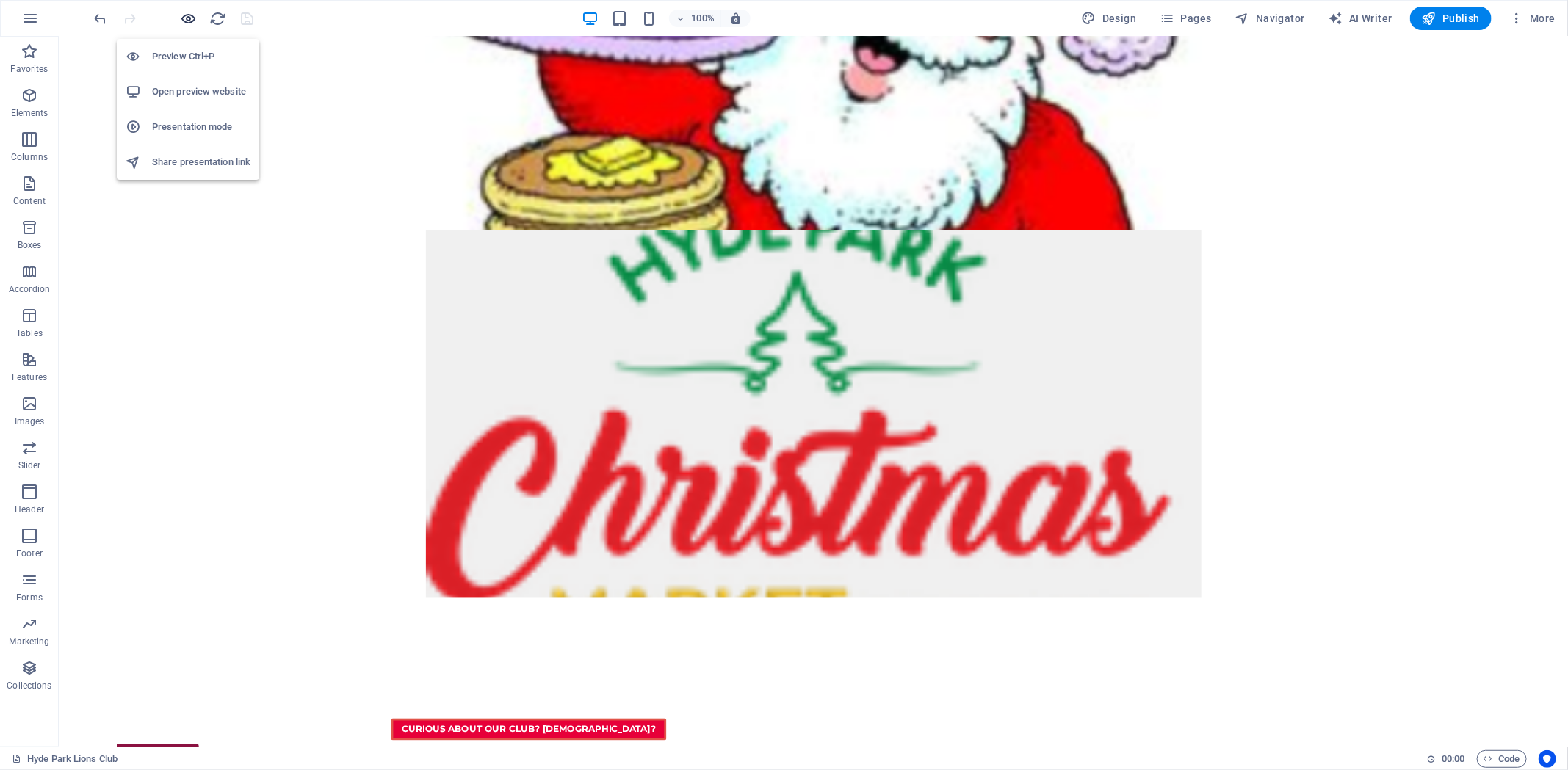
click at [194, 21] on icon "button" at bounding box center [189, 18] width 16 height 16
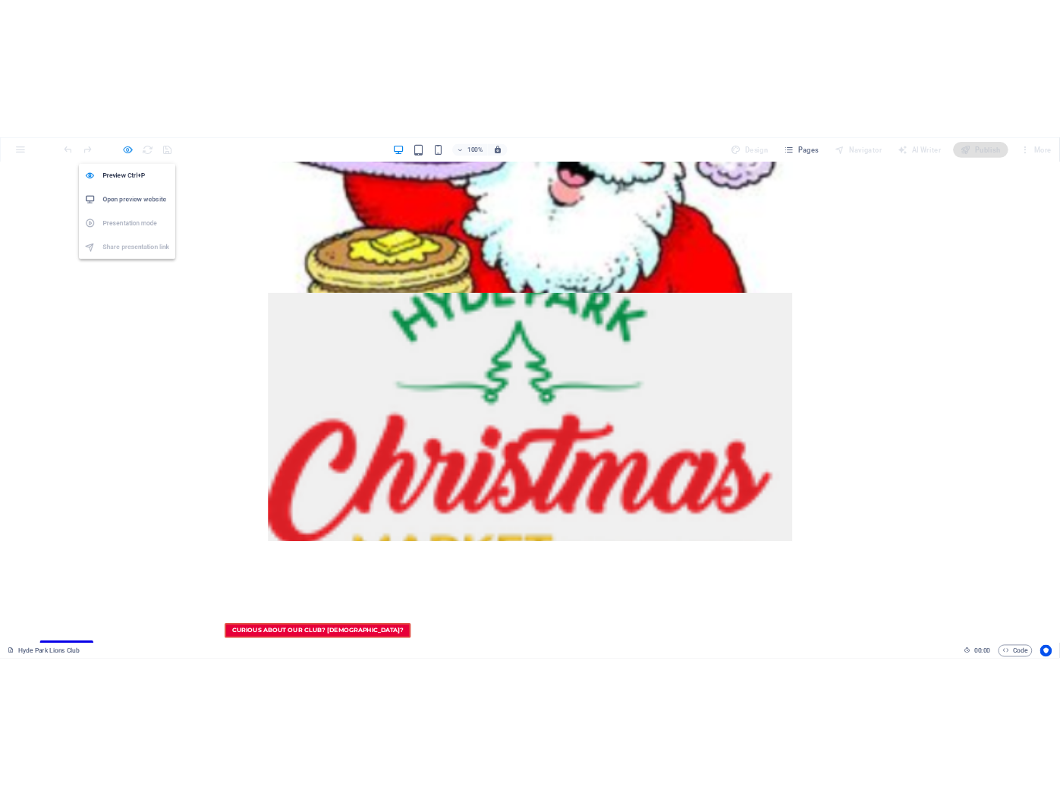
scroll to position [660, 0]
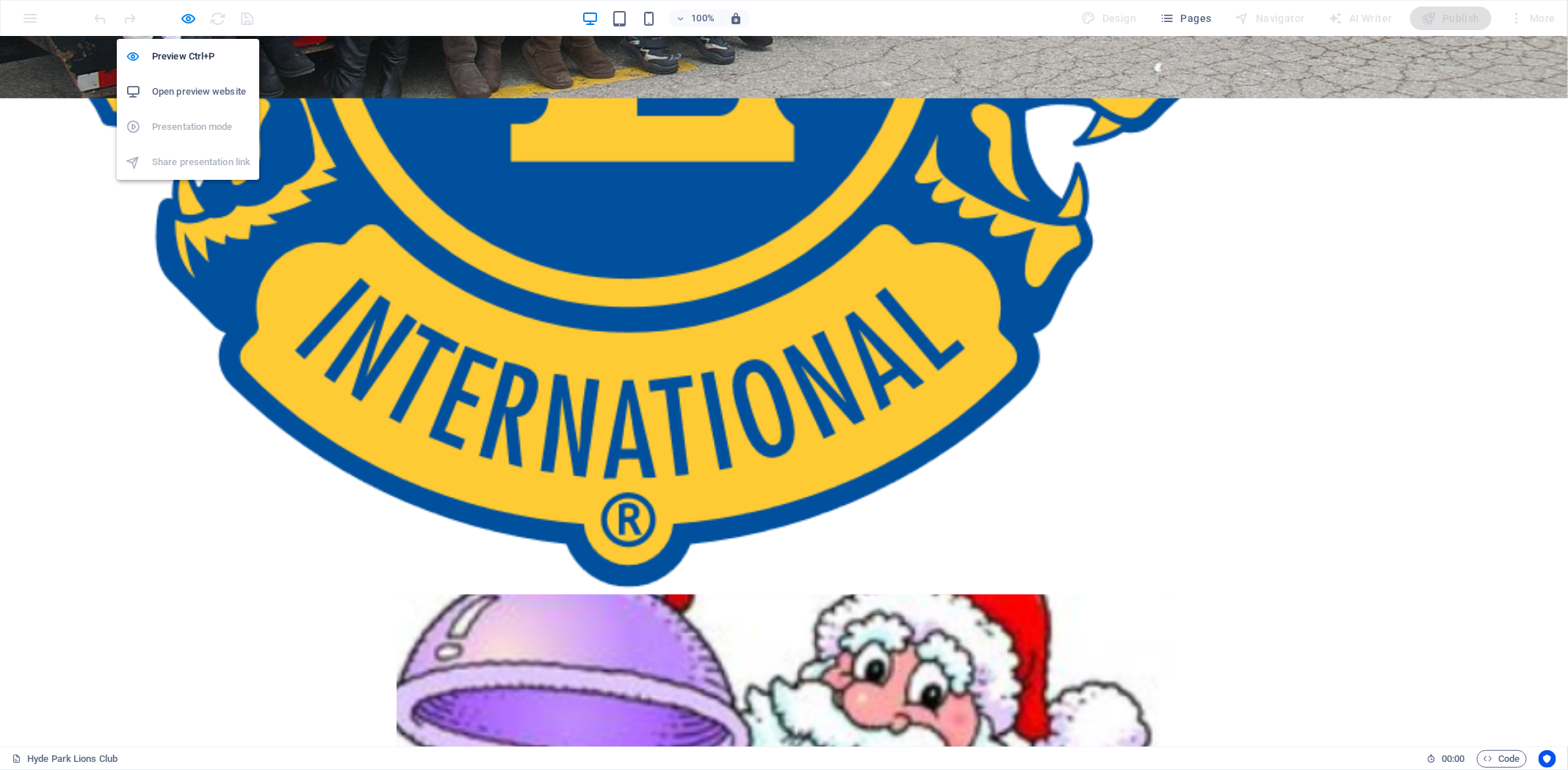
click at [201, 90] on h6 "Open preview website" at bounding box center [201, 92] width 99 height 17
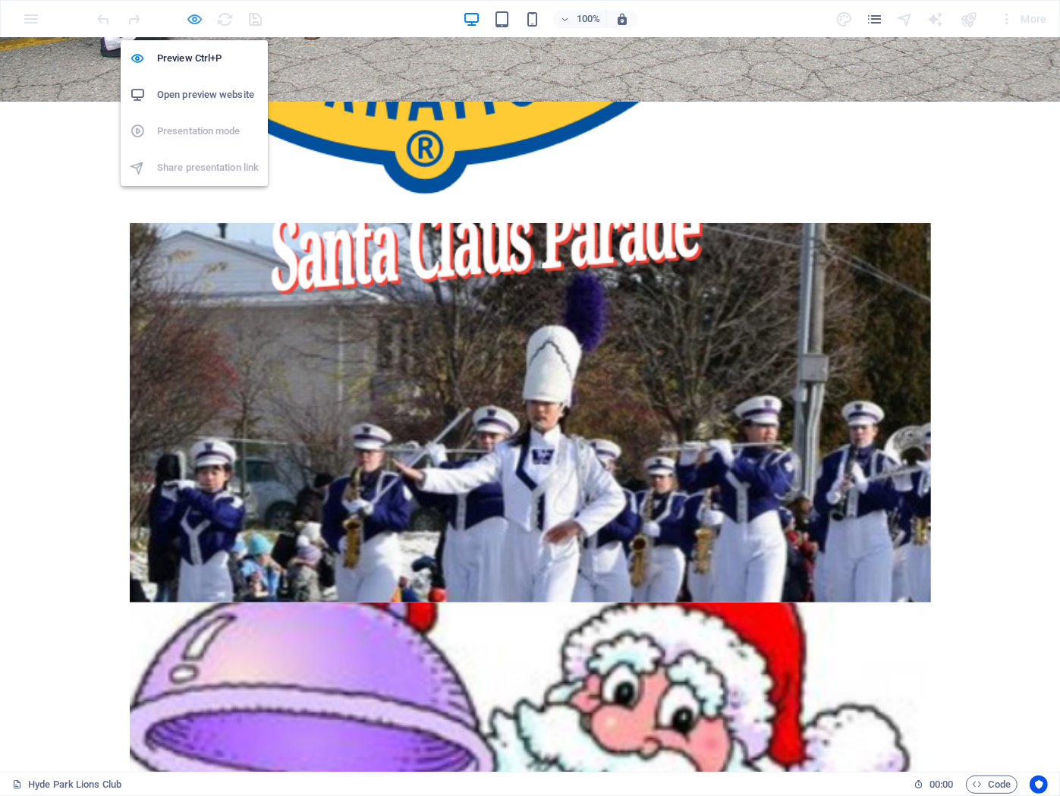
click at [200, 14] on icon "button" at bounding box center [195, 19] width 17 height 17
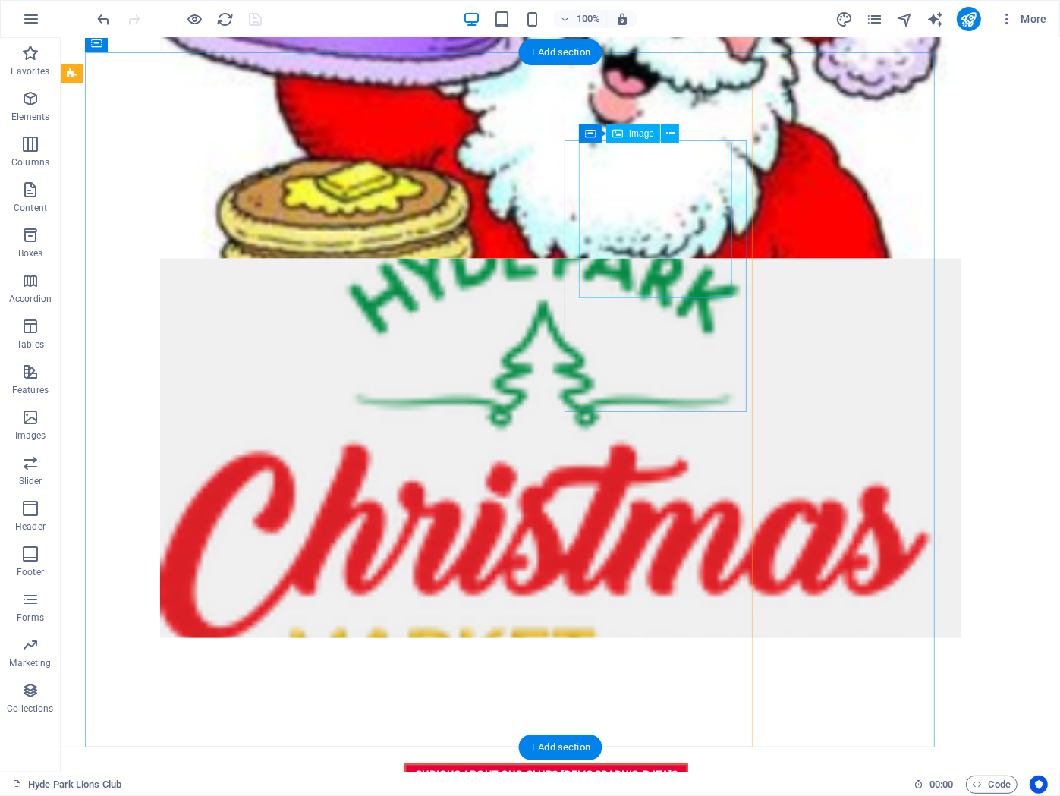
scroll to position [1404, 0]
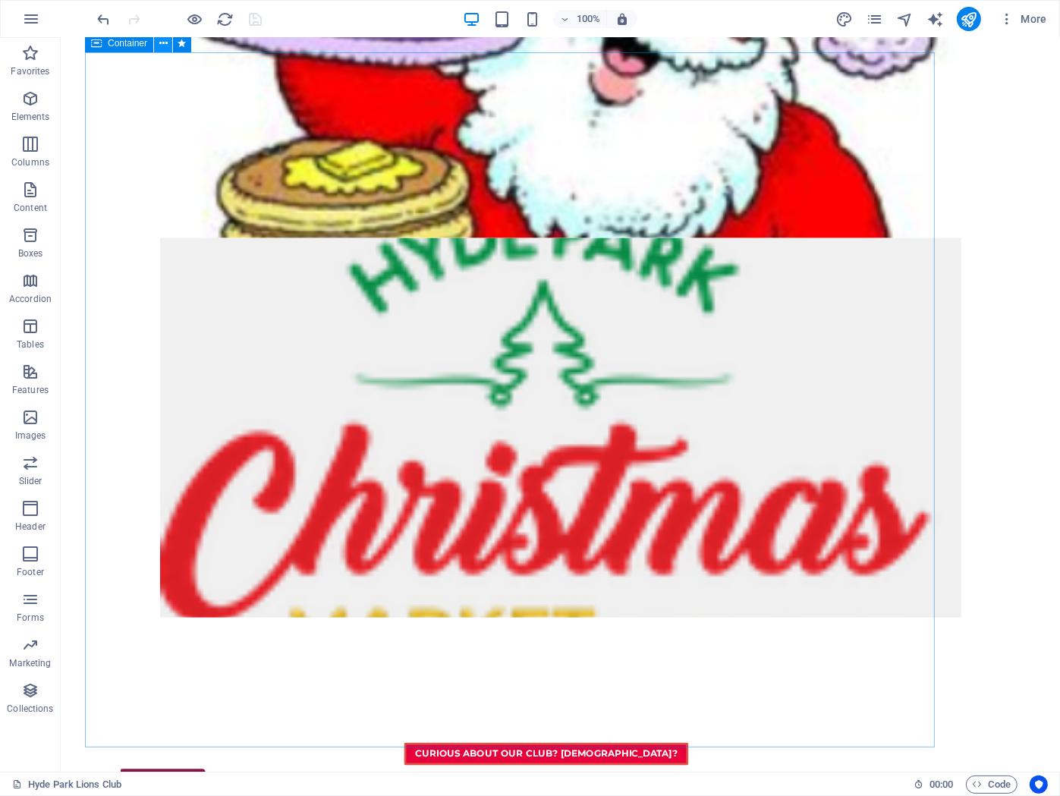
click at [160, 43] on icon at bounding box center [163, 44] width 8 height 16
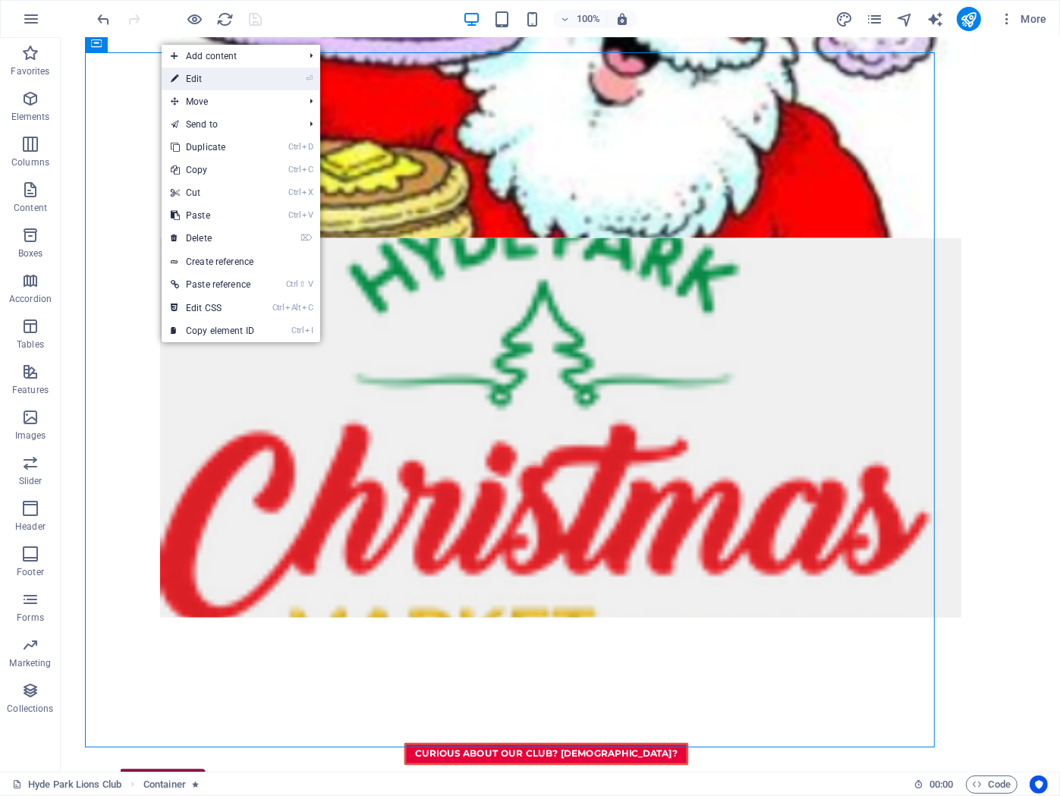
click at [221, 87] on link "⏎ Edit" at bounding box center [213, 79] width 102 height 23
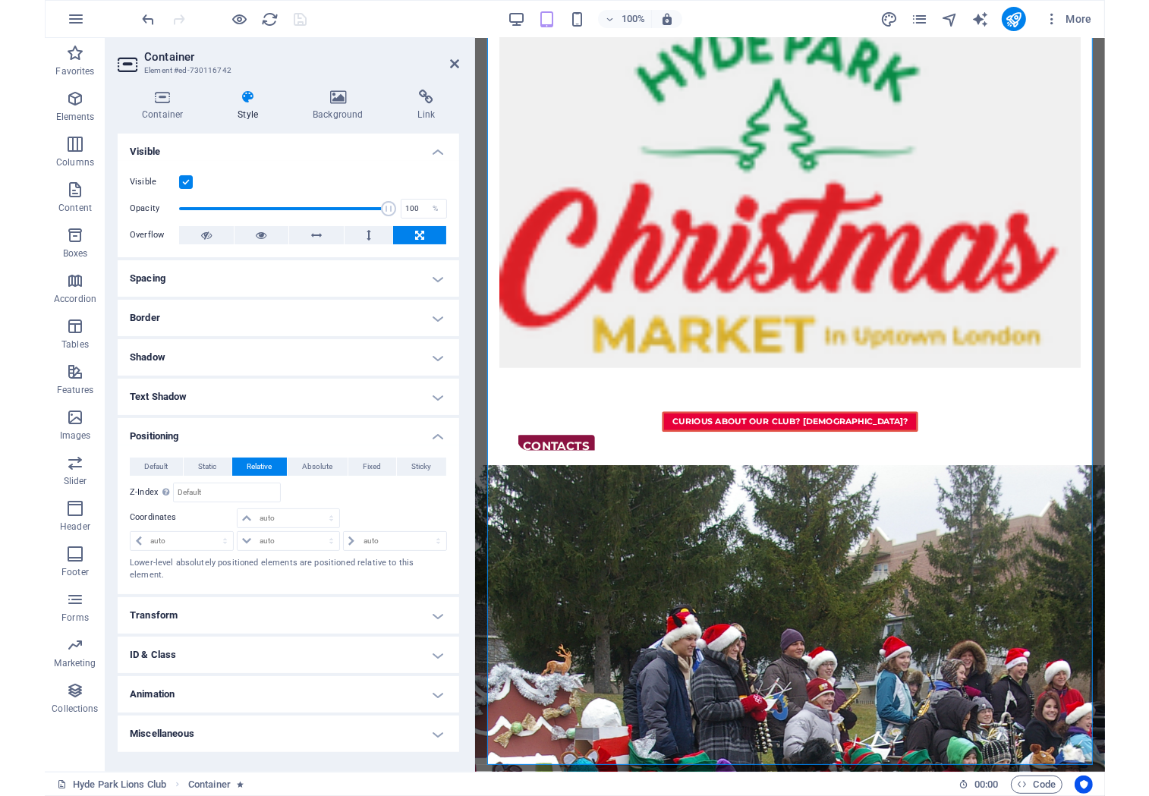
scroll to position [1348, 0]
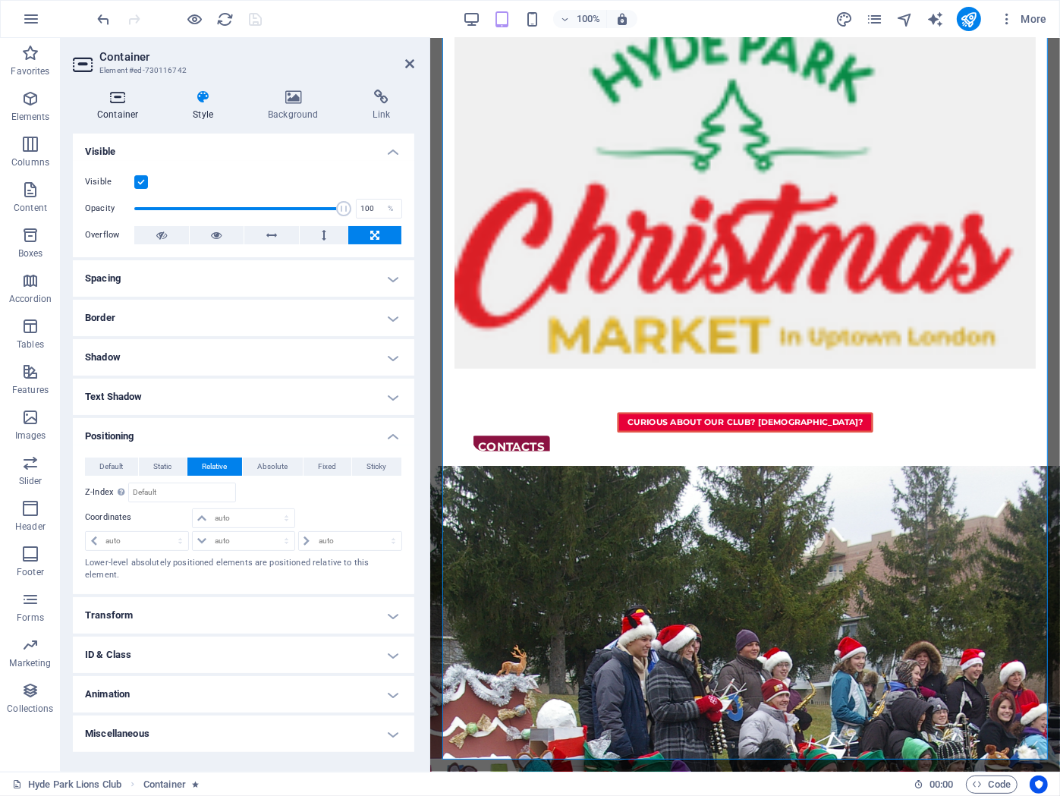
click at [109, 105] on h4 "Container" at bounding box center [121, 106] width 96 height 32
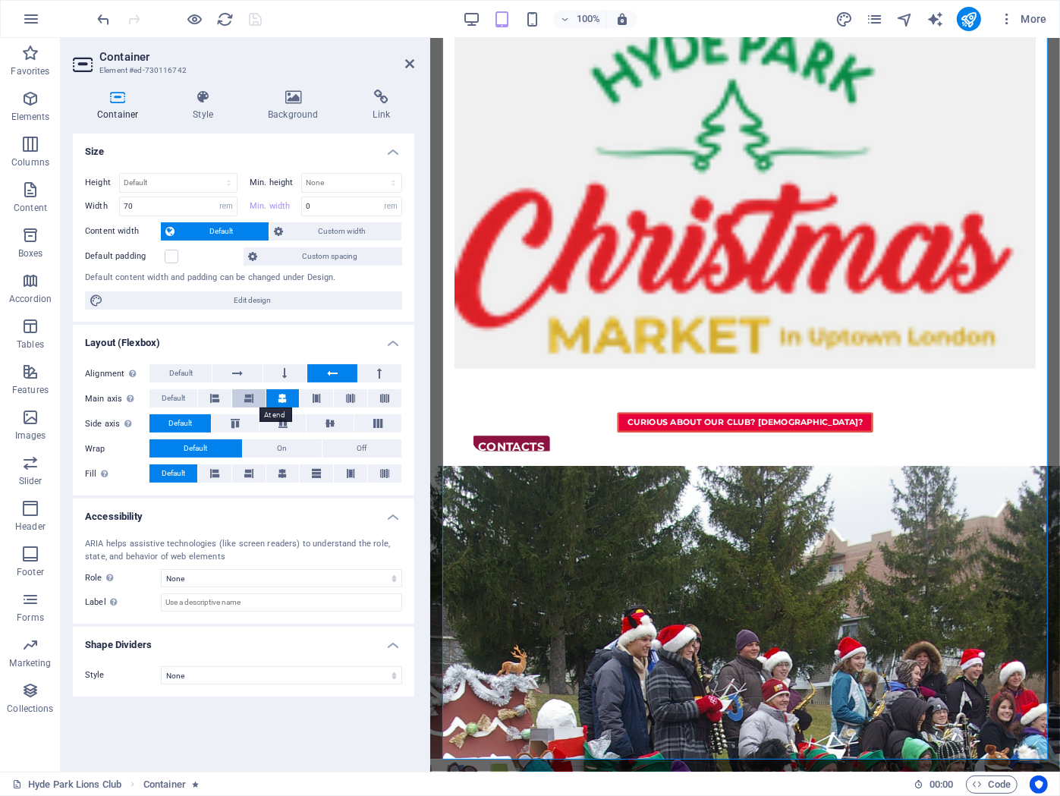
click at [250, 403] on icon at bounding box center [248, 398] width 9 height 18
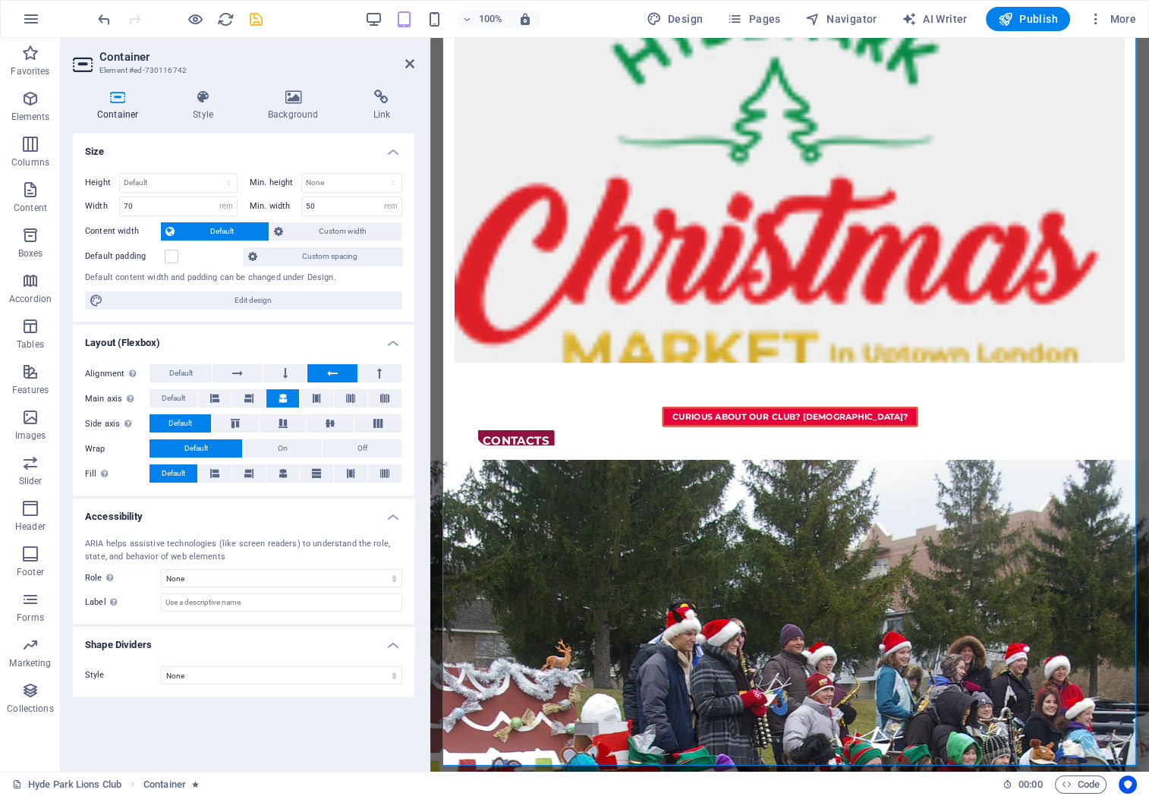
type input "0"
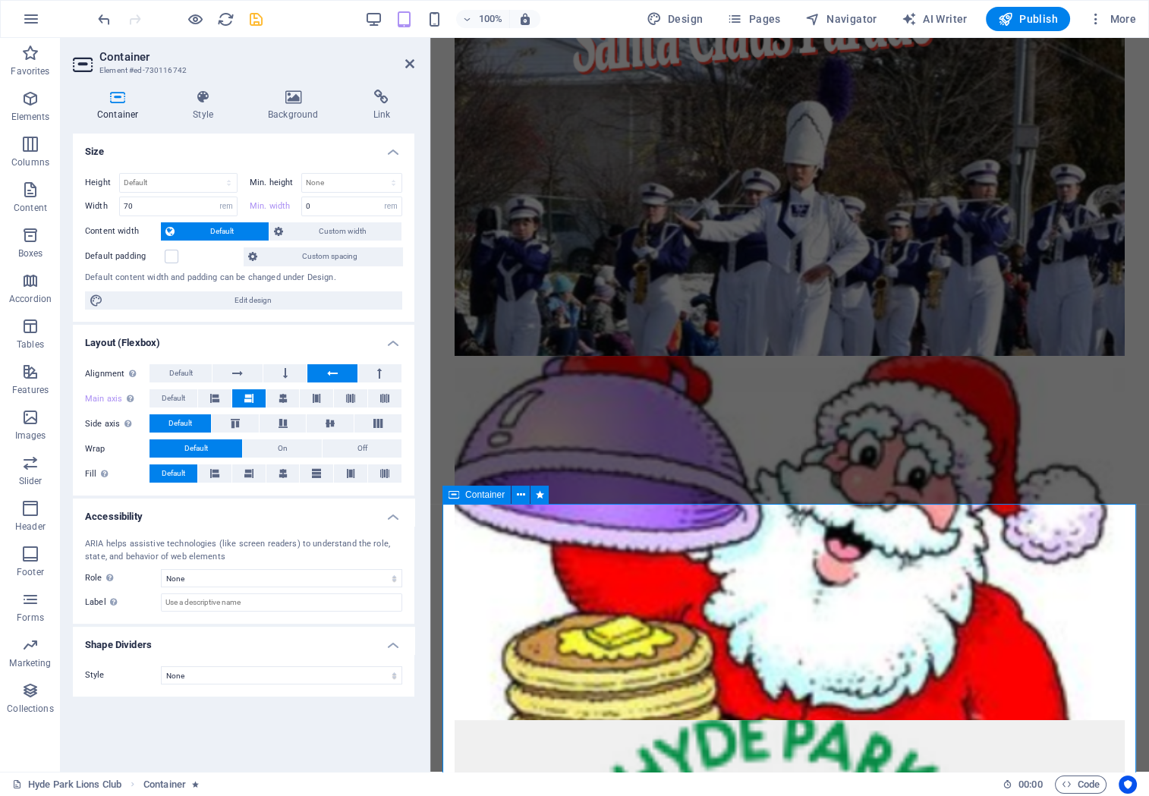
scroll to position [621, 0]
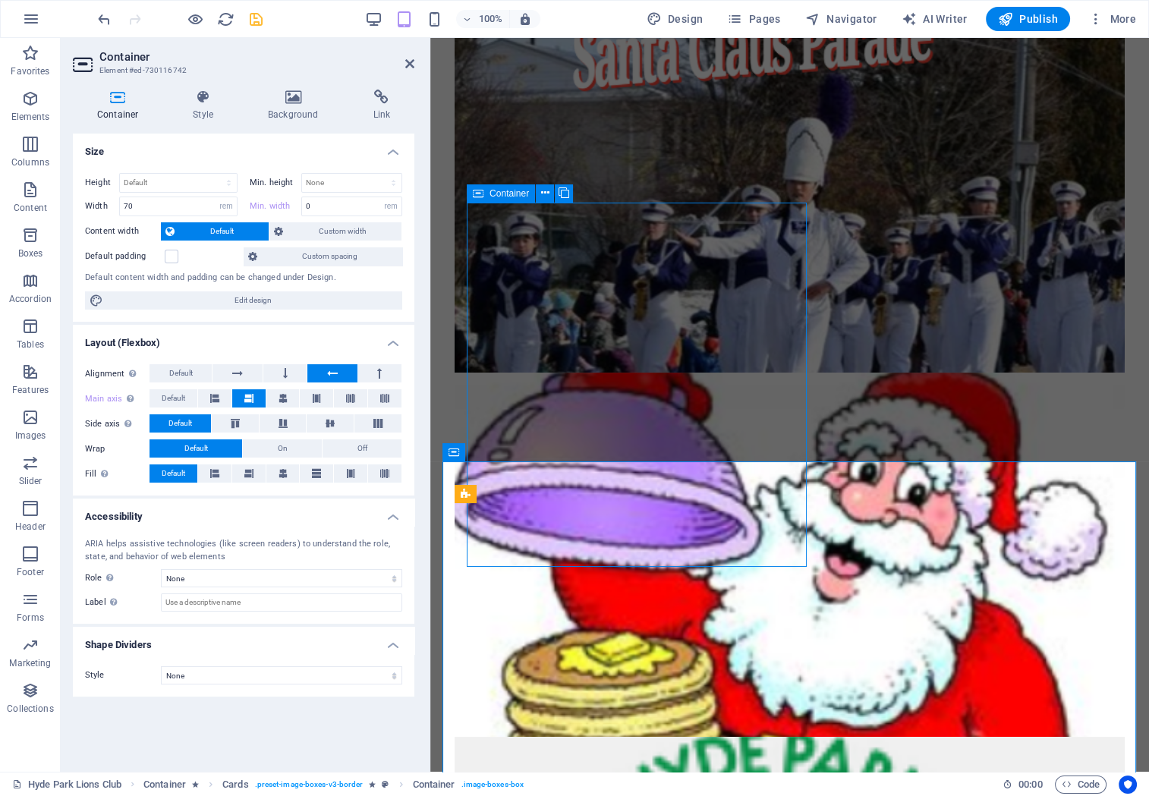
select select "rem"
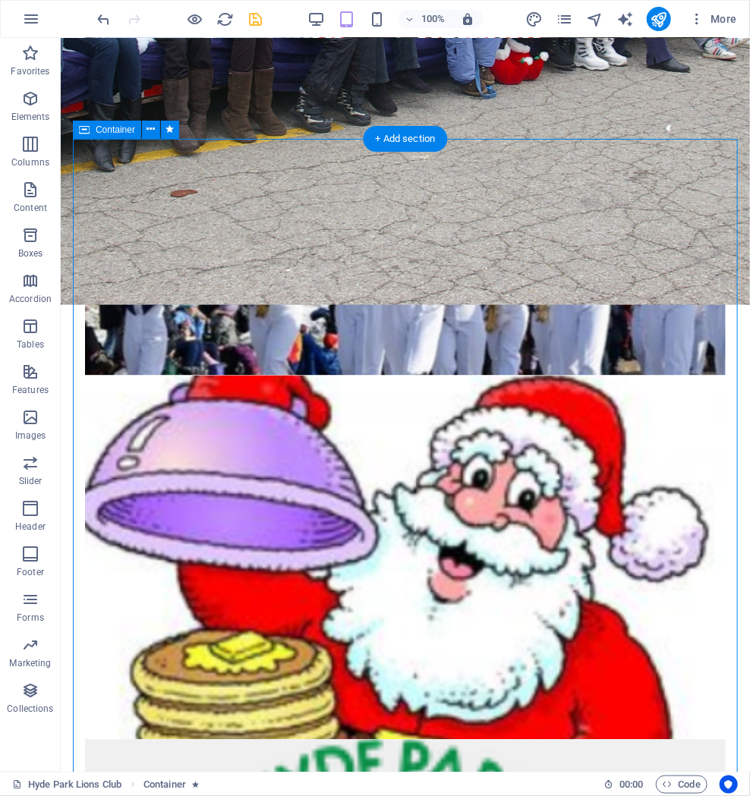
scroll to position [540, 0]
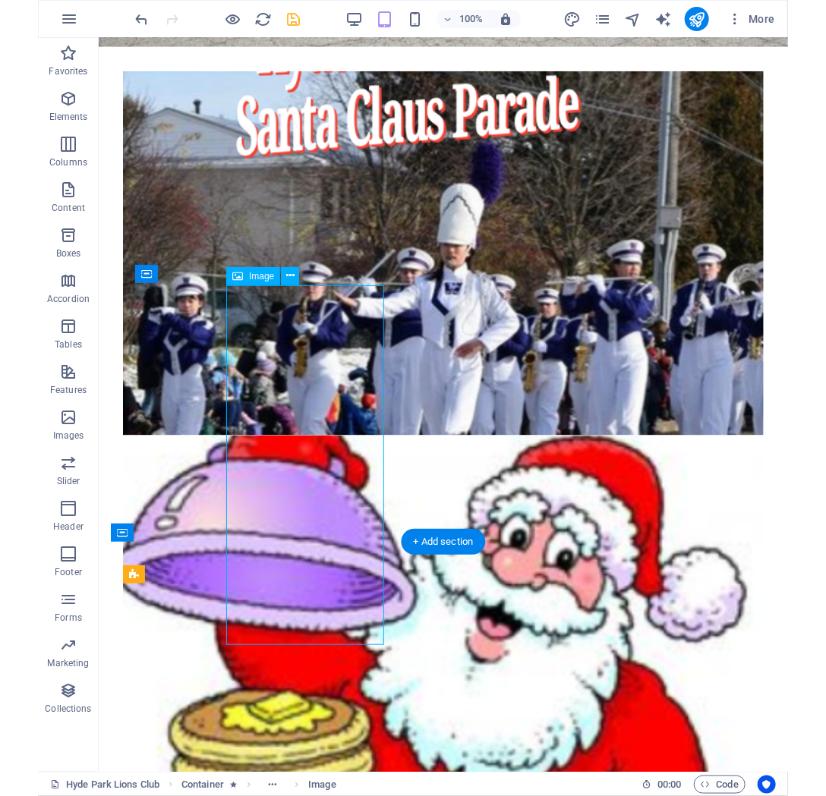
scroll to position [1613, 0]
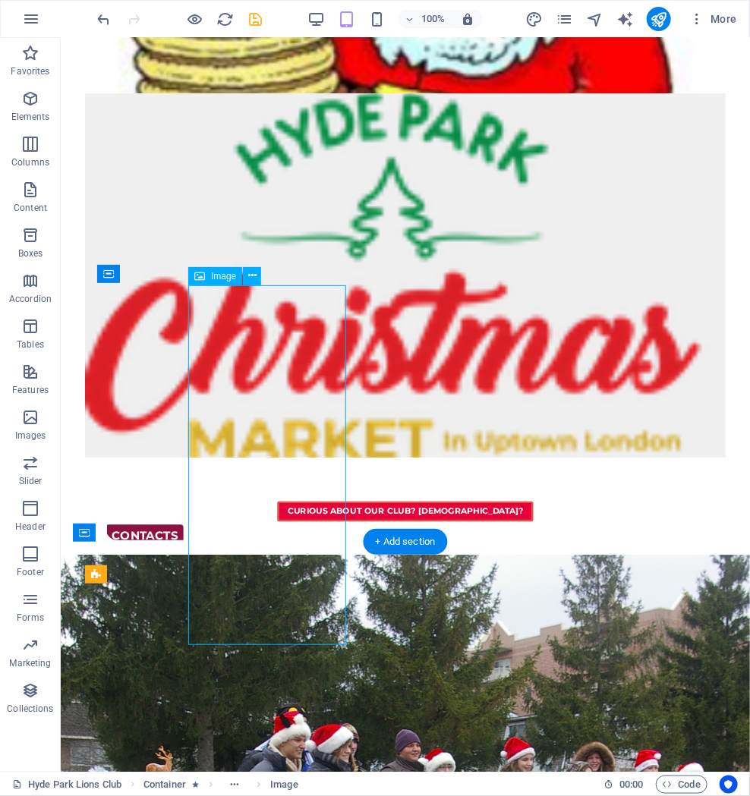
select select "%"
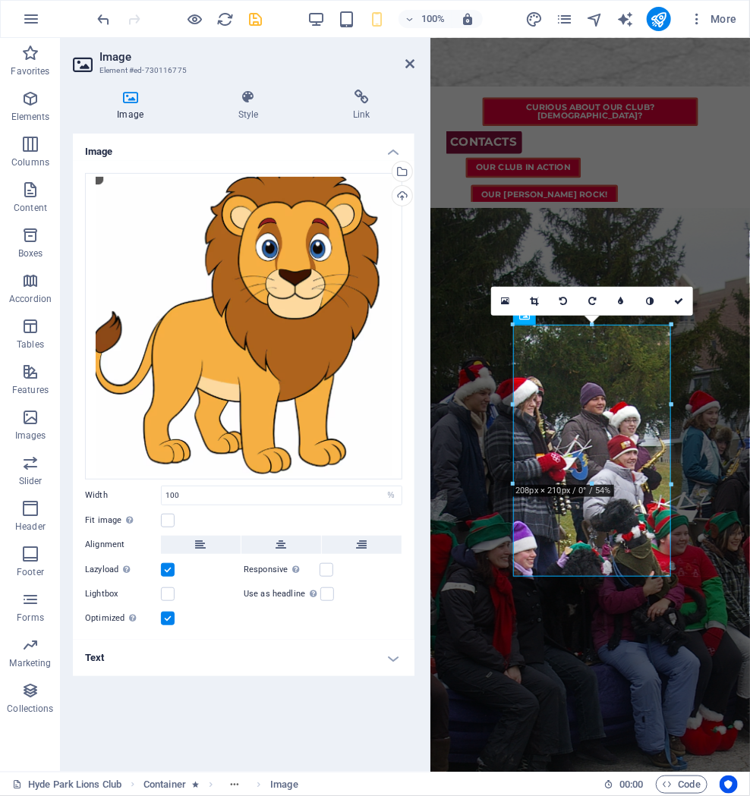
click at [138, 101] on icon at bounding box center [130, 97] width 115 height 15
click at [131, 100] on icon at bounding box center [130, 97] width 115 height 15
click at [249, 109] on h4 "Style" at bounding box center [251, 106] width 115 height 32
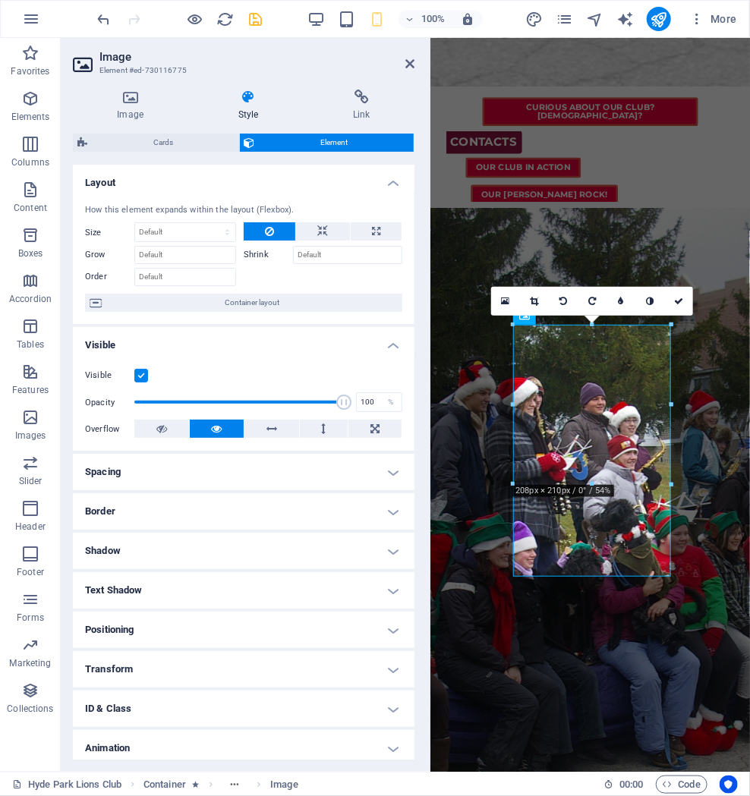
click at [526, 316] on div "16:10 16:9 4:3 1:1 1:2 0" at bounding box center [592, 301] width 202 height 29
click at [527, 316] on div "16:10 16:9 4:3 1:1 1:2 0" at bounding box center [592, 301] width 202 height 29
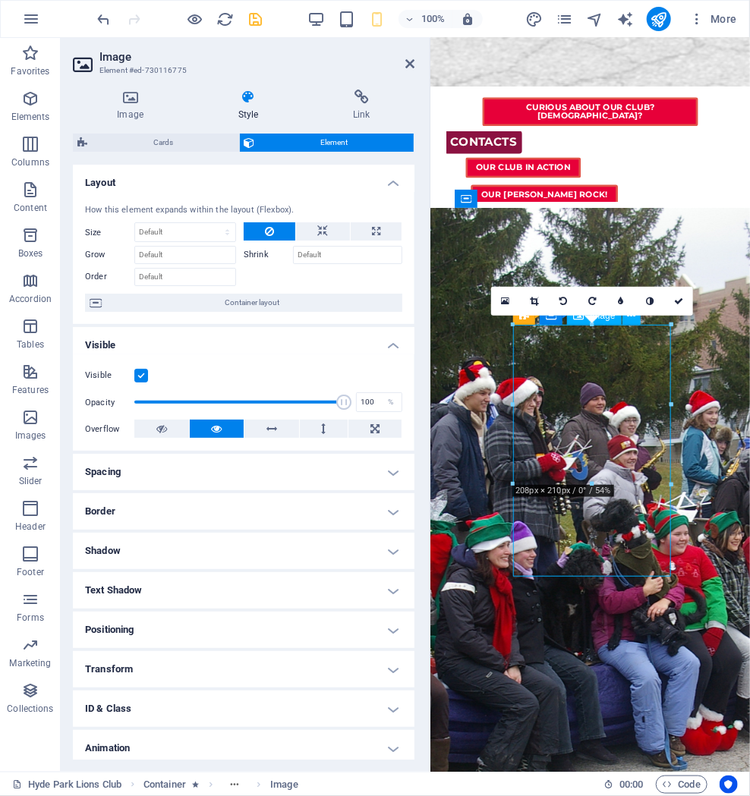
drag, startPoint x: 577, startPoint y: 345, endPoint x: 551, endPoint y: 349, distance: 26.8
click at [526, 316] on div "16:10 16:9 4:3 1:1 1:2 0" at bounding box center [592, 301] width 202 height 29
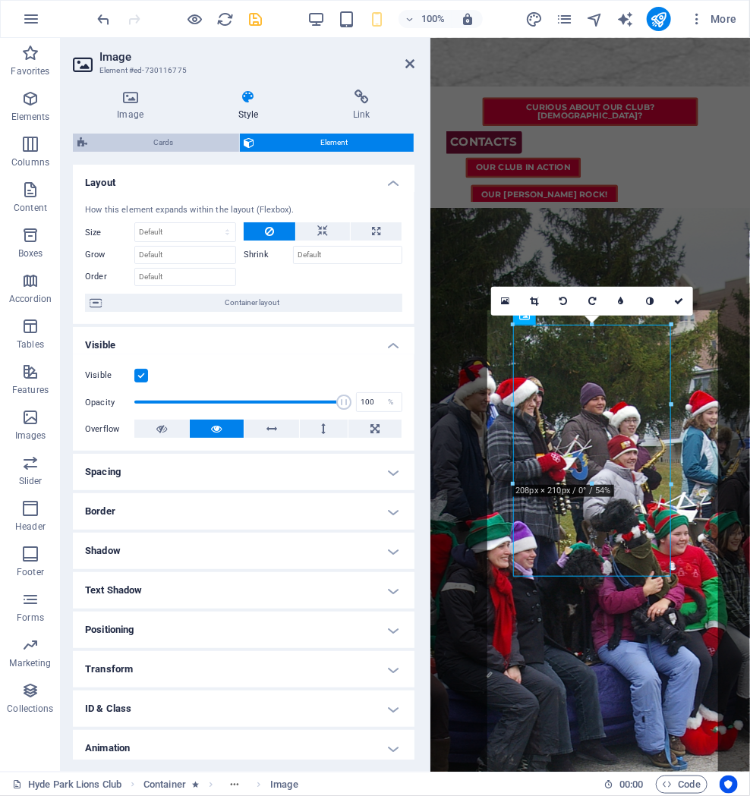
click at [160, 143] on span "Cards" at bounding box center [163, 143] width 143 height 18
select select "rem"
select select "preset-image-boxes-v3-border"
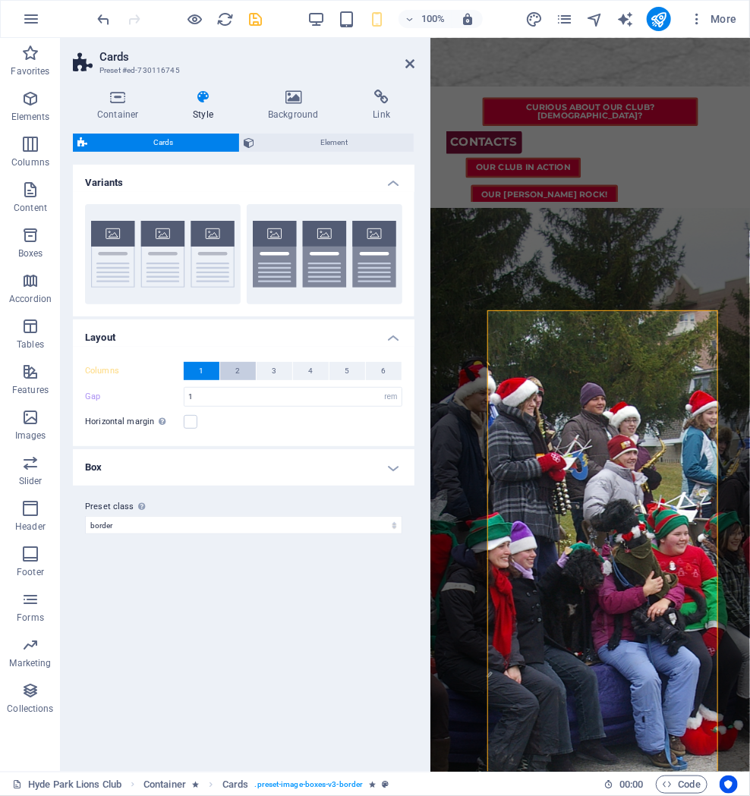
click at [232, 371] on button "2" at bounding box center [238, 371] width 36 height 18
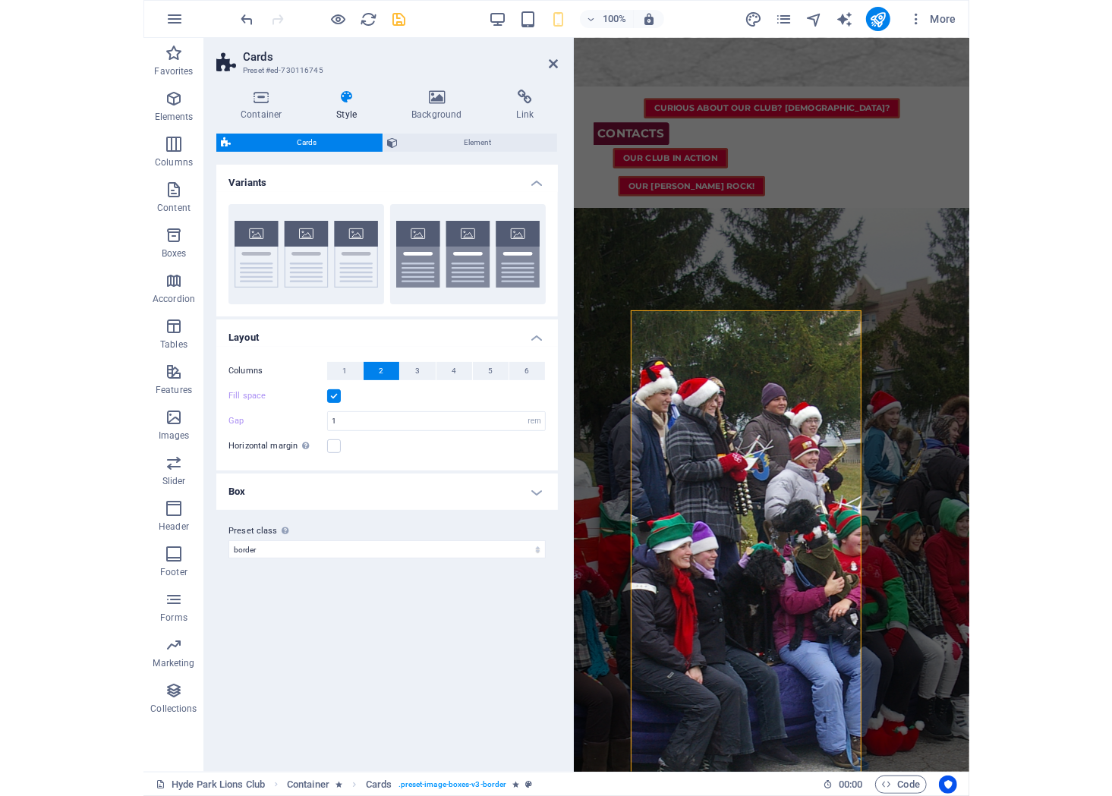
scroll to position [1056, 0]
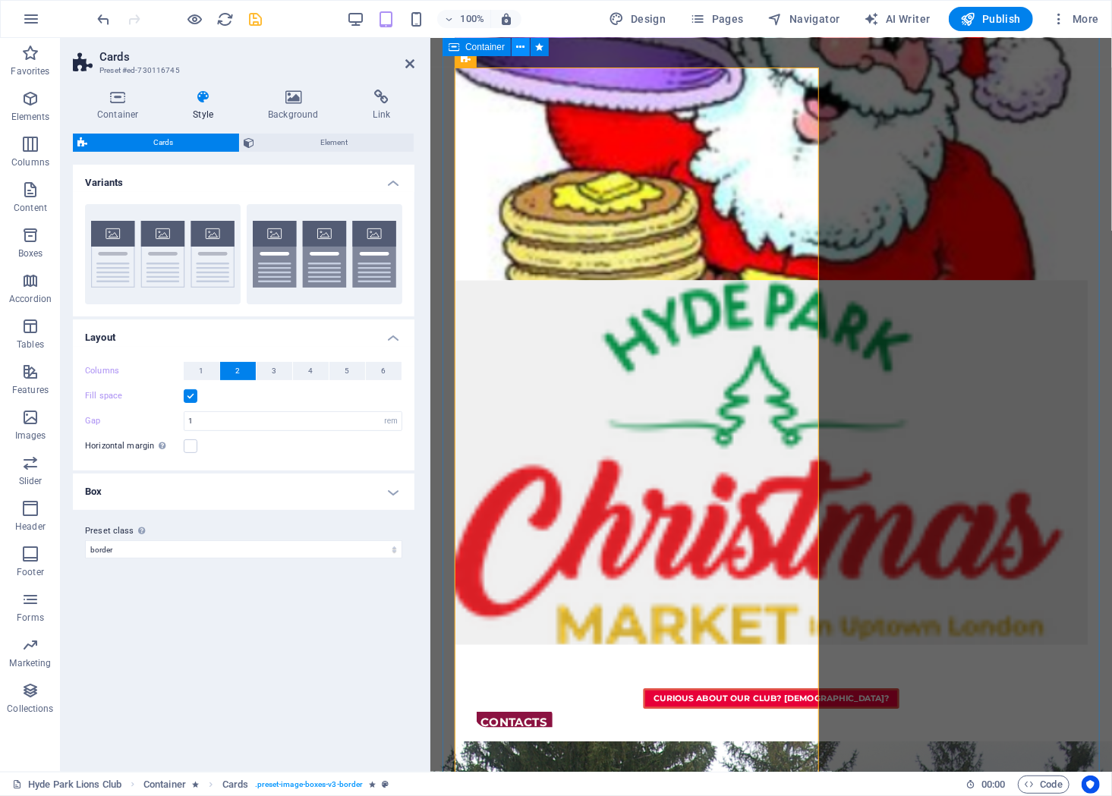
click at [515, 50] on button at bounding box center [520, 47] width 18 height 18
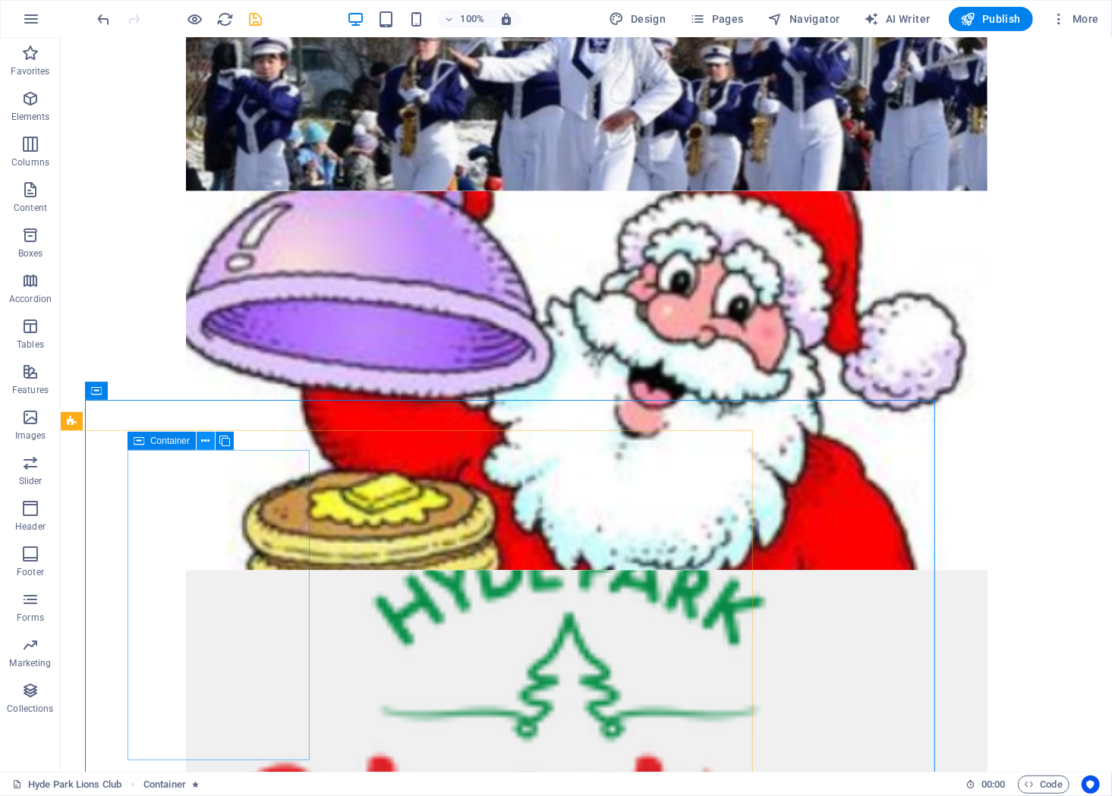
click at [207, 441] on icon at bounding box center [206, 441] width 8 height 16
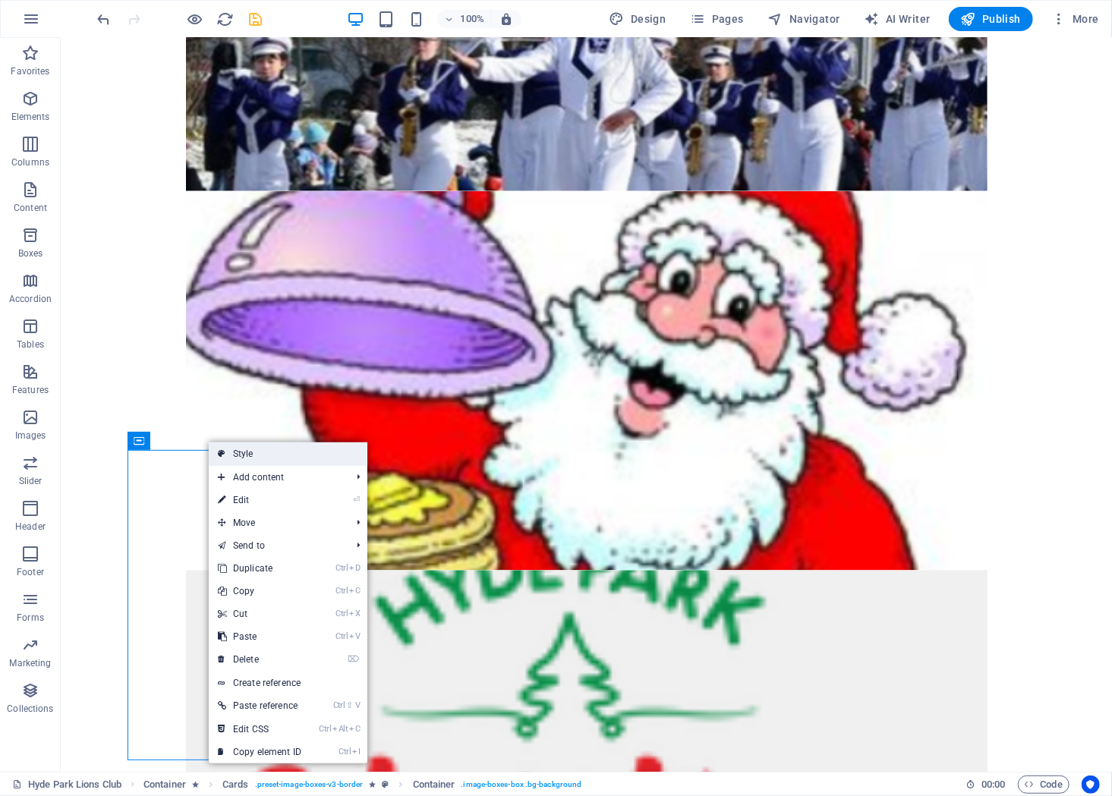
click at [272, 454] on link "Style" at bounding box center [288, 453] width 159 height 23
select select "rem"
select select "preset-image-boxes-v3-border"
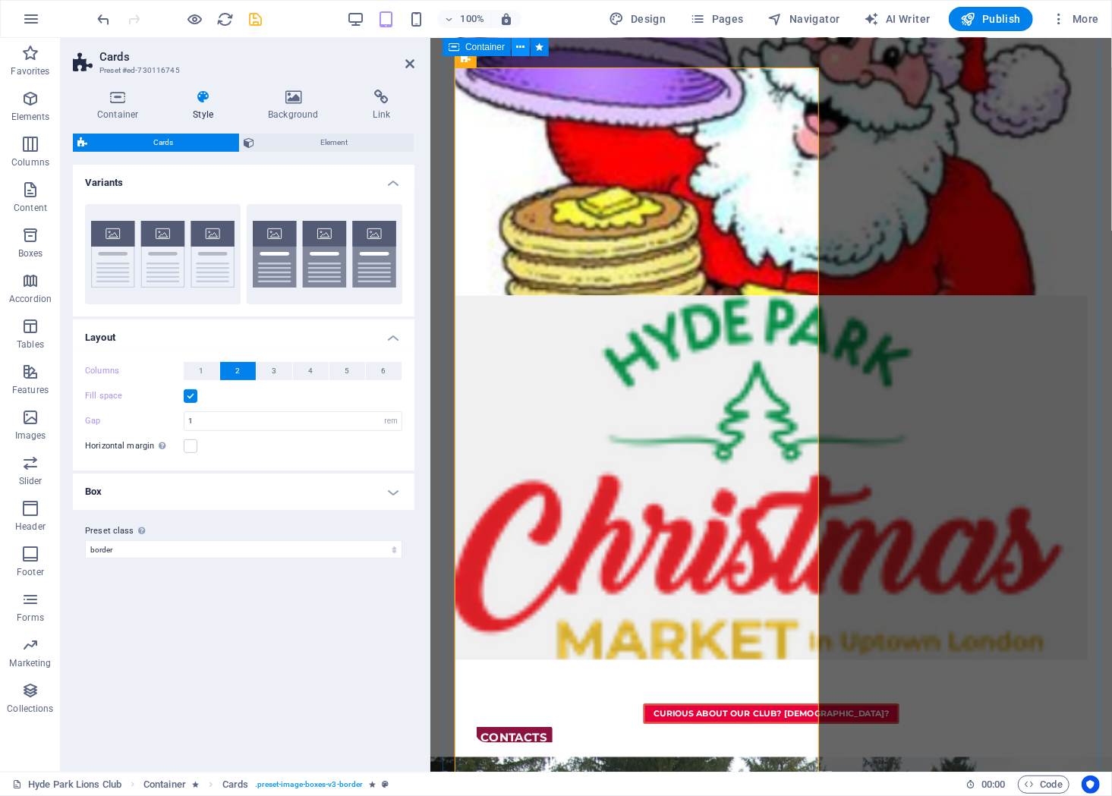
click at [524, 47] on icon at bounding box center [521, 47] width 8 height 16
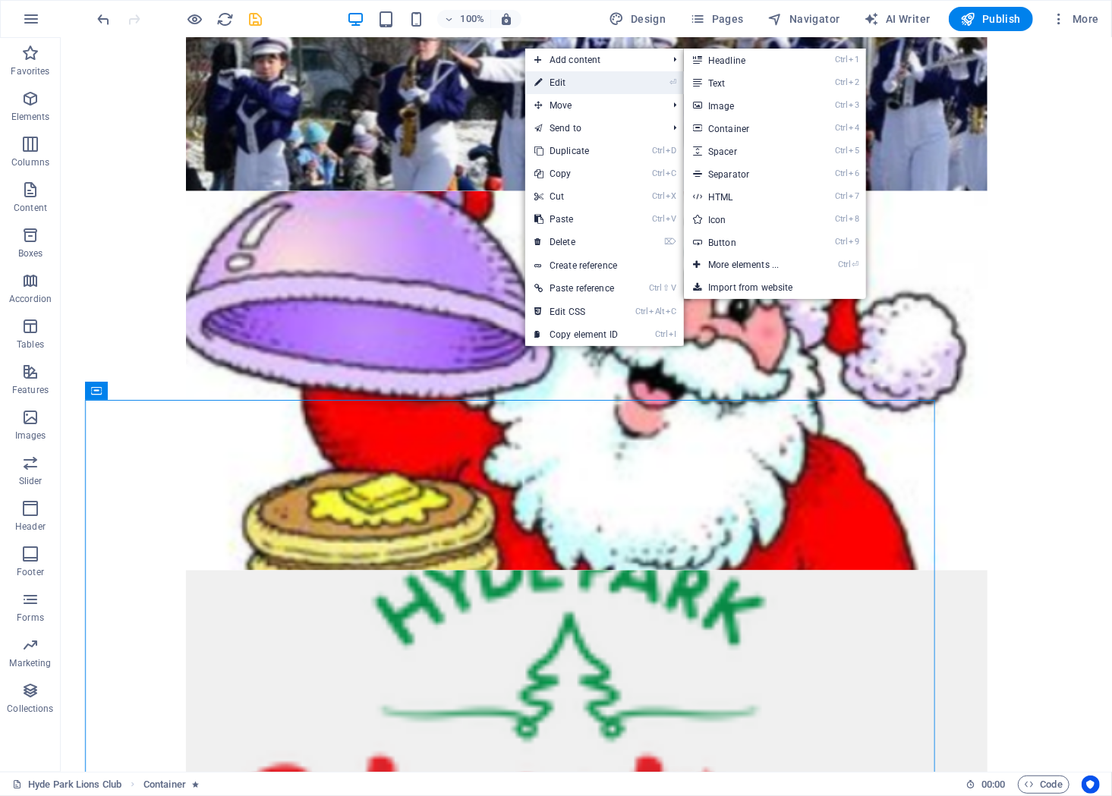
click at [556, 77] on link "⏎ Edit" at bounding box center [576, 82] width 102 height 23
select select "rem"
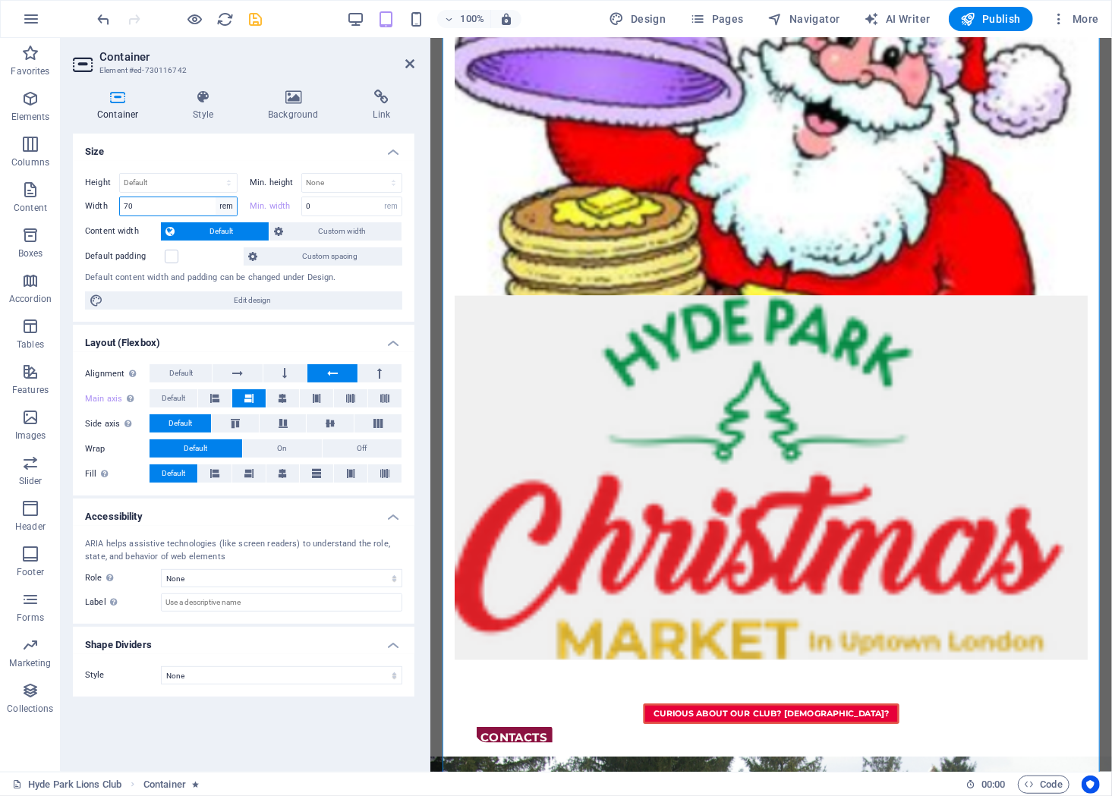
click at [216, 197] on select "Default px rem % em vh vw" at bounding box center [226, 206] width 21 height 18
click at [159, 210] on input "70" at bounding box center [178, 206] width 117 height 18
drag, startPoint x: 219, startPoint y: 204, endPoint x: 105, endPoint y: 203, distance: 113.8
click at [120, 203] on input "70" at bounding box center [178, 206] width 117 height 18
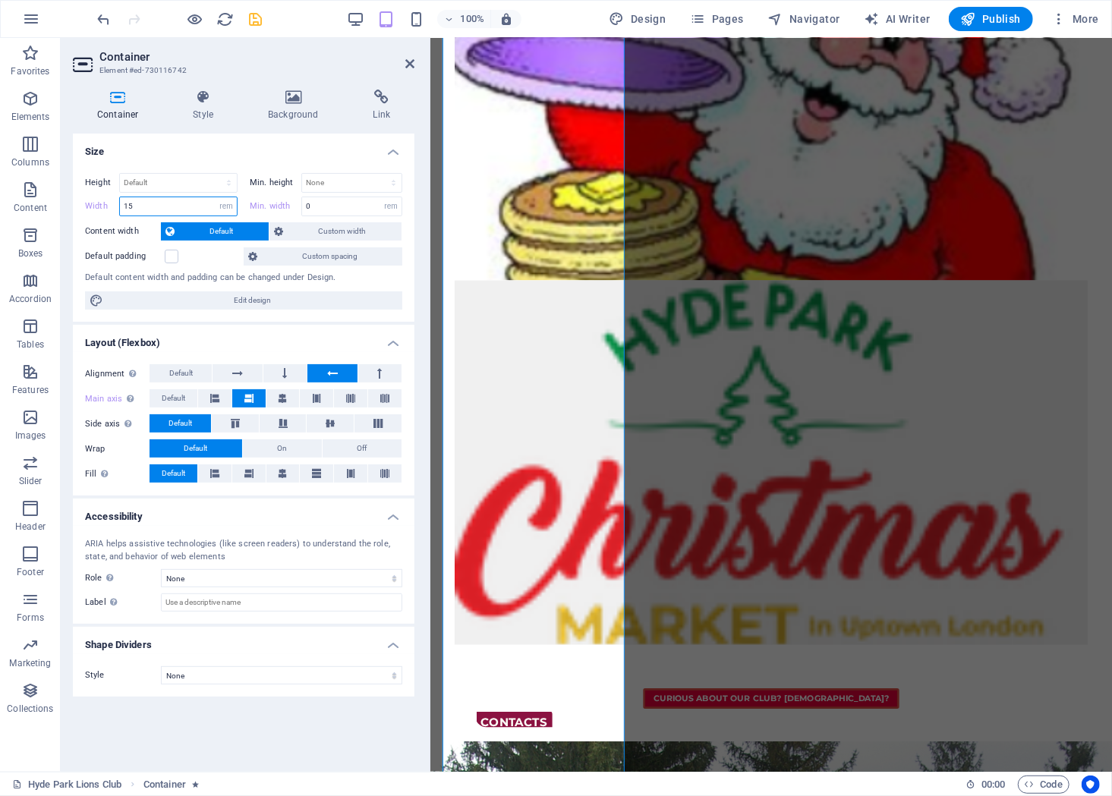
drag, startPoint x: 146, startPoint y: 206, endPoint x: 96, endPoint y: 201, distance: 51.1
click at [120, 201] on input "15" at bounding box center [178, 206] width 117 height 18
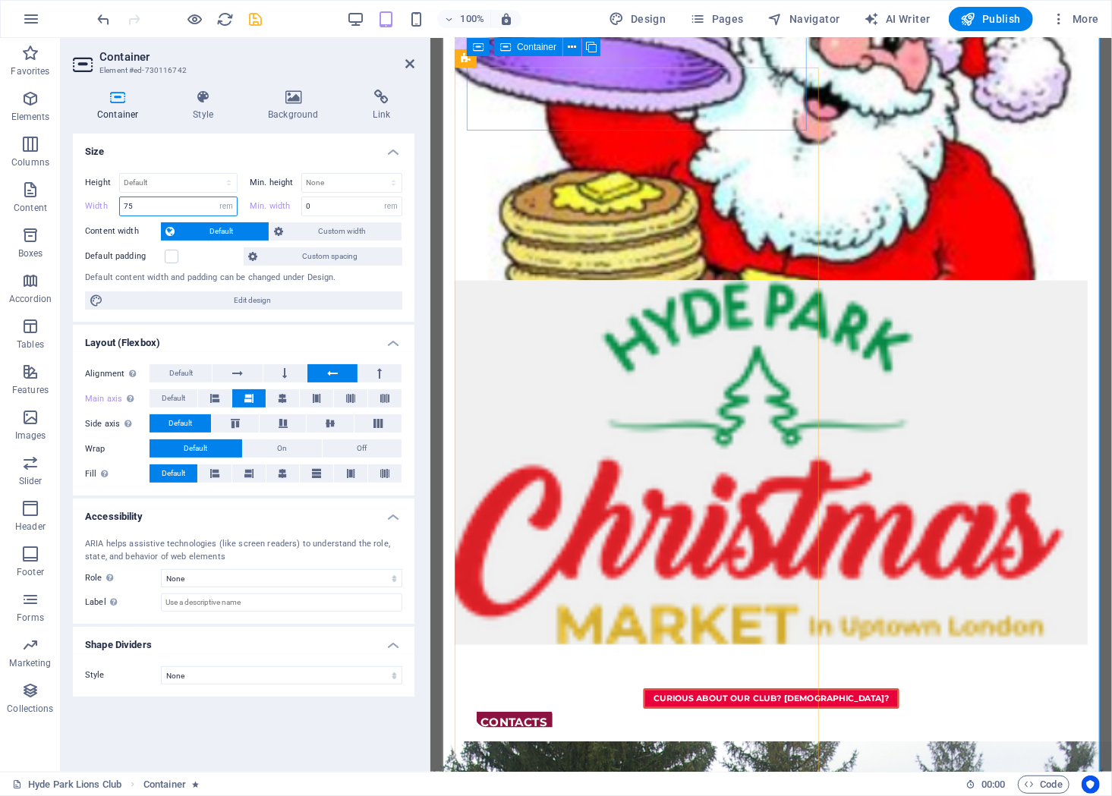
type input "75"
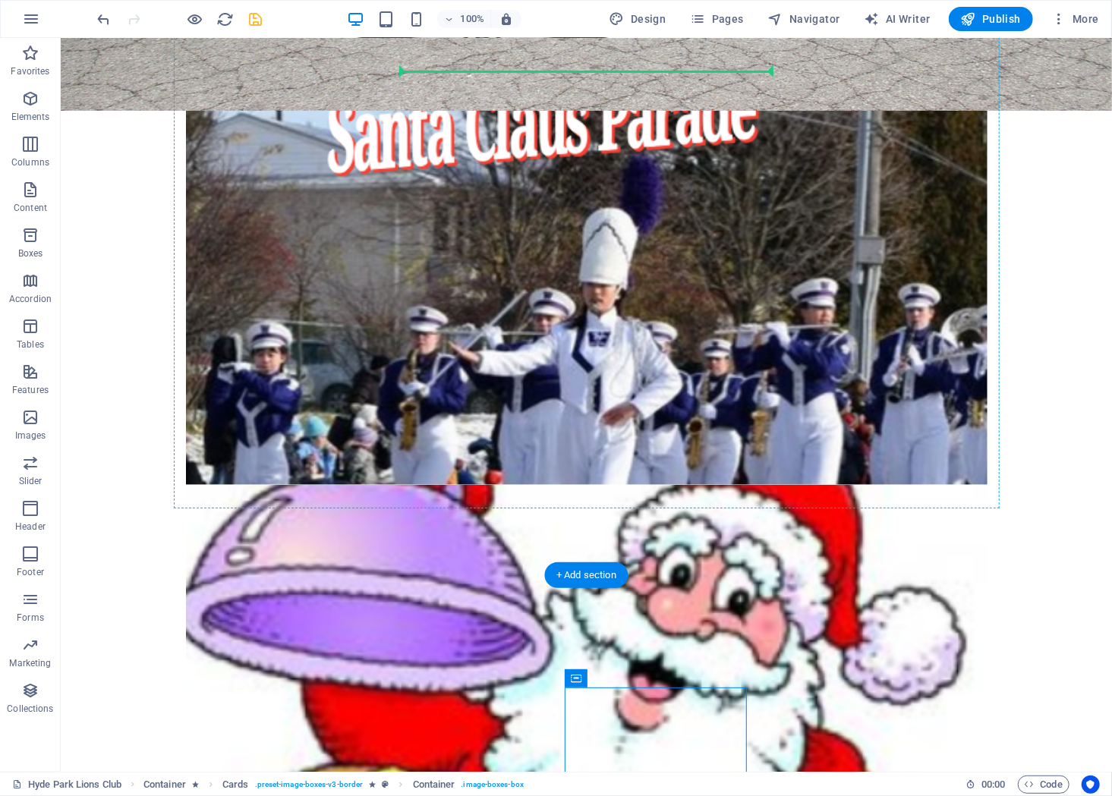
drag, startPoint x: 182, startPoint y: 76, endPoint x: 552, endPoint y: 56, distance: 370.8
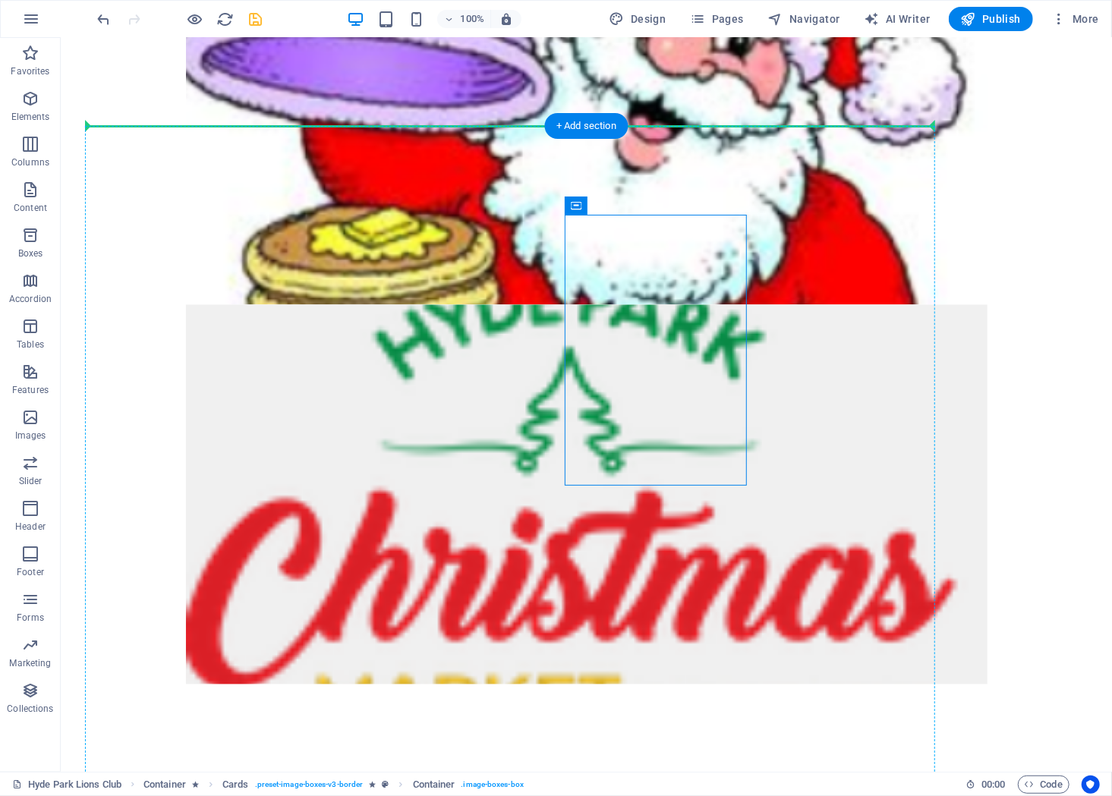
scroll to position [1307, 0]
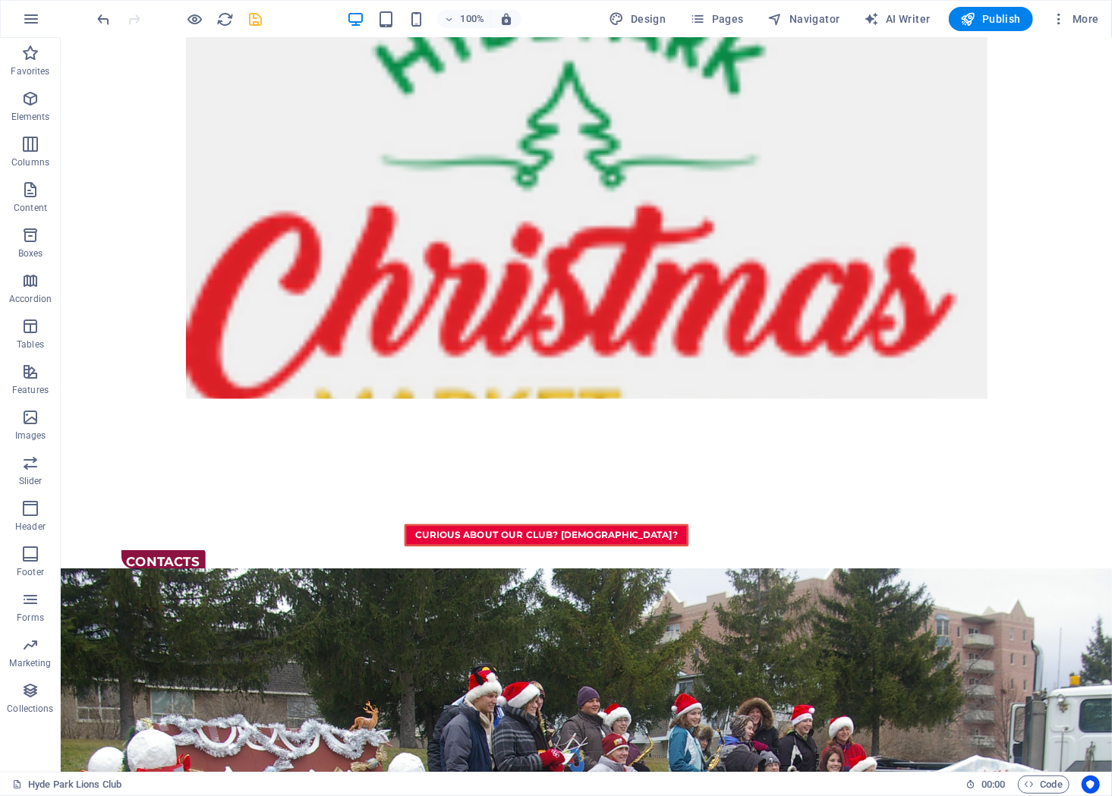
scroll to position [1651, 0]
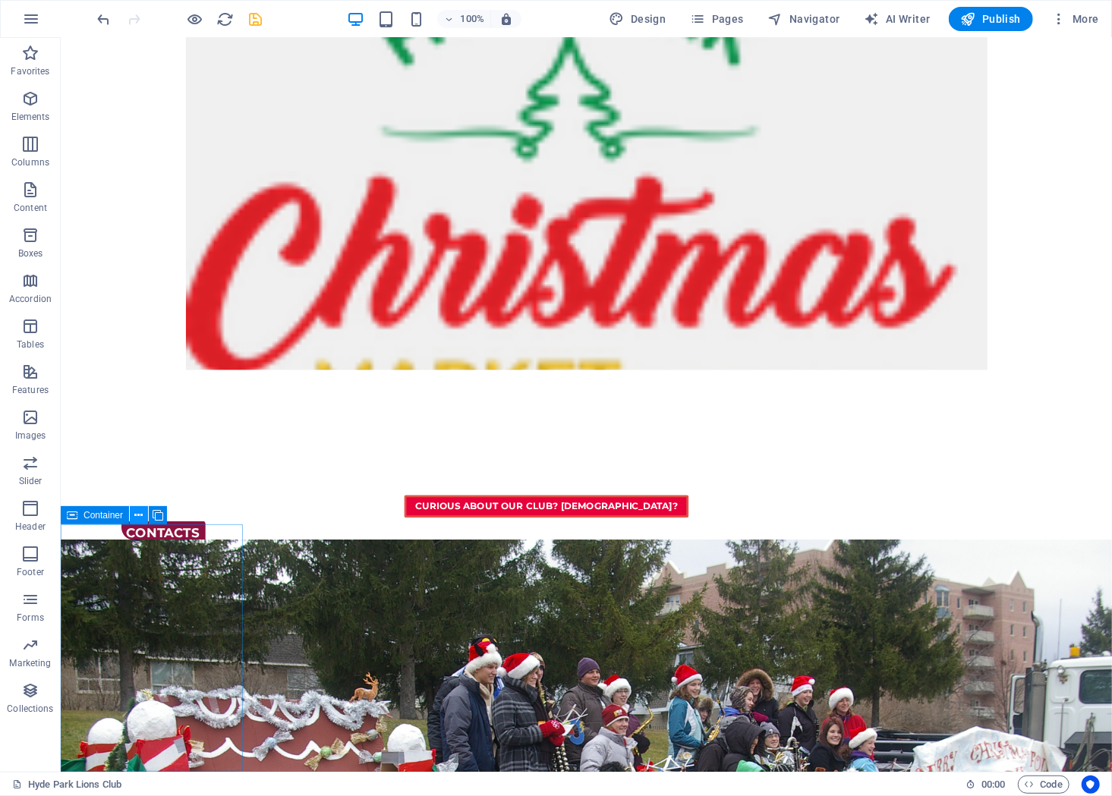
click at [136, 517] on icon at bounding box center [139, 516] width 8 height 16
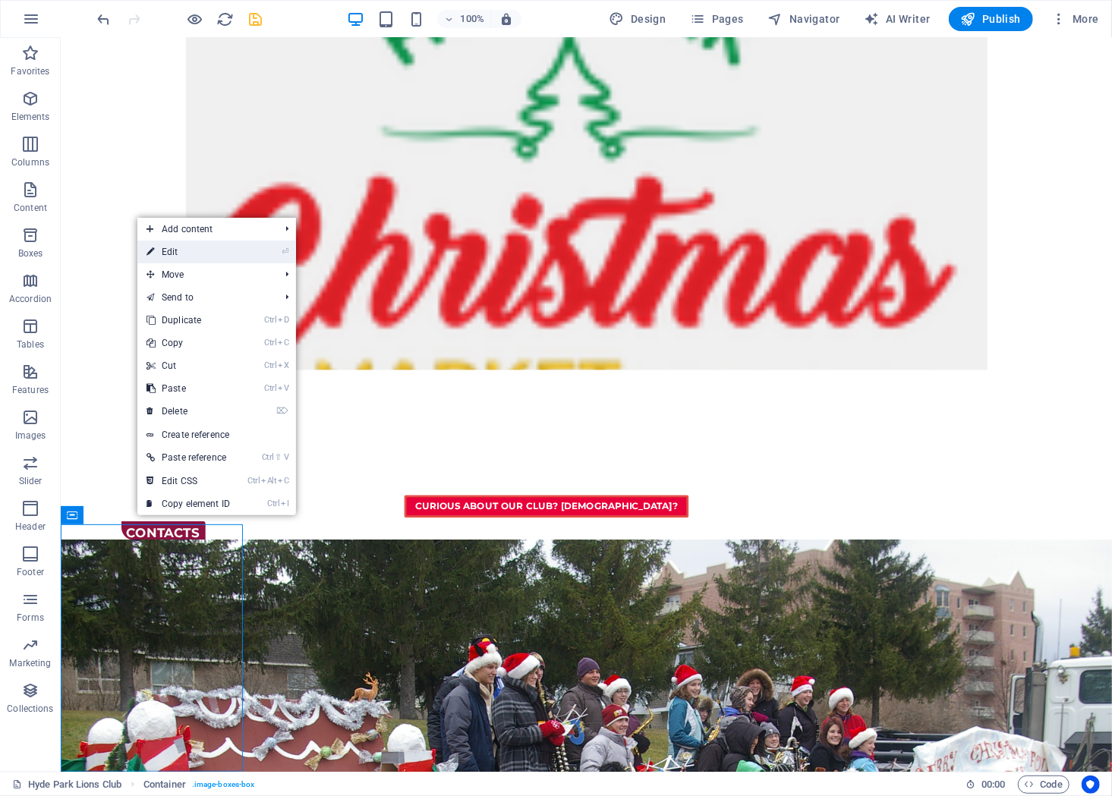
click at [190, 260] on link "⏎ Edit" at bounding box center [188, 252] width 102 height 23
select select "rem"
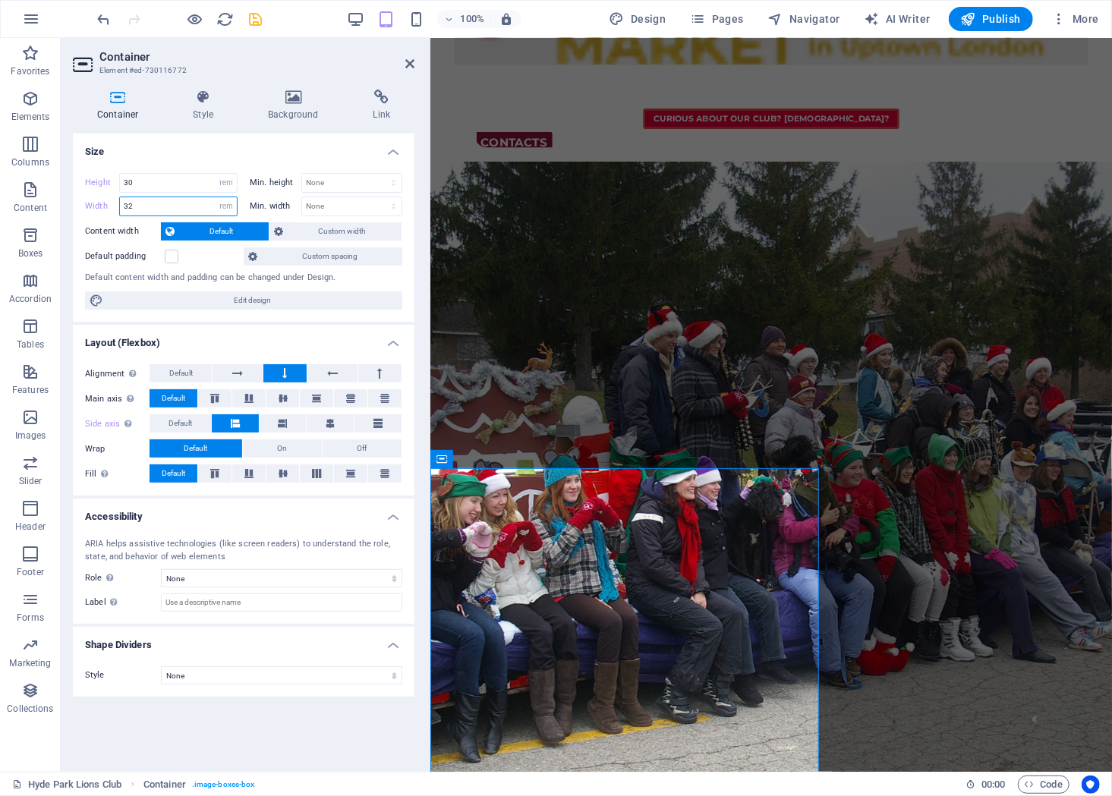
drag, startPoint x: 143, startPoint y: 207, endPoint x: 74, endPoint y: 204, distance: 69.9
click at [120, 204] on input "32" at bounding box center [178, 206] width 117 height 18
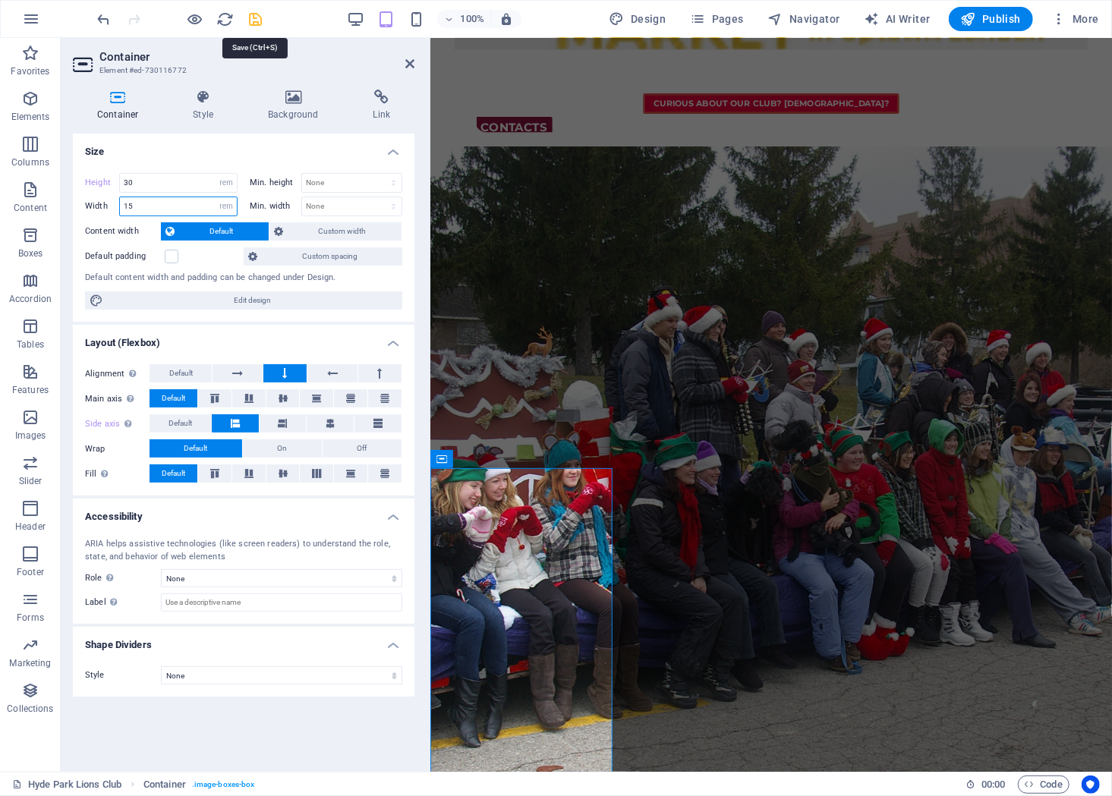
type input "15"
click at [255, 27] on icon "save" at bounding box center [255, 19] width 17 height 17
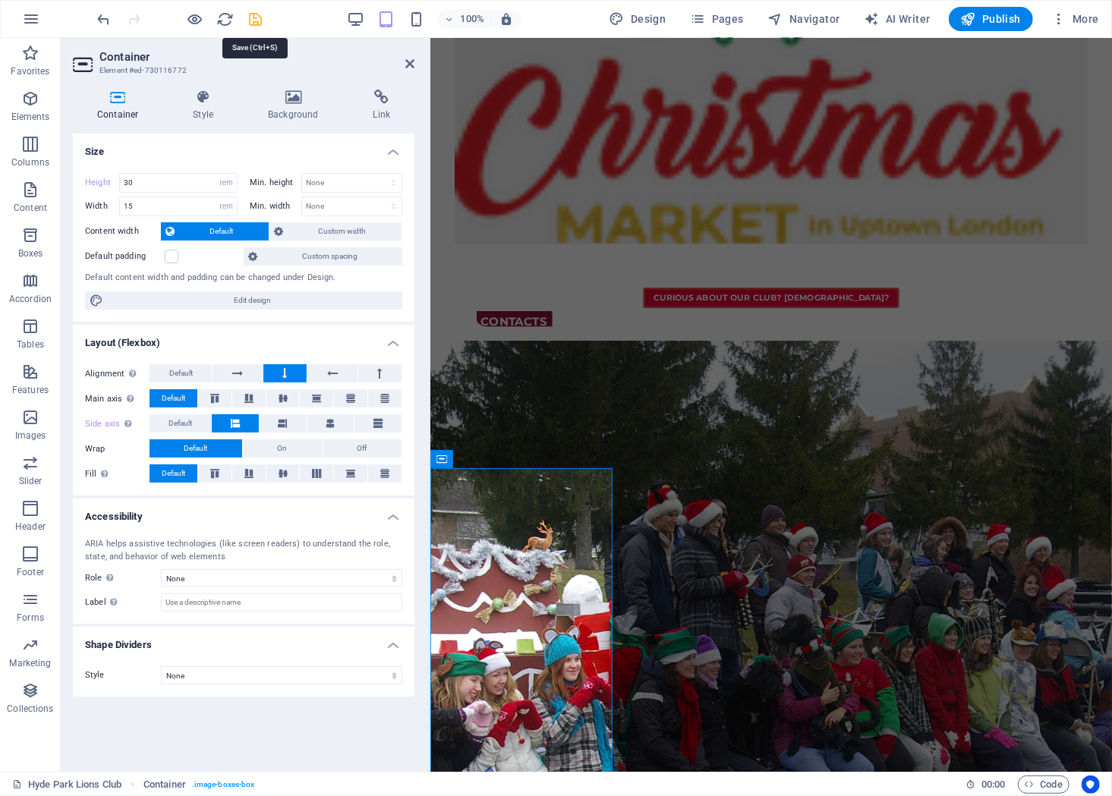
scroll to position [1621, 0]
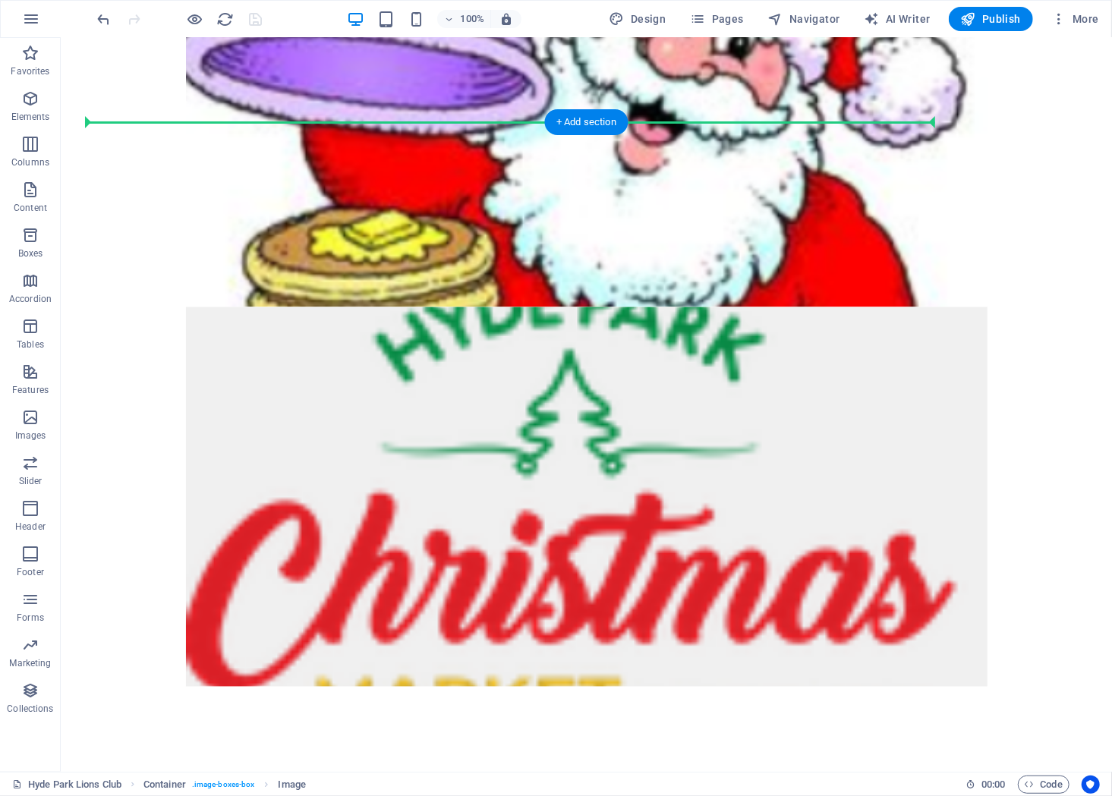
scroll to position [1331, 0]
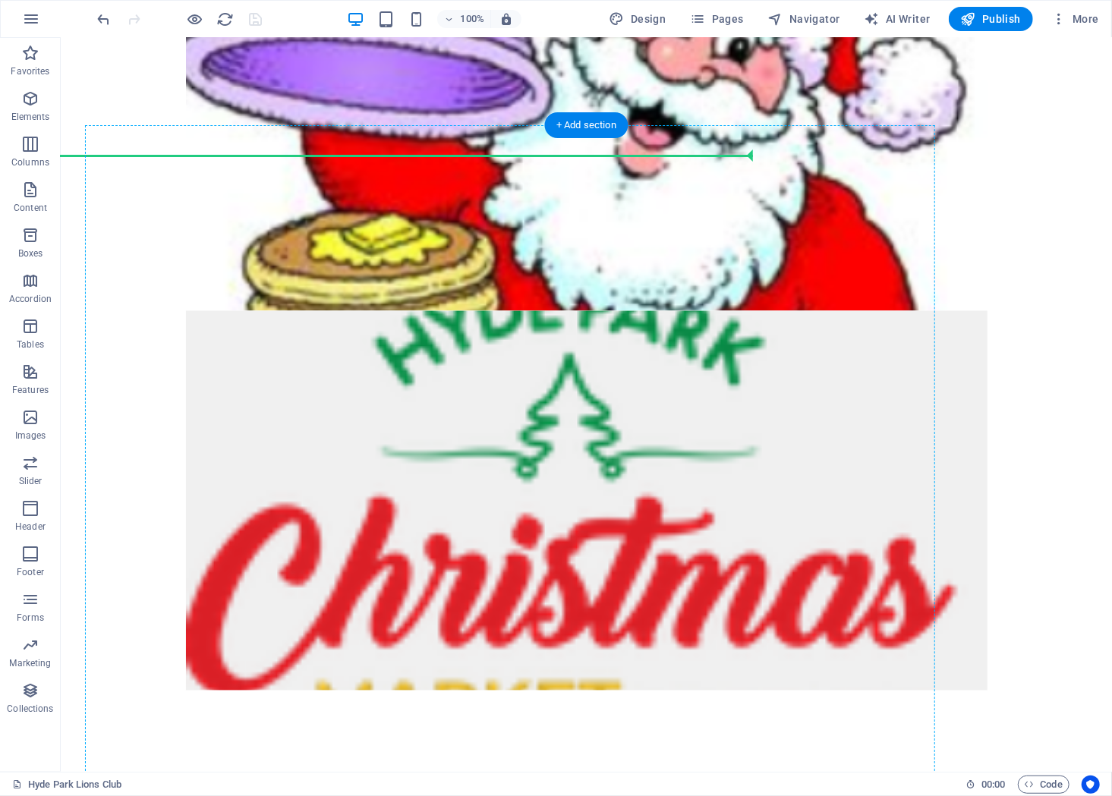
drag, startPoint x: 138, startPoint y: 638, endPoint x: 202, endPoint y: 194, distance: 448.5
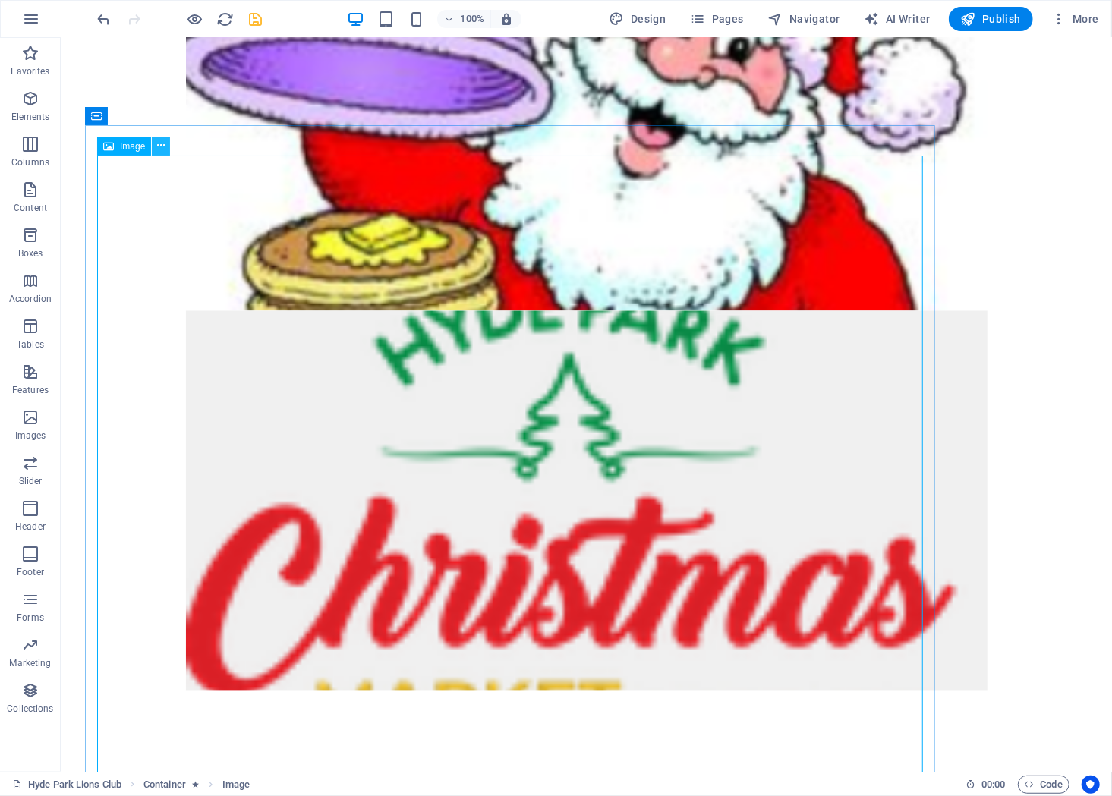
click at [162, 148] on icon at bounding box center [161, 146] width 8 height 16
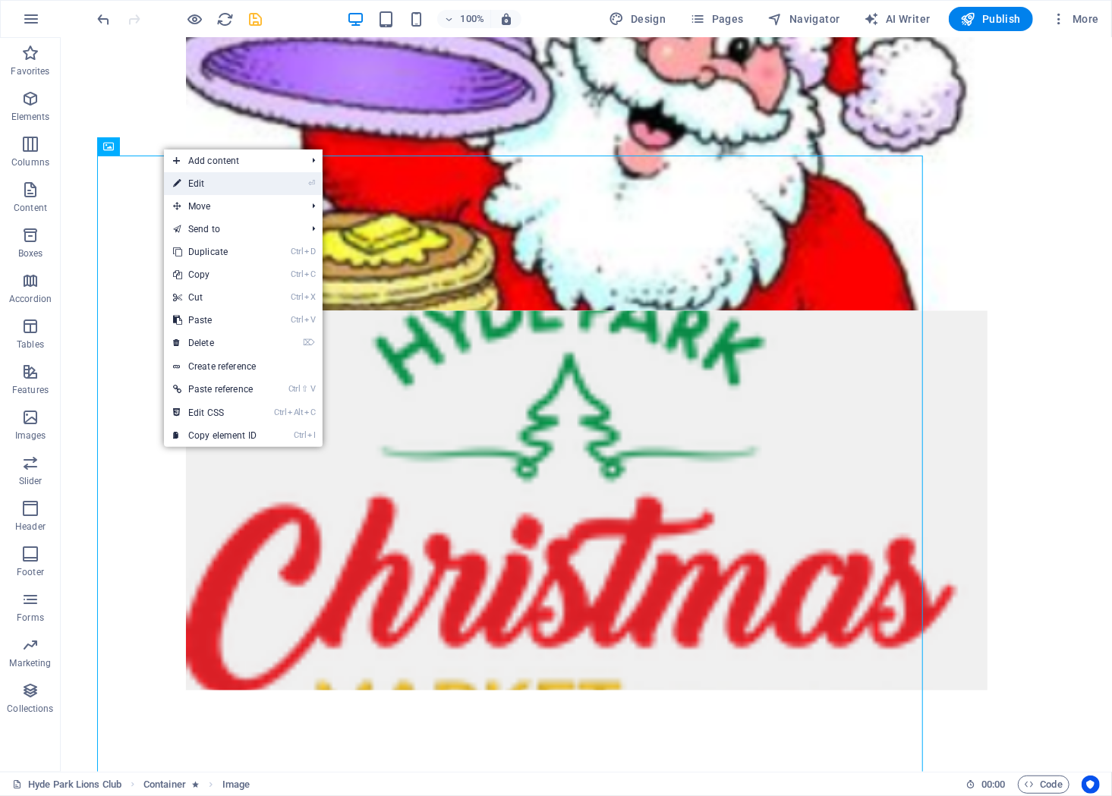
click at [194, 182] on link "⏎ Edit" at bounding box center [215, 183] width 102 height 23
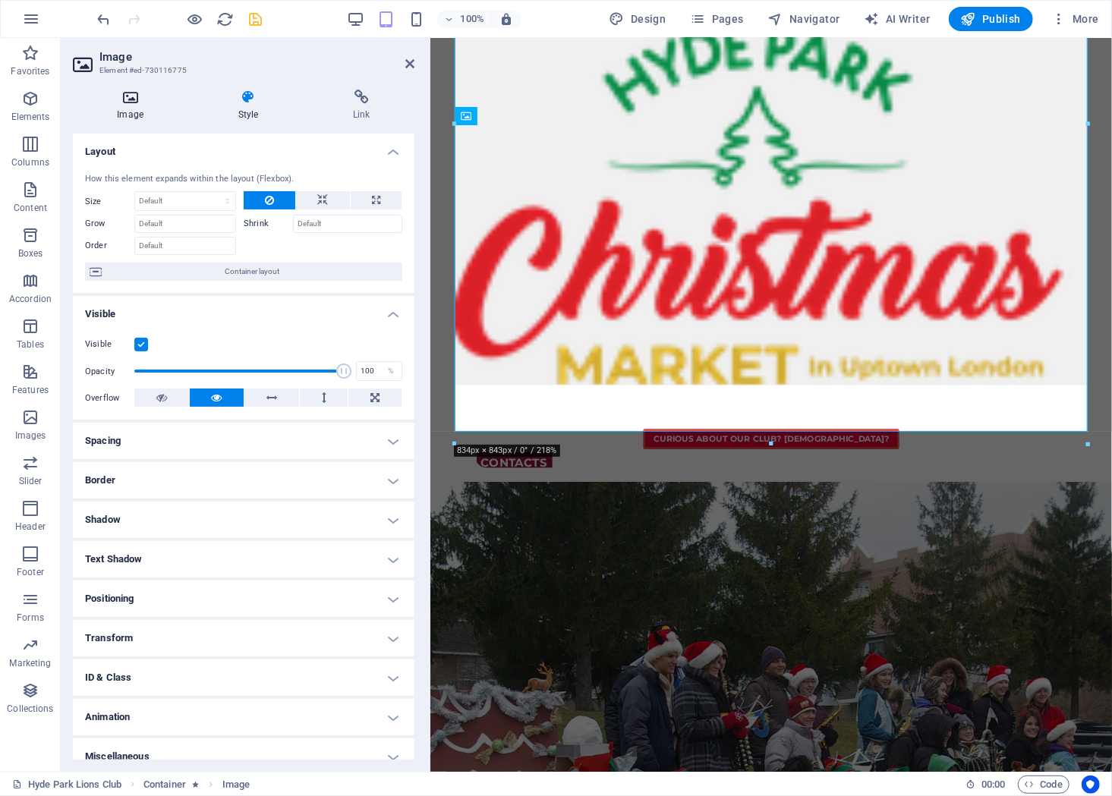
click at [133, 105] on h4 "Image" at bounding box center [133, 106] width 121 height 32
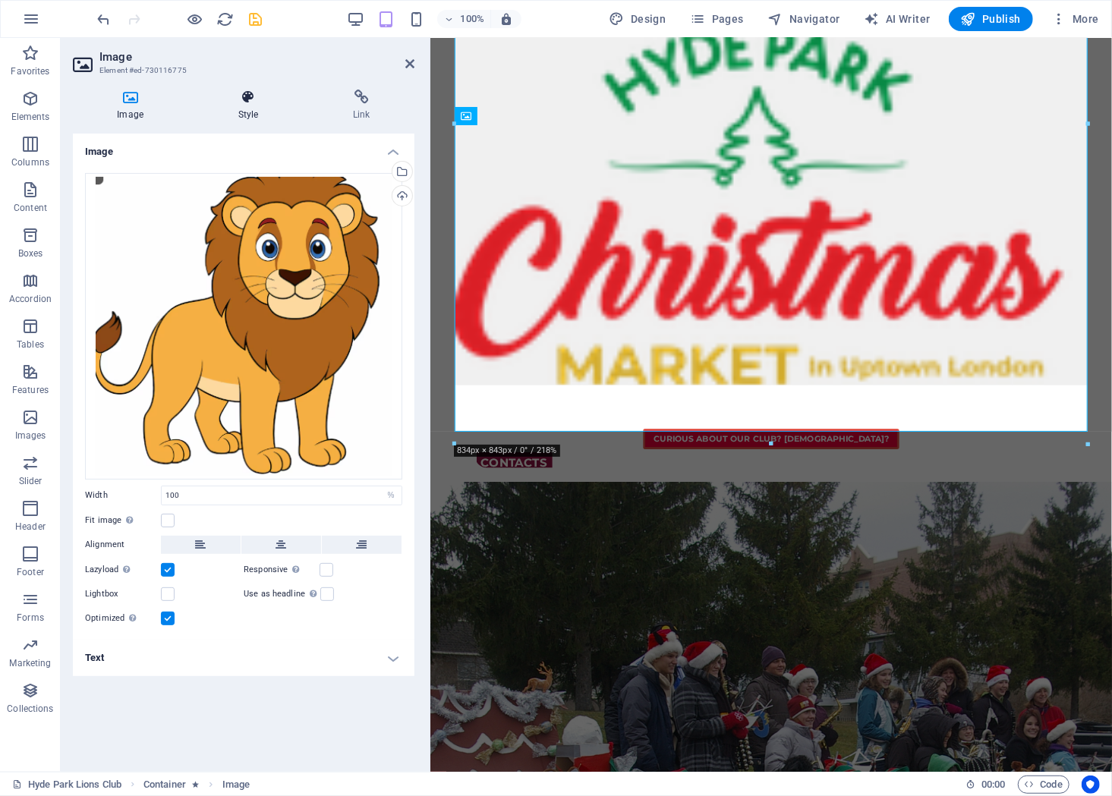
click at [255, 107] on h4 "Style" at bounding box center [251, 106] width 115 height 32
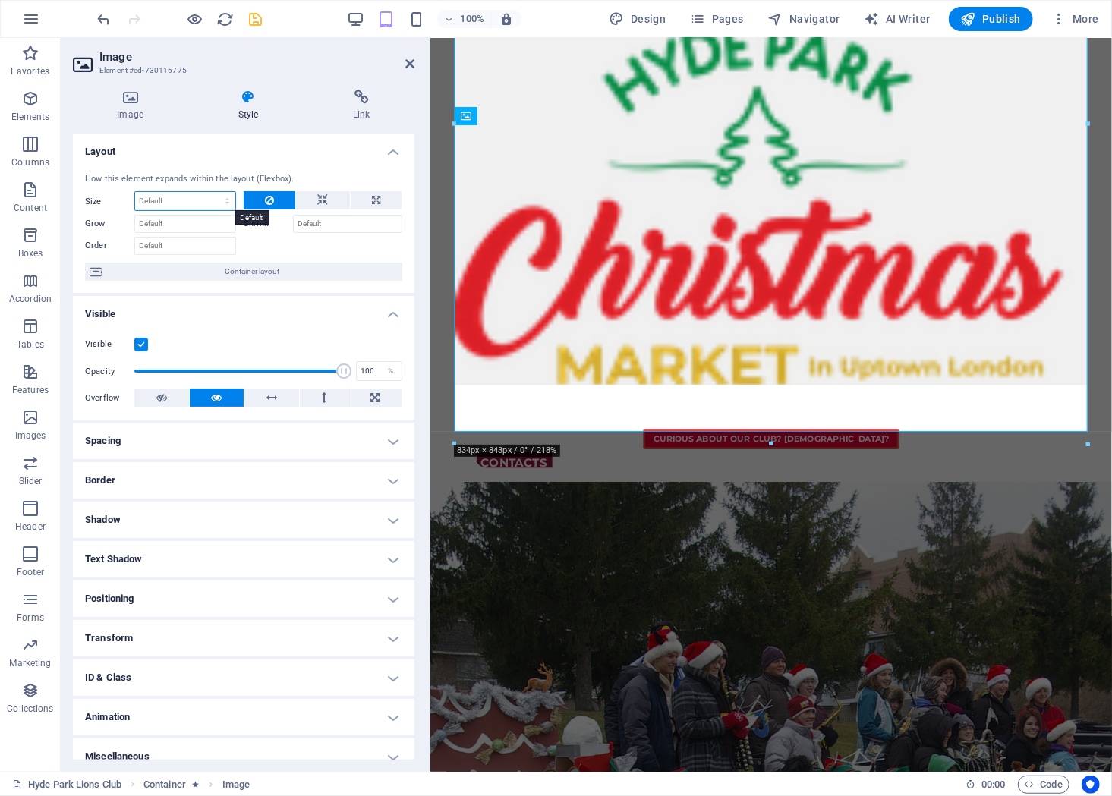
click at [135, 192] on select "Default auto px % 1/1 1/2 1/3 1/4 1/5 1/6 1/7 1/8 1/9 1/10" at bounding box center [185, 201] width 100 height 18
click at [252, 154] on h4 "Layout" at bounding box center [243, 147] width 341 height 27
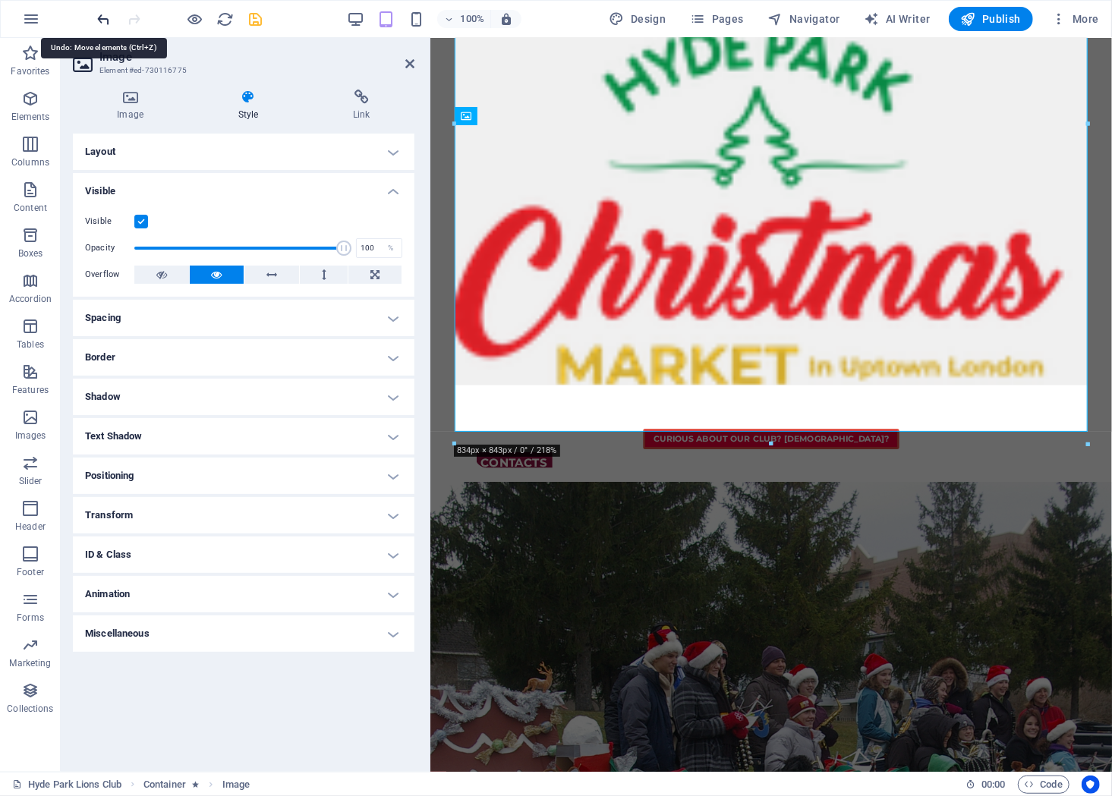
click at [100, 22] on icon "undo" at bounding box center [104, 19] width 17 height 17
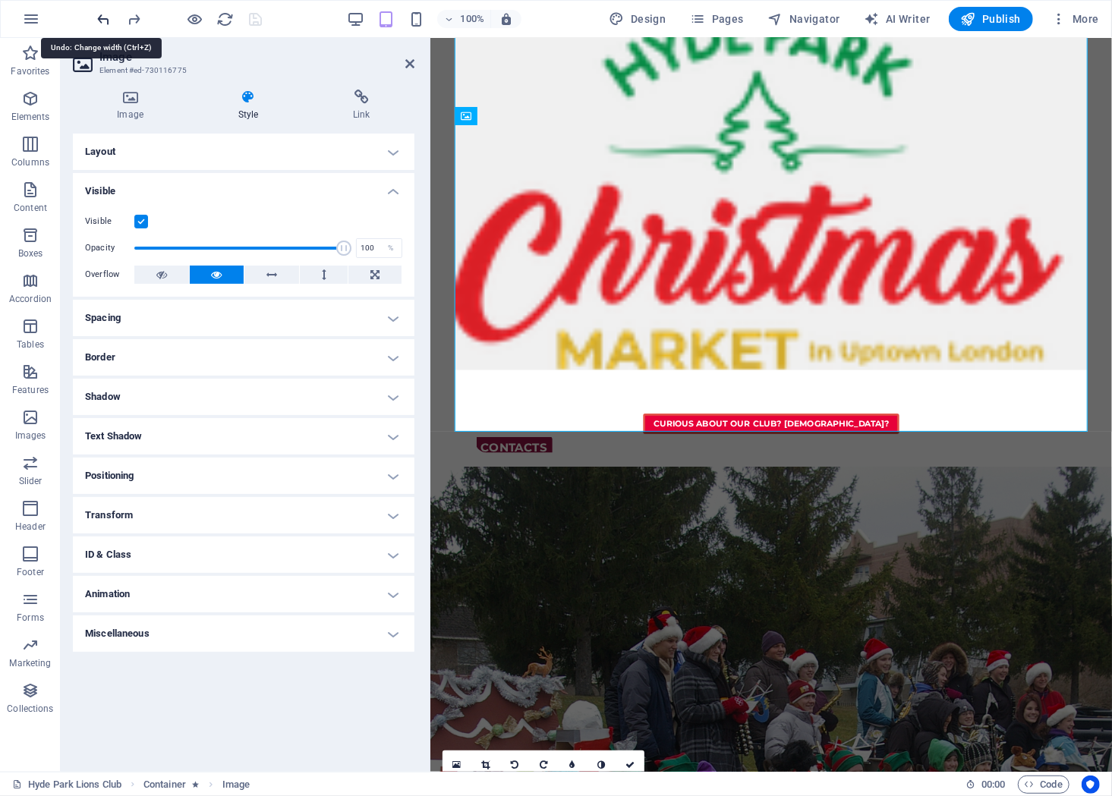
scroll to position [1712, 0]
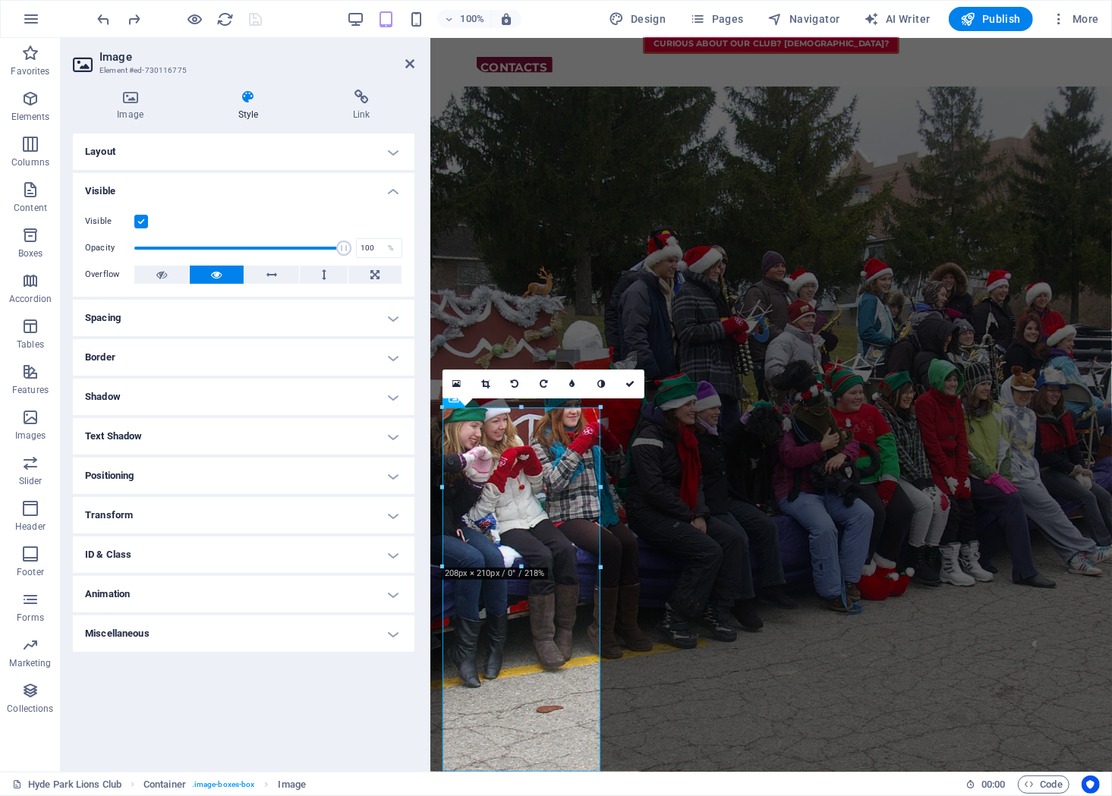
click at [760, 612] on div "Hyde Park & District Lions Curious about our Club? [DEMOGRAPHIC_DATA]? Contacts…" at bounding box center [769, 689] width 681 height 4729
drag, startPoint x: 881, startPoint y: 437, endPoint x: 509, endPoint y: 131, distance: 481.9
click at [1059, 536] on div "Hyde Park & District Lions Curious about our Club? [DEMOGRAPHIC_DATA]? Contacts…" at bounding box center [769, 689] width 681 height 4729
click at [409, 59] on icon at bounding box center [409, 64] width 9 height 12
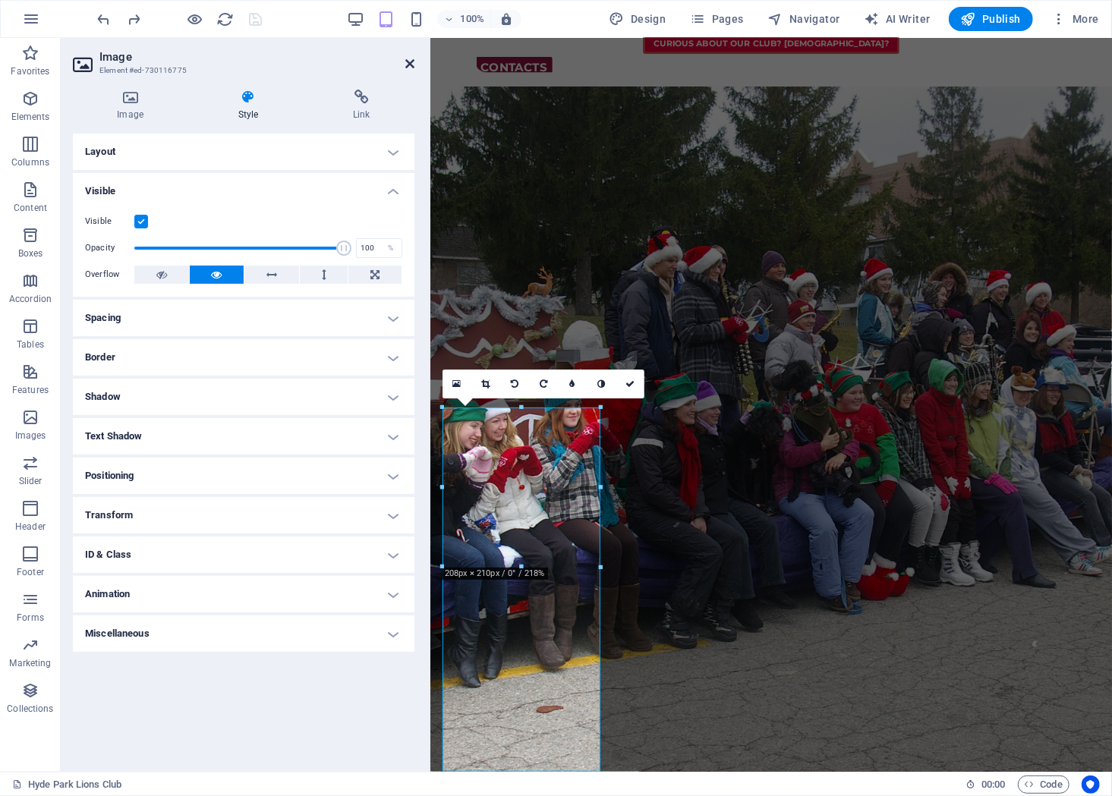
scroll to position [1621, 0]
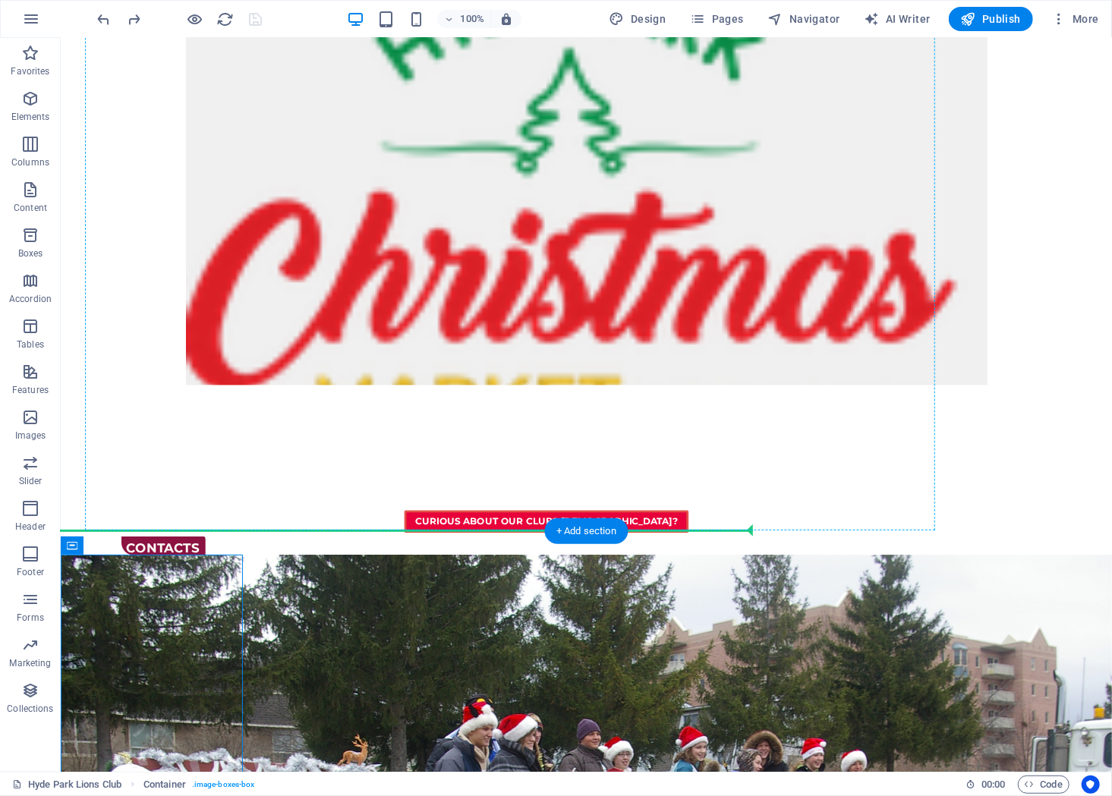
drag, startPoint x: 140, startPoint y: 584, endPoint x: 162, endPoint y: 345, distance: 240.8
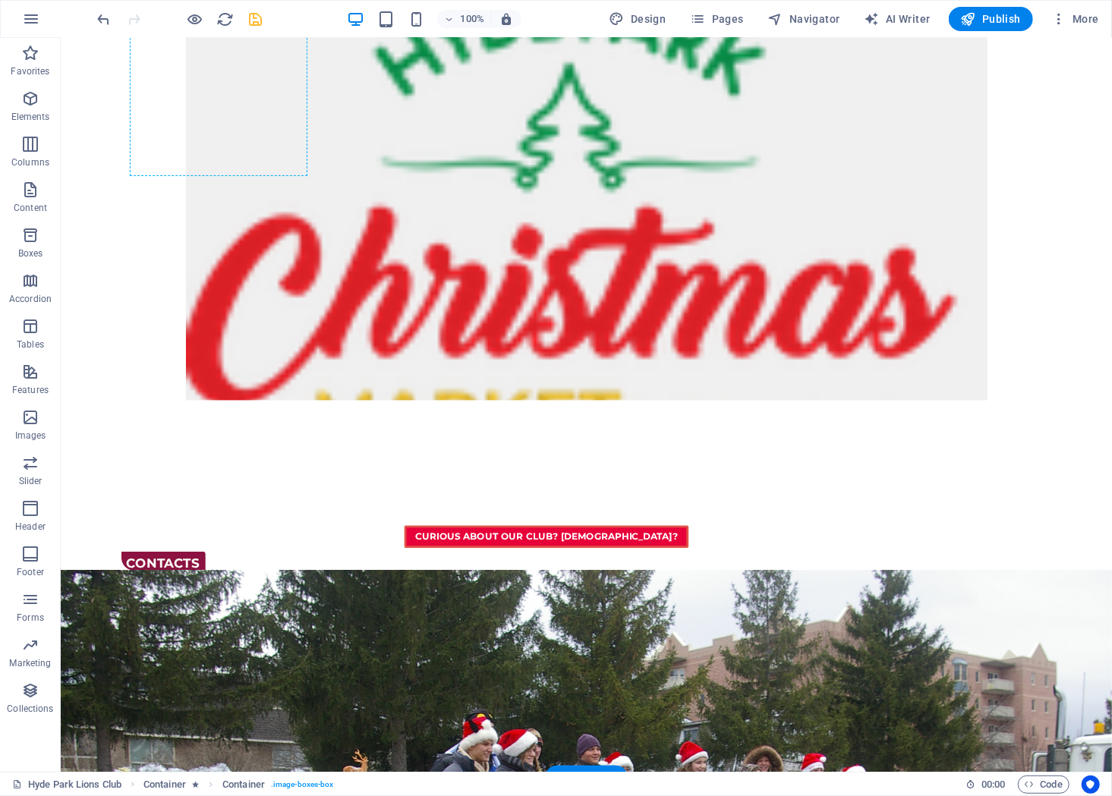
drag, startPoint x: 492, startPoint y: 558, endPoint x: 190, endPoint y: 492, distance: 309.0
click at [108, 14] on icon "undo" at bounding box center [104, 19] width 17 height 17
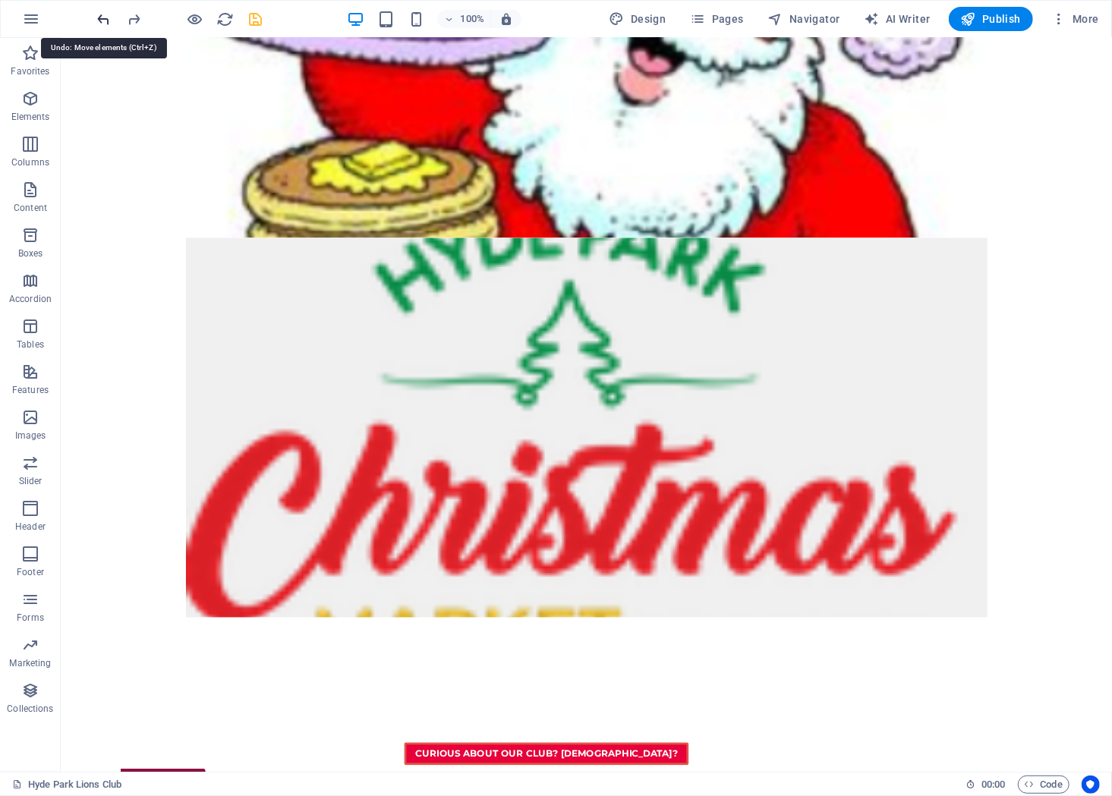
click at [108, 14] on icon "undo" at bounding box center [104, 19] width 17 height 17
click at [102, 14] on icon "undo" at bounding box center [104, 19] width 17 height 17
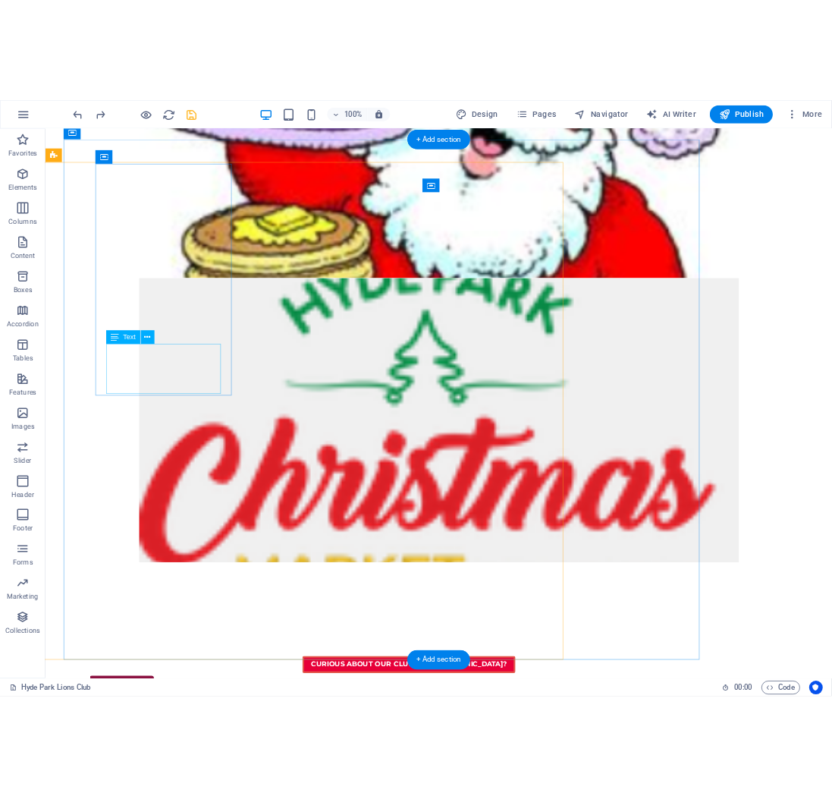
scroll to position [0, 0]
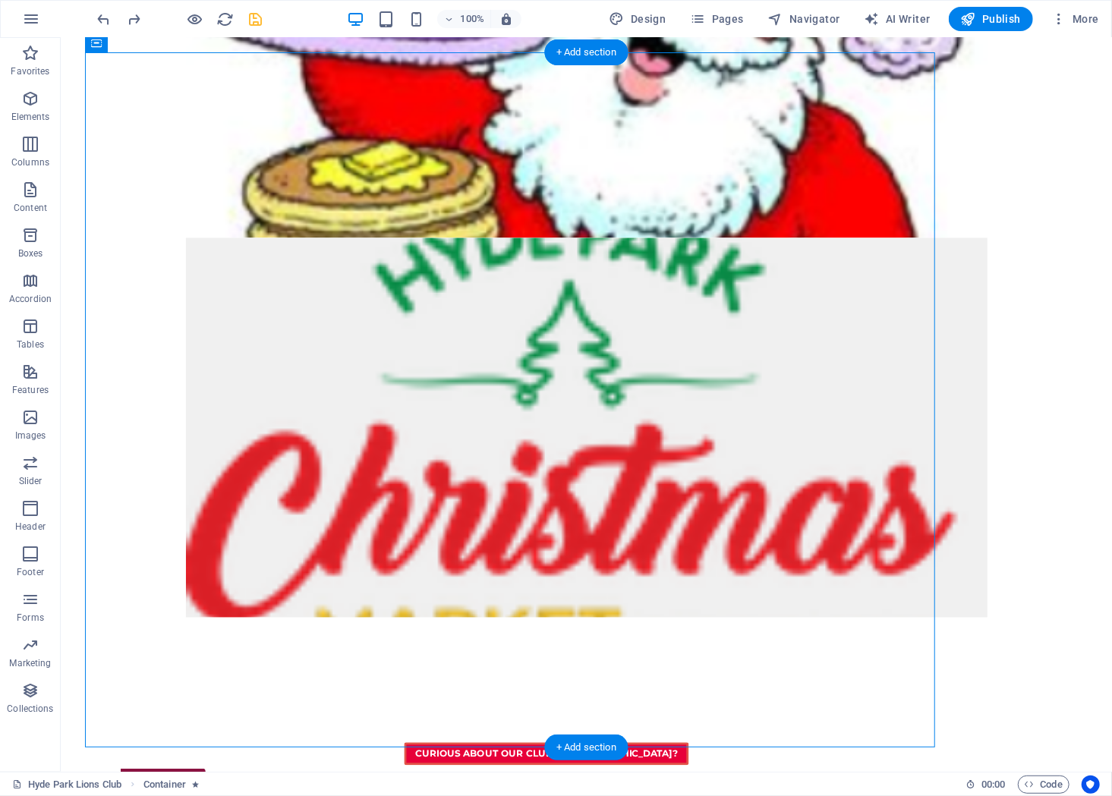
drag, startPoint x: 653, startPoint y: 203, endPoint x: 643, endPoint y: 210, distance: 11.9
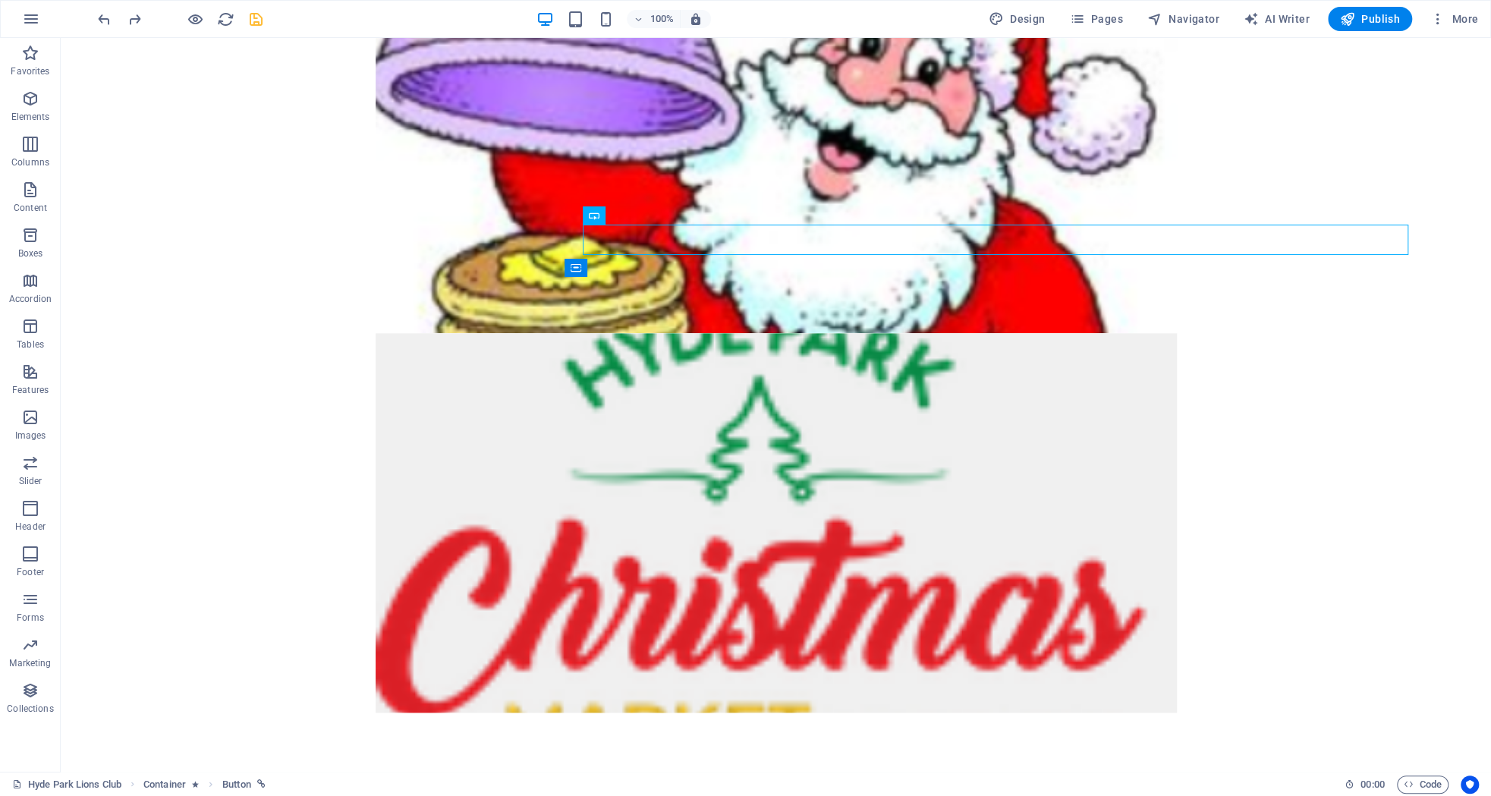
scroll to position [1404, 0]
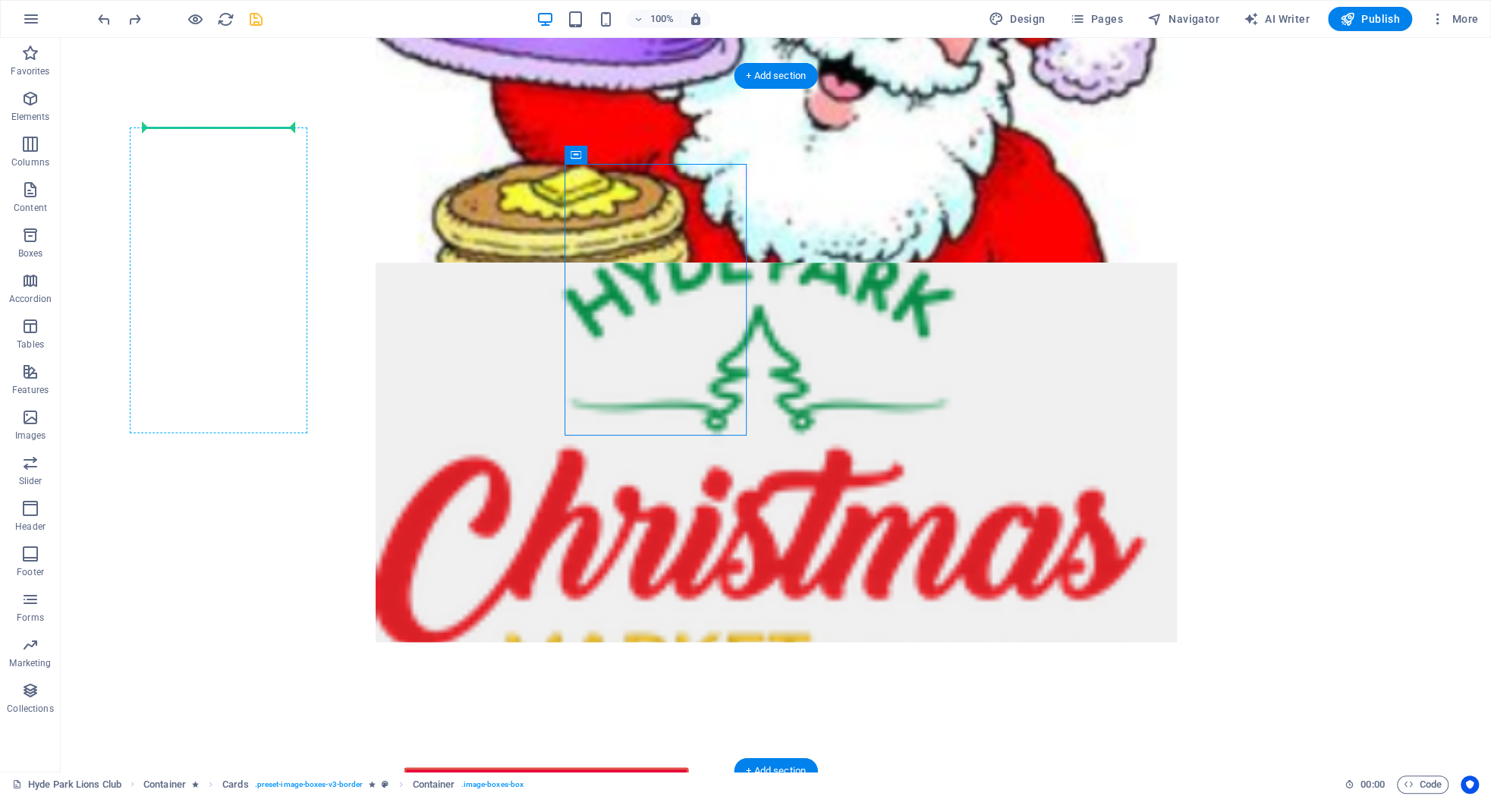
scroll to position [1377, 0]
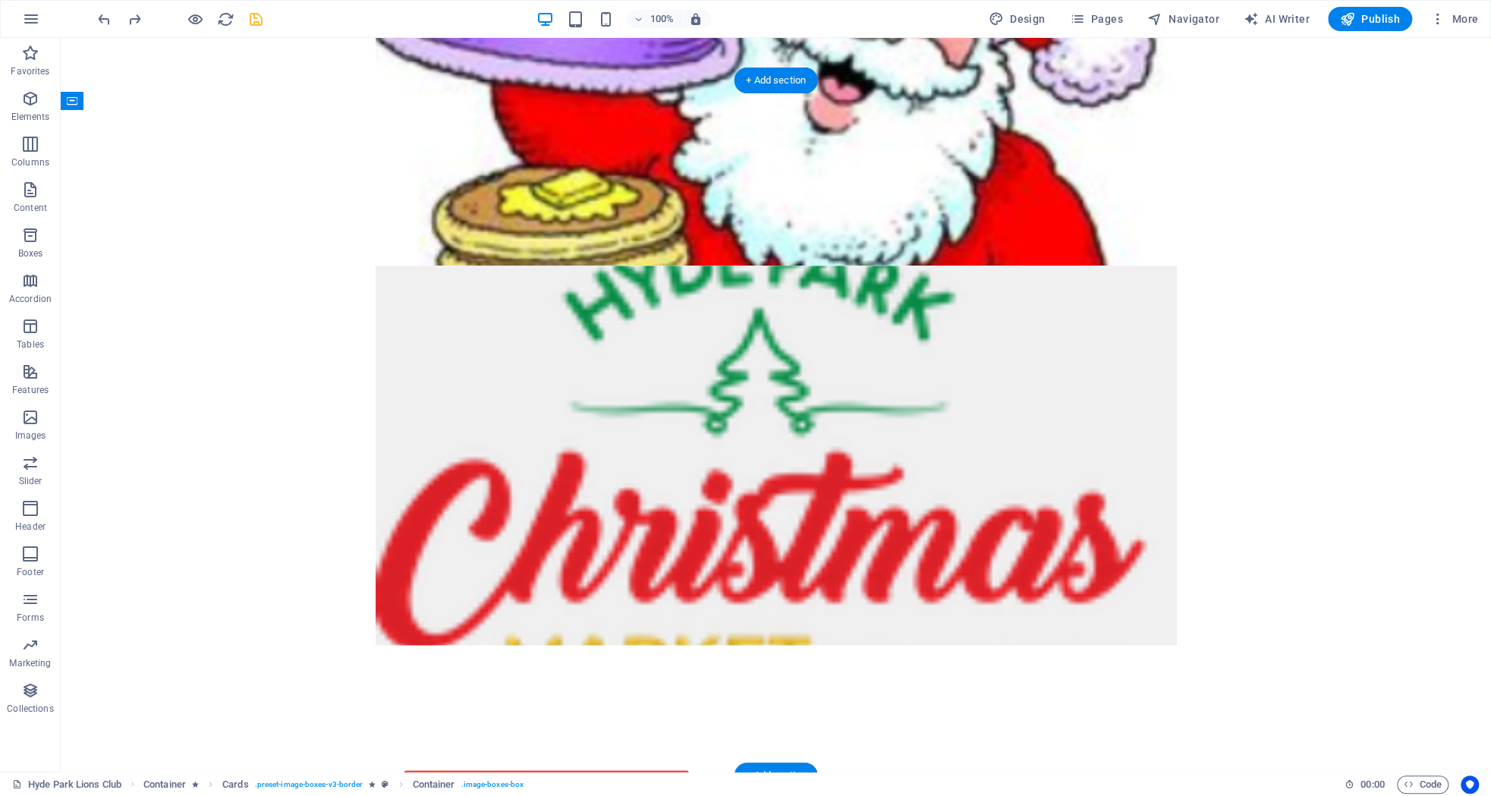
drag, startPoint x: 681, startPoint y: 171, endPoint x: 128, endPoint y: 177, distance: 552.5
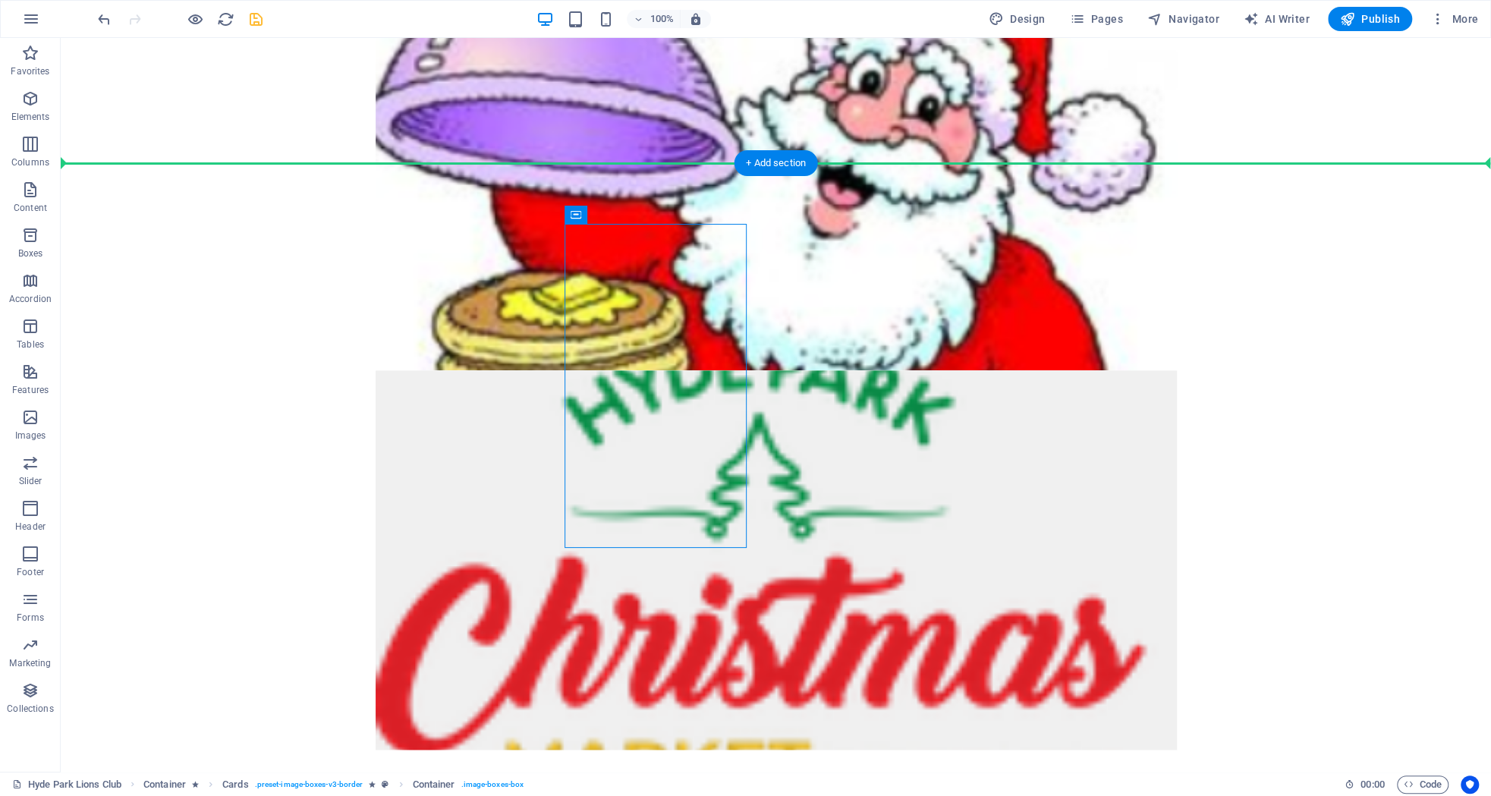
scroll to position [1269, 0]
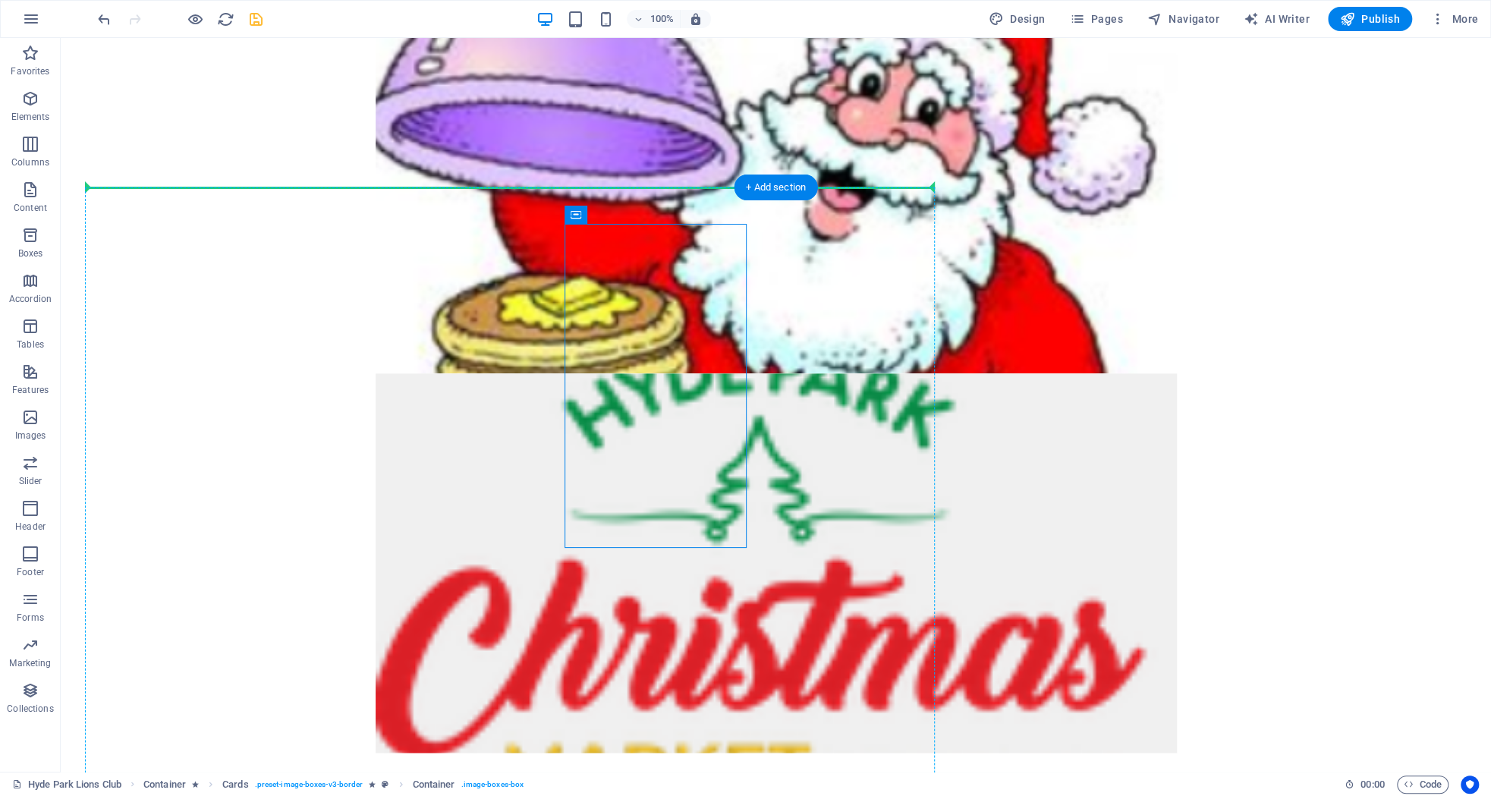
drag, startPoint x: 546, startPoint y: 112, endPoint x: 345, endPoint y: 248, distance: 242.7
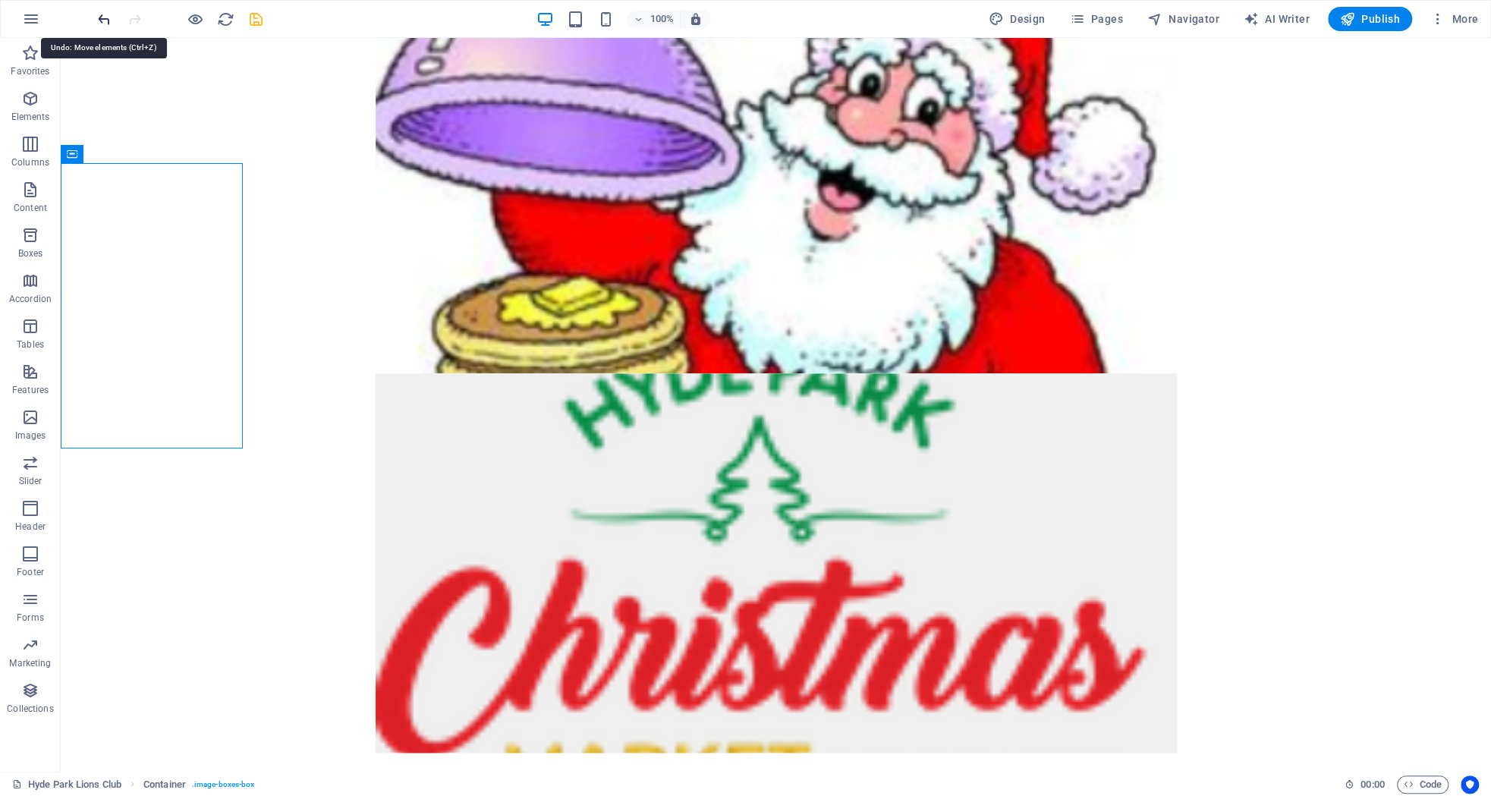
click at [100, 17] on icon "undo" at bounding box center [104, 19] width 17 height 17
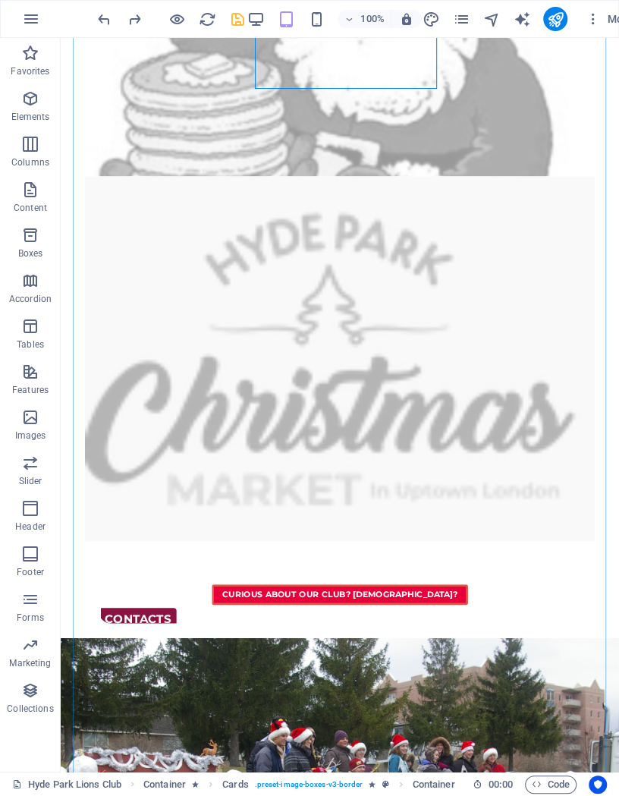
scroll to position [1270, 0]
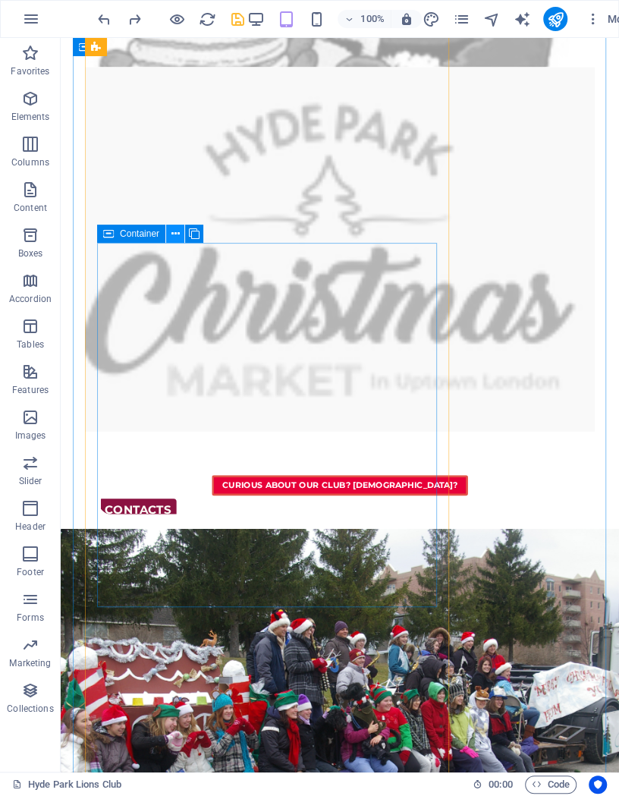
click at [170, 233] on button at bounding box center [175, 234] width 18 height 18
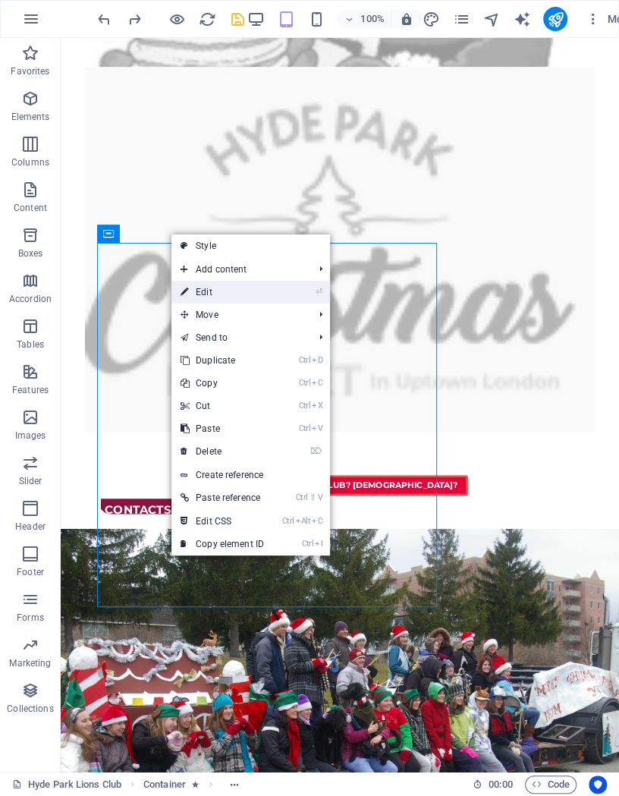
click at [192, 284] on link "⏎ Edit" at bounding box center [222, 292] width 102 height 23
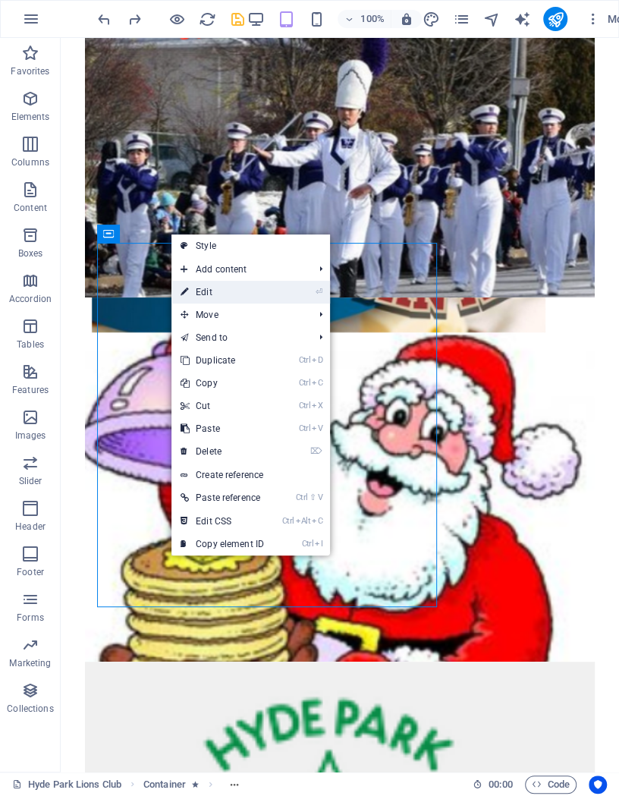
select select "rem"
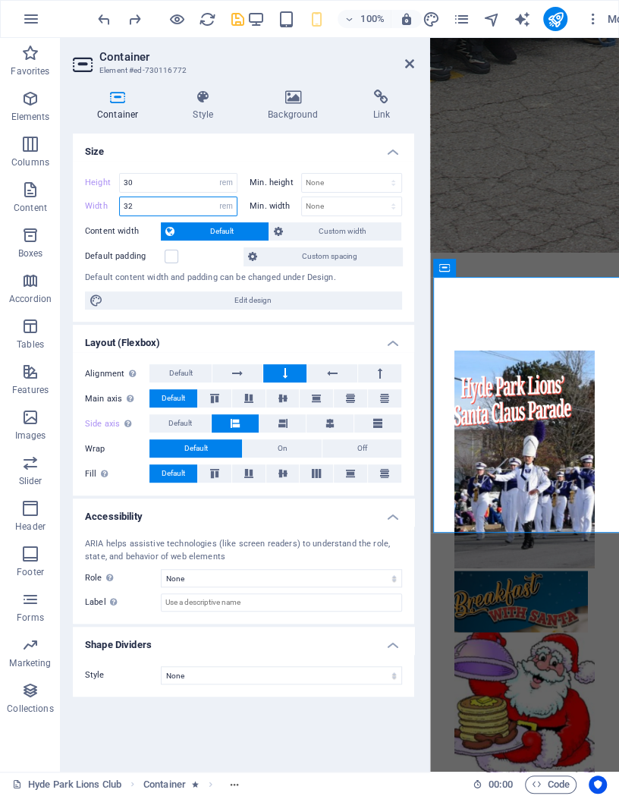
drag, startPoint x: 170, startPoint y: 207, endPoint x: 78, endPoint y: 209, distance: 91.8
click at [120, 209] on input "32" at bounding box center [178, 206] width 117 height 18
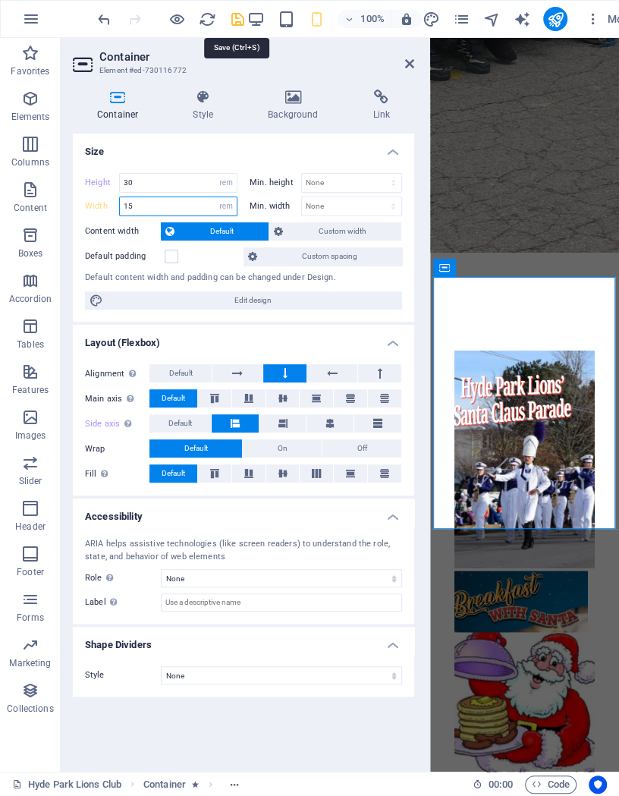
type input "15"
click at [236, 19] on icon "save" at bounding box center [237, 19] width 17 height 17
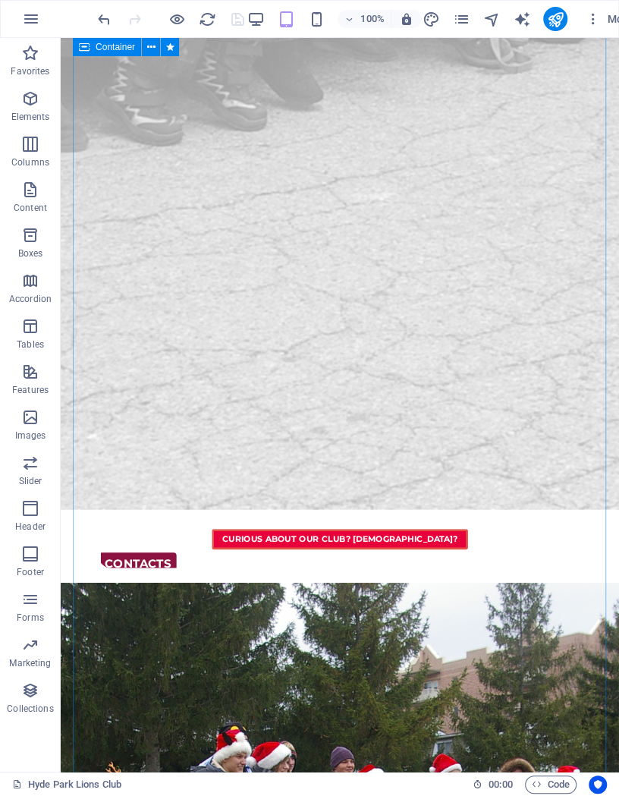
scroll to position [1218, 0]
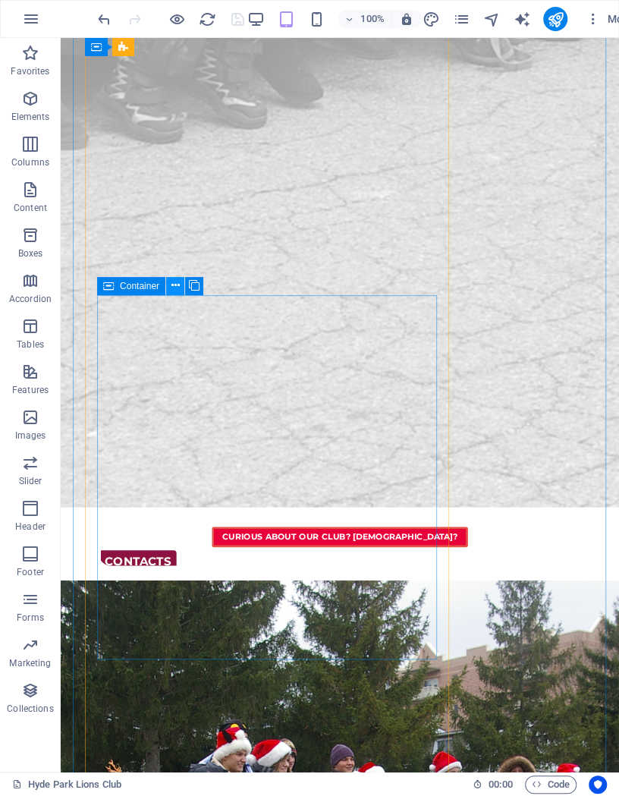
click at [172, 285] on icon at bounding box center [175, 286] width 8 height 16
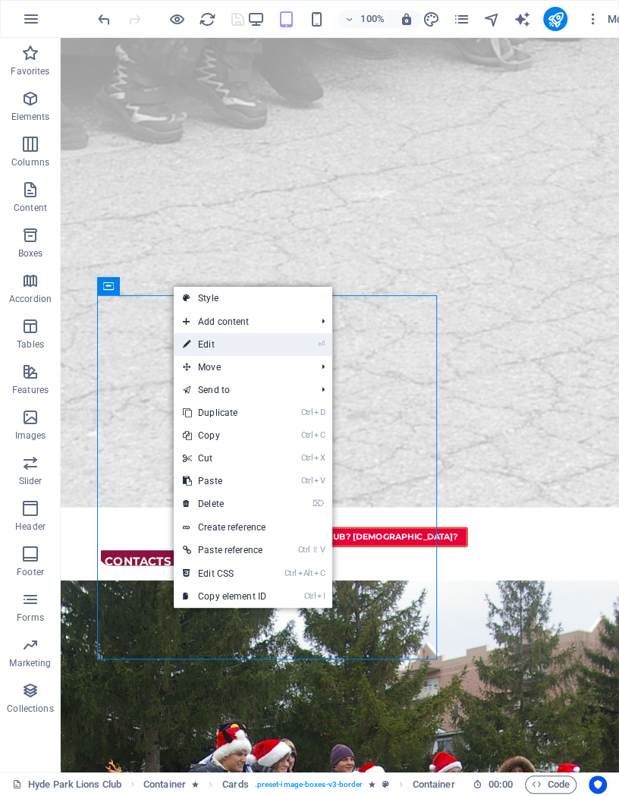
click at [211, 348] on link "⏎ Edit" at bounding box center [225, 344] width 102 height 23
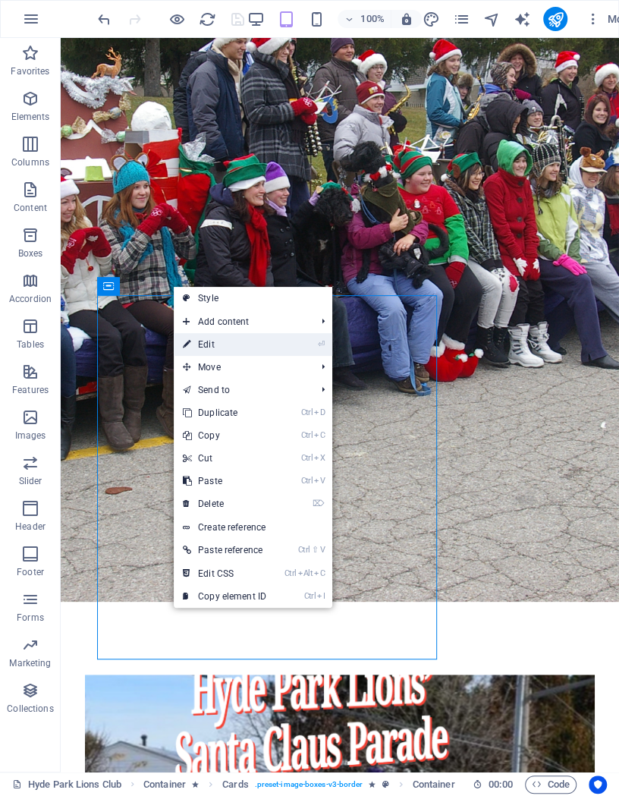
select select "rem"
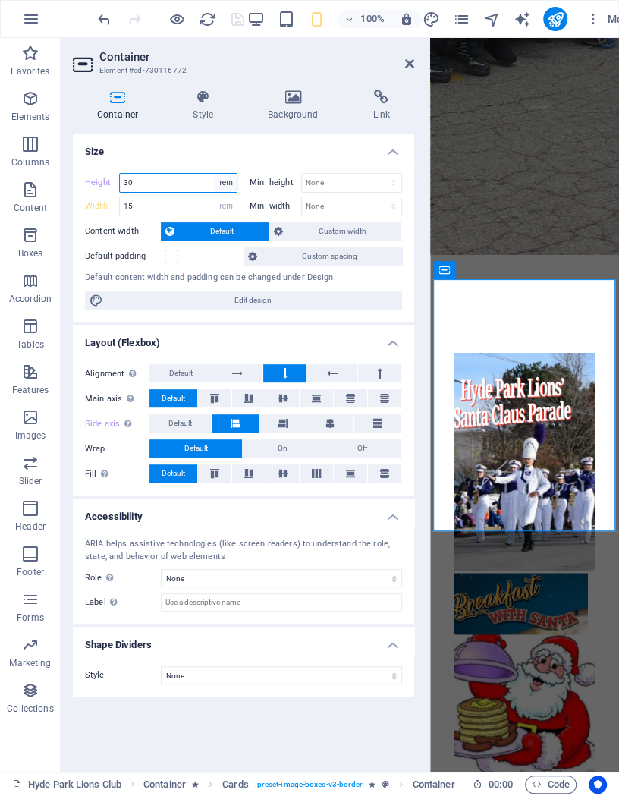
click at [216, 174] on select "Default px rem % vh vw" at bounding box center [226, 183] width 21 height 18
select select "default"
click option "Default" at bounding box center [0, 0] width 0 height 0
type input "30"
select select "rem"
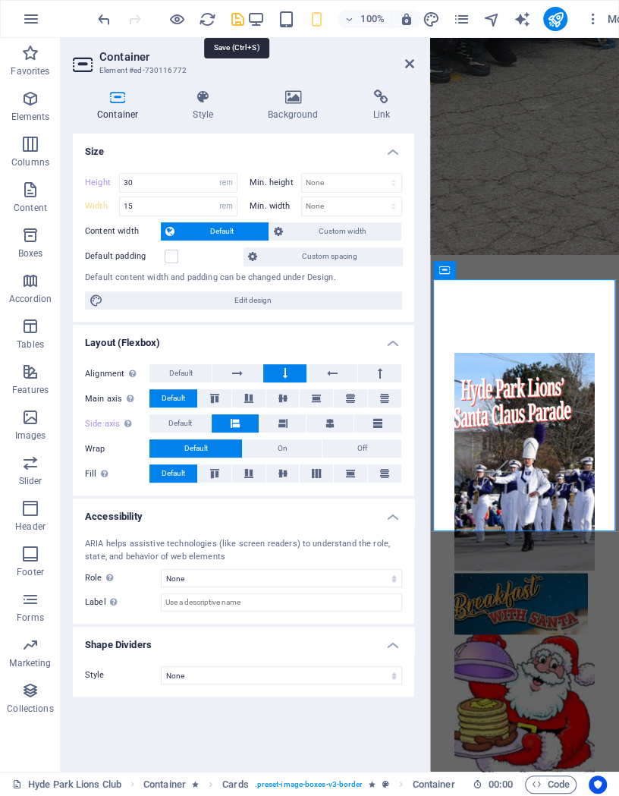
click at [244, 17] on icon "save" at bounding box center [237, 19] width 17 height 17
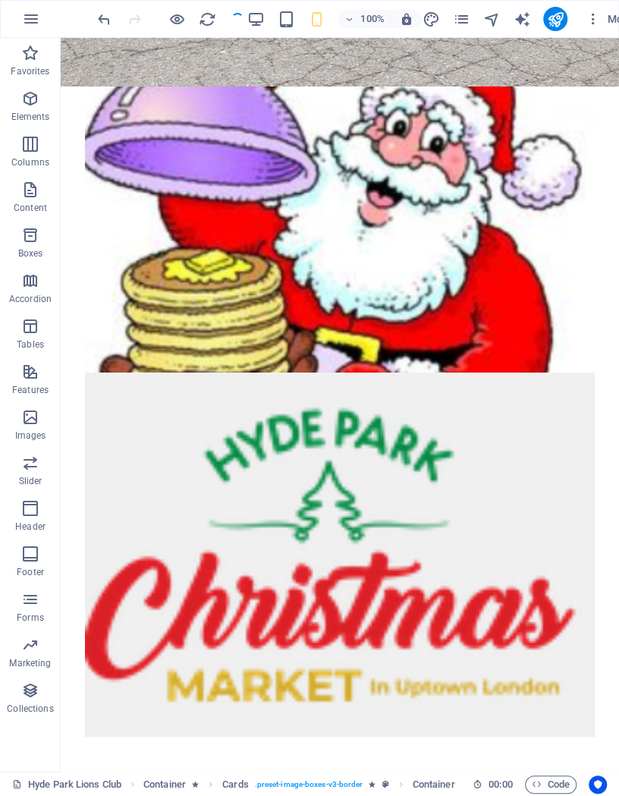
scroll to position [1056, 0]
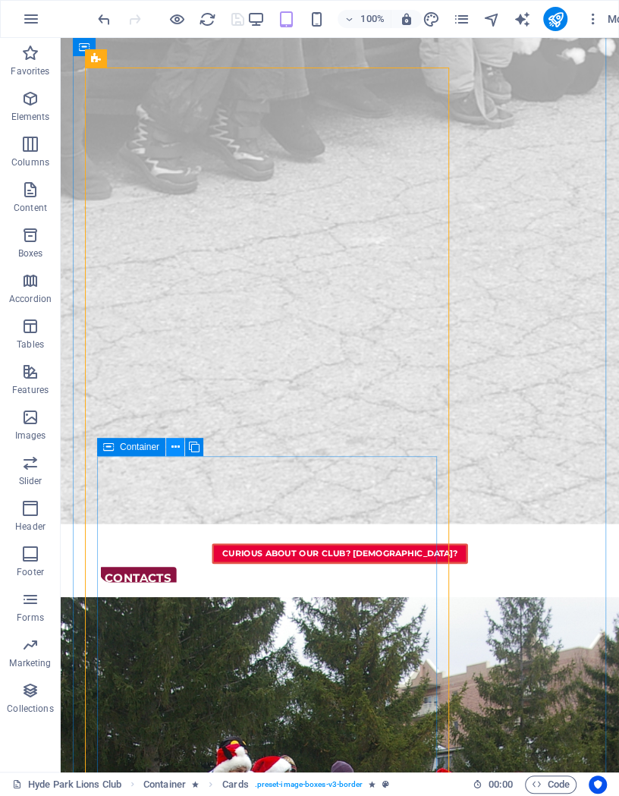
click at [178, 452] on icon at bounding box center [175, 447] width 8 height 16
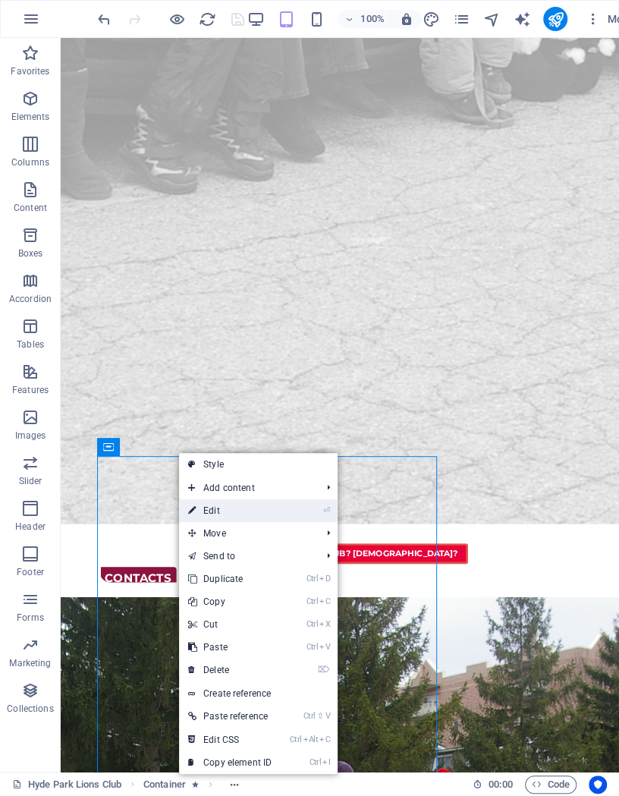
click at [214, 504] on link "⏎ Edit" at bounding box center [230, 510] width 102 height 23
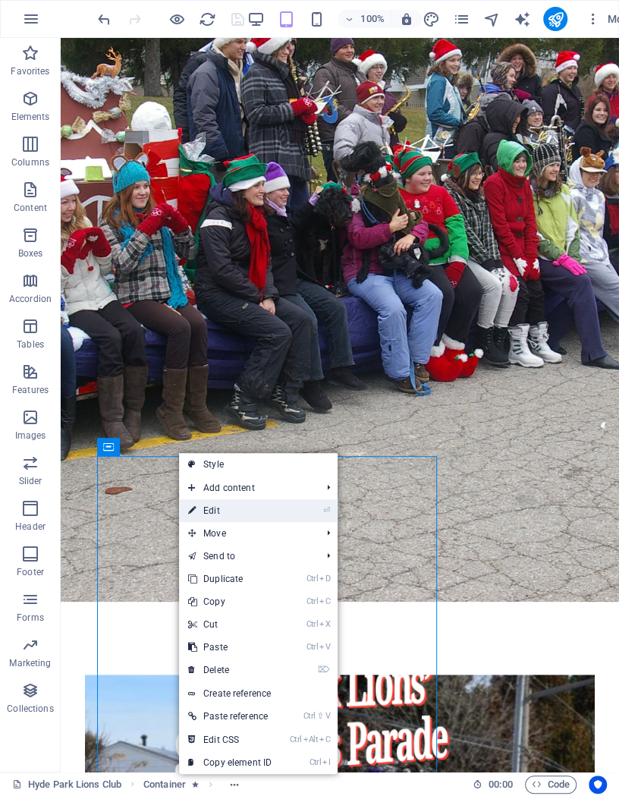
select select "rem"
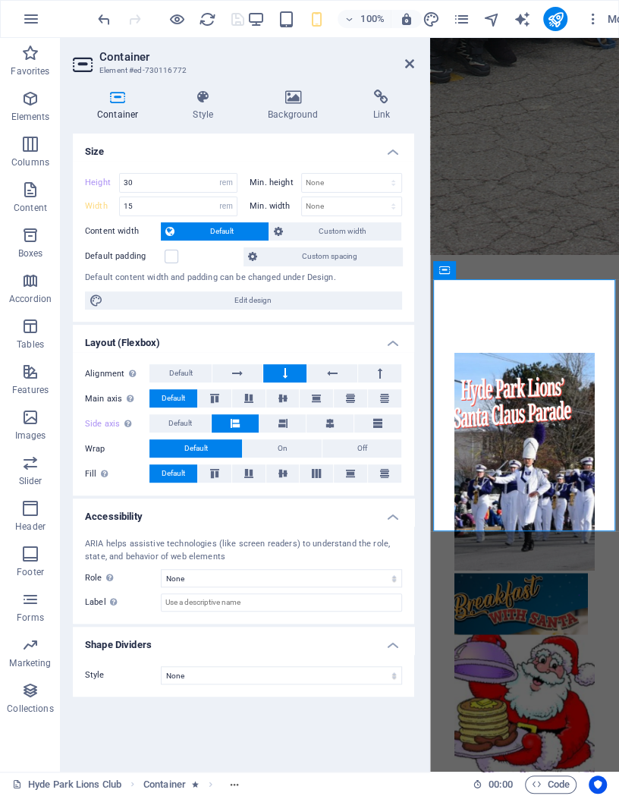
click at [109, 97] on icon at bounding box center [118, 97] width 90 height 15
drag, startPoint x: 144, startPoint y: 184, endPoint x: 82, endPoint y: 181, distance: 62.3
click at [120, 181] on input "30" at bounding box center [178, 183] width 117 height 18
type input "0"
click at [216, 174] on select "Default px rem % vh vw" at bounding box center [226, 183] width 21 height 18
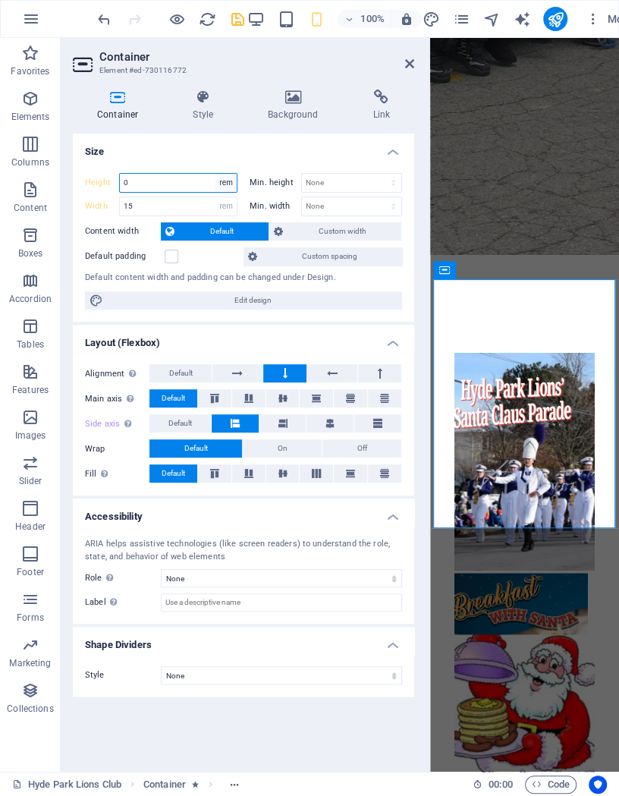
select select "default"
click option "Default" at bounding box center [0, 0] width 0 height 0
type input "0"
select select "rem"
click at [216, 174] on select "Default px rem % vh vw" at bounding box center [226, 183] width 21 height 18
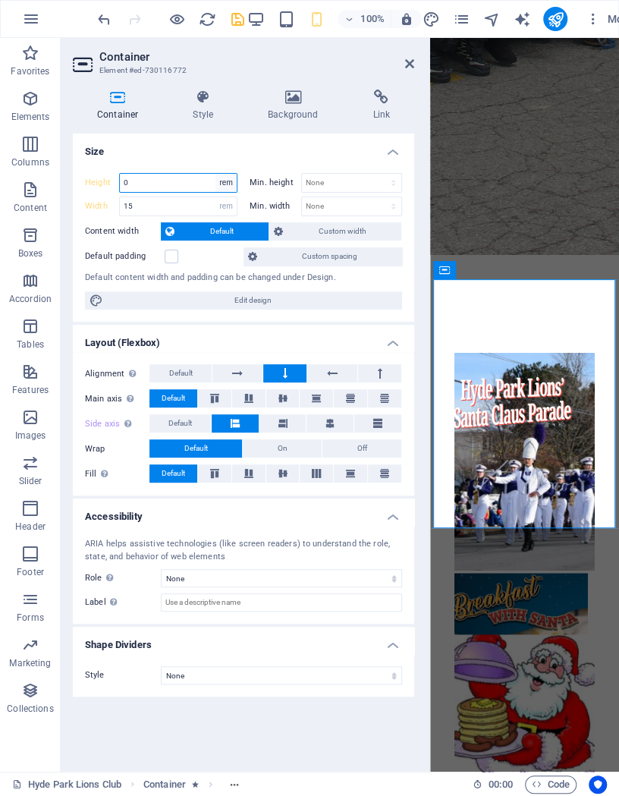
click option "rem" at bounding box center [0, 0] width 0 height 0
click at [143, 181] on input "0" at bounding box center [178, 183] width 117 height 18
click at [340, 229] on span "Custom width" at bounding box center [342, 231] width 109 height 18
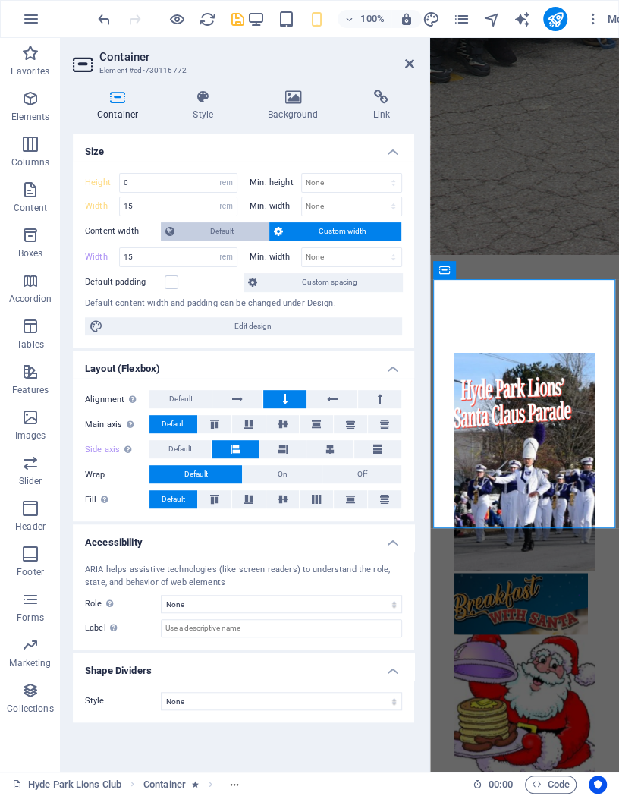
click at [238, 233] on span "Default" at bounding box center [221, 231] width 85 height 18
select select "DISABLED_OPTION_VALUE"
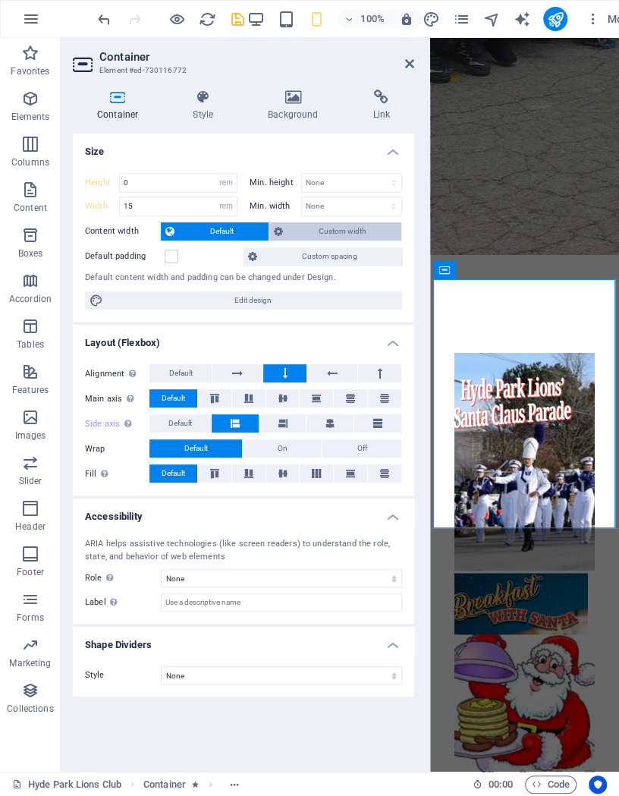
click at [310, 234] on span "Custom width" at bounding box center [342, 231] width 109 height 18
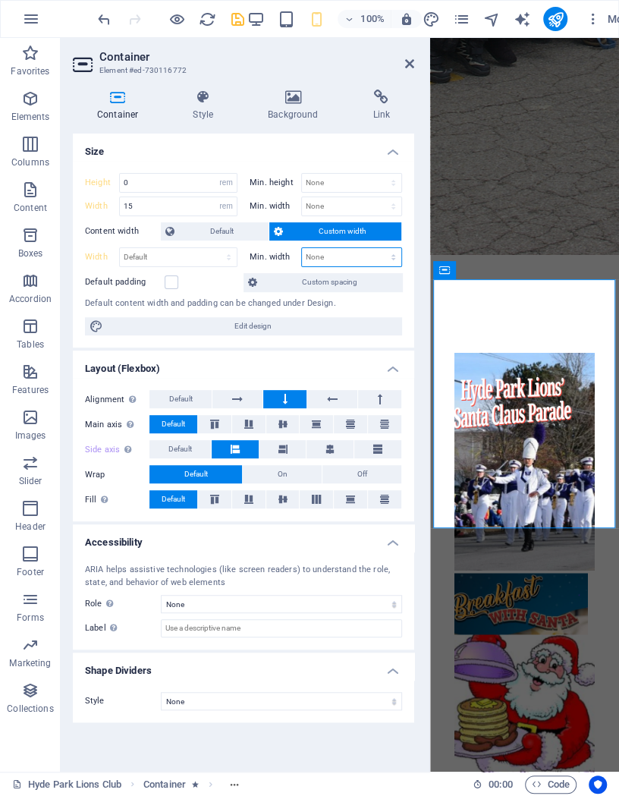
click at [302, 248] on select "None px rem % vh vw" at bounding box center [351, 257] width 99 height 18
select select "rem"
click option "rem" at bounding box center [0, 0] width 0 height 0
type input "15"
click at [235, 20] on icon "save" at bounding box center [237, 19] width 17 height 17
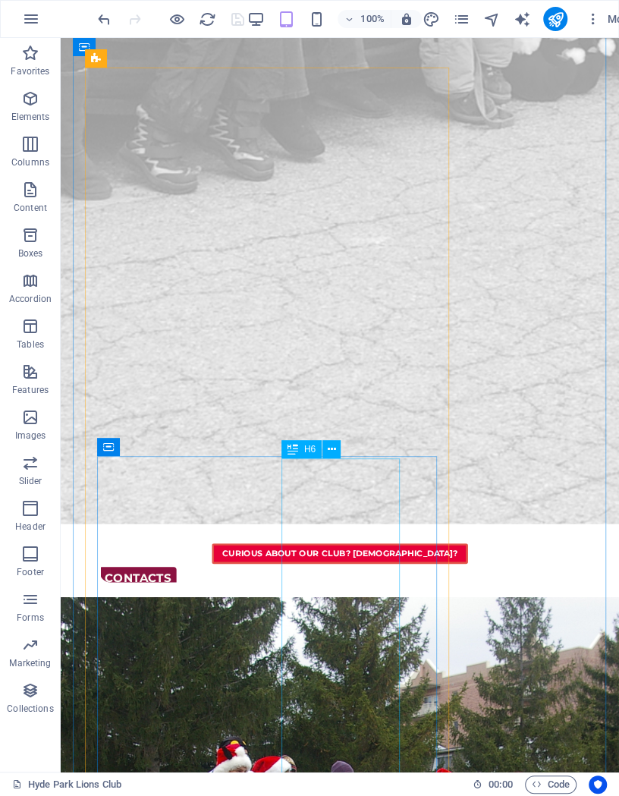
scroll to position [203, 0]
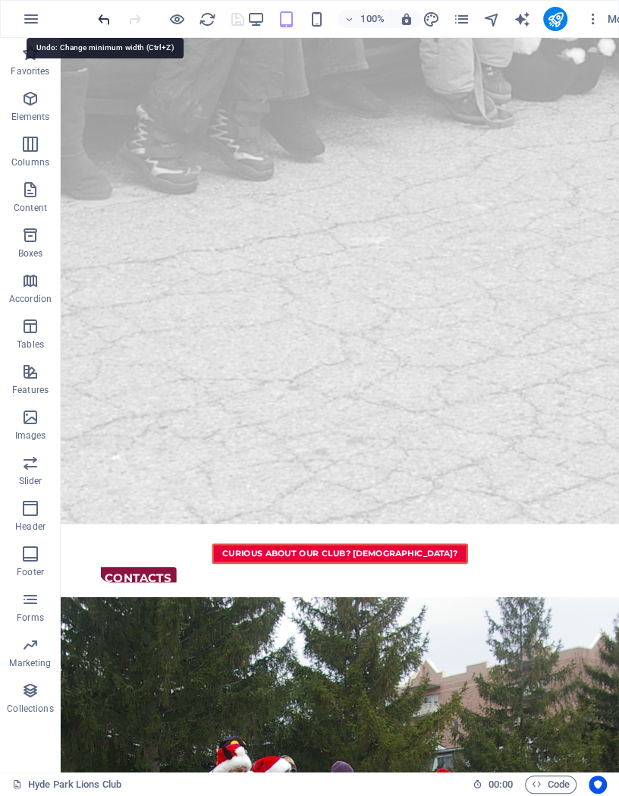
click at [102, 14] on icon "undo" at bounding box center [104, 19] width 17 height 17
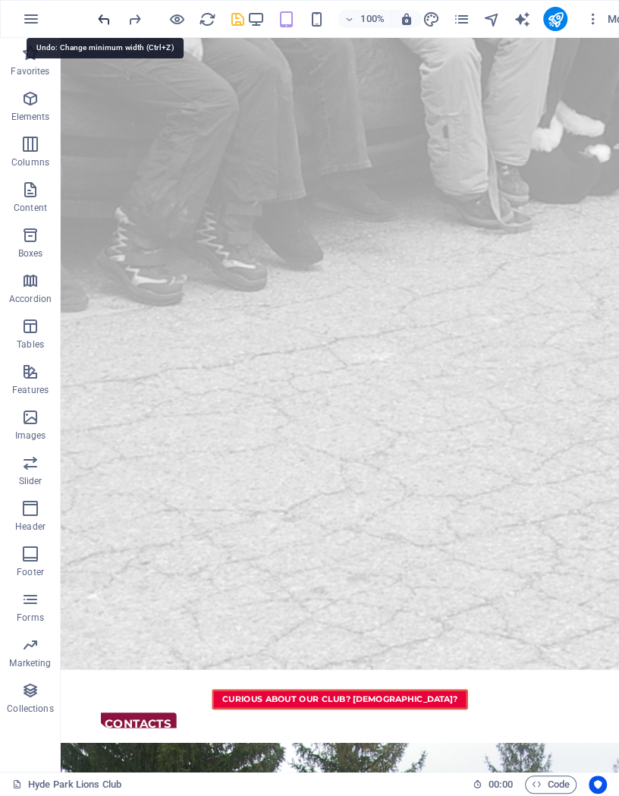
click at [105, 20] on icon "undo" at bounding box center [104, 19] width 17 height 17
click at [105, 18] on icon "undo" at bounding box center [104, 19] width 17 height 17
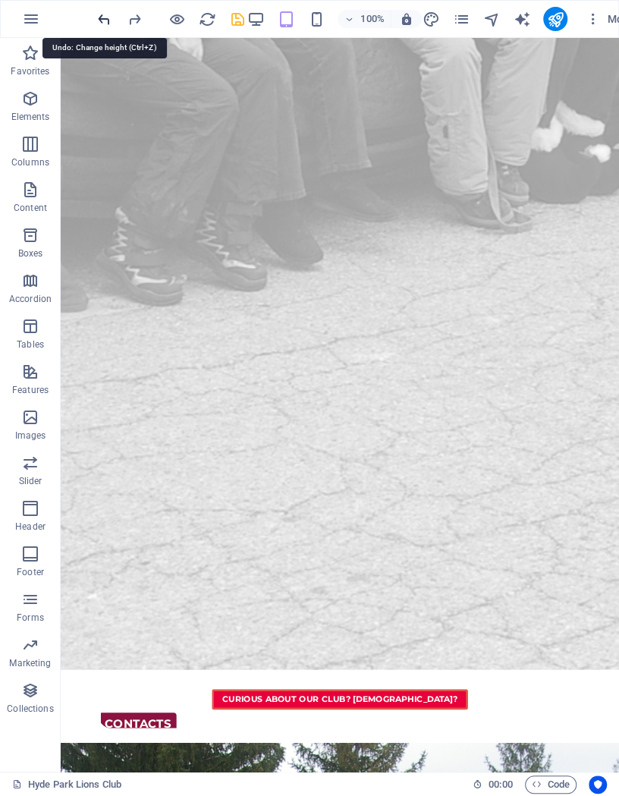
click at [105, 14] on icon "undo" at bounding box center [104, 19] width 17 height 17
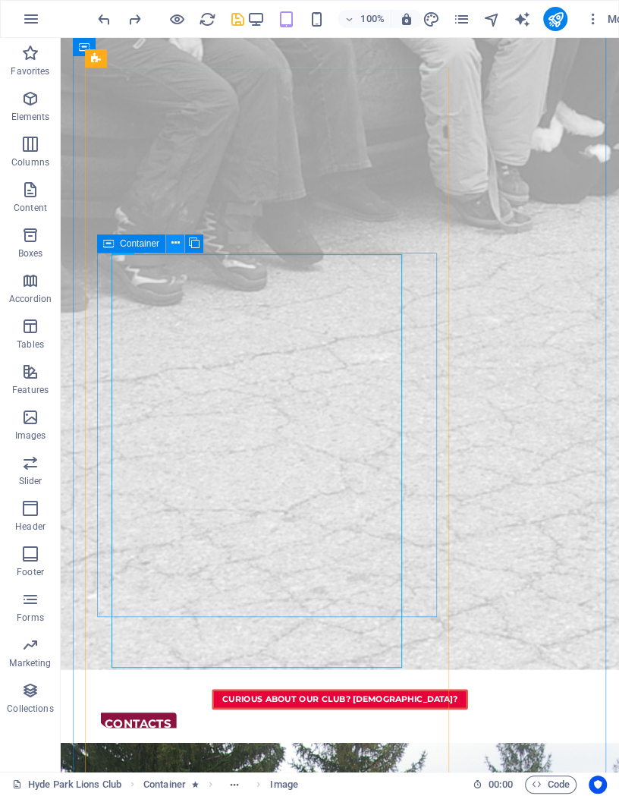
click at [173, 244] on icon at bounding box center [175, 243] width 8 height 16
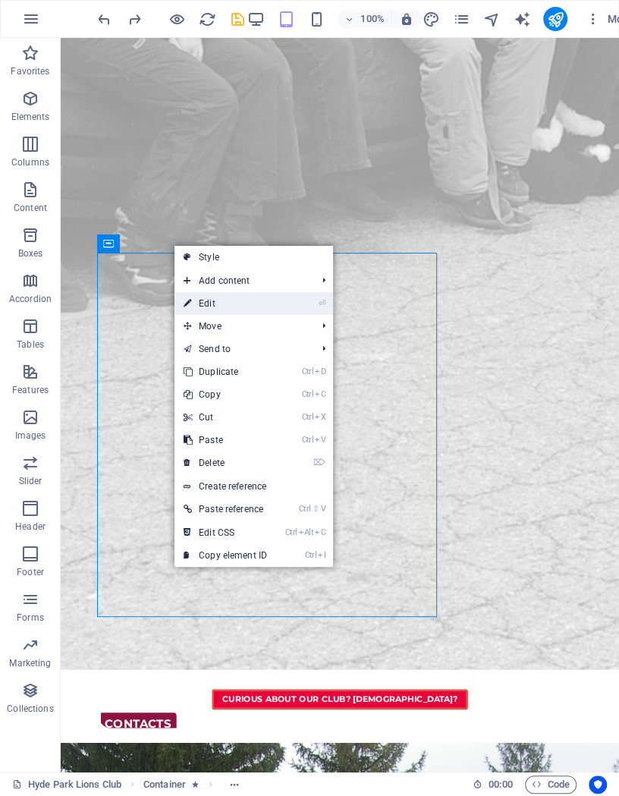
click at [206, 304] on link "⏎ Edit" at bounding box center [226, 303] width 102 height 23
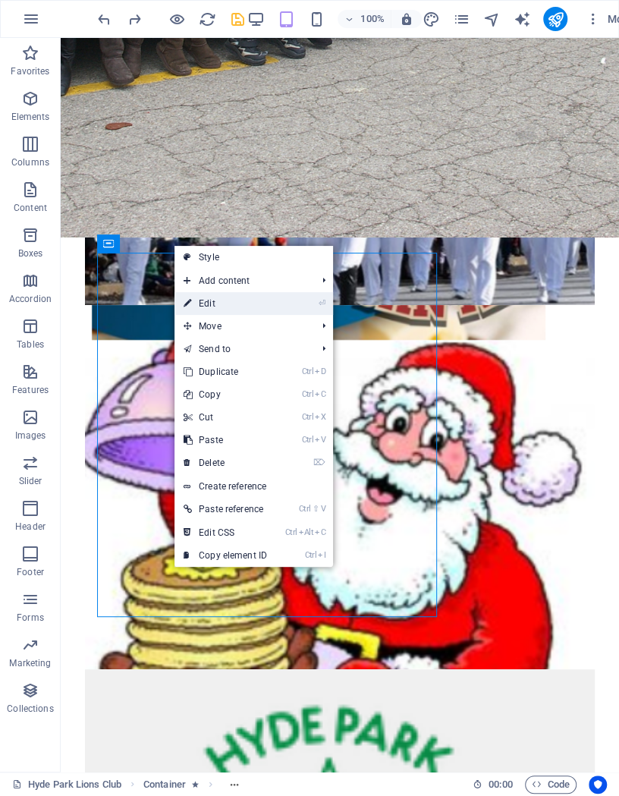
select select "rem"
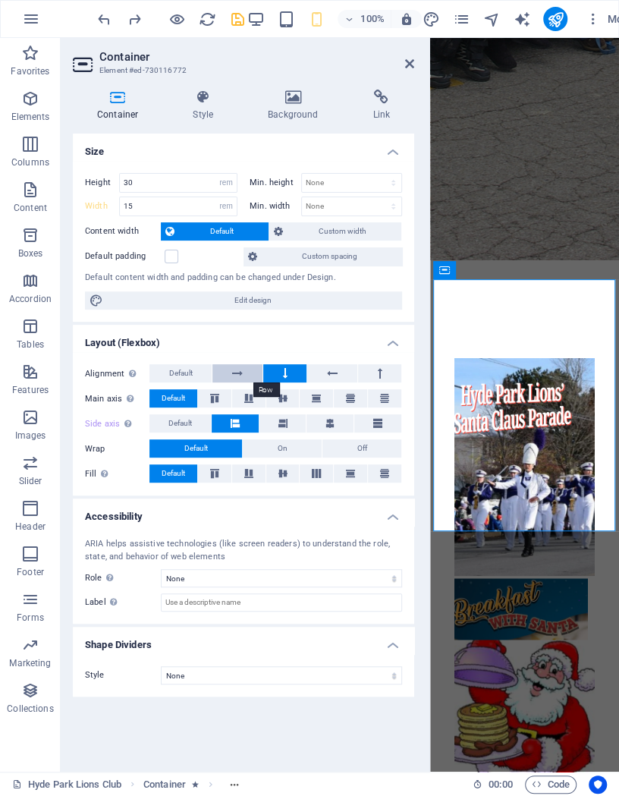
click at [250, 373] on button at bounding box center [236, 373] width 49 height 18
click at [241, 17] on icon "save" at bounding box center [237, 19] width 17 height 17
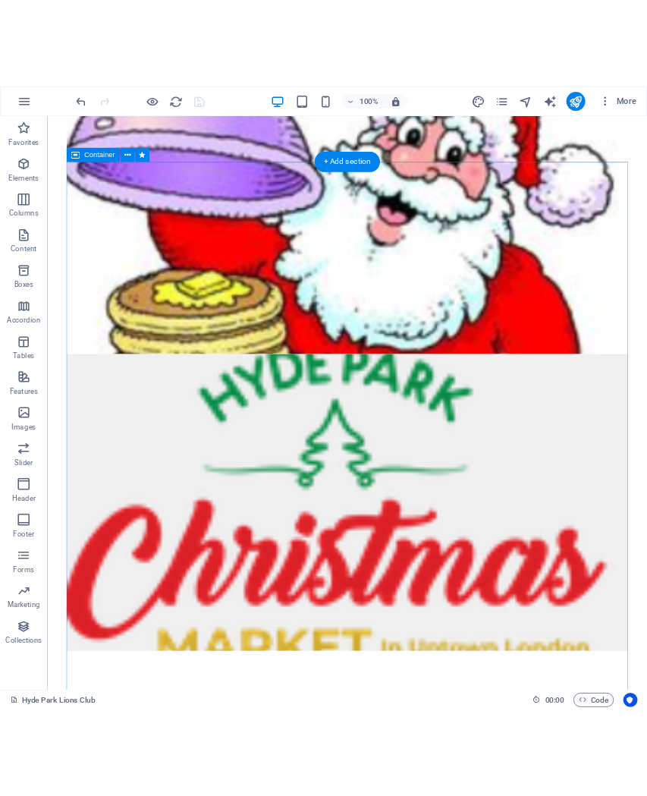
scroll to position [1298, 0]
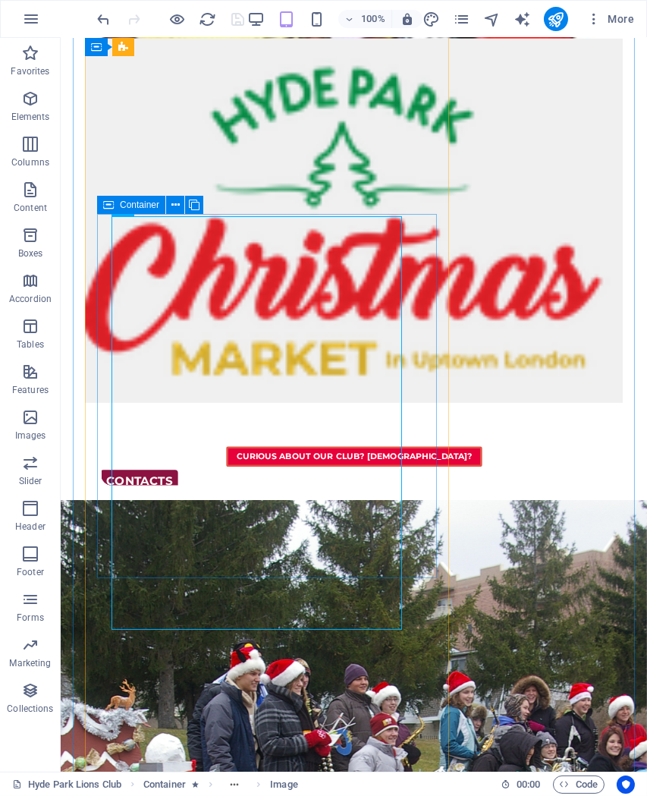
click at [109, 207] on icon at bounding box center [108, 205] width 11 height 18
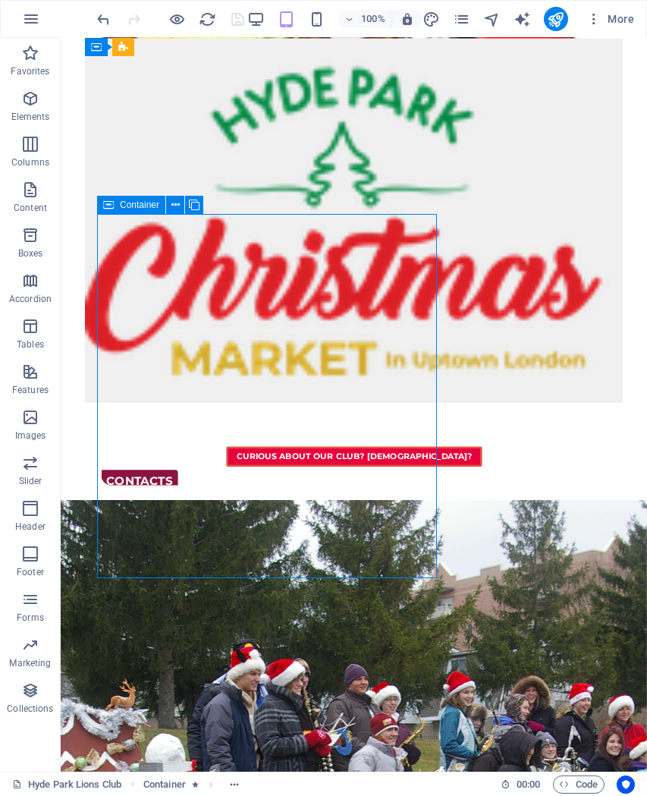
click at [153, 203] on span "Container" at bounding box center [139, 204] width 39 height 9
click at [171, 207] on icon at bounding box center [175, 205] width 8 height 16
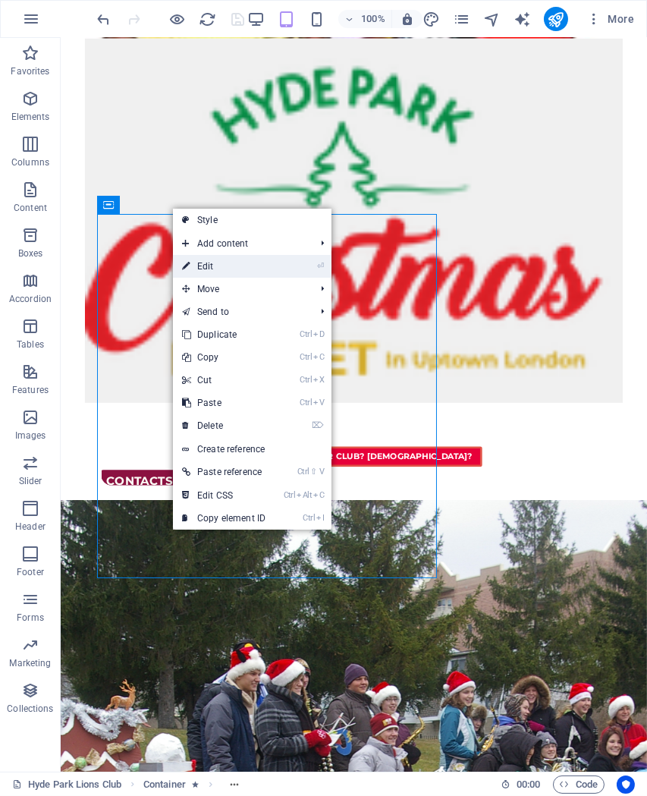
click at [243, 263] on link "⏎ Edit" at bounding box center [224, 266] width 102 height 23
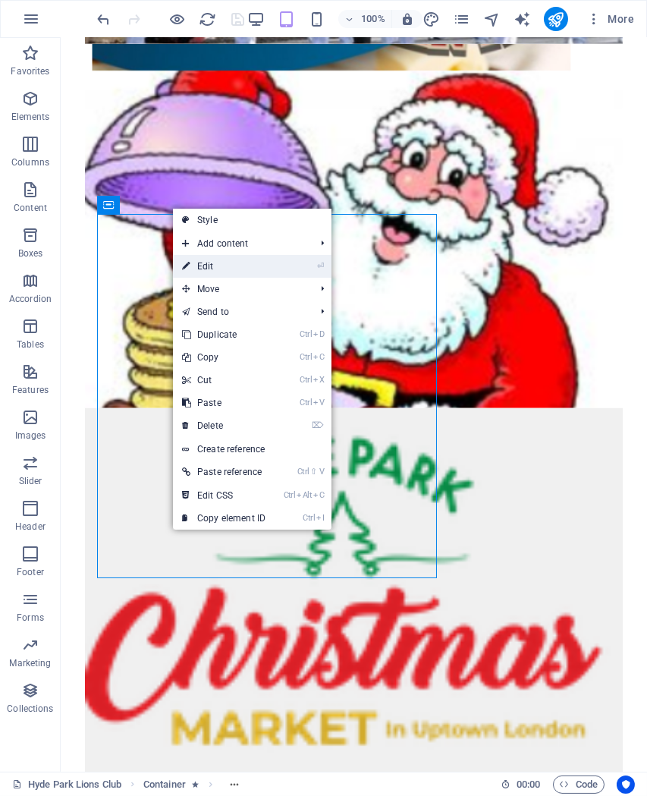
select select "rem"
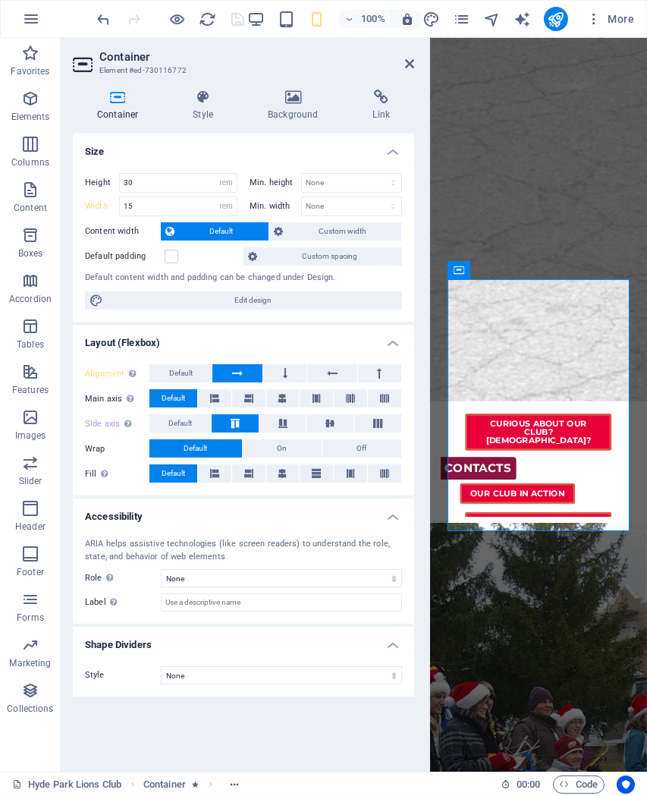
scroll to position [2300, 0]
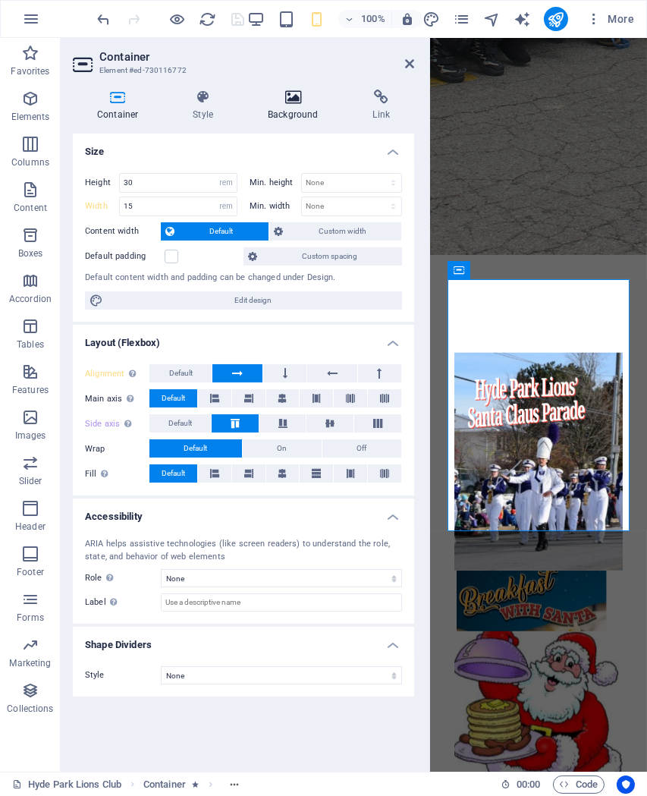
click at [288, 100] on icon at bounding box center [293, 97] width 99 height 15
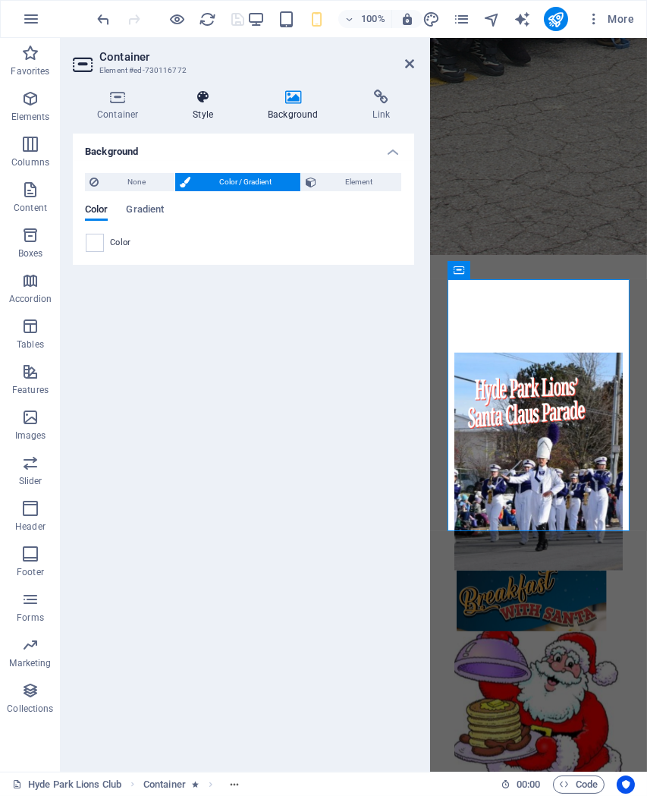
click at [207, 96] on icon at bounding box center [202, 97] width 69 height 15
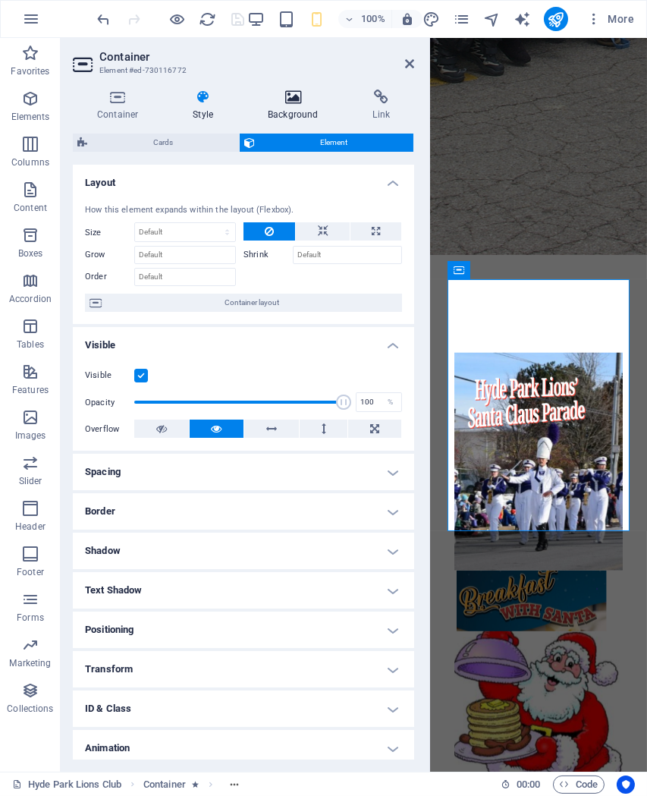
click at [291, 114] on h4 "Background" at bounding box center [296, 106] width 105 height 32
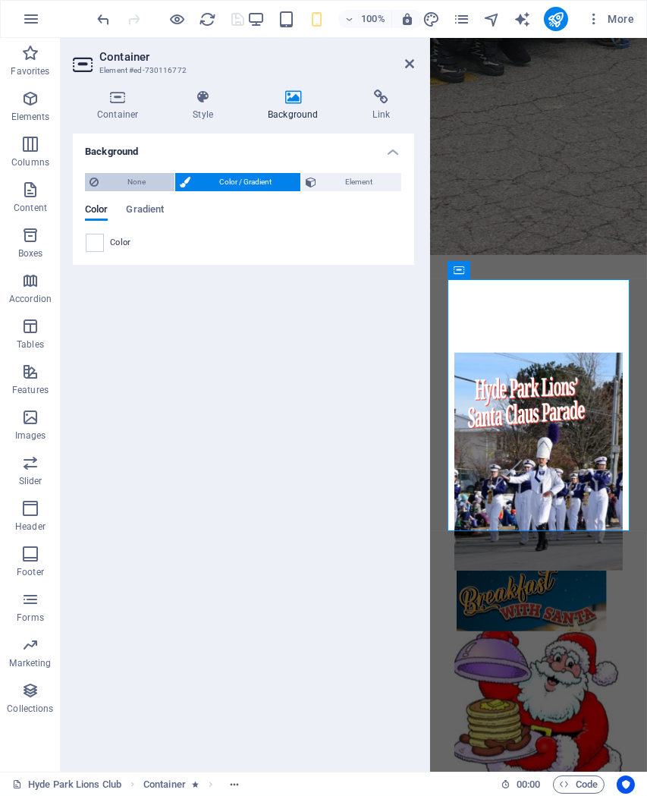
click at [150, 180] on span "None" at bounding box center [136, 182] width 67 height 18
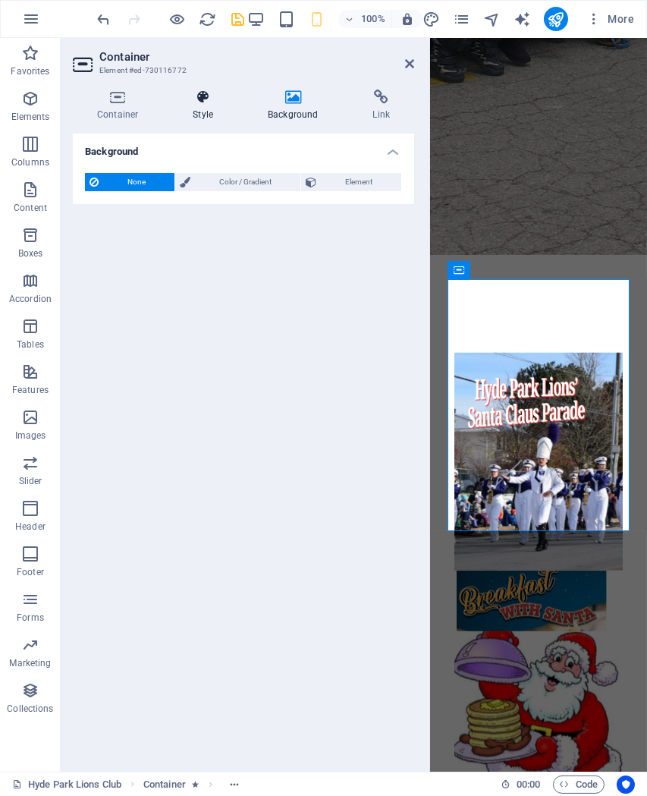
click at [209, 101] on icon at bounding box center [202, 97] width 69 height 15
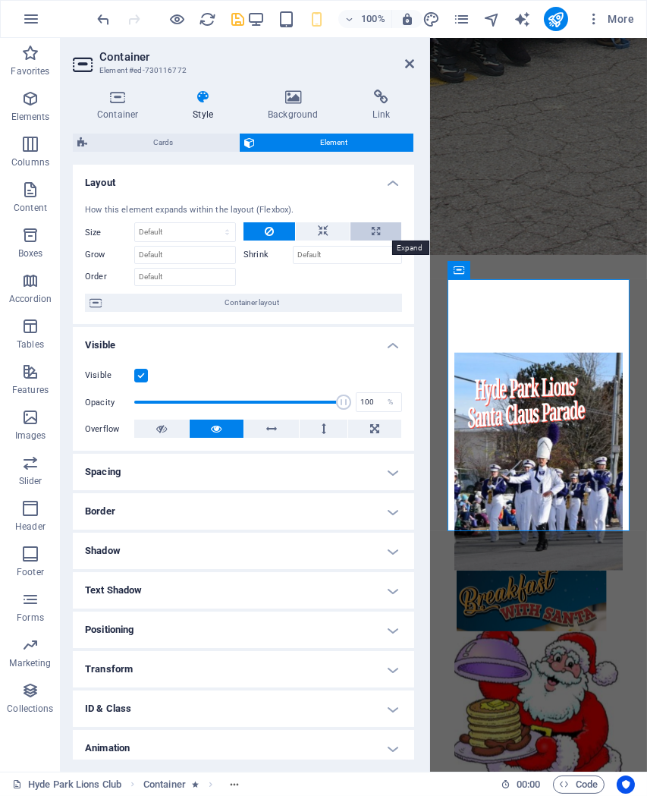
click at [378, 228] on icon at bounding box center [376, 231] width 8 height 18
type input "100"
select select "%"
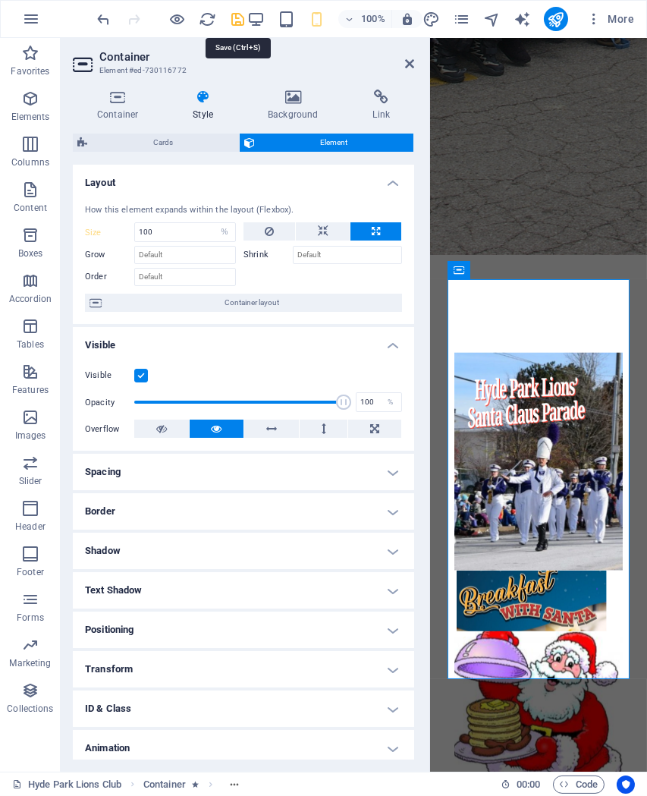
click at [234, 16] on icon "save" at bounding box center [237, 19] width 17 height 17
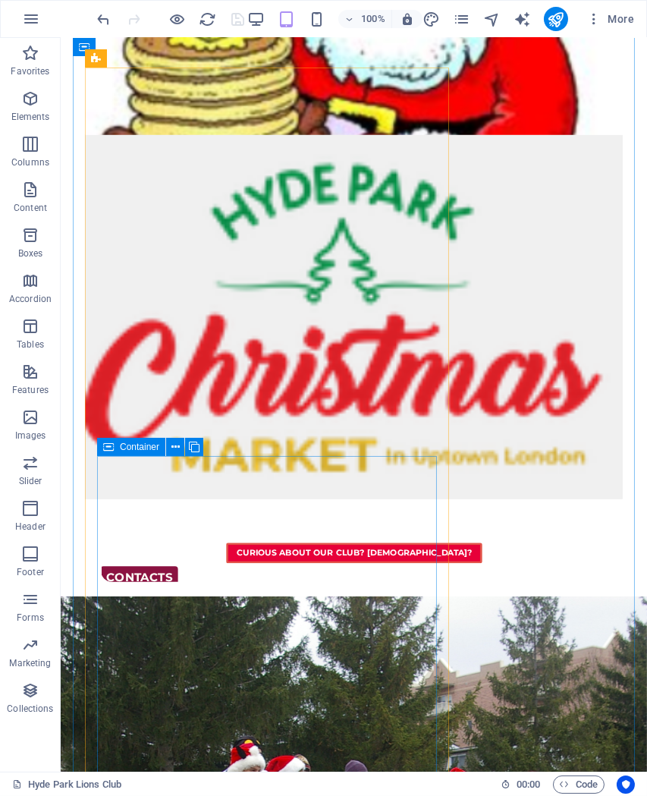
click at [115, 443] on div "Container" at bounding box center [131, 447] width 68 height 18
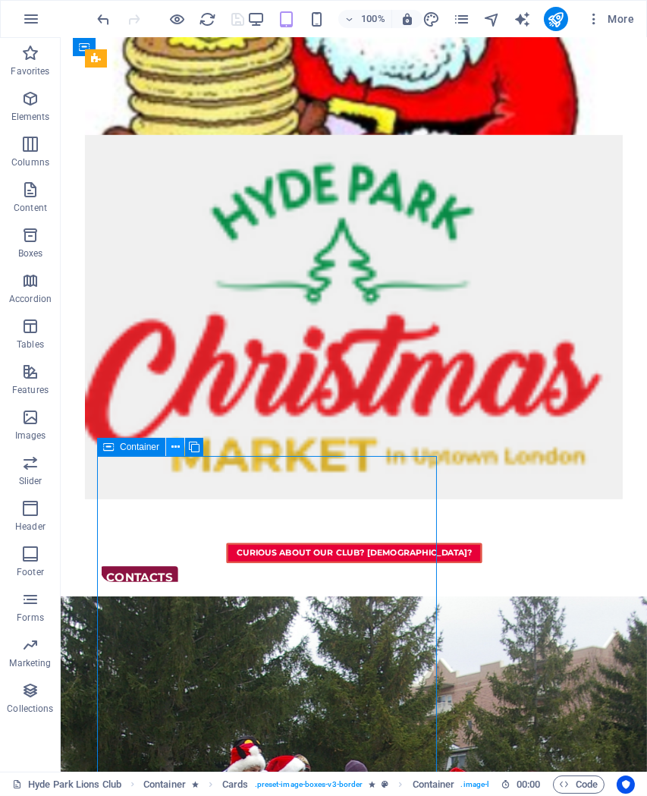
click at [171, 446] on icon at bounding box center [175, 447] width 8 height 16
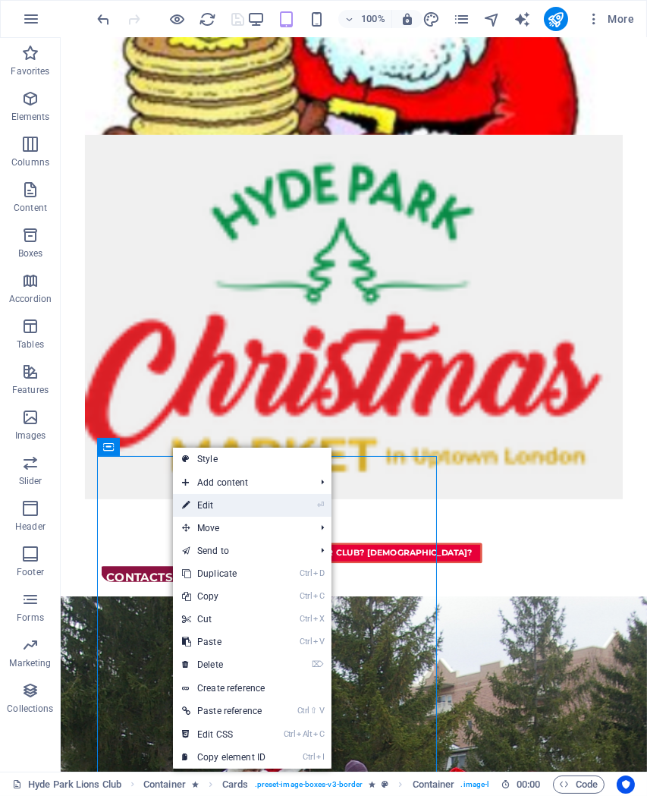
click at [227, 498] on link "⏎ Edit" at bounding box center [224, 505] width 102 height 23
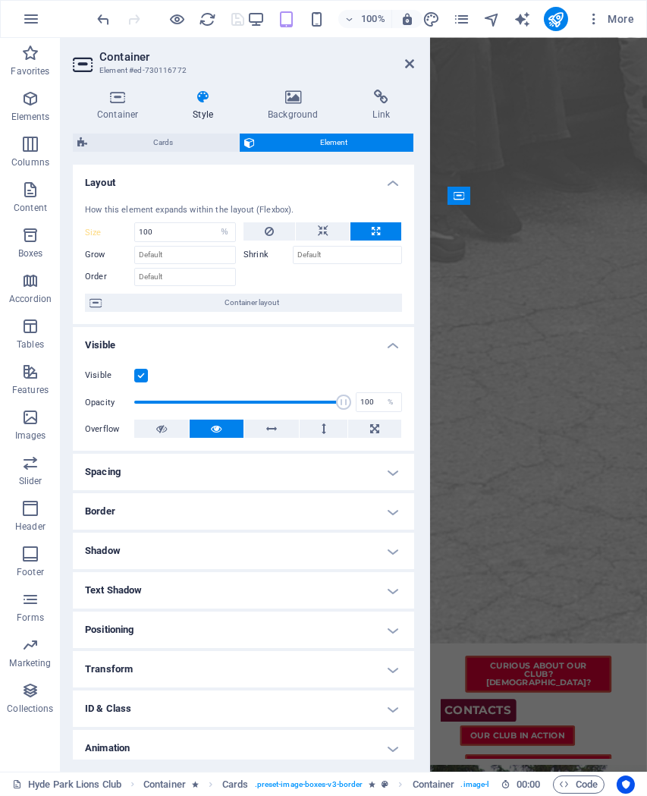
scroll to position [2374, 0]
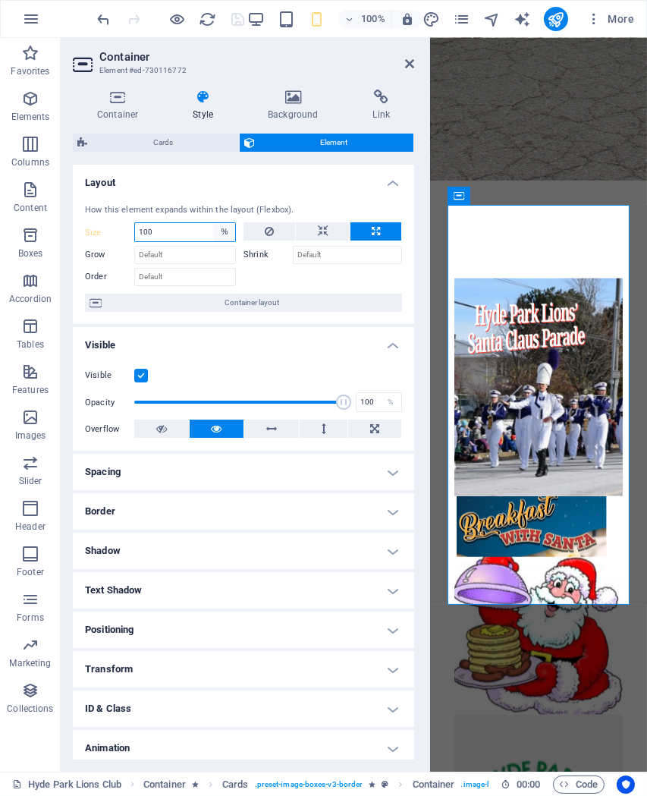
click at [214, 223] on select "Default auto px % 1/1 1/2 1/3 1/4 1/5 1/6 1/7 1/8 1/9 1/10" at bounding box center [224, 232] width 21 height 18
select select "1oomgrioo68"
click option "Default" at bounding box center [0, 0] width 0 height 0
select select "DISABLED_OPTION_VALUE"
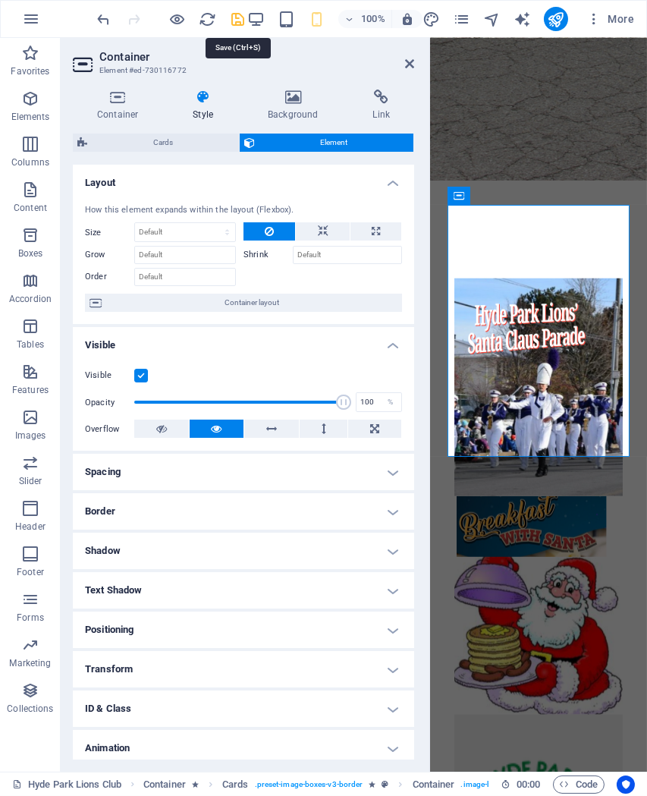
click at [238, 12] on icon "save" at bounding box center [237, 19] width 17 height 17
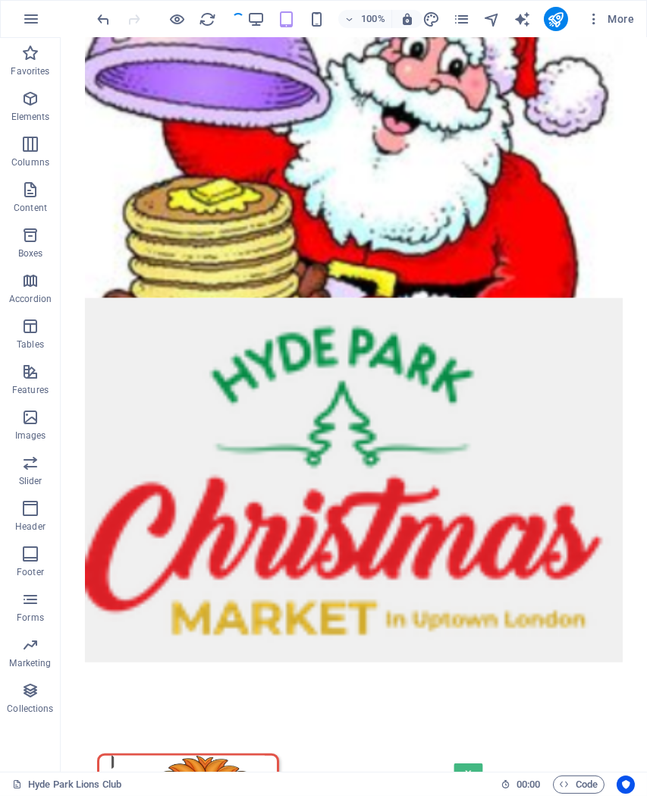
scroll to position [1056, 0]
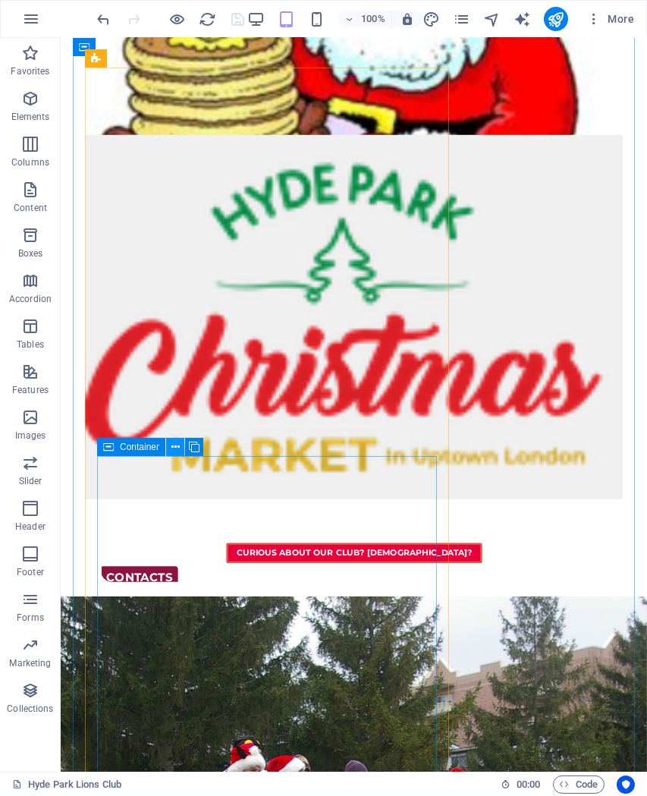
click at [176, 448] on icon at bounding box center [175, 447] width 8 height 16
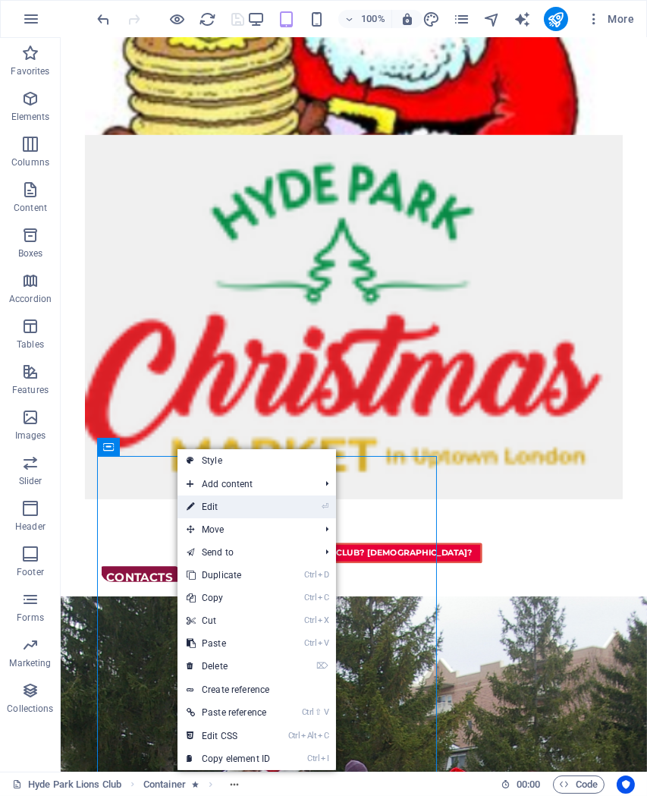
click at [231, 505] on link "⏎ Edit" at bounding box center [229, 507] width 102 height 23
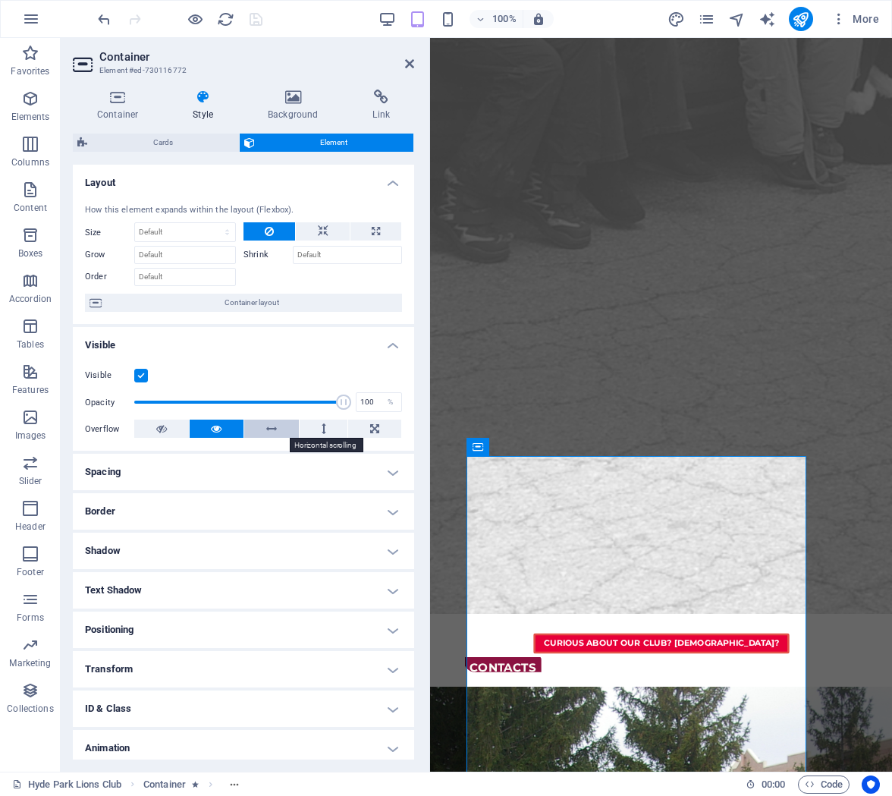
click at [285, 423] on button at bounding box center [271, 429] width 55 height 18
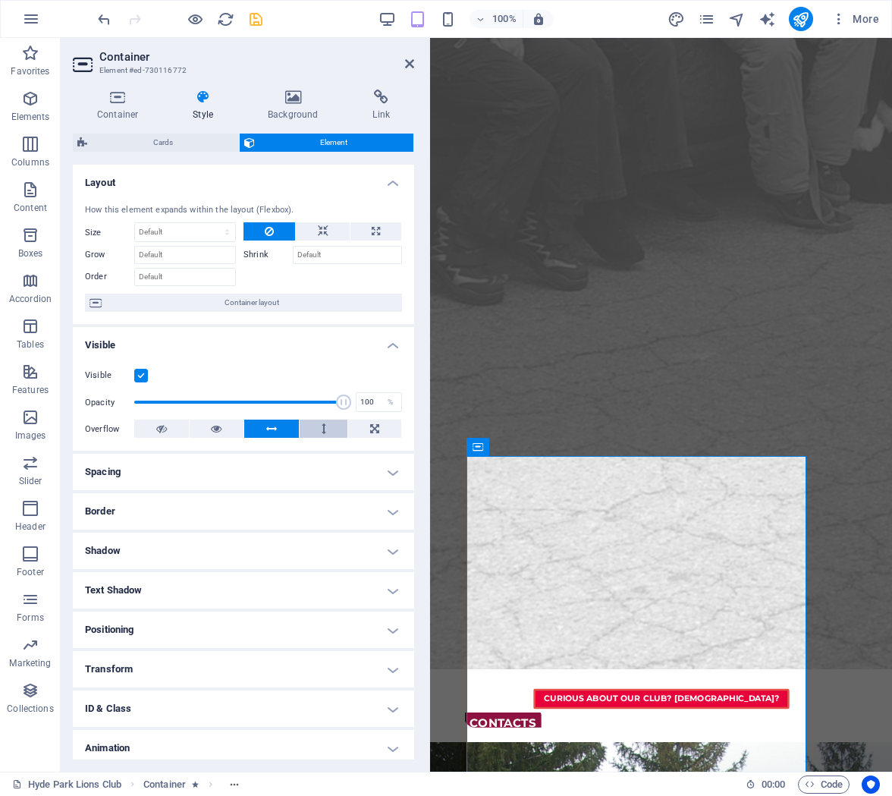
click at [323, 430] on icon at bounding box center [324, 429] width 5 height 18
click at [278, 430] on button at bounding box center [271, 429] width 55 height 18
click at [222, 431] on icon at bounding box center [216, 429] width 11 height 18
click at [135, 223] on select "Default auto px % 1/1 1/2 1/3 1/4 1/5 1/6 1/7 1/8 1/9 1/10" at bounding box center [185, 232] width 100 height 18
click at [284, 288] on div "How this element expands within the layout (Flexbox). Size Default auto px % 1/…" at bounding box center [243, 258] width 341 height 133
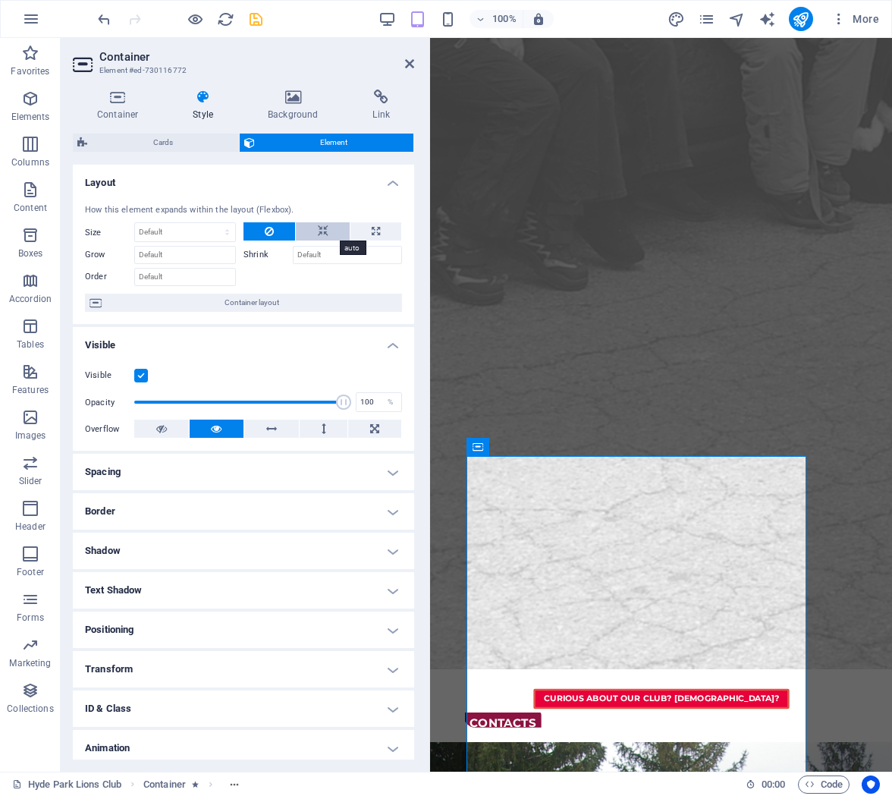
click at [312, 230] on button at bounding box center [322, 231] width 53 height 18
click at [381, 234] on button at bounding box center [376, 231] width 51 height 18
type input "100"
drag, startPoint x: 165, startPoint y: 228, endPoint x: 115, endPoint y: 226, distance: 50.1
click at [135, 226] on input "100" at bounding box center [185, 232] width 100 height 18
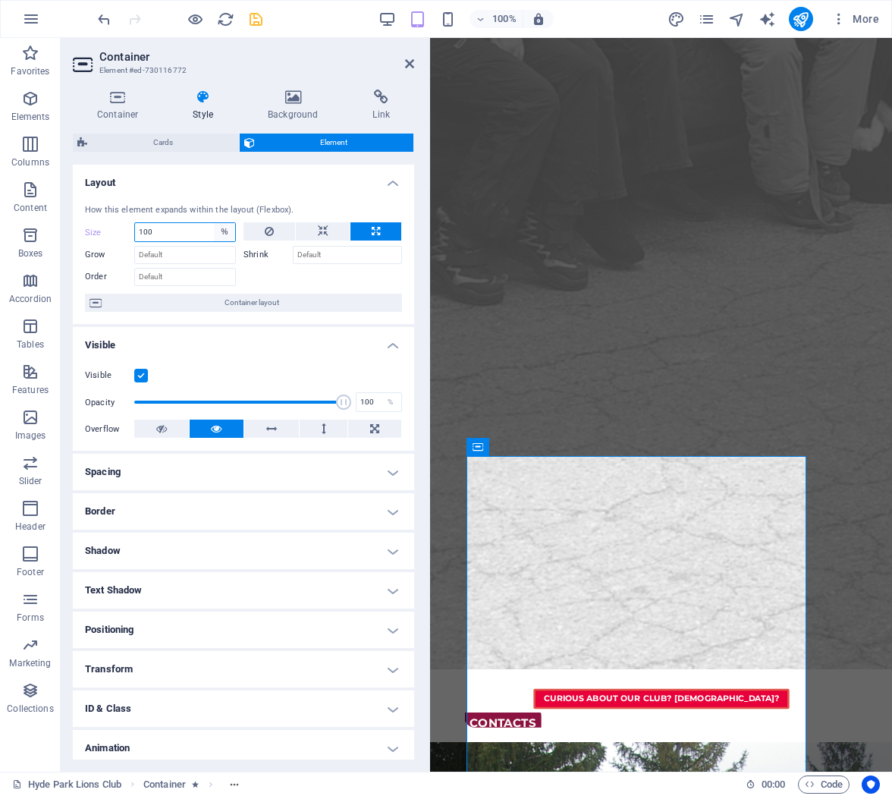
click at [214, 223] on select "Default auto px % 1/1 1/2 1/3 1/4 1/5 1/6 1/7 1/8 1/9 1/10" at bounding box center [224, 232] width 21 height 18
select select "auto"
click option "auto" at bounding box center [0, 0] width 0 height 0
select select "DISABLED_OPTION_VALUE"
click at [258, 22] on icon "save" at bounding box center [255, 19] width 17 height 17
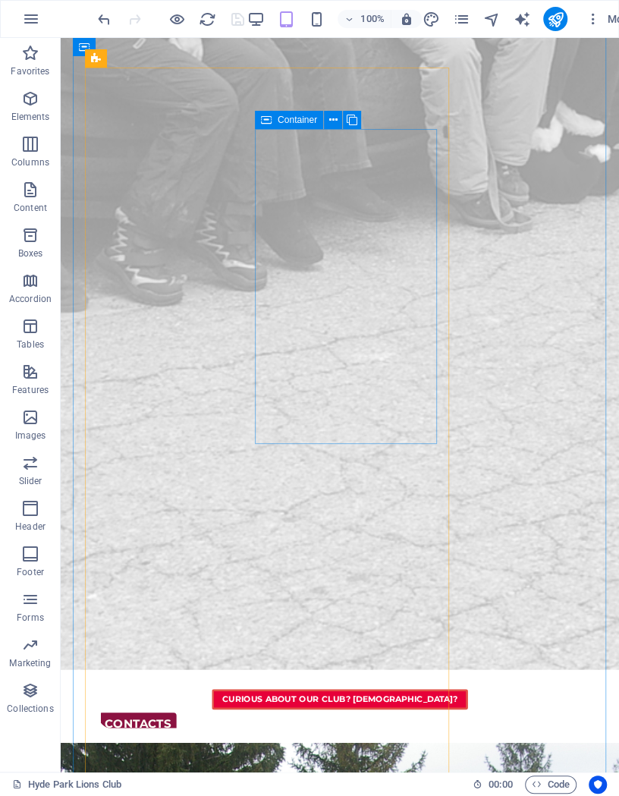
click at [266, 121] on icon at bounding box center [266, 120] width 11 height 18
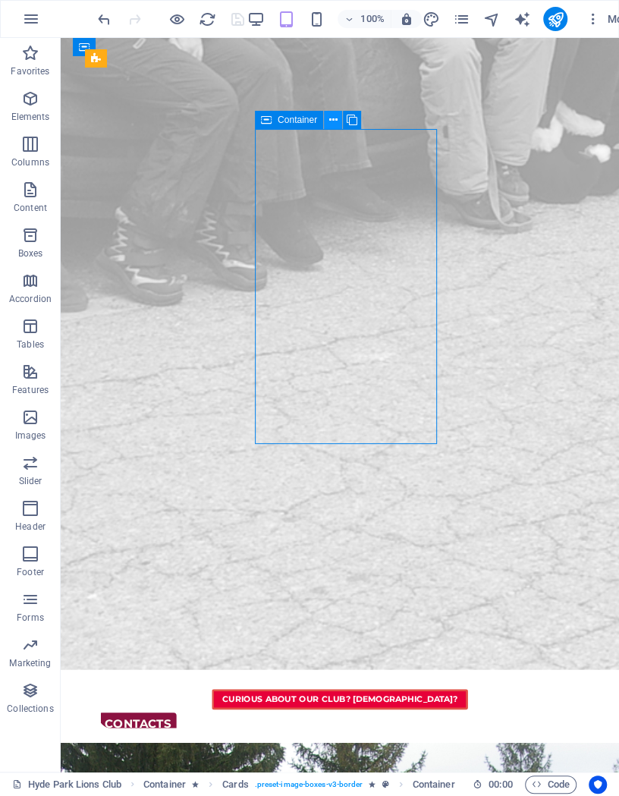
click at [332, 121] on icon at bounding box center [333, 120] width 8 height 16
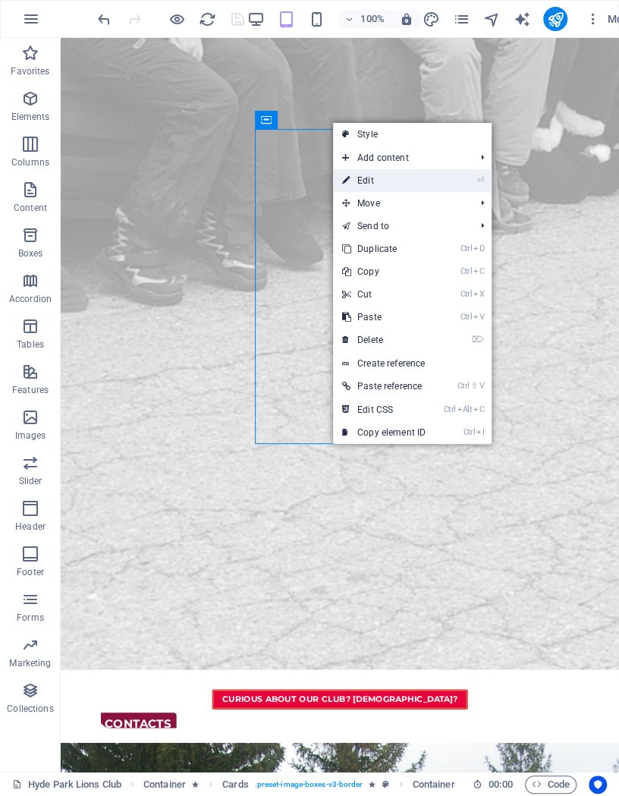
click at [375, 175] on link "⏎ Edit" at bounding box center [384, 180] width 102 height 23
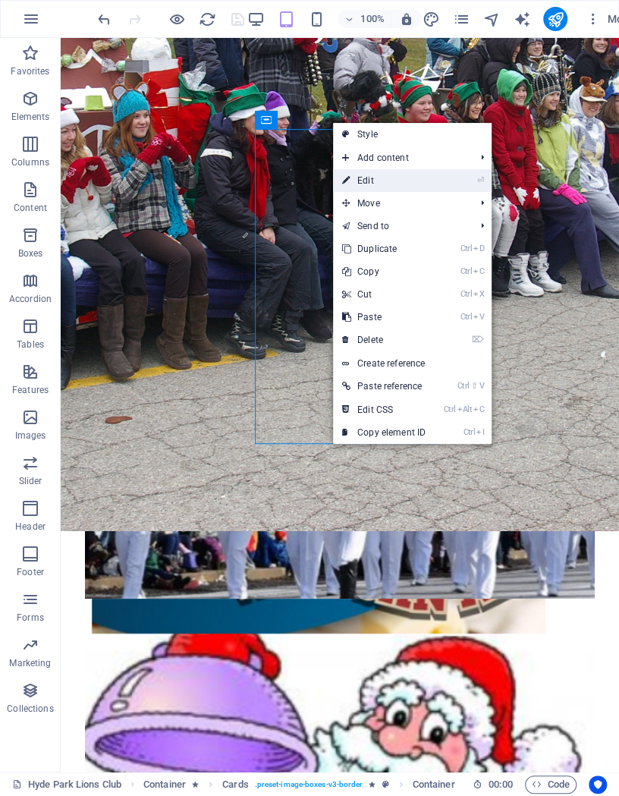
select select "rem"
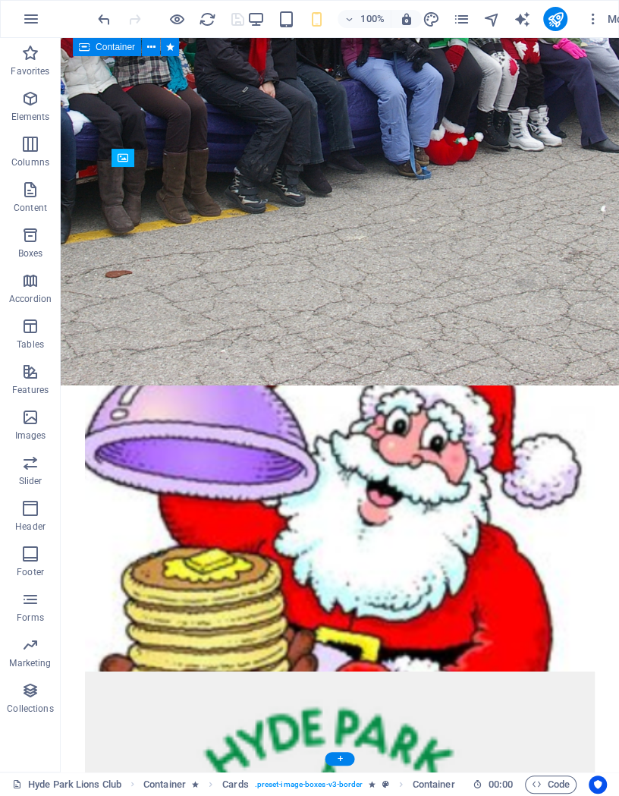
scroll to position [1056, 0]
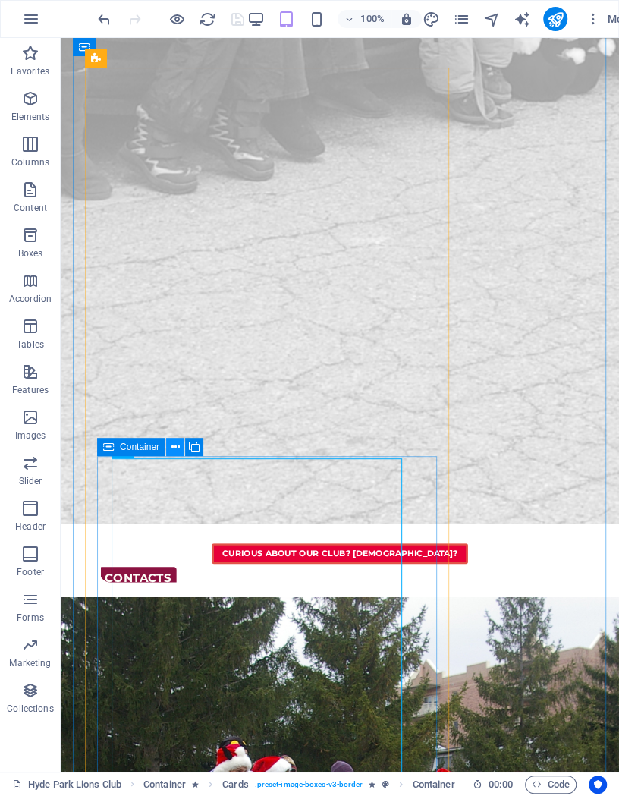
click at [175, 447] on icon at bounding box center [175, 447] width 8 height 16
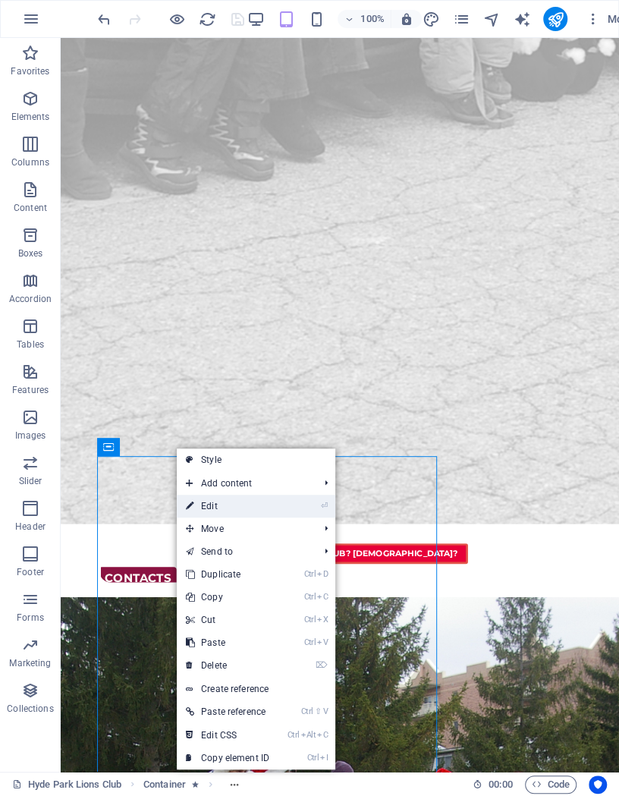
click at [224, 503] on link "⏎ Edit" at bounding box center [228, 506] width 102 height 23
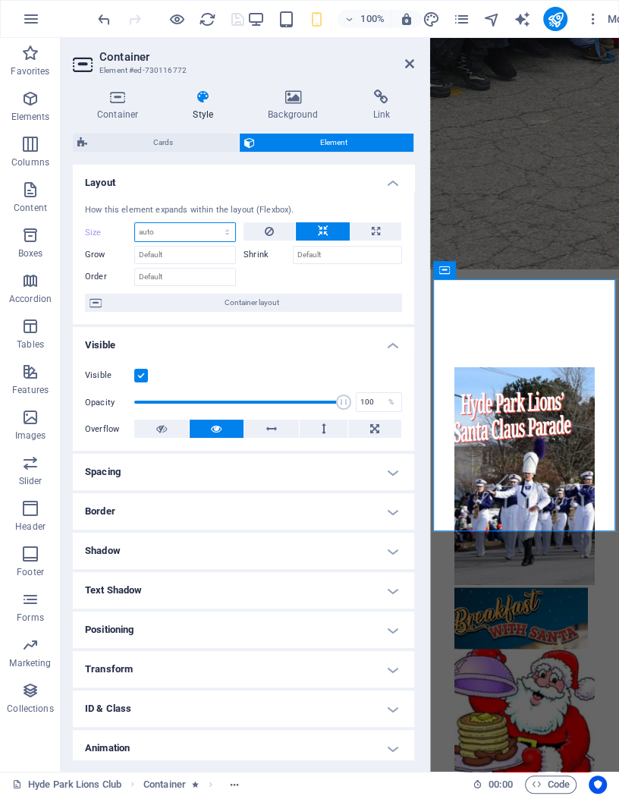
click at [135, 223] on select "Default auto px % 1/1 1/2 1/3 1/4 1/5 1/6 1/7 1/8 1/9 1/10" at bounding box center [185, 232] width 100 height 18
click at [173, 230] on select "Default auto px % 1/1 1/2 1/3 1/4 1/5 1/6 1/7 1/8 1/9 1/10" at bounding box center [185, 232] width 100 height 18
click at [197, 105] on h4 "Style" at bounding box center [205, 106] width 75 height 32
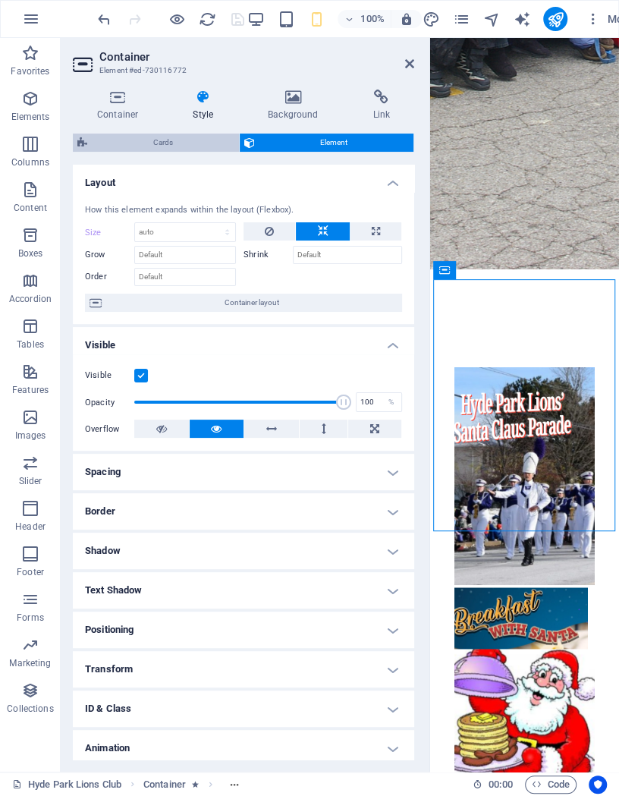
click at [150, 143] on span "Cards" at bounding box center [163, 143] width 143 height 18
select select "rem"
select select "preset-image-boxes-v3-border"
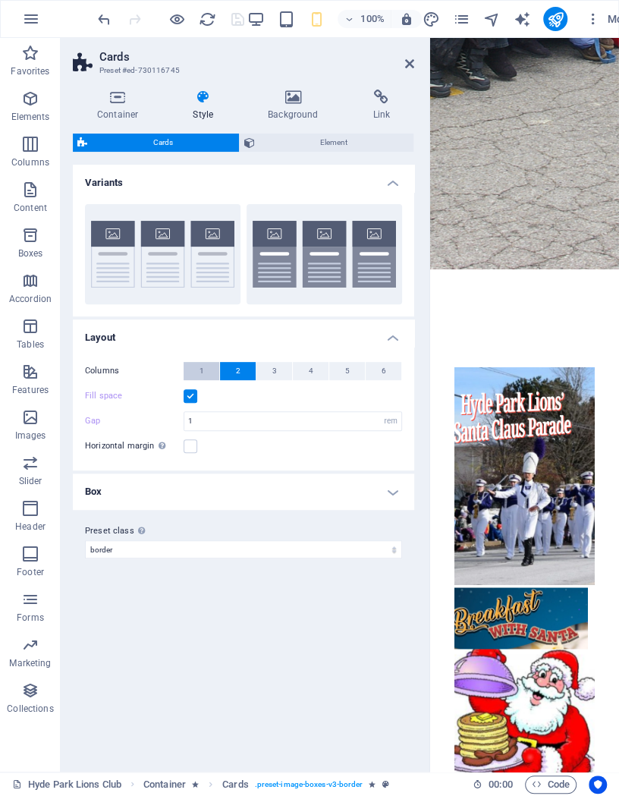
click at [195, 367] on button "1" at bounding box center [202, 371] width 36 height 18
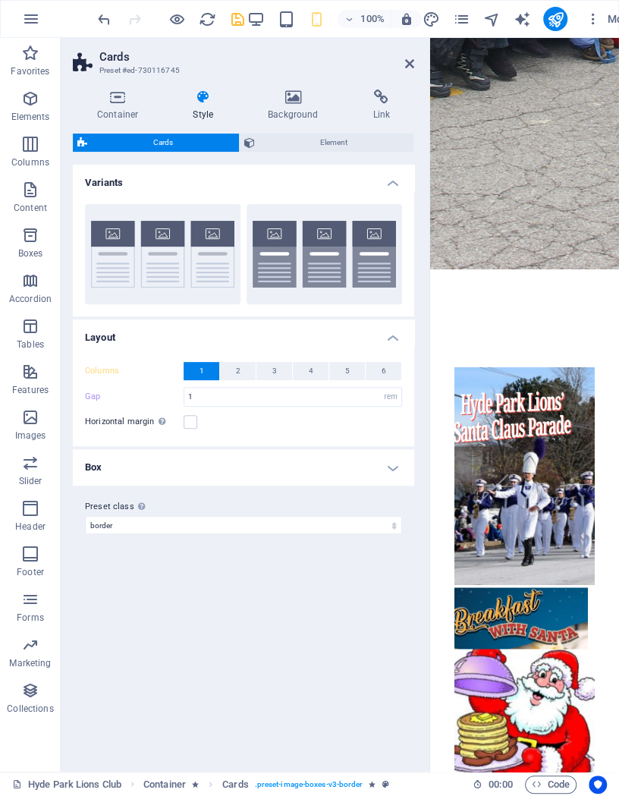
click at [197, 107] on h4 "Style" at bounding box center [205, 106] width 75 height 32
click at [199, 96] on icon at bounding box center [202, 97] width 69 height 15
click at [115, 99] on icon at bounding box center [118, 97] width 90 height 15
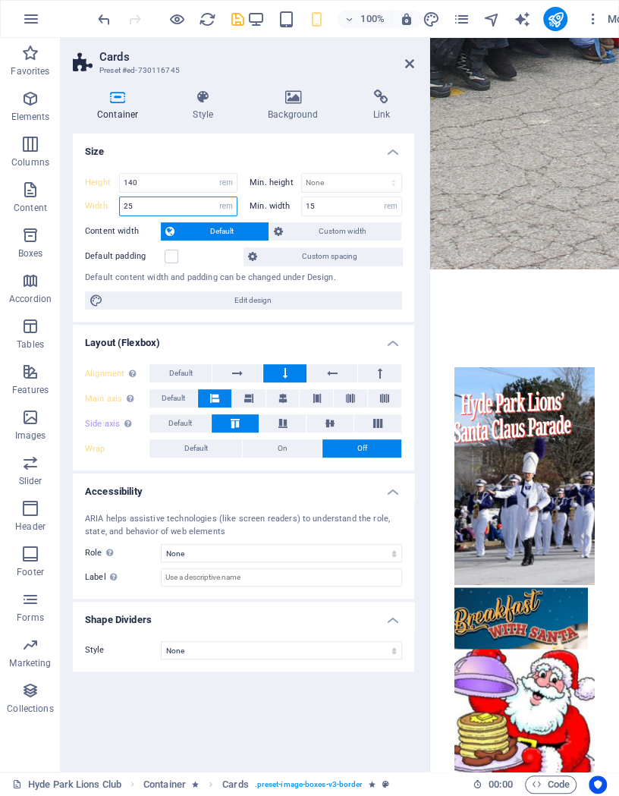
drag, startPoint x: 153, startPoint y: 207, endPoint x: 90, endPoint y: 206, distance: 62.2
click at [120, 206] on input "25" at bounding box center [178, 206] width 117 height 18
click at [216, 174] on select "Default px rem % vh vw" at bounding box center [226, 183] width 21 height 18
select select "default"
click option "Default" at bounding box center [0, 0] width 0 height 0
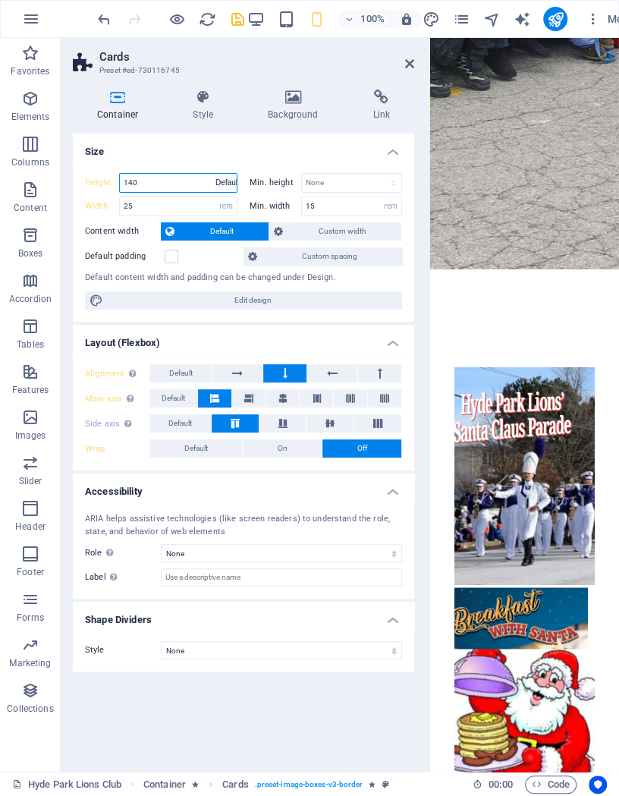
type input "140"
select select "rem"
drag, startPoint x: 165, startPoint y: 186, endPoint x: 70, endPoint y: 186, distance: 94.9
click at [120, 187] on input "140" at bounding box center [178, 183] width 117 height 18
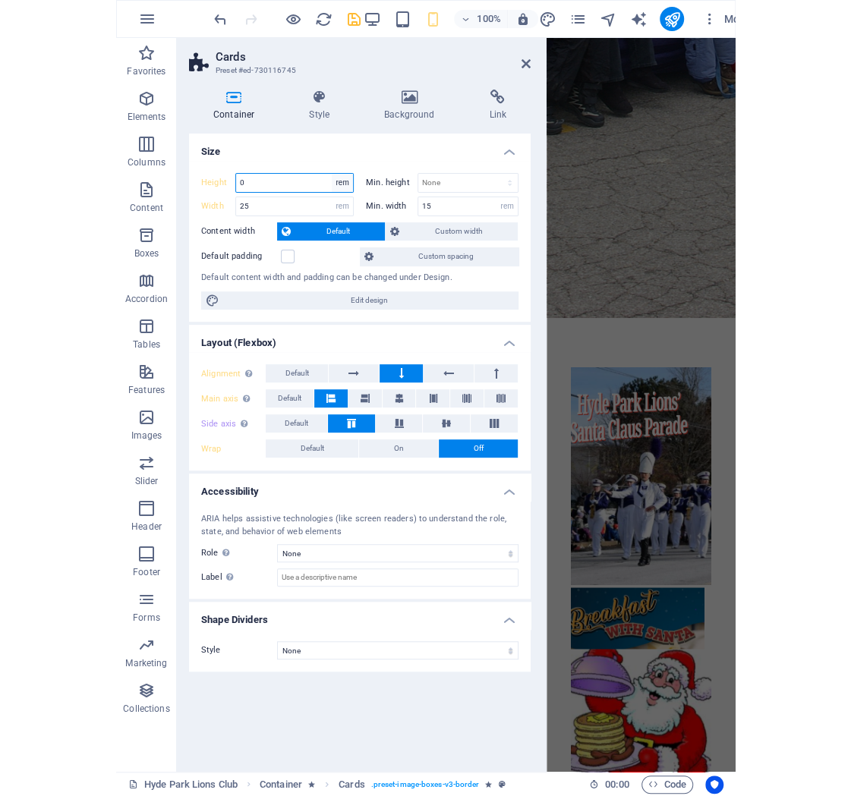
scroll to position [1103, 0]
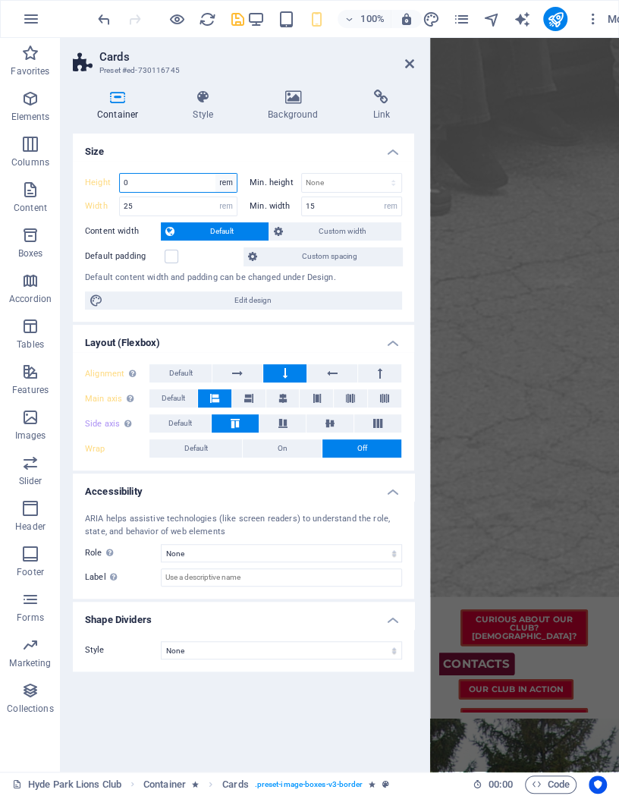
type input "0"
click at [216, 174] on select "Default px rem % vh vw" at bounding box center [226, 183] width 21 height 18
select select "default"
click option "Default" at bounding box center [0, 0] width 0 height 0
type input "0"
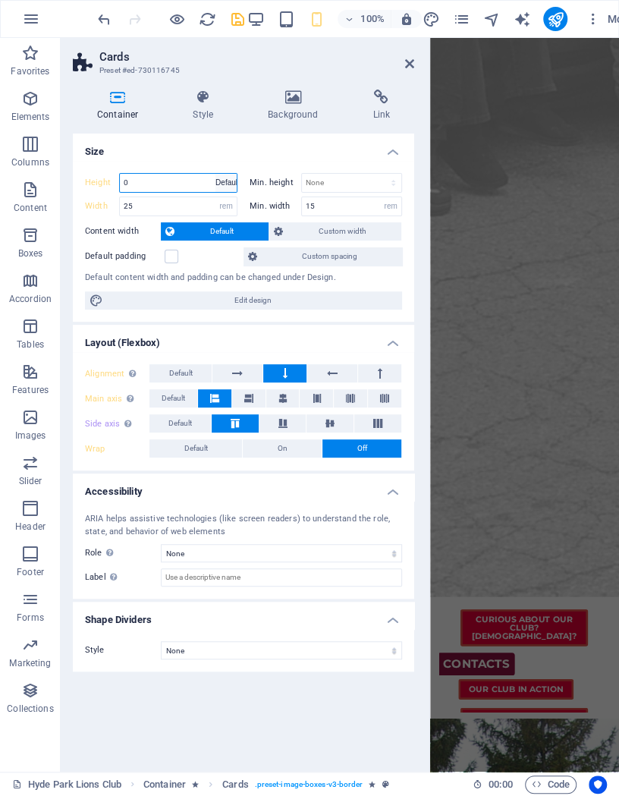
select select "rem"
drag, startPoint x: 154, startPoint y: 203, endPoint x: 64, endPoint y: 206, distance: 90.4
click at [120, 206] on input "25" at bounding box center [178, 206] width 117 height 18
type input "15"
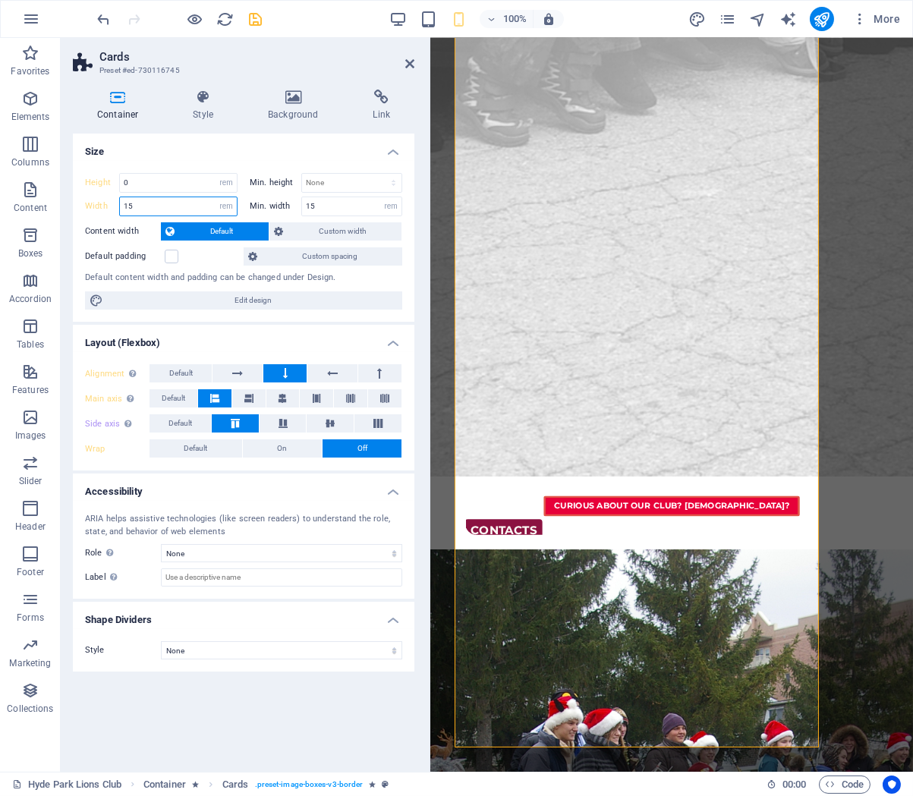
scroll to position [1056, 0]
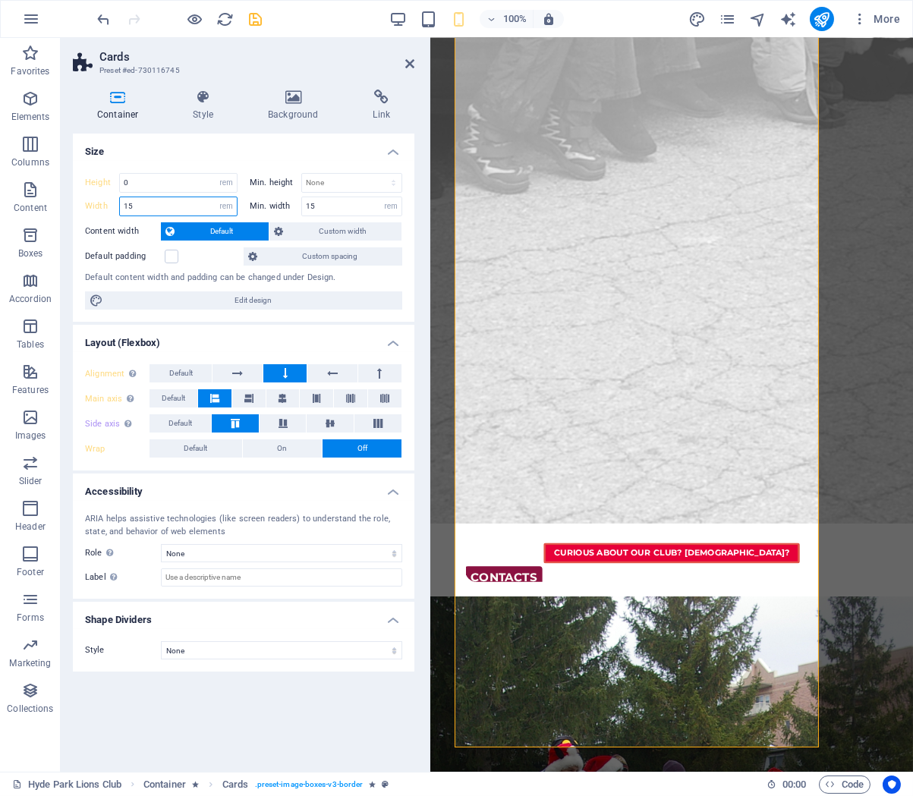
type input "80"
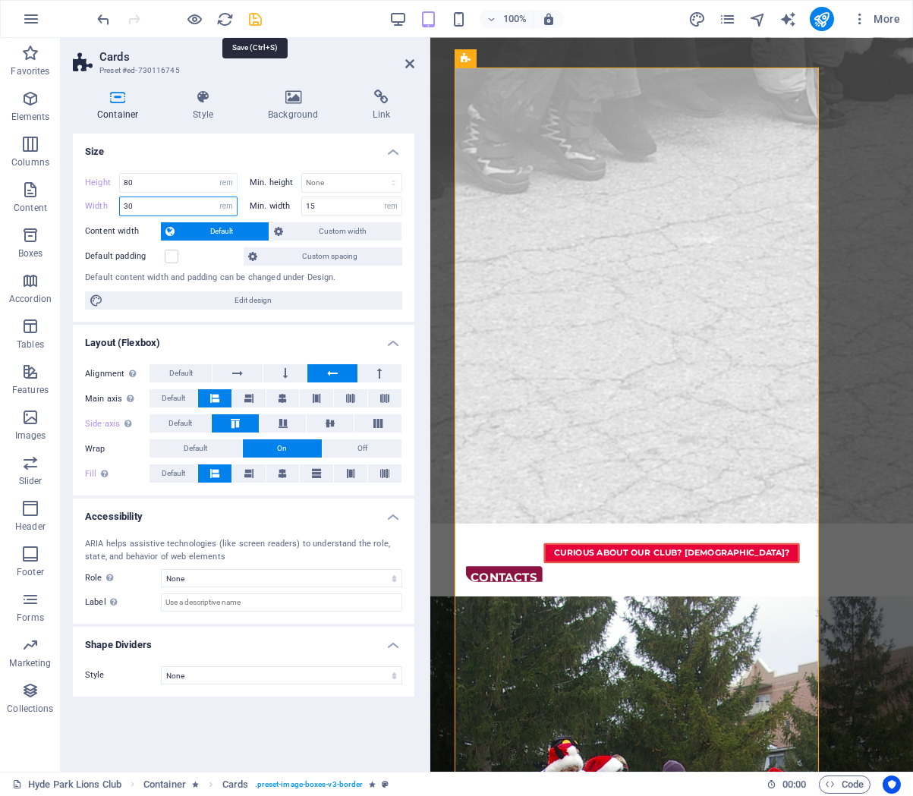
type input "30"
click at [259, 22] on icon "save" at bounding box center [255, 19] width 17 height 17
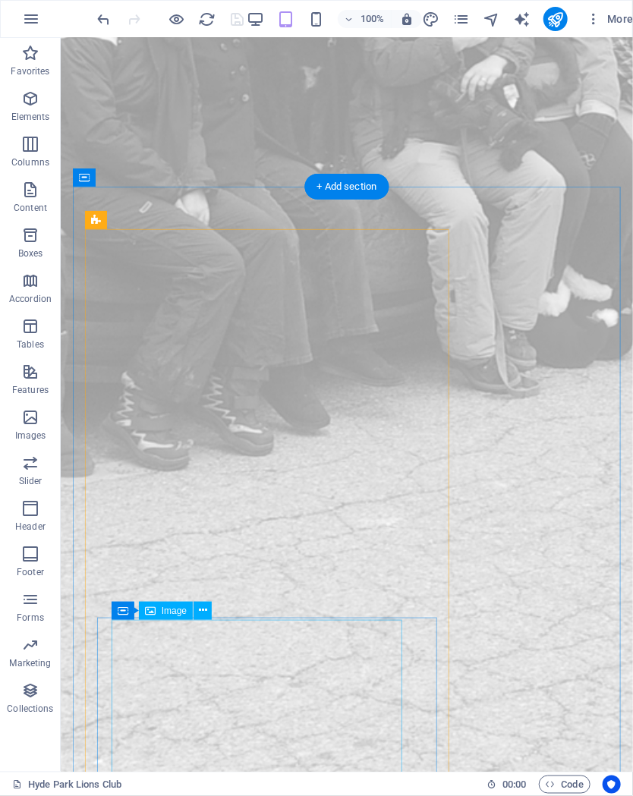
scroll to position [306, 0]
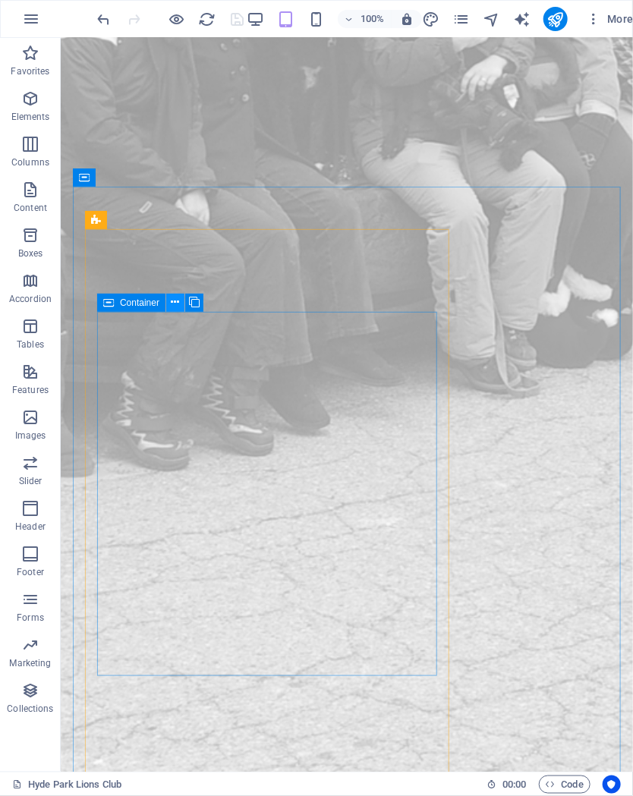
click at [173, 305] on icon at bounding box center [175, 302] width 8 height 16
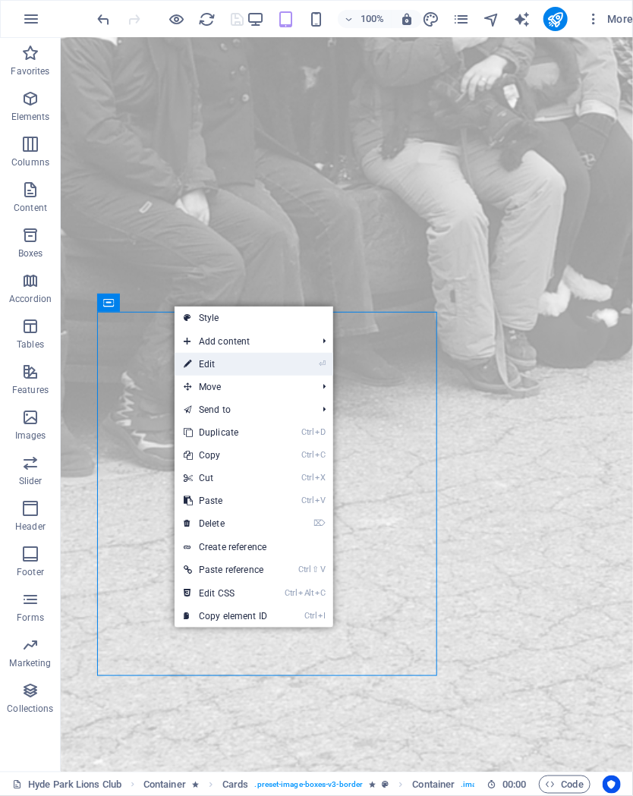
click at [216, 366] on link "⏎ Edit" at bounding box center [226, 364] width 102 height 23
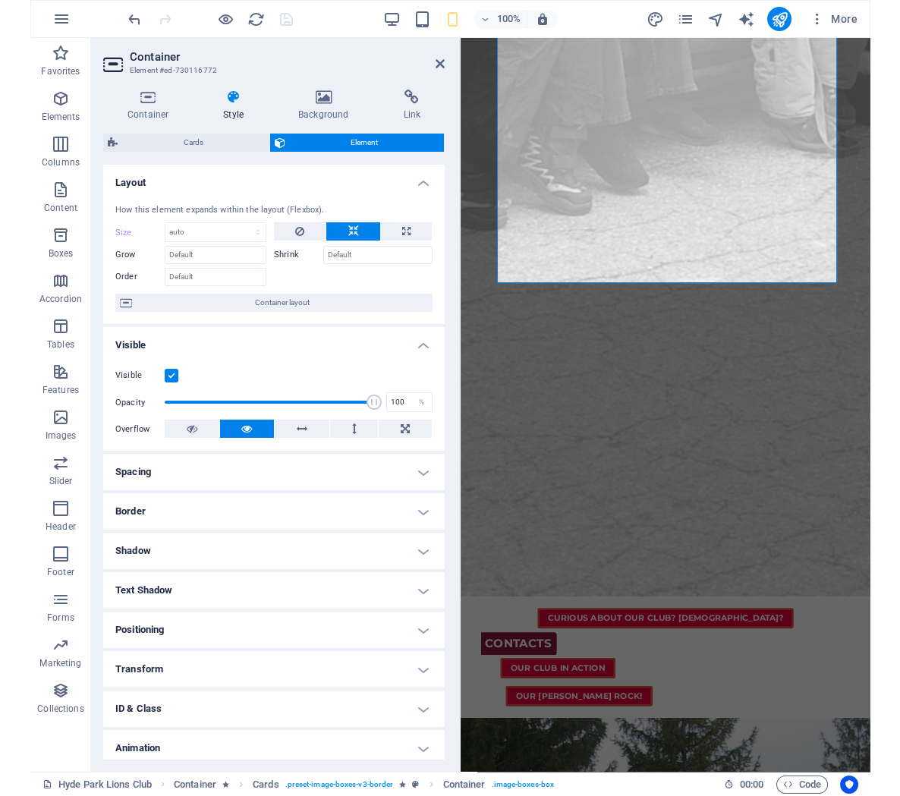
scroll to position [1056, 0]
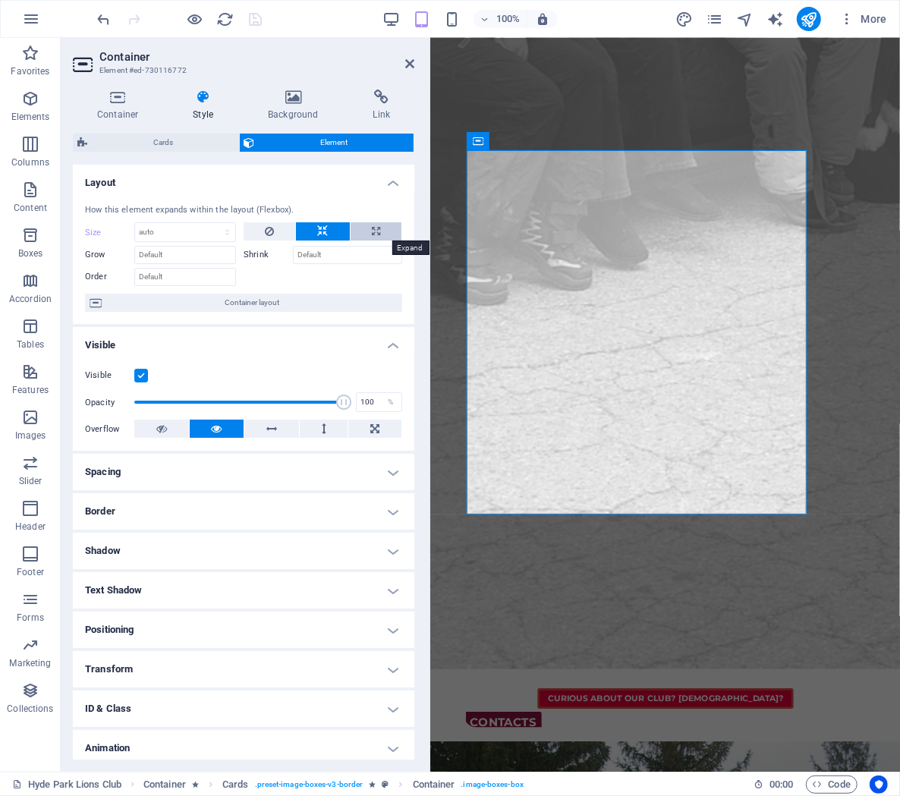
click at [373, 227] on icon at bounding box center [376, 231] width 8 height 18
type input "100"
select select "%"
click at [313, 227] on button at bounding box center [322, 231] width 53 height 18
select select "DISABLED_OPTION_VALUE"
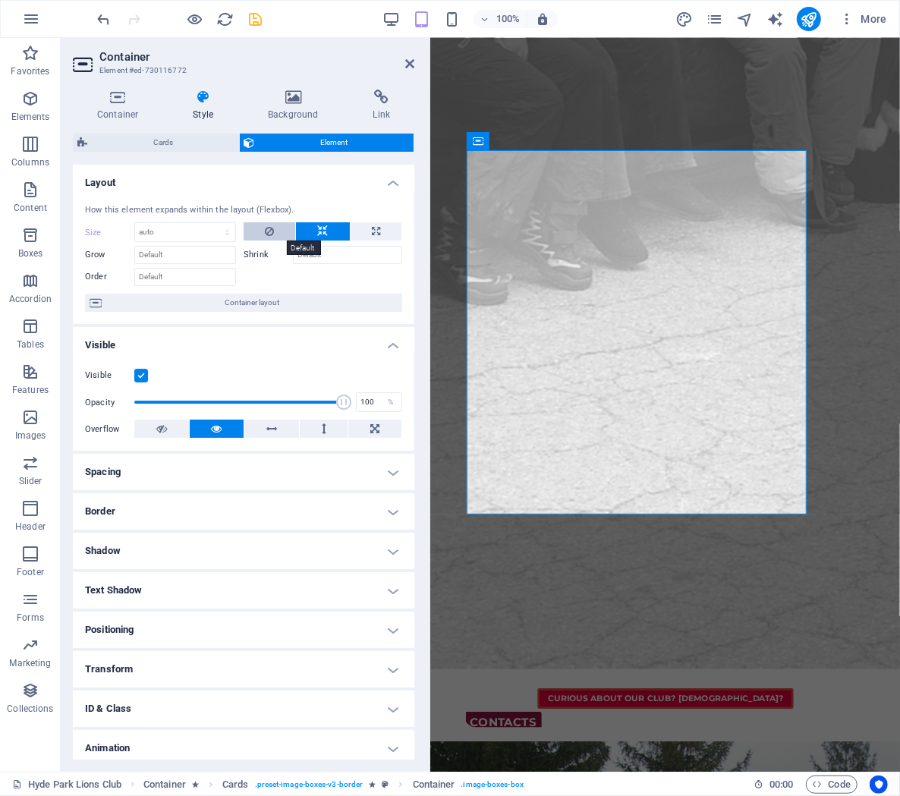
click at [259, 229] on button at bounding box center [270, 231] width 52 height 18
click at [325, 230] on icon at bounding box center [323, 231] width 11 height 18
click at [352, 232] on button at bounding box center [376, 231] width 51 height 18
type input "100"
click at [185, 236] on input "100" at bounding box center [185, 232] width 100 height 18
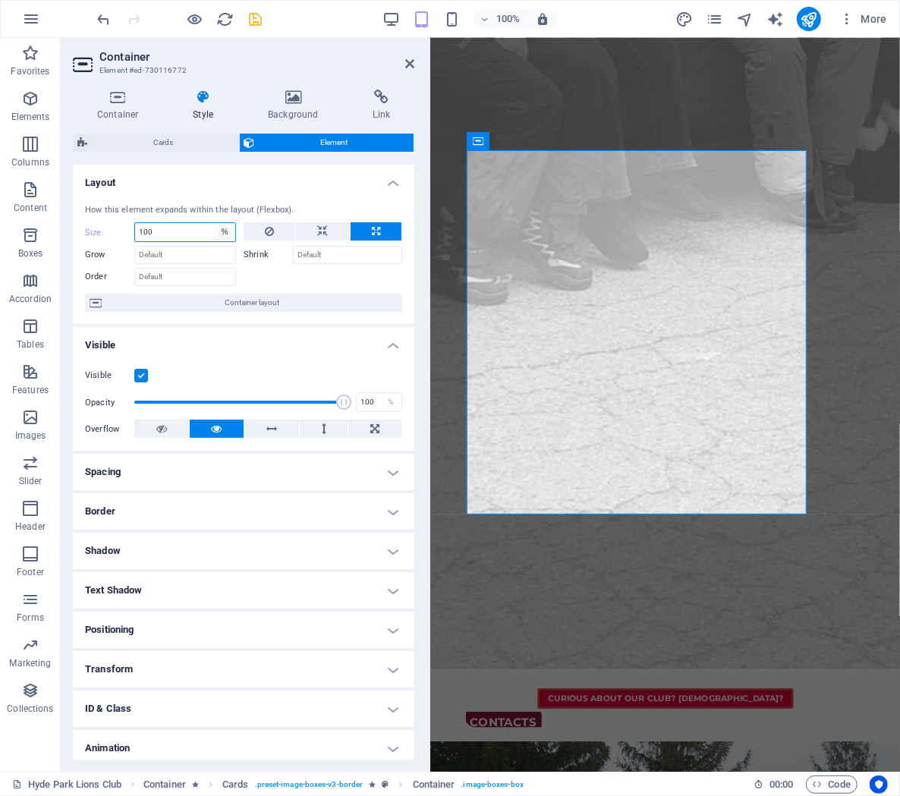
click at [214, 223] on select "Default auto px % 1/1 1/2 1/3 1/4 1/5 1/6 1/7 1/8 1/9 1/10" at bounding box center [224, 232] width 21 height 18
select select "auto"
click option "auto" at bounding box center [0, 0] width 0 height 0
select select "DISABLED_OPTION_VALUE"
click at [376, 236] on icon at bounding box center [376, 231] width 8 height 18
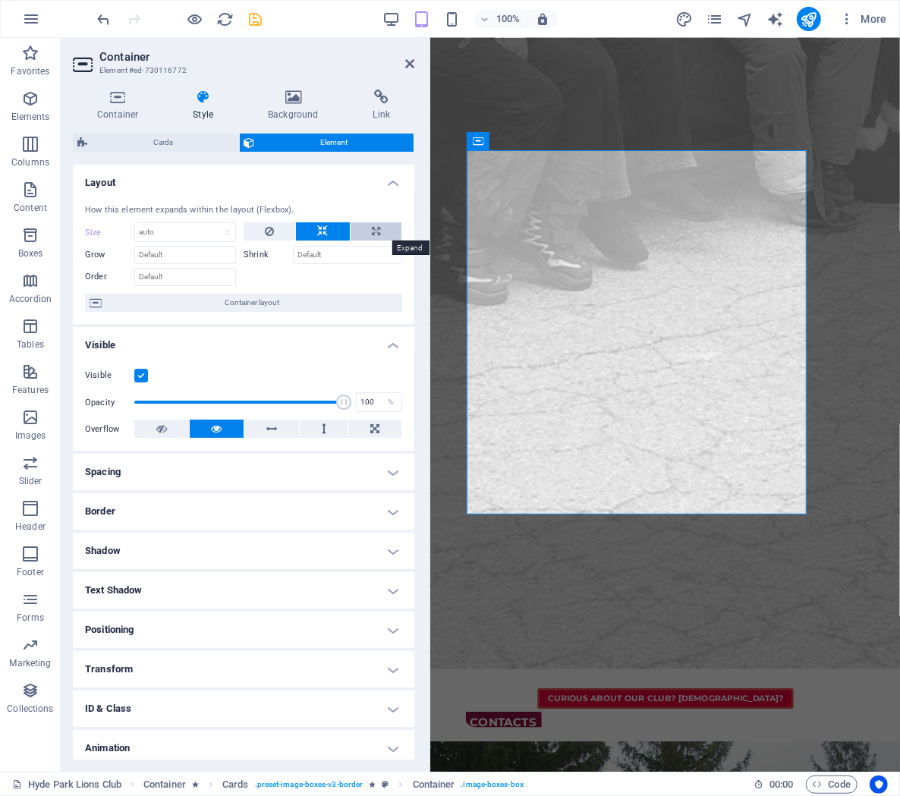
type input "100"
select select "%"
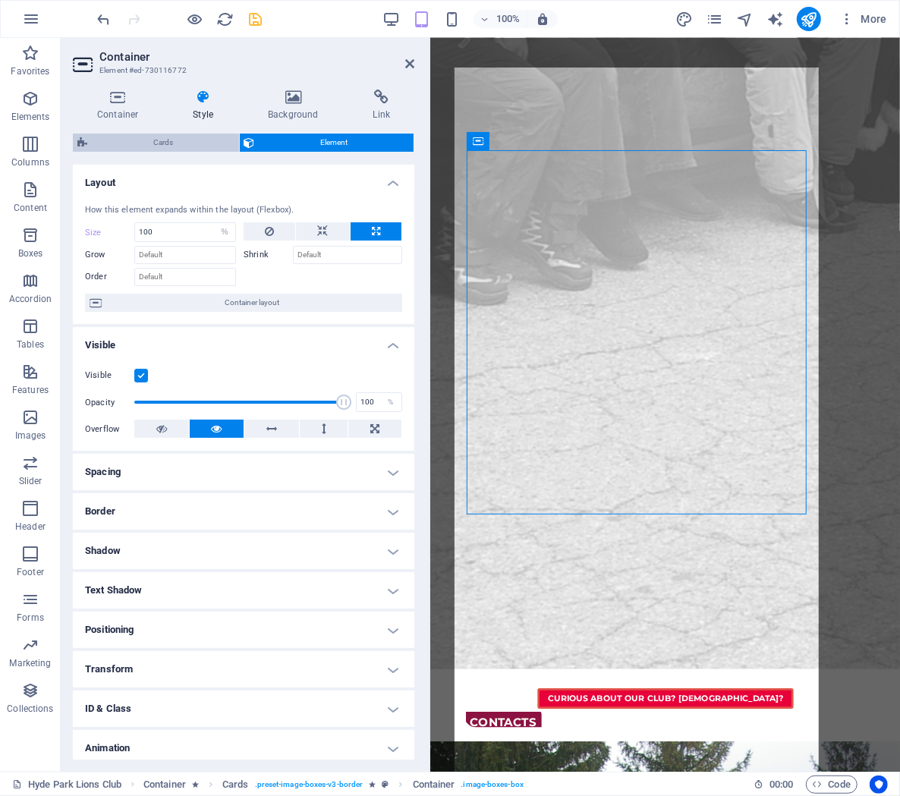
click at [168, 146] on span "Cards" at bounding box center [163, 143] width 143 height 18
select select "rem"
select select "preset-image-boxes-v3-border"
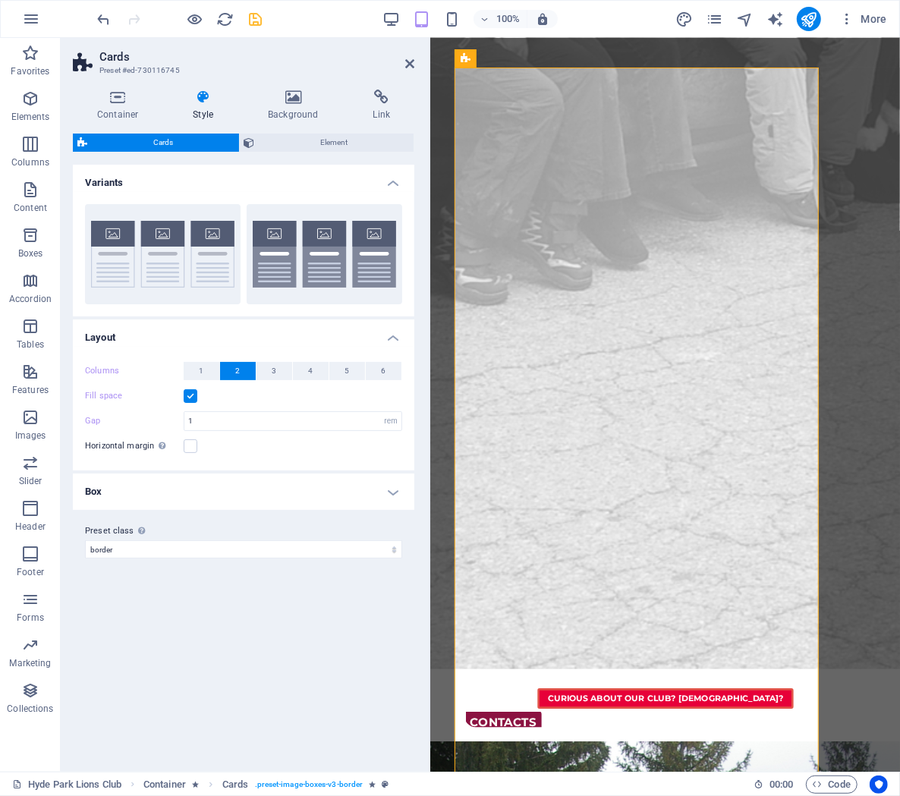
scroll to position [17, 0]
click at [191, 94] on icon at bounding box center [202, 97] width 69 height 15
click at [212, 367] on button "1" at bounding box center [202, 371] width 36 height 18
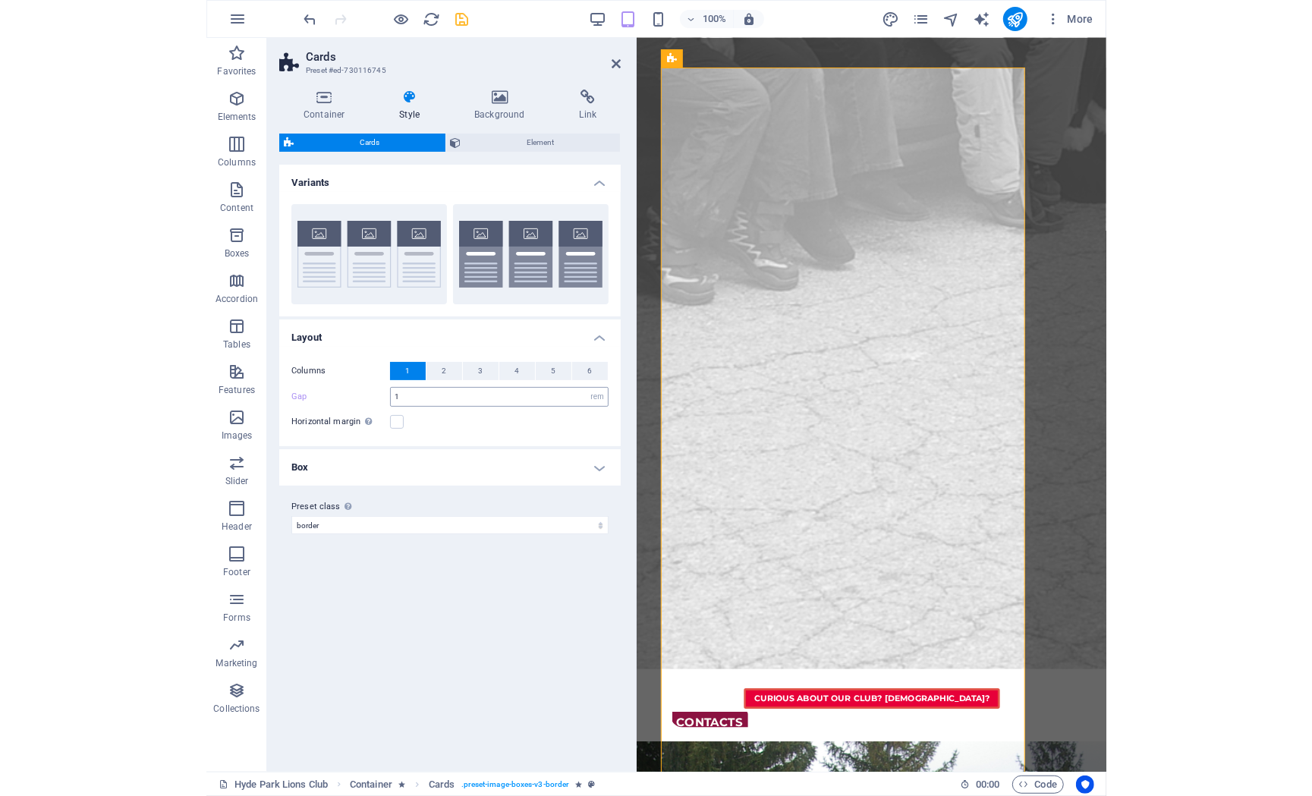
scroll to position [0, 0]
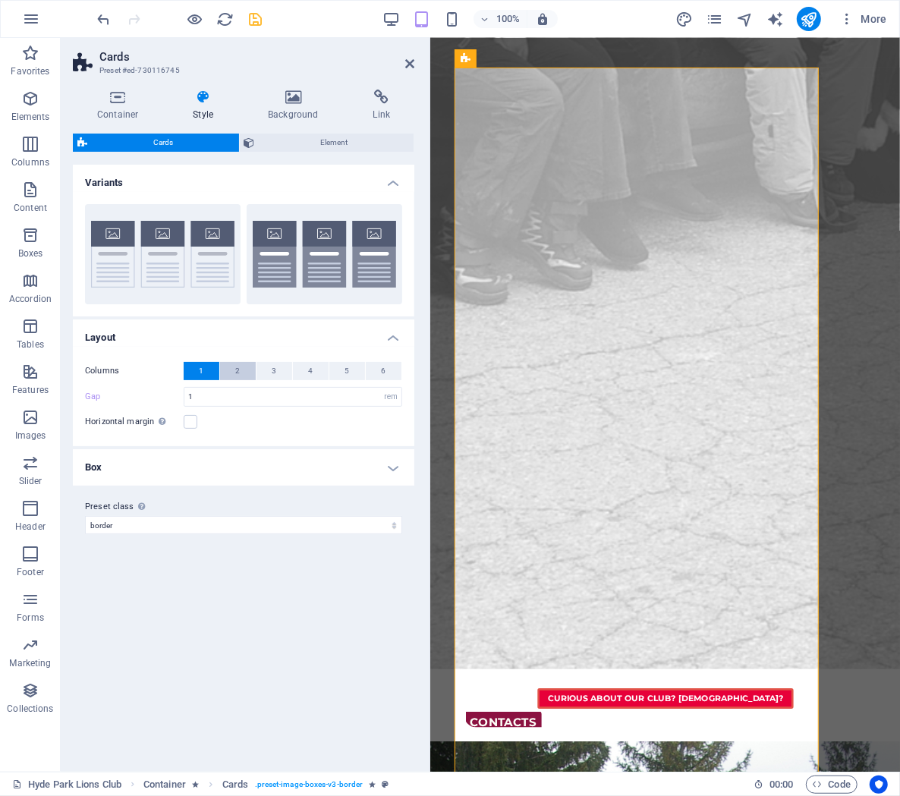
click at [241, 369] on button "2" at bounding box center [238, 371] width 36 height 18
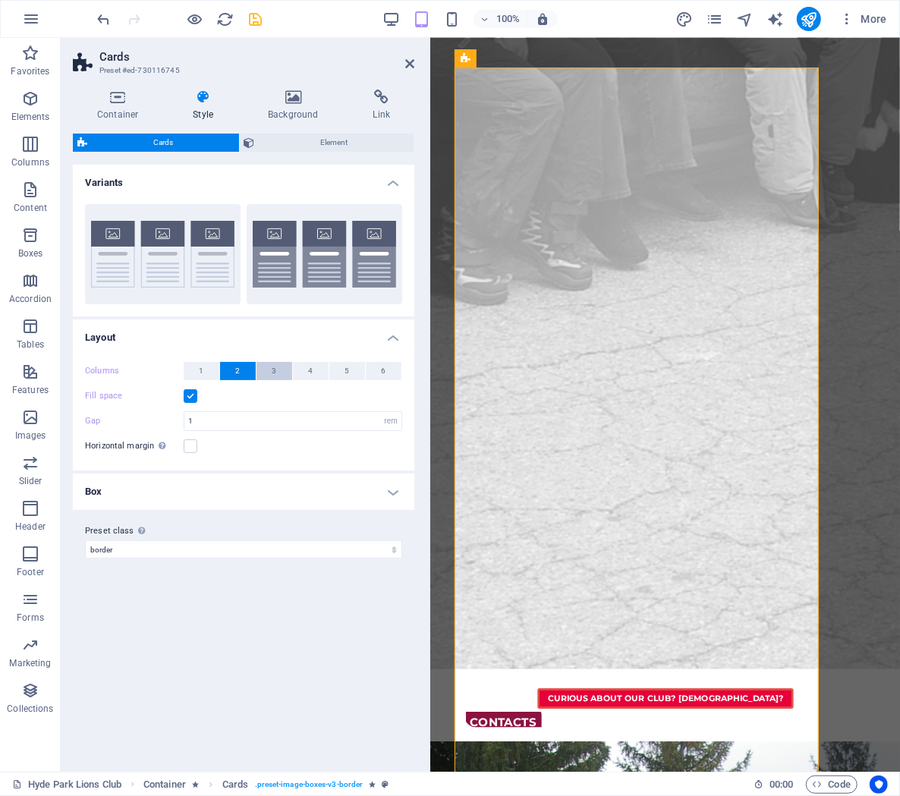
click at [272, 368] on button "3" at bounding box center [274, 371] width 36 height 18
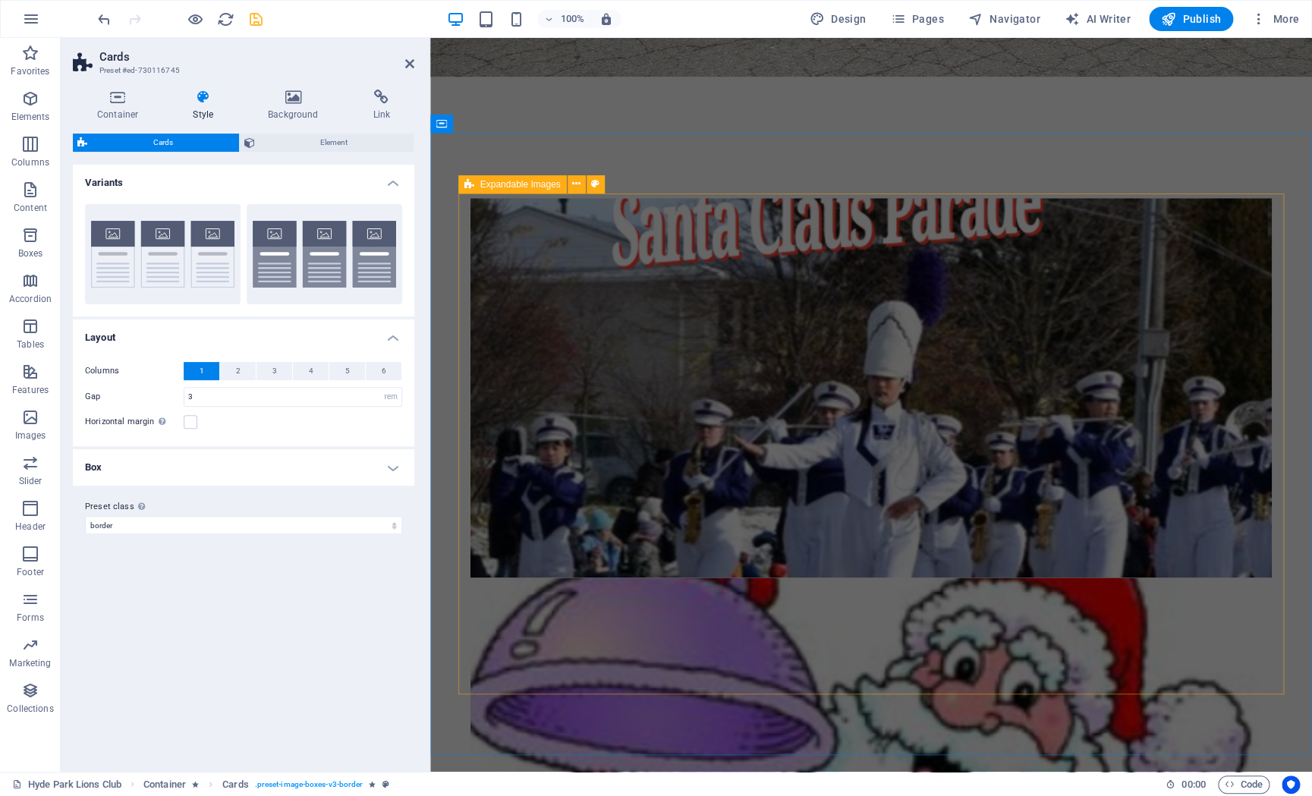
scroll to position [678, 0]
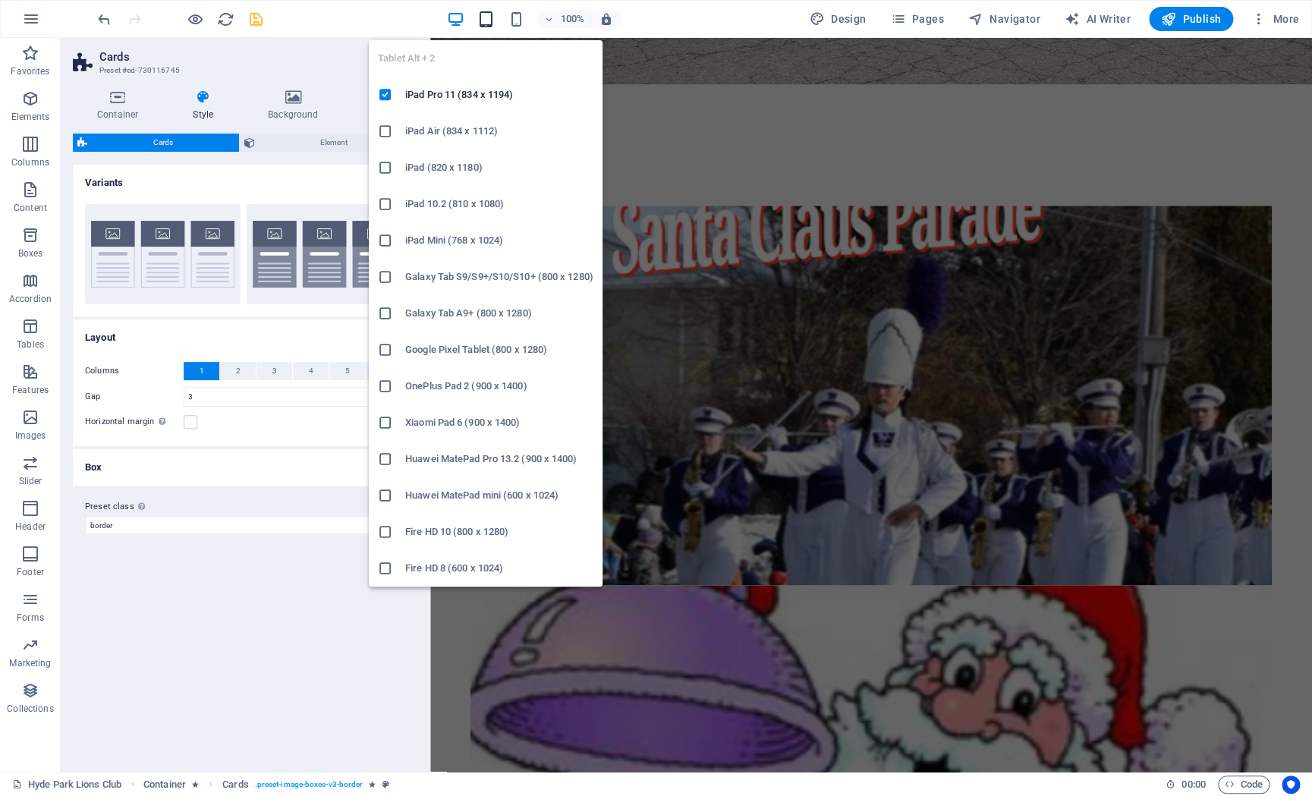
click at [489, 15] on icon "button" at bounding box center [485, 19] width 17 height 17
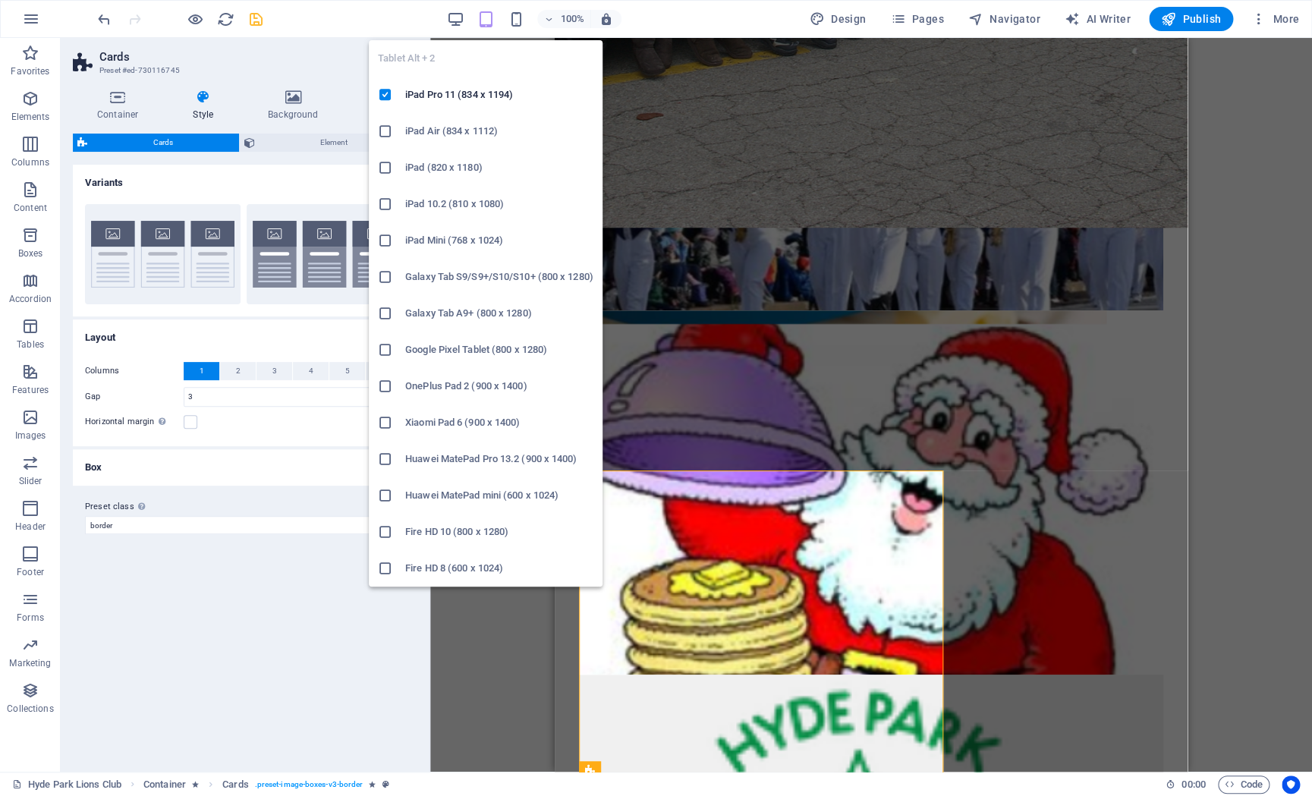
type input "1"
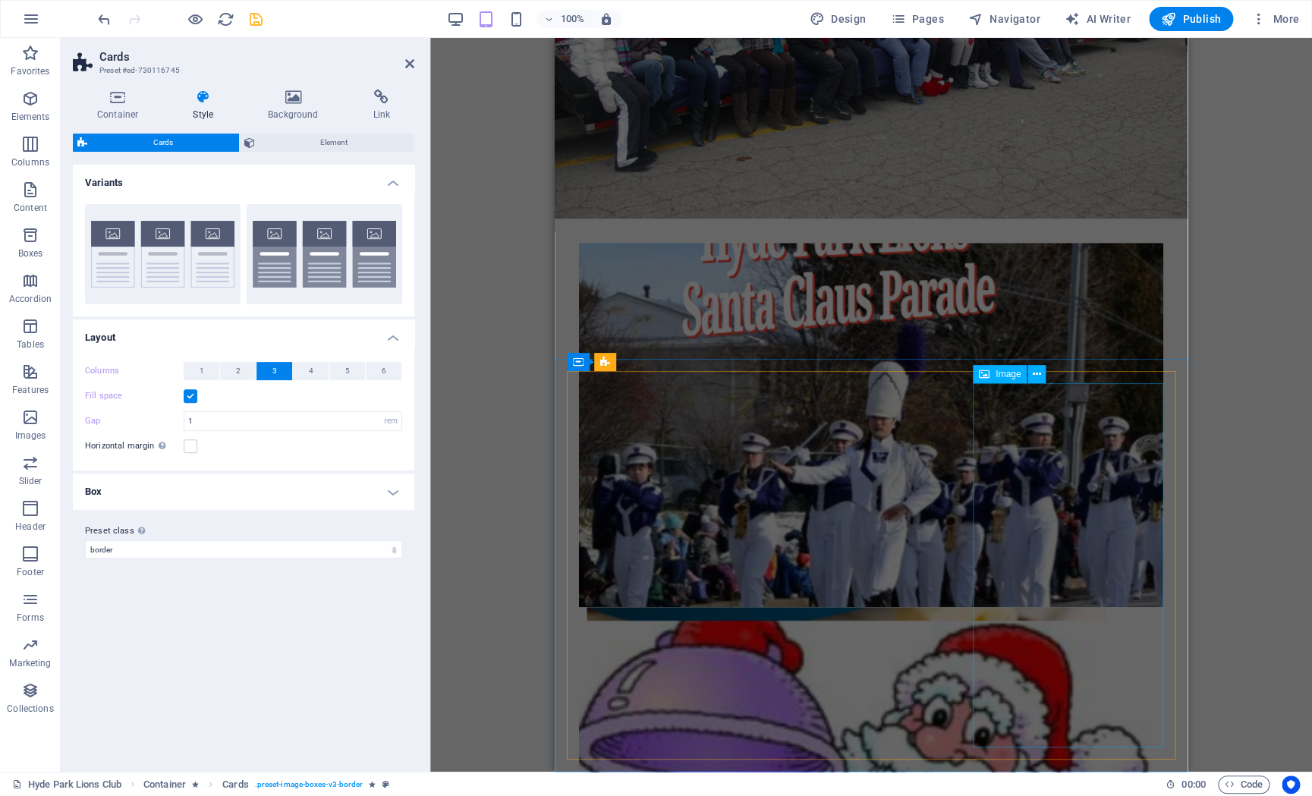
scroll to position [297, 0]
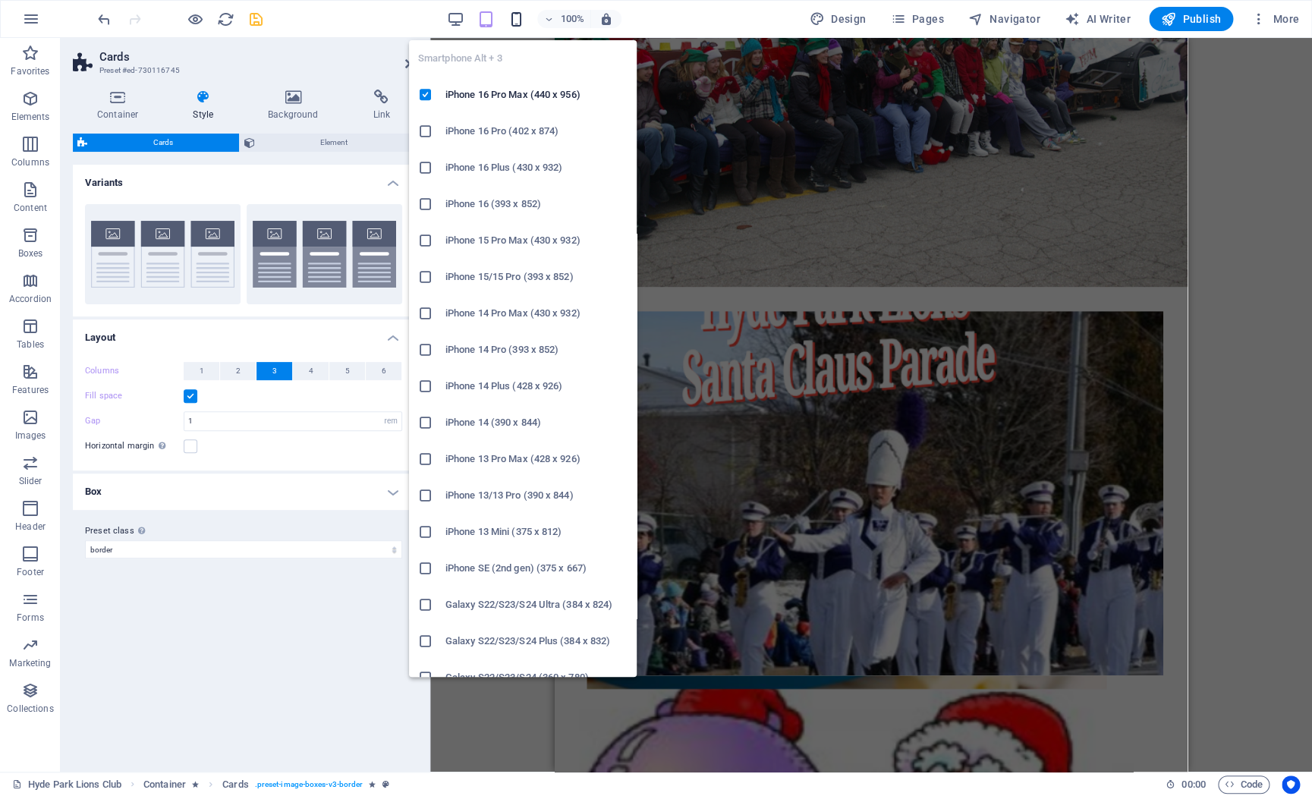
click at [512, 14] on icon "button" at bounding box center [516, 19] width 17 height 17
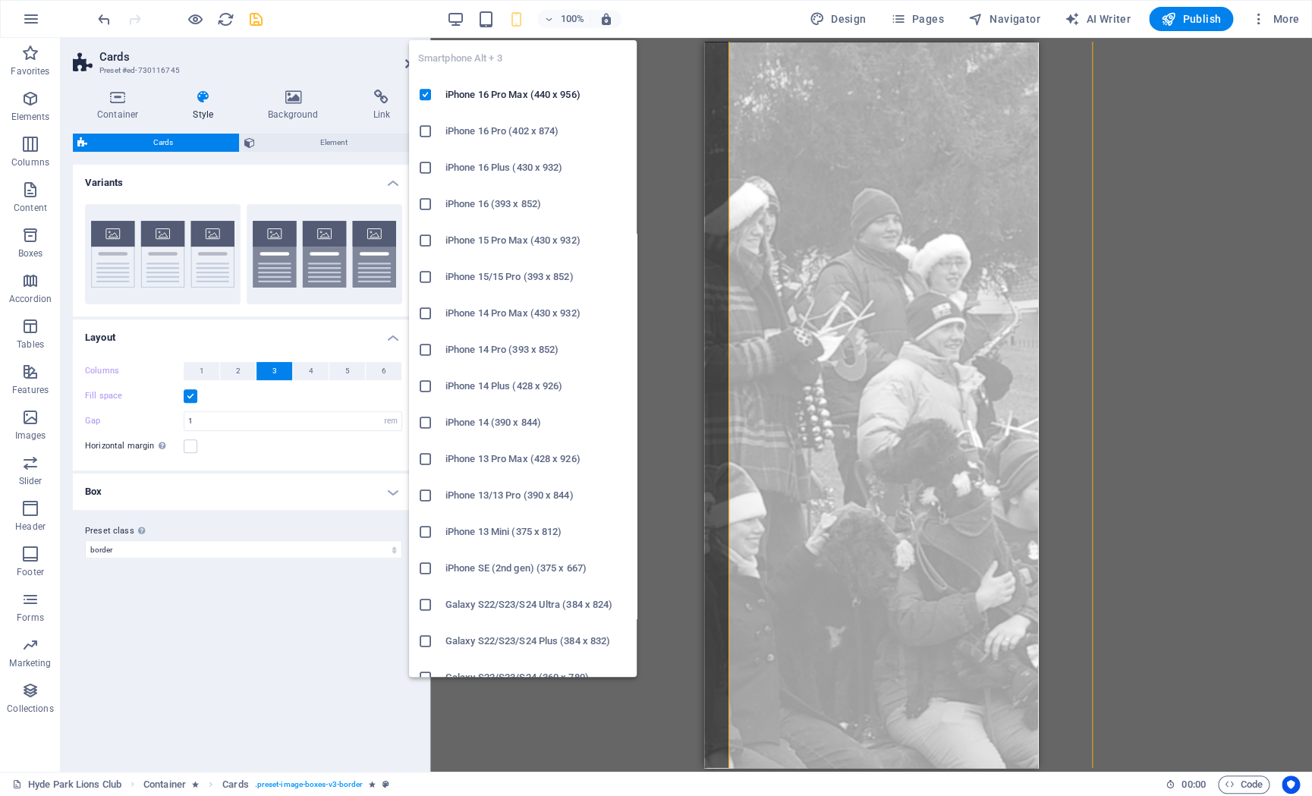
scroll to position [1094, 0]
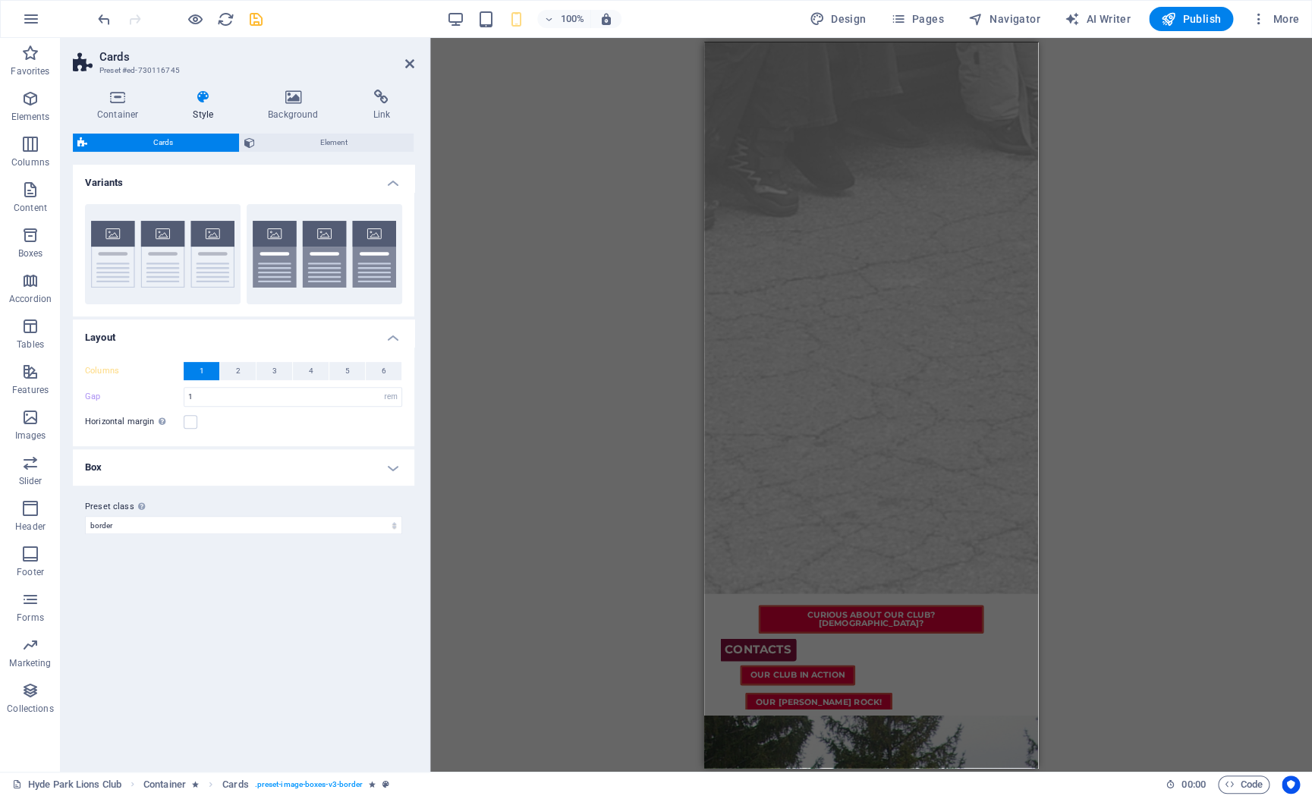
click at [409, 72] on header "Cards Preset #ed-730116745" at bounding box center [243, 57] width 341 height 39
click at [404, 65] on header "Cards Preset #ed-730116745" at bounding box center [243, 57] width 341 height 39
click at [404, 60] on h2 "Cards" at bounding box center [256, 57] width 315 height 14
click at [410, 62] on icon at bounding box center [409, 64] width 9 height 12
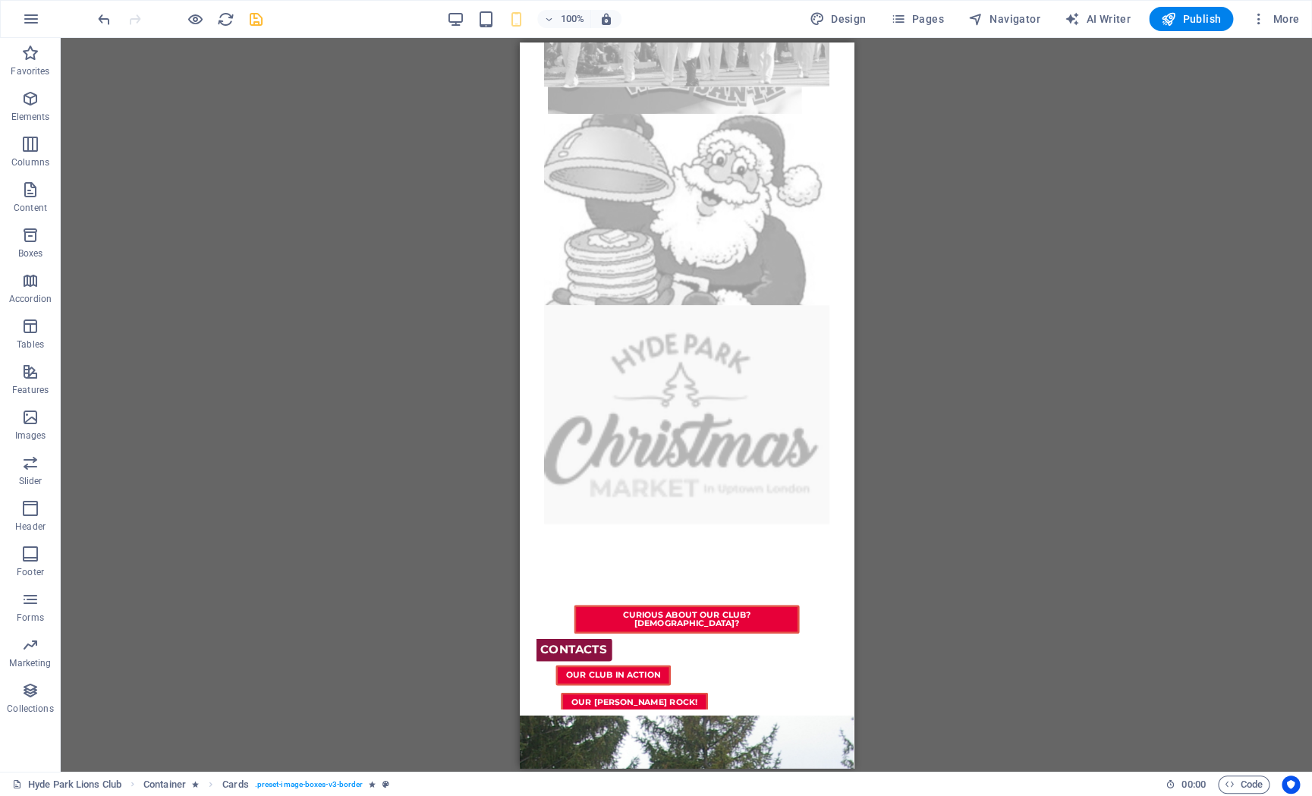
drag, startPoint x: 1372, startPoint y: 576, endPoint x: 852, endPoint y: 589, distance: 520.0
